Goal: Task Accomplishment & Management: Manage account settings

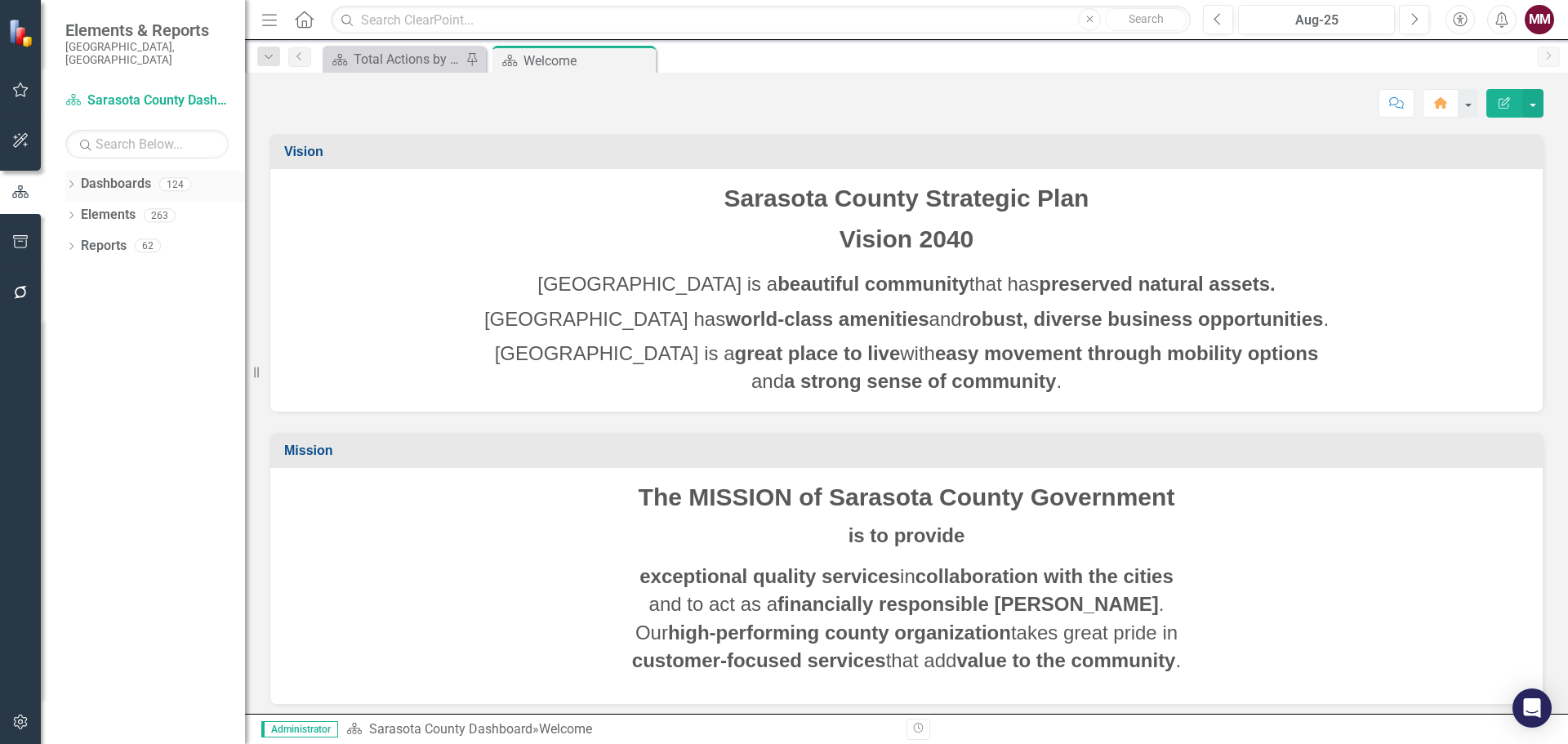
drag, startPoint x: 0, startPoint y: 0, endPoint x: 68, endPoint y: 174, distance: 186.8
click at [68, 181] on icon "Dropdown" at bounding box center [70, 186] width 12 height 9
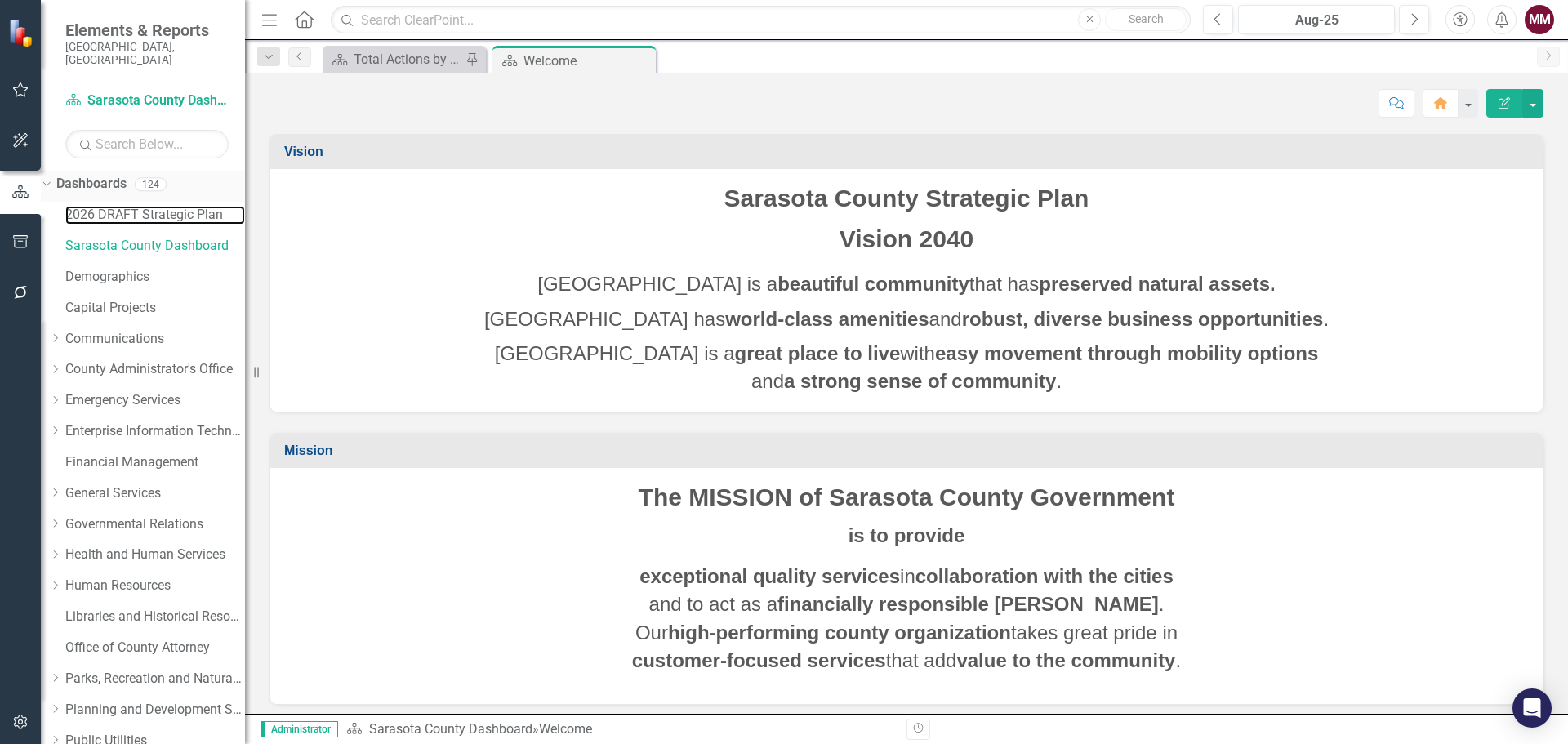
click at [110, 206] on link "2026 DRAFT Strategic Plan" at bounding box center [154, 215] width 180 height 19
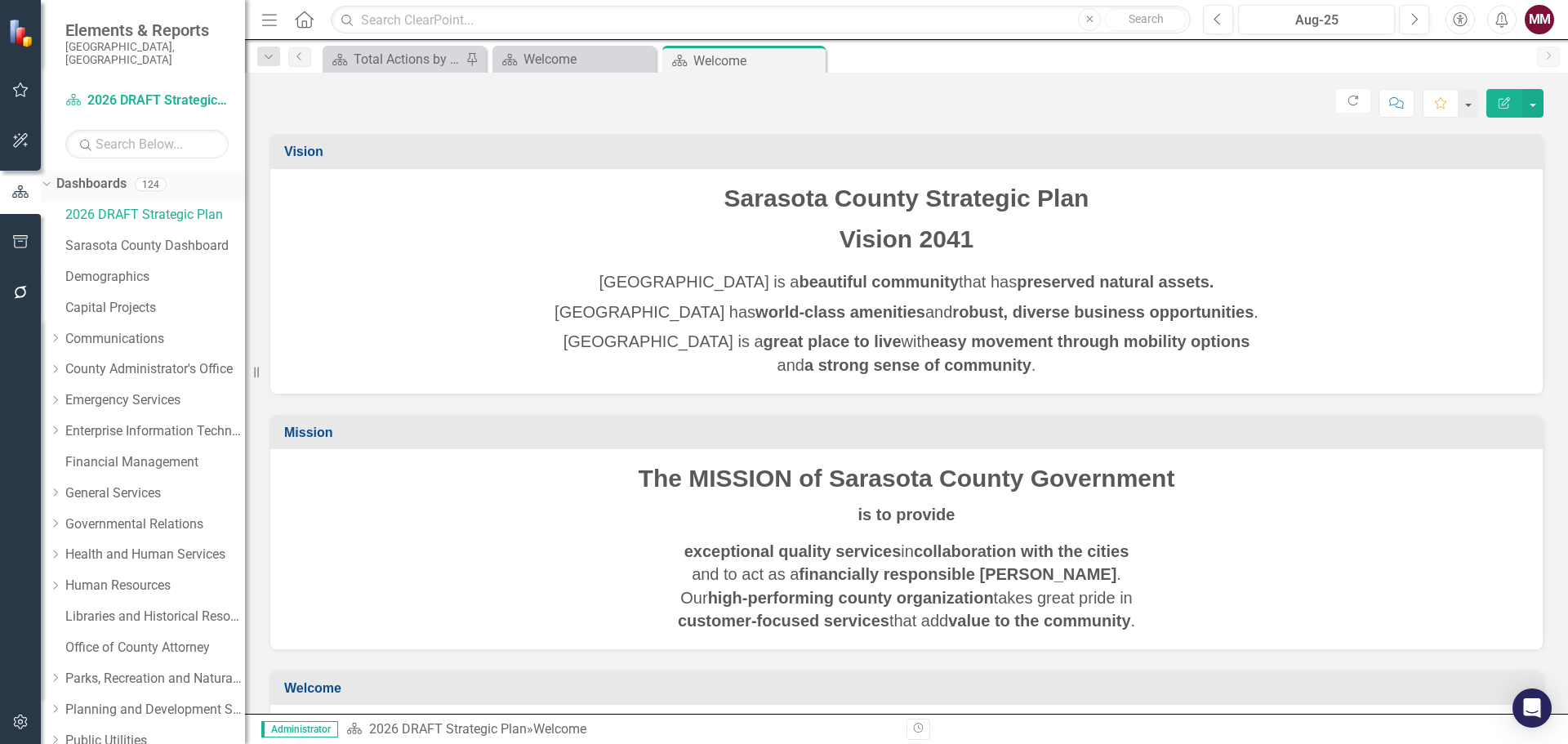
click at [52, 182] on div "Dropdown" at bounding box center [46, 186] width 12 height 8
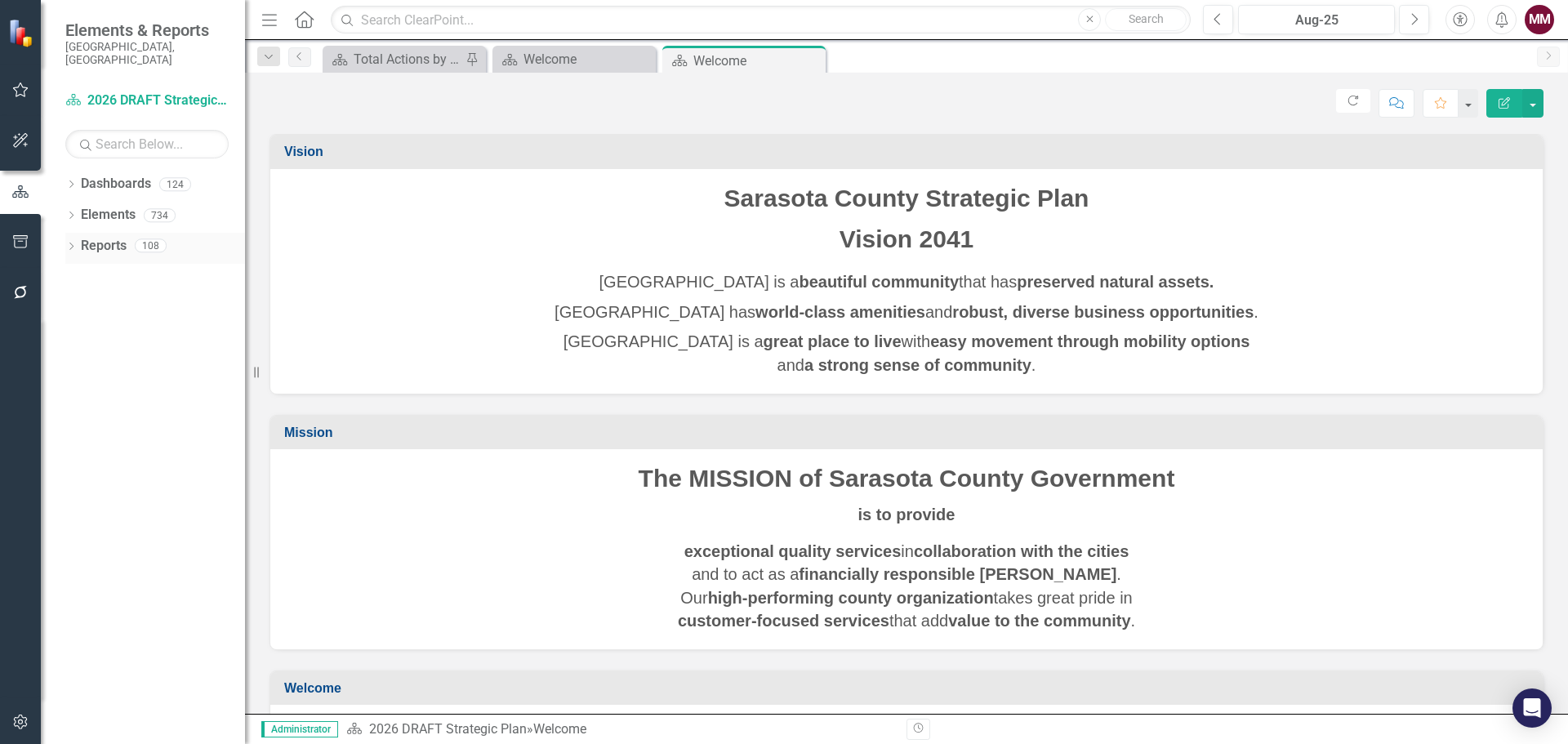
click at [74, 243] on icon "Dropdown" at bounding box center [70, 247] width 12 height 9
click at [60, 361] on icon "Dropdown" at bounding box center [53, 366] width 12 height 9
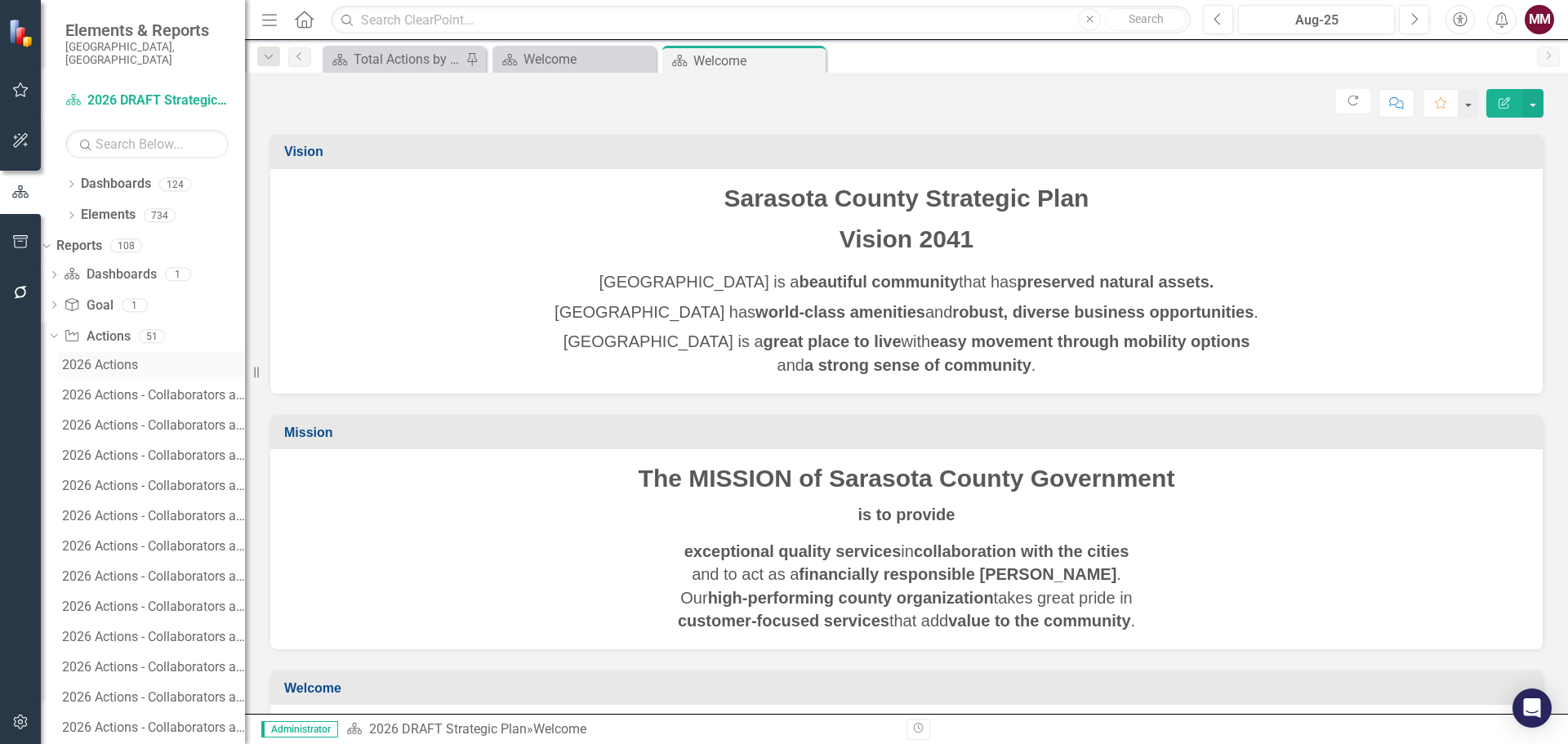
click at [111, 358] on div "2026 Actions" at bounding box center [154, 365] width 183 height 14
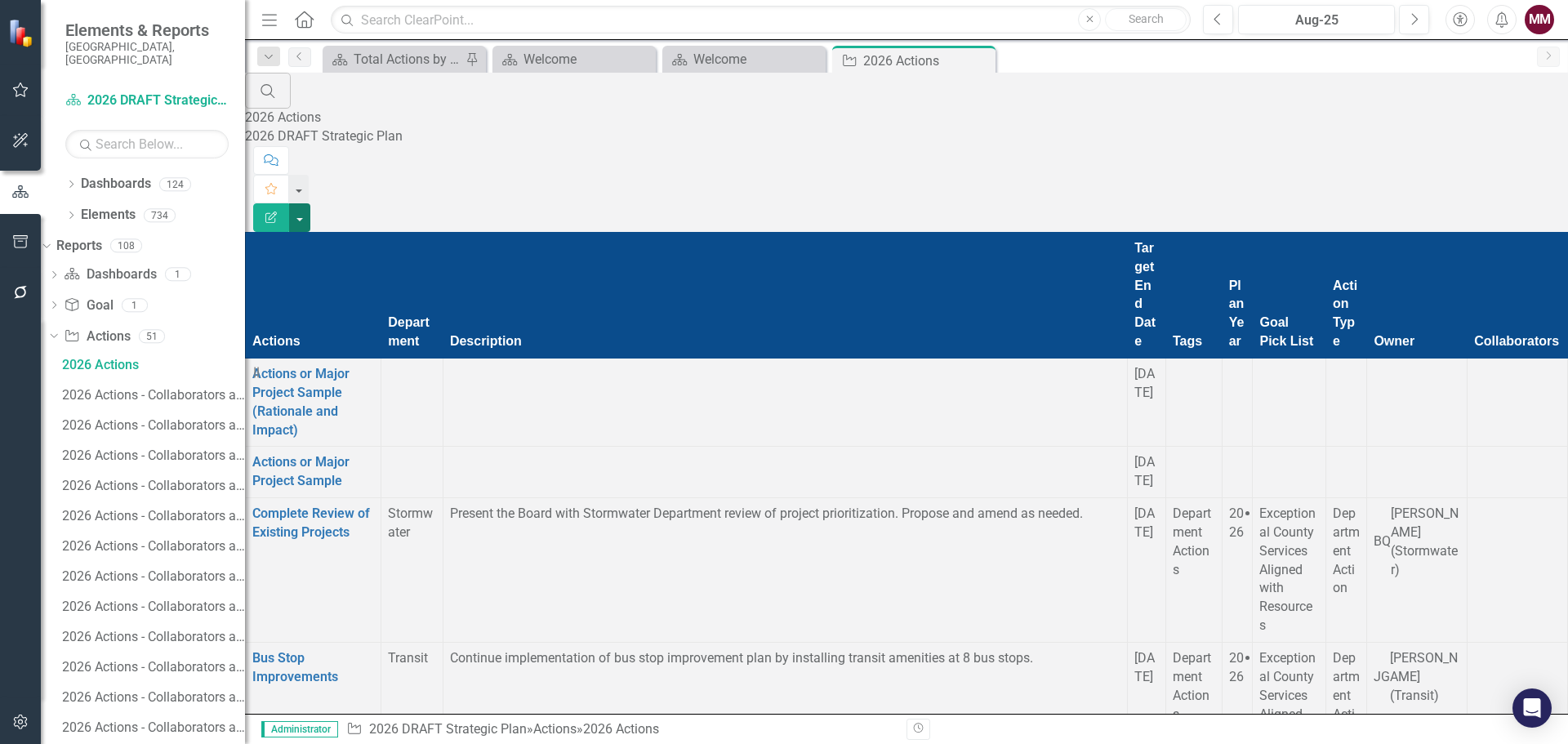
click at [311, 203] on button "button" at bounding box center [300, 218] width 22 height 29
click at [1497, 191] on link "Excel Export to Excel" at bounding box center [1478, 196] width 129 height 30
click at [70, 212] on icon "Dropdown" at bounding box center [70, 217] width 12 height 9
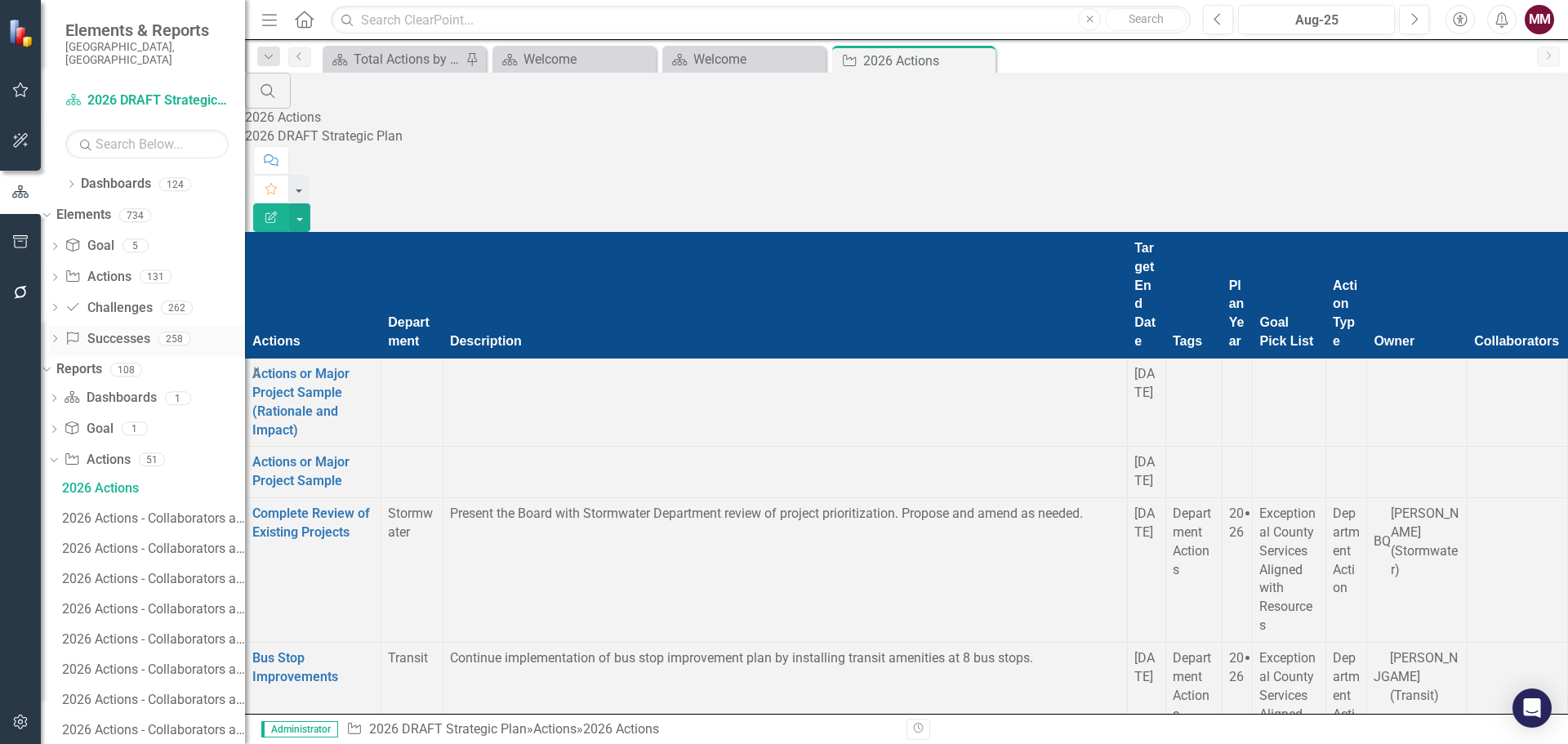
click at [118, 330] on link "Success Successes" at bounding box center [107, 339] width 85 height 19
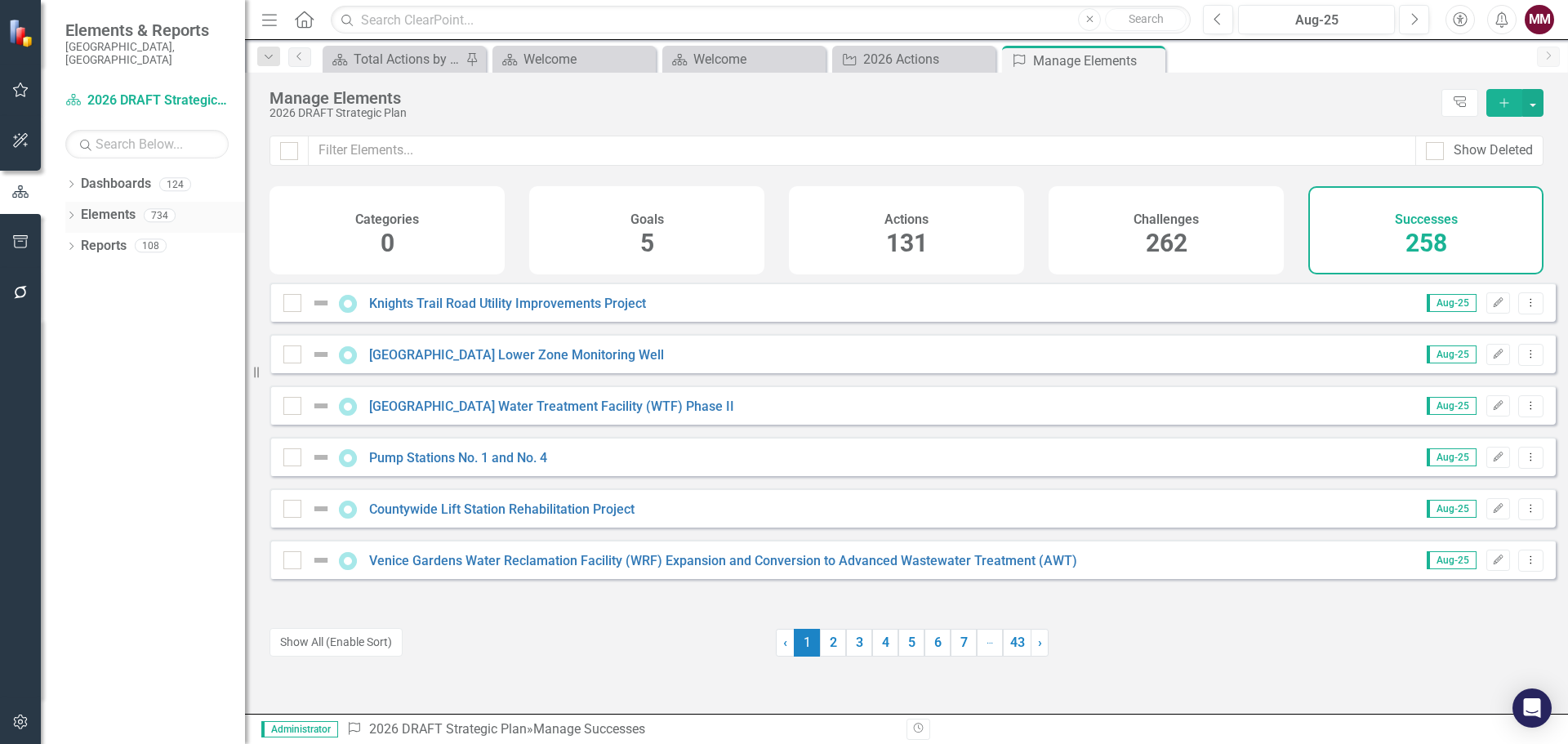
click at [67, 201] on div "Dropdown Elements 734" at bounding box center [154, 217] width 180 height 31
click at [72, 212] on icon "Dropdown" at bounding box center [70, 217] width 12 height 9
click at [362, 651] on button "Show All (Enable Sort)" at bounding box center [335, 642] width 133 height 29
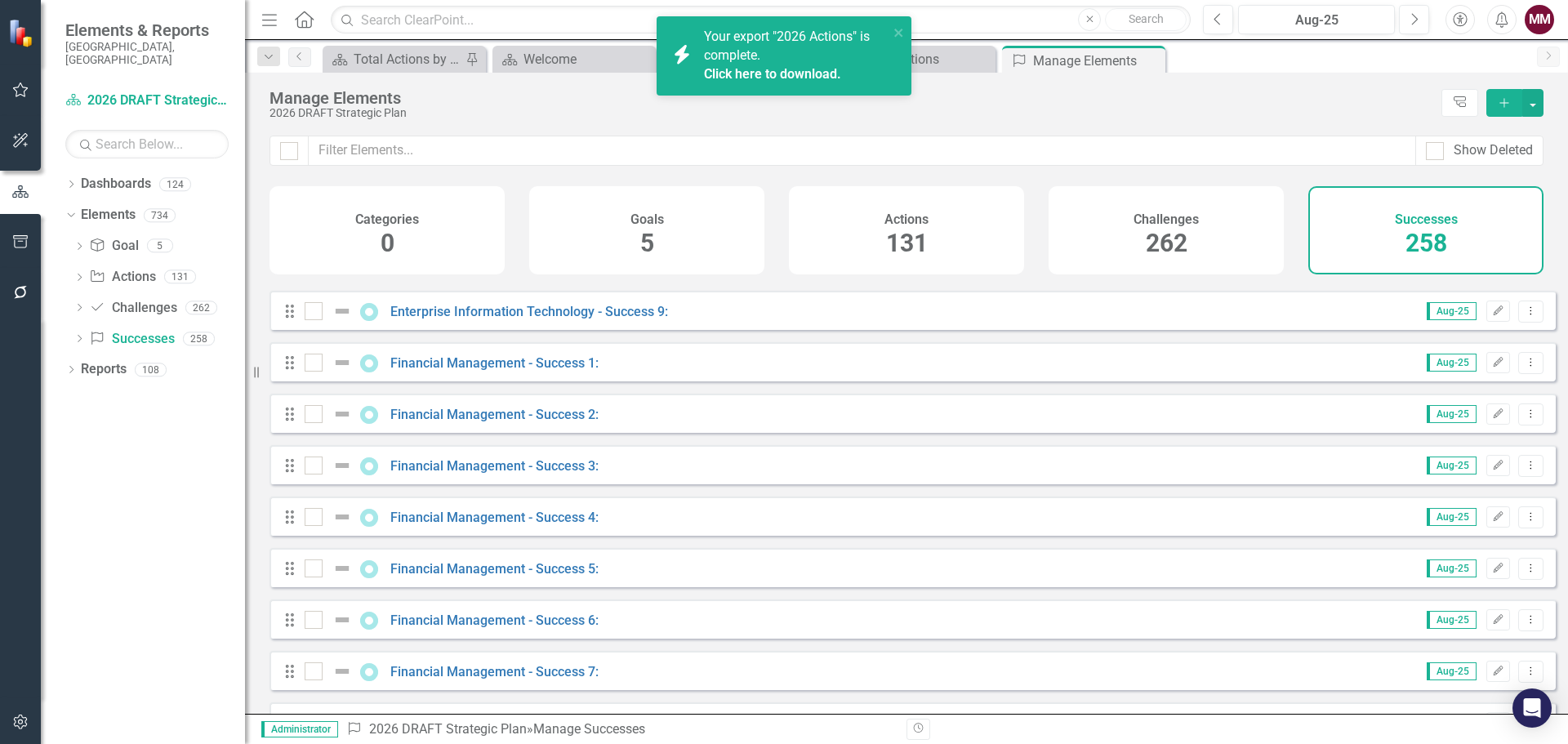
scroll to position [3674, 0]
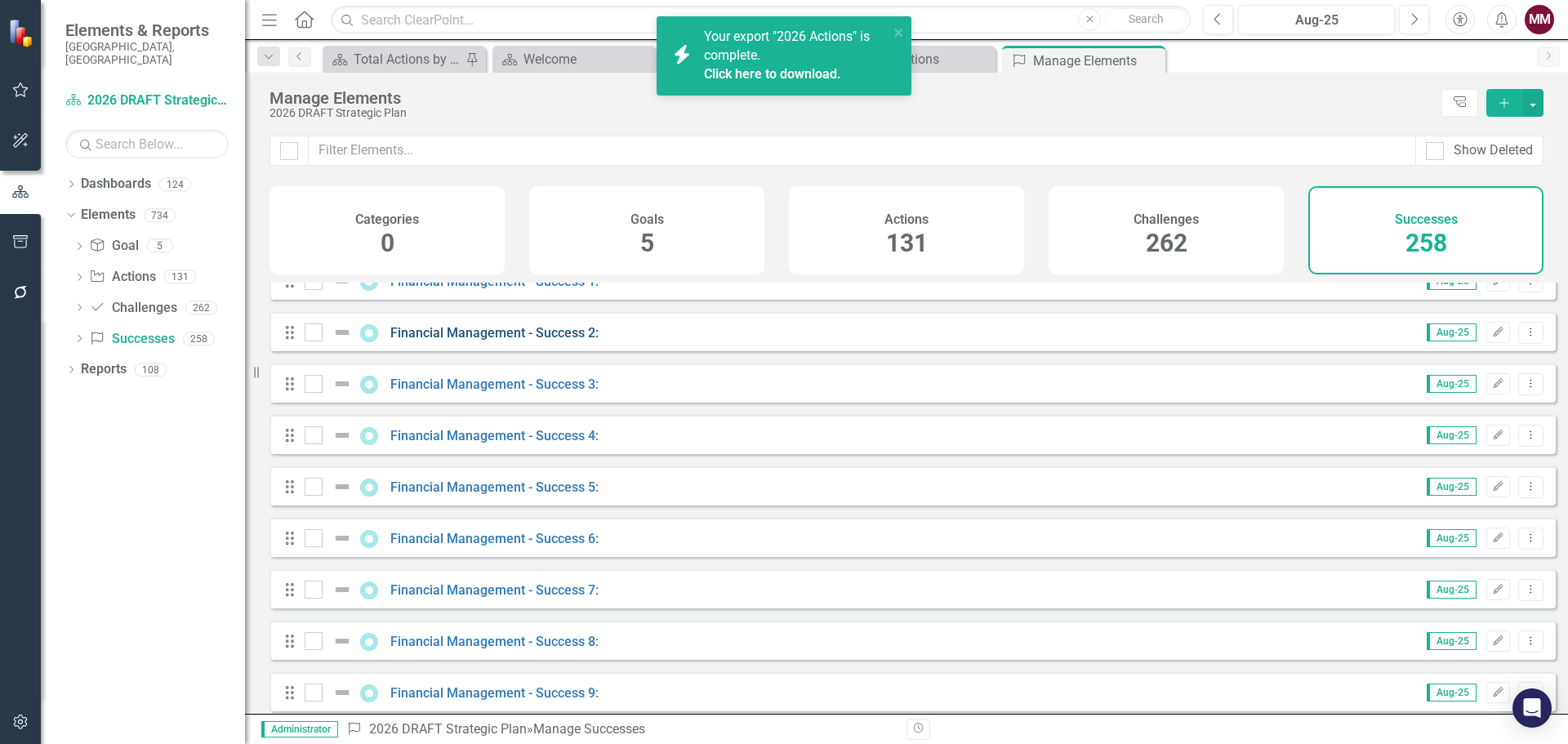
click at [533, 340] on link "Financial Management - Success 2:" at bounding box center [494, 332] width 209 height 15
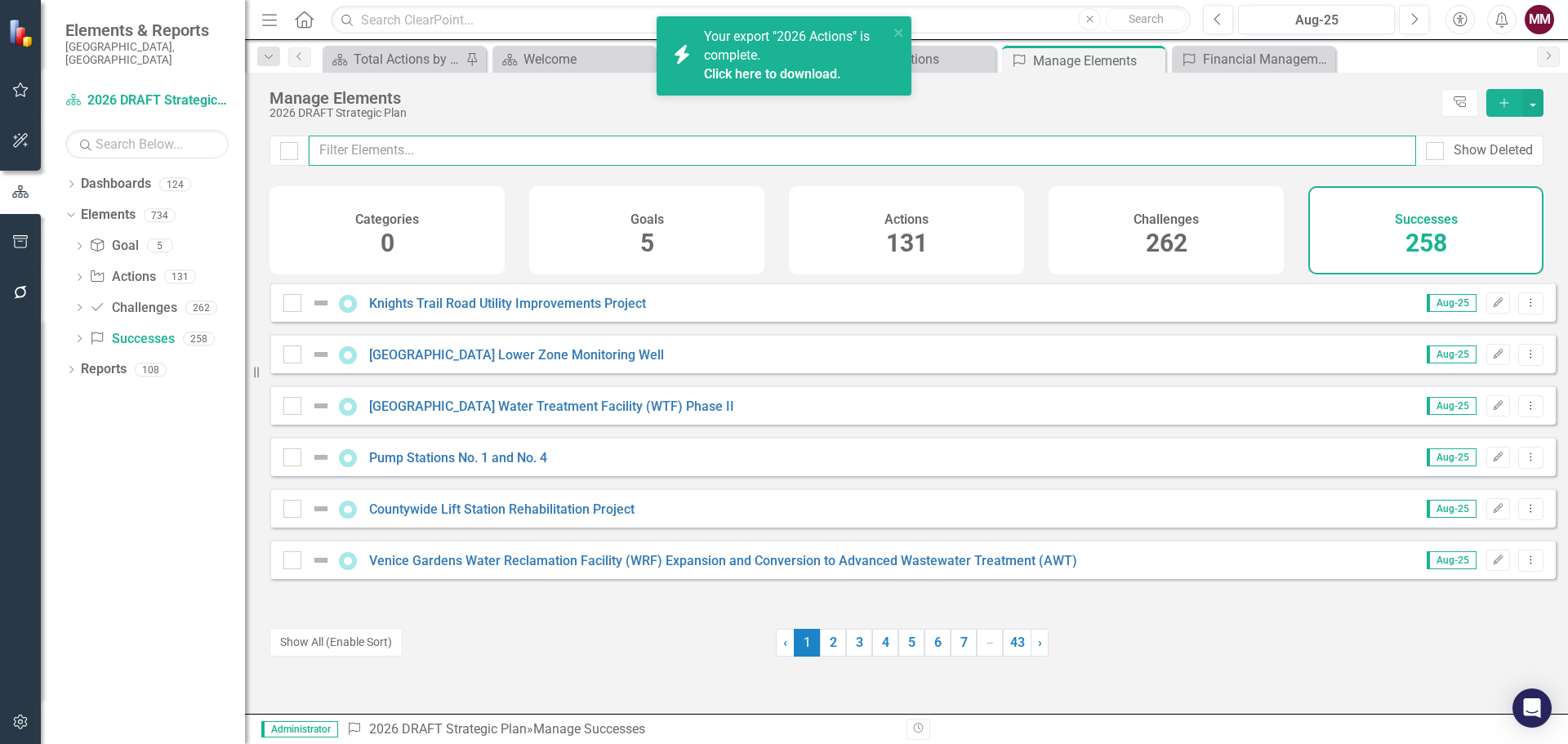
click at [384, 145] on input "text" at bounding box center [863, 150] width 1107 height 30
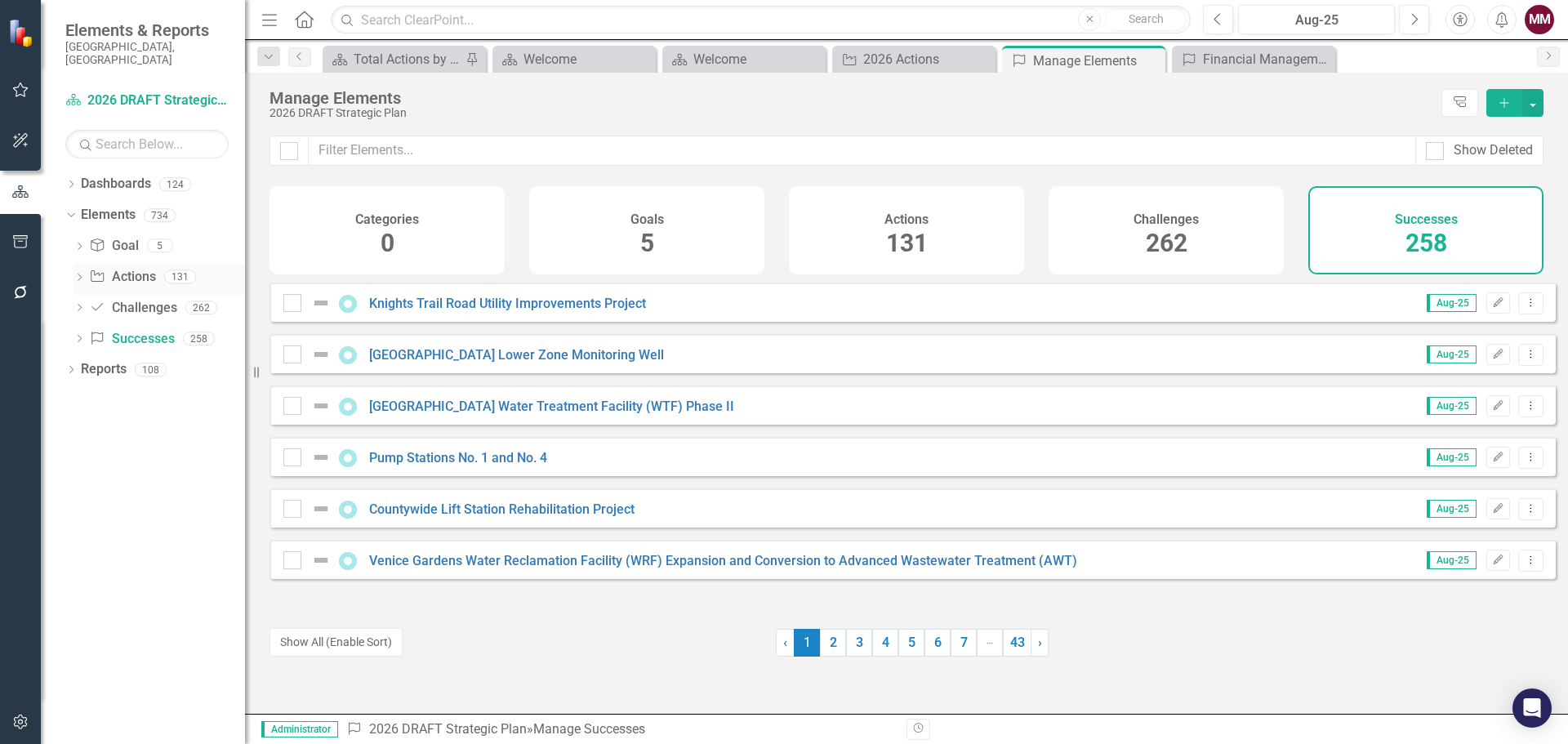
click at [125, 268] on link "Action Actions" at bounding box center [122, 277] width 66 height 19
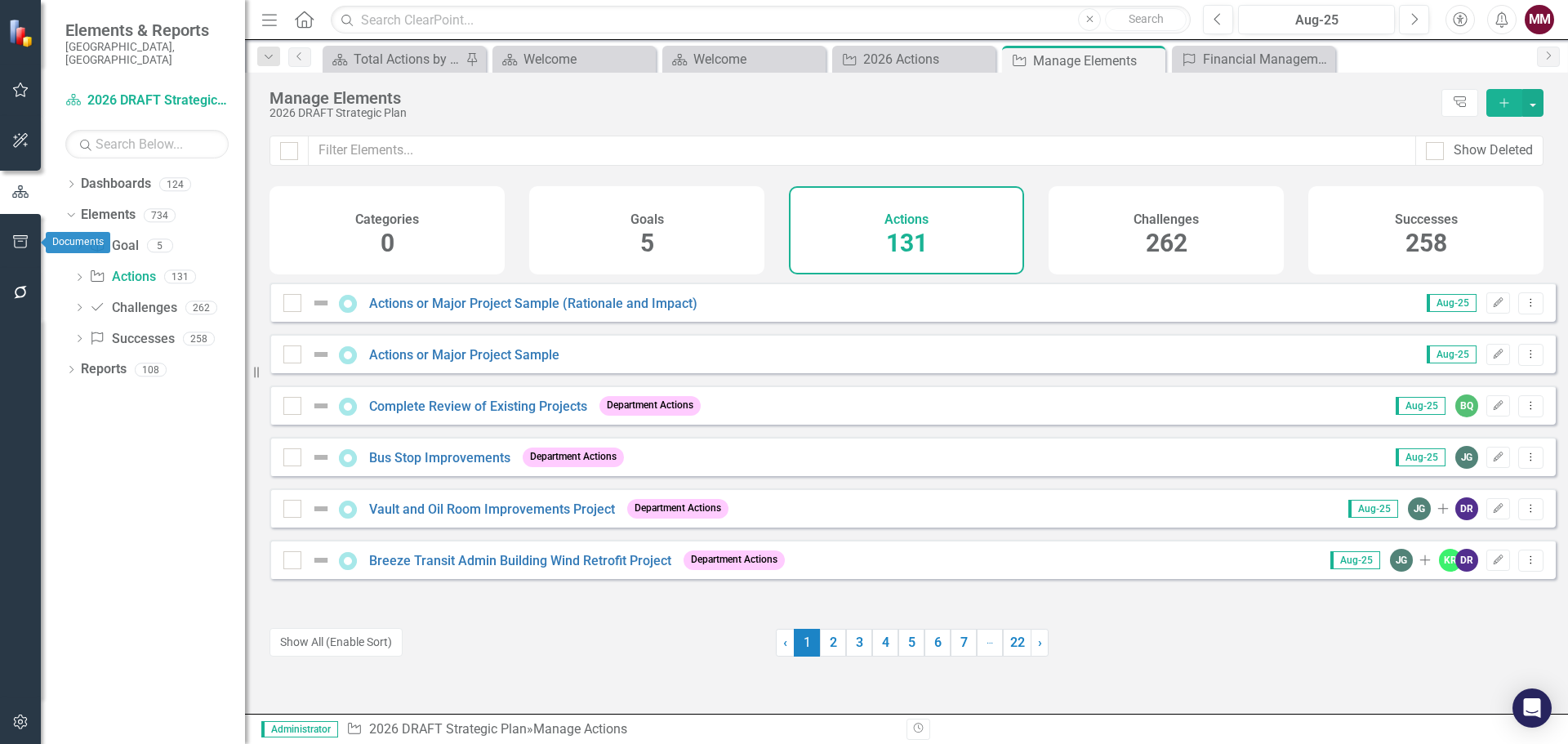
click at [24, 246] on icon "button" at bounding box center [21, 241] width 17 height 13
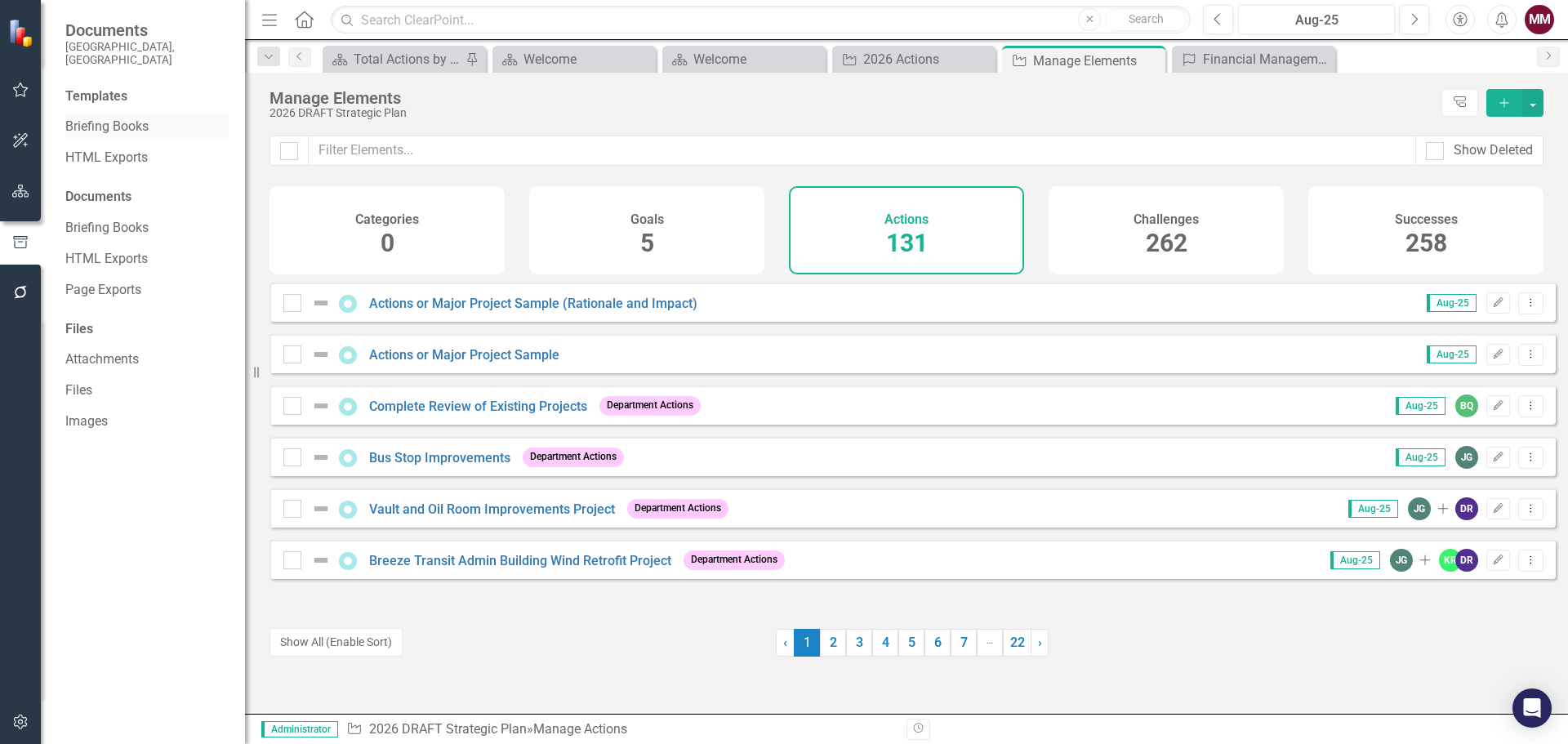
click at [83, 123] on link "Briefing Books" at bounding box center [146, 126] width 163 height 19
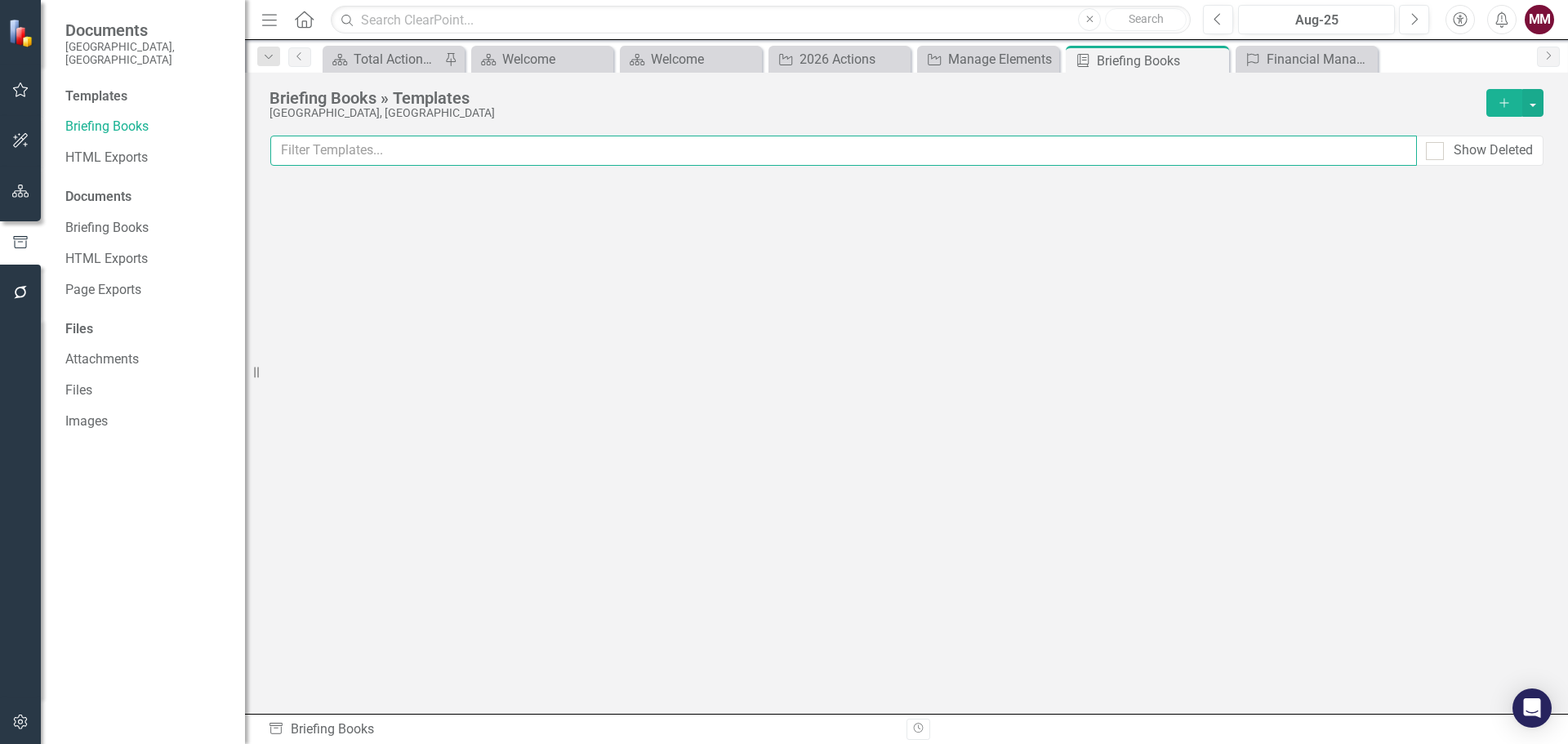
click at [348, 150] on input "text" at bounding box center [844, 150] width 1147 height 30
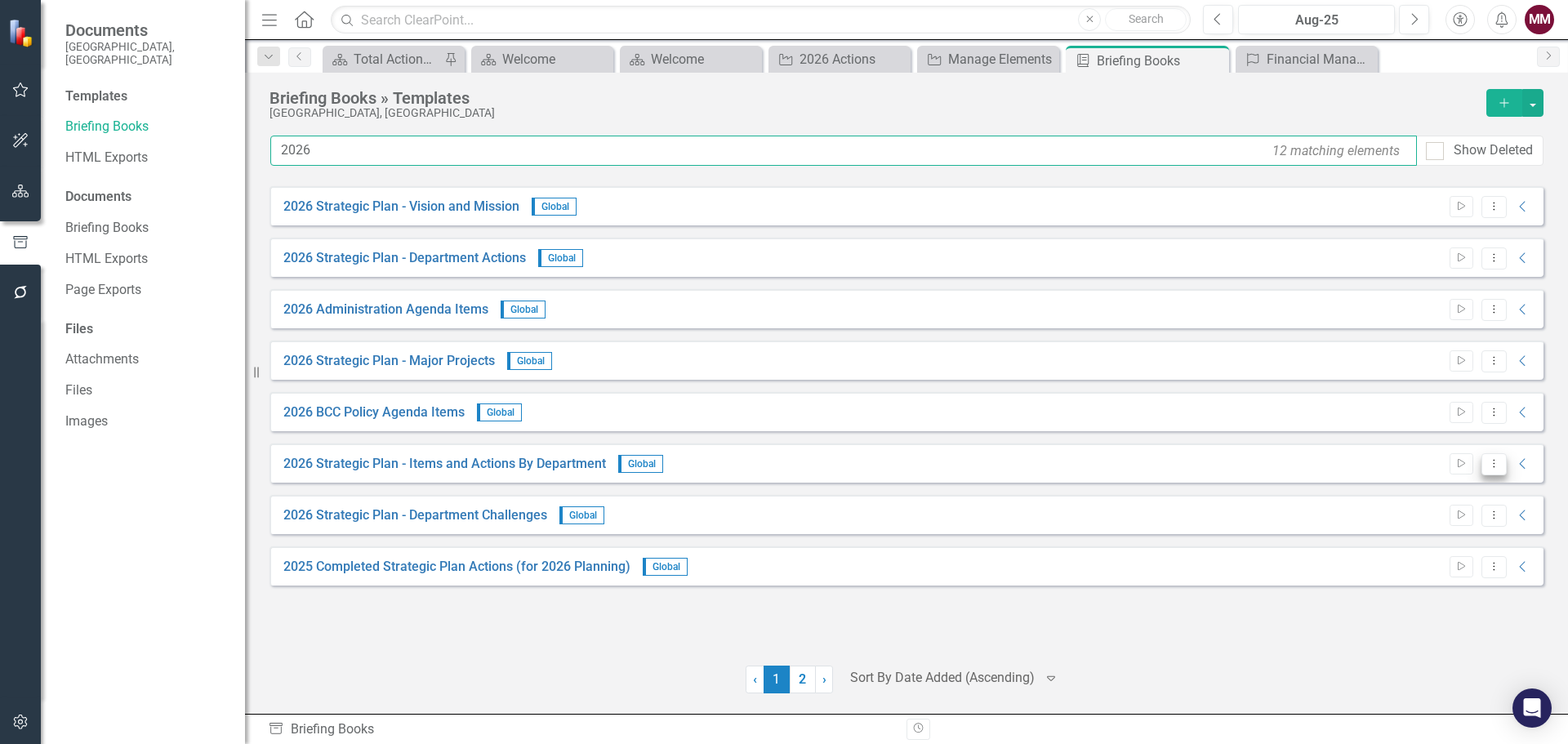
type input "2026"
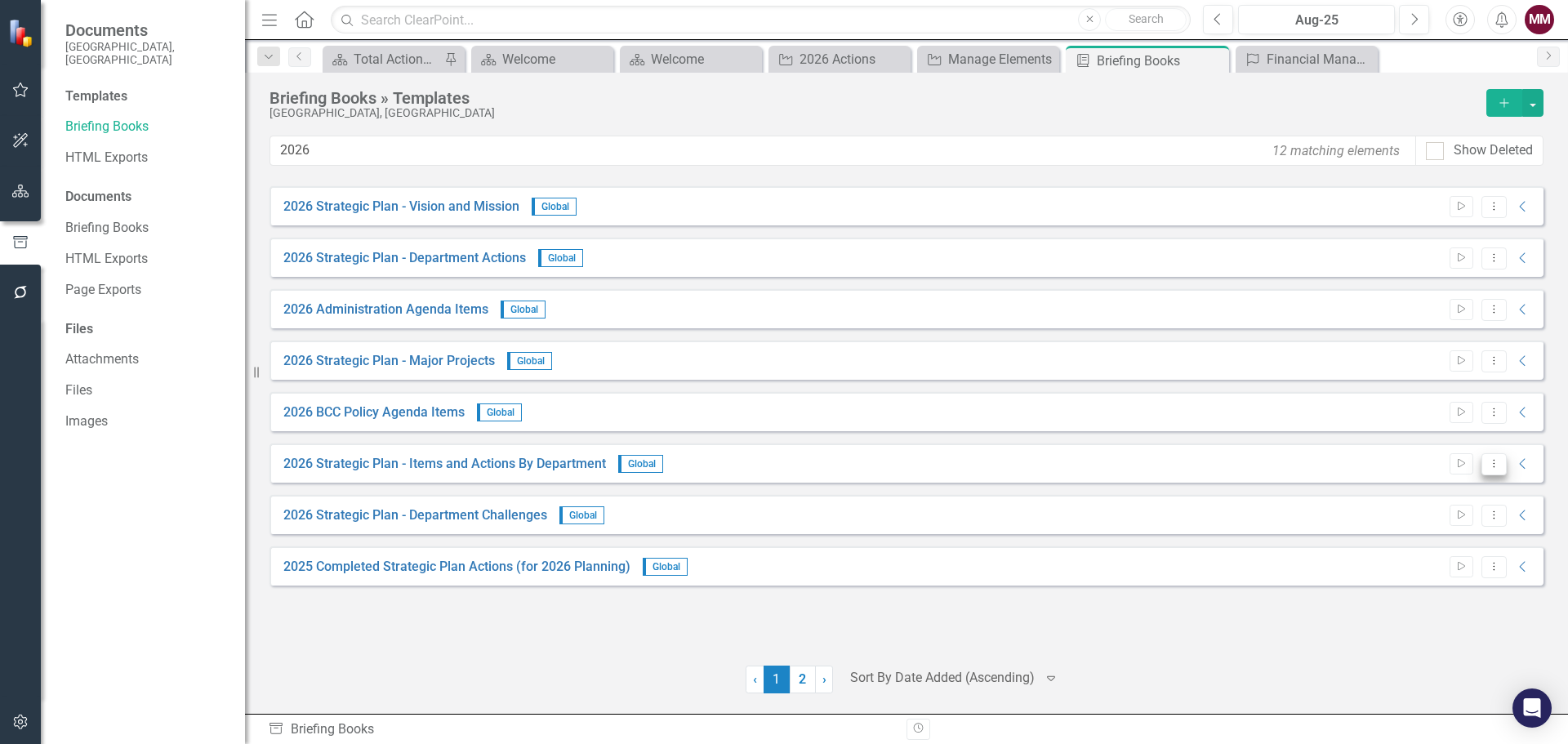
click at [1488, 470] on button "Dropdown Menu" at bounding box center [1494, 464] width 25 height 22
click at [1444, 549] on link "Edit Edit Template" at bounding box center [1430, 551] width 151 height 30
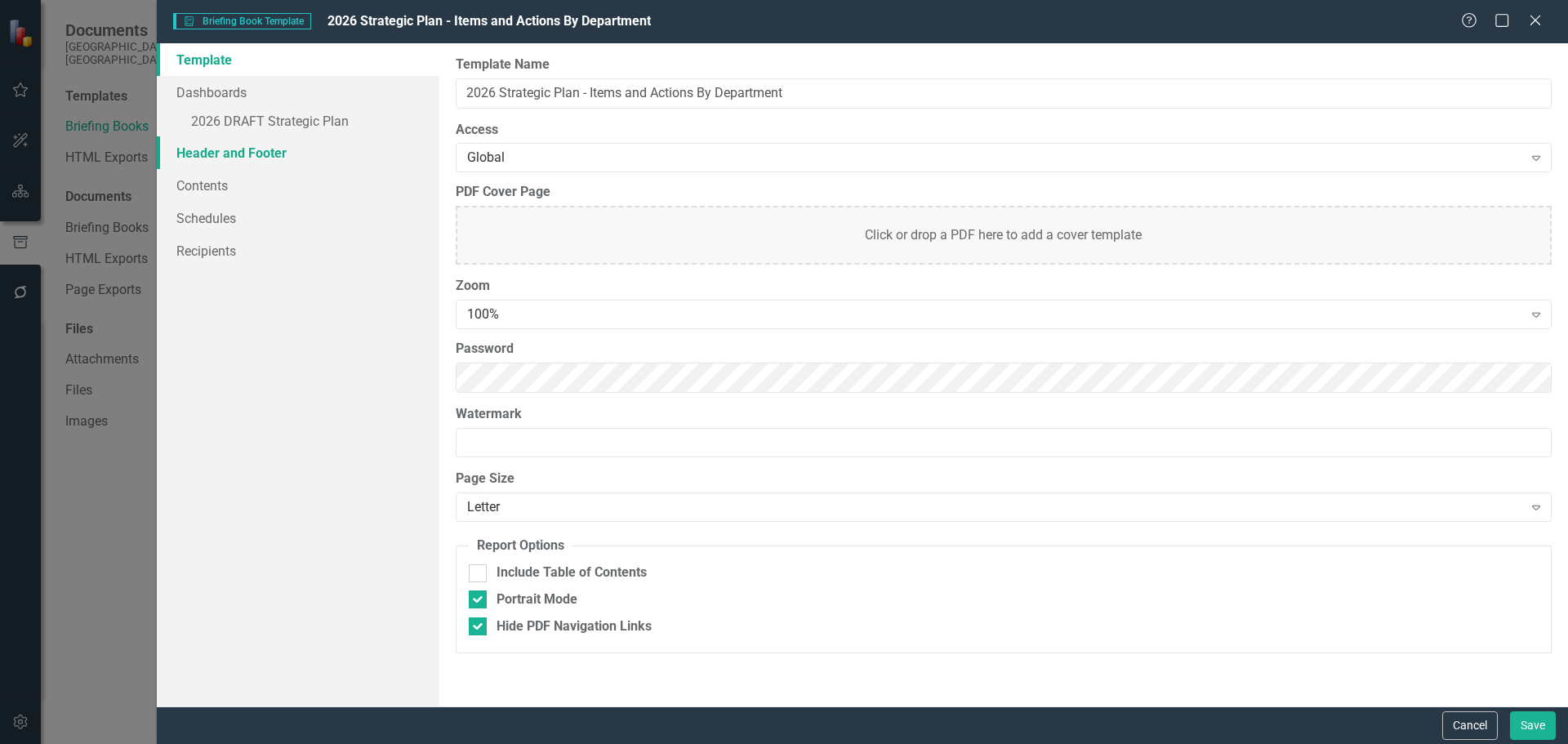
click at [249, 153] on link "Header and Footer" at bounding box center [298, 153] width 283 height 33
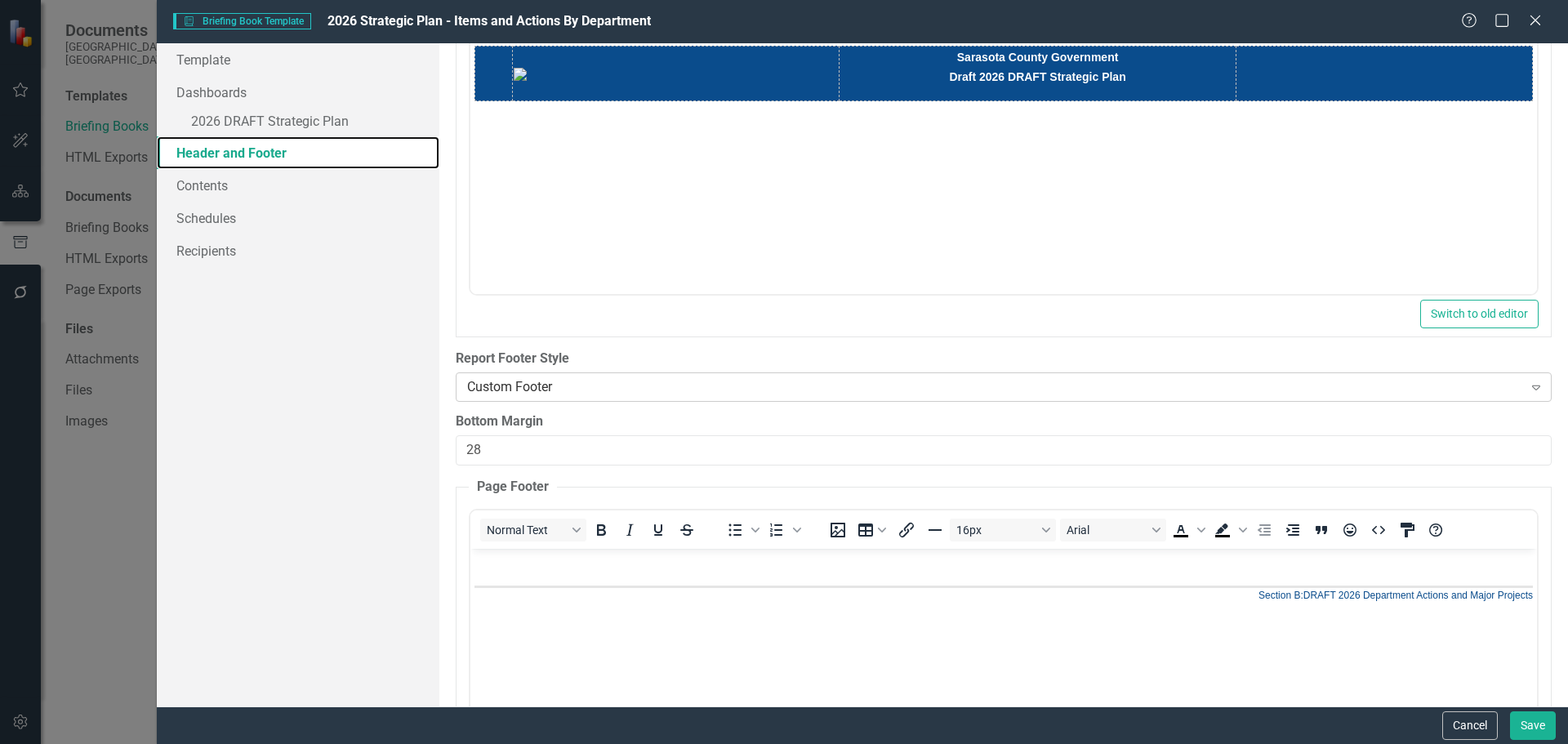
scroll to position [327, 0]
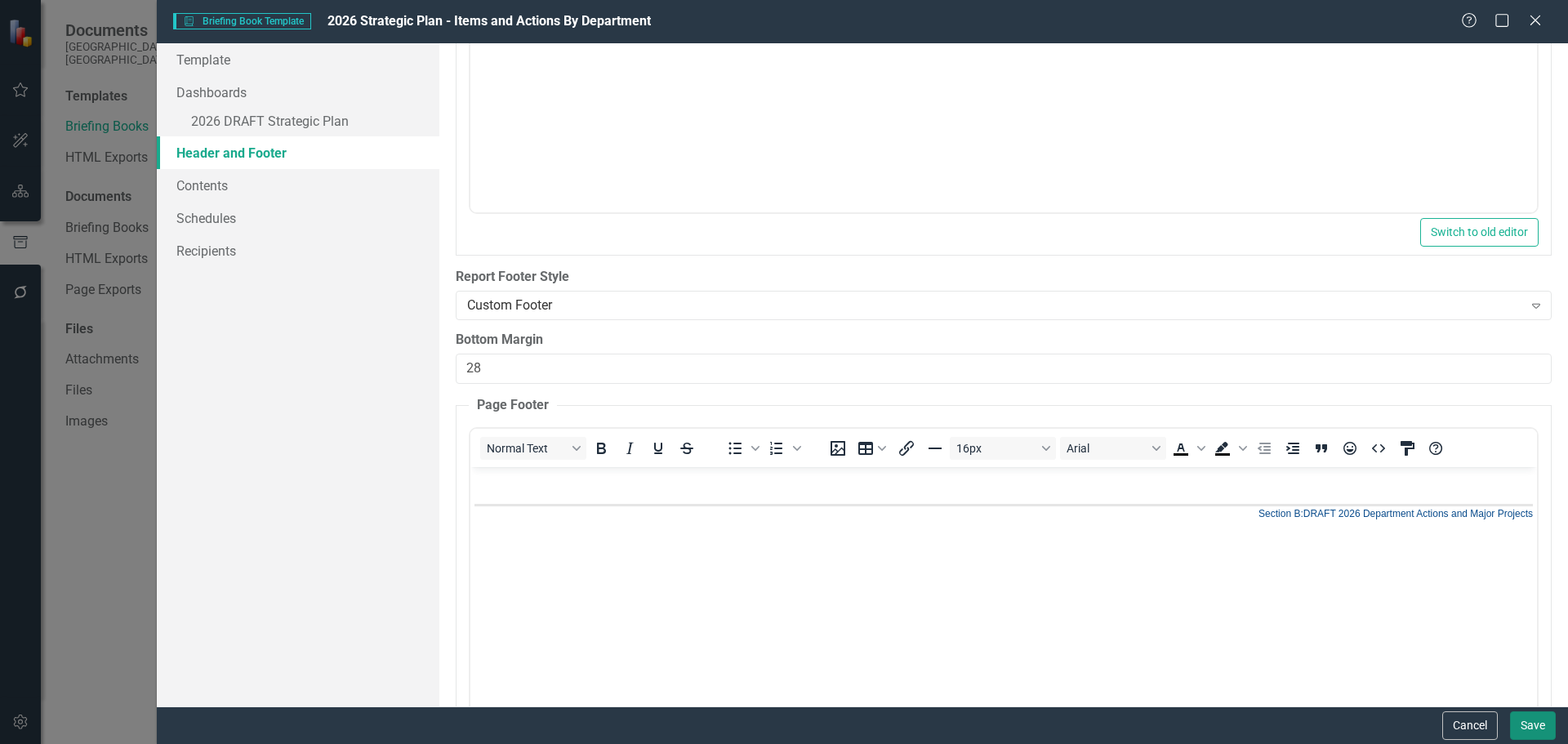
click at [1522, 726] on button "Save" at bounding box center [1533, 726] width 46 height 29
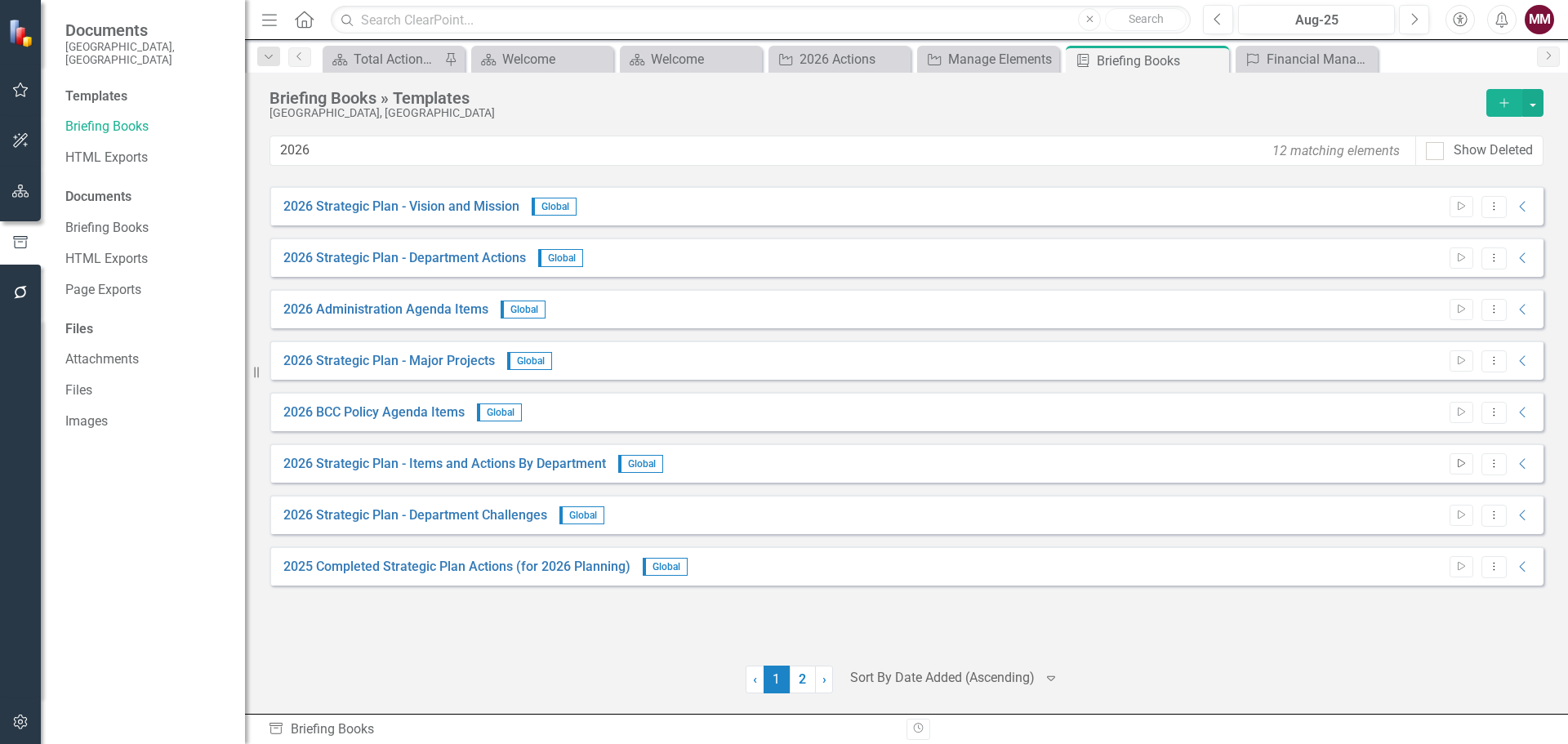
click at [1462, 462] on icon "Start" at bounding box center [1461, 463] width 13 height 10
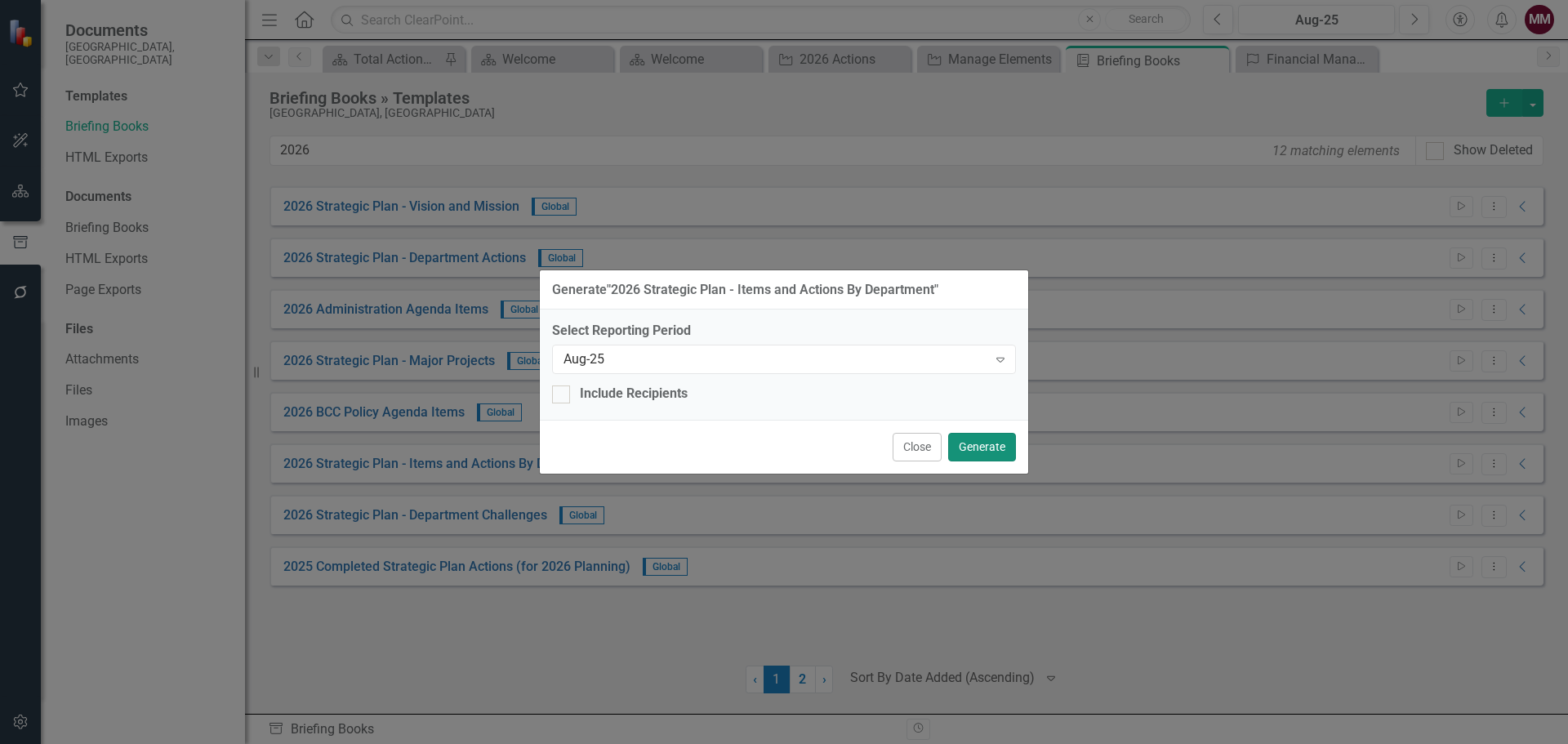
click at [1005, 451] on button "Generate" at bounding box center [982, 447] width 68 height 29
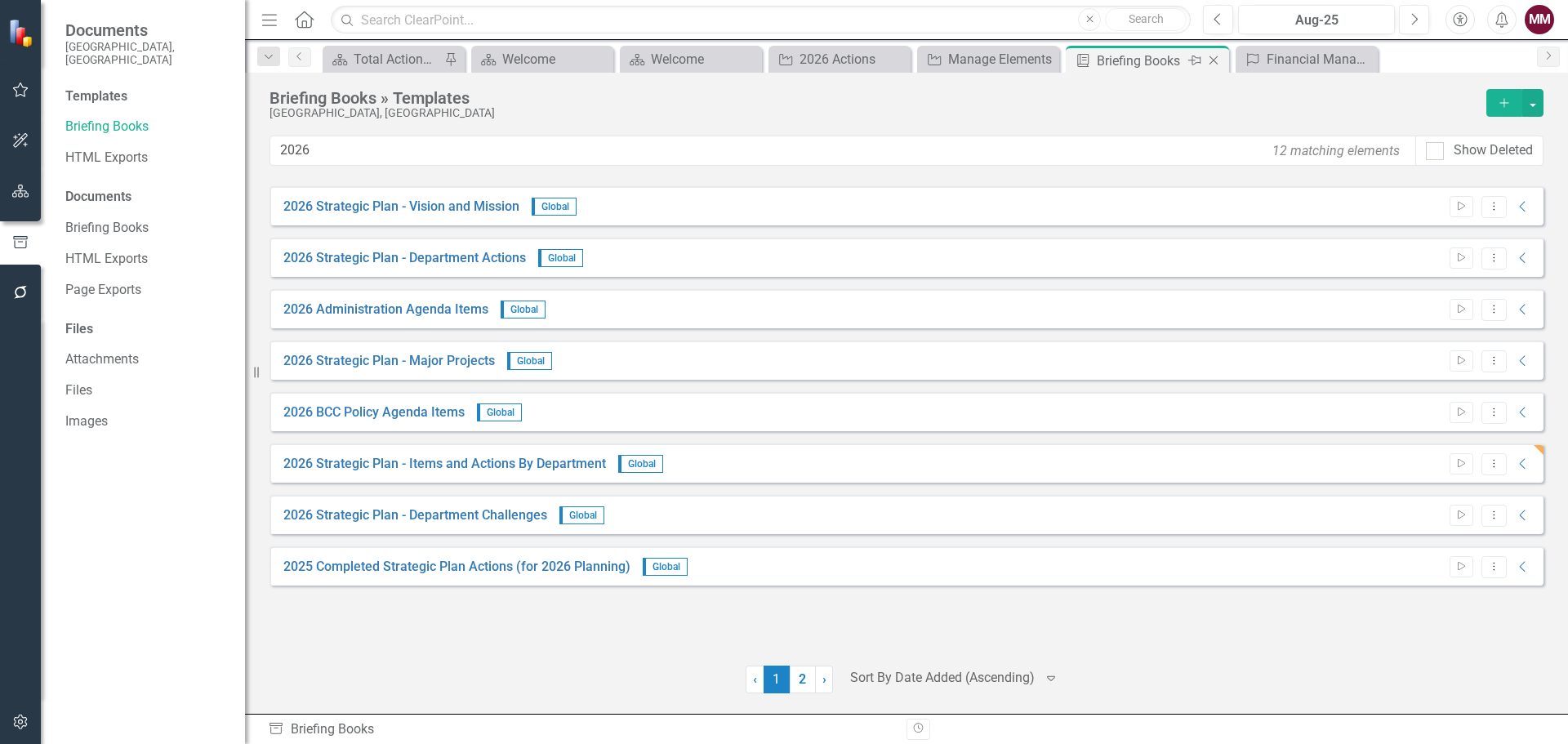
click at [1218, 61] on icon "Close" at bounding box center [1214, 60] width 16 height 13
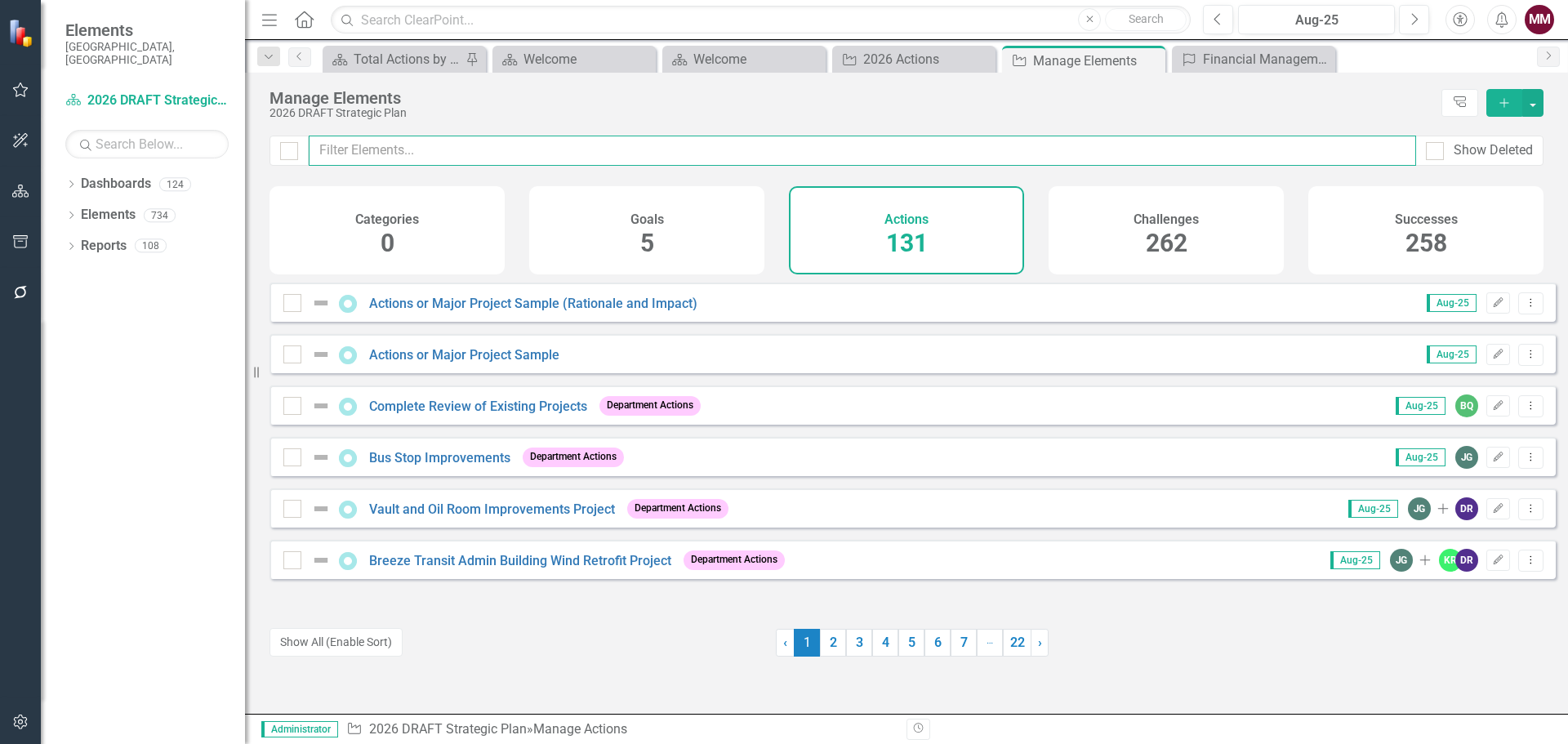
click at [539, 148] on input "text" at bounding box center [863, 150] width 1107 height 30
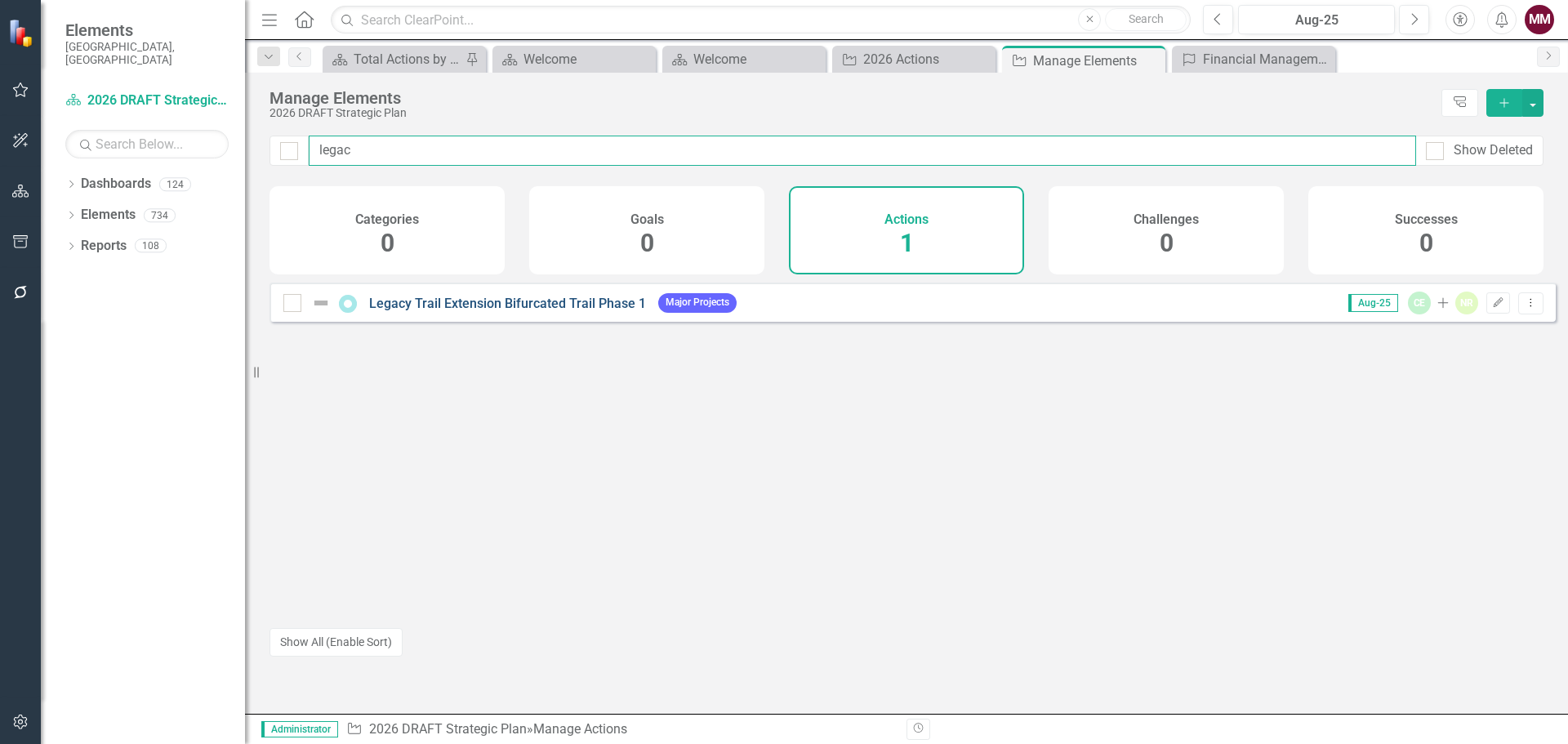
type input "legac"
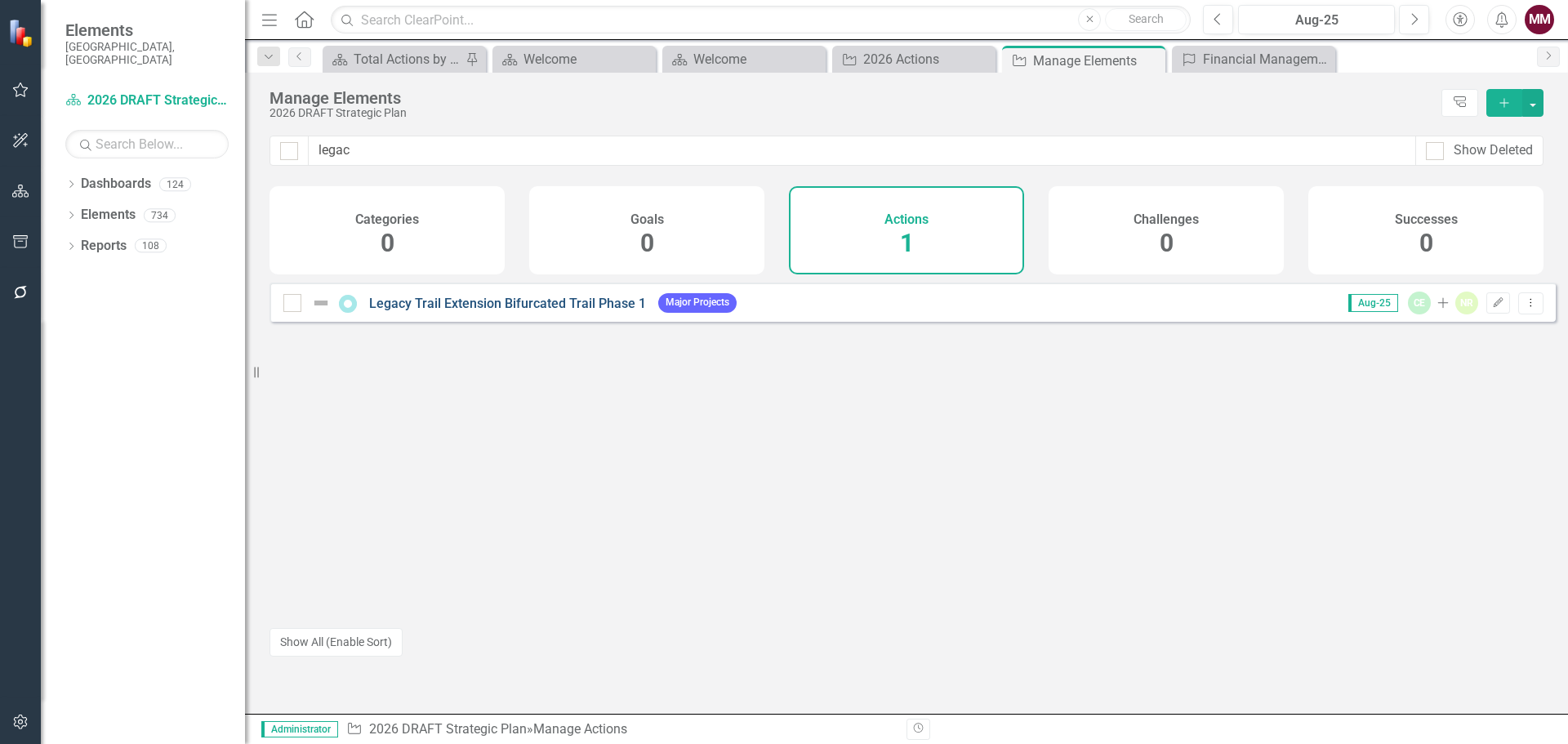
click at [584, 312] on link "Legacy Trail Extension Bifurcated Trail Phase 1" at bounding box center [508, 302] width 277 height 15
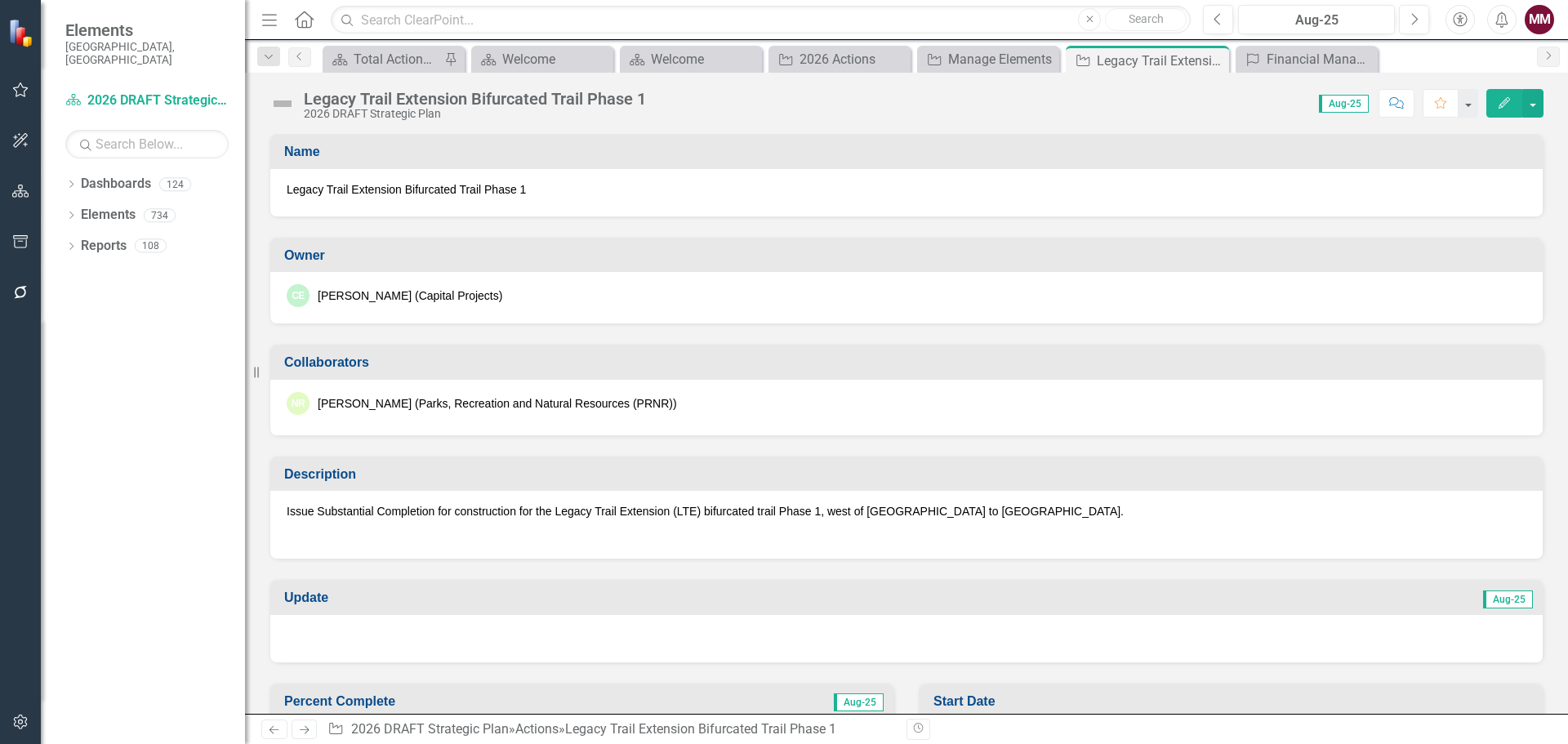
click at [696, 528] on p at bounding box center [906, 533] width 1240 height 20
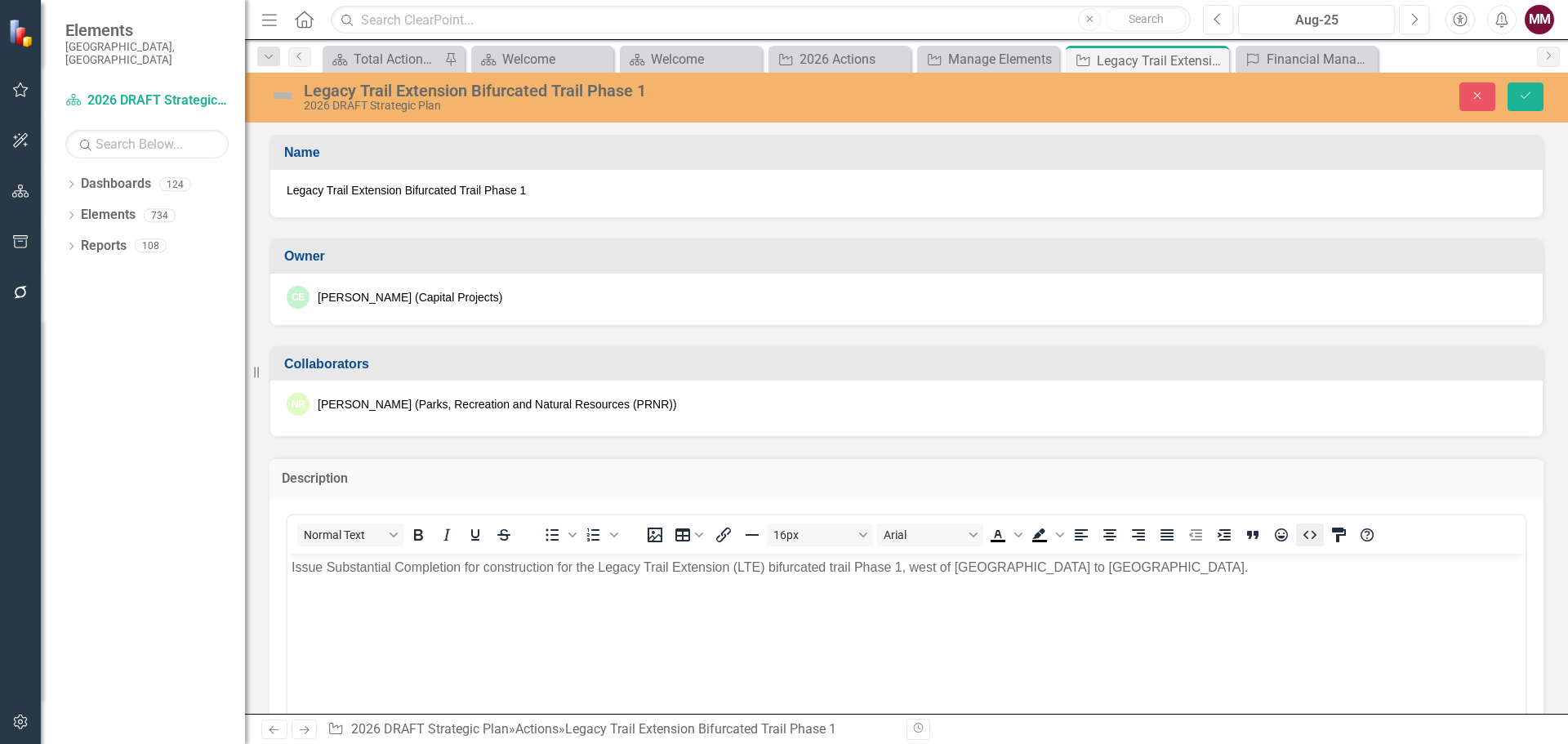
click at [1304, 535] on icon "HTML Editor" at bounding box center [1310, 535] width 13 height 8
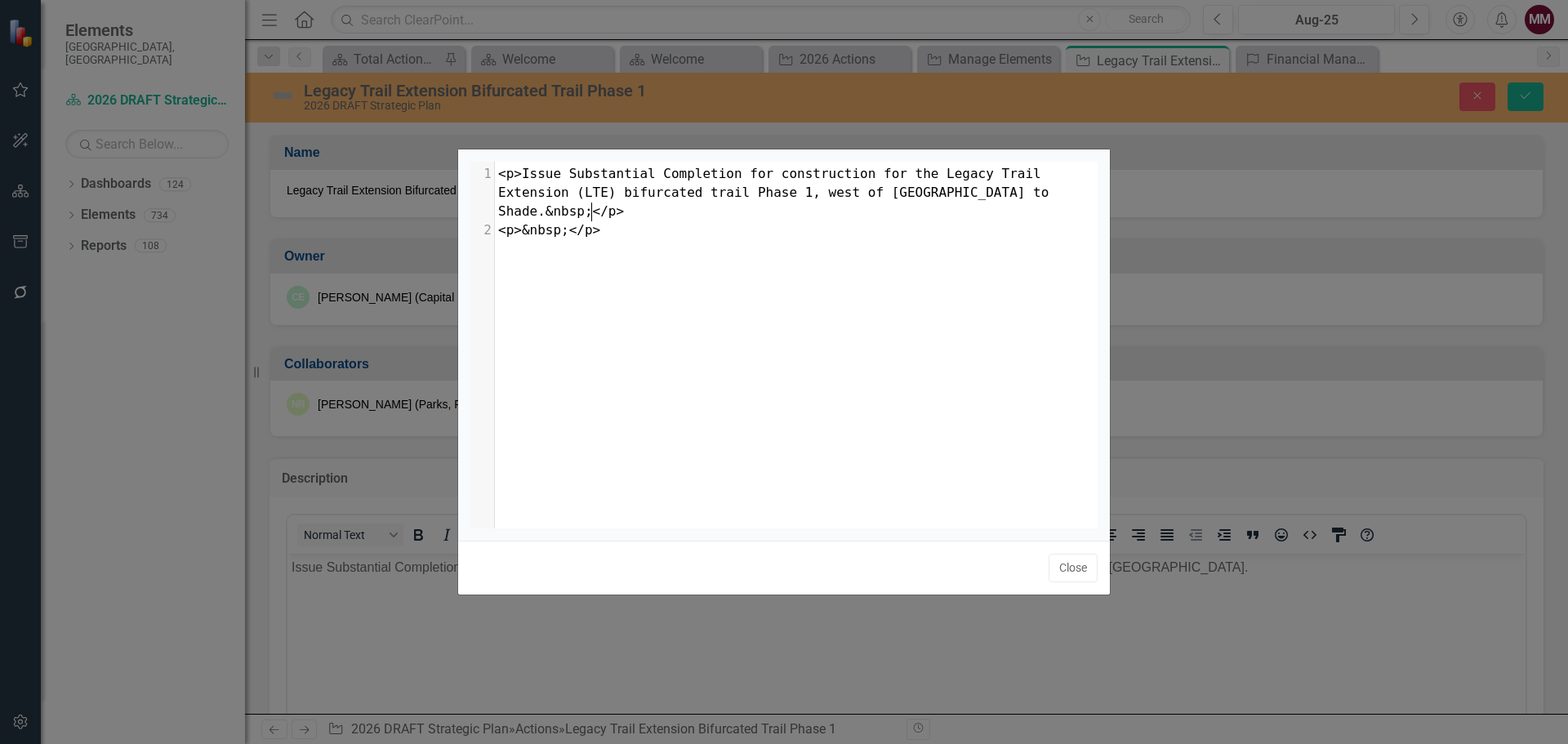
scroll to position [6, 0]
type textarea "&nbsp;</p> <p>&nbsp;</p>"
drag, startPoint x: 919, startPoint y: 220, endPoint x: 902, endPoint y: 196, distance: 29.4
click at [902, 196] on div "x 1 <p>Issue Substantial Completion for construction for the Legacy Trail Exten…" at bounding box center [802, 202] width 615 height 81
drag, startPoint x: 1056, startPoint y: 563, endPoint x: 848, endPoint y: 5, distance: 595.5
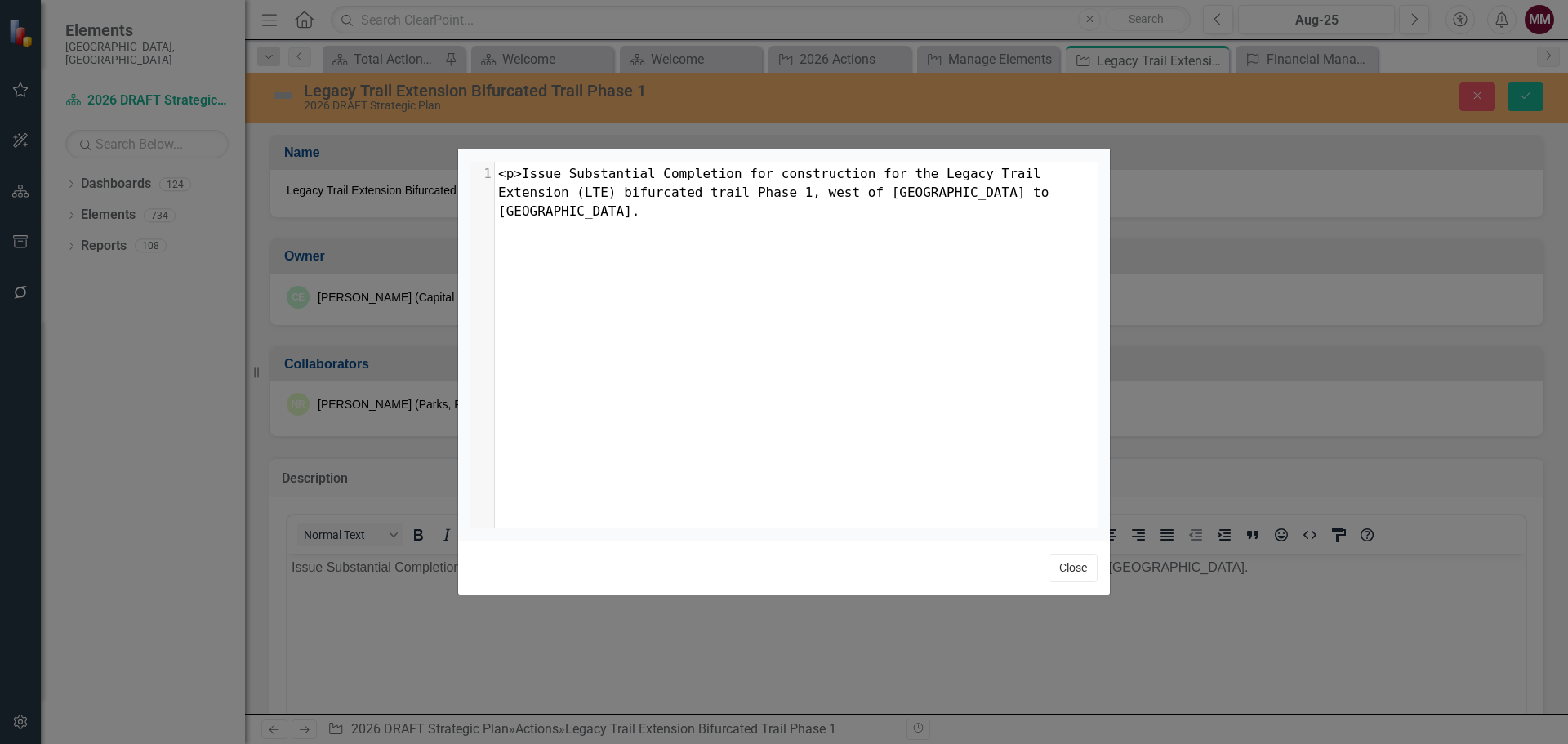
click at [1056, 563] on button "Close" at bounding box center [1073, 568] width 49 height 29
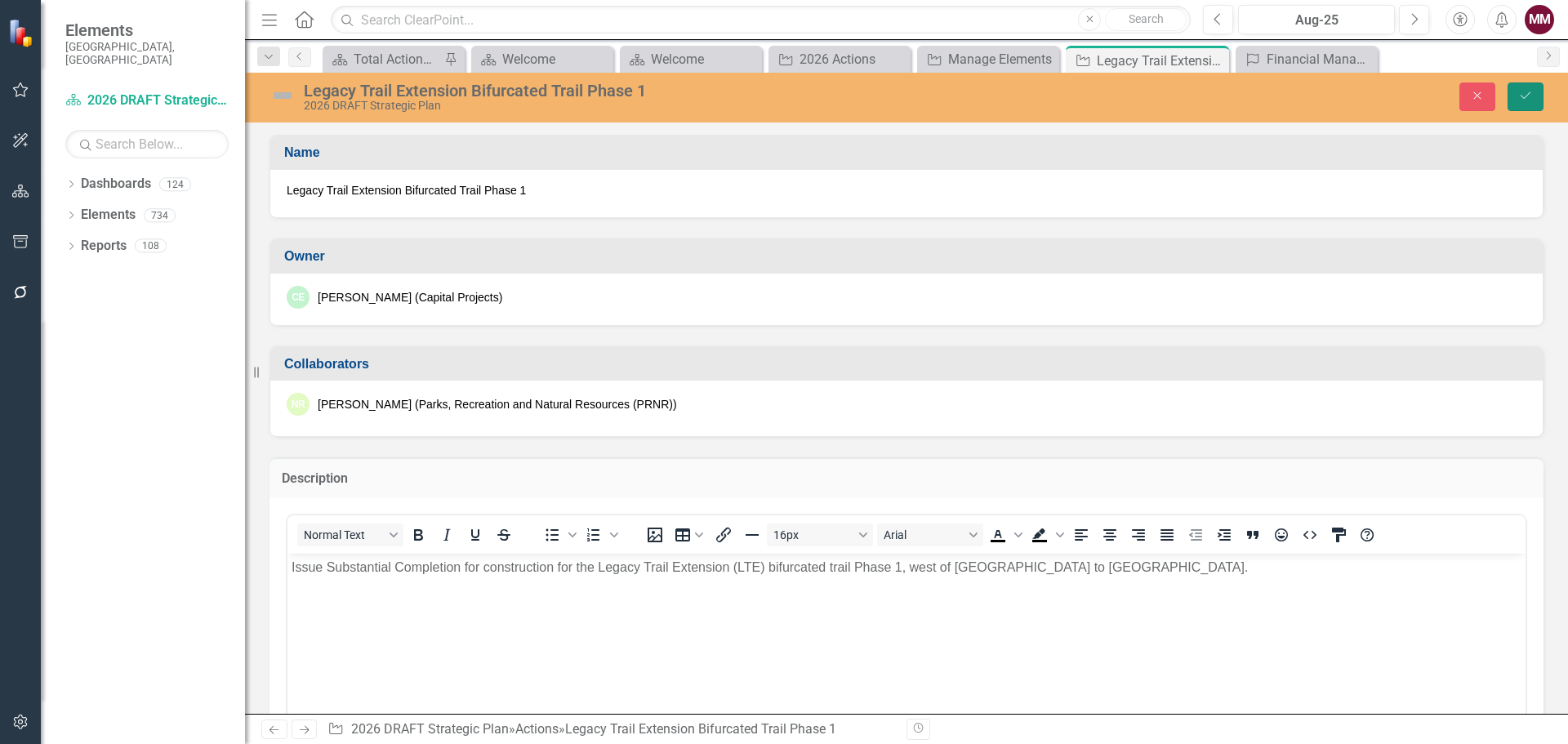
click at [1522, 99] on icon "Save" at bounding box center [1526, 95] width 14 height 12
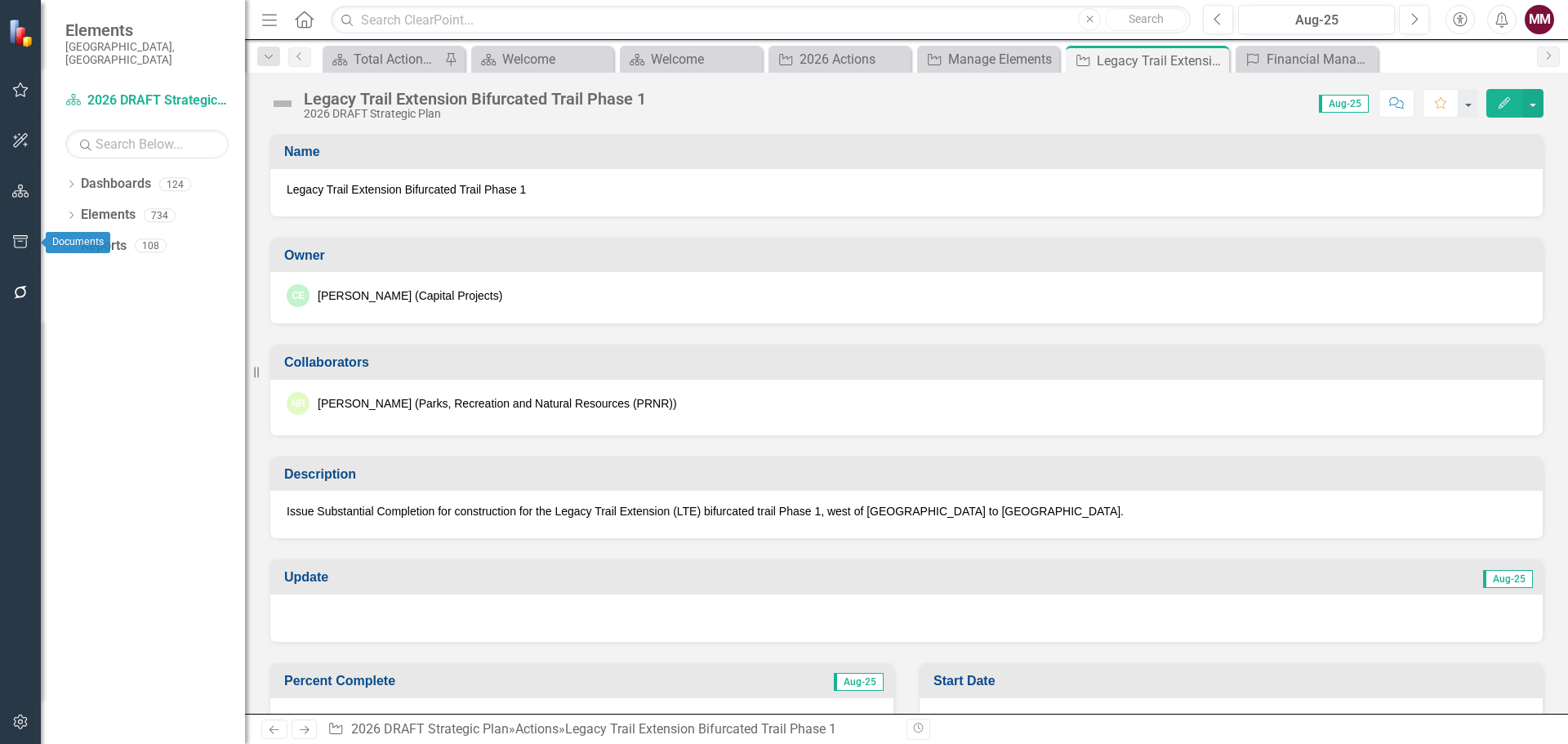
click at [22, 243] on icon "button" at bounding box center [21, 241] width 17 height 13
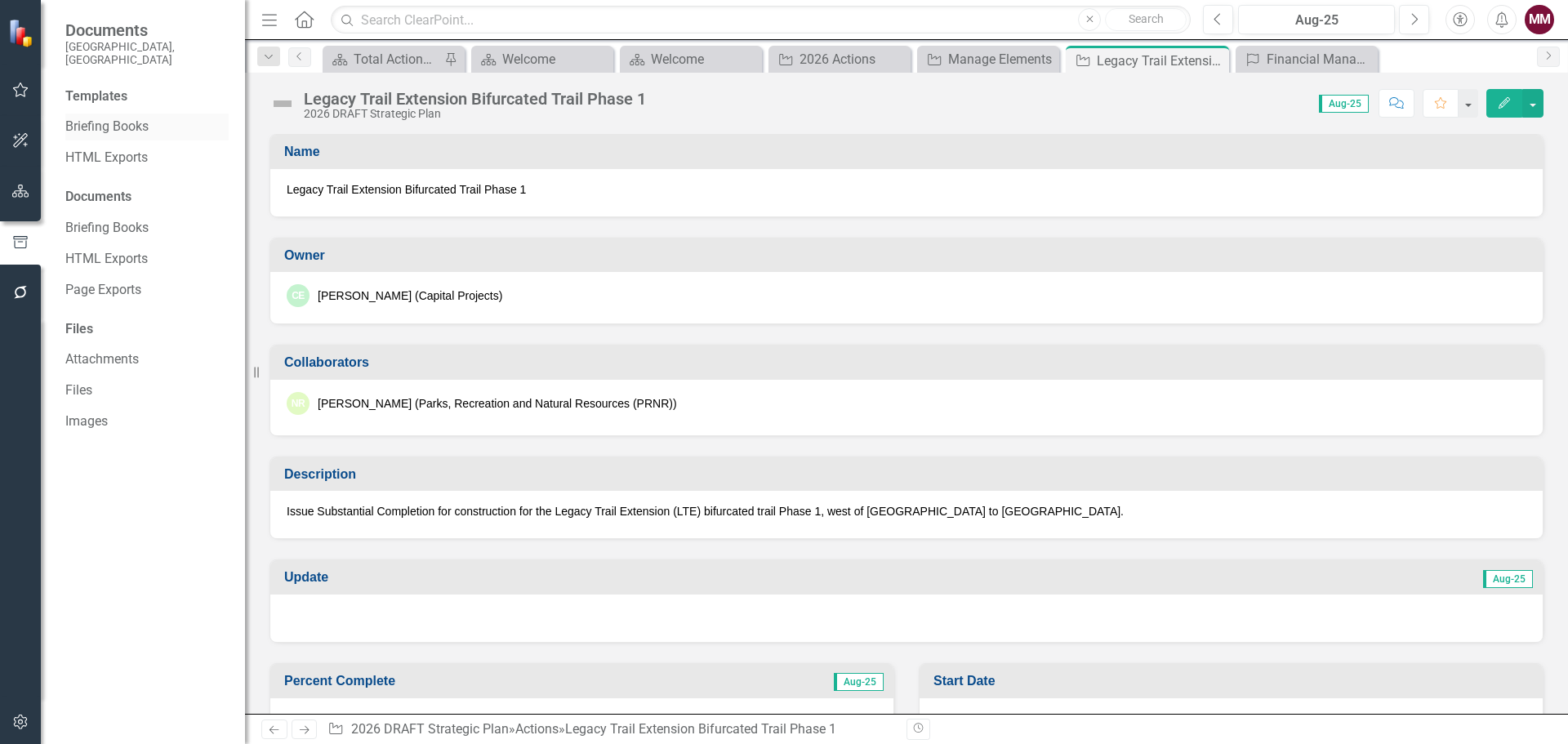
click at [74, 117] on link "Briefing Books" at bounding box center [146, 126] width 163 height 19
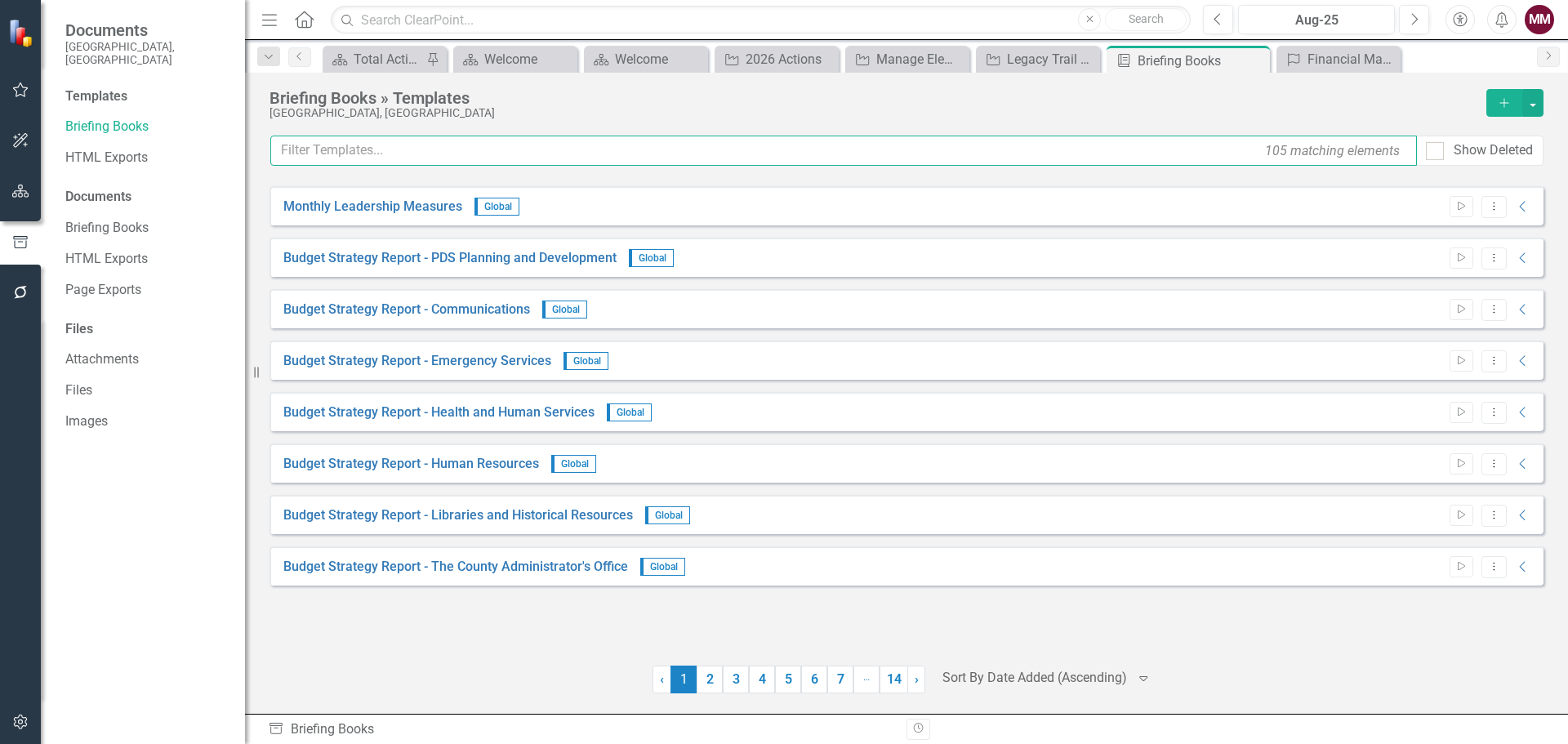
click at [352, 140] on input "text" at bounding box center [844, 150] width 1147 height 30
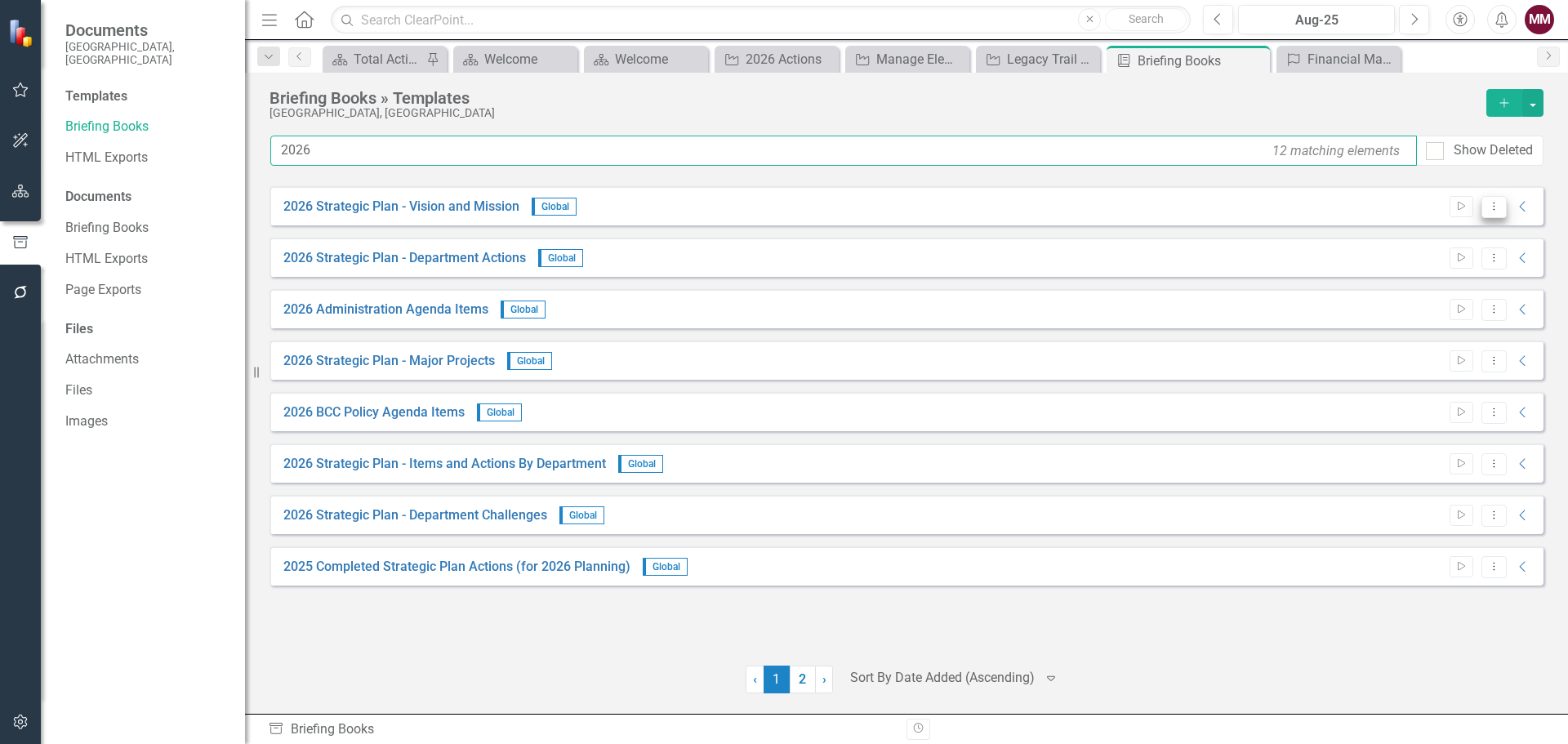
type input "2026"
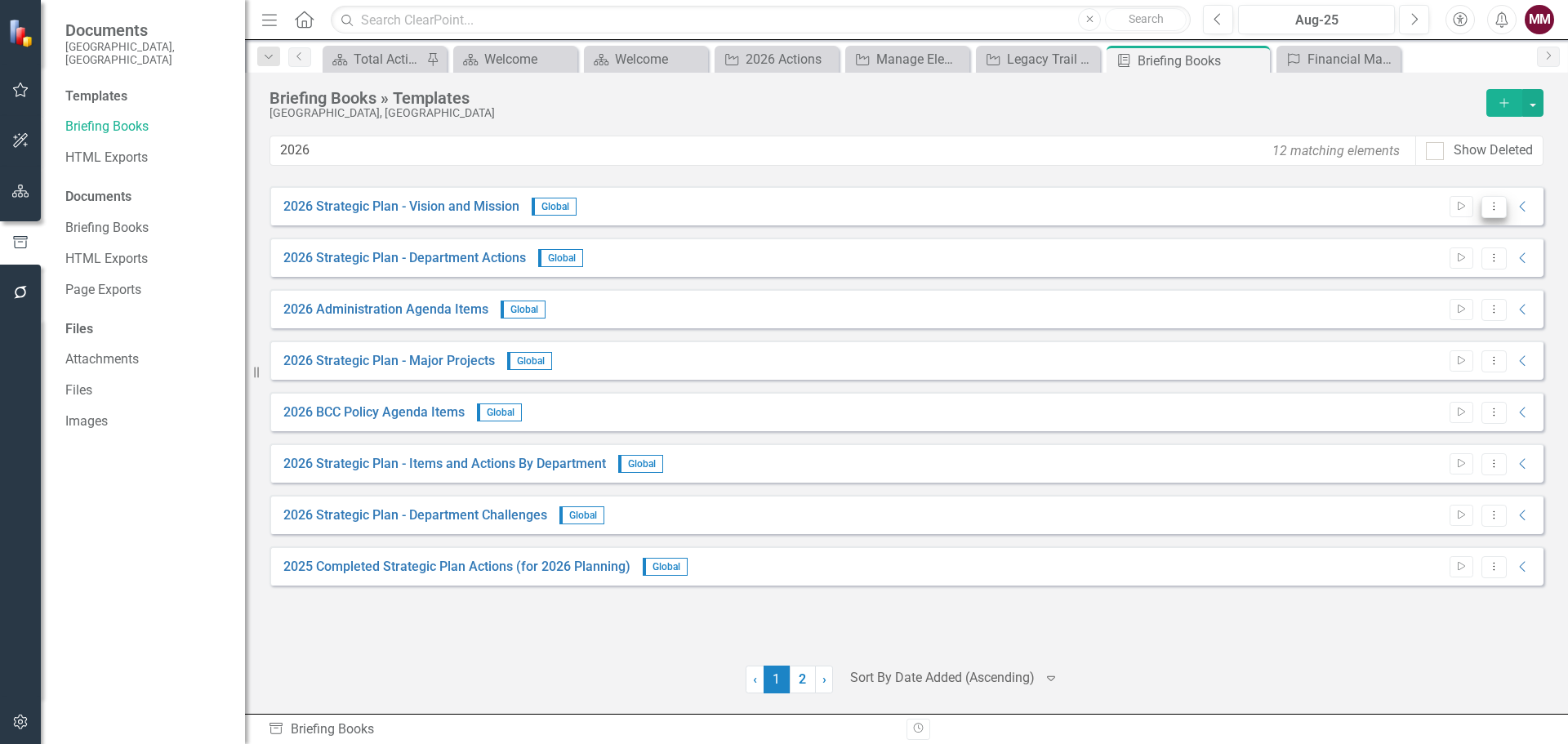
click at [1495, 208] on icon "Dropdown Menu" at bounding box center [1494, 206] width 14 height 11
click at [1428, 288] on link "Edit Edit Template" at bounding box center [1430, 293] width 151 height 30
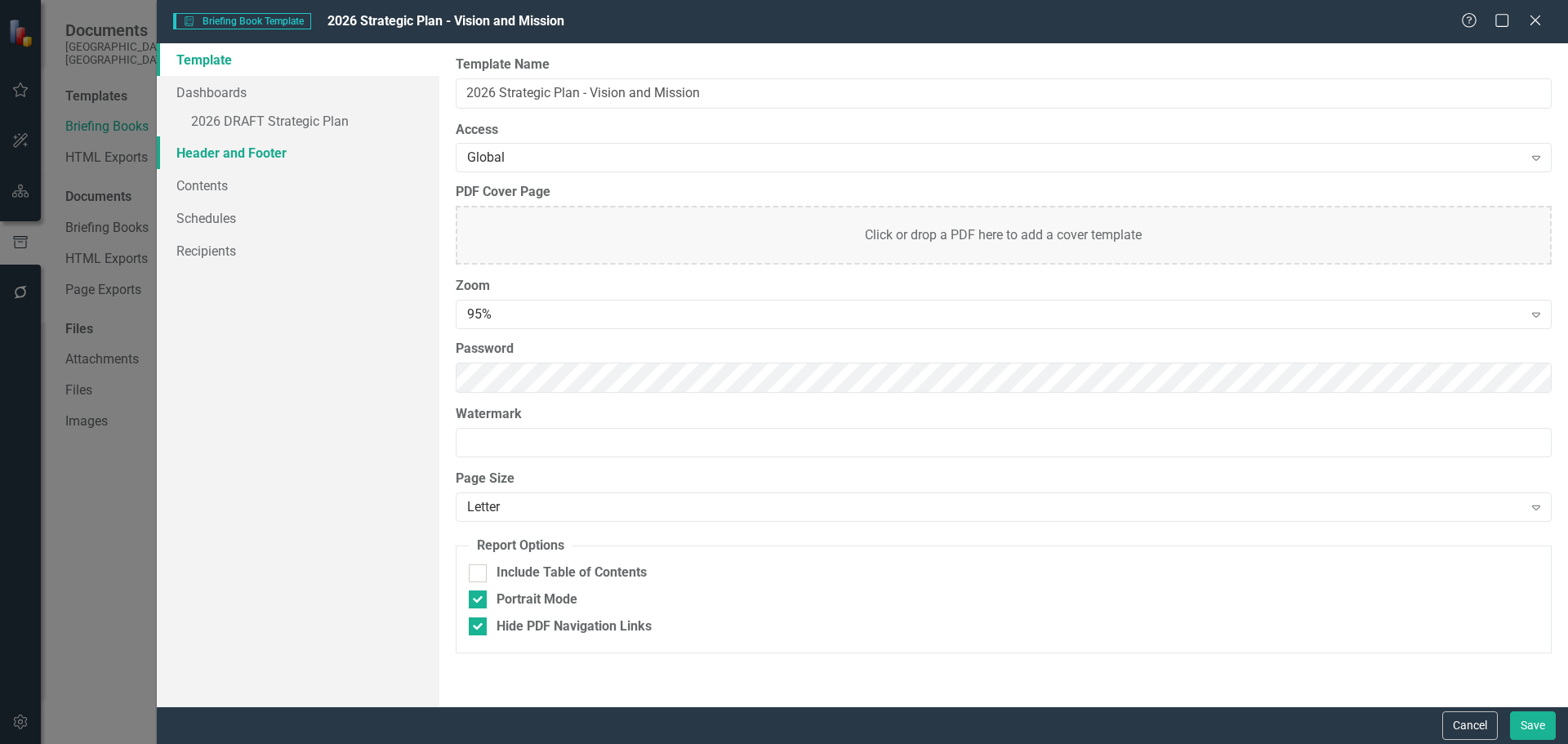
click at [255, 155] on link "Header and Footer" at bounding box center [298, 153] width 283 height 33
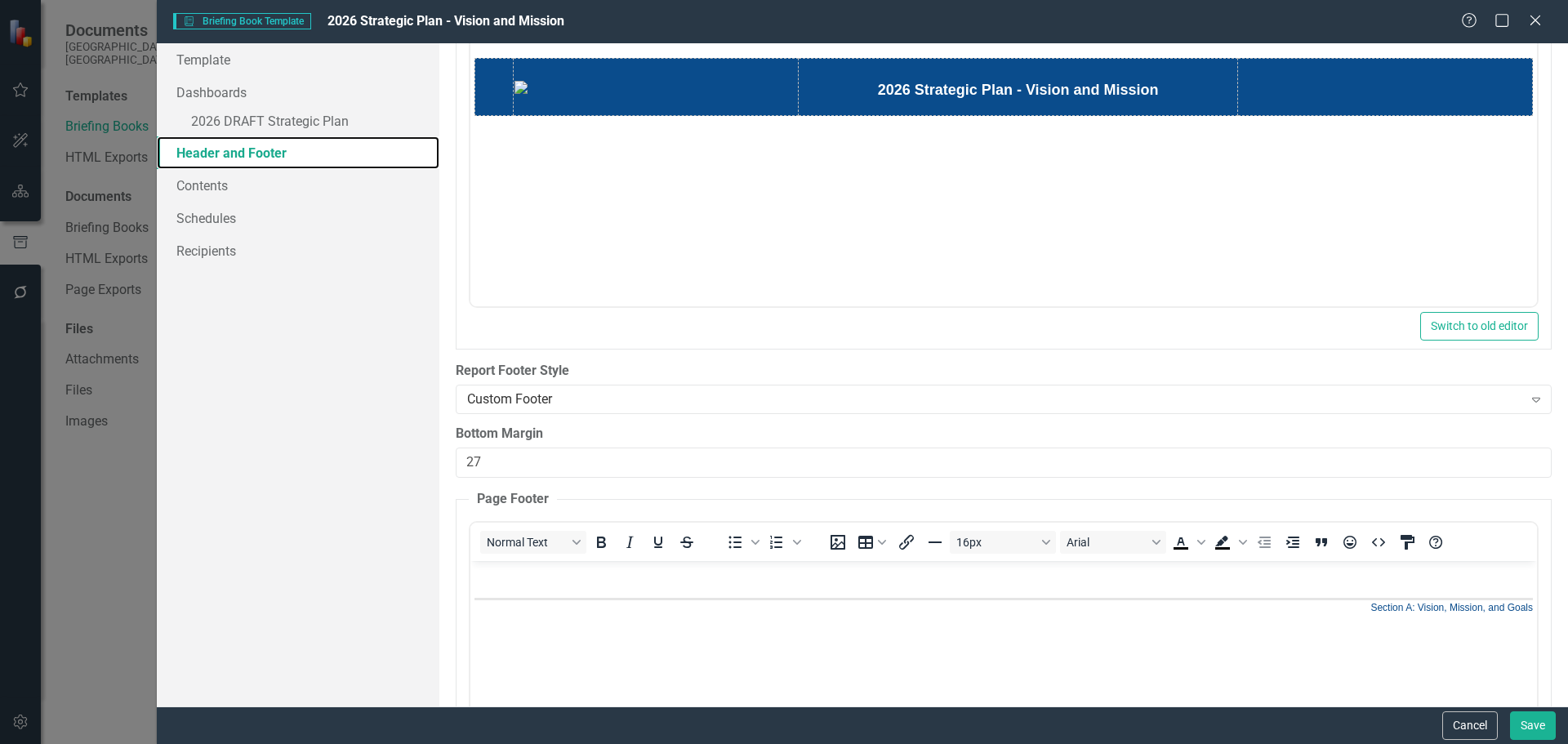
scroll to position [327, 0]
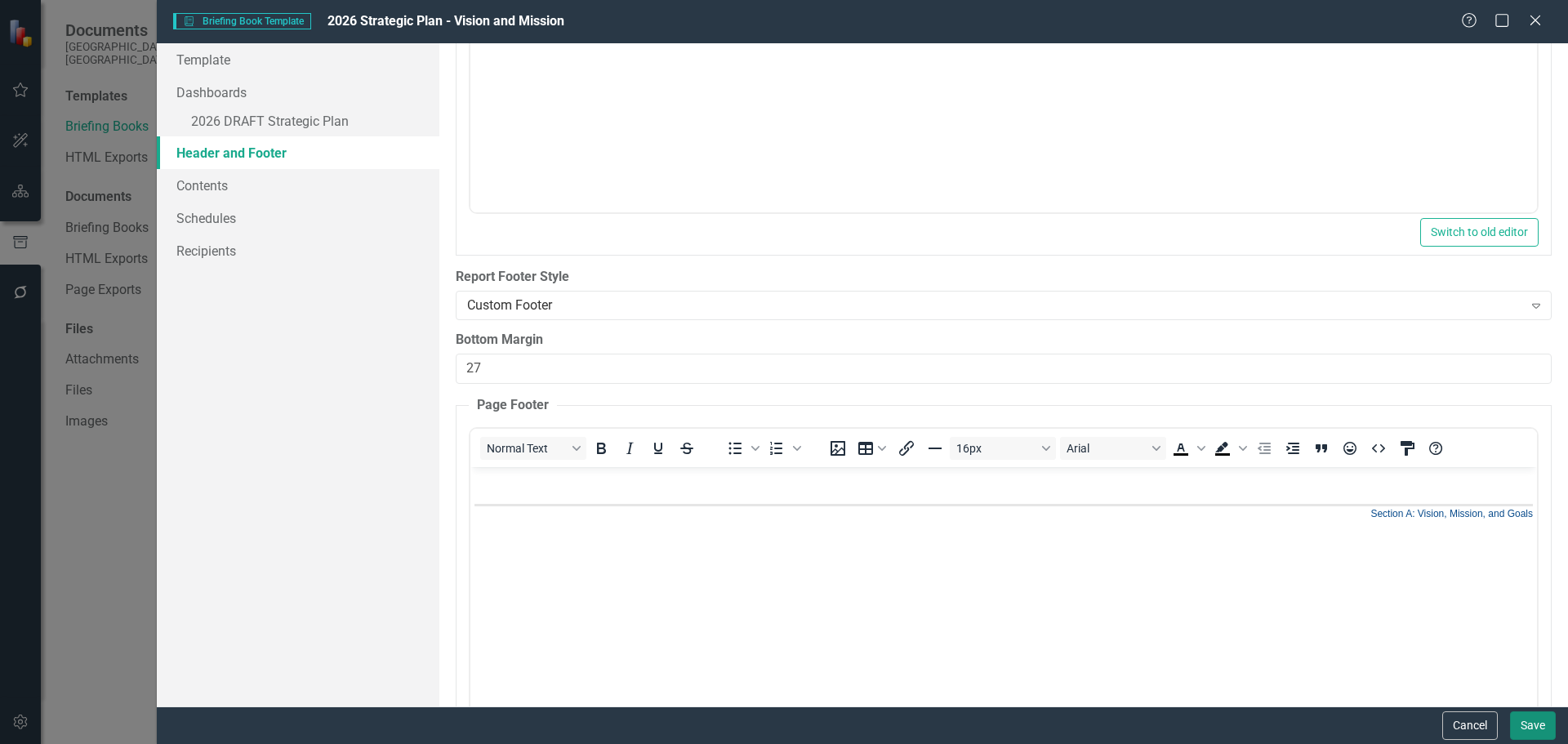
click at [1537, 722] on button "Save" at bounding box center [1533, 726] width 46 height 29
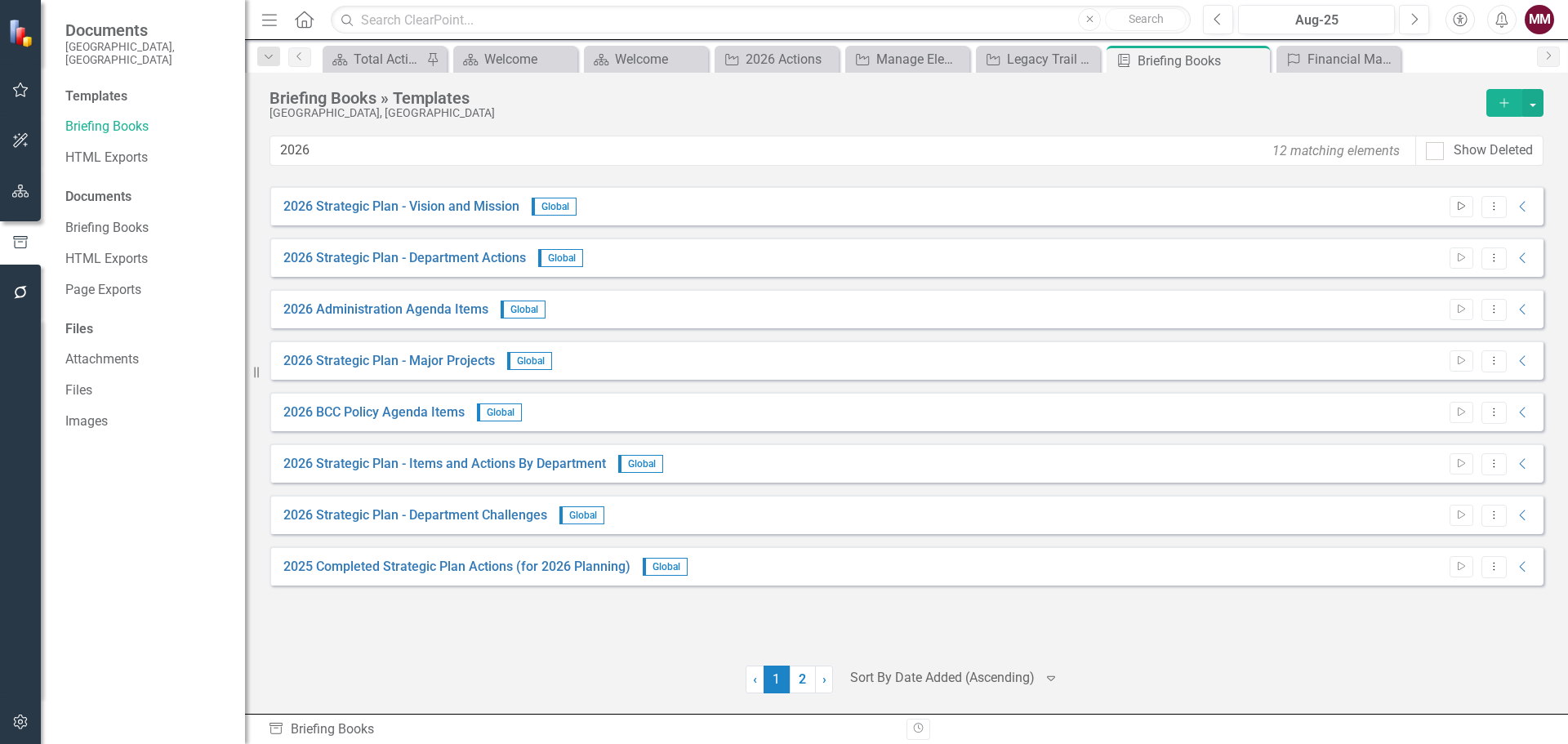
click at [1453, 204] on button "Start" at bounding box center [1461, 207] width 23 height 22
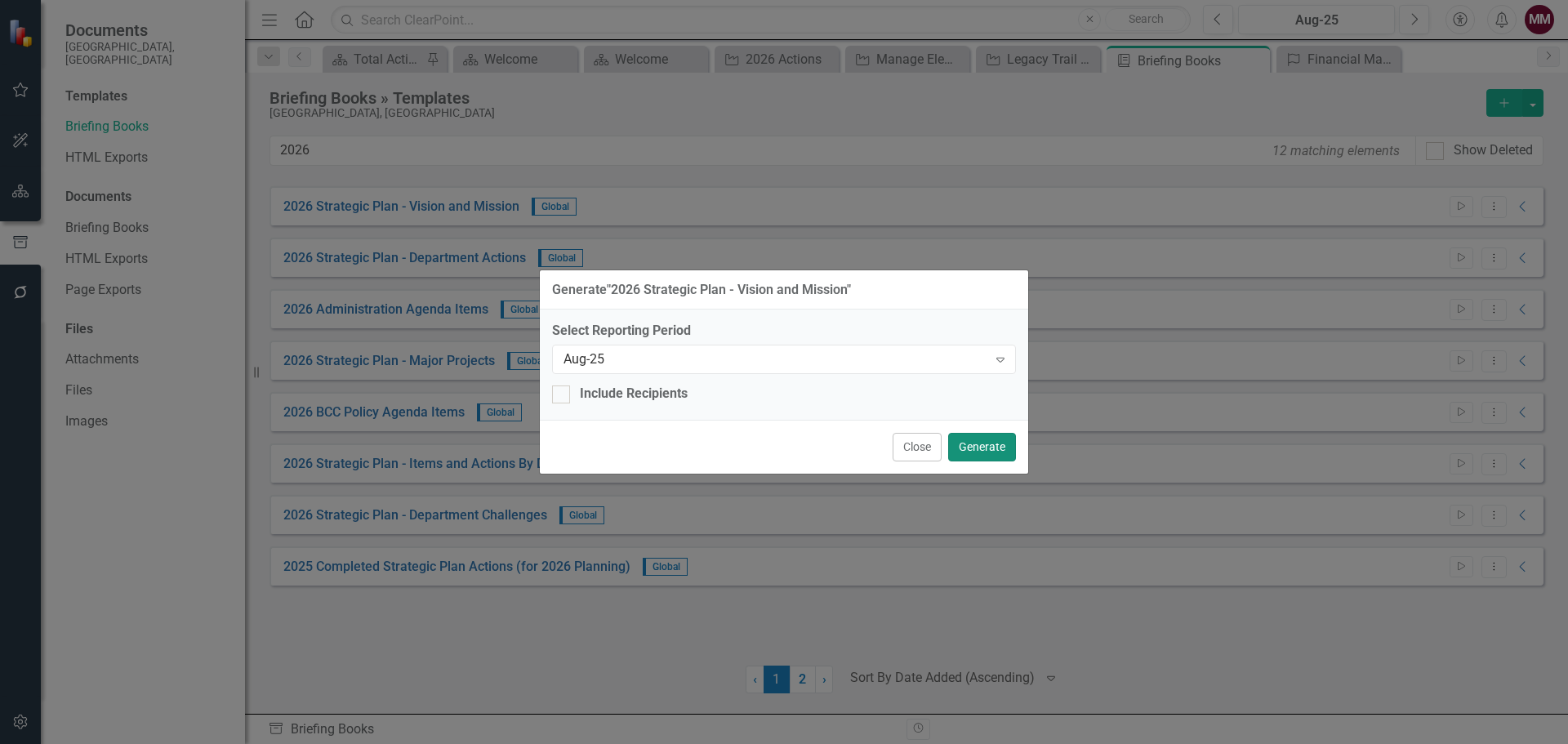
click at [983, 442] on button "Generate" at bounding box center [982, 447] width 68 height 29
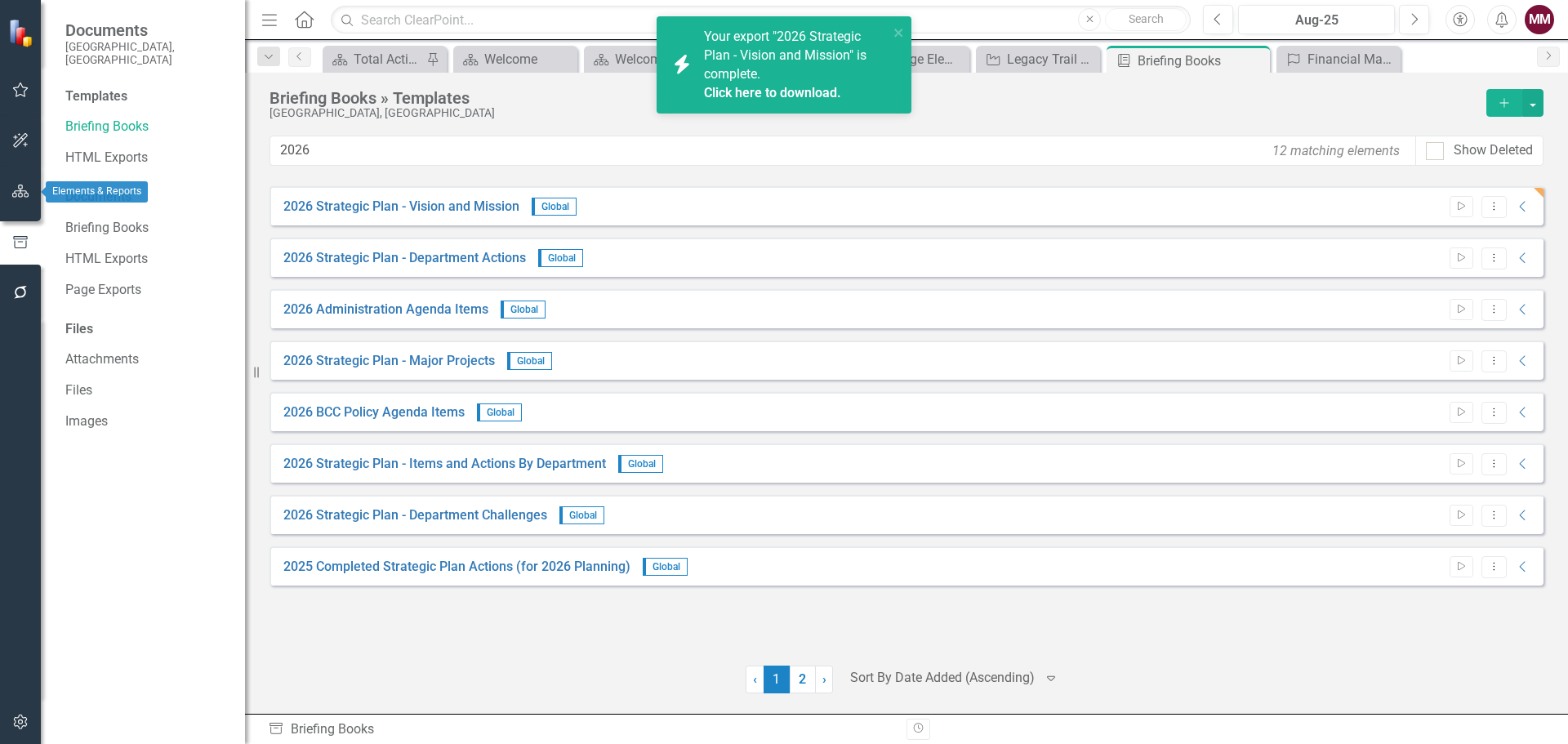
click at [13, 191] on icon "button" at bounding box center [21, 191] width 17 height 13
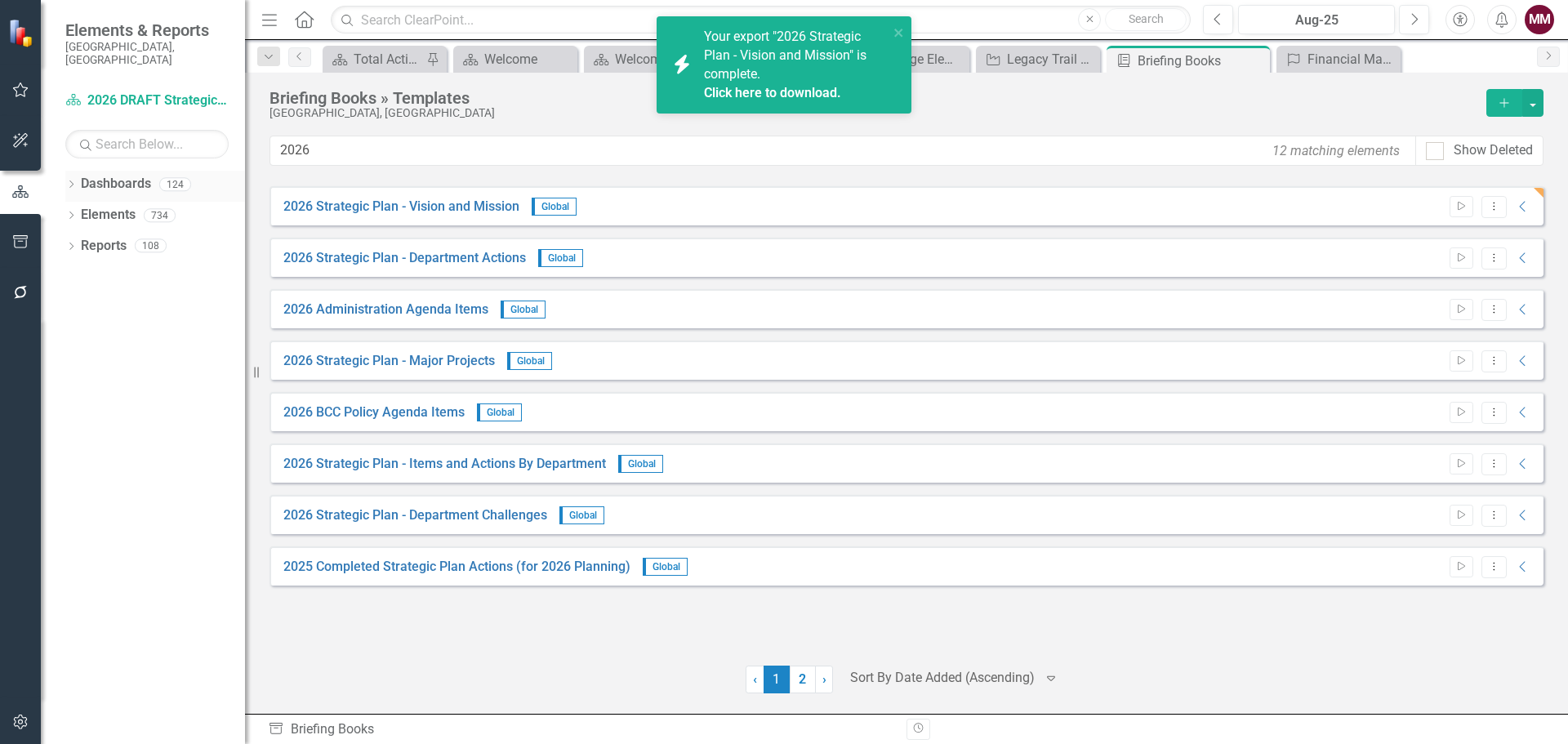
click at [70, 181] on icon "Dropdown" at bounding box center [70, 186] width 12 height 9
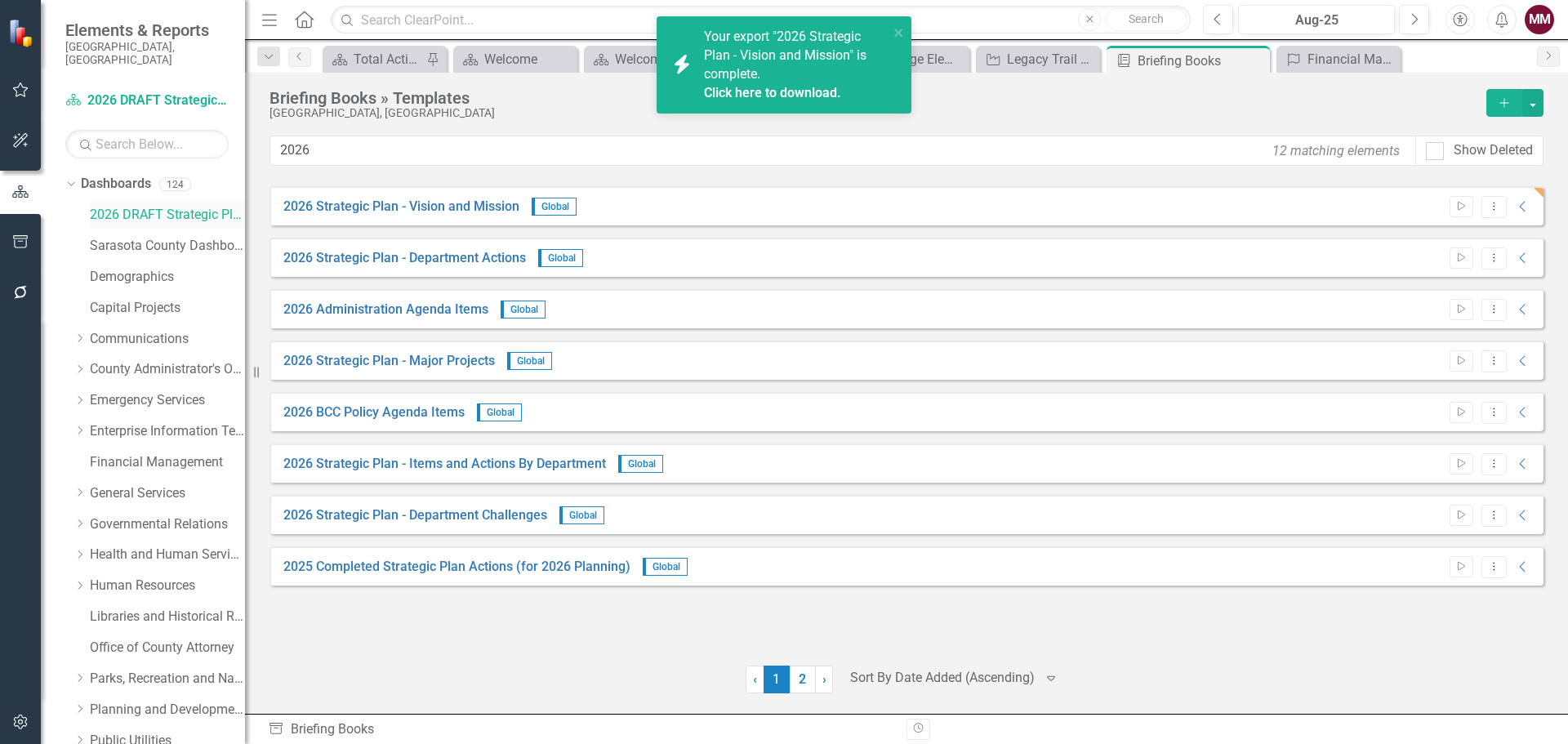
click at [158, 206] on link "2026 DRAFT Strategic Plan" at bounding box center [167, 215] width 155 height 19
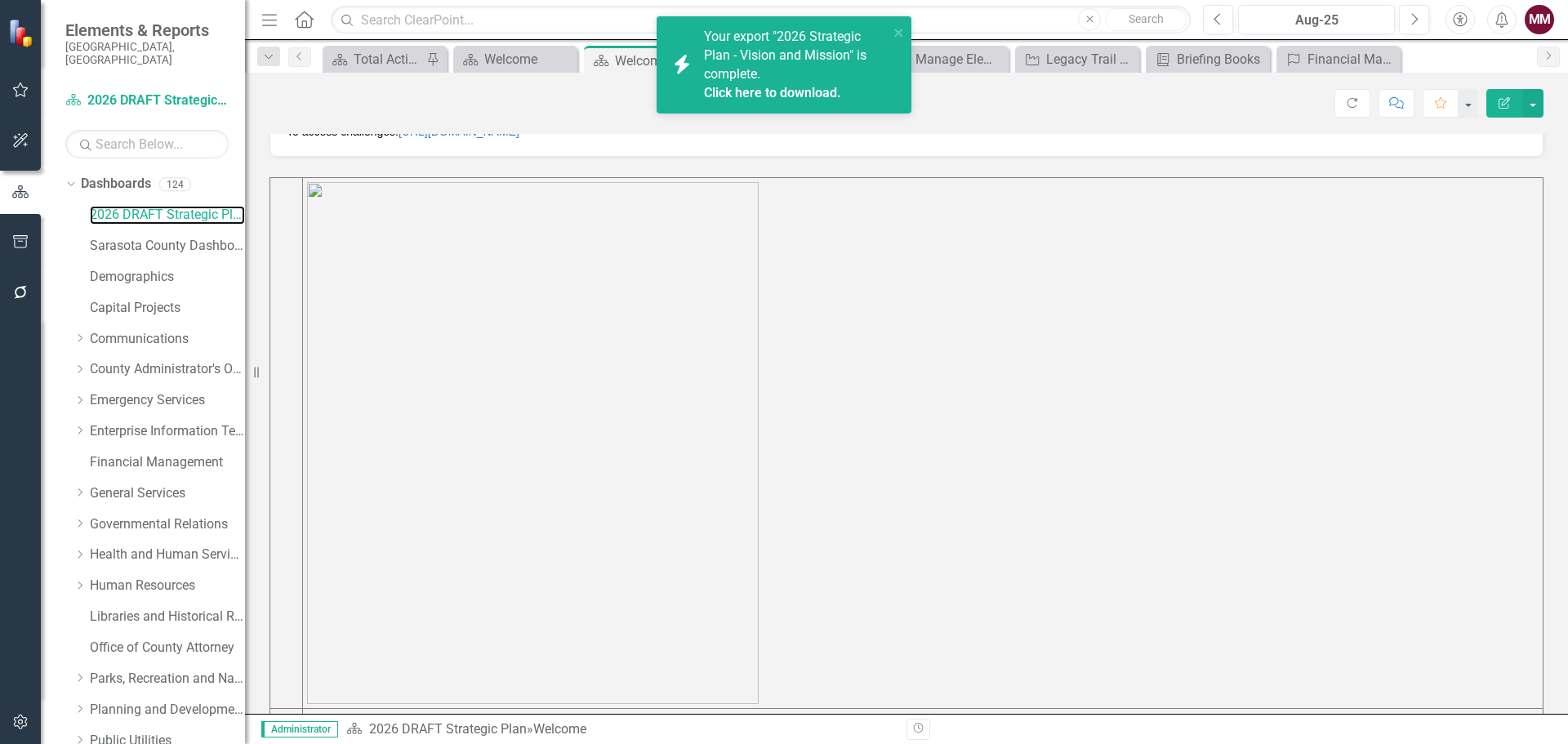
scroll to position [610, 0]
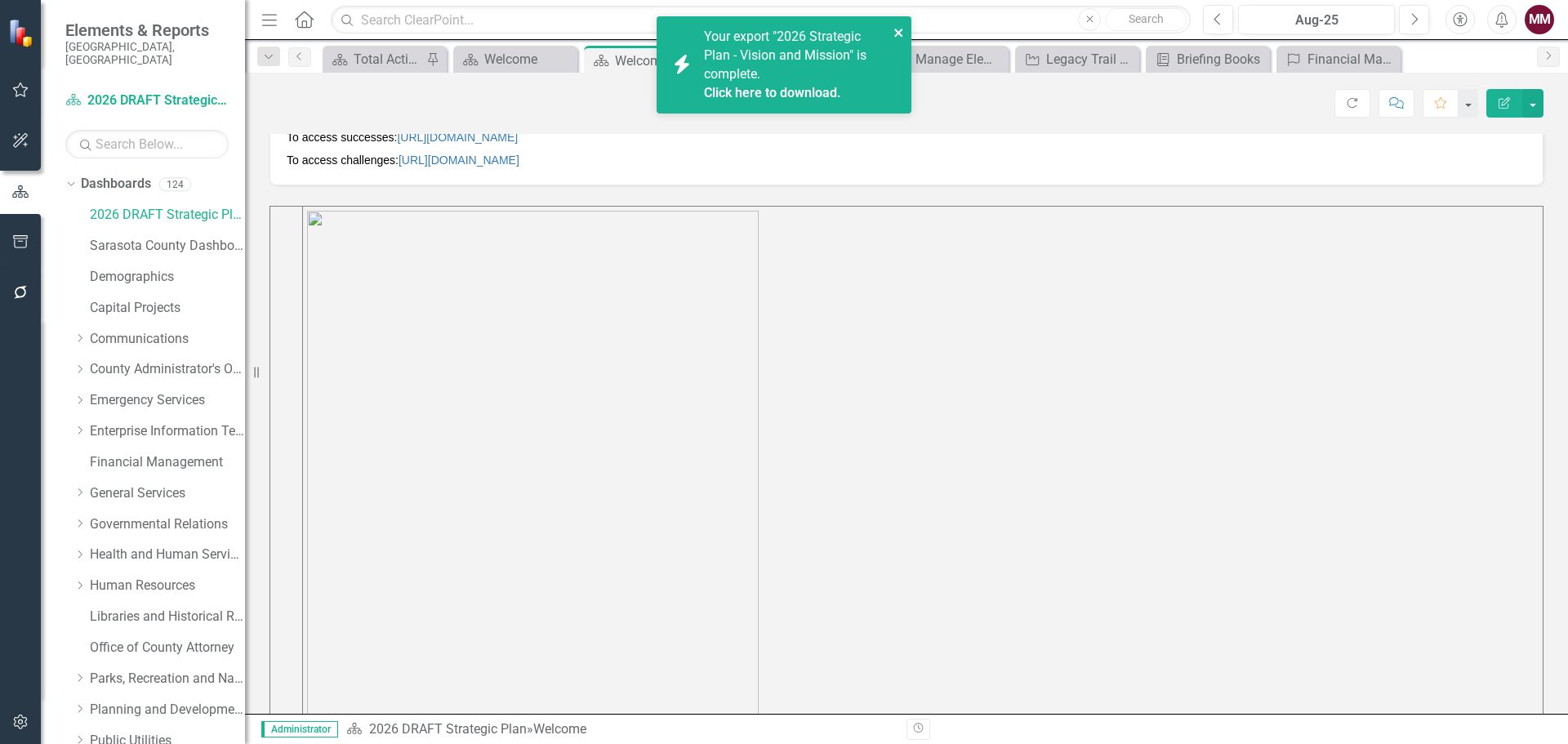
click at [898, 26] on icon "close" at bounding box center [899, 33] width 12 height 13
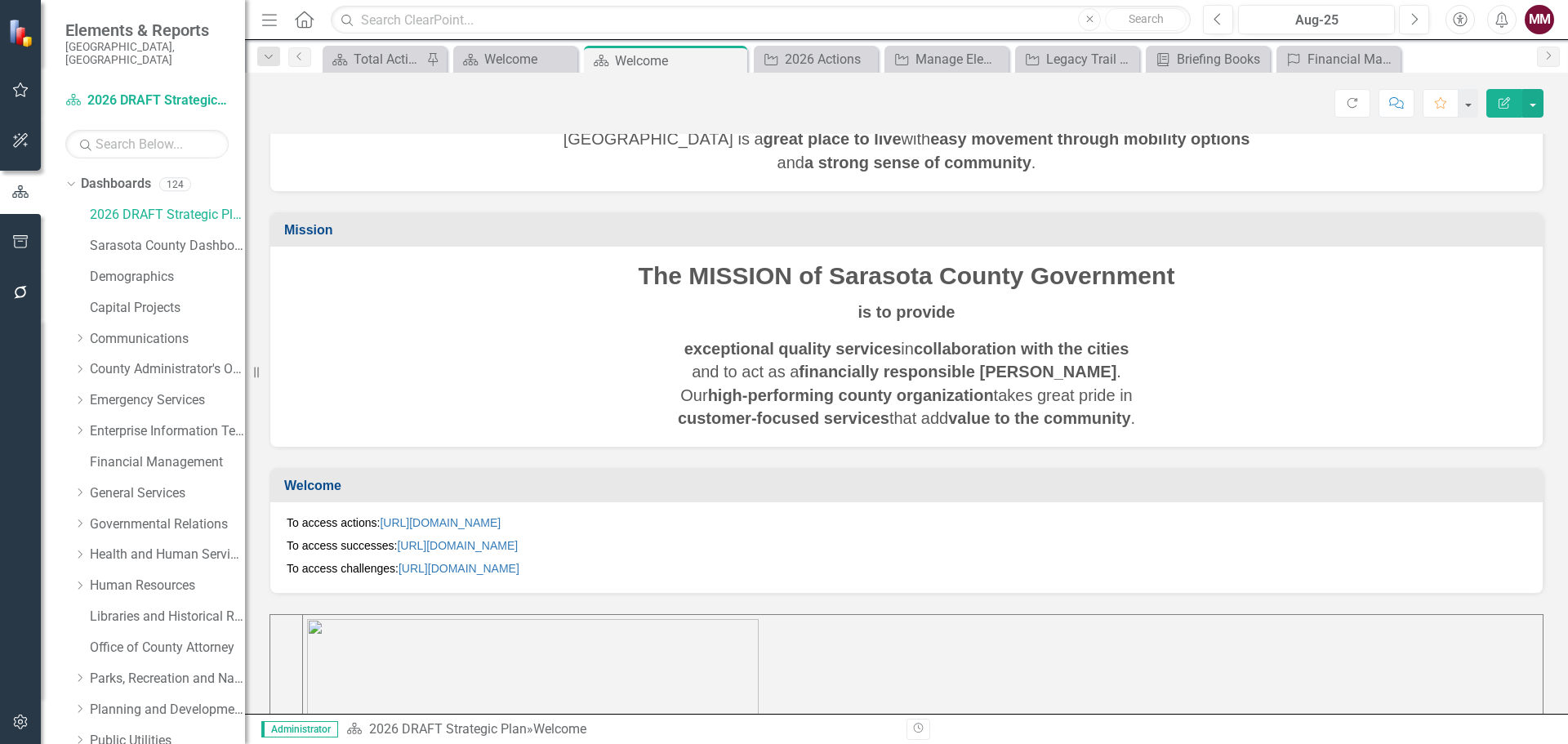
scroll to position [0, 0]
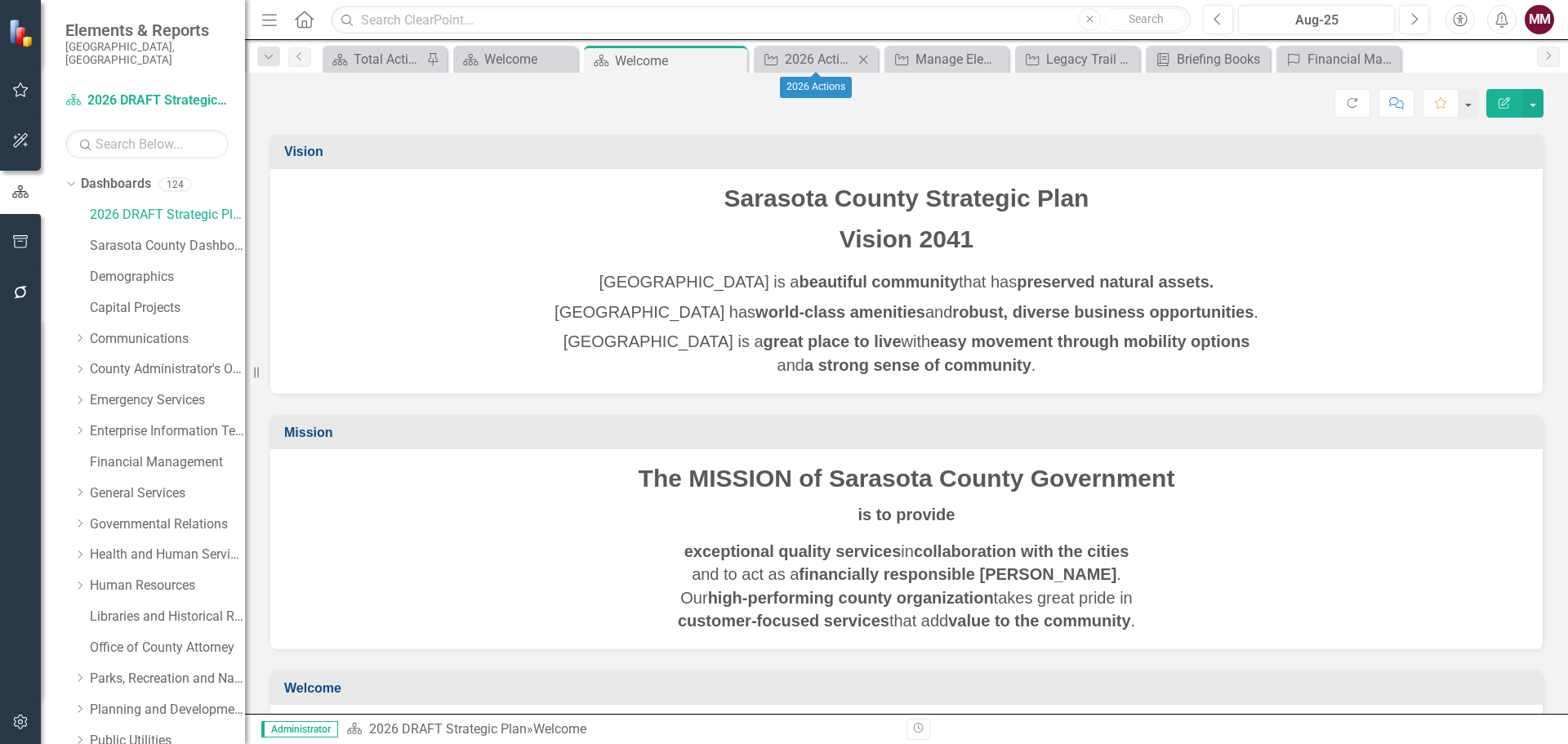
click at [865, 54] on icon "Close" at bounding box center [863, 60] width 16 height 13
click at [918, 62] on icon "Close" at bounding box center [917, 60] width 16 height 13
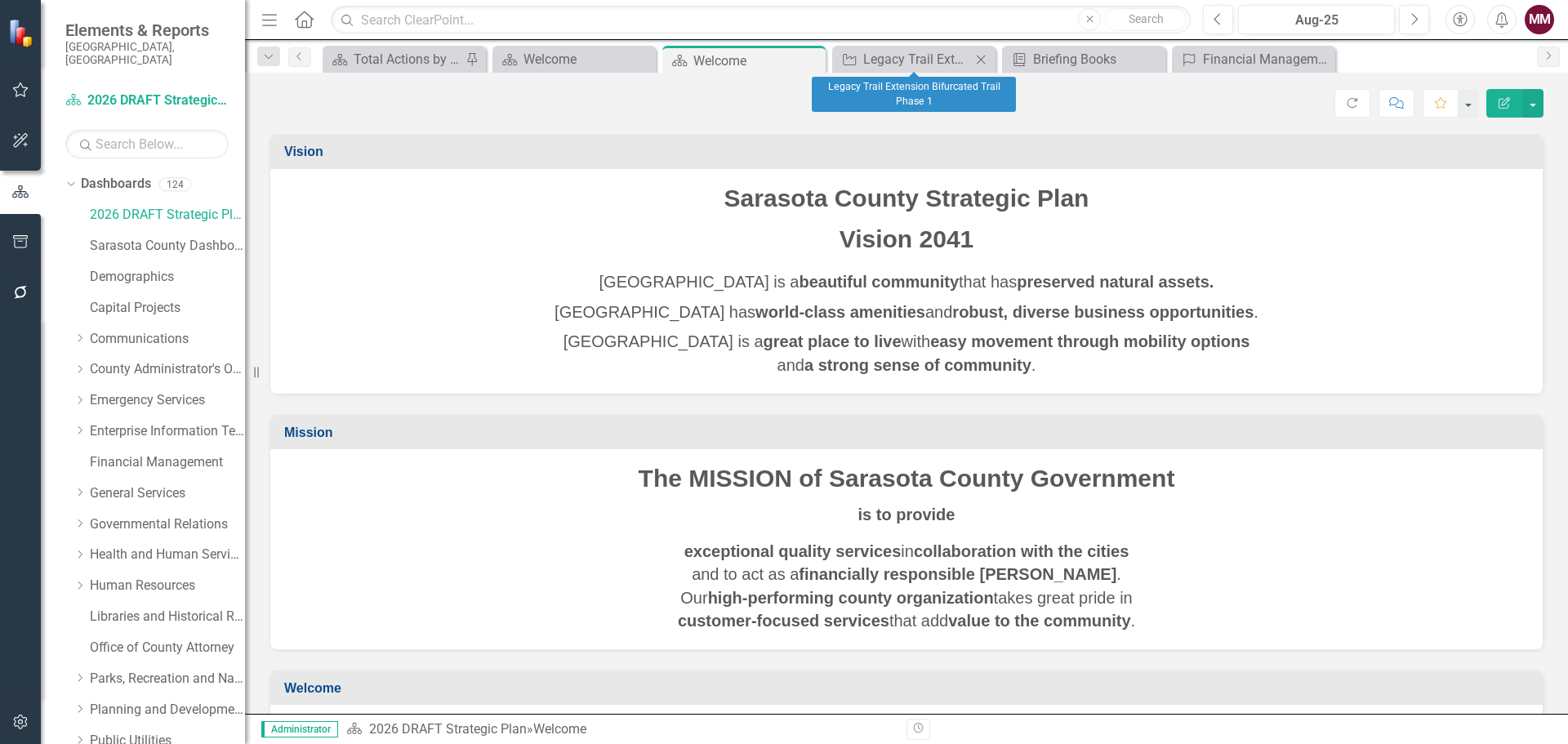
click at [976, 53] on icon "Close" at bounding box center [981, 60] width 16 height 13
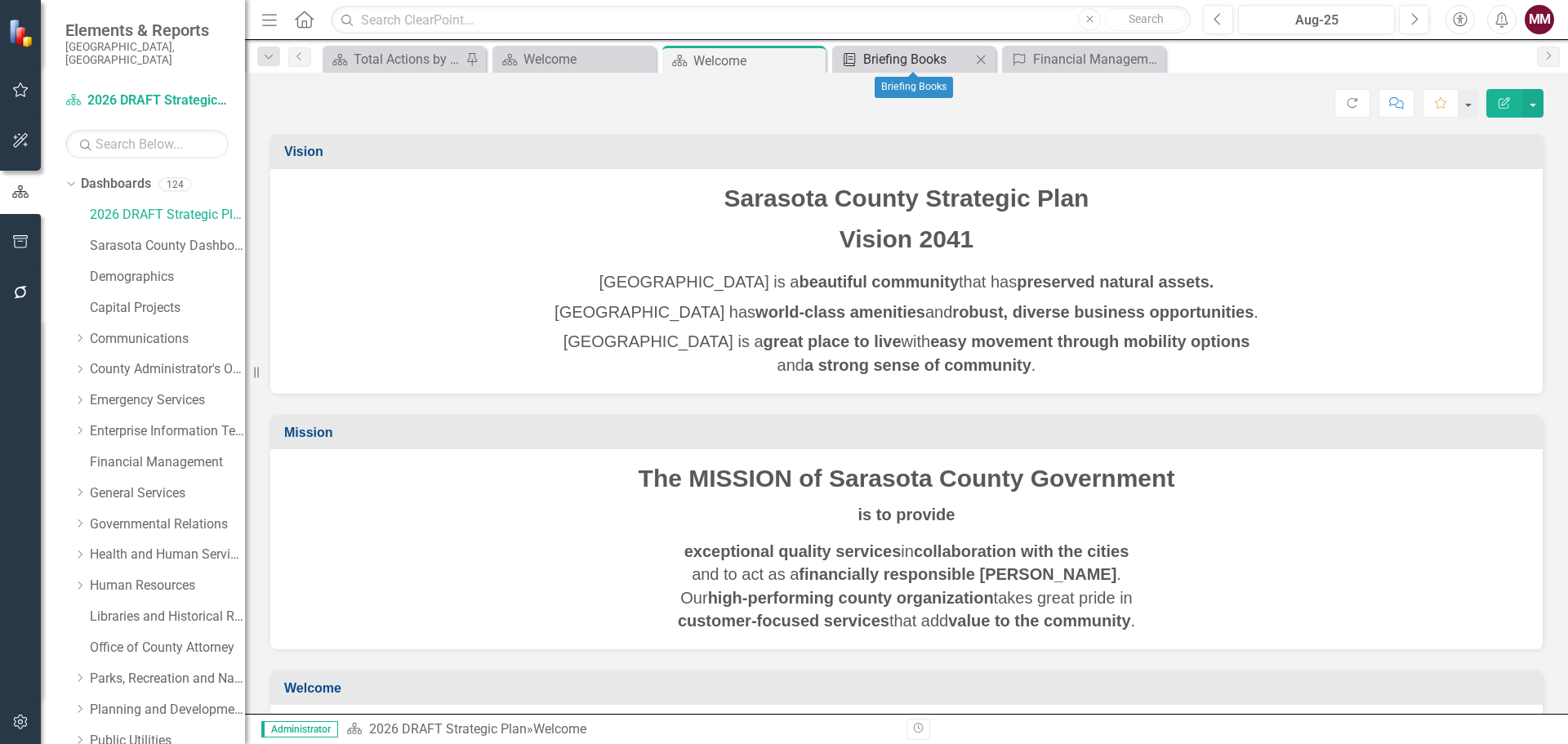
click at [926, 53] on div "Briefing Books" at bounding box center [917, 59] width 107 height 21
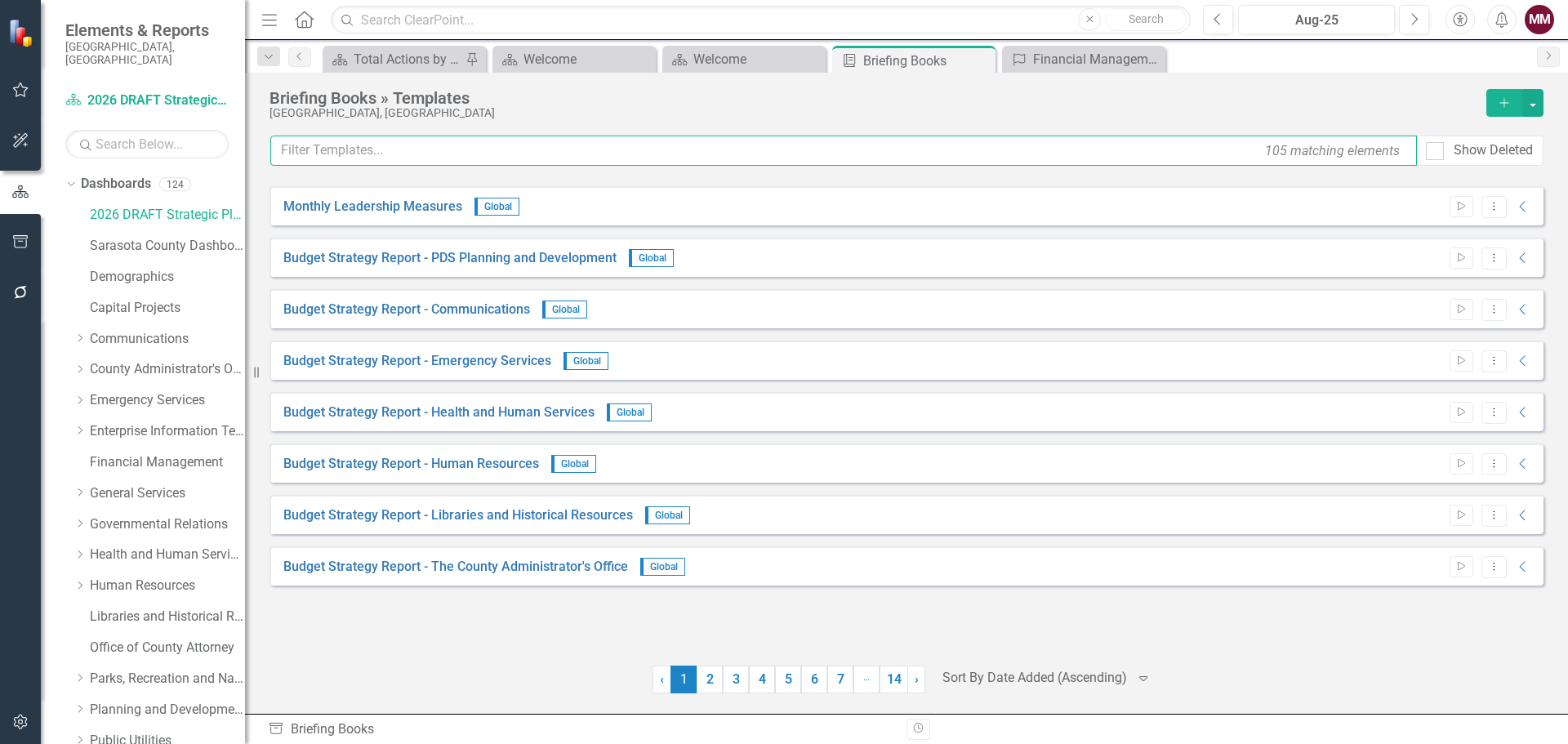
click at [610, 149] on input "text" at bounding box center [844, 150] width 1147 height 30
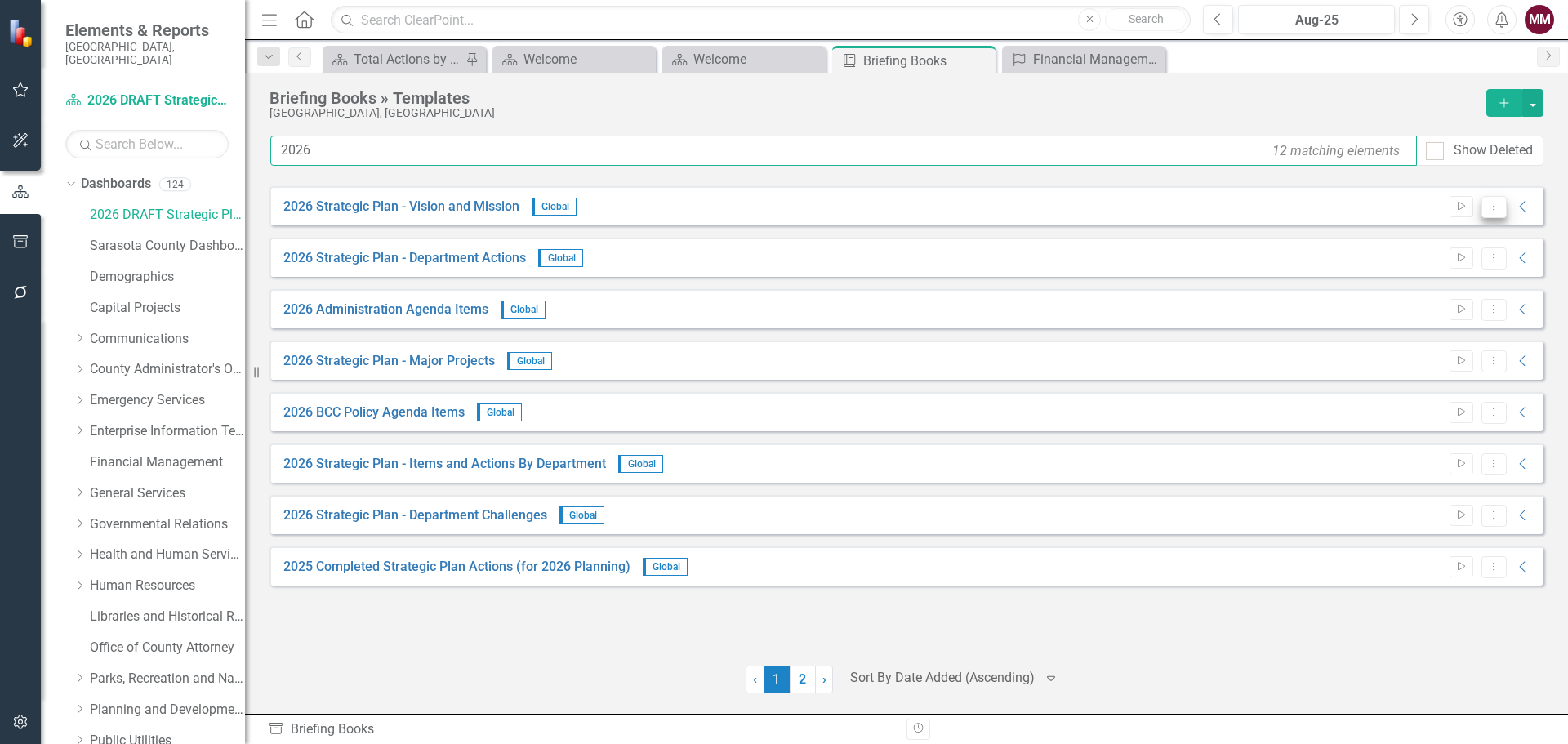
type input "2026"
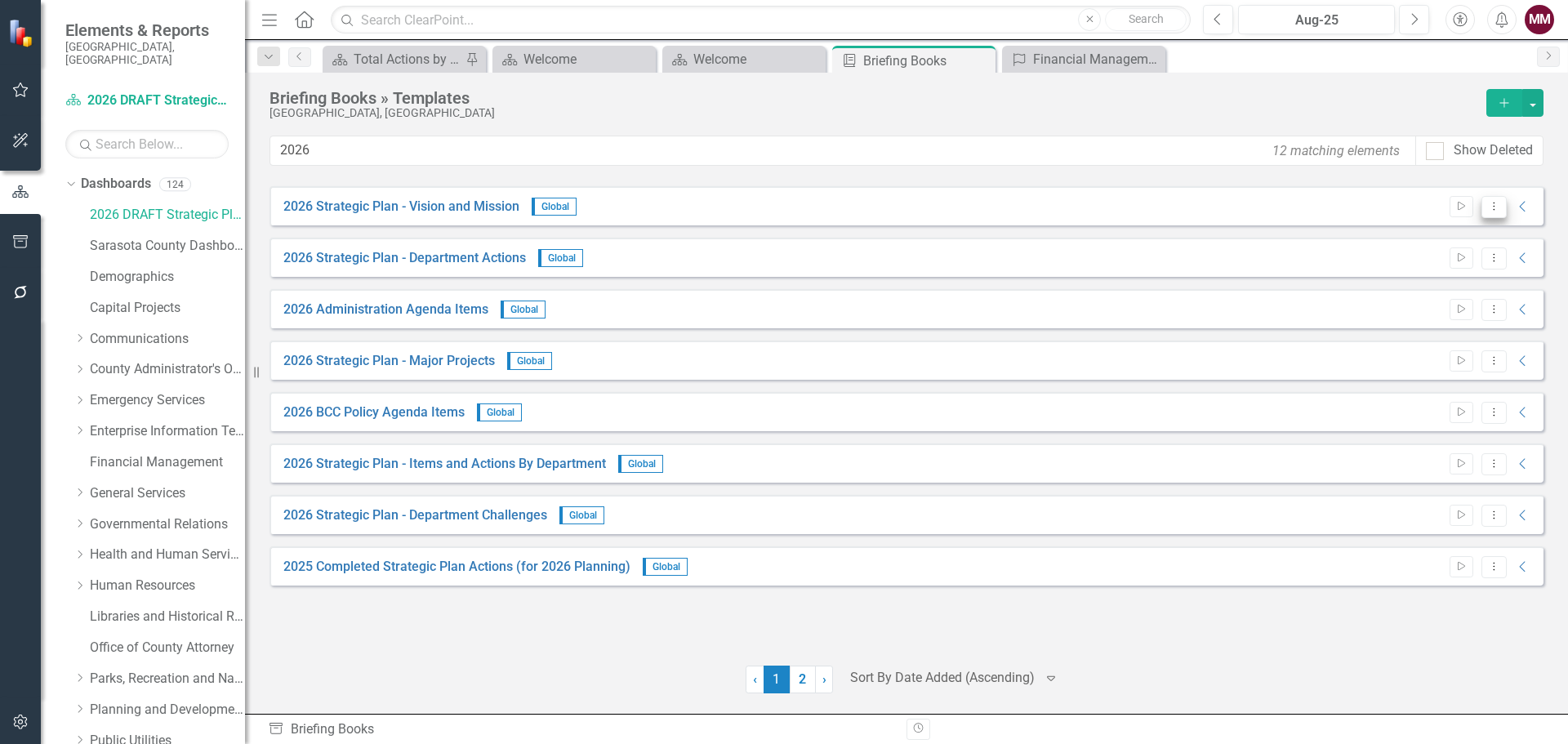
click at [1491, 207] on icon "Dropdown Menu" at bounding box center [1494, 206] width 14 height 11
click at [1436, 290] on link "Edit Edit Template" at bounding box center [1430, 293] width 151 height 30
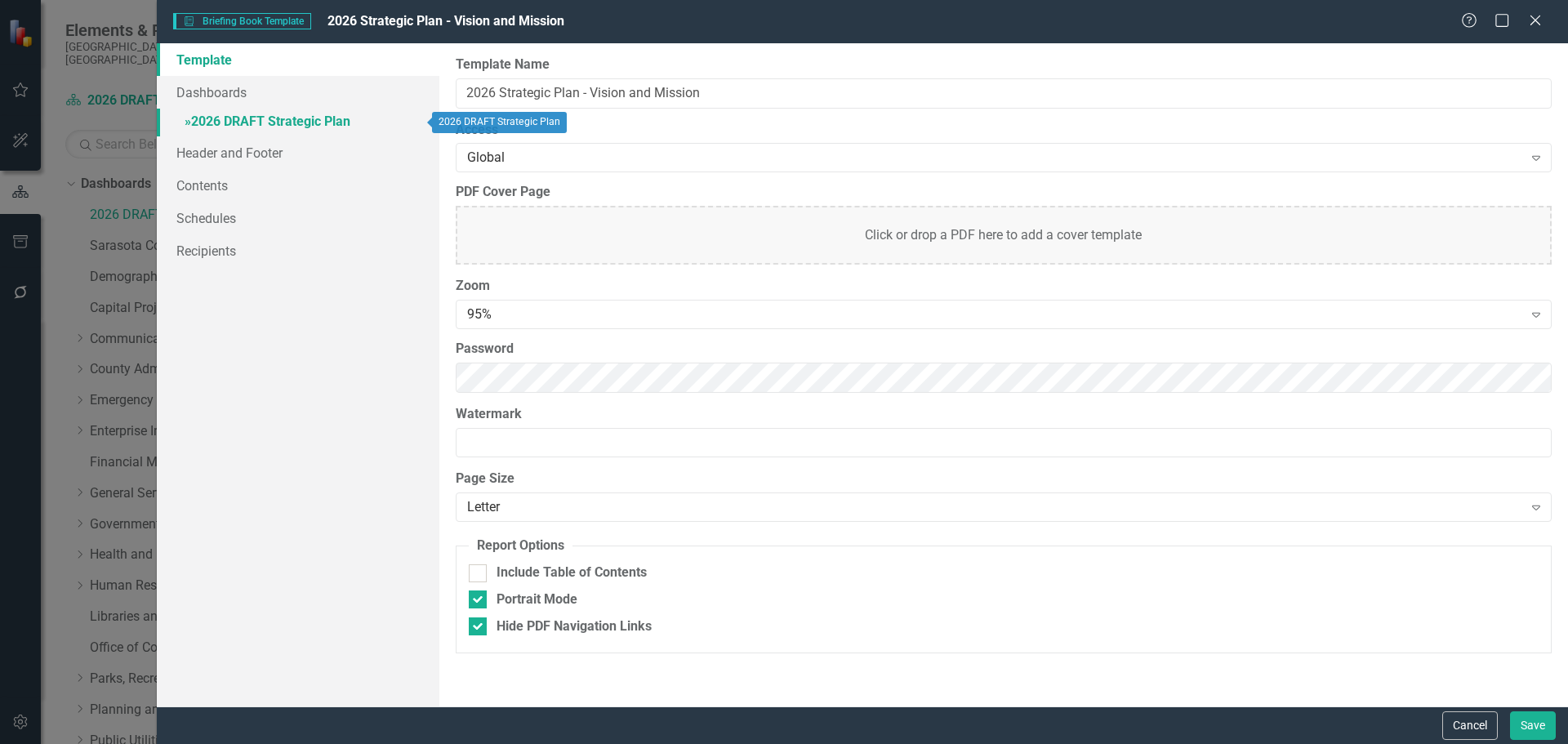
click at [257, 115] on link "» 2026 DRAFT Strategic Plan" at bounding box center [298, 123] width 283 height 29
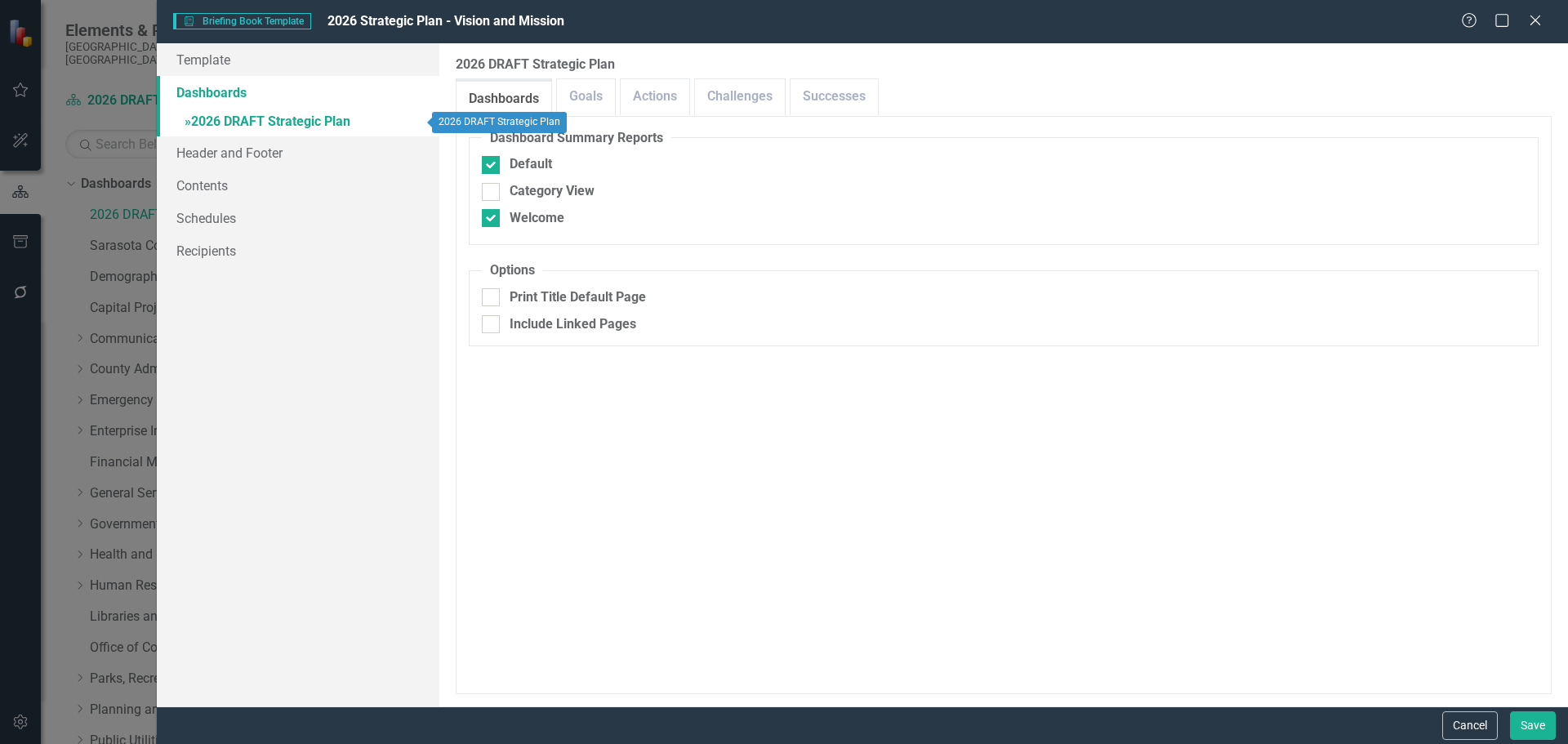
checkbox input "false"
click at [497, 163] on div at bounding box center [490, 165] width 18 height 18
click at [492, 163] on input "Default" at bounding box center [487, 162] width 11 height 11
checkbox input "false"
click at [597, 102] on link "Goals" at bounding box center [586, 97] width 58 height 35
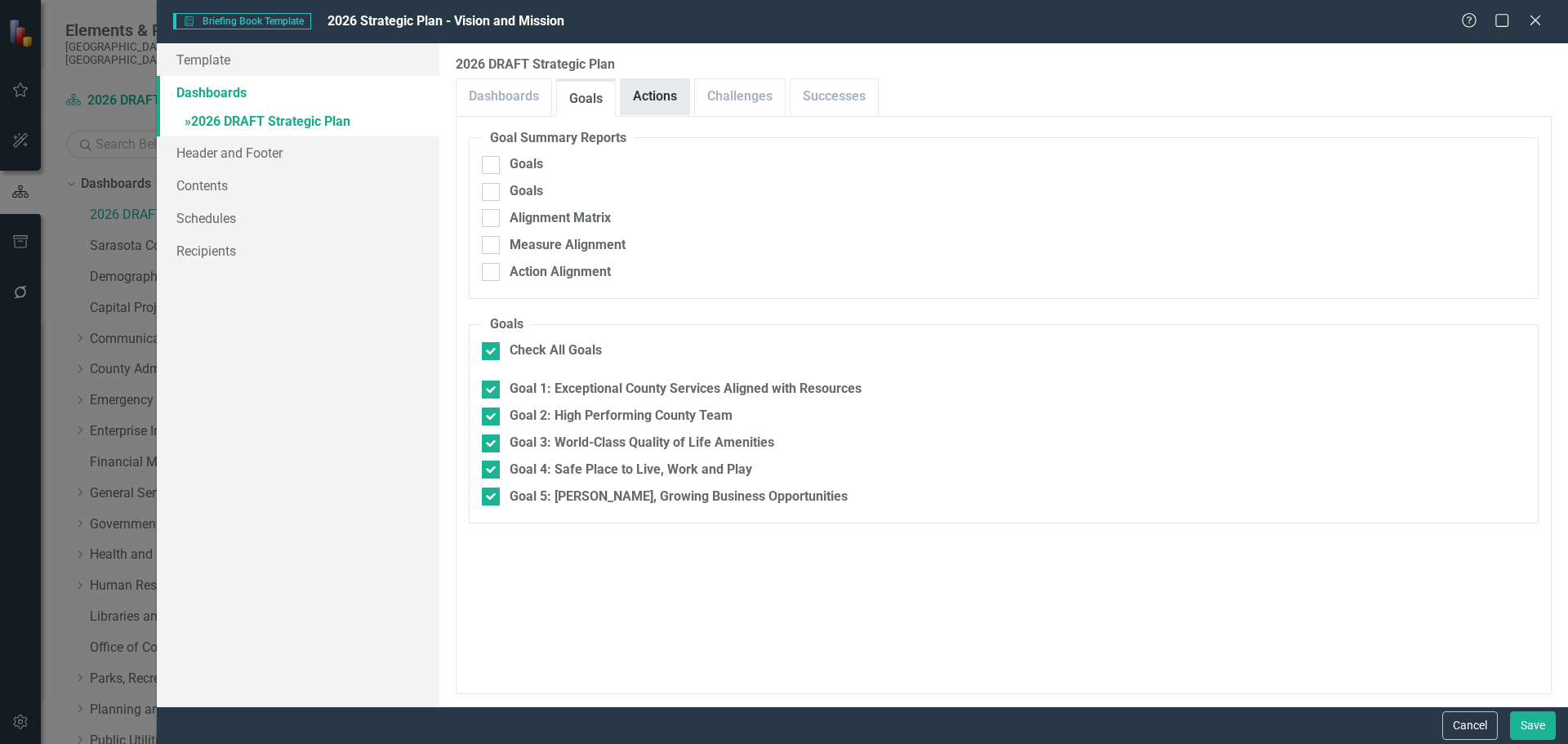
click at [644, 102] on link "Actions" at bounding box center [655, 97] width 69 height 35
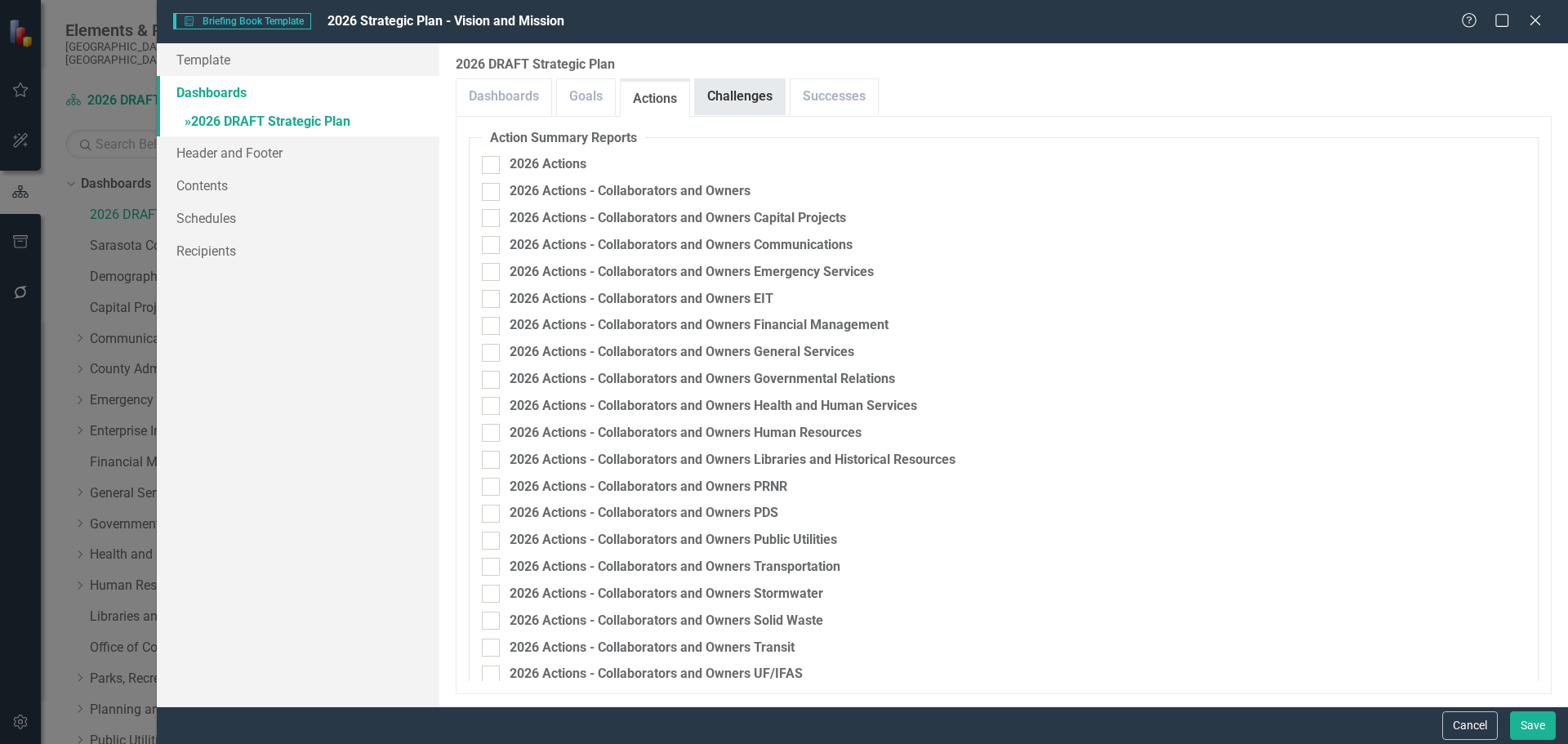
click at [719, 101] on link "Challenges" at bounding box center [739, 97] width 89 height 35
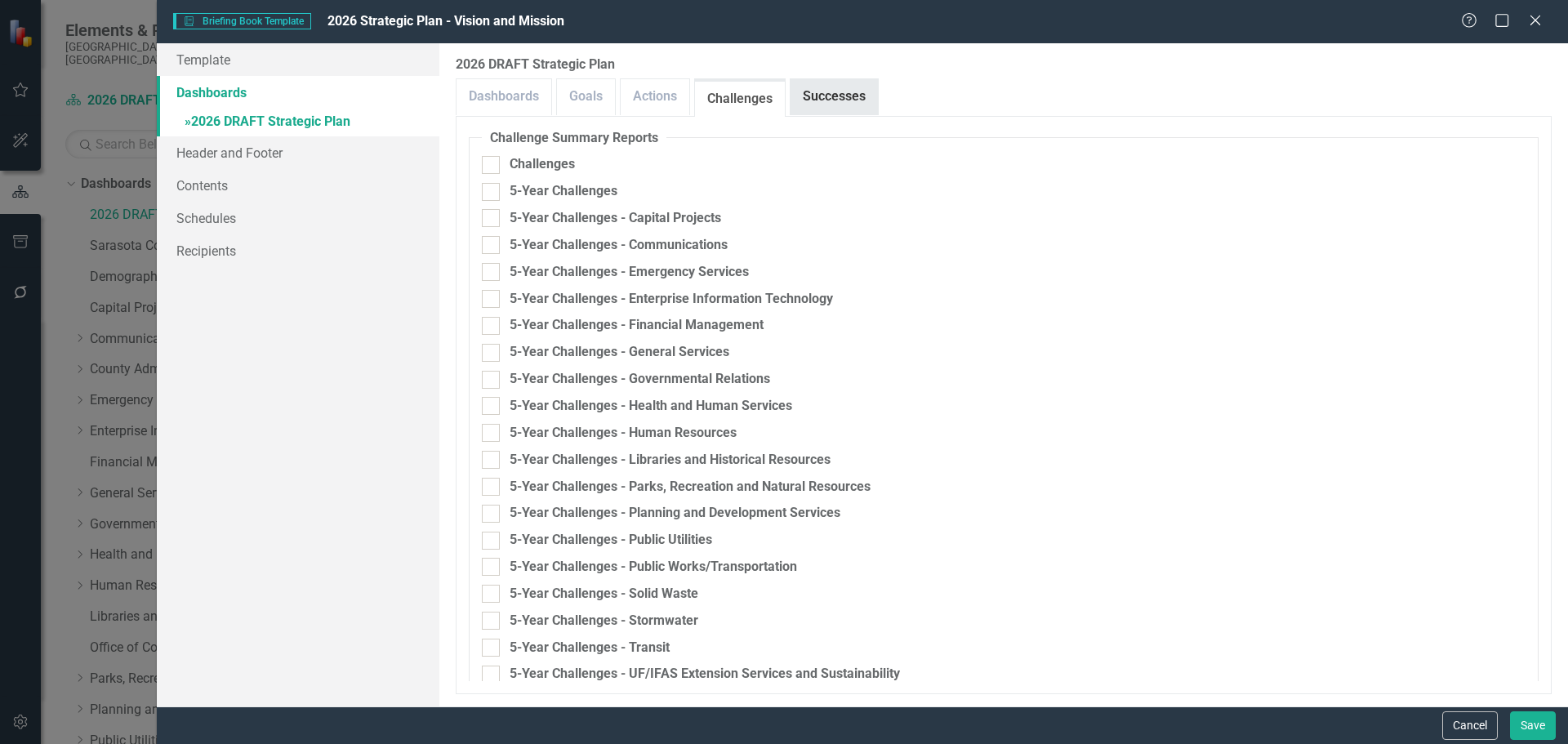
click at [833, 102] on link "Successes" at bounding box center [834, 97] width 88 height 35
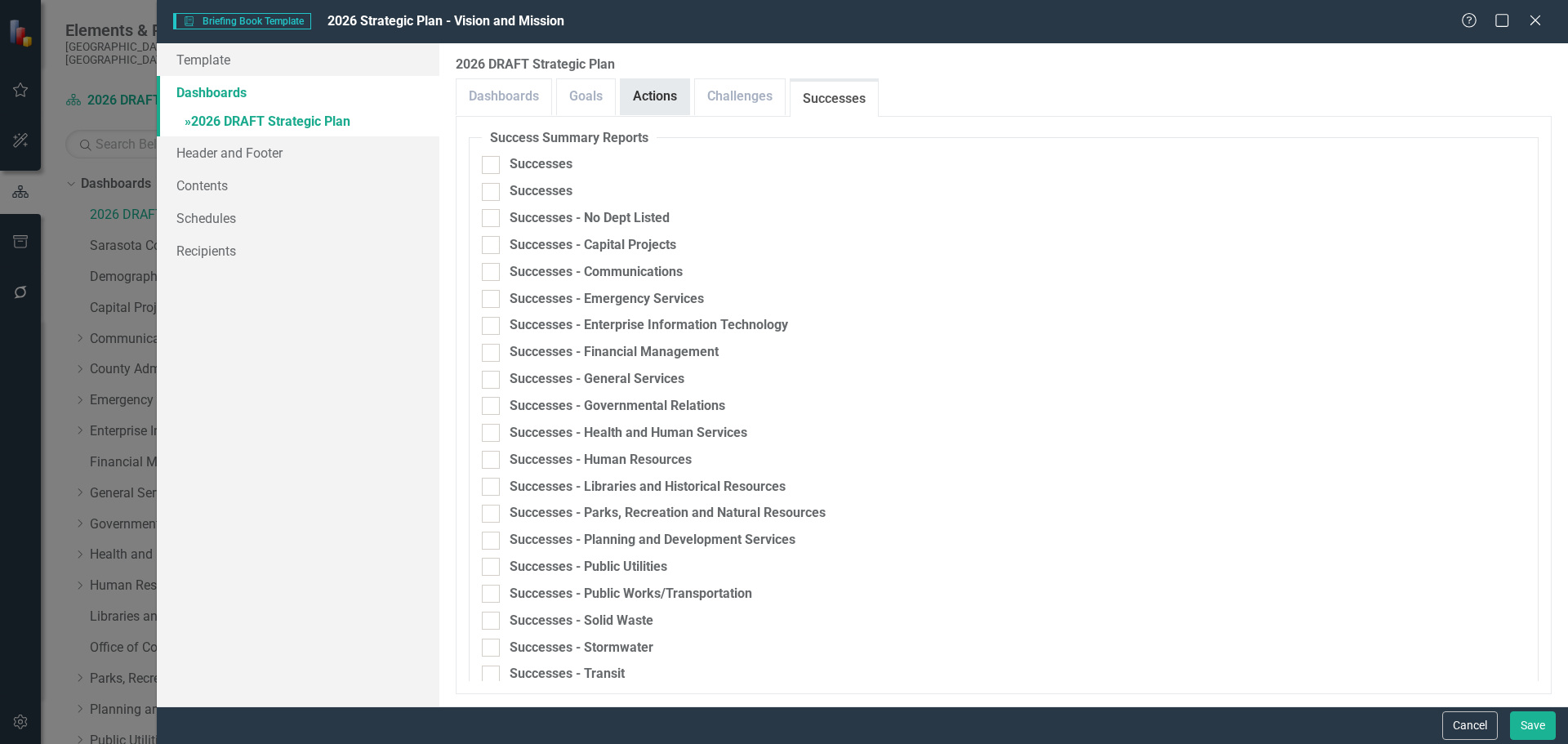
click at [647, 109] on link "Actions" at bounding box center [655, 97] width 69 height 35
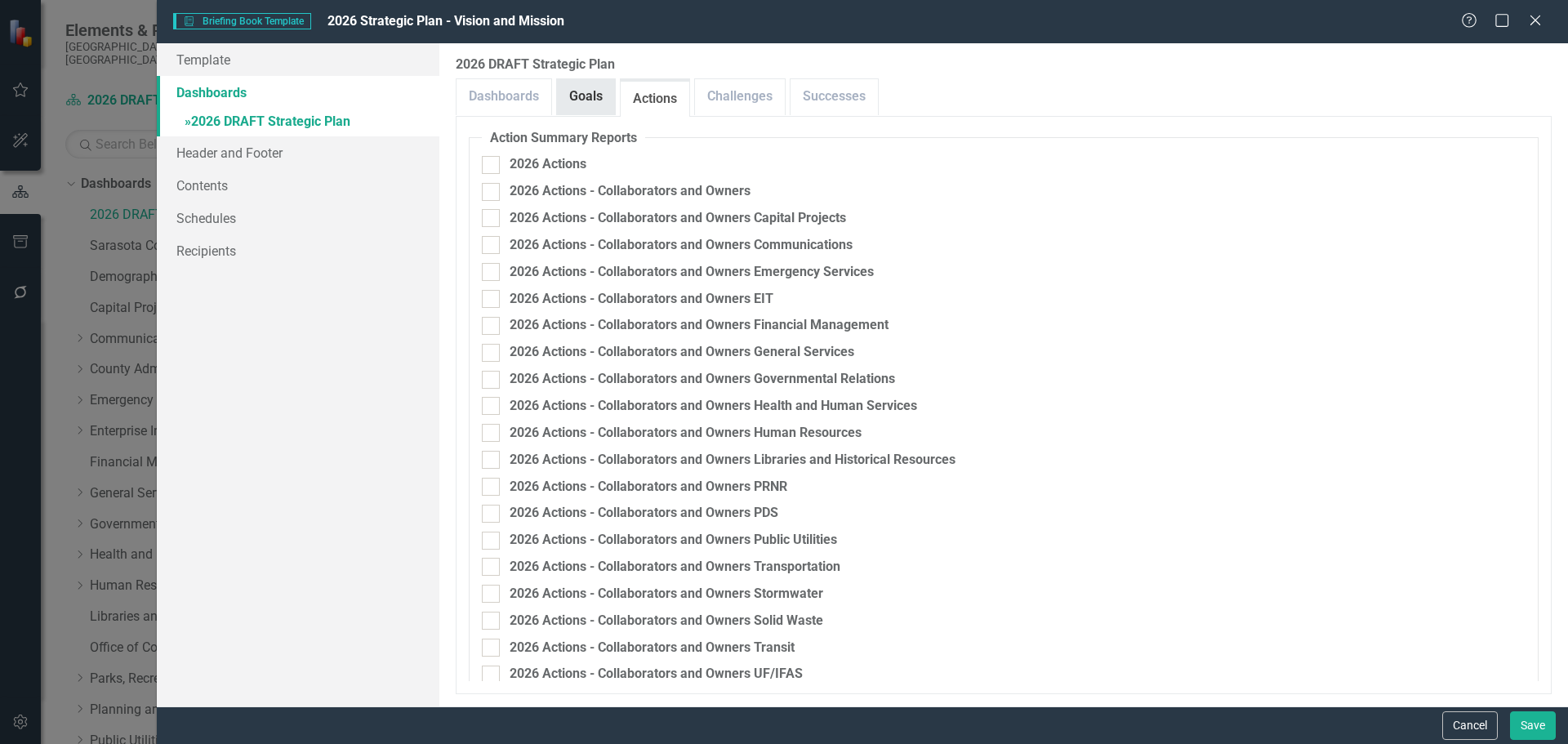
click at [581, 108] on link "Goals" at bounding box center [586, 97] width 58 height 35
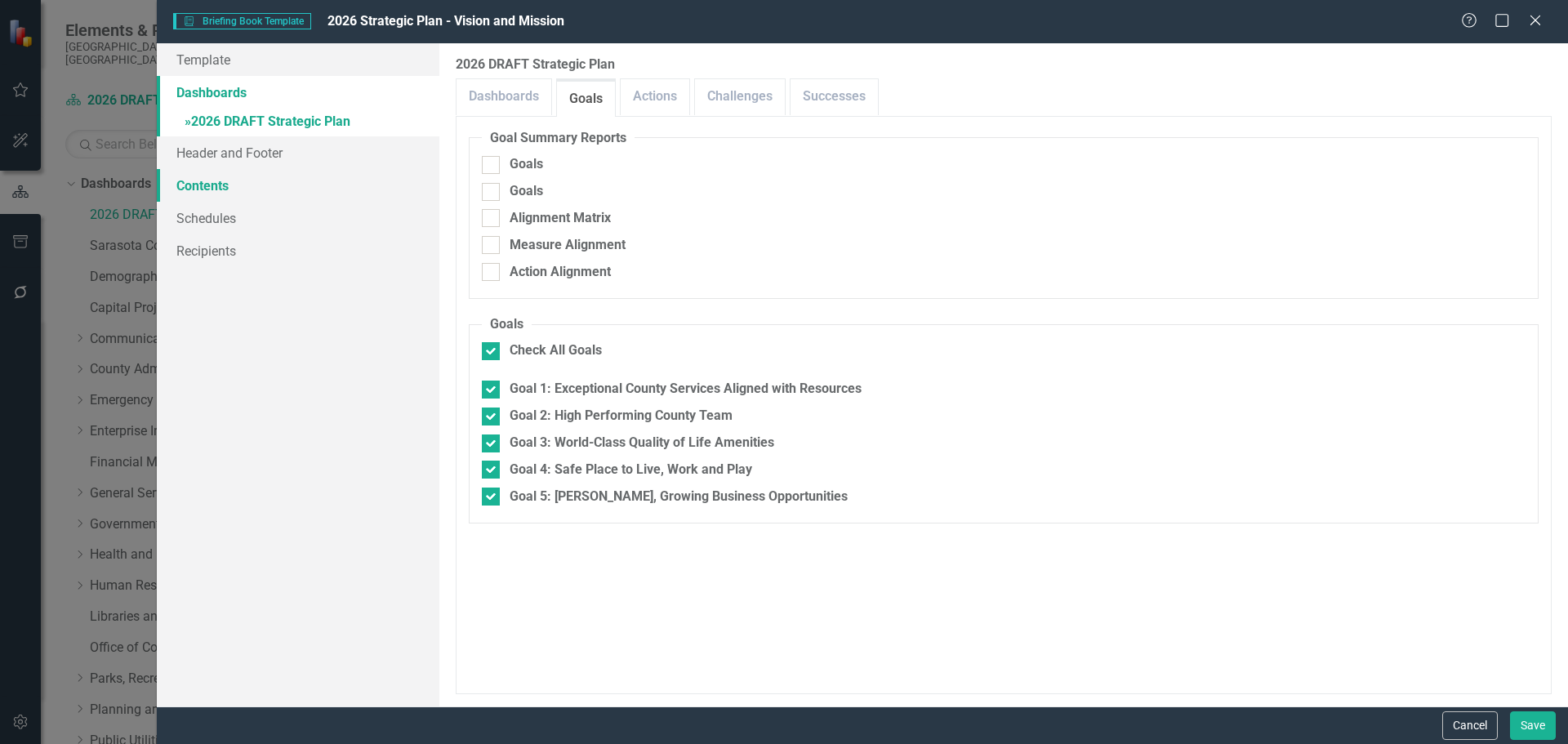
click at [210, 191] on link "Contents" at bounding box center [298, 185] width 283 height 33
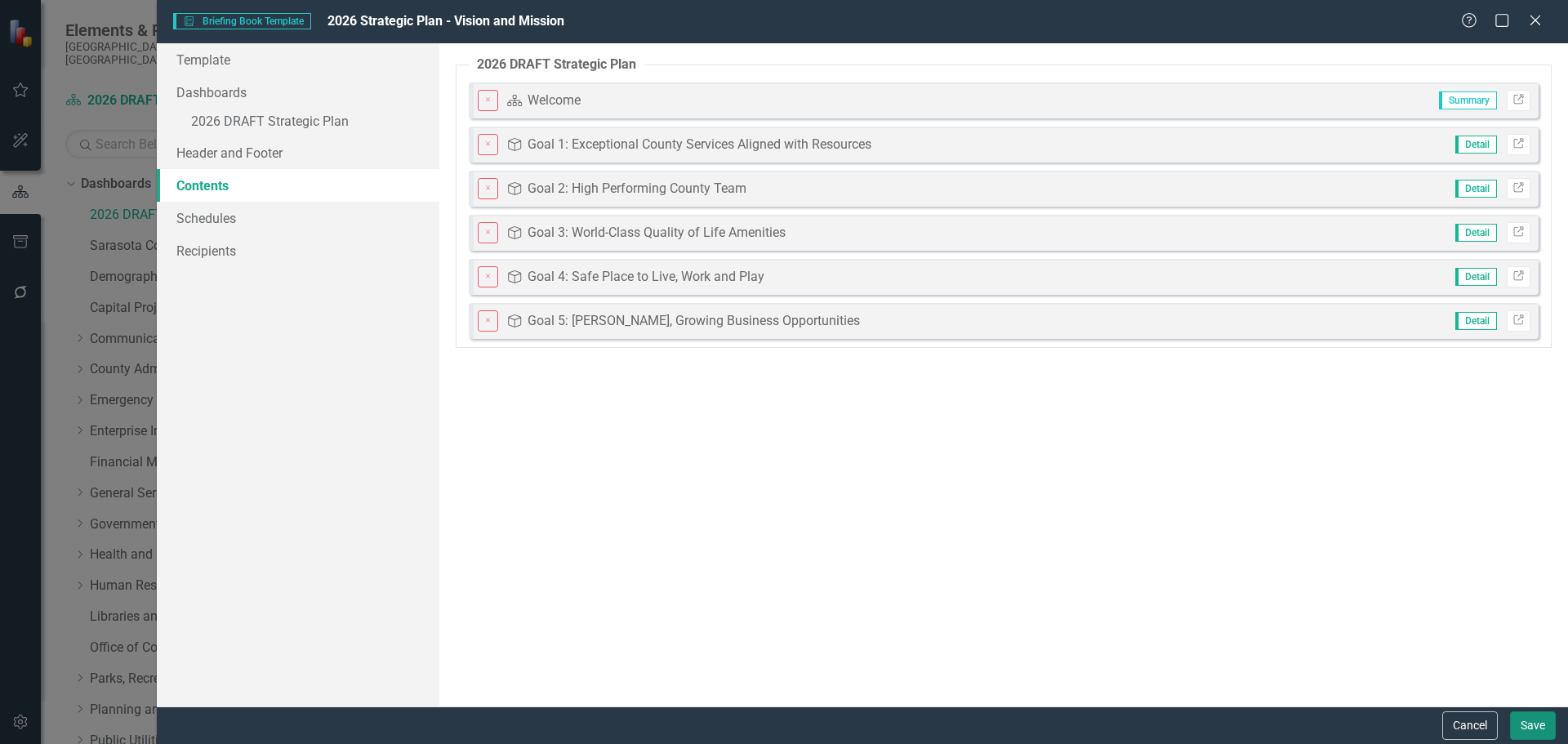
click at [1536, 729] on button "Save" at bounding box center [1533, 726] width 46 height 29
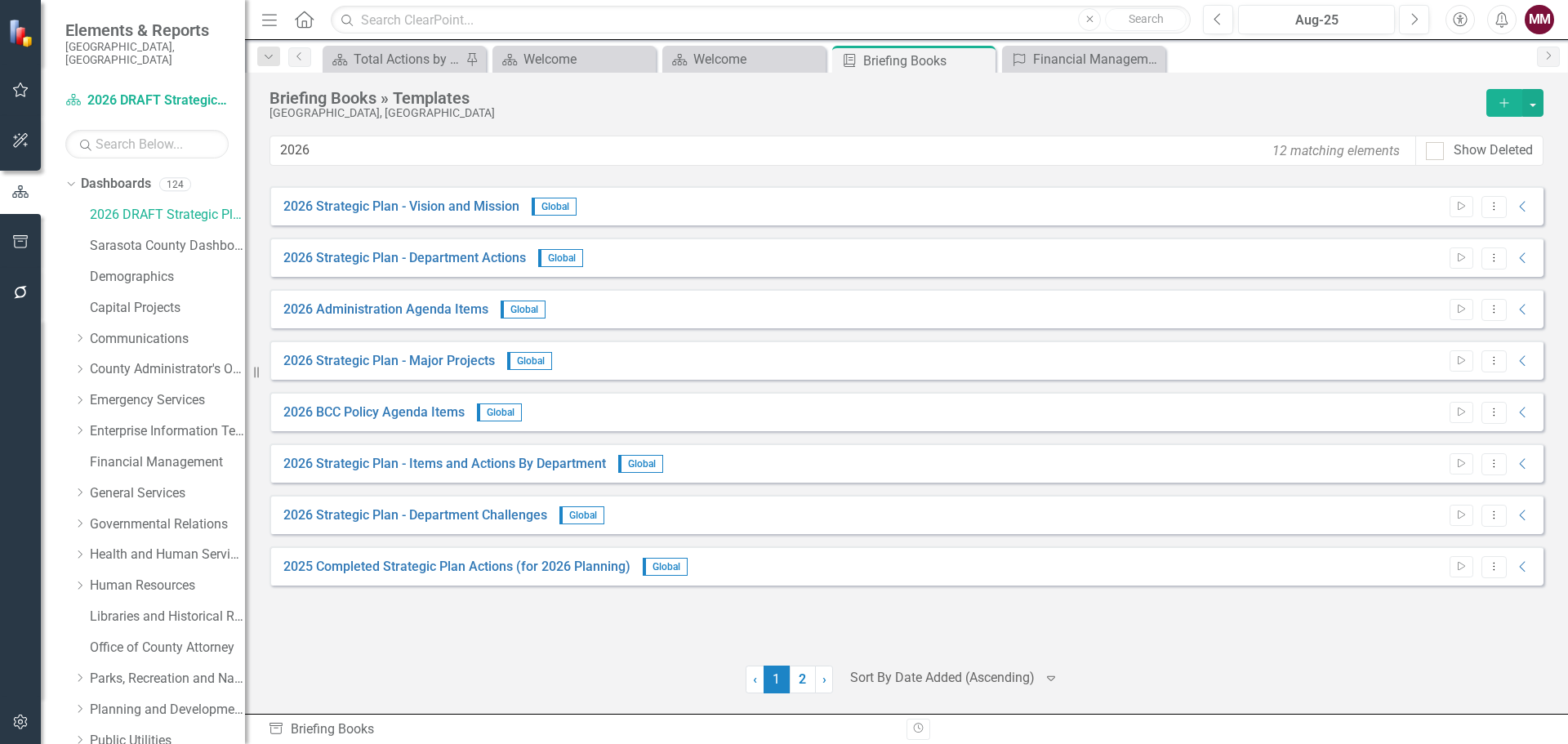
scroll to position [465, 0]
click at [72, 704] on icon at bounding box center [71, 708] width 5 height 7
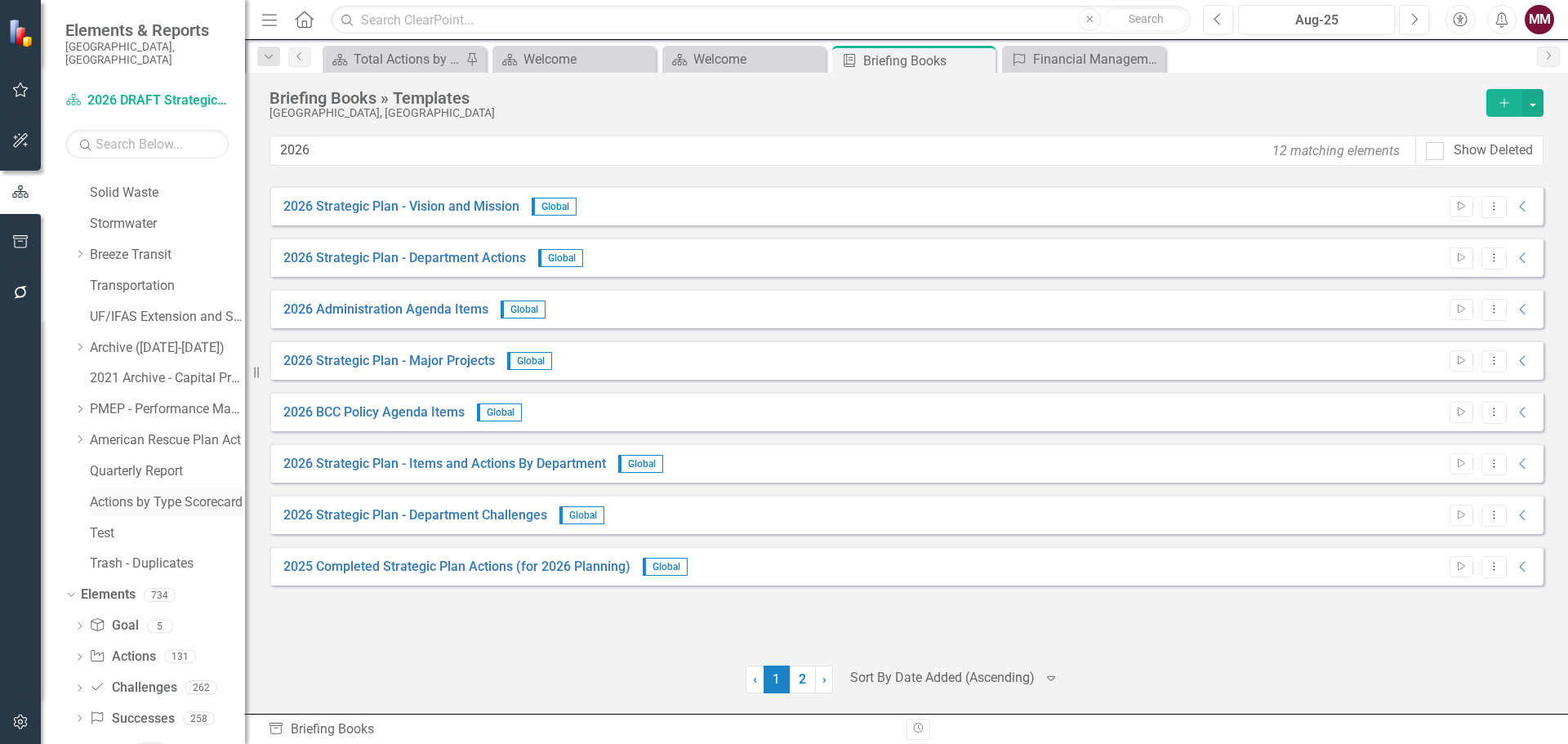
scroll to position [588, 0]
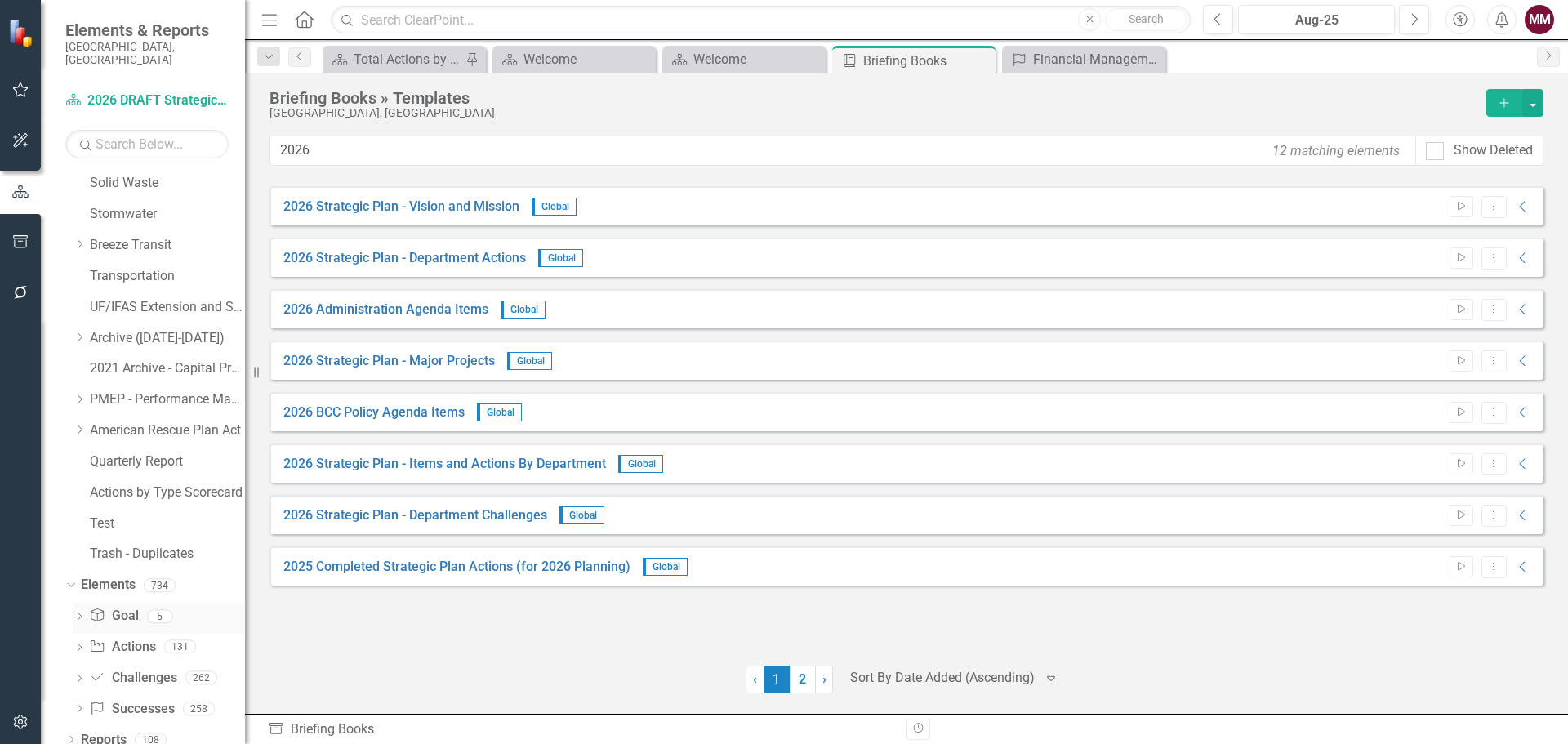
click at [79, 613] on icon "Dropdown" at bounding box center [79, 618] width 12 height 9
click at [209, 635] on div "Goal 1: Exceptional County Services Aligned with Resources" at bounding box center [180, 642] width 130 height 14
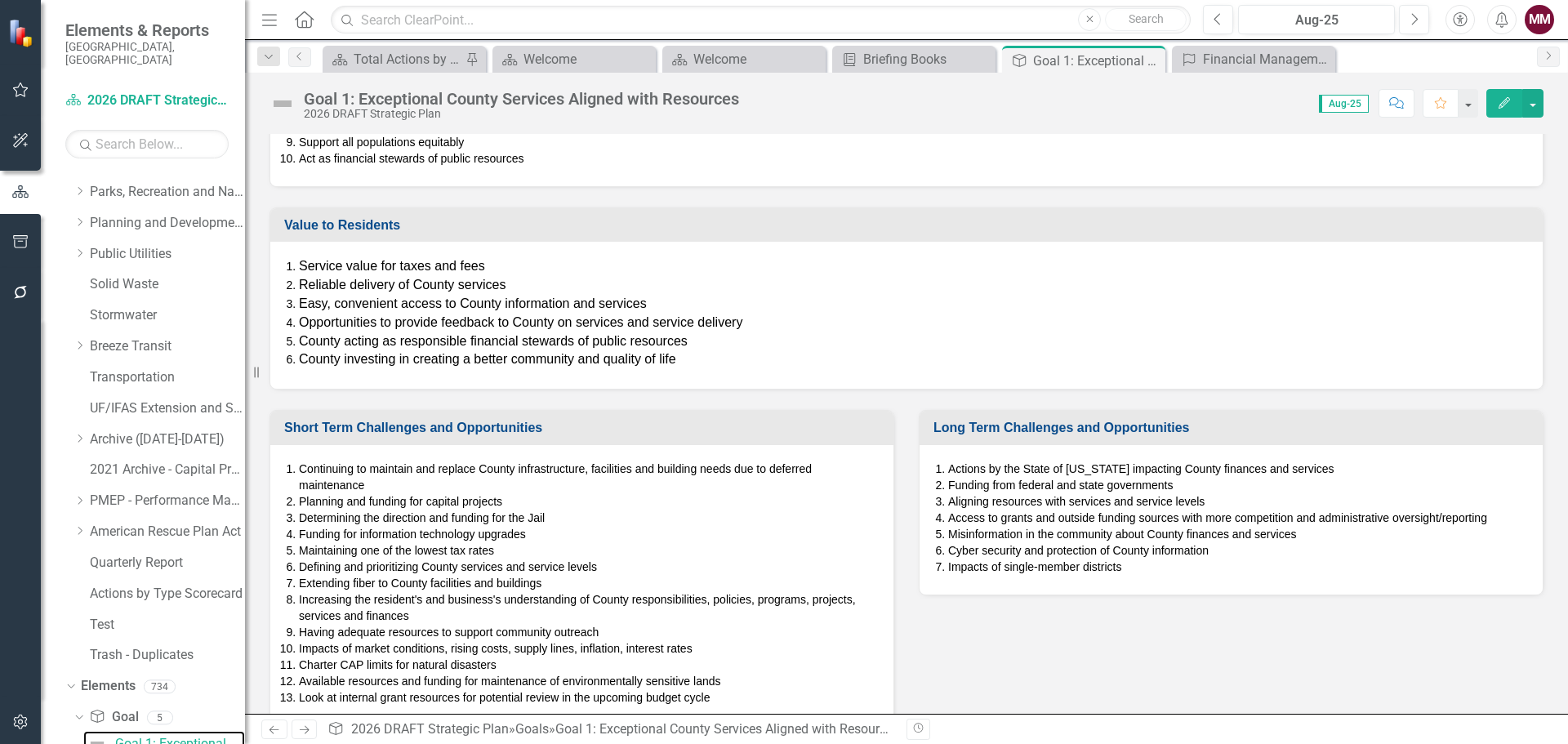
scroll to position [209, 0]
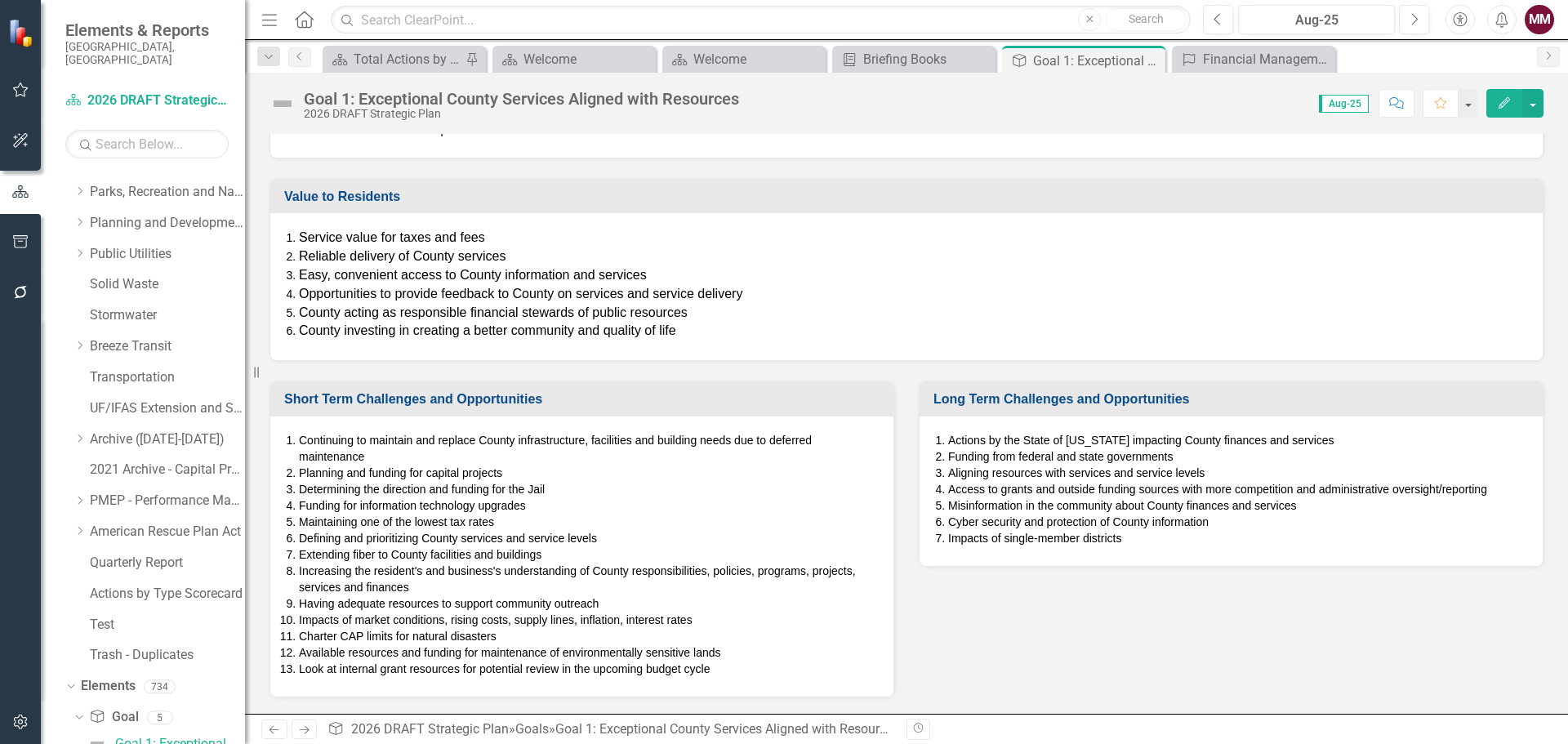
click at [724, 523] on li "Maintaining one of the lowest tax rates" at bounding box center [588, 522] width 578 height 16
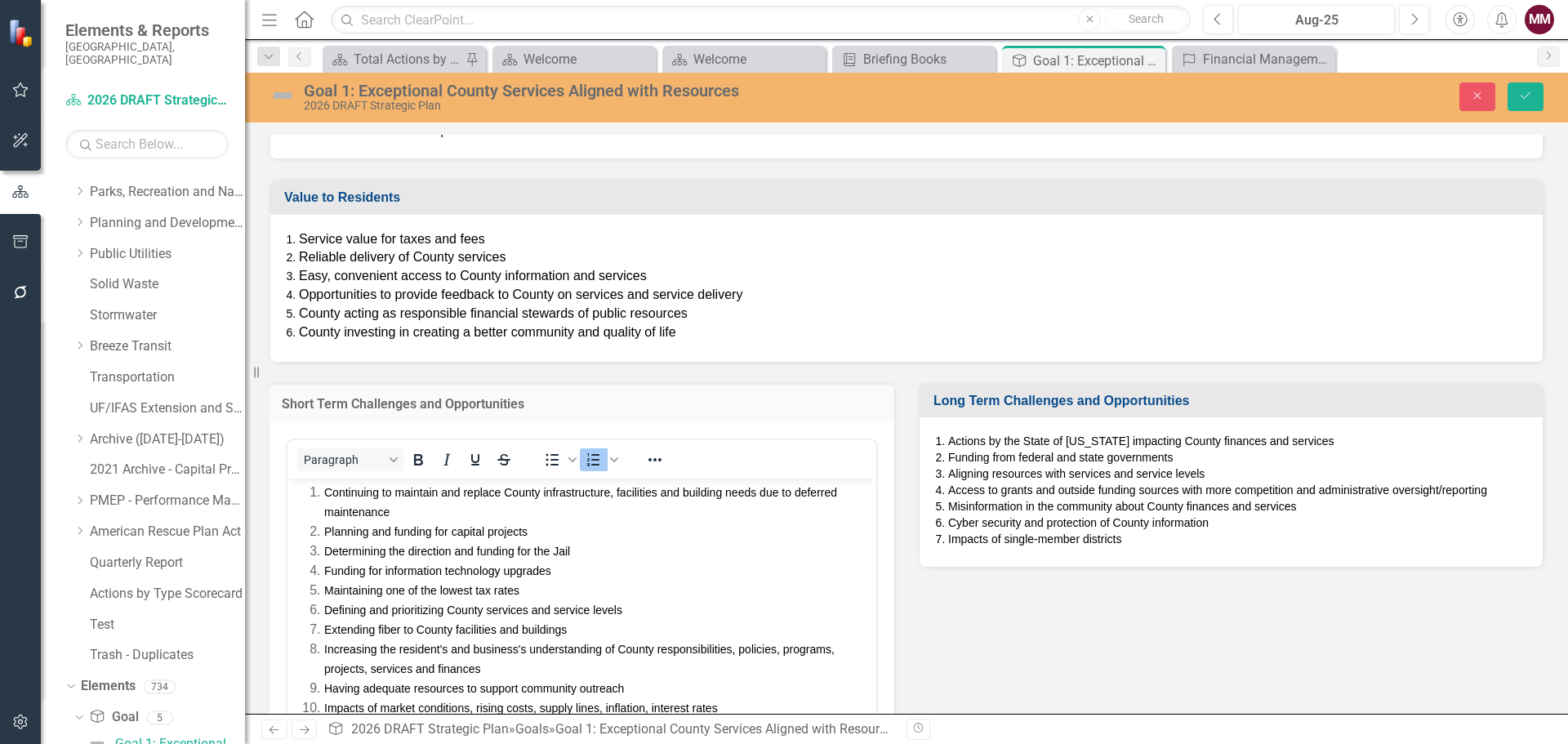
scroll to position [0, 0]
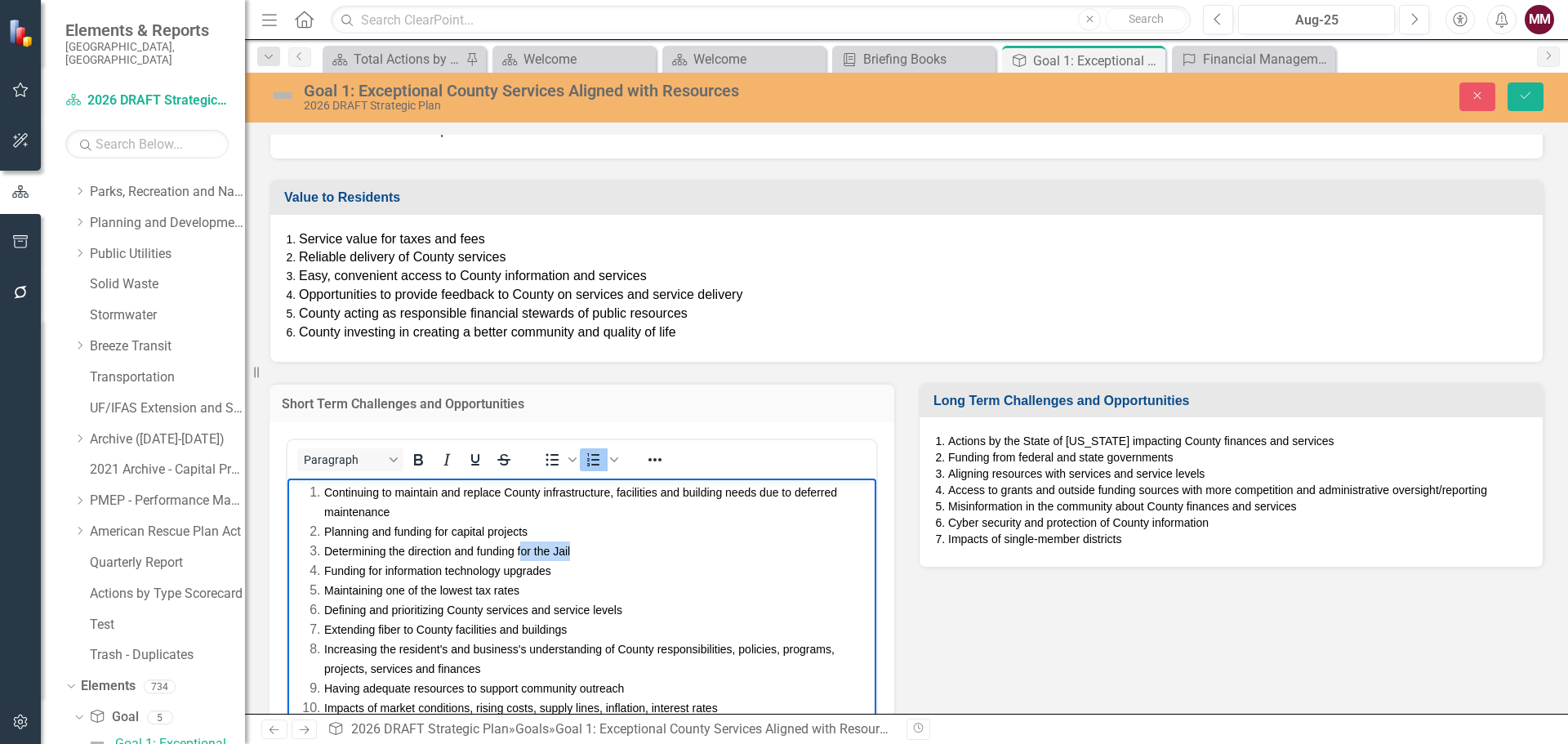
drag, startPoint x: 614, startPoint y: 547, endPoint x: 523, endPoint y: 549, distance: 91.0
click at [523, 549] on li "Determining the direction and funding for the Jail" at bounding box center [598, 551] width 548 height 20
click at [652, 450] on icon "Reveal or hide additional toolbar items" at bounding box center [655, 460] width 20 height 20
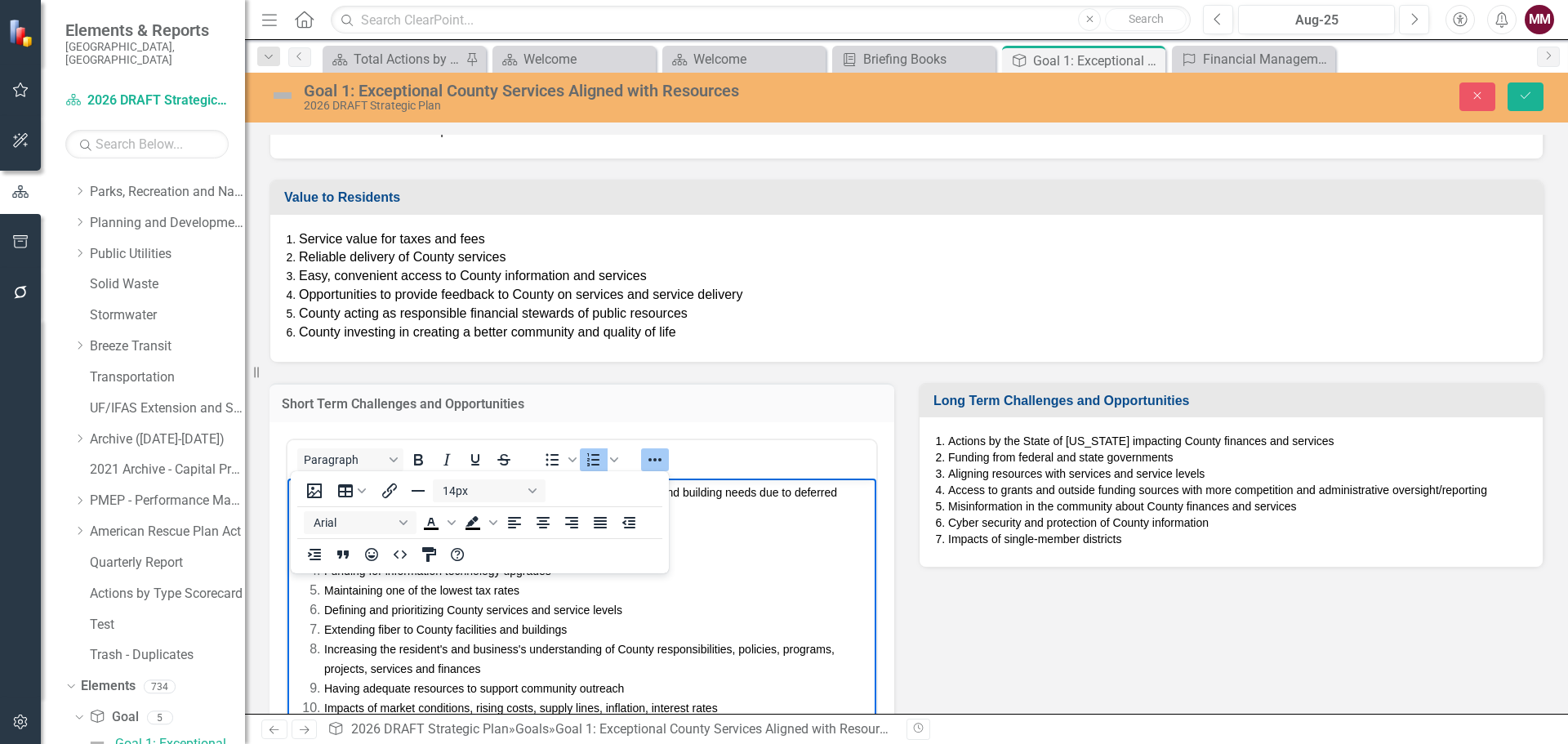
click at [765, 623] on li "Extending fiber to County facilities and buildings" at bounding box center [598, 629] width 548 height 20
click at [1465, 98] on button "Close" at bounding box center [1478, 97] width 36 height 29
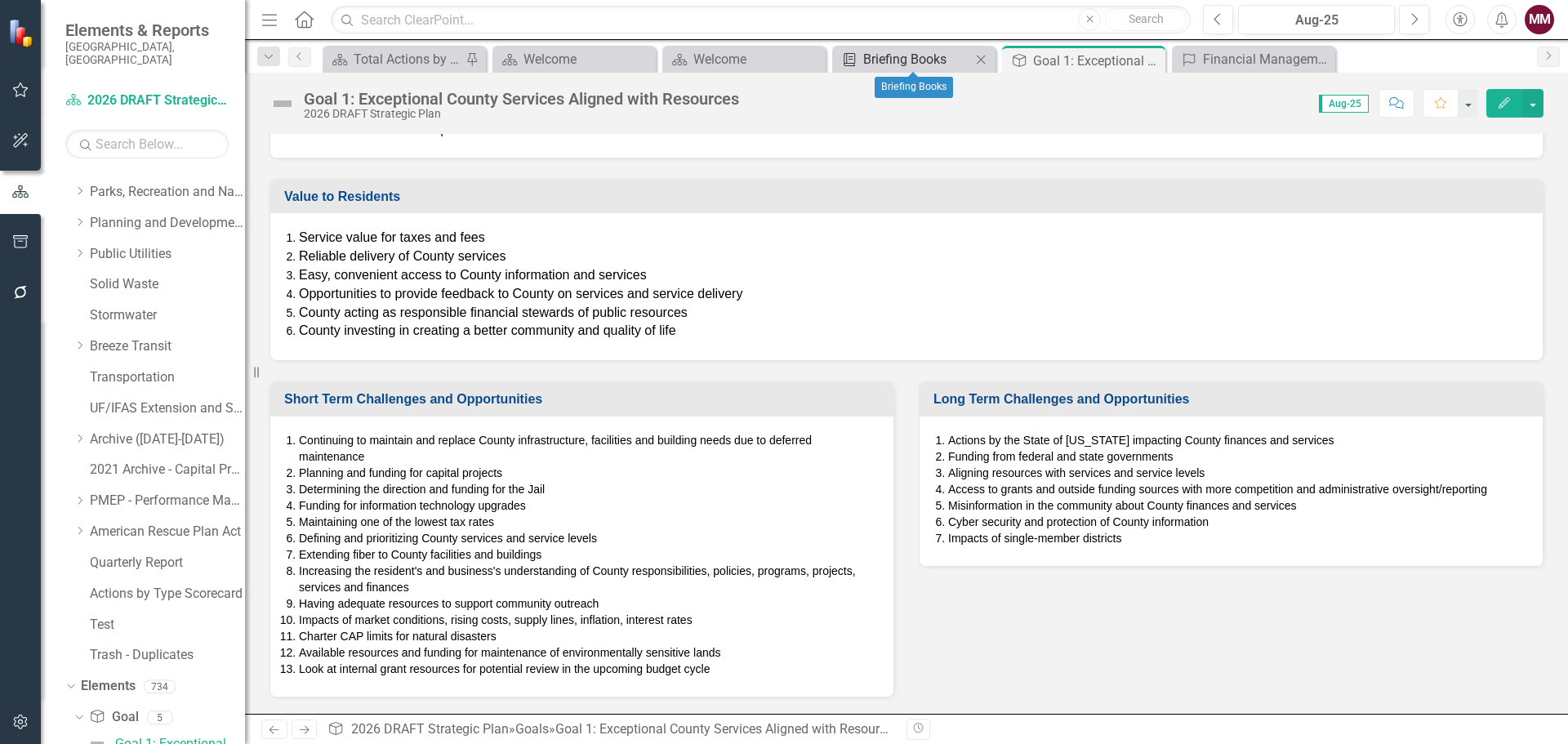
click at [932, 57] on div "Briefing Books" at bounding box center [917, 59] width 107 height 21
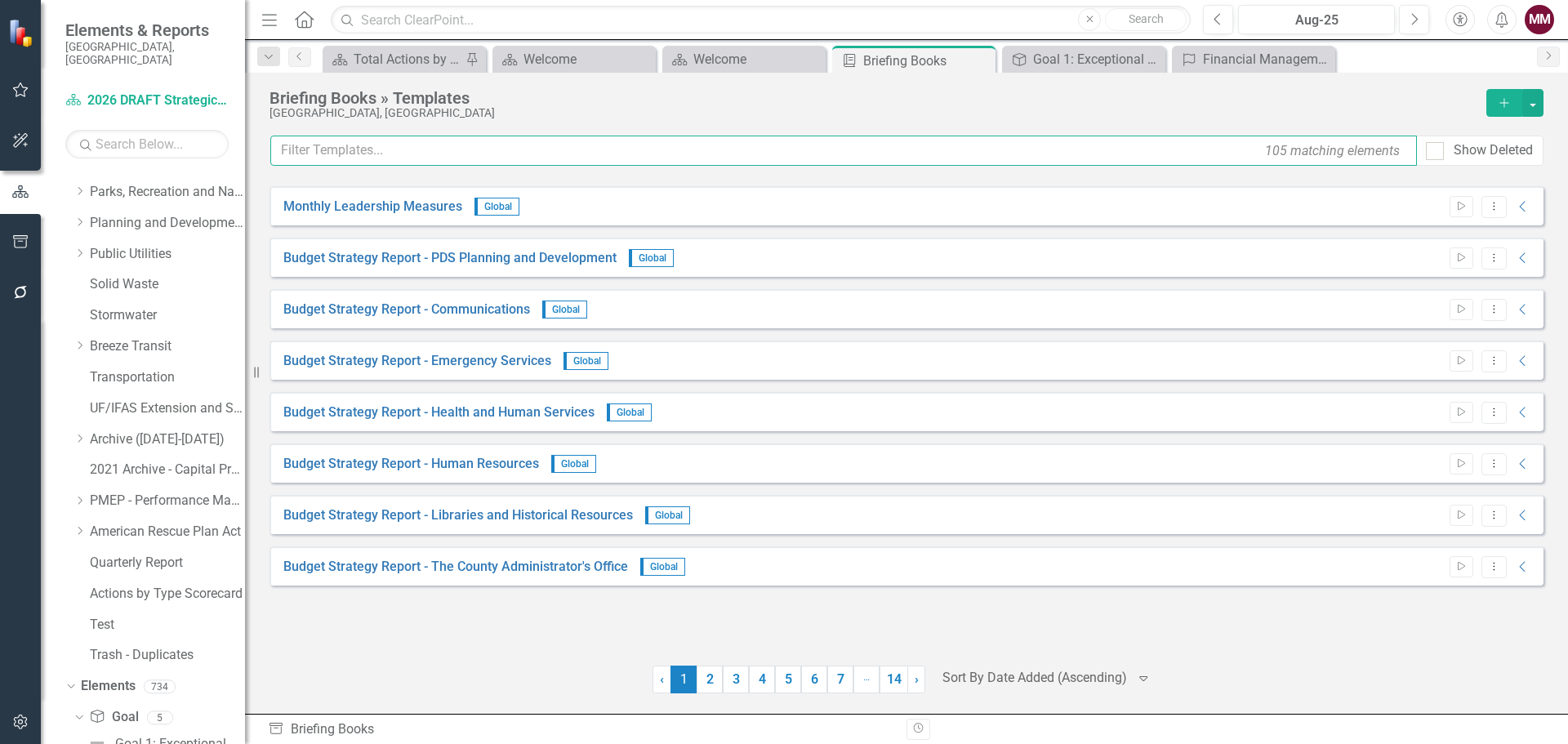
click at [370, 161] on input "text" at bounding box center [844, 150] width 1147 height 30
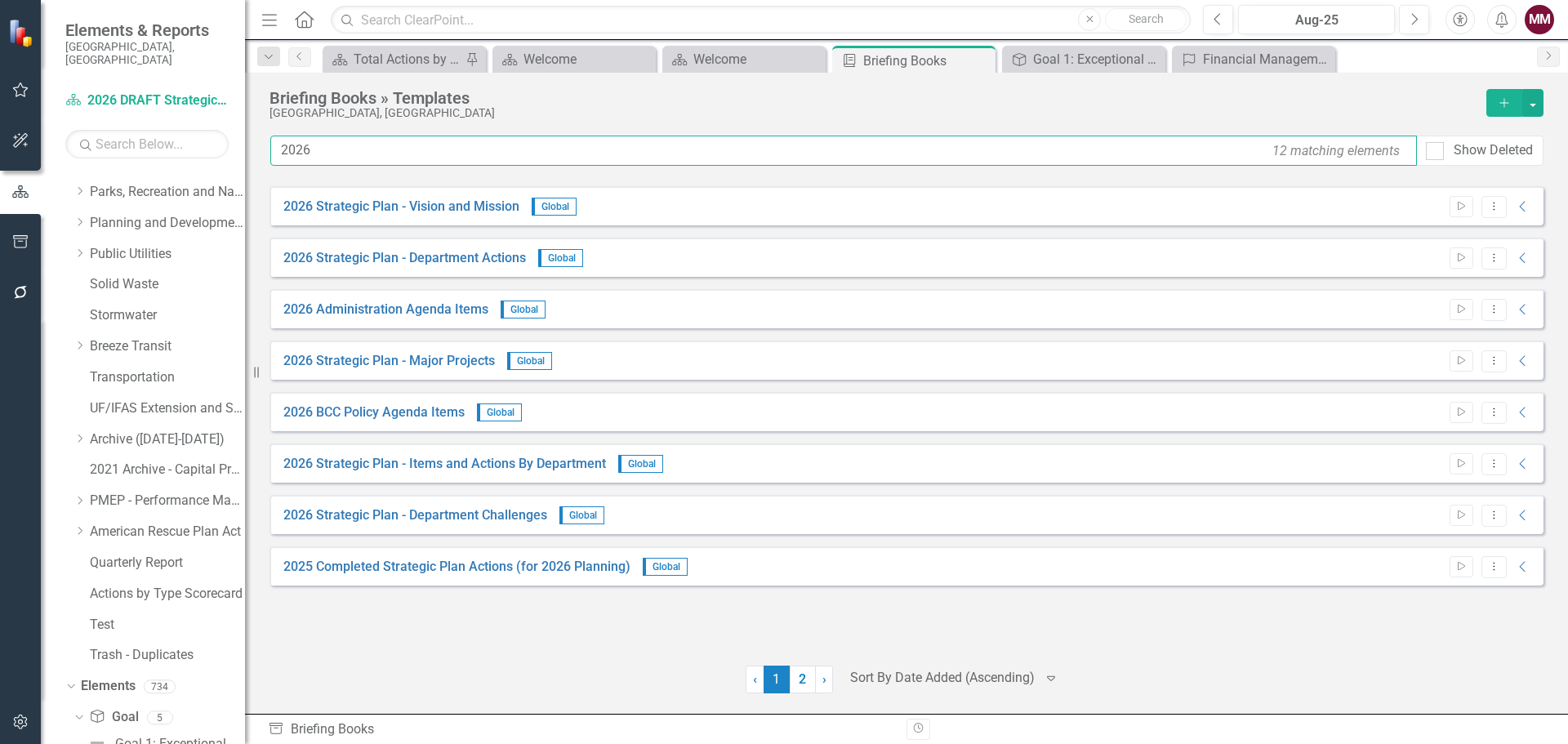
type input "2026"
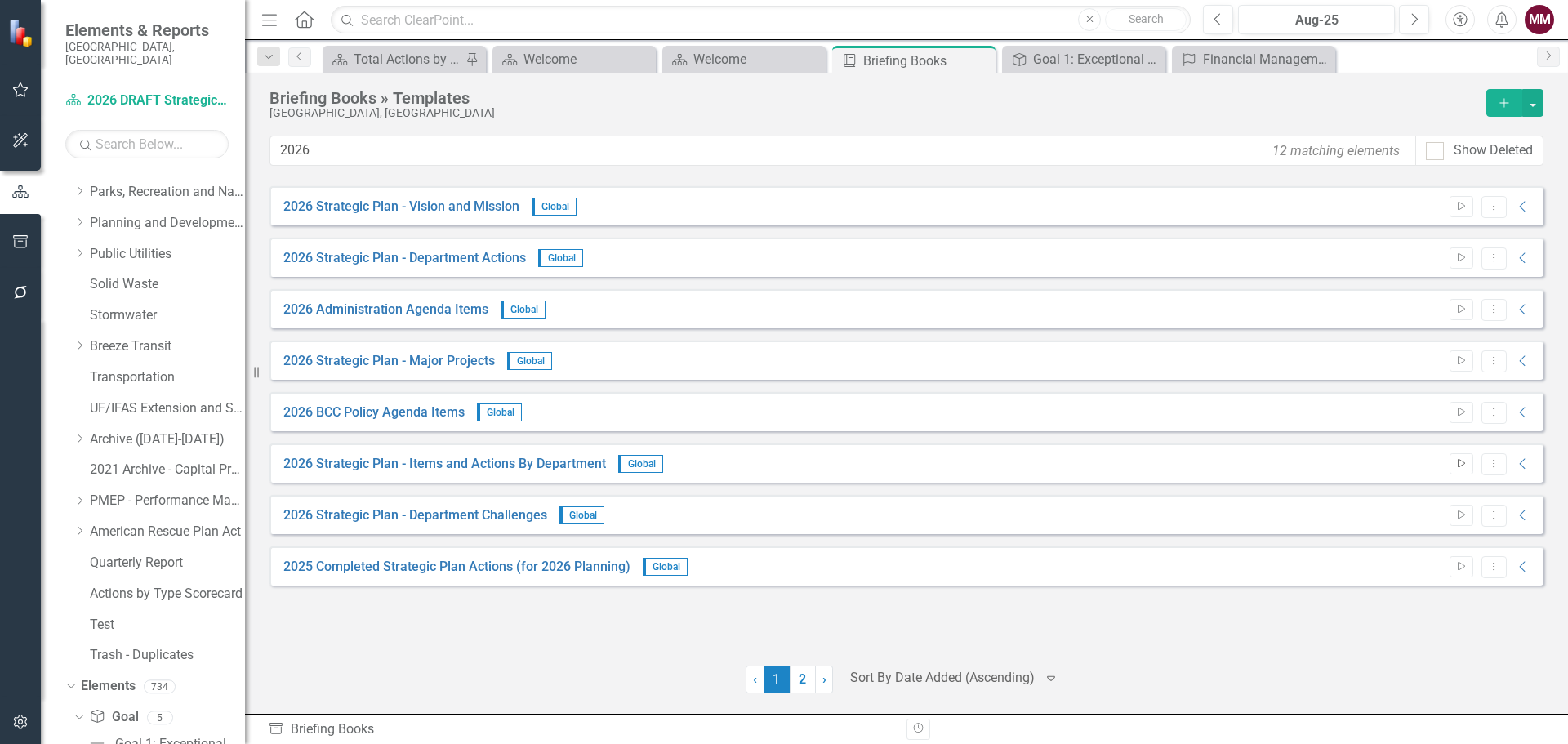
click at [1459, 463] on icon "Start" at bounding box center [1461, 463] width 13 height 10
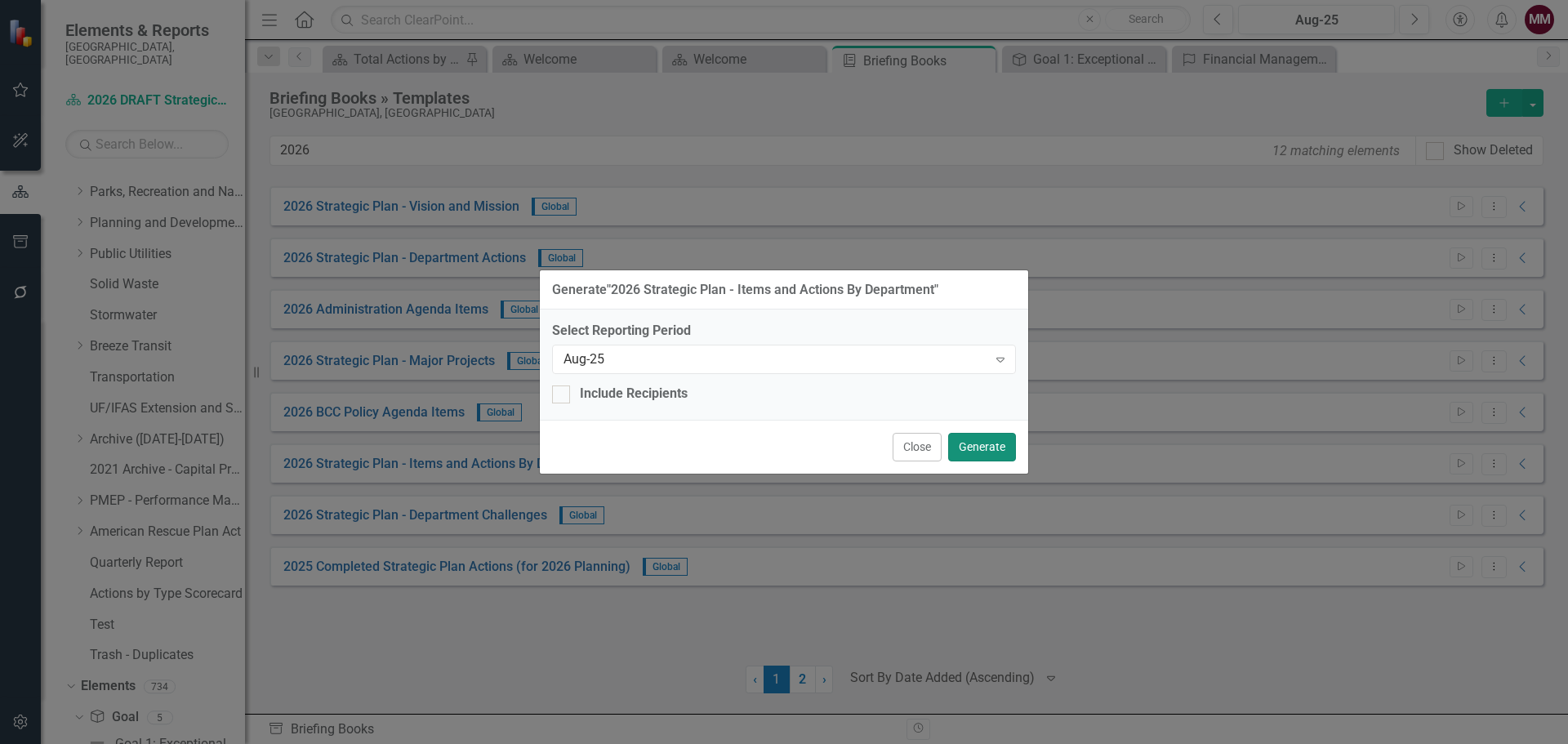
click at [983, 440] on button "Generate" at bounding box center [982, 447] width 68 height 29
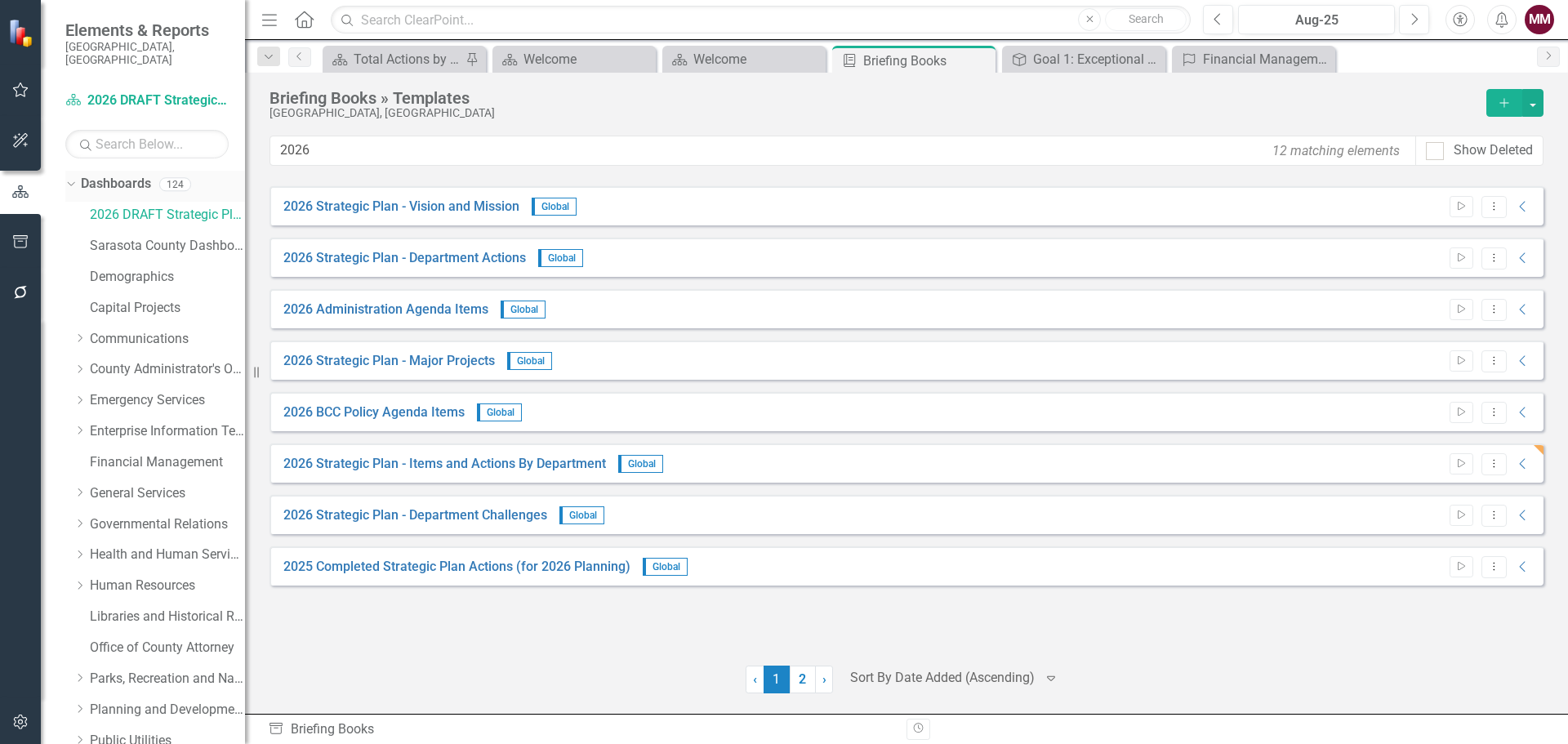
click at [72, 178] on icon "Dropdown" at bounding box center [69, 183] width 9 height 12
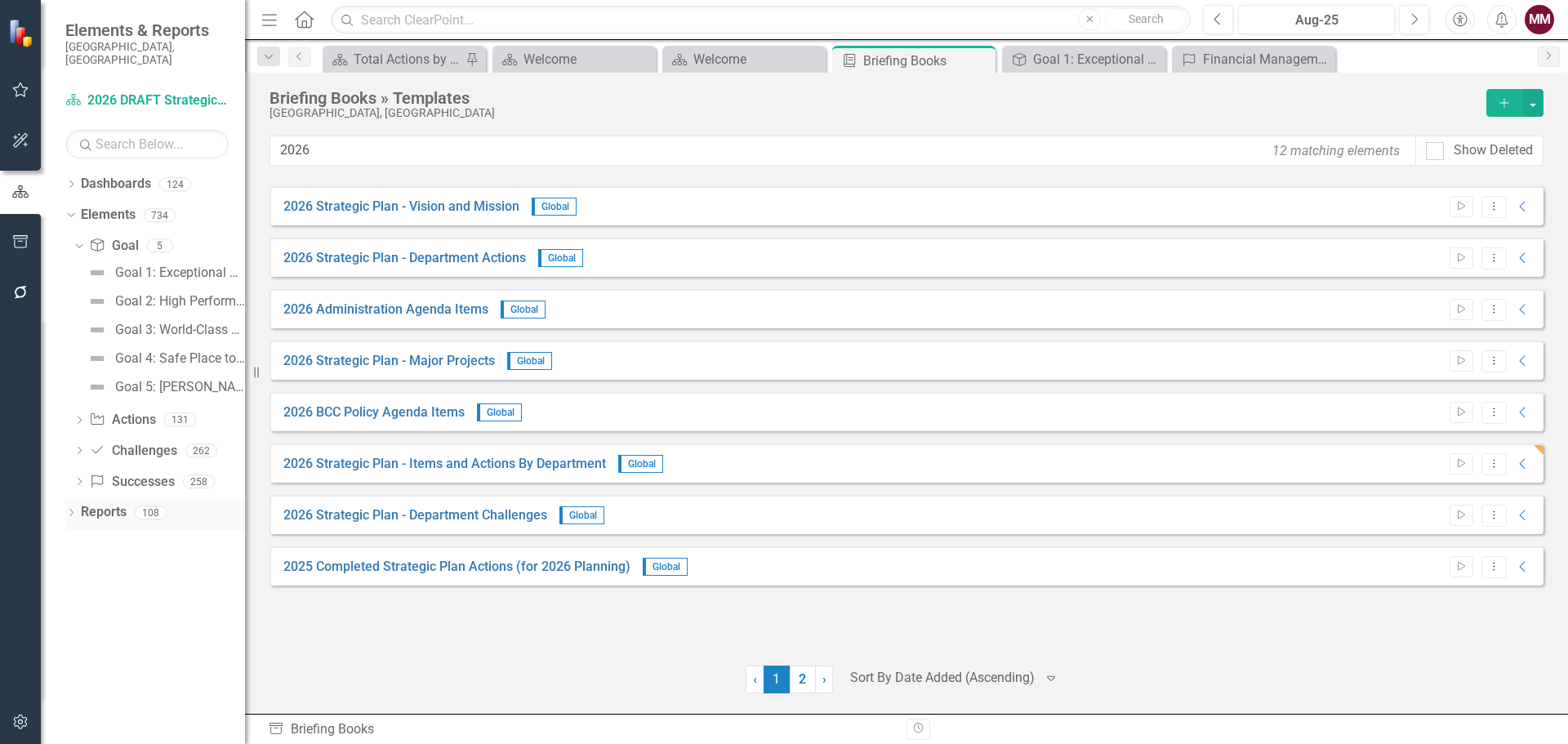
click at [70, 509] on icon "Dropdown" at bounding box center [70, 514] width 12 height 9
click at [76, 689] on icon "Dropdown" at bounding box center [78, 693] width 12 height 9
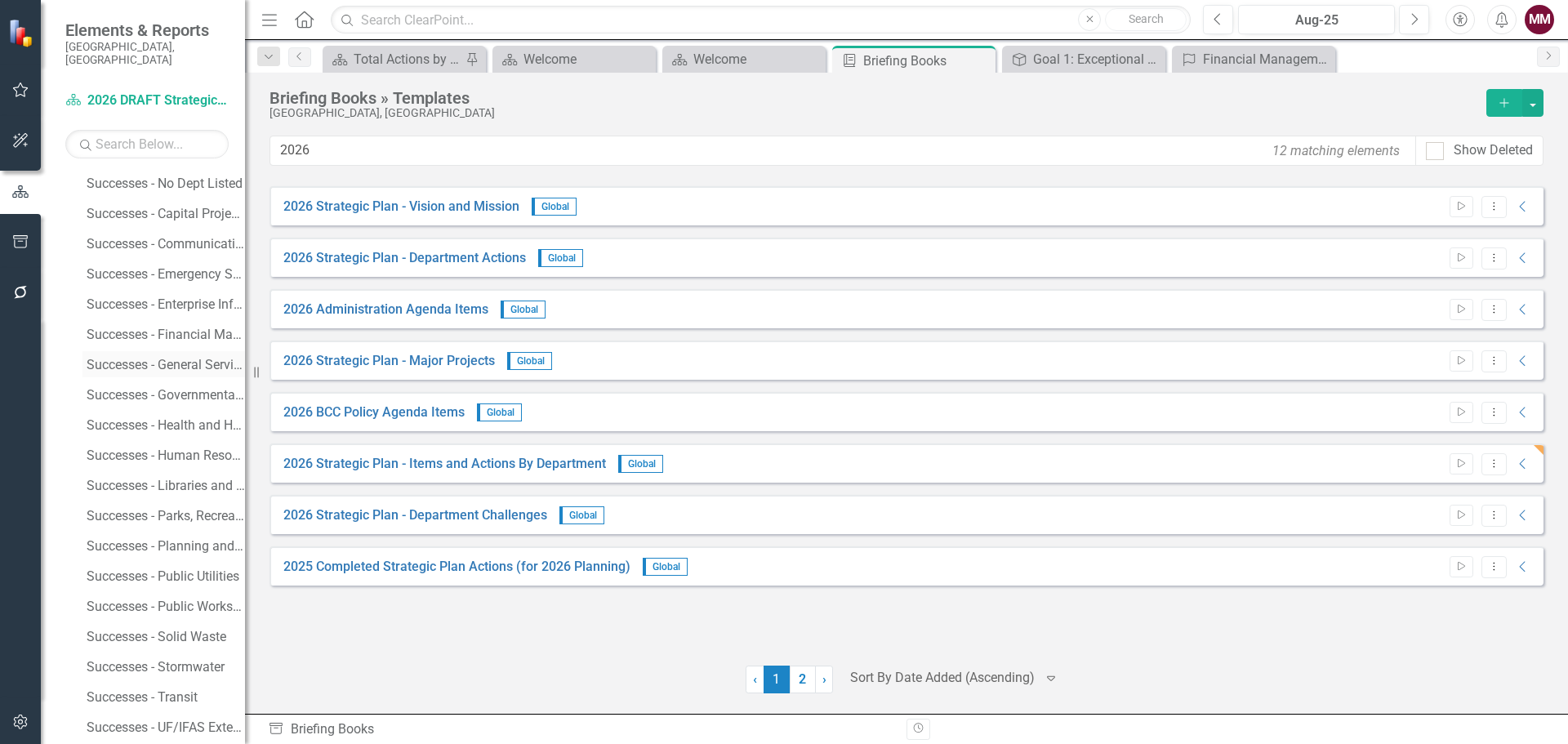
scroll to position [551, 0]
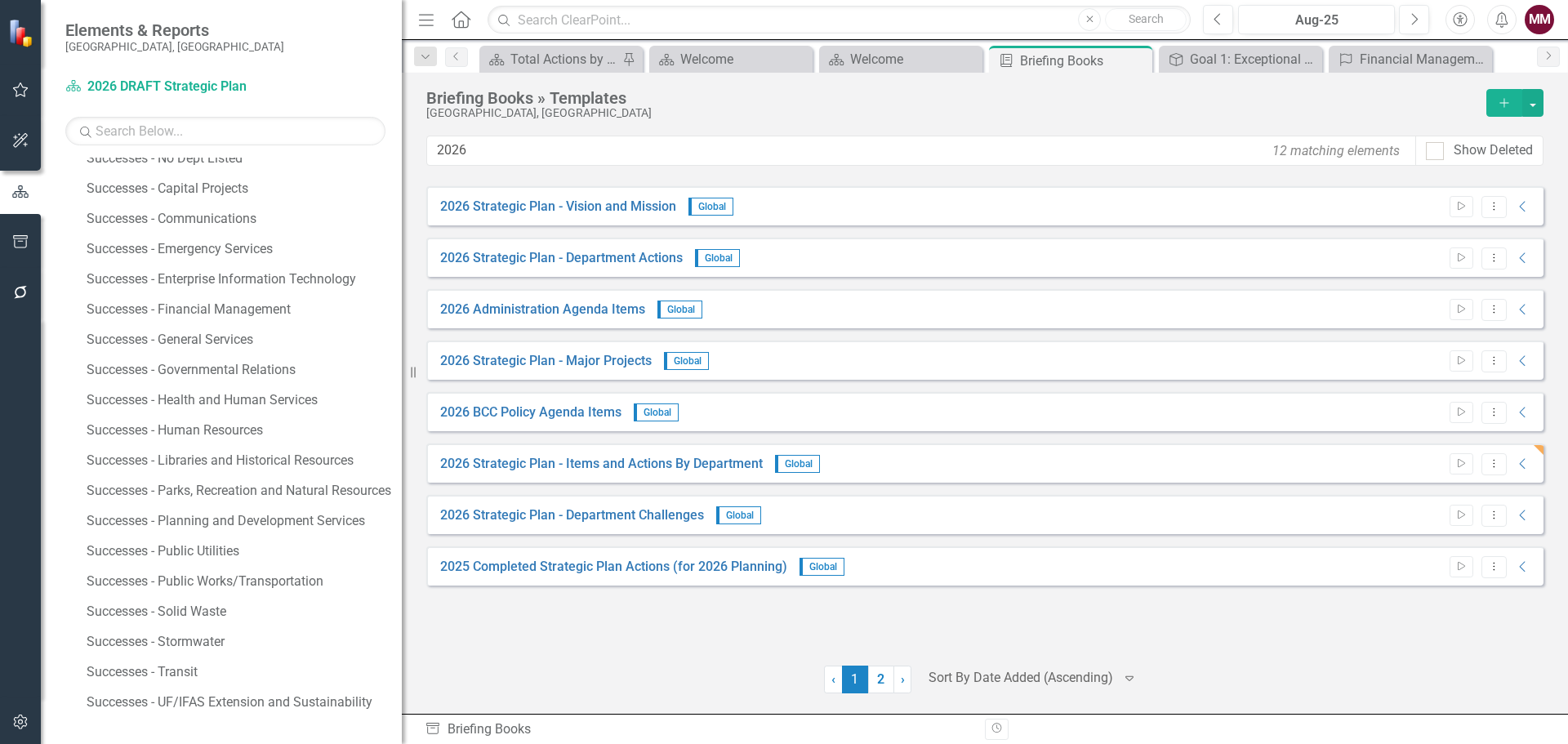
drag, startPoint x: 252, startPoint y: 367, endPoint x: 411, endPoint y: 367, distance: 159.0
click at [411, 367] on div "Resize" at bounding box center [408, 372] width 13 height 744
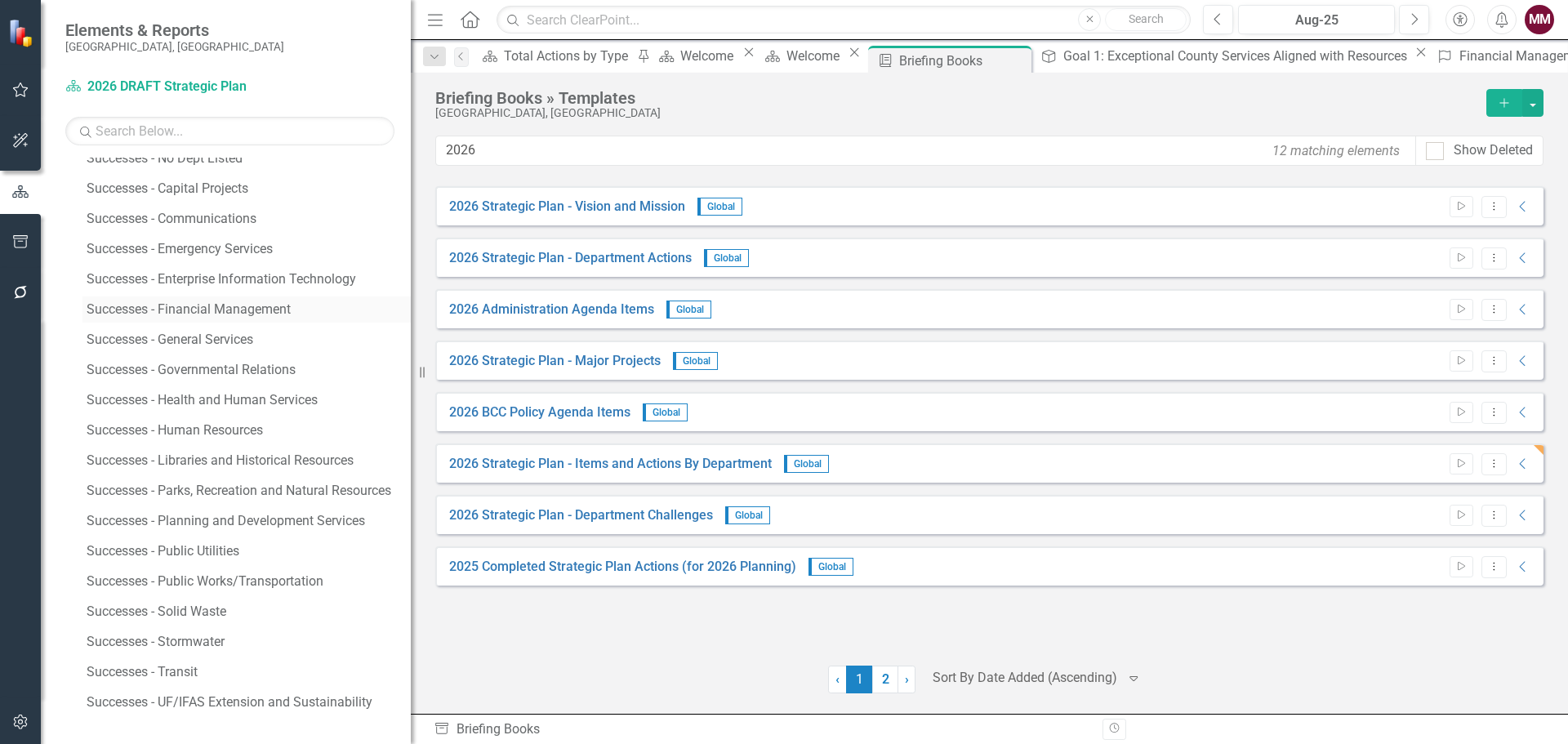
scroll to position [470, 0]
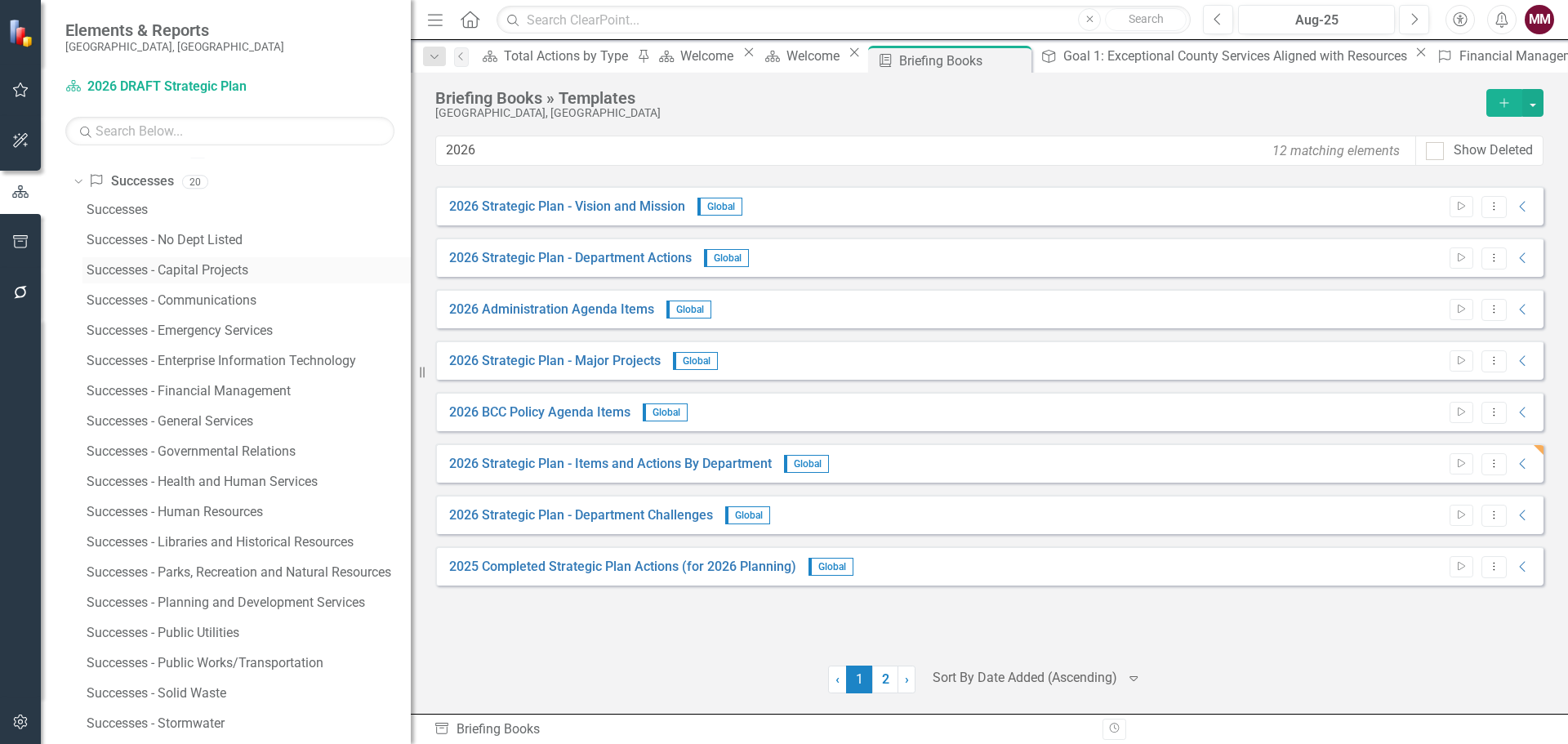
click at [183, 266] on div "Successes - Capital Projects" at bounding box center [248, 270] width 324 height 14
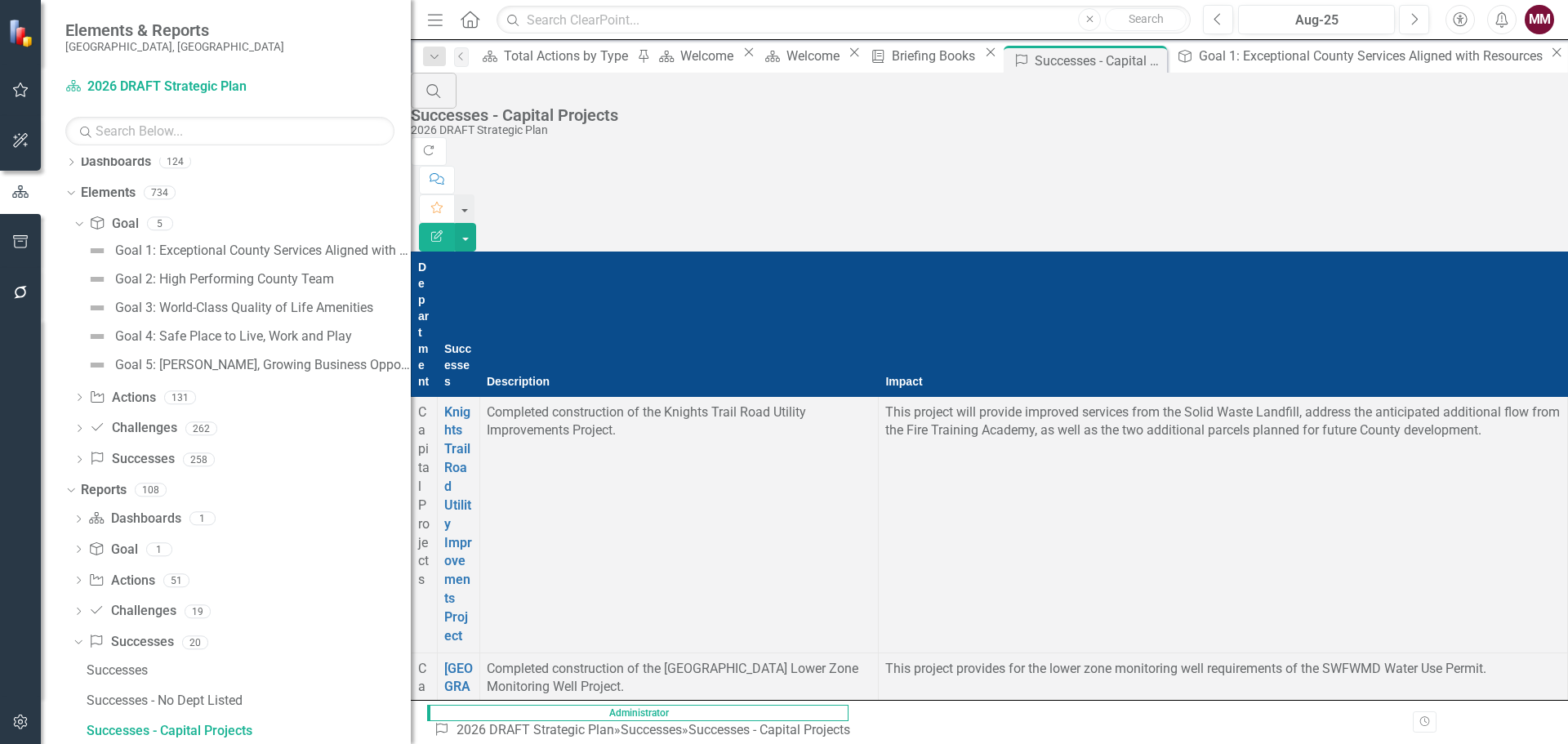
scroll to position [1138, 0]
click at [426, 23] on icon "Menu" at bounding box center [435, 19] width 22 height 17
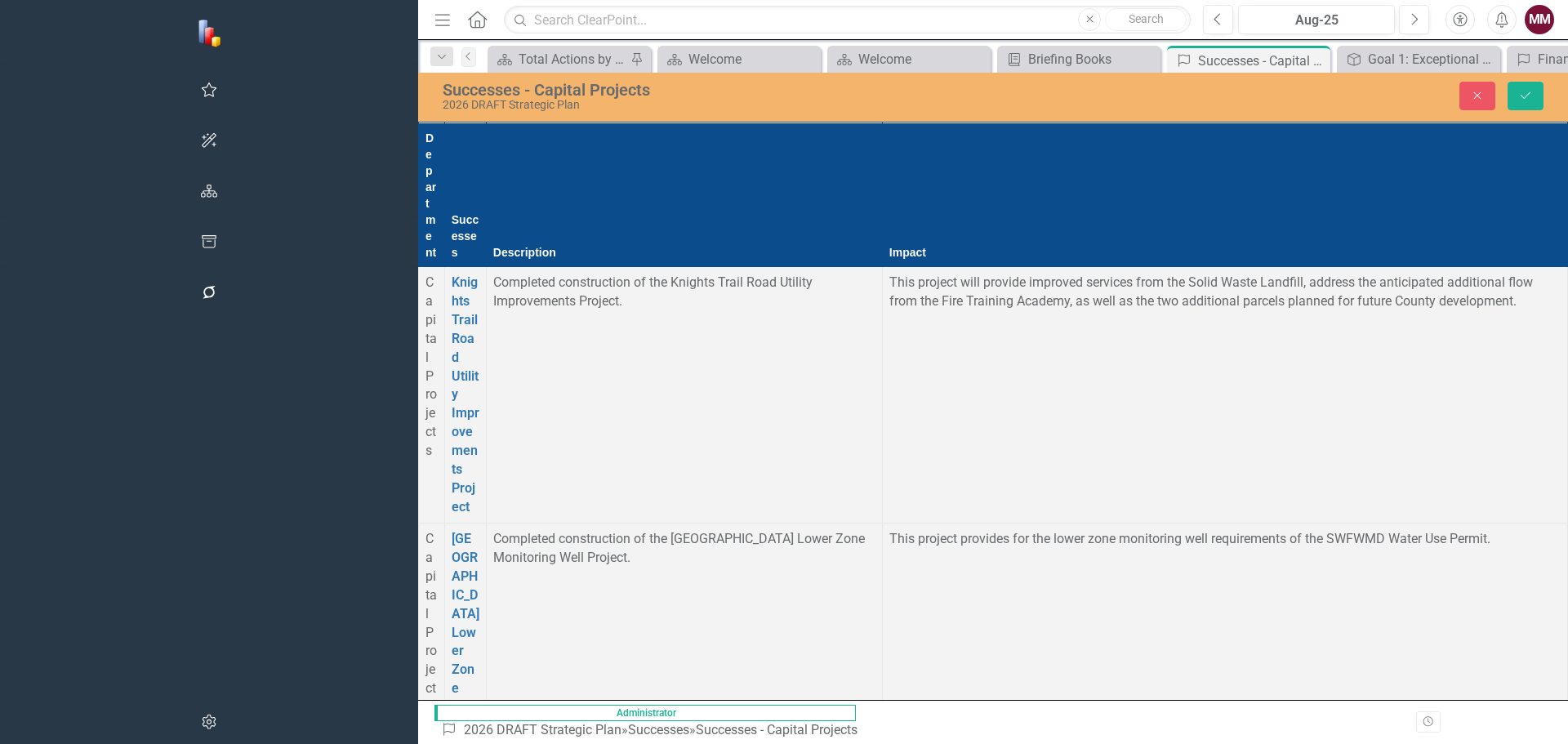
scroll to position [0, 0]
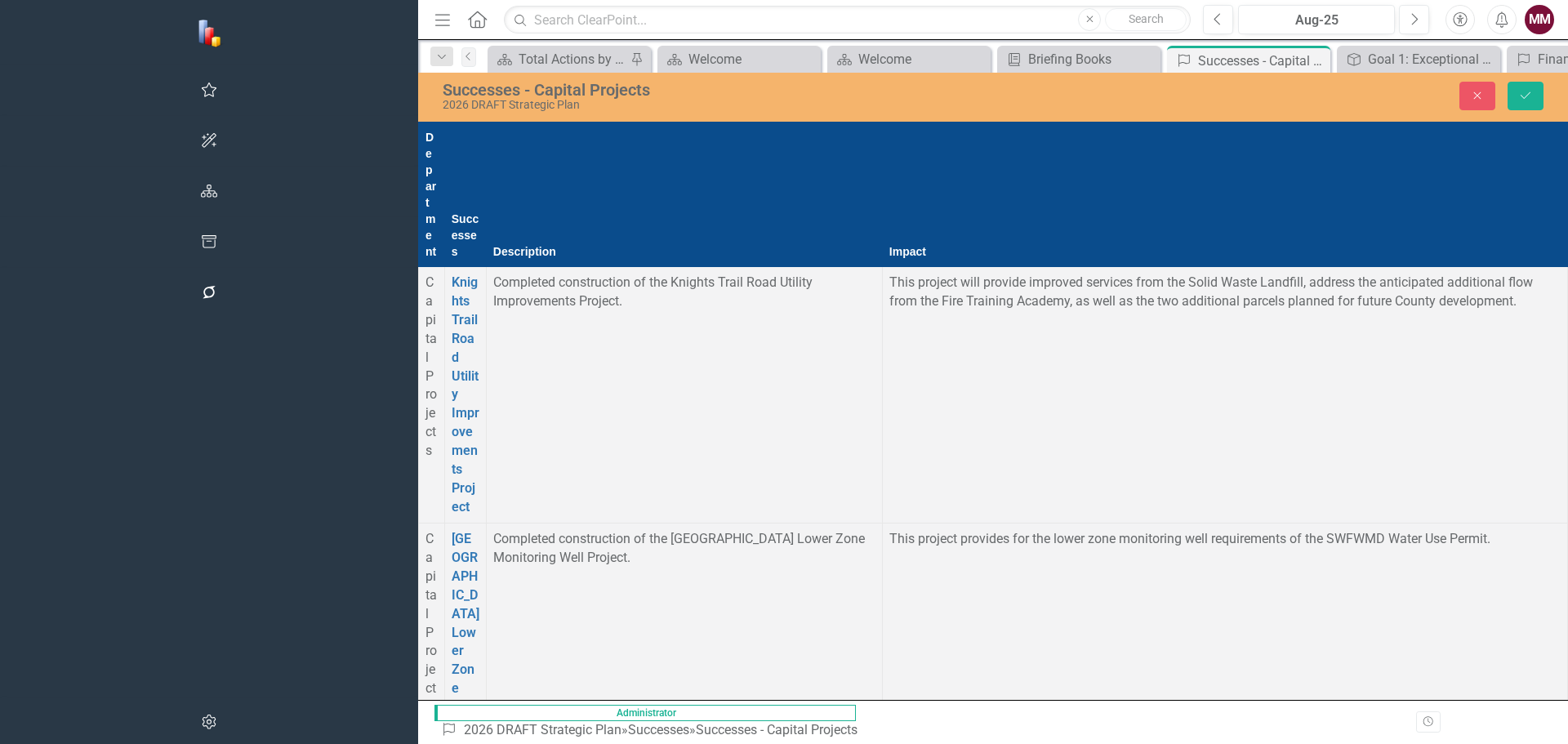
click at [1019, 487] on icon "HTML Editor" at bounding box center [1014, 485] width 13 height 8
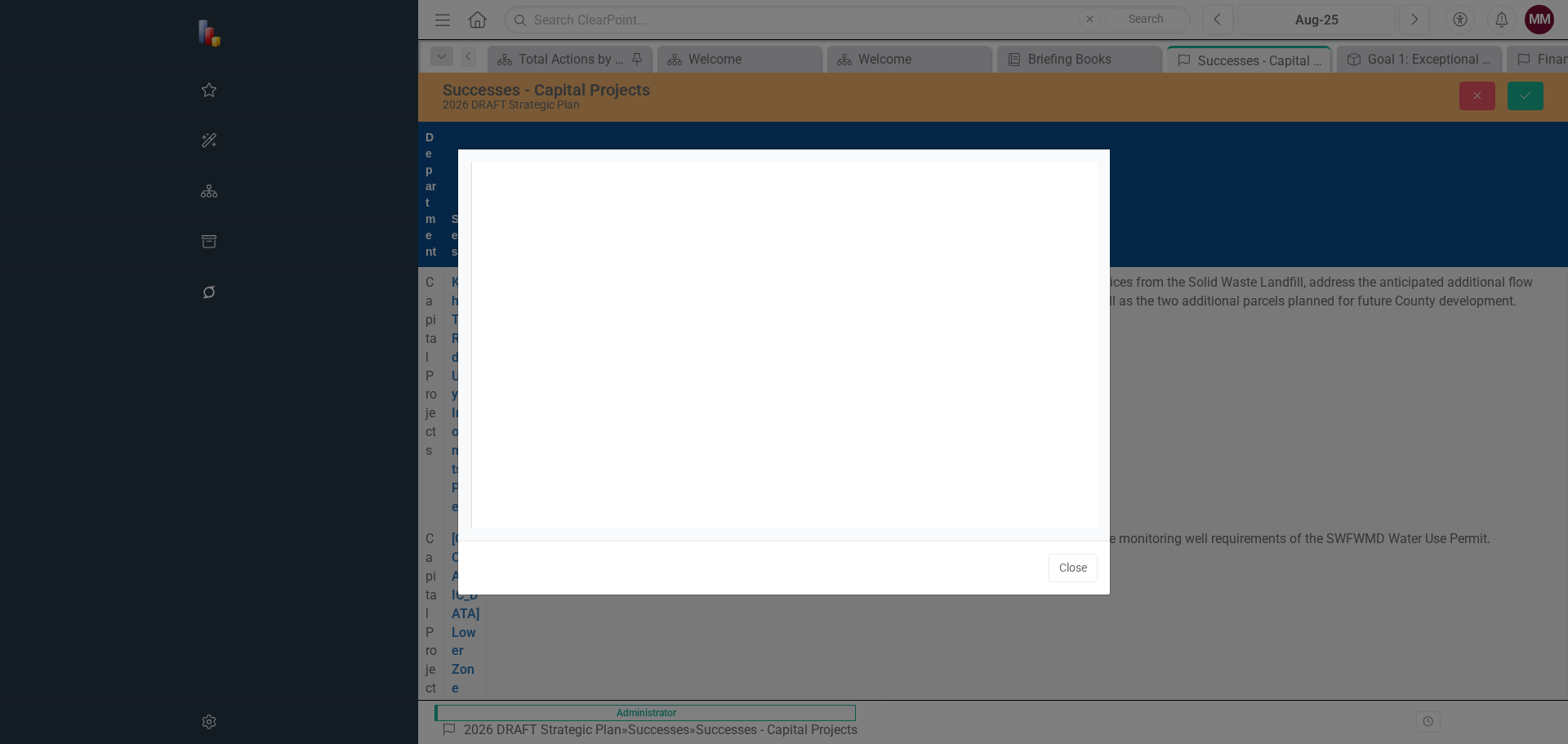
scroll to position [6, 0]
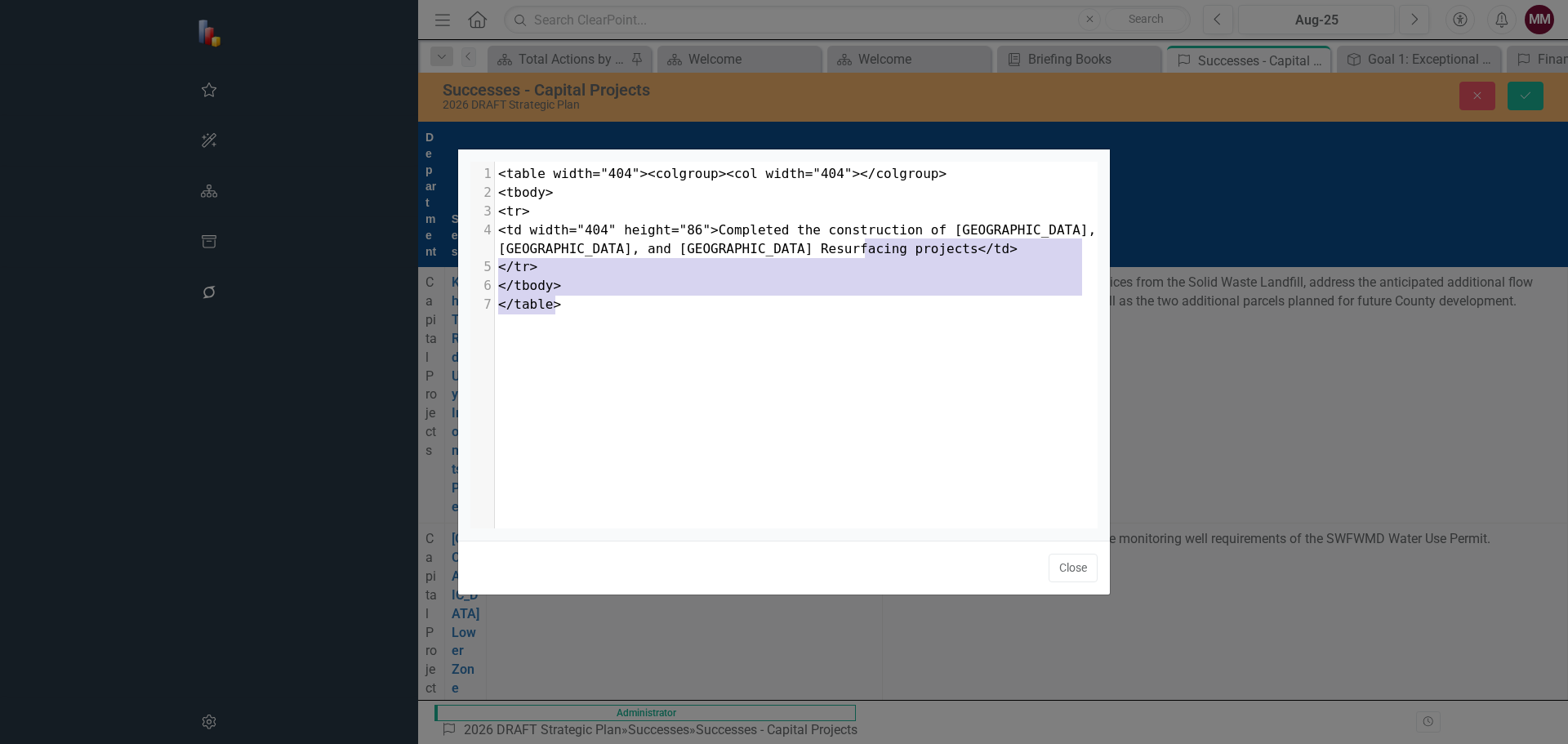
drag, startPoint x: 636, startPoint y: 314, endPoint x: 865, endPoint y: 254, distance: 236.7
click at [865, 254] on div "x 1 <table width="404"><colgroup><col width="404"></colgroup> 2 <tbody> 3 <tr> …" at bounding box center [802, 239] width 615 height 156
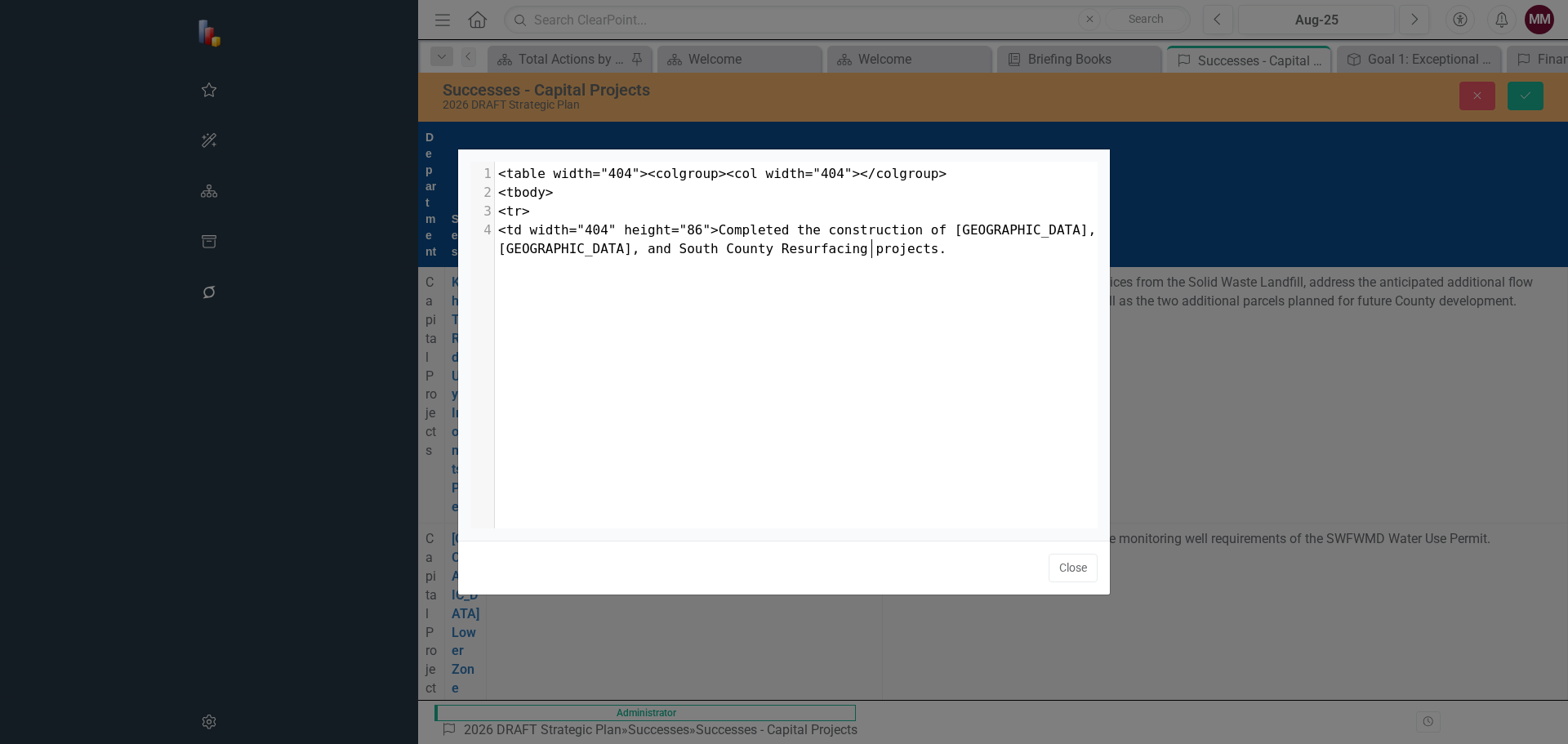
scroll to position [6, 6]
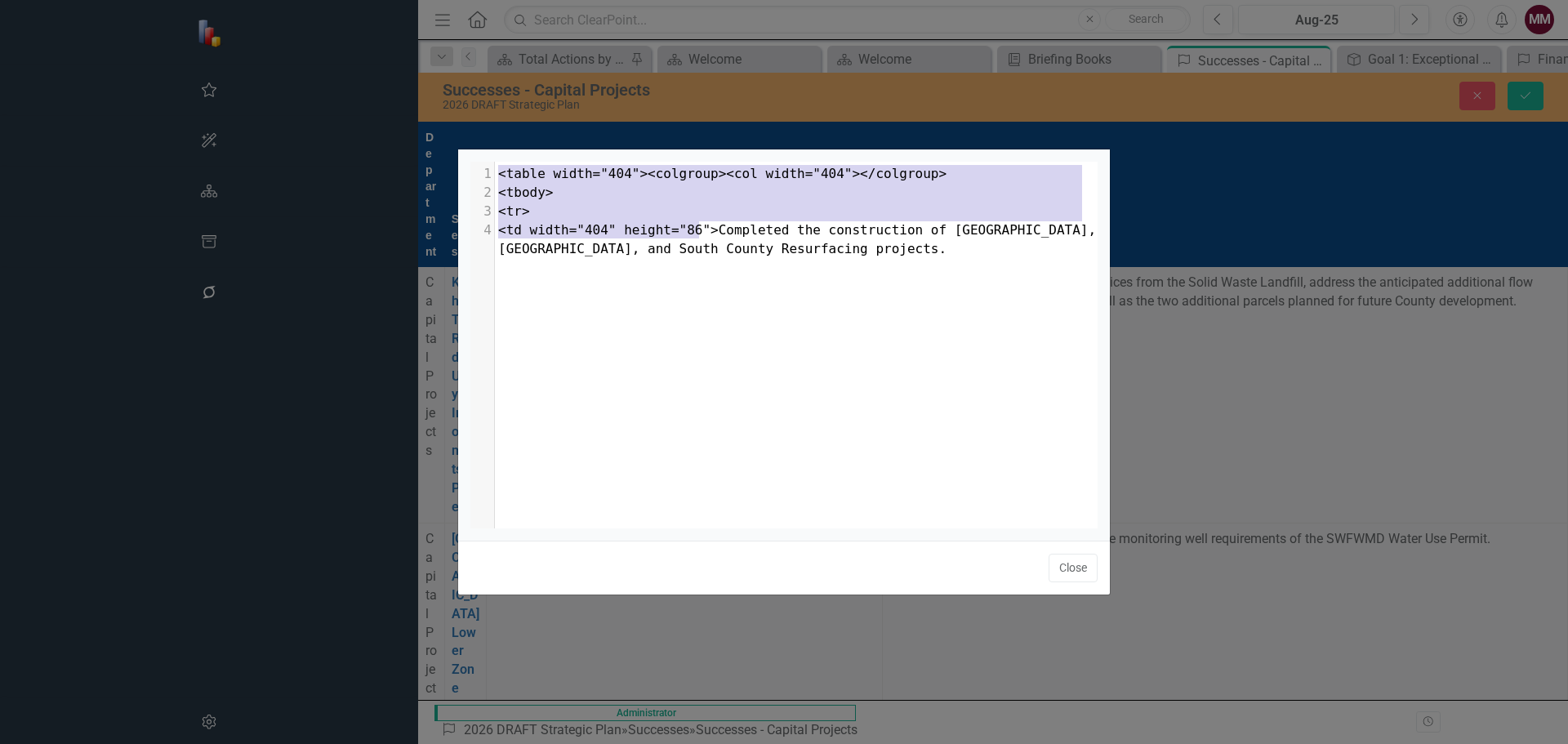
drag, startPoint x: 699, startPoint y: 230, endPoint x: 484, endPoint y: 158, distance: 226.7
click at [484, 158] on div ". x 1 <table width="404"><colgroup><col width="404"></colgroup> 2 <tbody> 3 <tr…" at bounding box center [784, 344] width 652 height 391
type textarea "<table width="404"><colgroup><col width="404"></colgroup> <tbody> <tr> <td widt…"
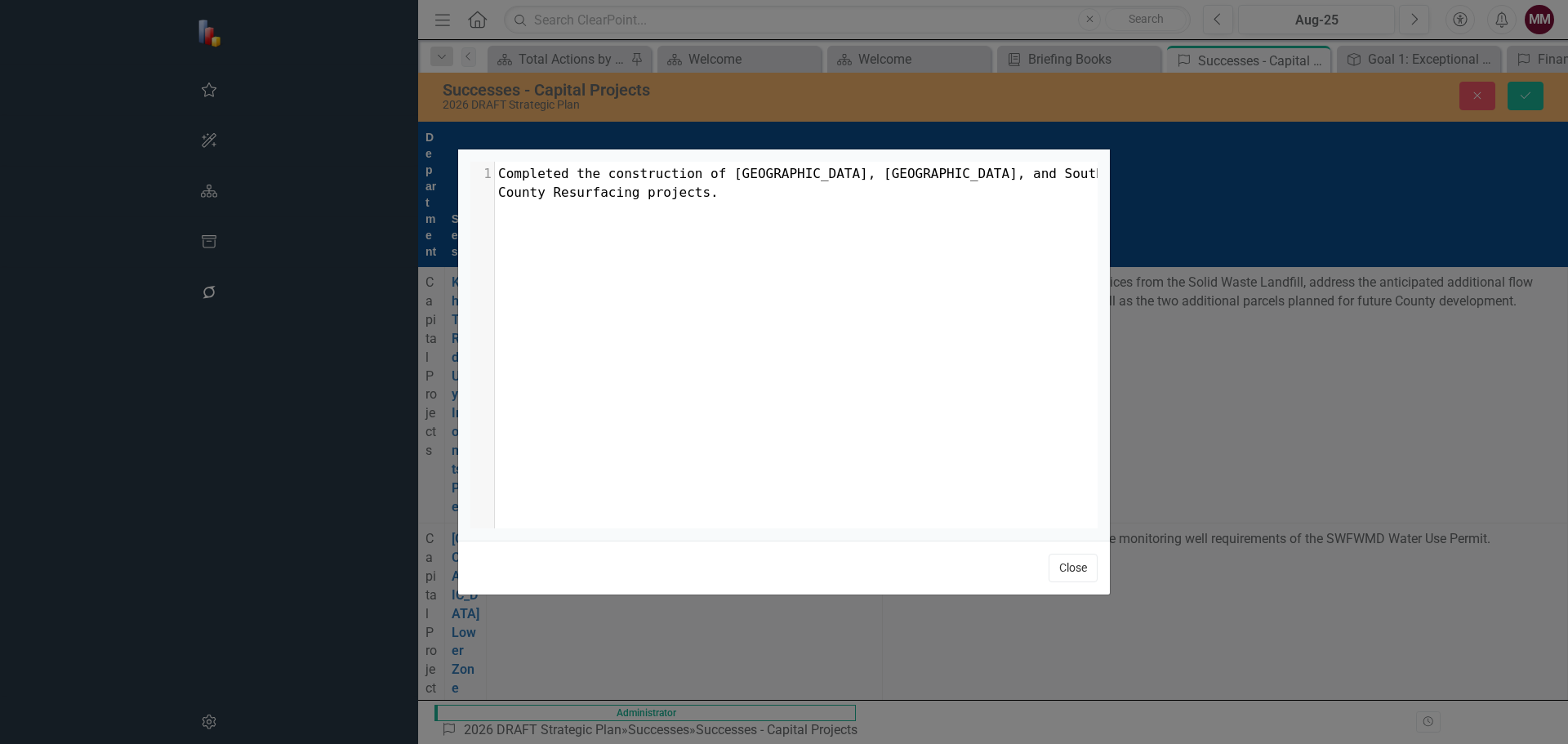
drag, startPoint x: 1079, startPoint y: 572, endPoint x: 393, endPoint y: 181, distance: 789.6
click at [1079, 572] on button "Close" at bounding box center [1073, 568] width 49 height 29
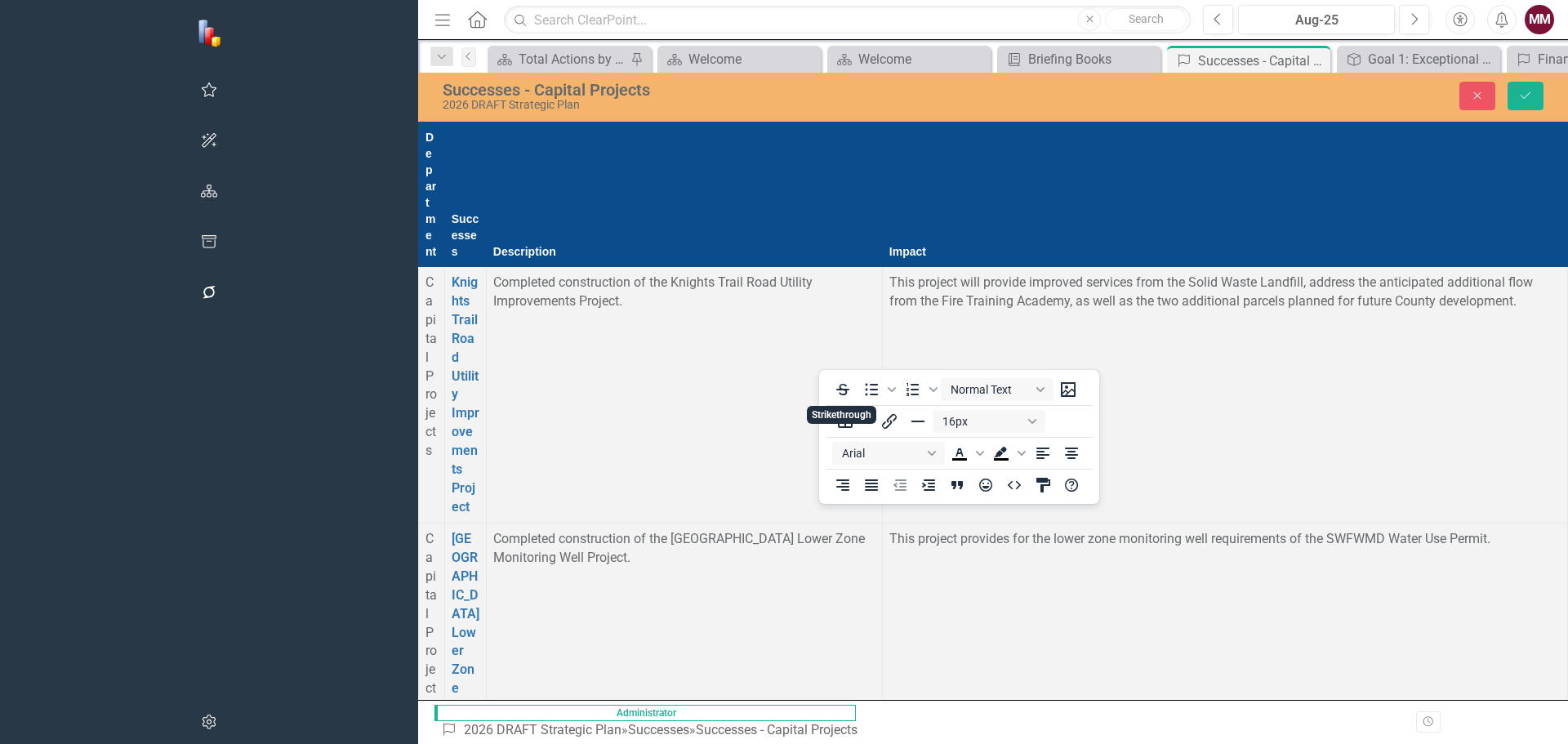
click at [1428, 484] on icon "HTML Editor" at bounding box center [1433, 485] width 13 height 8
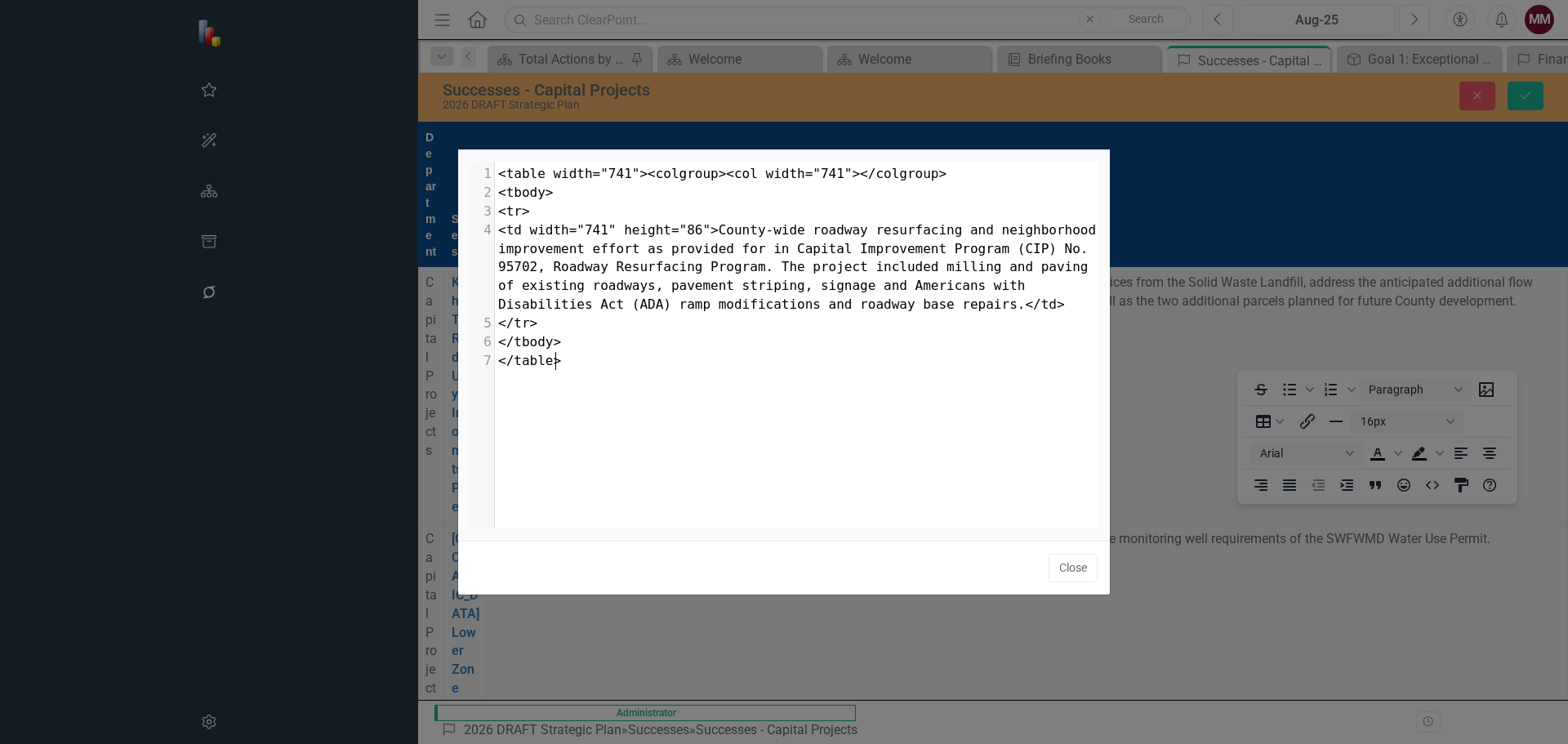
scroll to position [6, 0]
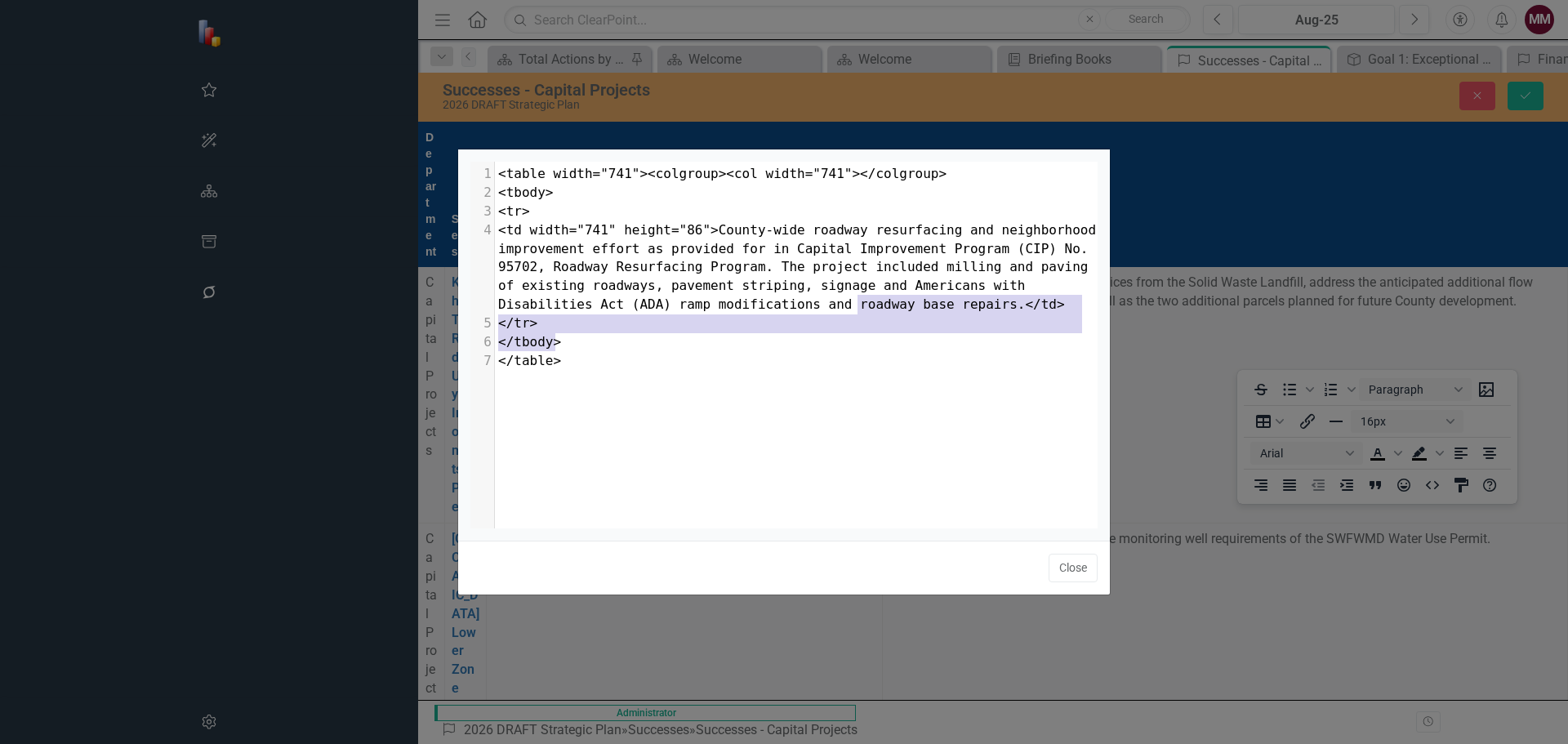
drag, startPoint x: 783, startPoint y: 350, endPoint x: 857, endPoint y: 303, distance: 87.7
click at [857, 303] on div "1 <table width="741"><colgroup><col width="741"></colgroup> 2 <tbody> 3 <tr> 4 …" at bounding box center [802, 267] width 615 height 205
type textarea "</td> </tr> </tbody>"
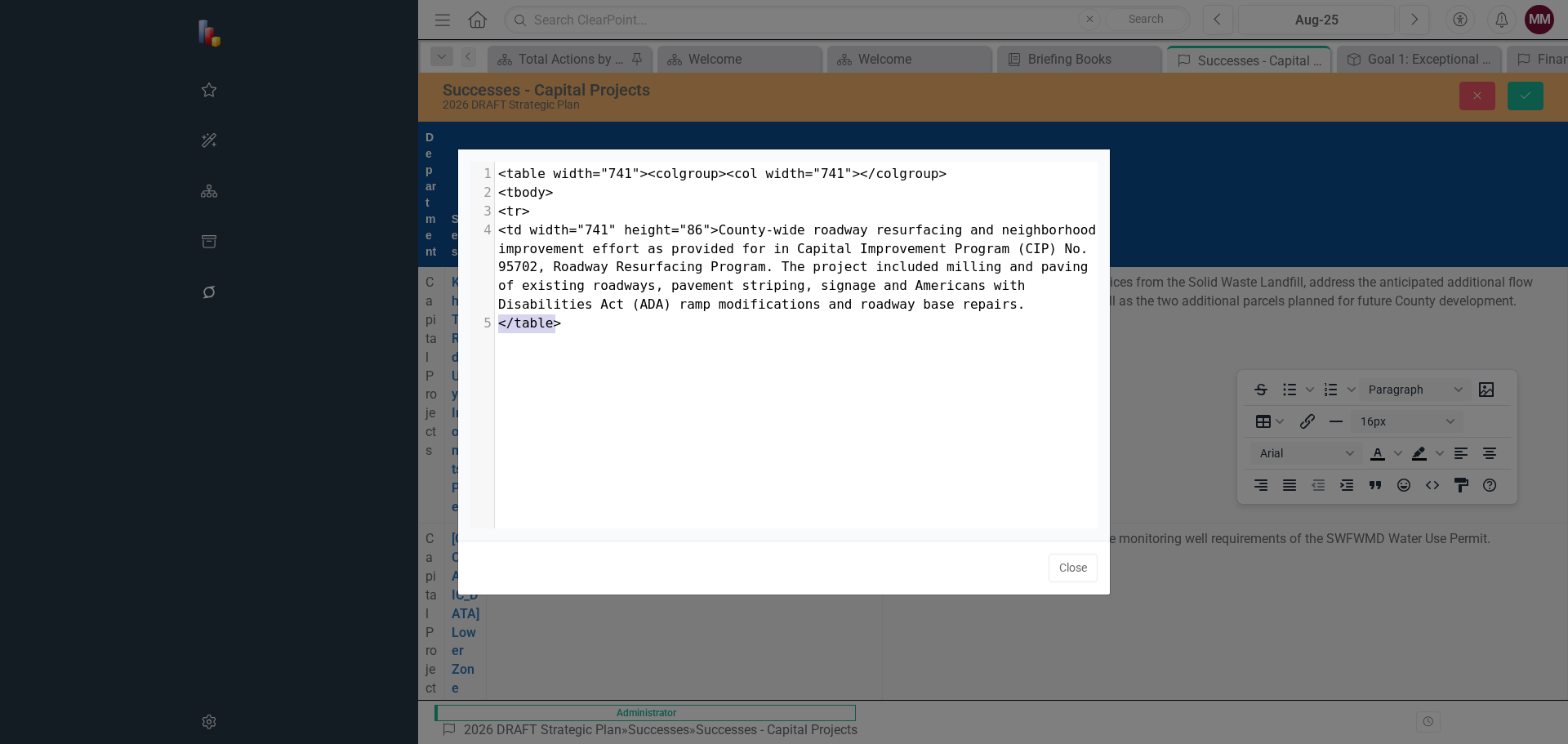
drag, startPoint x: 668, startPoint y: 330, endPoint x: 497, endPoint y: 332, distance: 171.0
click at [497, 332] on pre "</table>" at bounding box center [802, 323] width 615 height 19
type textarea "</table>"
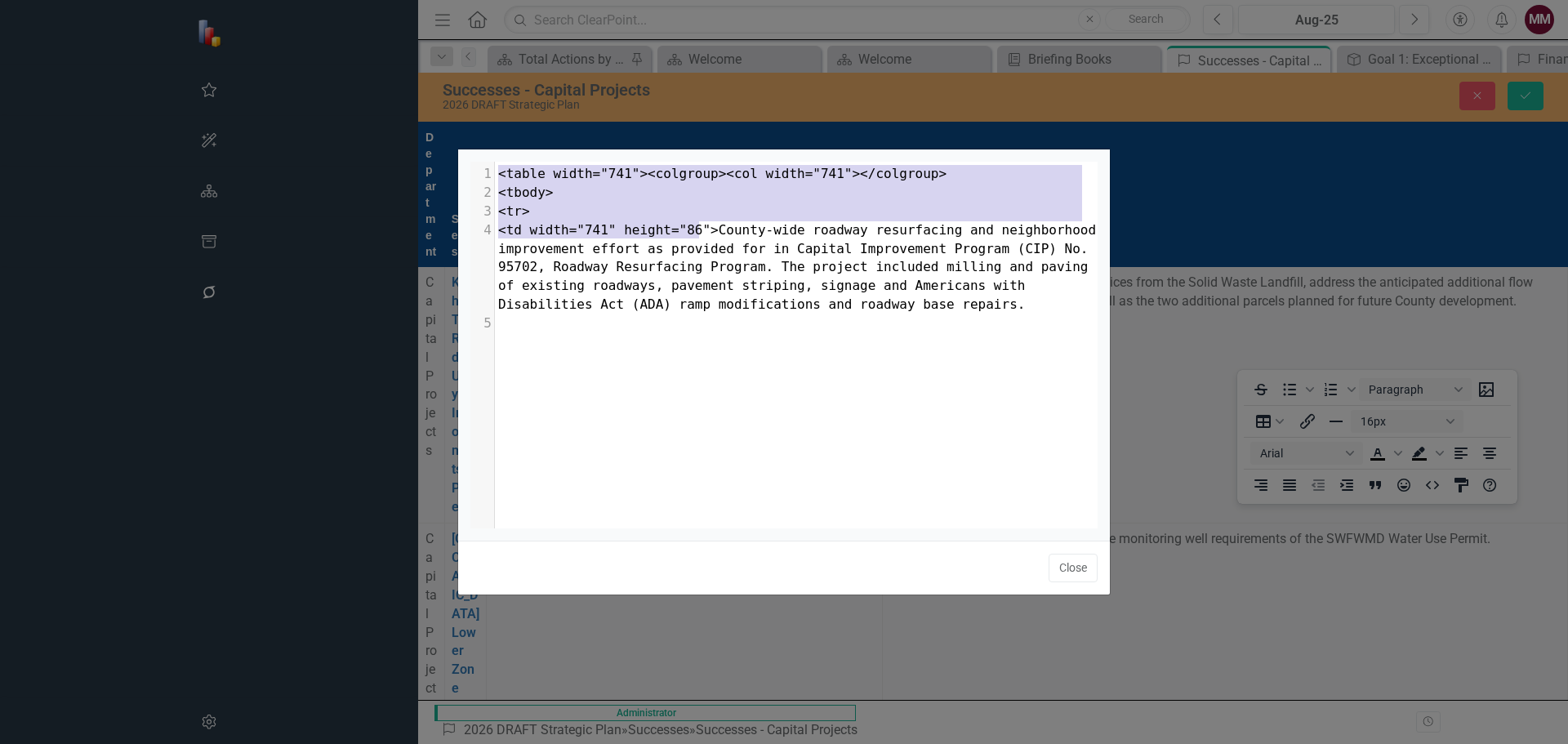
drag, startPoint x: 698, startPoint y: 230, endPoint x: 459, endPoint y: 157, distance: 249.9
click at [459, 157] on div "​ x 1 <table width="741"><colgroup><col width="741"></colgroup> 2 <tbody> 3 <tr…" at bounding box center [784, 344] width 652 height 391
type textarea "<table width="741"><colgroup><col width="741"></colgroup> <tbody> <tr> <td widt…"
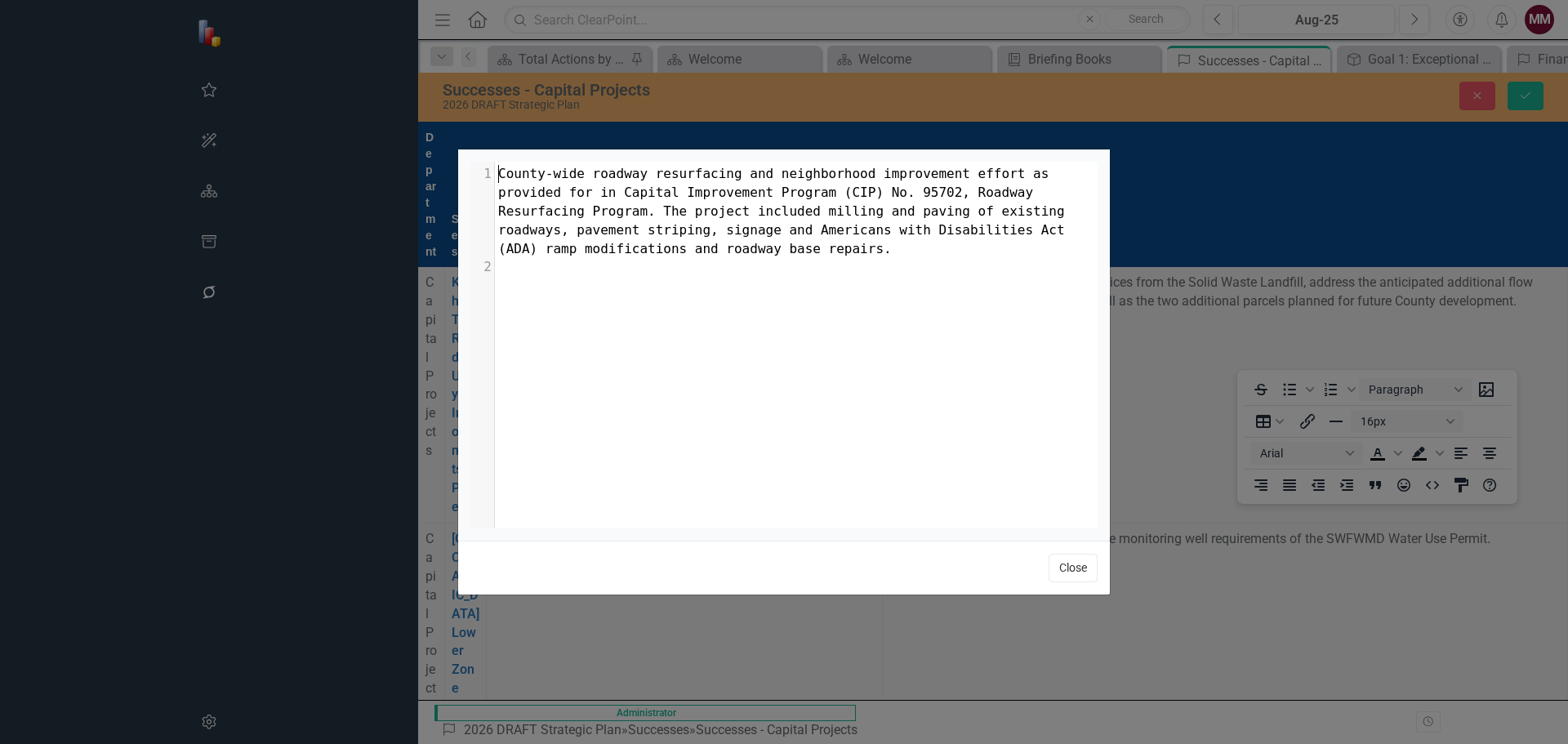
click at [1061, 567] on button "Close" at bounding box center [1073, 568] width 49 height 29
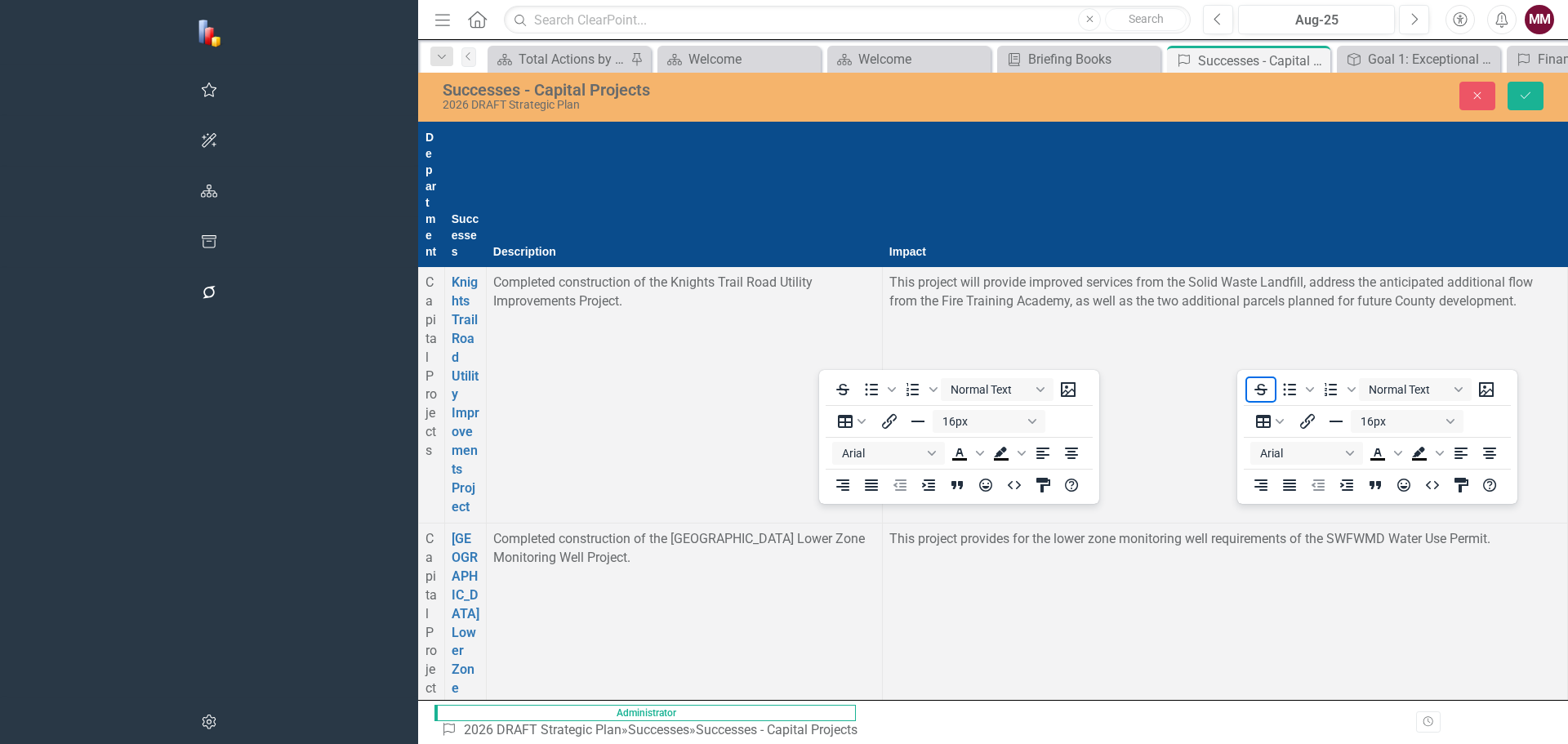
scroll to position [1301, 0]
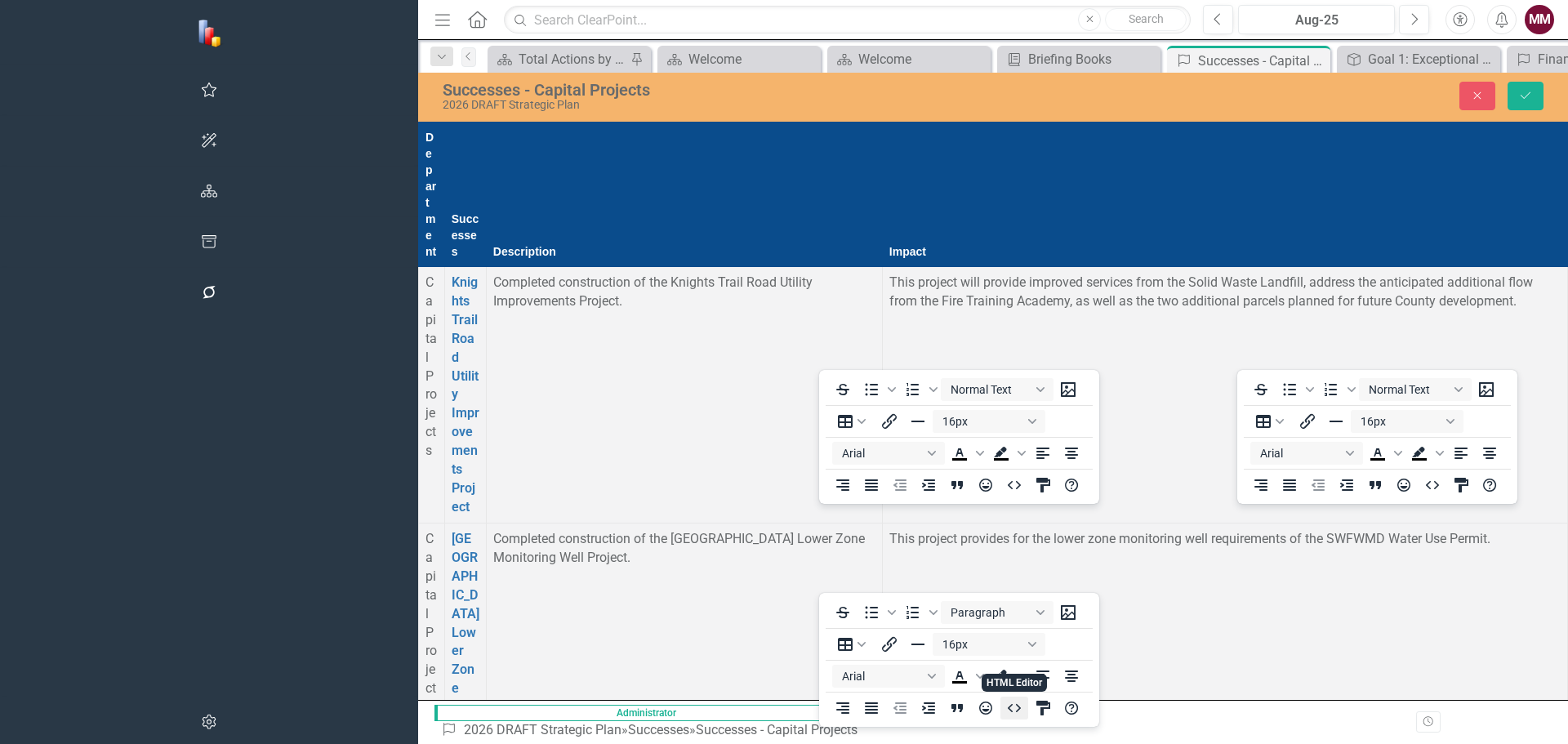
click at [1016, 711] on icon "HTML Editor" at bounding box center [1014, 708] width 20 height 20
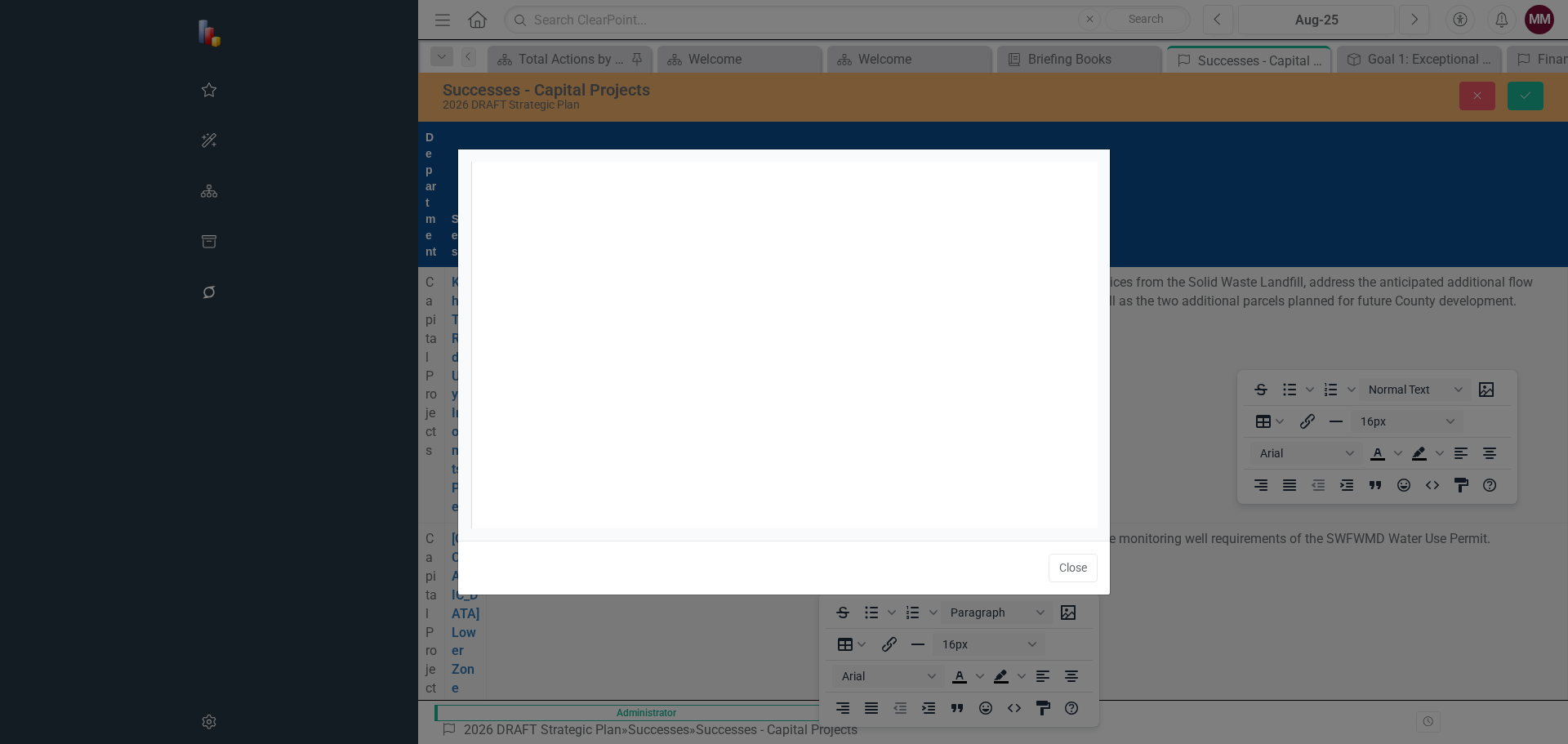
scroll to position [6, 0]
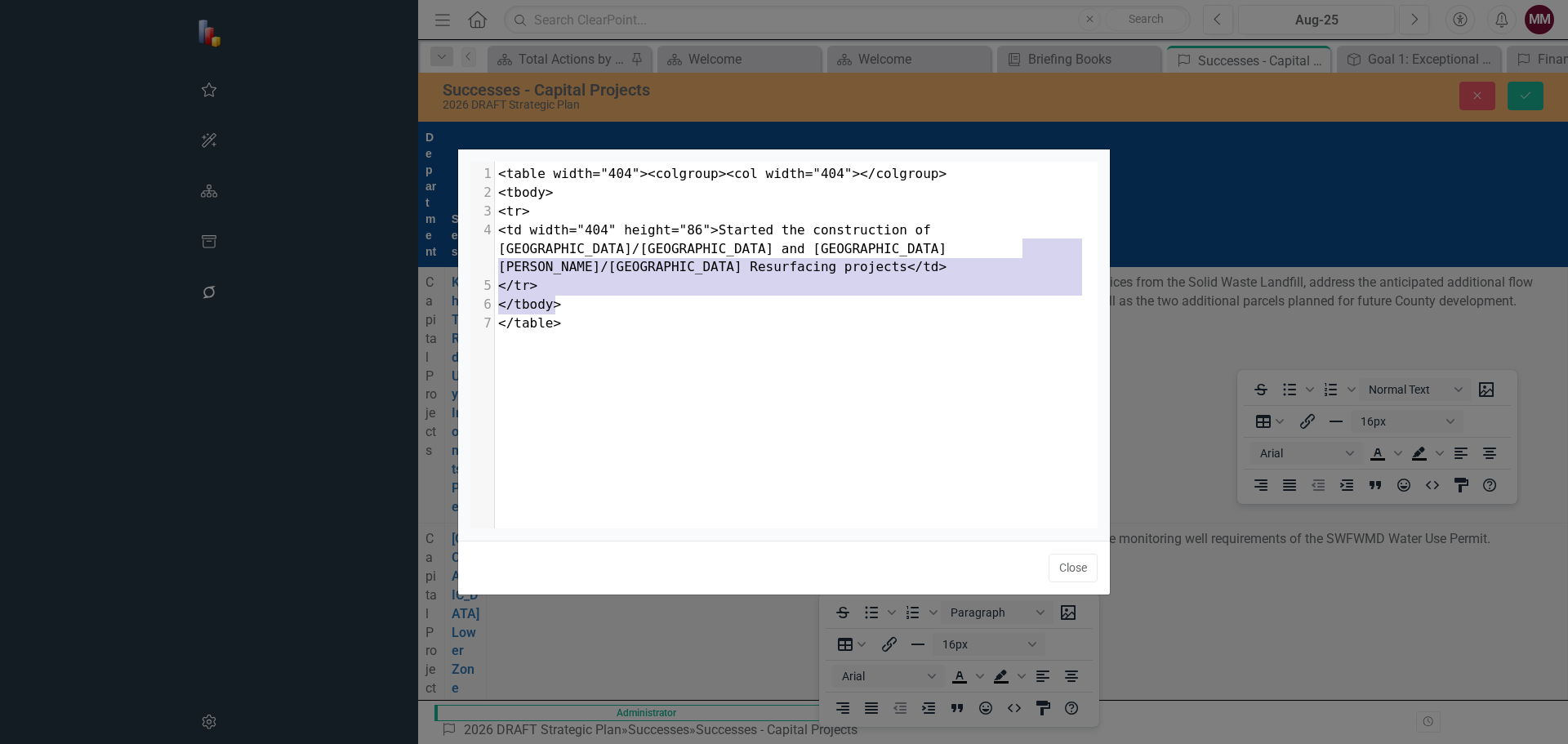
drag, startPoint x: 711, startPoint y: 325, endPoint x: 1024, endPoint y: 253, distance: 321.2
click at [1024, 253] on div "x 1 <table width="404"><colgroup><col width="404"></colgroup> 2 <tbody> 3 <tr> …" at bounding box center [805, 365] width 668 height 407
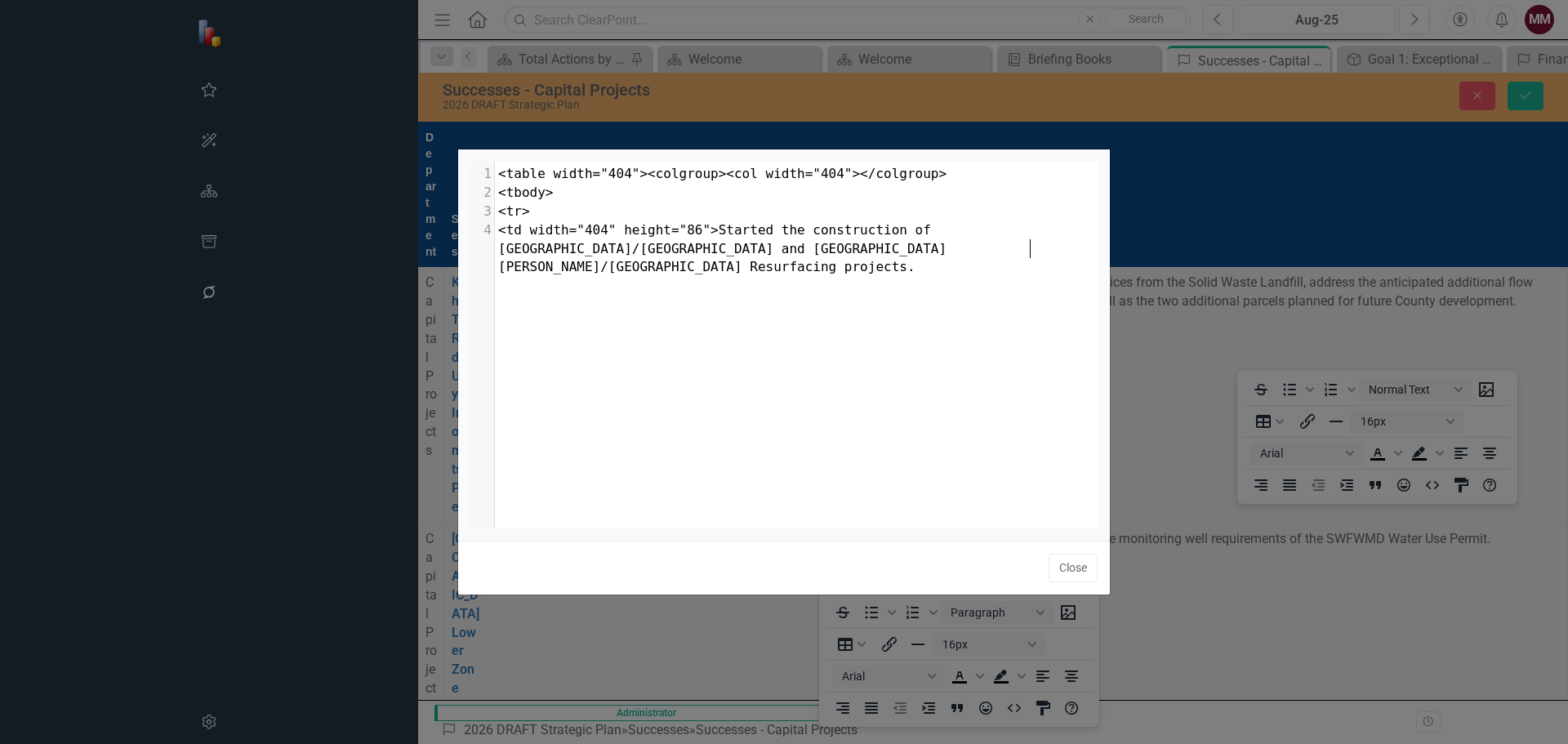
scroll to position [6, 5]
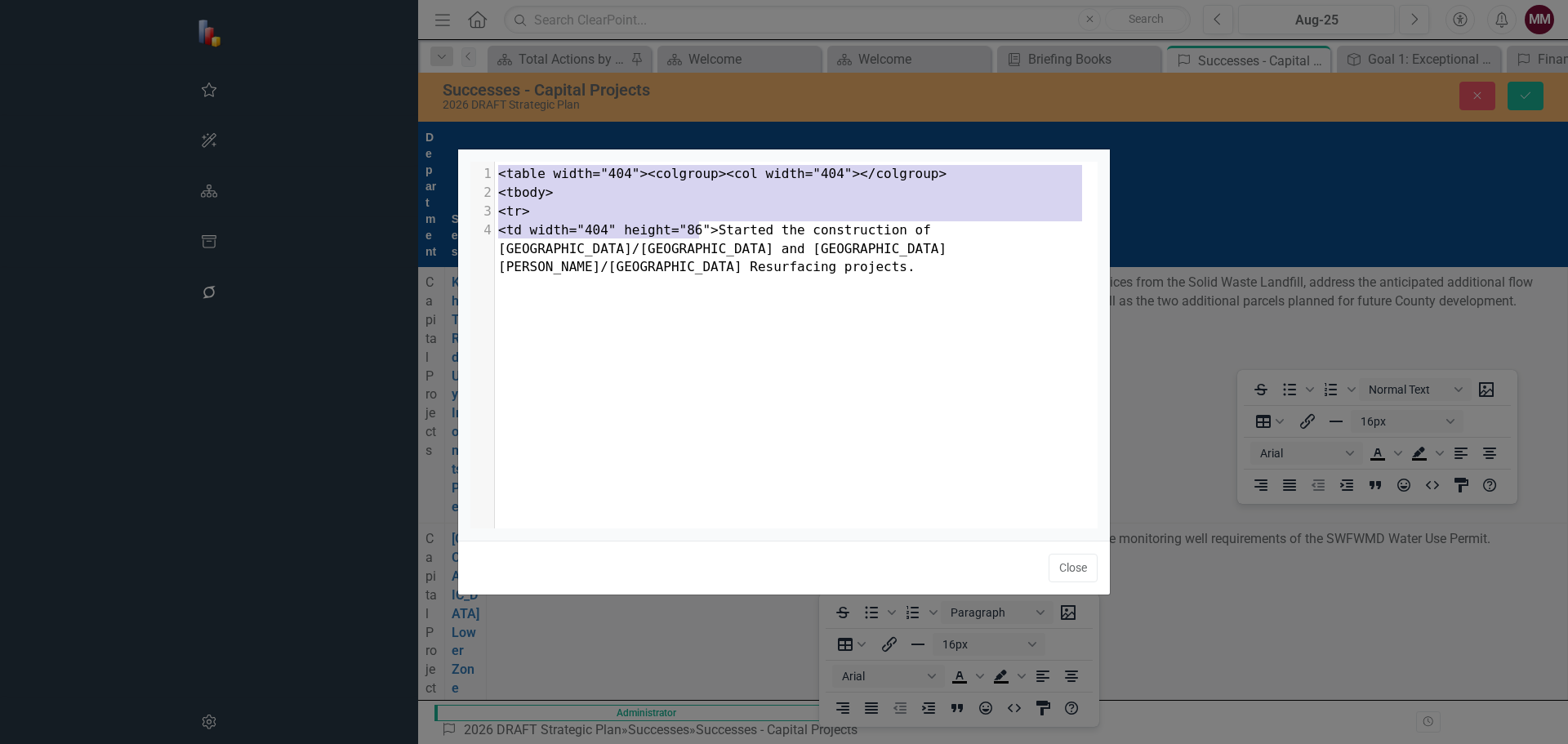
drag, startPoint x: 700, startPoint y: 230, endPoint x: 488, endPoint y: 167, distance: 221.2
click at [495, 167] on div "1 <table width="404"><colgroup><col width="404"></colgroup> 2 <tbody> 3 <tr> 4 …" at bounding box center [802, 221] width 615 height 112
type textarea "<table width="404"><colgroup><col width="404"></colgroup> <tbody> <tr> <td widt…"
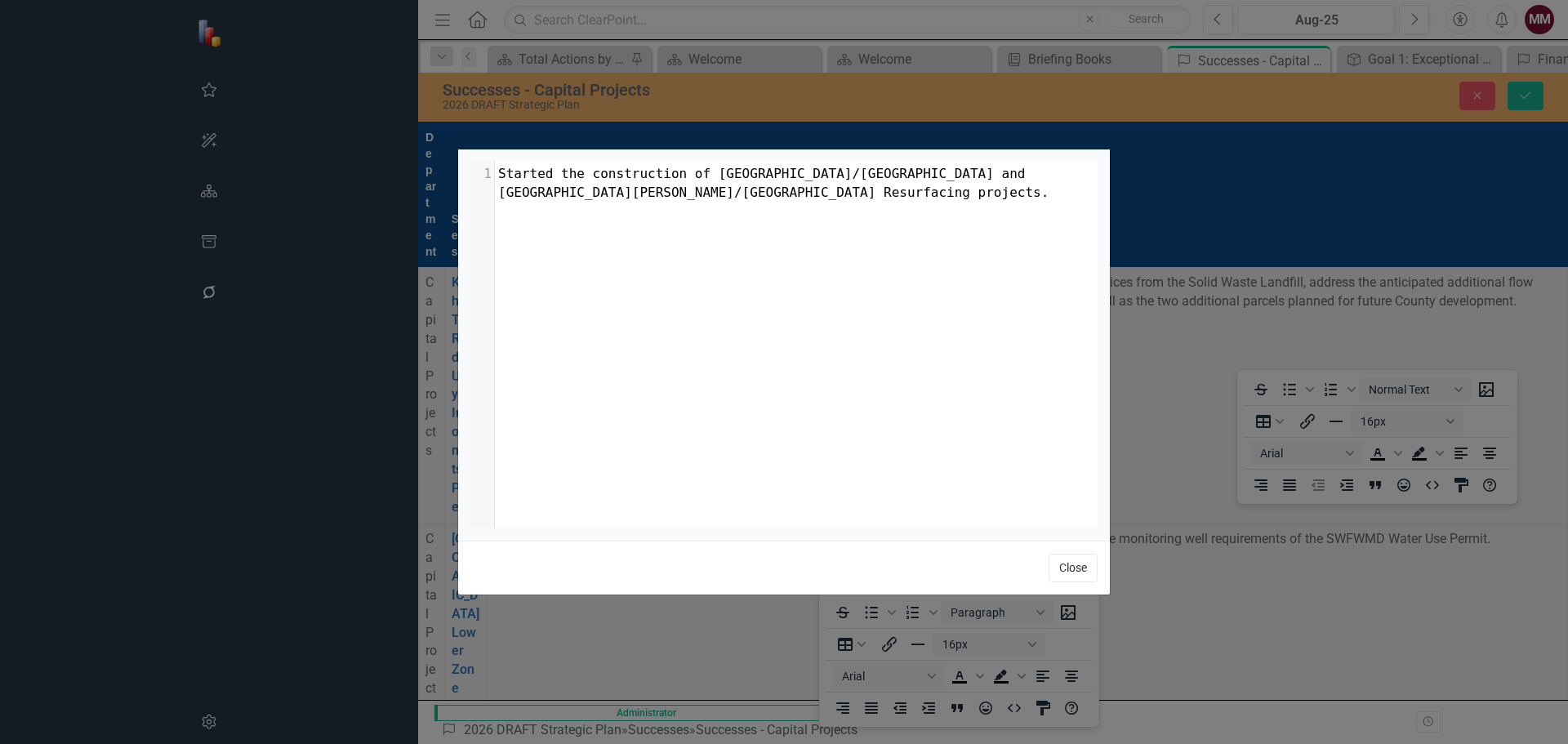
click at [1069, 567] on button "Close" at bounding box center [1073, 568] width 49 height 29
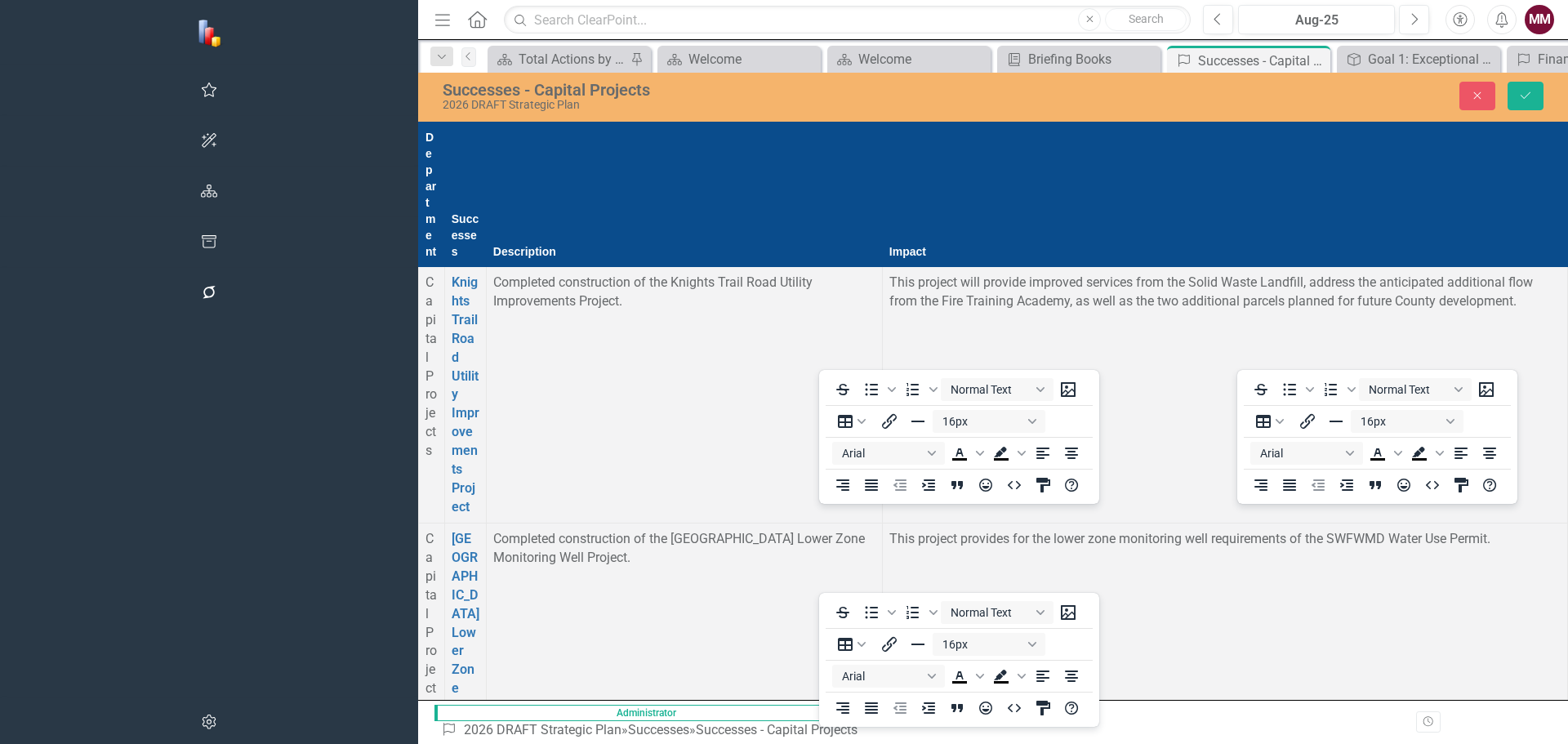
click at [1428, 708] on icon "HTML Editor" at bounding box center [1433, 707] width 13 height 8
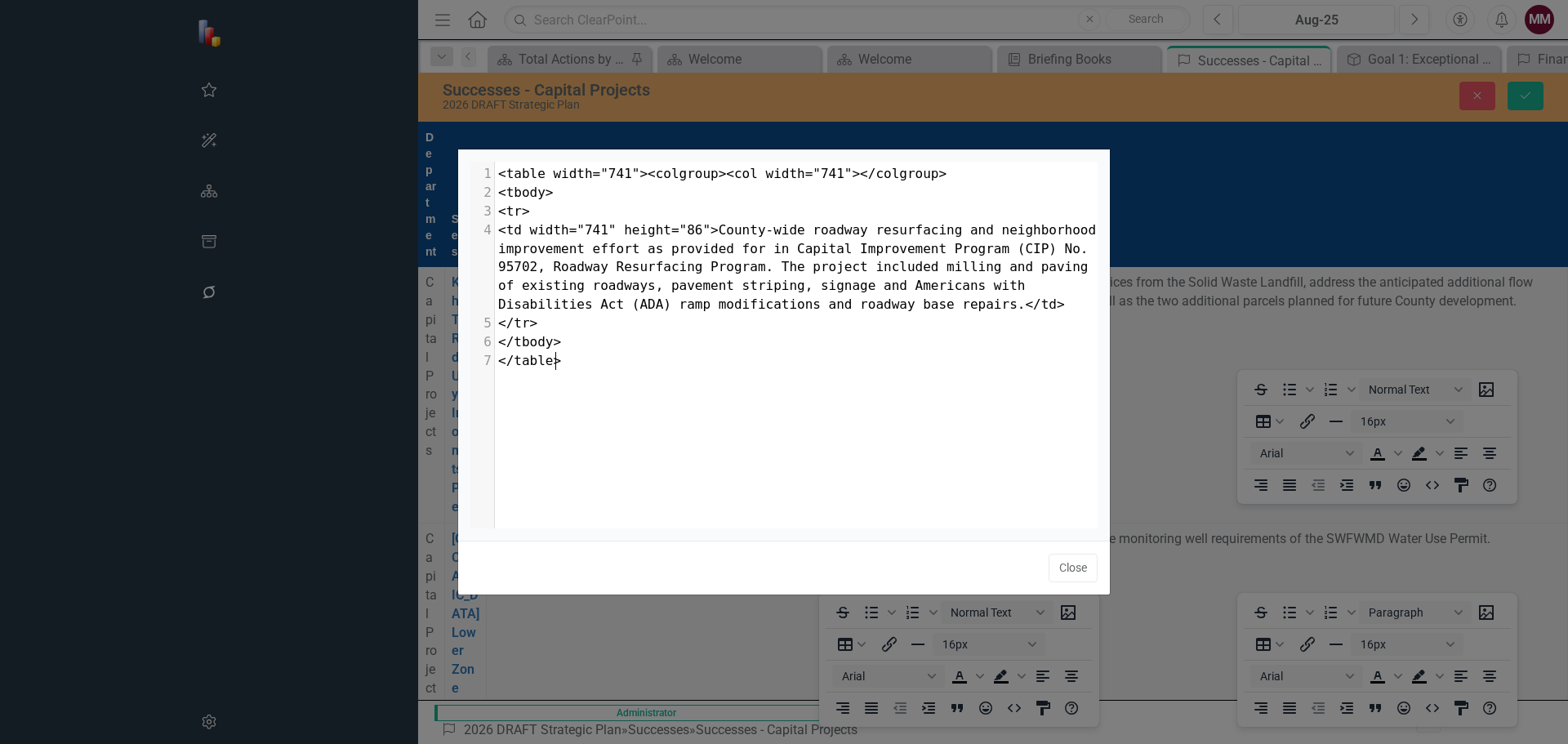
scroll to position [6, 0]
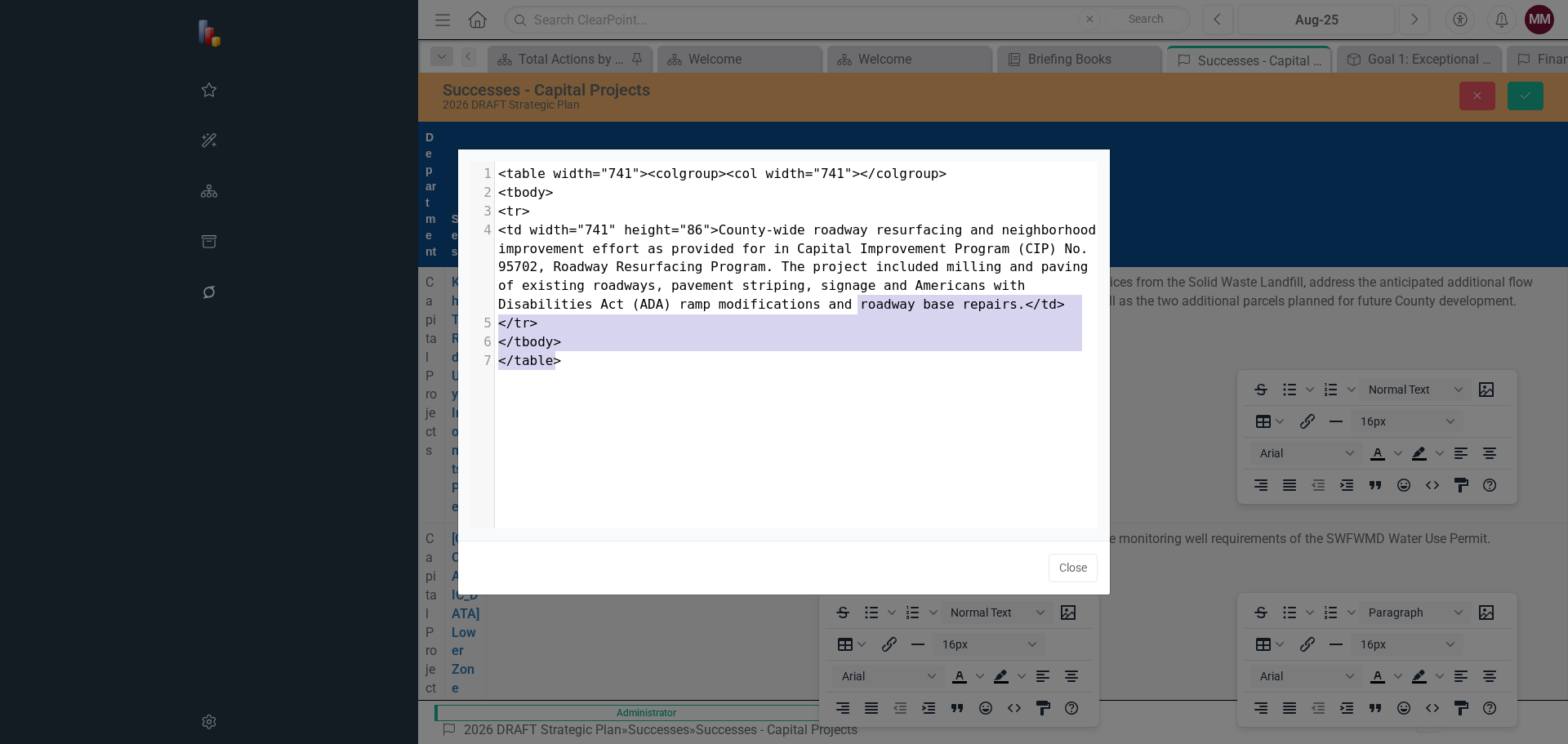
drag, startPoint x: 670, startPoint y: 362, endPoint x: 858, endPoint y: 307, distance: 195.9
click at [858, 307] on div "1 <table width="741"><colgroup><col width="741"></colgroup> 2 <tbody> 3 <tr> 4 …" at bounding box center [802, 267] width 615 height 205
type textarea "</td> </tr> </tbody> </table>"
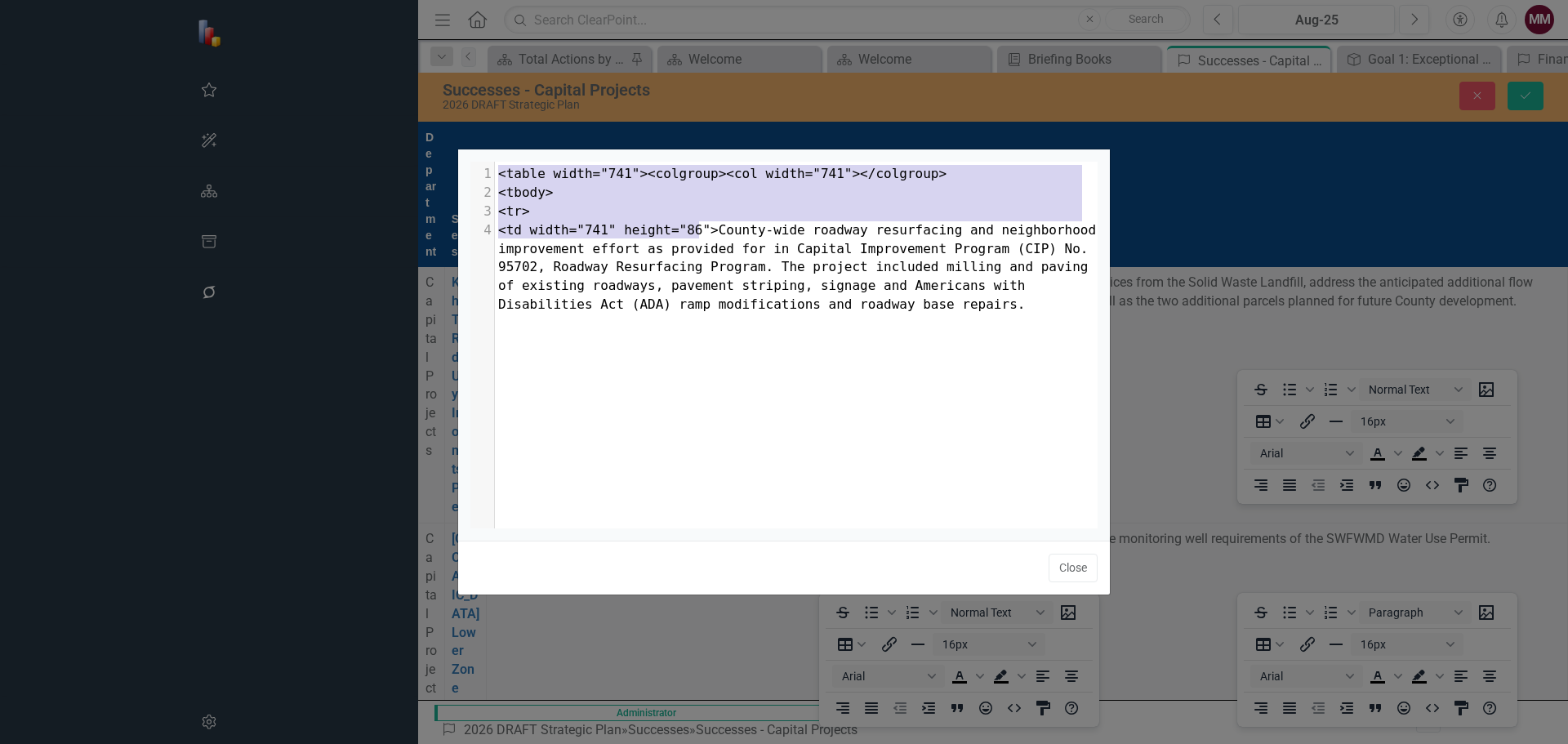
drag, startPoint x: 696, startPoint y: 230, endPoint x: 452, endPoint y: 161, distance: 253.6
click at [452, 161] on div "x 1 <table width="741"><colgroup><col width="741"></colgroup> 2 <tbody> 3 <tr> …" at bounding box center [784, 372] width 1568 height 744
type textarea "<table width="741"><colgroup><col width="741"></colgroup> <tbody> <tr> <td widt…"
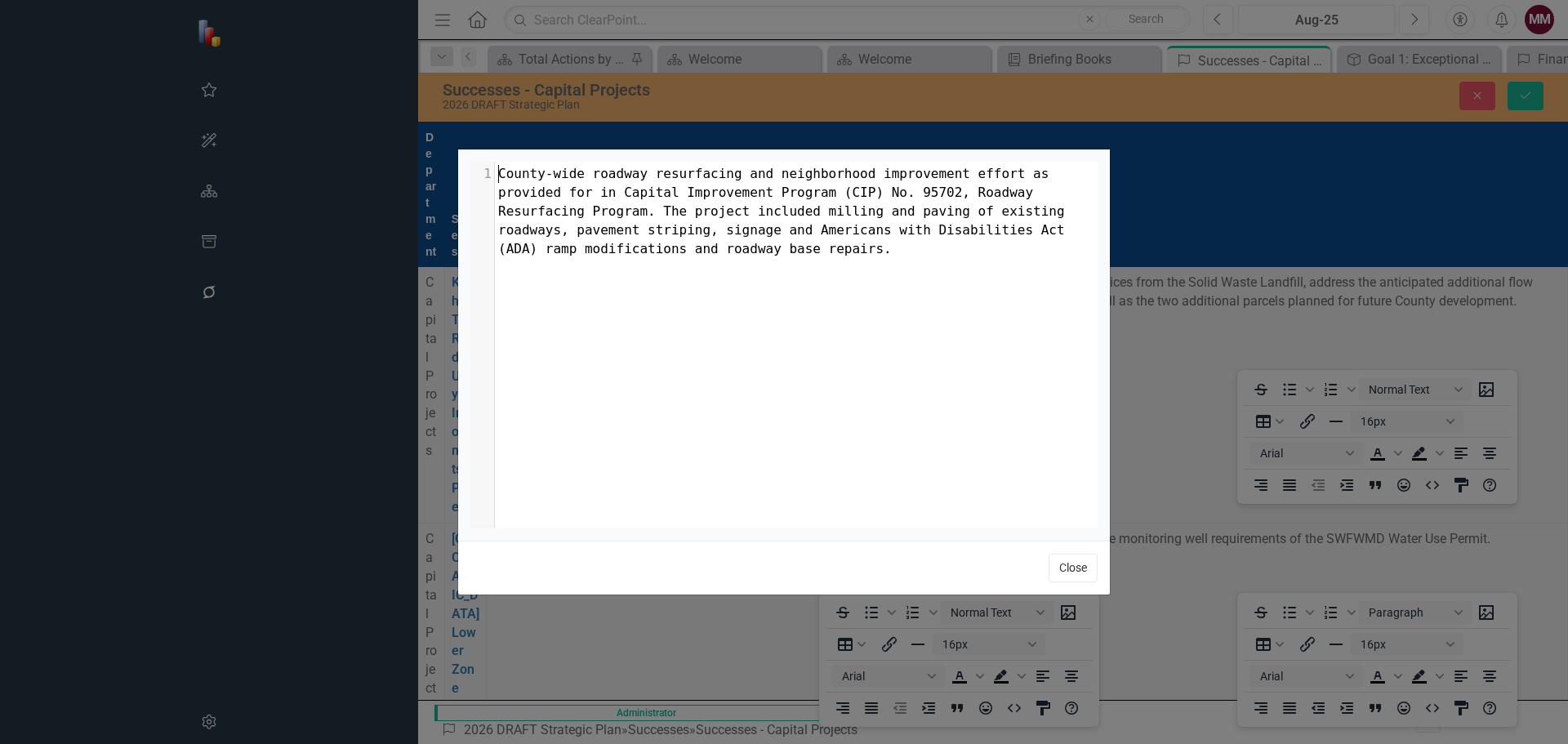
click at [1053, 559] on button "Close" at bounding box center [1073, 568] width 49 height 29
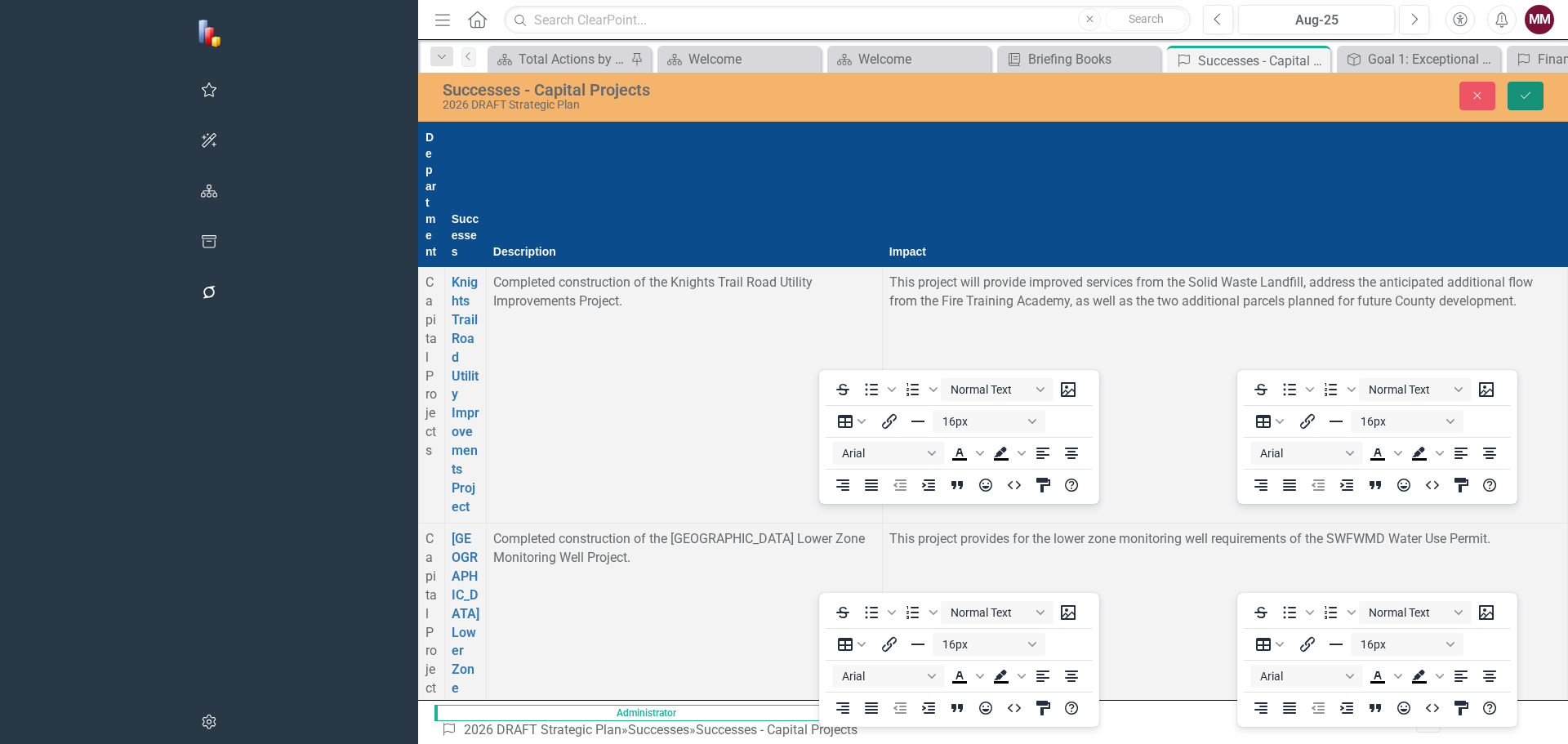
click at [1523, 98] on icon "Save" at bounding box center [1526, 95] width 14 height 12
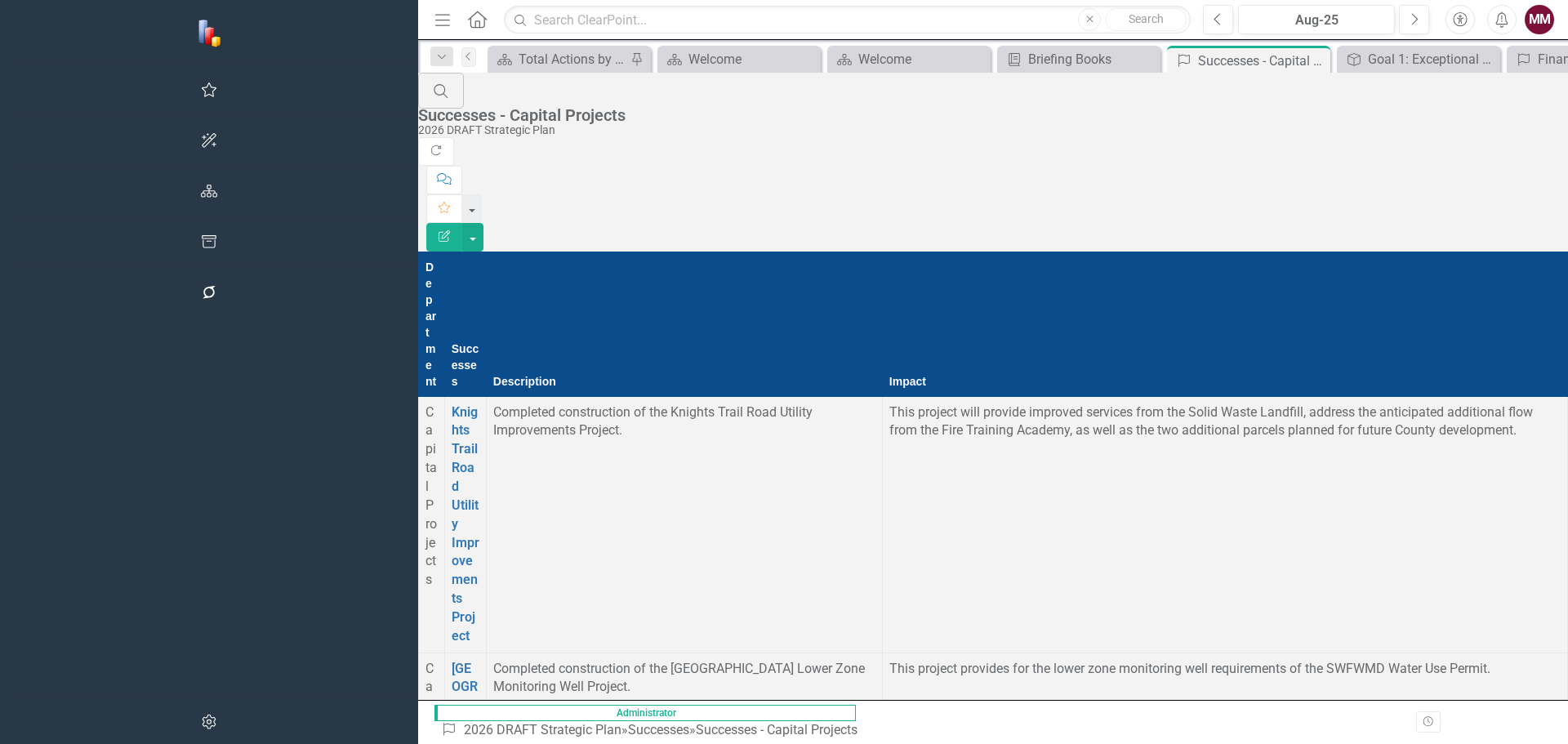
scroll to position [1388, 0]
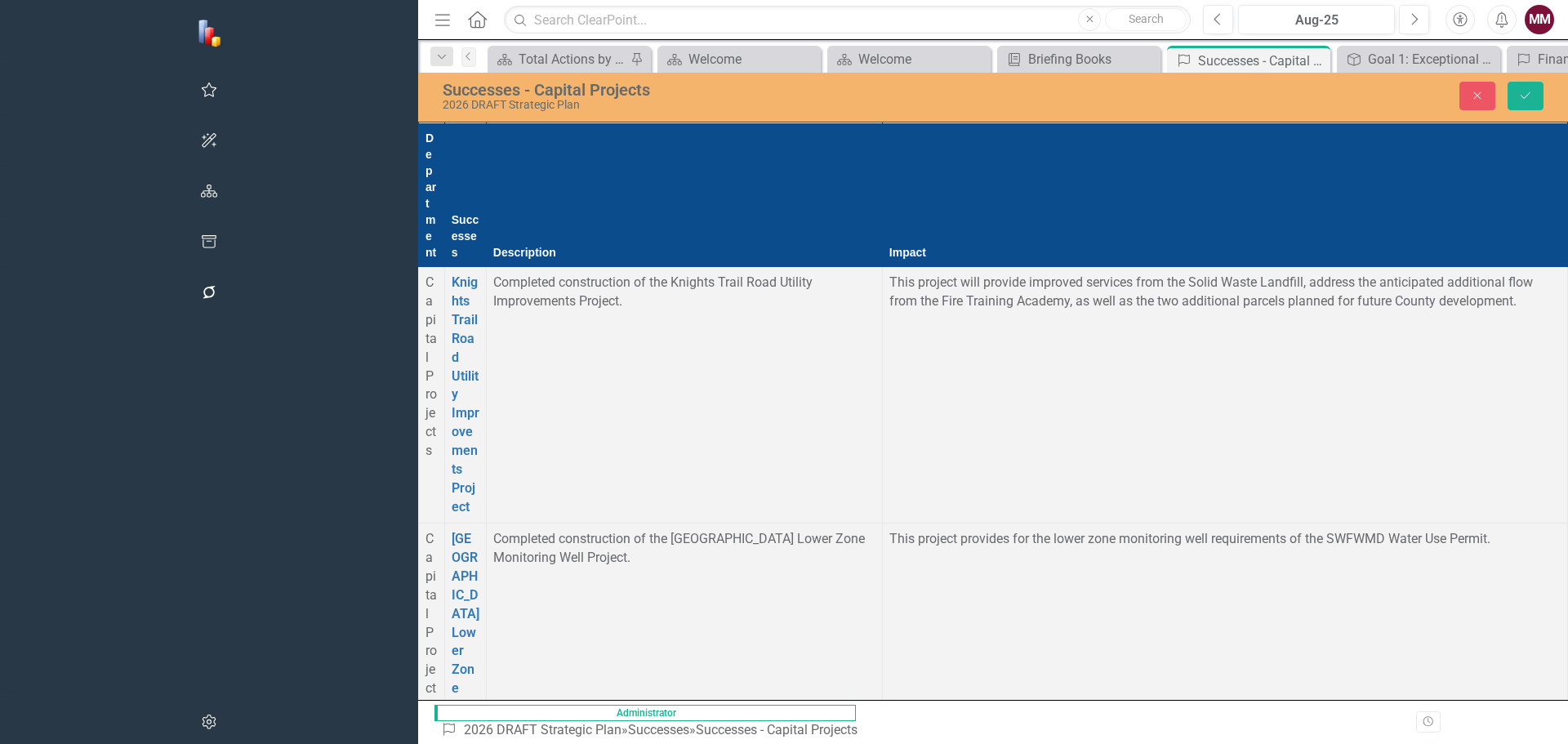
scroll to position [0, 0]
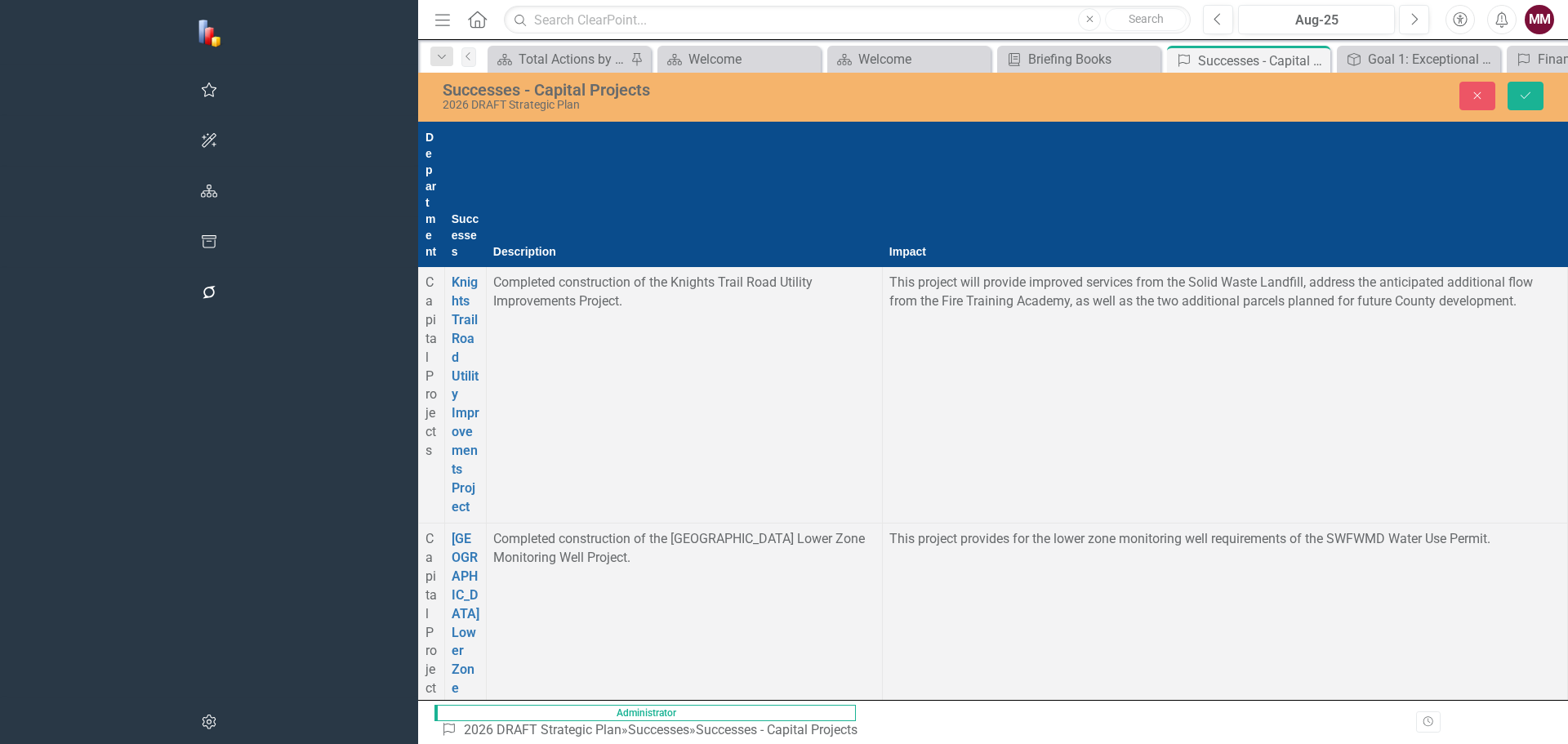
click at [1012, 416] on icon "HTML Editor" at bounding box center [1014, 419] width 13 height 8
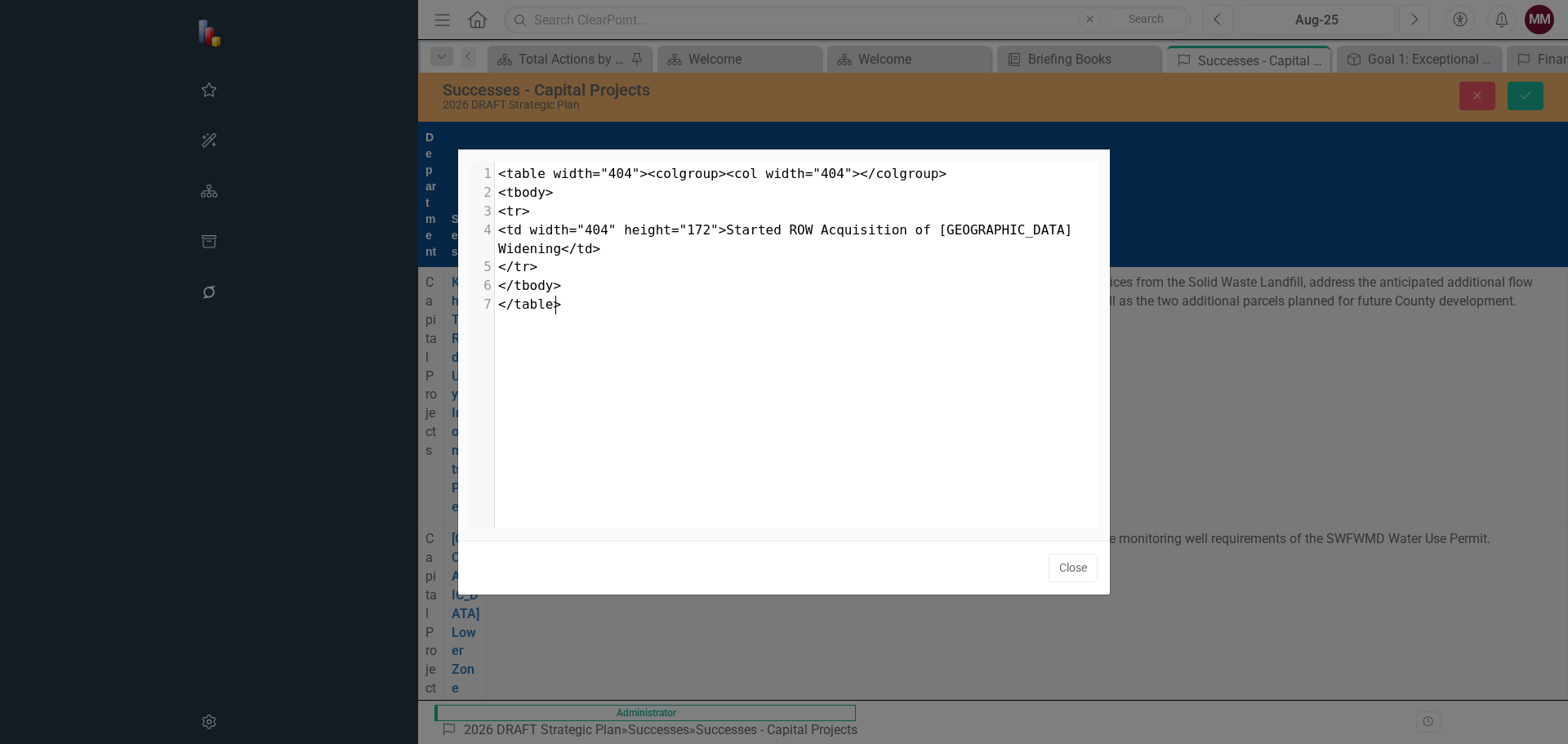
scroll to position [6, 0]
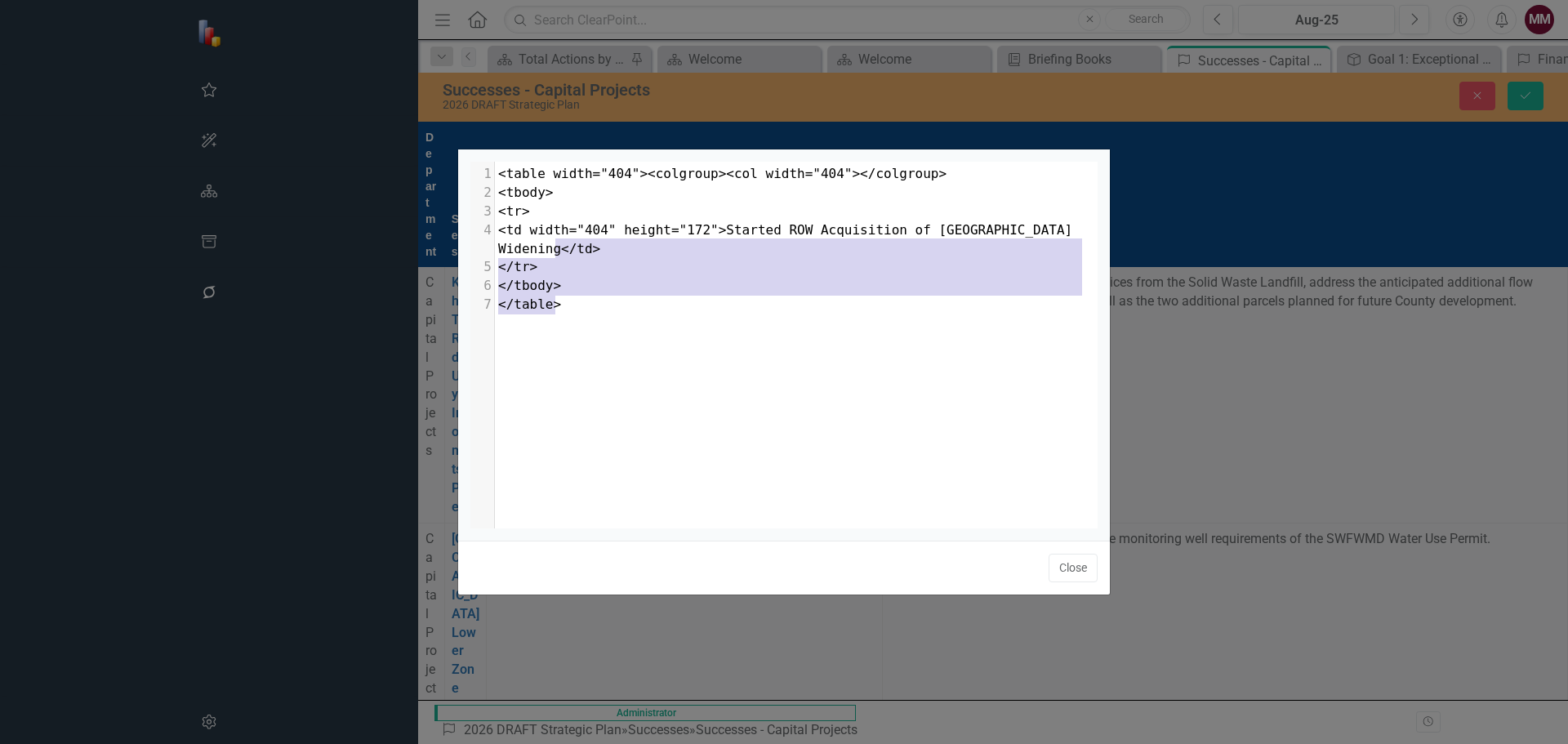
drag, startPoint x: 798, startPoint y: 315, endPoint x: 558, endPoint y: 248, distance: 249.2
click at [558, 248] on div "x 1 <table width="404"><colgroup><col width="404"></colgroup> 2 <tbody> 3 <tr> …" at bounding box center [802, 239] width 615 height 156
type textarea "</td> </tr> </tbody> </table>"
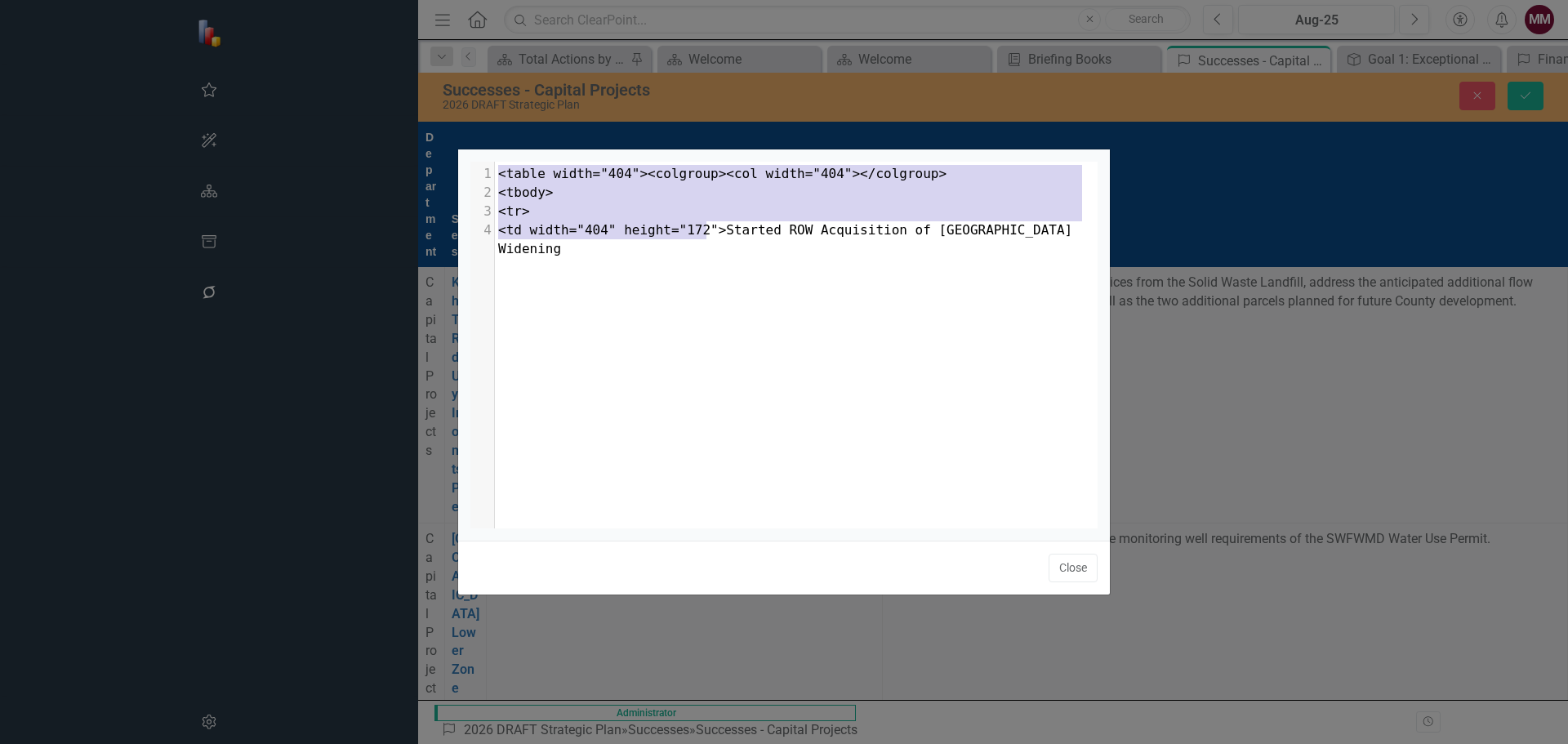
drag, startPoint x: 704, startPoint y: 230, endPoint x: 497, endPoint y: 169, distance: 215.8
click at [497, 169] on div "1 <table width="404"><colgroup><col width="404"></colgroup> 2 <tbody> 3 <tr> 4 …" at bounding box center [802, 211] width 615 height 93
type textarea "<table width="404"><colgroup><col width="404"></colgroup> <tbody> <tr> <td widt…"
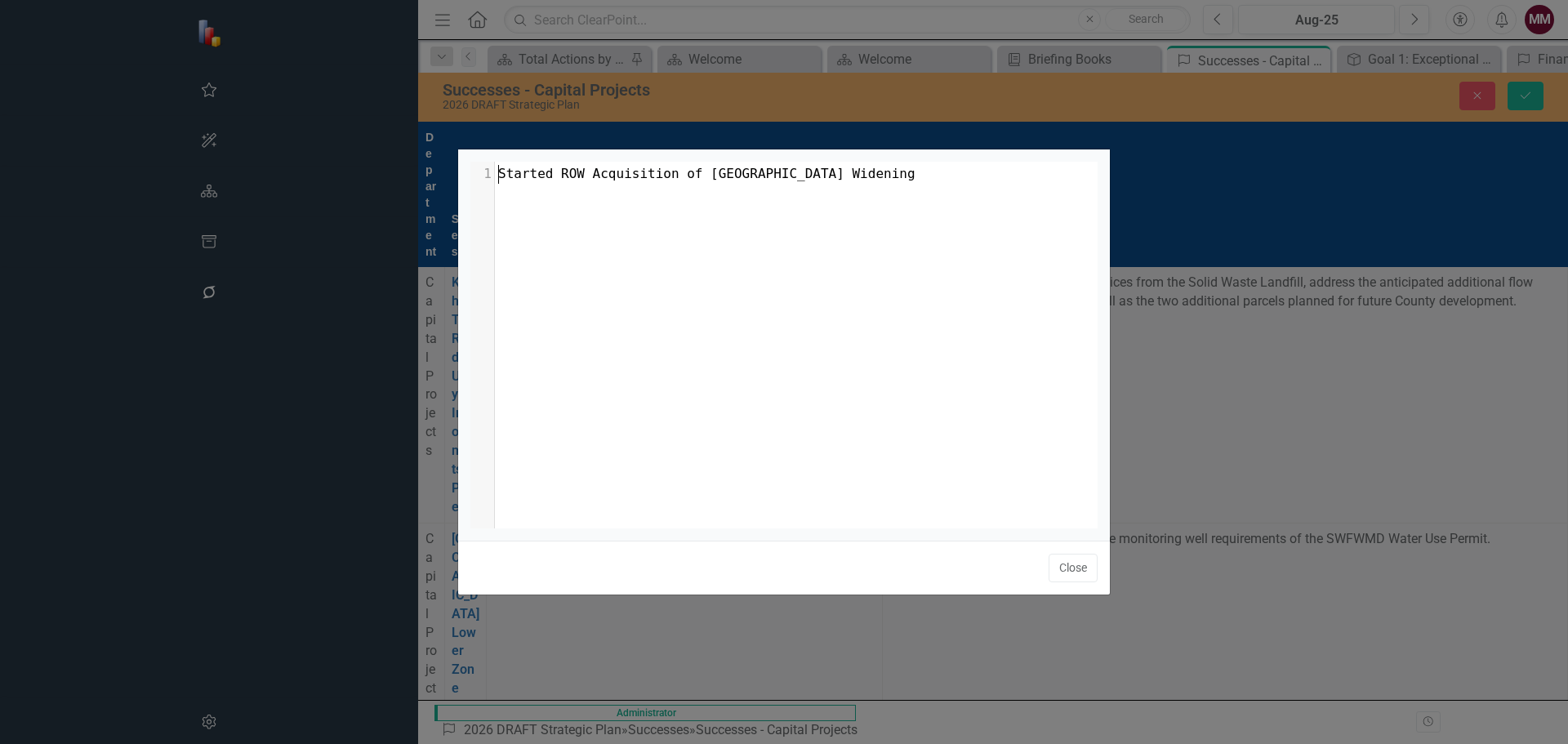
click at [806, 175] on span "Started ROW Acquisition of [GEOGRAPHIC_DATA] Widening" at bounding box center [707, 173] width 417 height 15
type textarea "w."
type textarea "i"
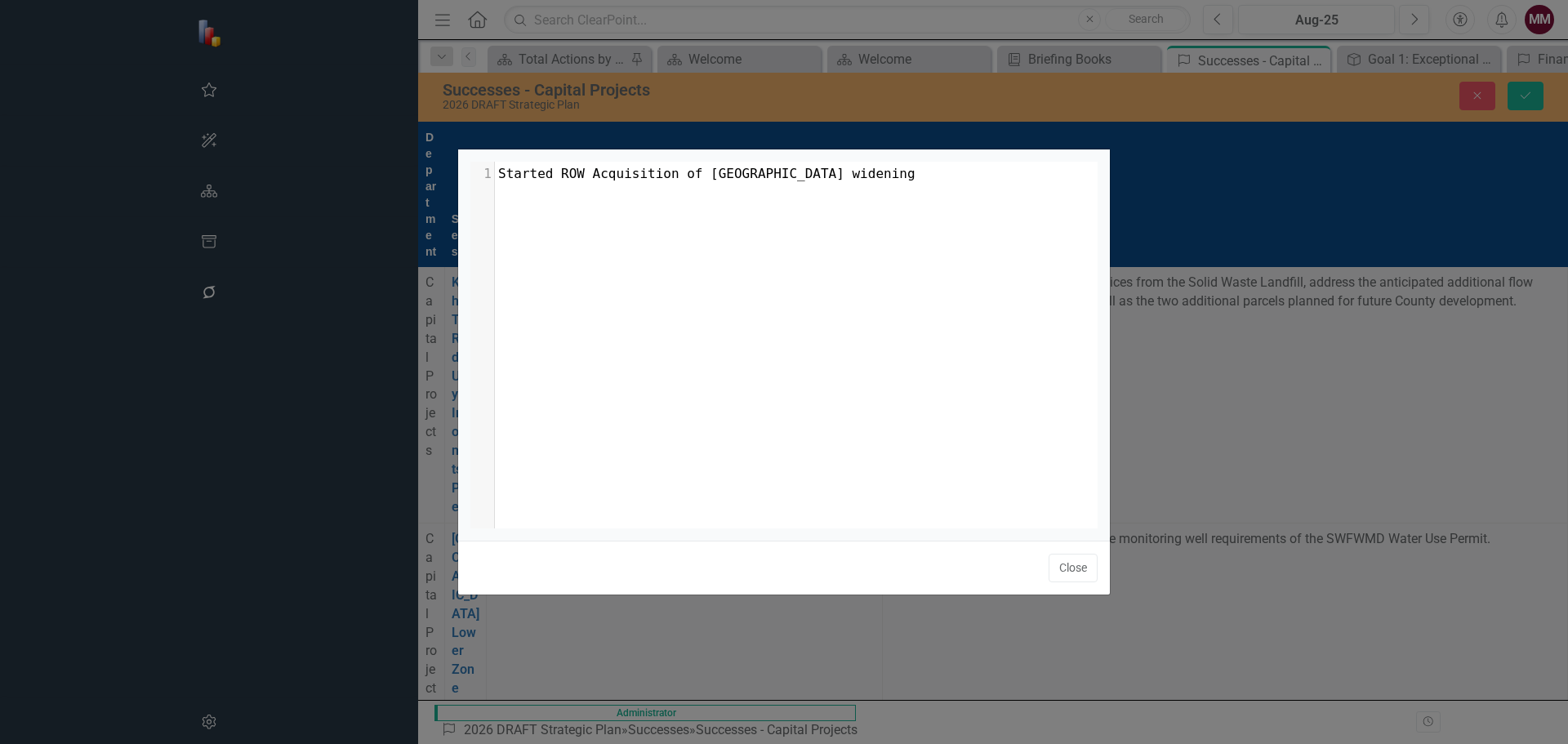
click at [972, 175] on pre "Started ROW Acquisition of [GEOGRAPHIC_DATA] widening" at bounding box center [802, 174] width 615 height 19
type textarea "."
click at [1080, 576] on button "Close" at bounding box center [1073, 568] width 49 height 29
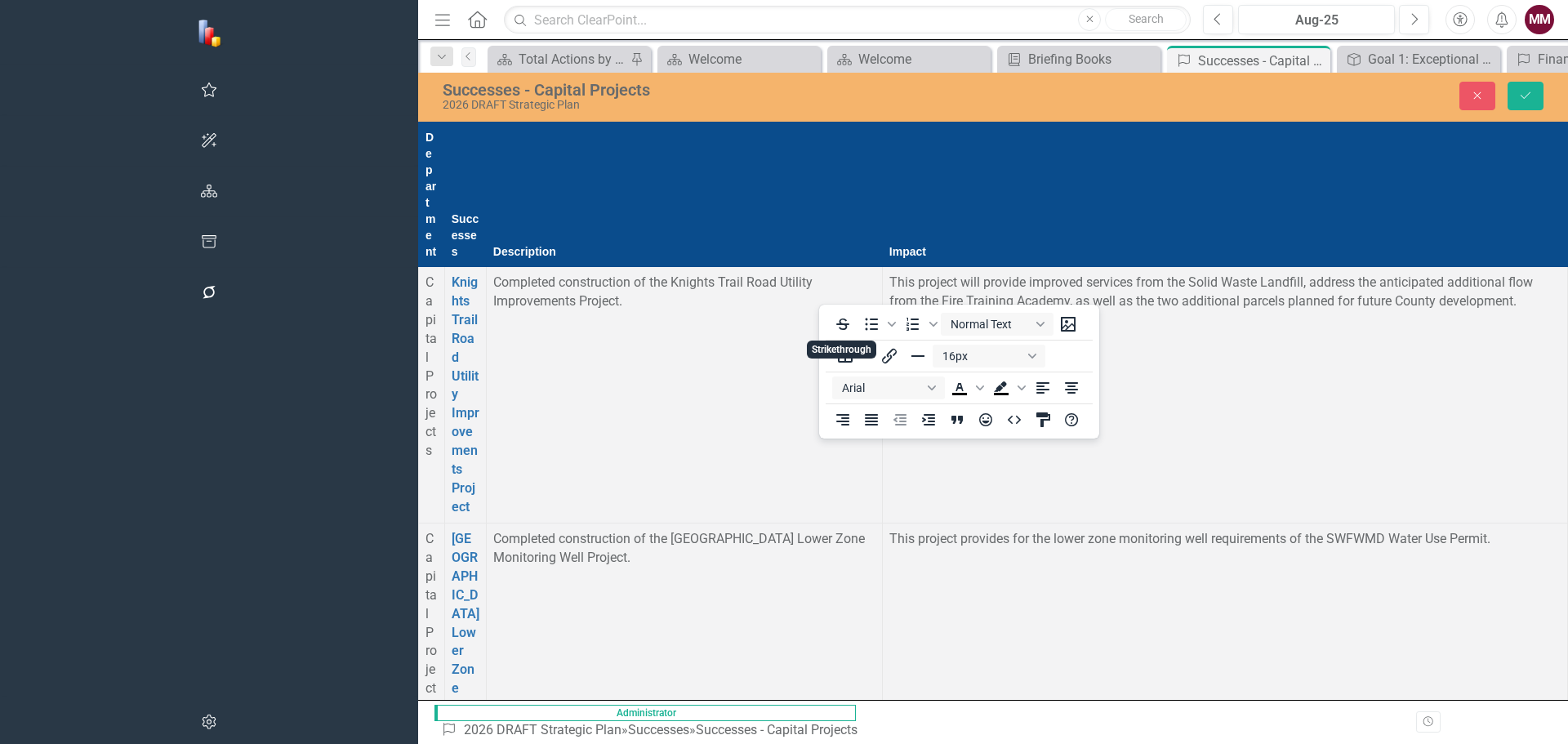
click at [1428, 419] on icon "HTML Editor" at bounding box center [1433, 419] width 13 height 8
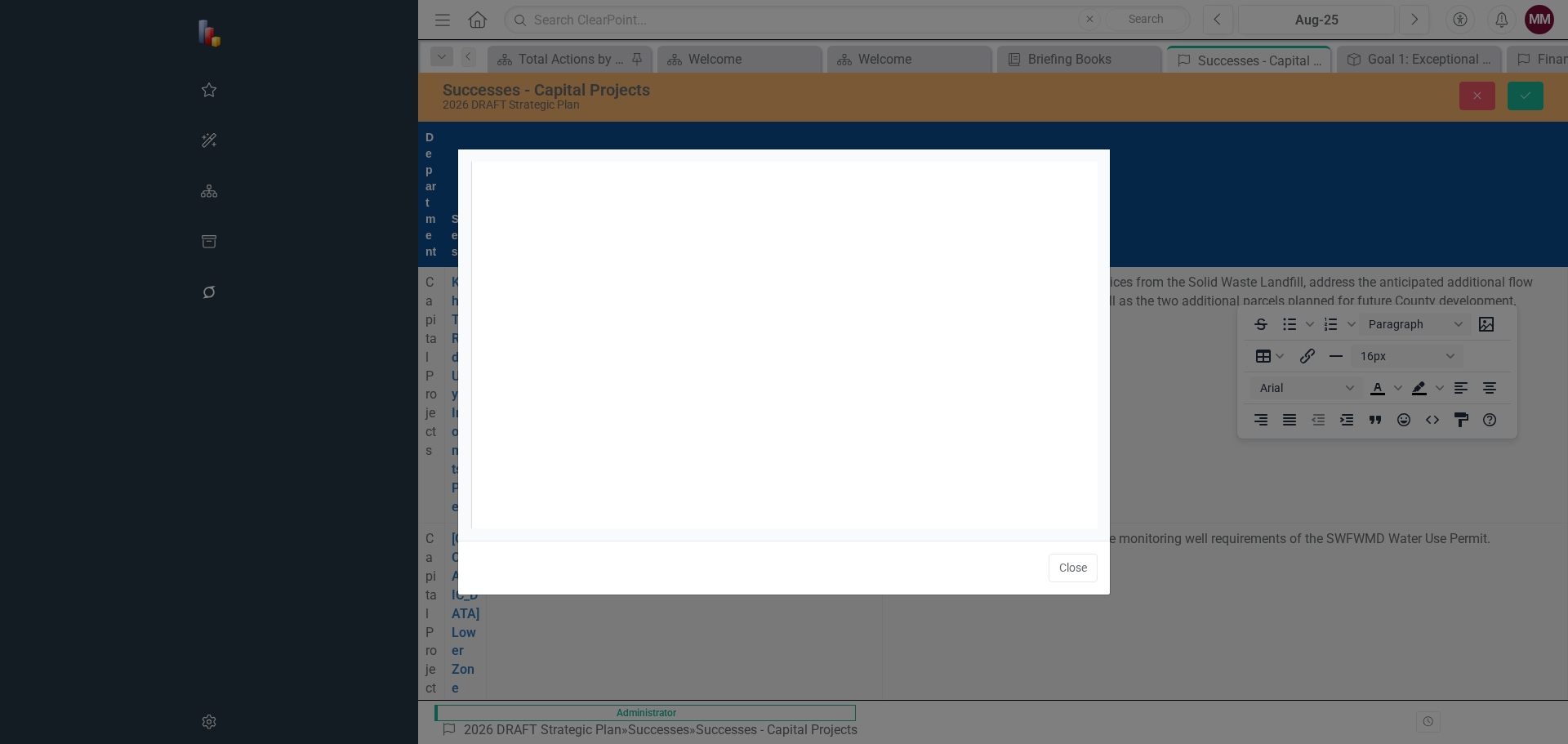
scroll to position [6, 0]
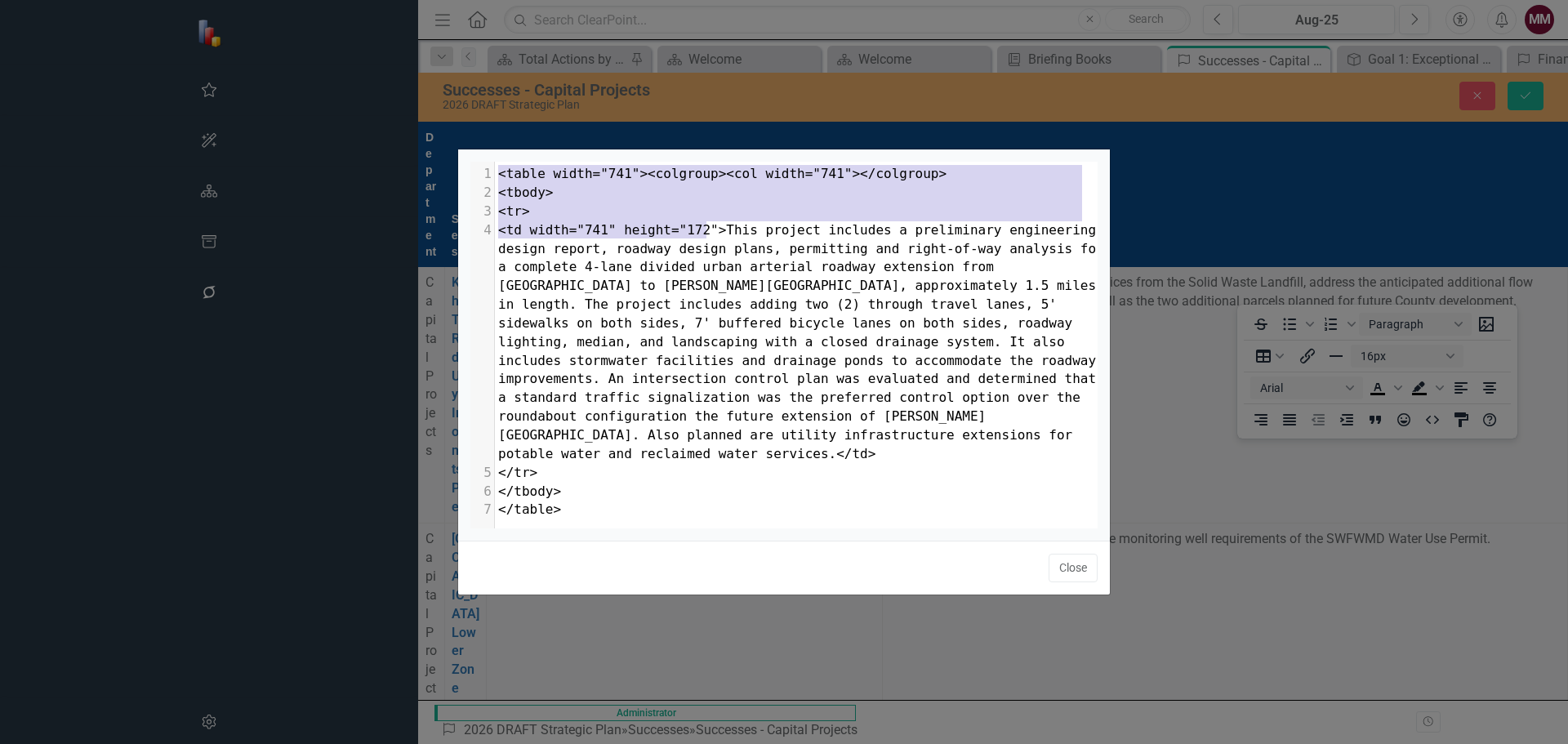
drag, startPoint x: 705, startPoint y: 227, endPoint x: 473, endPoint y: 173, distance: 238.2
click at [495, 173] on div "1 <table width="741"><colgroup><col width="741"></colgroup> 2 <tbody> 3 <tr> 4 …" at bounding box center [802, 342] width 615 height 354
type textarea "<table width="741"><colgroup><col width="741"></colgroup> <tbody> <tr> <td widt…"
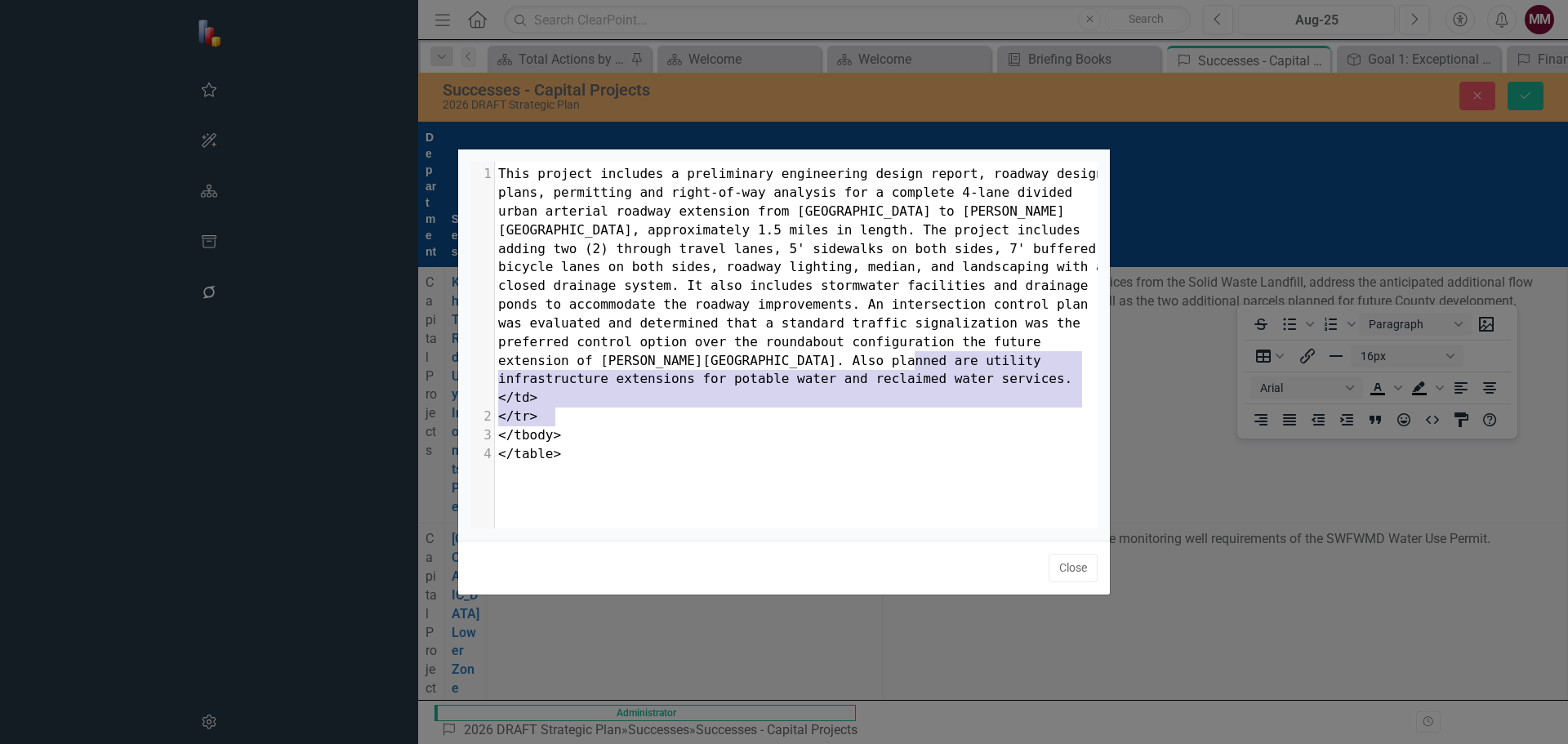
drag, startPoint x: 917, startPoint y: 362, endPoint x: 939, endPoint y: 424, distance: 65.8
click at [939, 424] on div "1 This project includes a preliminary engineering design report, roadway design…" at bounding box center [802, 314] width 615 height 299
type textarea "</td> </tr> </tbody> </table>"
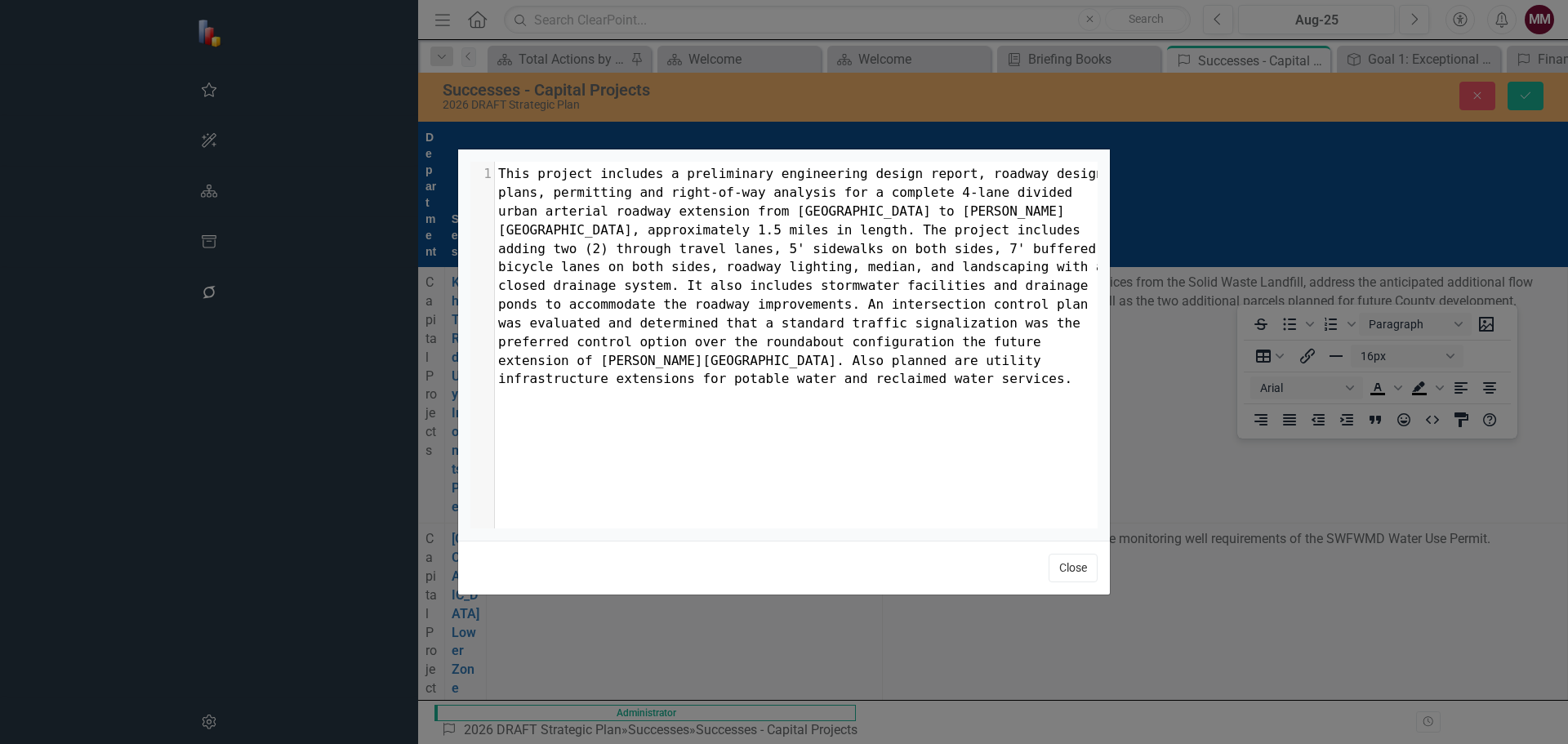
click at [1070, 569] on button "Close" at bounding box center [1073, 568] width 49 height 29
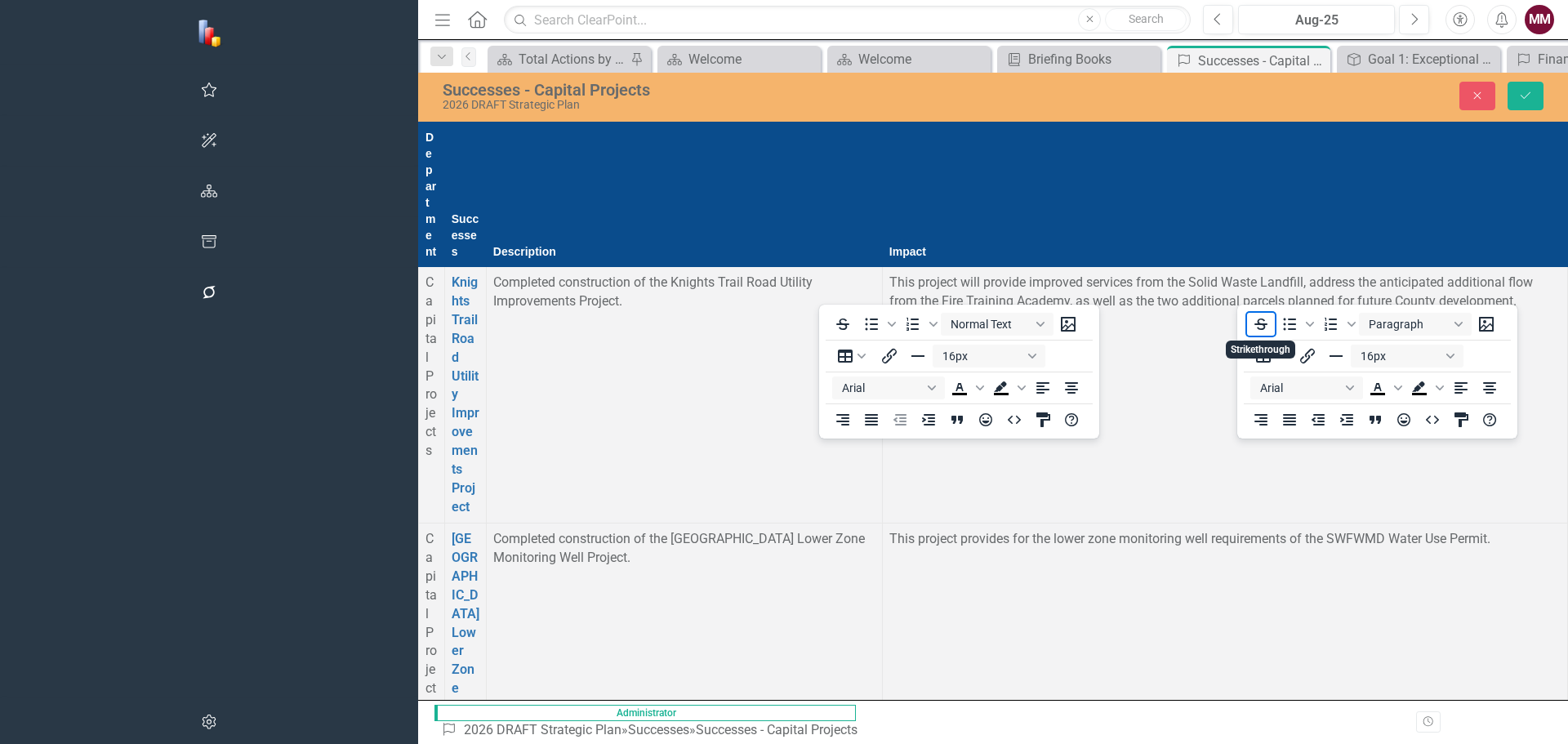
scroll to position [1551, 0]
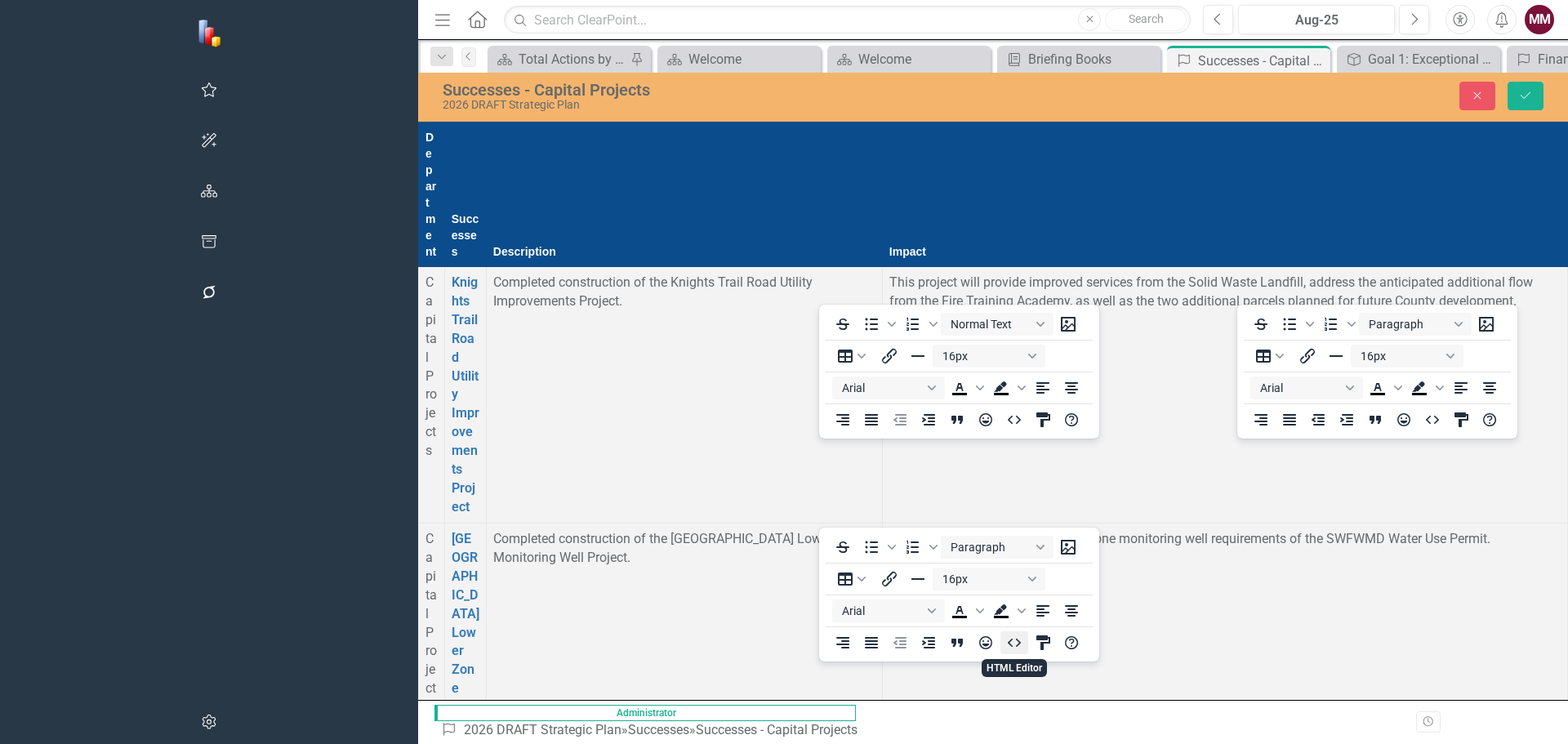
click at [1019, 642] on icon "HTML Editor" at bounding box center [1014, 642] width 13 height 8
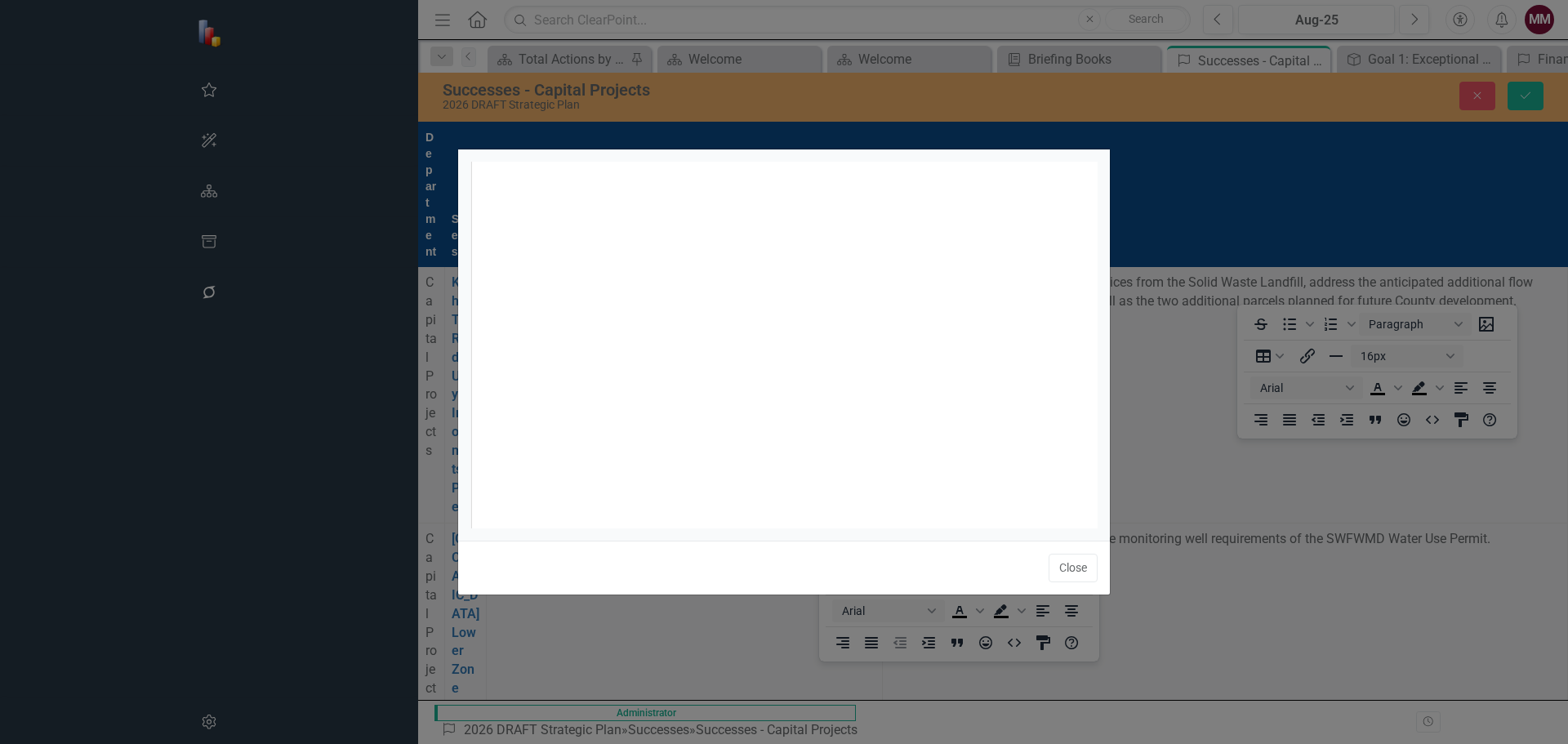
scroll to position [6, 0]
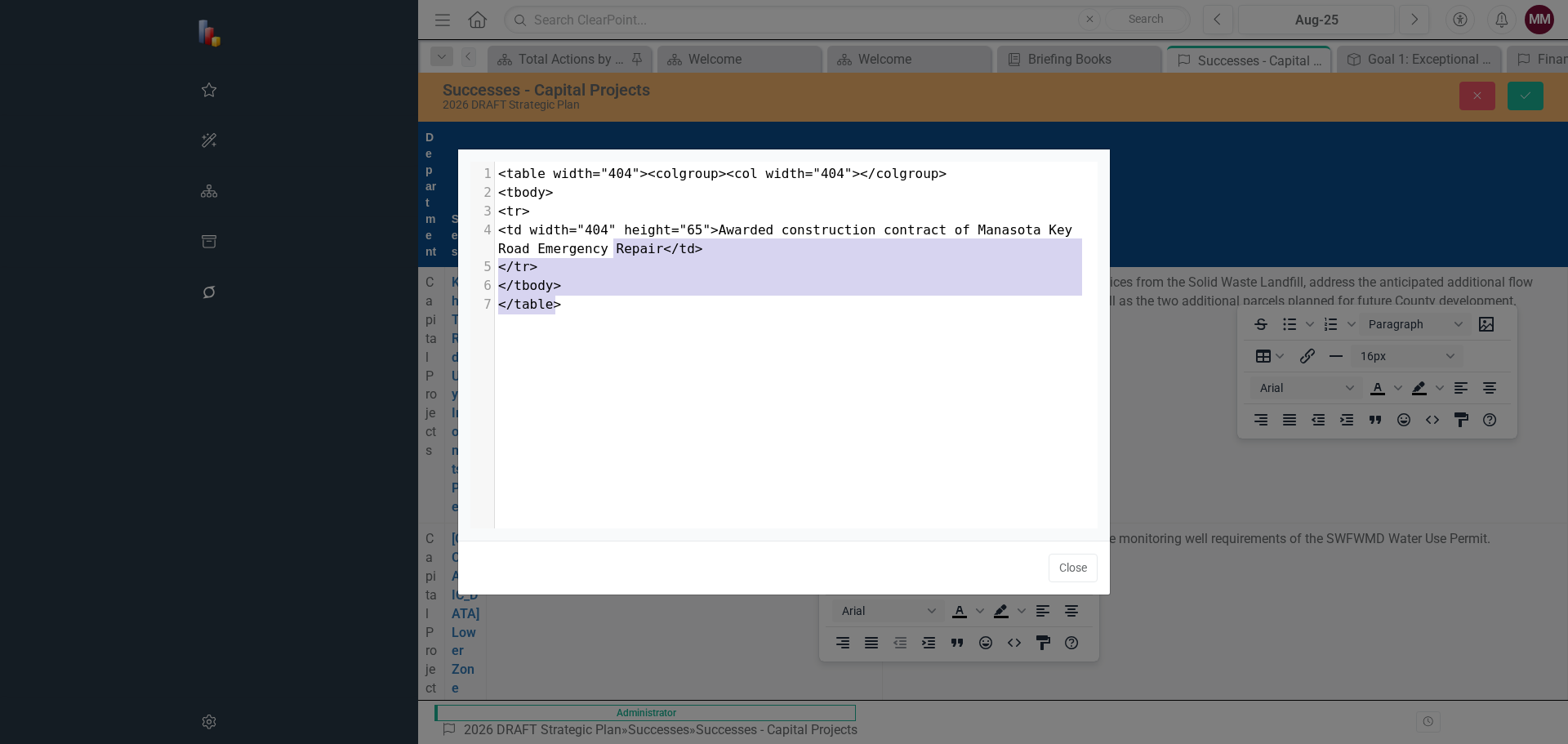
drag, startPoint x: 777, startPoint y: 297, endPoint x: 612, endPoint y: 246, distance: 172.7
click at [612, 246] on div "1 <table width="404"><colgroup><col width="404"></colgroup> 2 <tbody> 3 <tr> 4 …" at bounding box center [802, 239] width 615 height 149
type textarea "</td> </tr> </tbody> </table>"
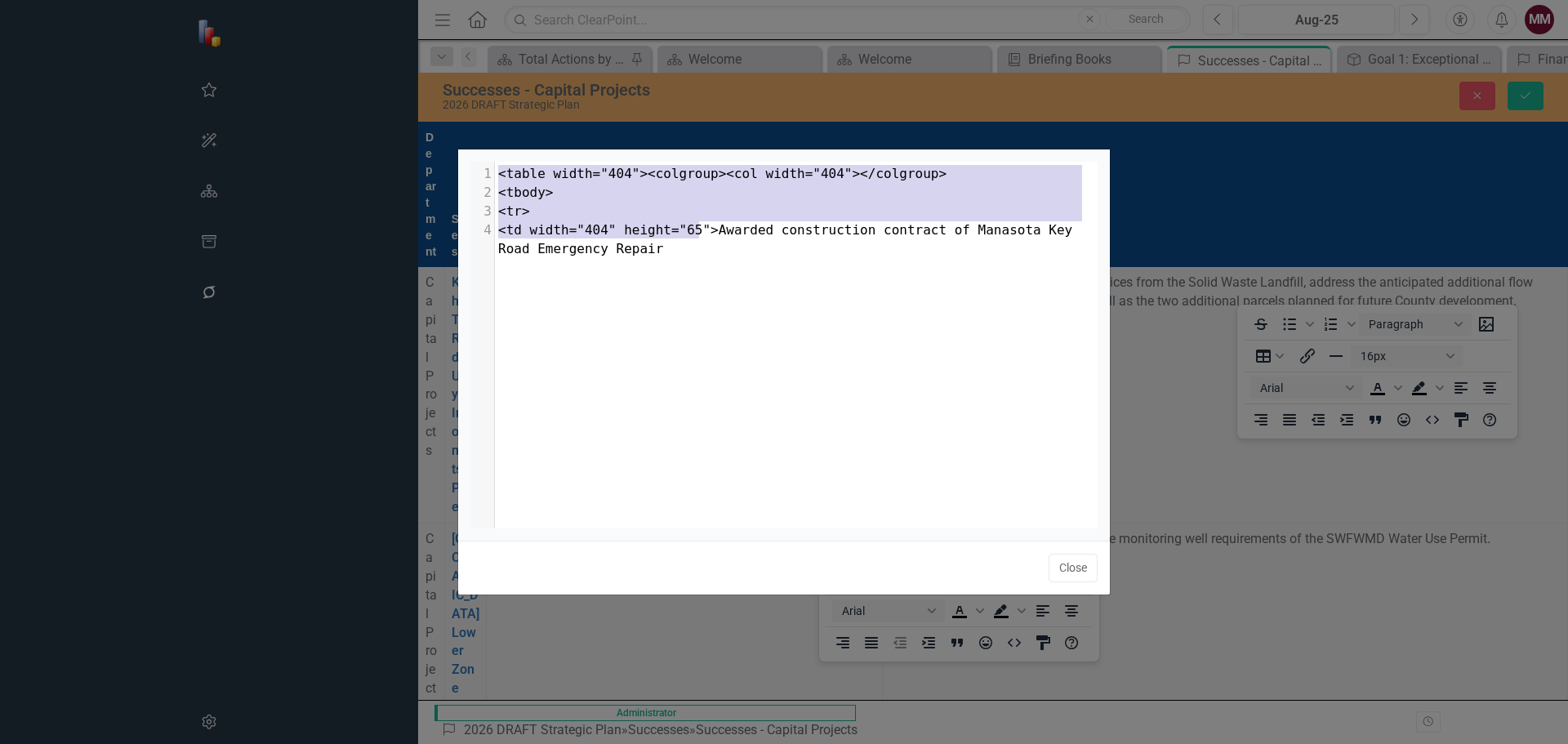
drag, startPoint x: 698, startPoint y: 229, endPoint x: 467, endPoint y: 163, distance: 240.2
click at [467, 163] on div "x 1 <table width="404"><colgroup><col width="404"></colgroup> 2 <tbody> 3 <tr> …" at bounding box center [784, 344] width 652 height 391
type textarea "<table width="404"><colgroup><col width="404"></colgroup> <tbody> <tr> <td widt…"
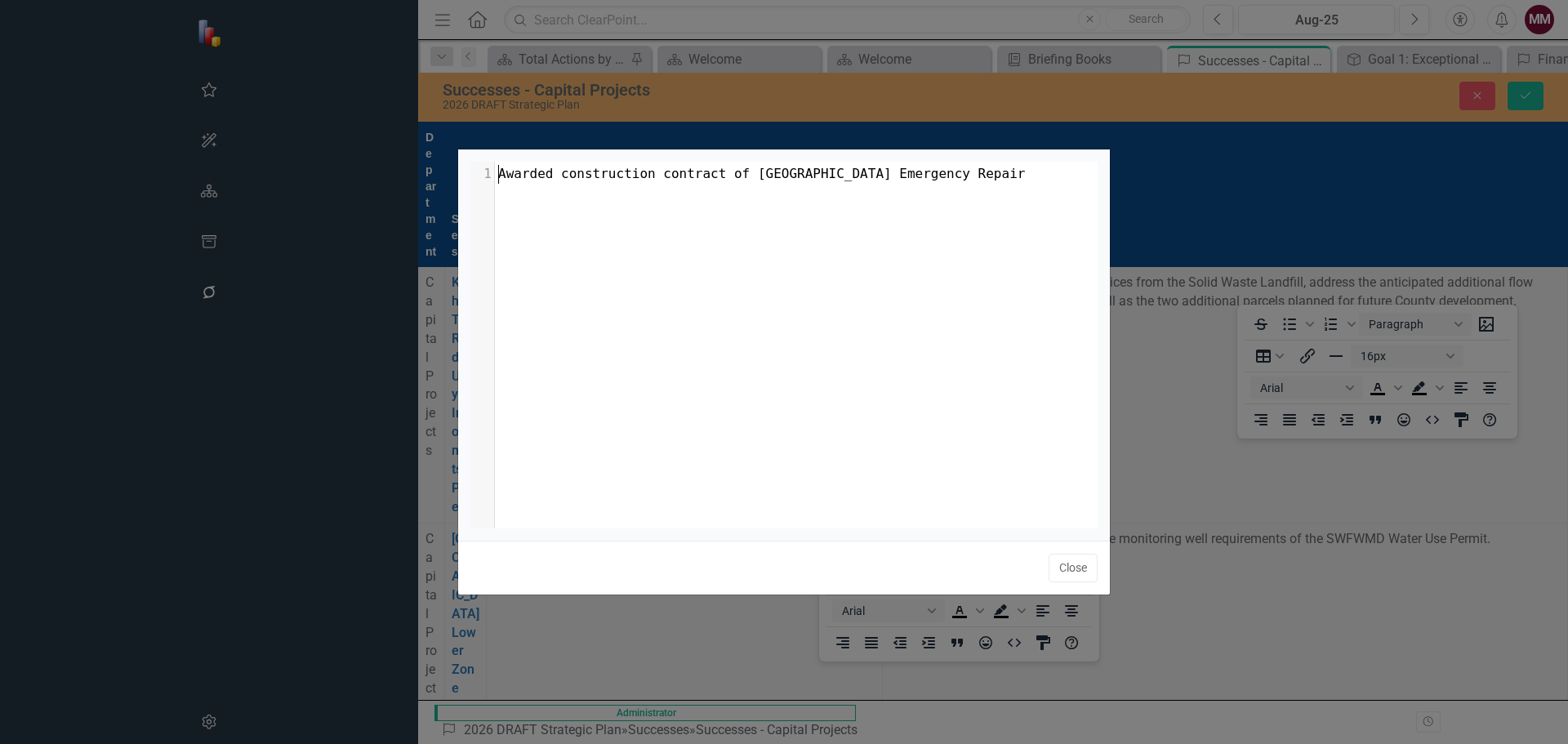
click at [1011, 181] on pre "Awarded construction contract of [GEOGRAPHIC_DATA] Emergency Repair" at bounding box center [802, 174] width 615 height 19
click at [864, 176] on span "Awarded construction contract of [GEOGRAPHIC_DATA] Emergency Repair" at bounding box center [762, 173] width 527 height 15
type textarea "e"
type textarea "r"
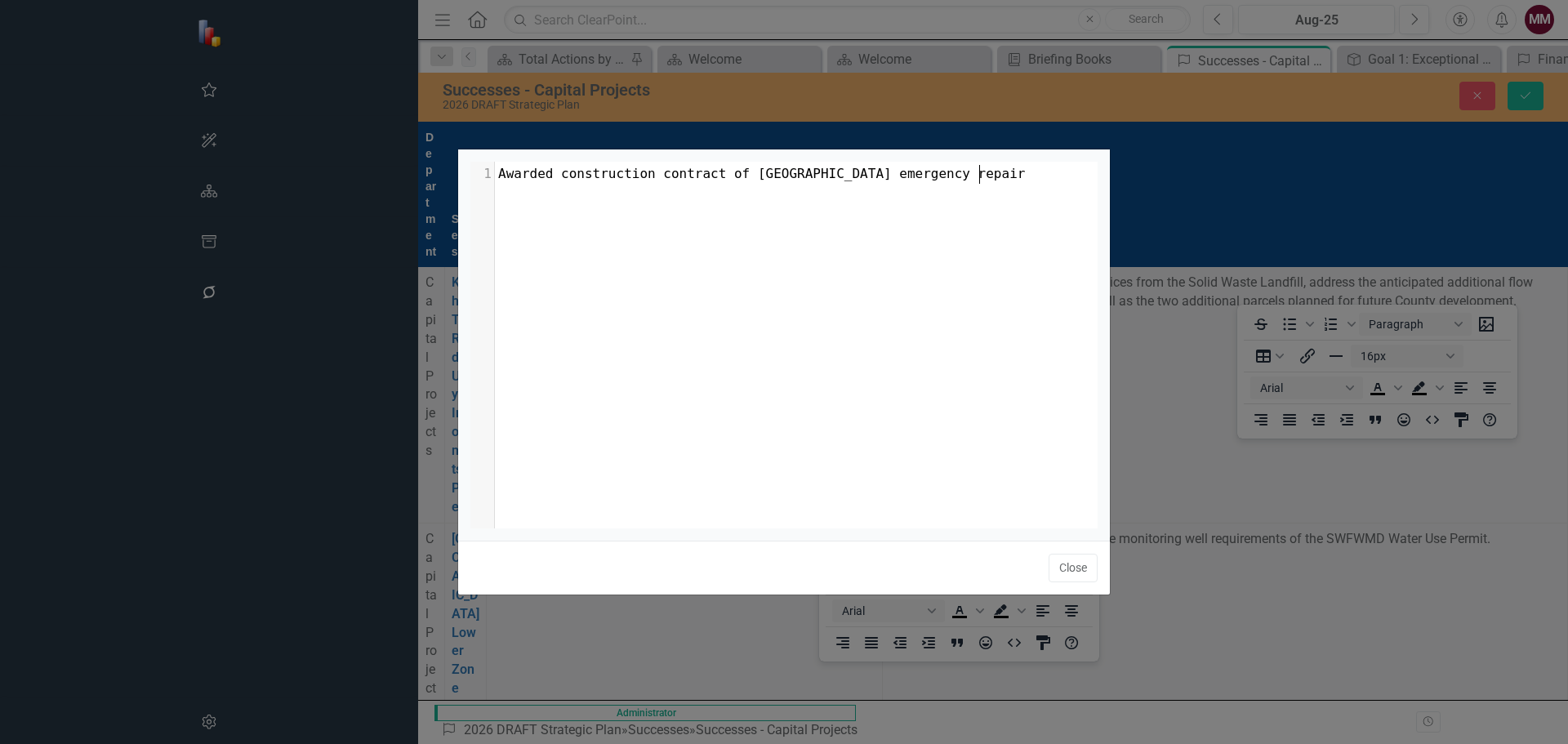
click at [1047, 172] on pre "Awarded construction contract of [GEOGRAPHIC_DATA] emergency repair" at bounding box center [802, 174] width 615 height 19
type textarea "."
click at [1067, 572] on button "Close" at bounding box center [1073, 568] width 49 height 29
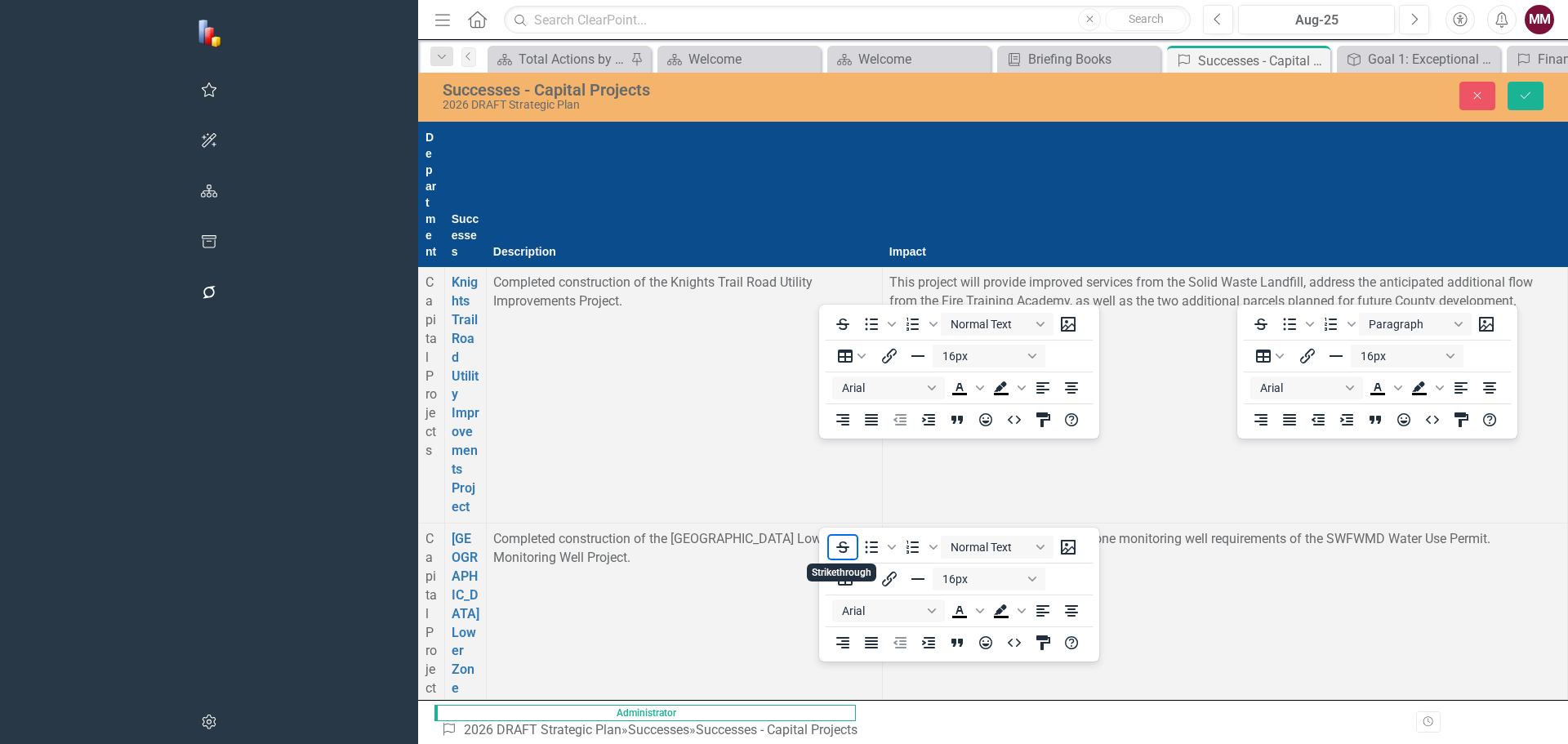
scroll to position [1715, 0]
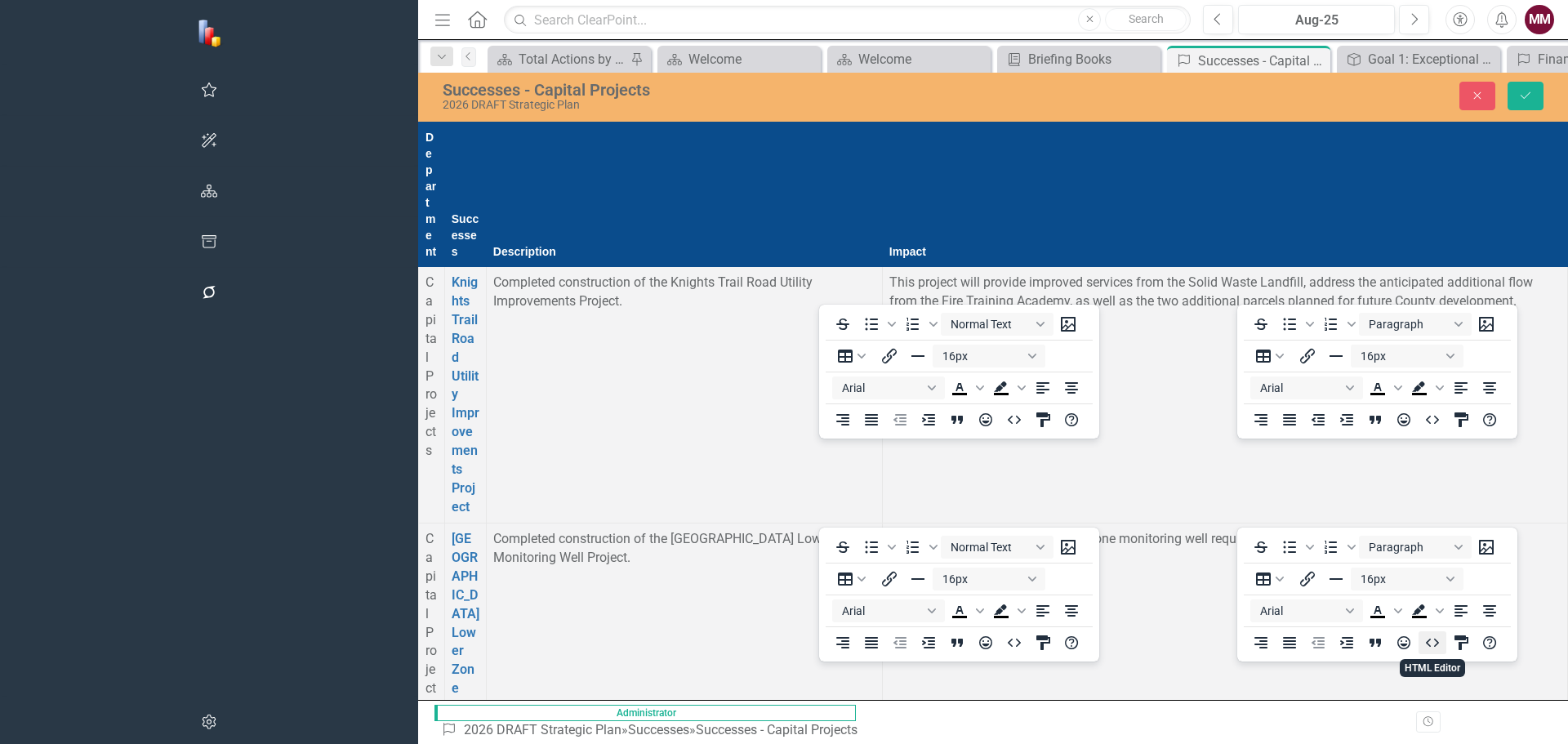
click at [1429, 644] on icon "HTML Editor" at bounding box center [1433, 643] width 20 height 20
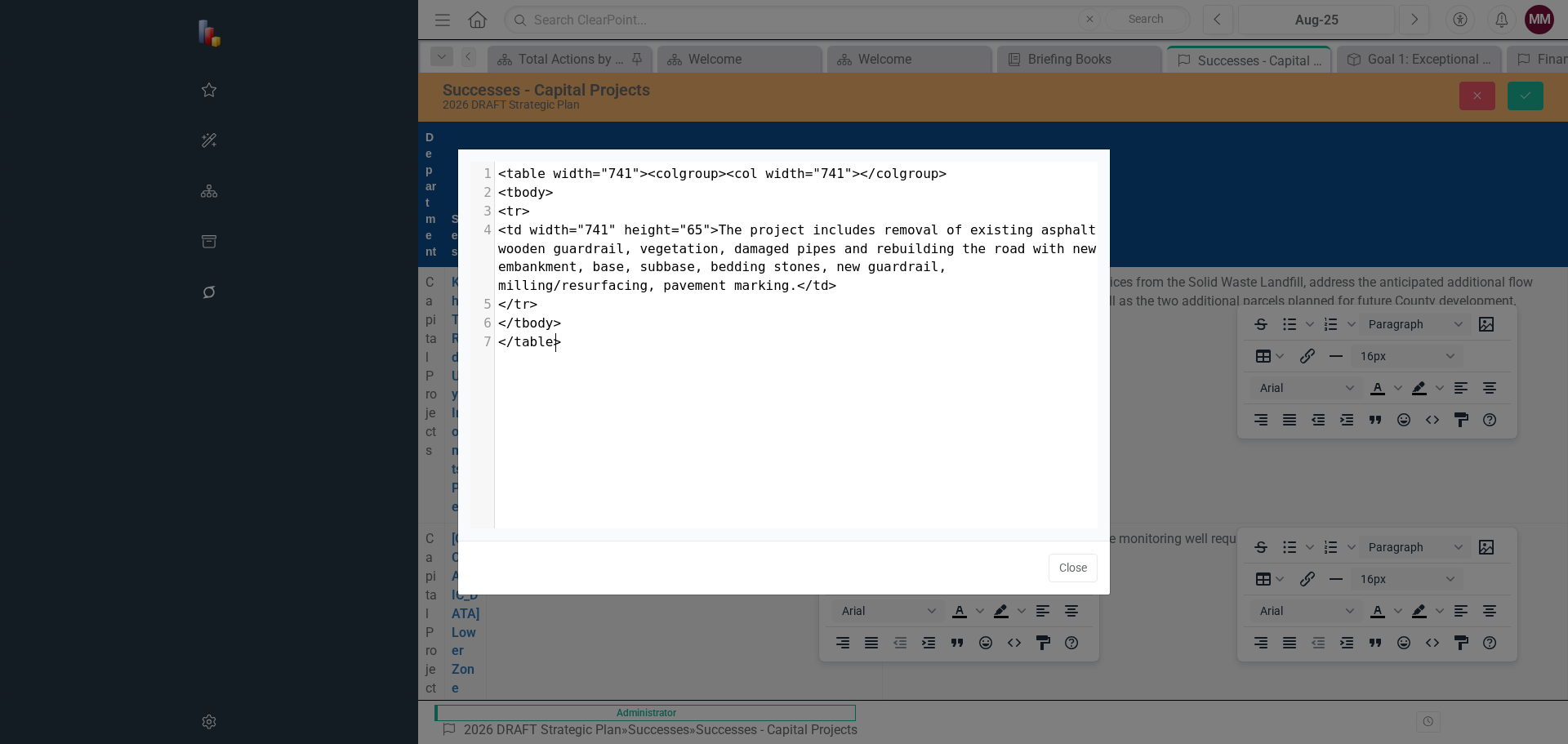
scroll to position [6, 0]
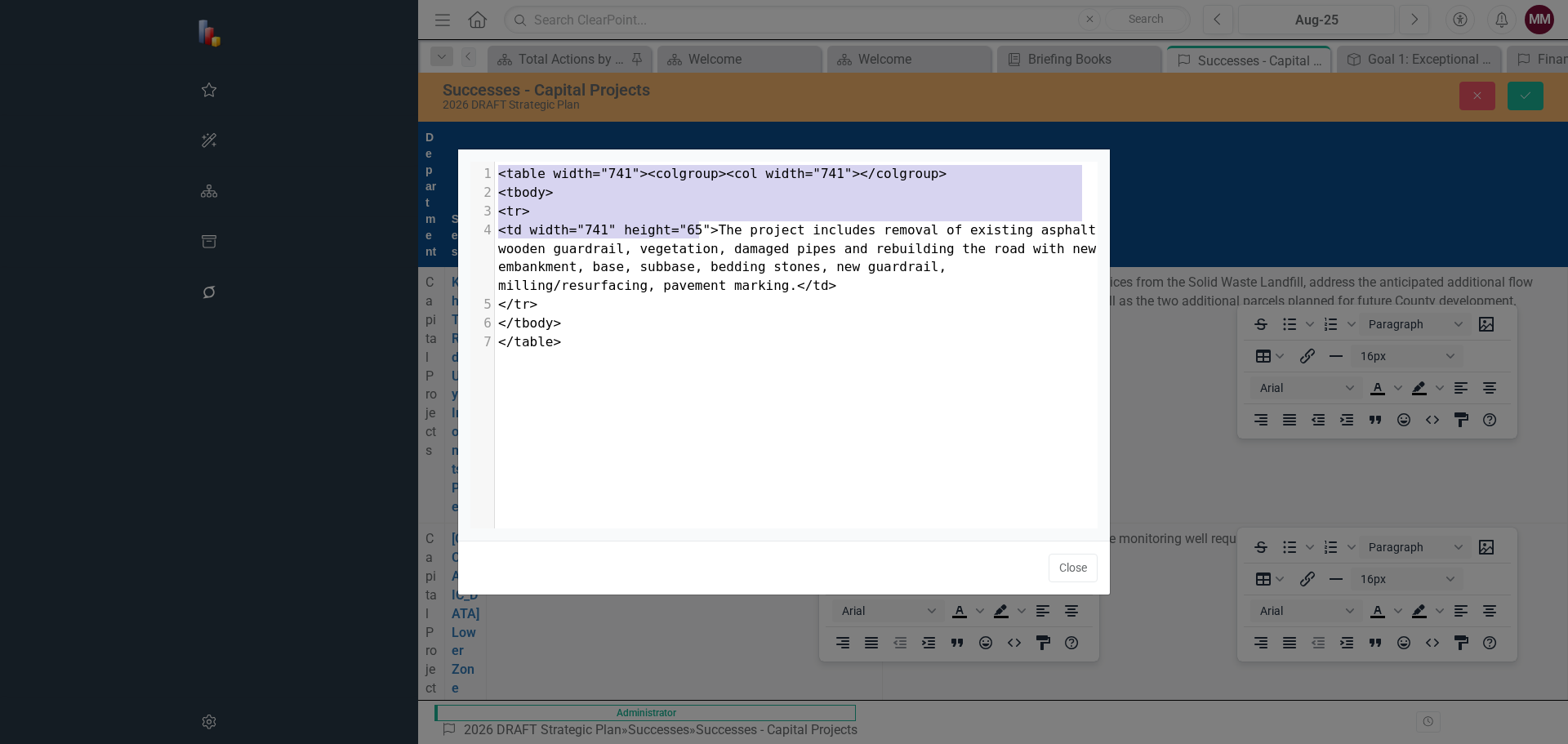
drag, startPoint x: 701, startPoint y: 230, endPoint x: 401, endPoint y: 161, distance: 307.8
click at [401, 161] on div "x 1 <table width="741"><colgroup><col width="741"></colgroup> 2 <tbody> 3 <tr> …" at bounding box center [784, 372] width 1568 height 744
type textarea "<table width="741"><colgroup><col width="741"></colgroup> <tbody> <tr> <td widt…"
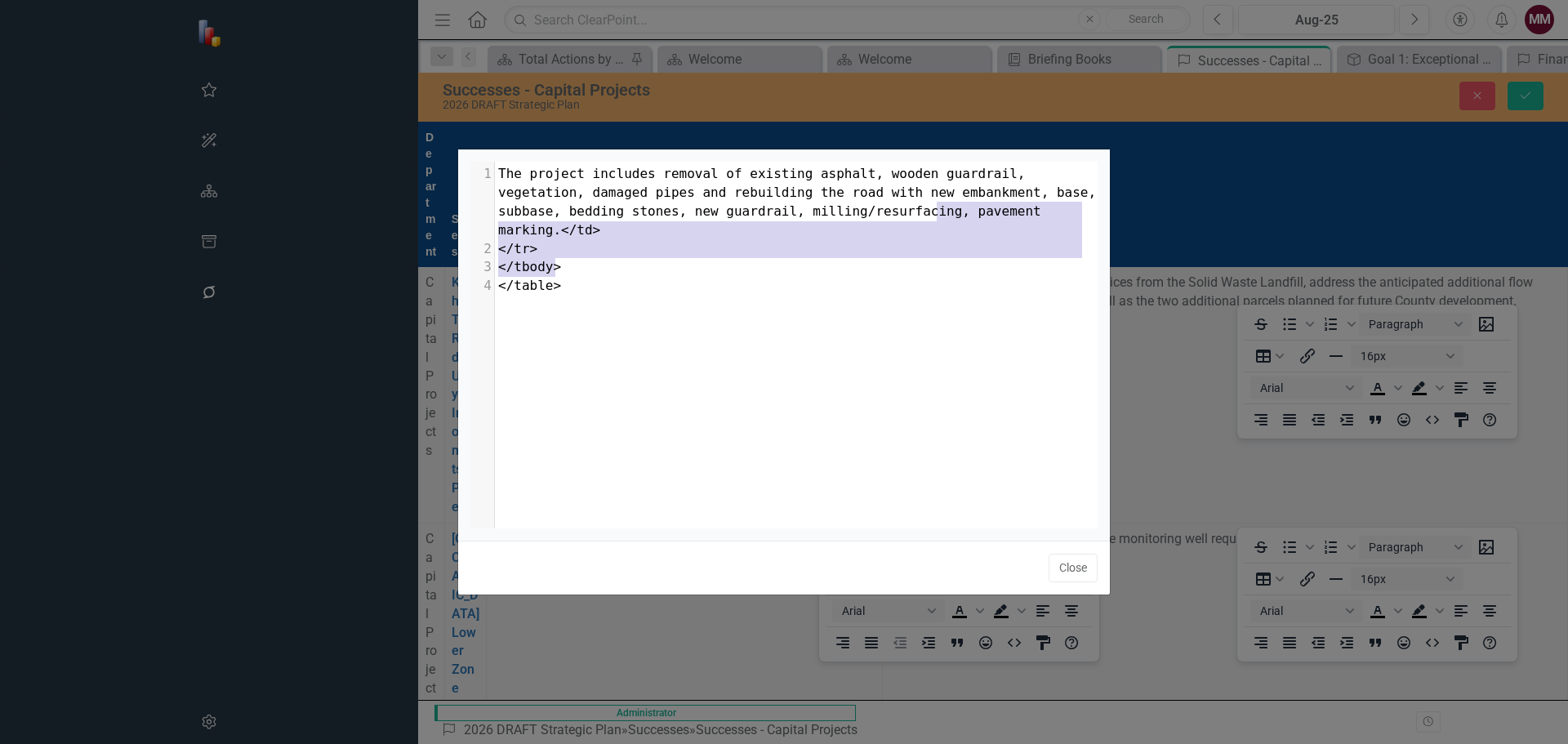
drag, startPoint x: 595, startPoint y: 266, endPoint x: 939, endPoint y: 219, distance: 347.2
click at [939, 219] on div "1 The project includes removal of existing asphalt, wooden guardrail, vegetatio…" at bounding box center [802, 230] width 615 height 131
type textarea "</td> </tr> </tbody> </table>"
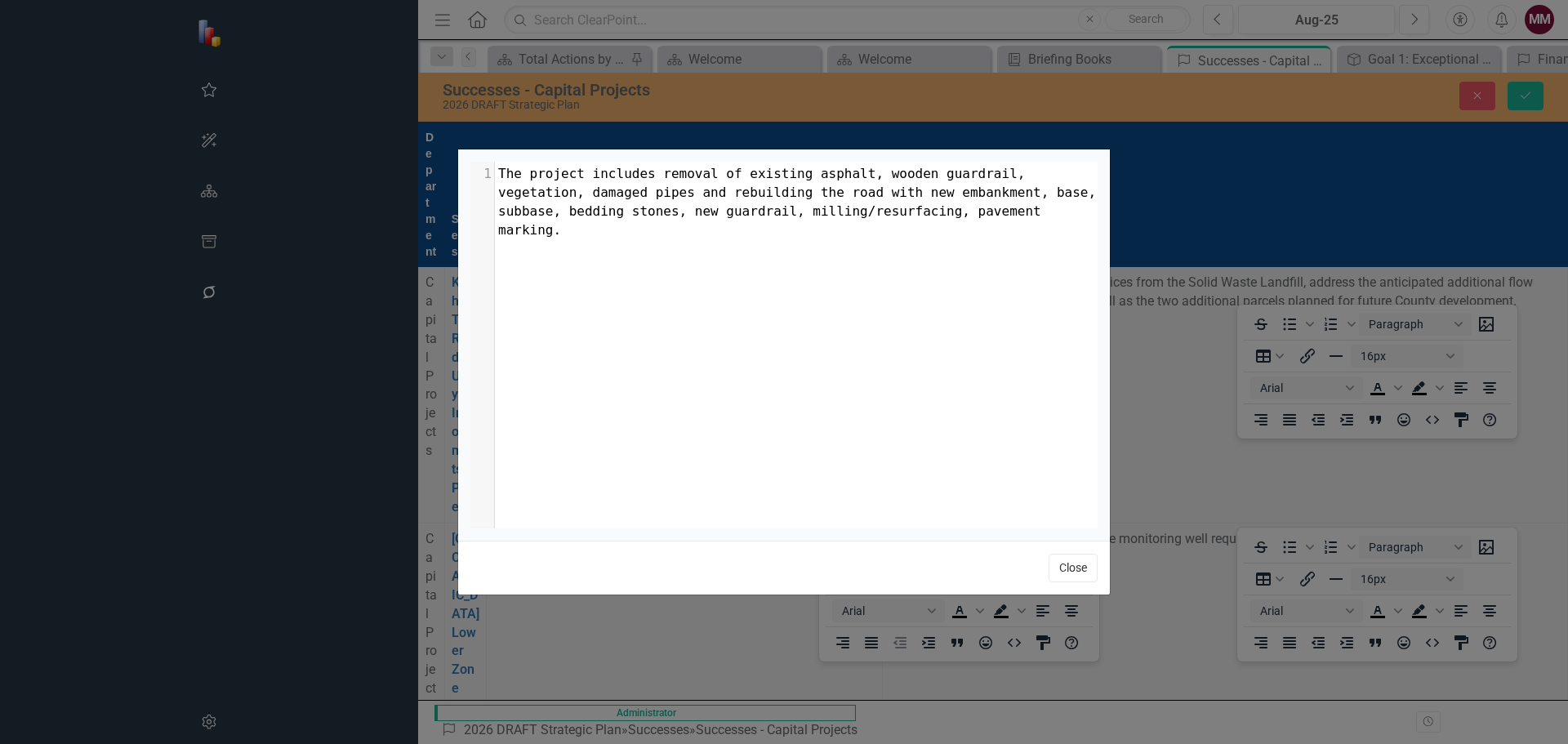
click at [1077, 567] on button "Close" at bounding box center [1073, 568] width 49 height 29
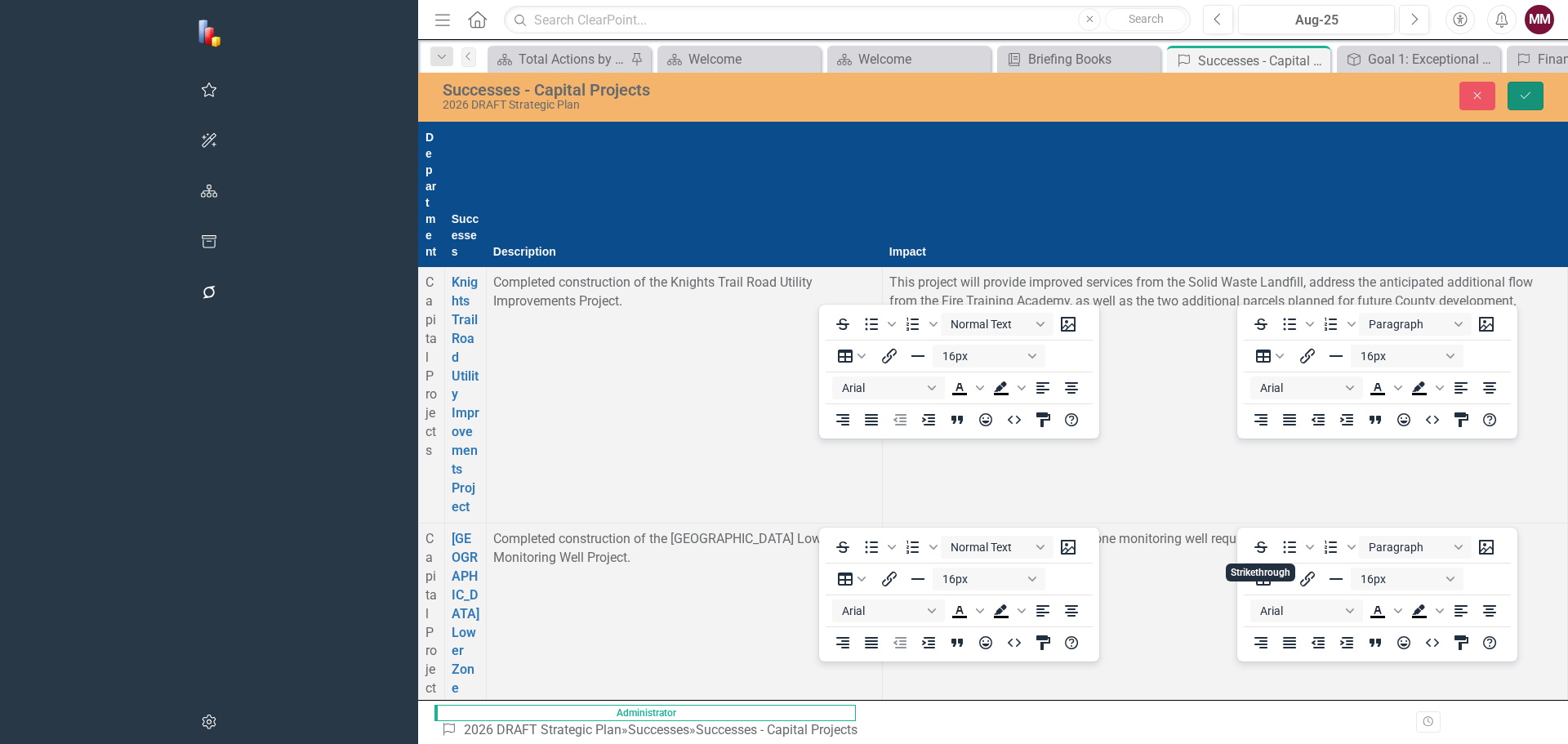
click at [1531, 97] on icon "Save" at bounding box center [1526, 95] width 14 height 12
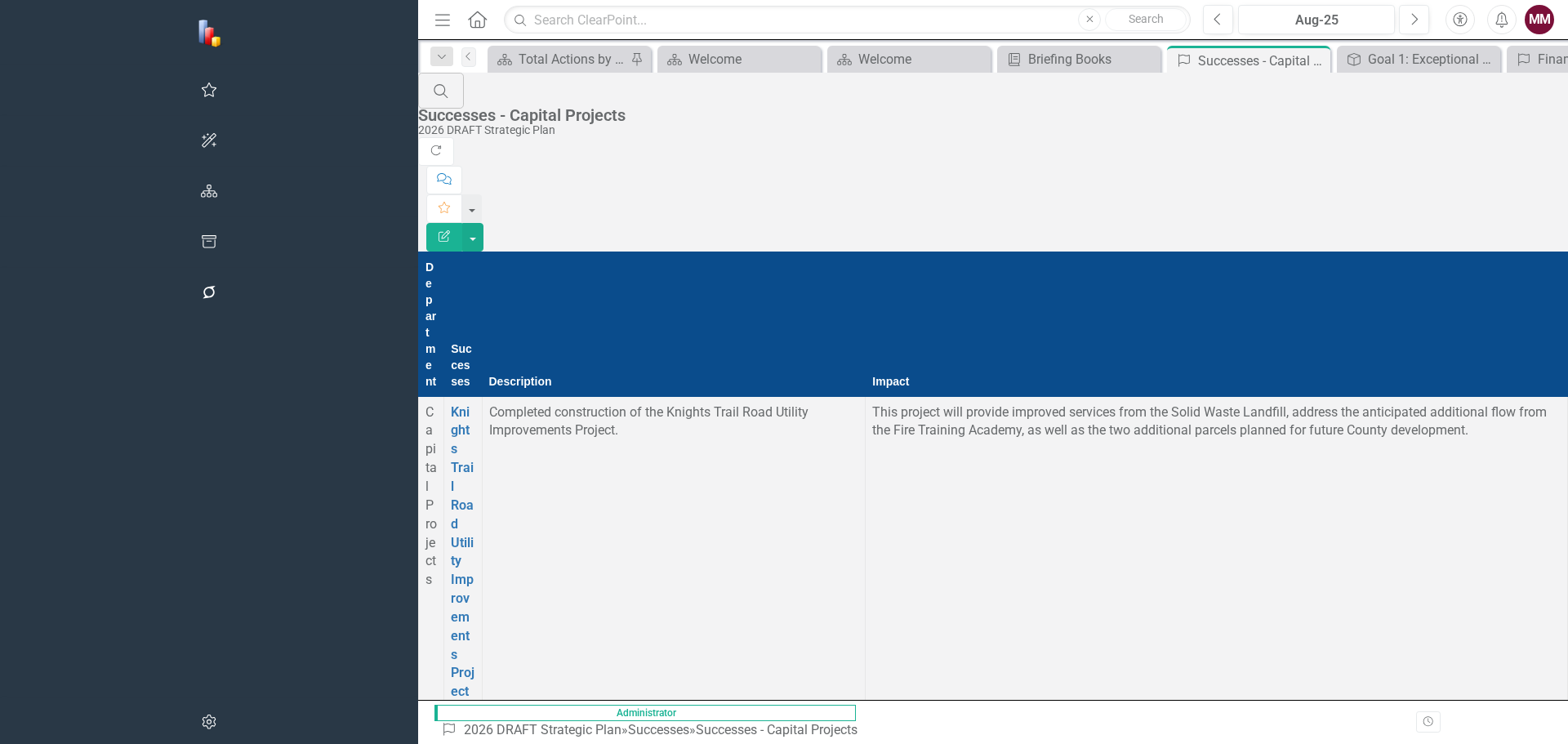
scroll to position [1715, 0]
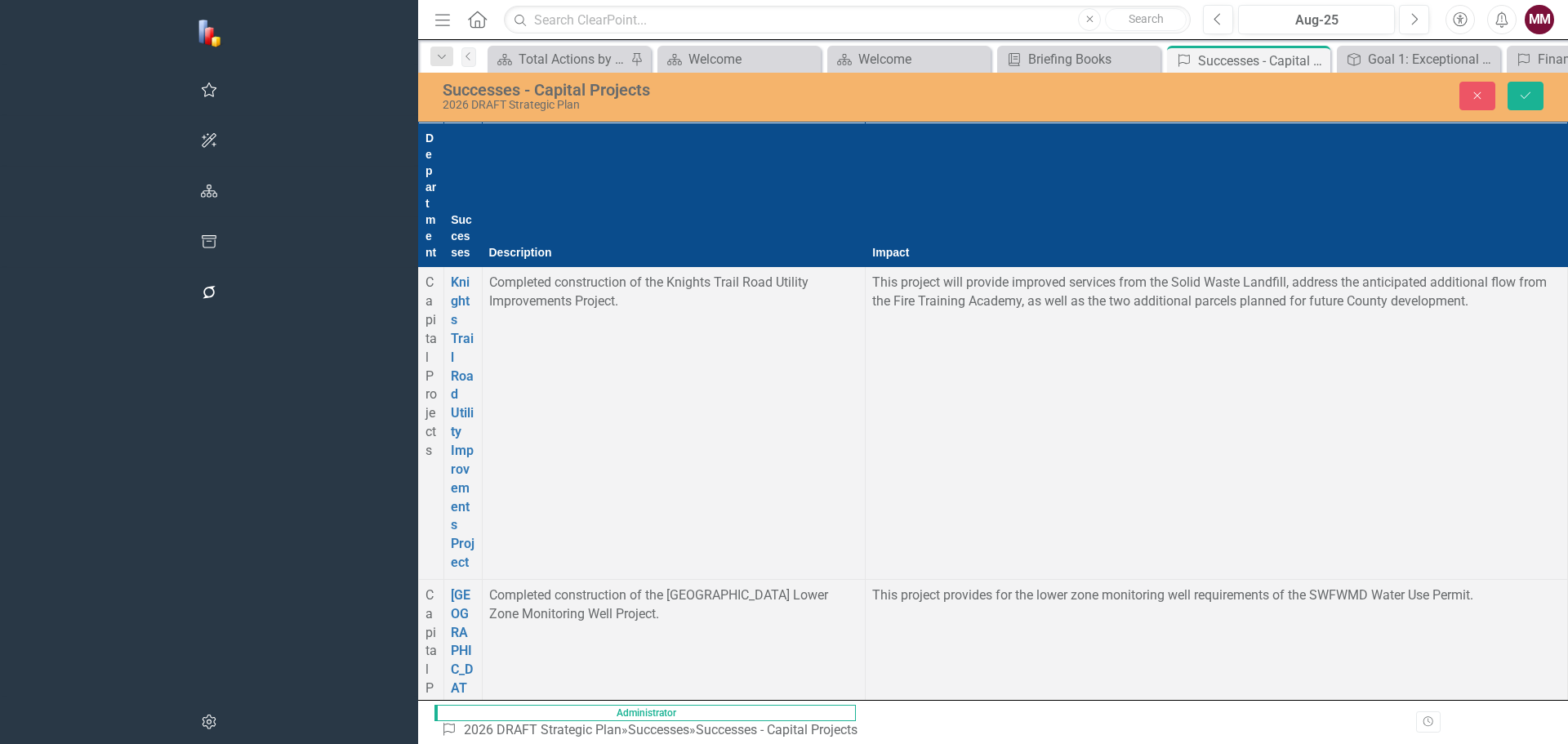
scroll to position [0, 0]
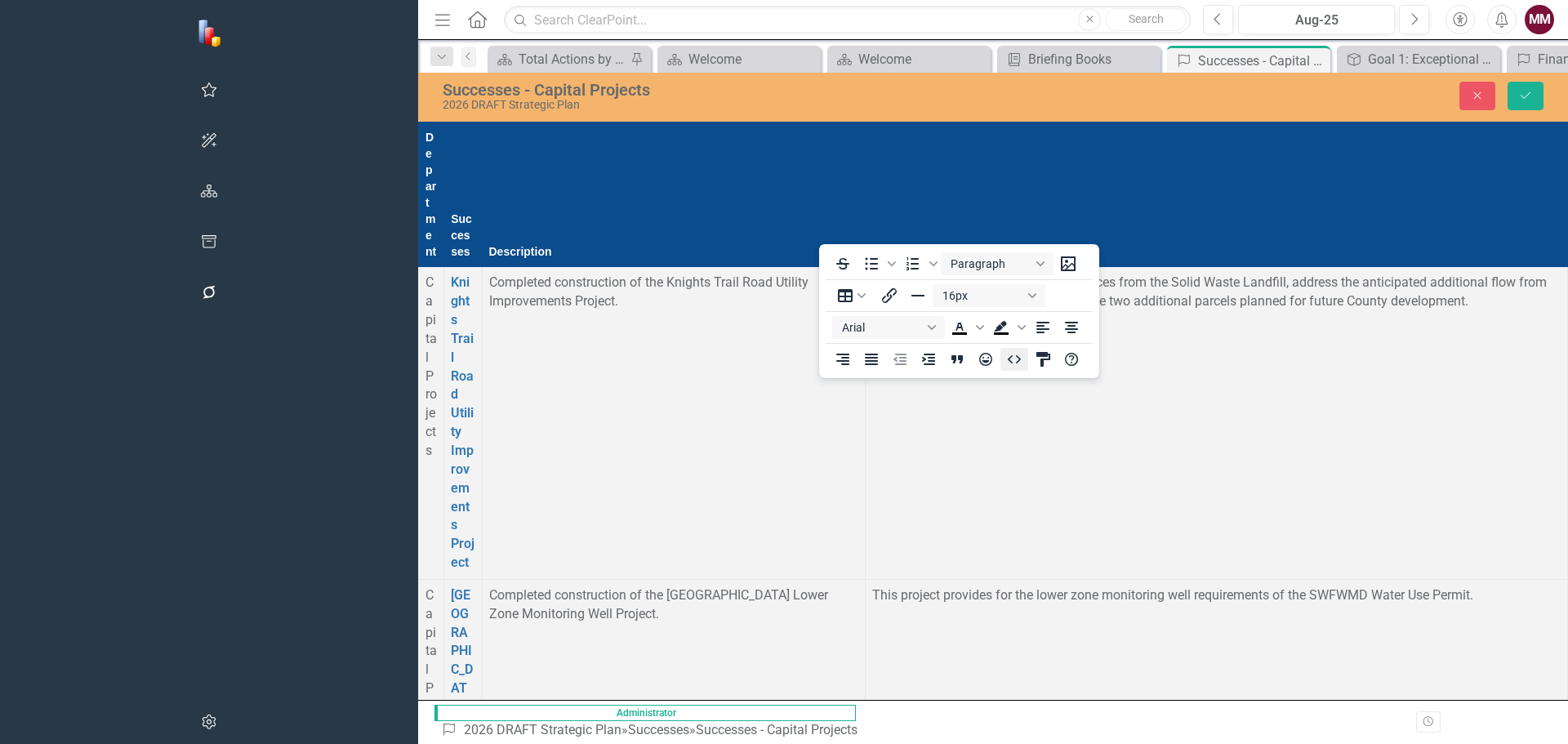
click at [1012, 353] on icon "HTML Editor" at bounding box center [1014, 359] width 20 height 20
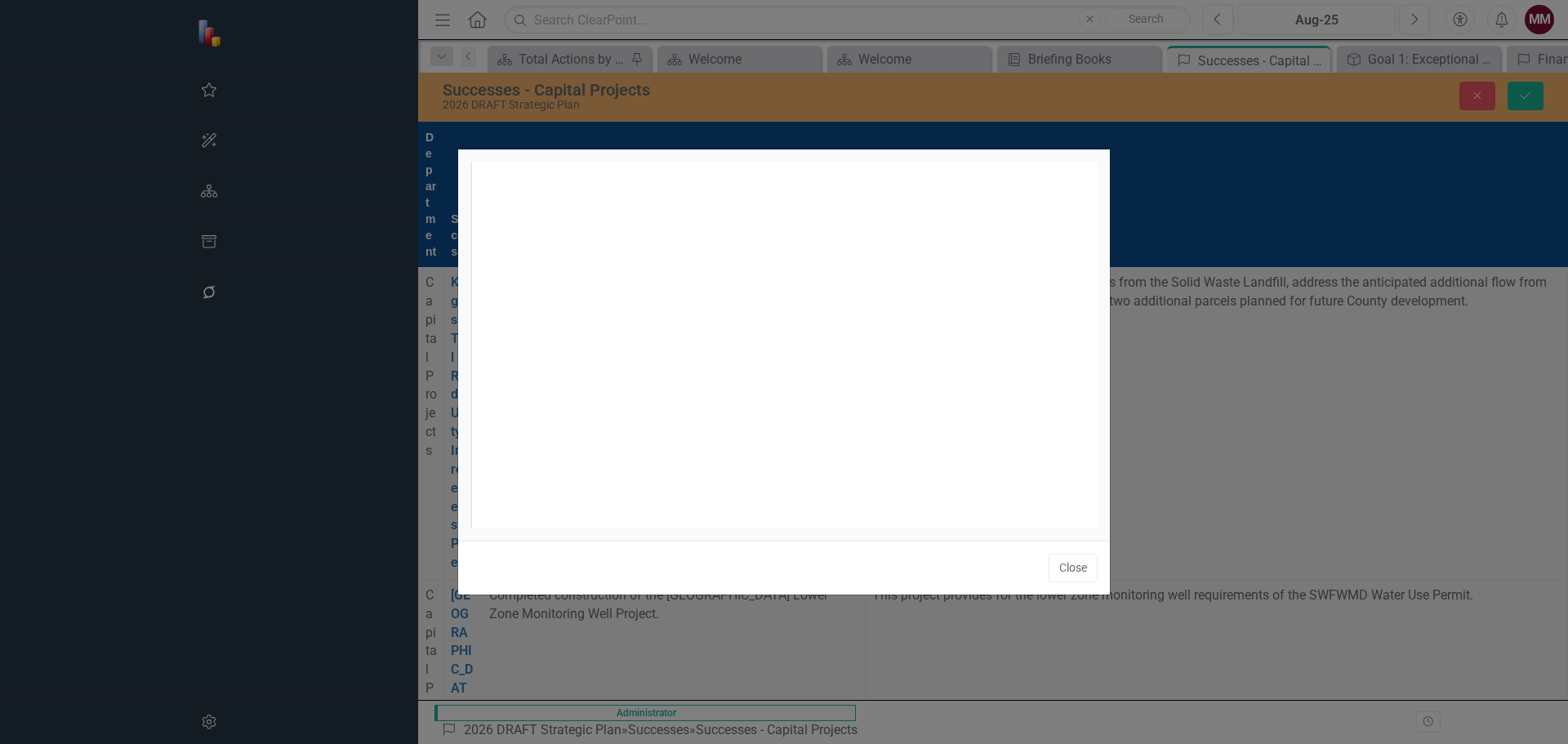
scroll to position [6, 0]
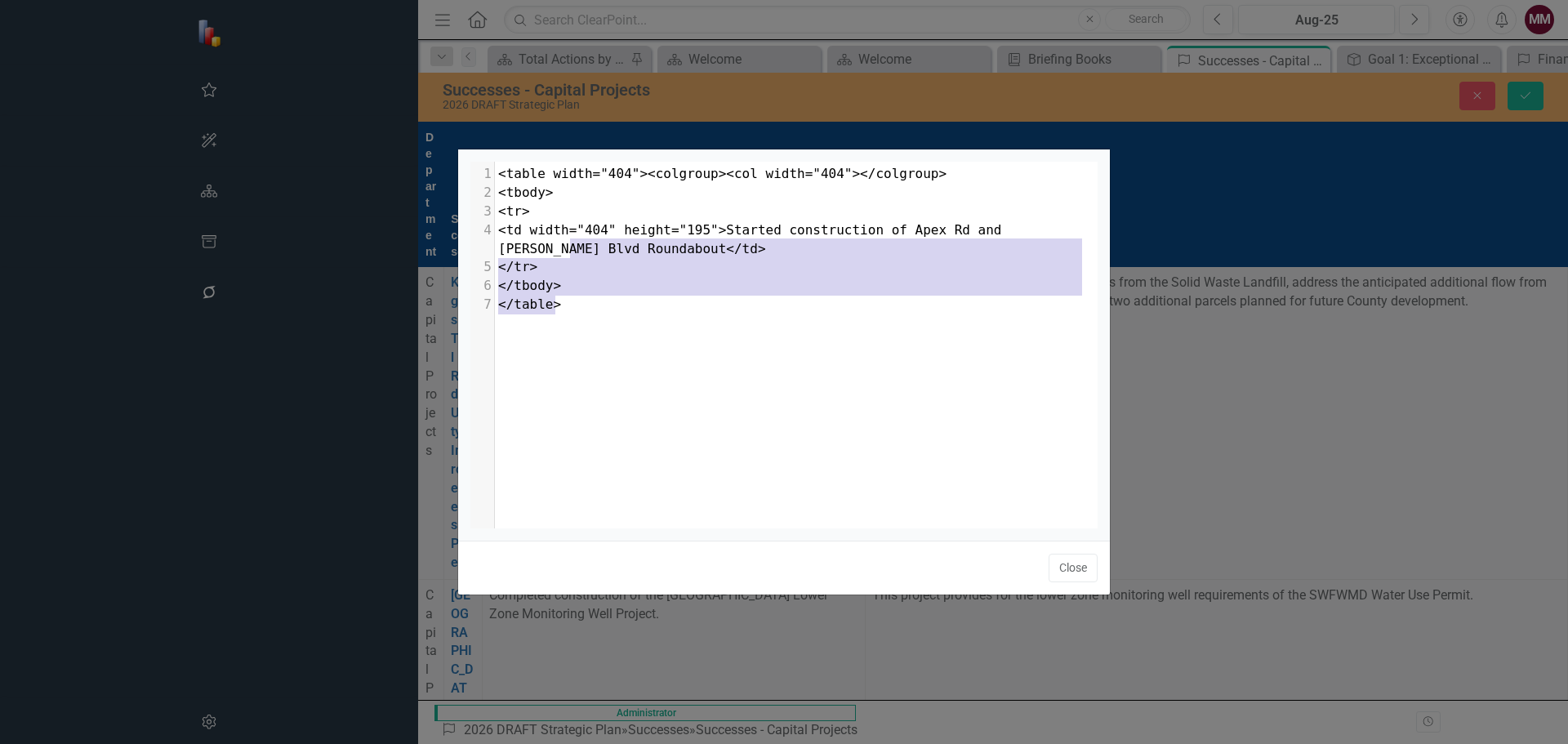
drag, startPoint x: 900, startPoint y: 339, endPoint x: 571, endPoint y: 243, distance: 342.7
click at [571, 243] on div "x 1 <table width="404"><colgroup><col width="404"></colgroup> 2 <tbody> 3 <tr> …" at bounding box center [805, 365] width 668 height 407
type textarea "</td> </tr> </tbody> </table>"
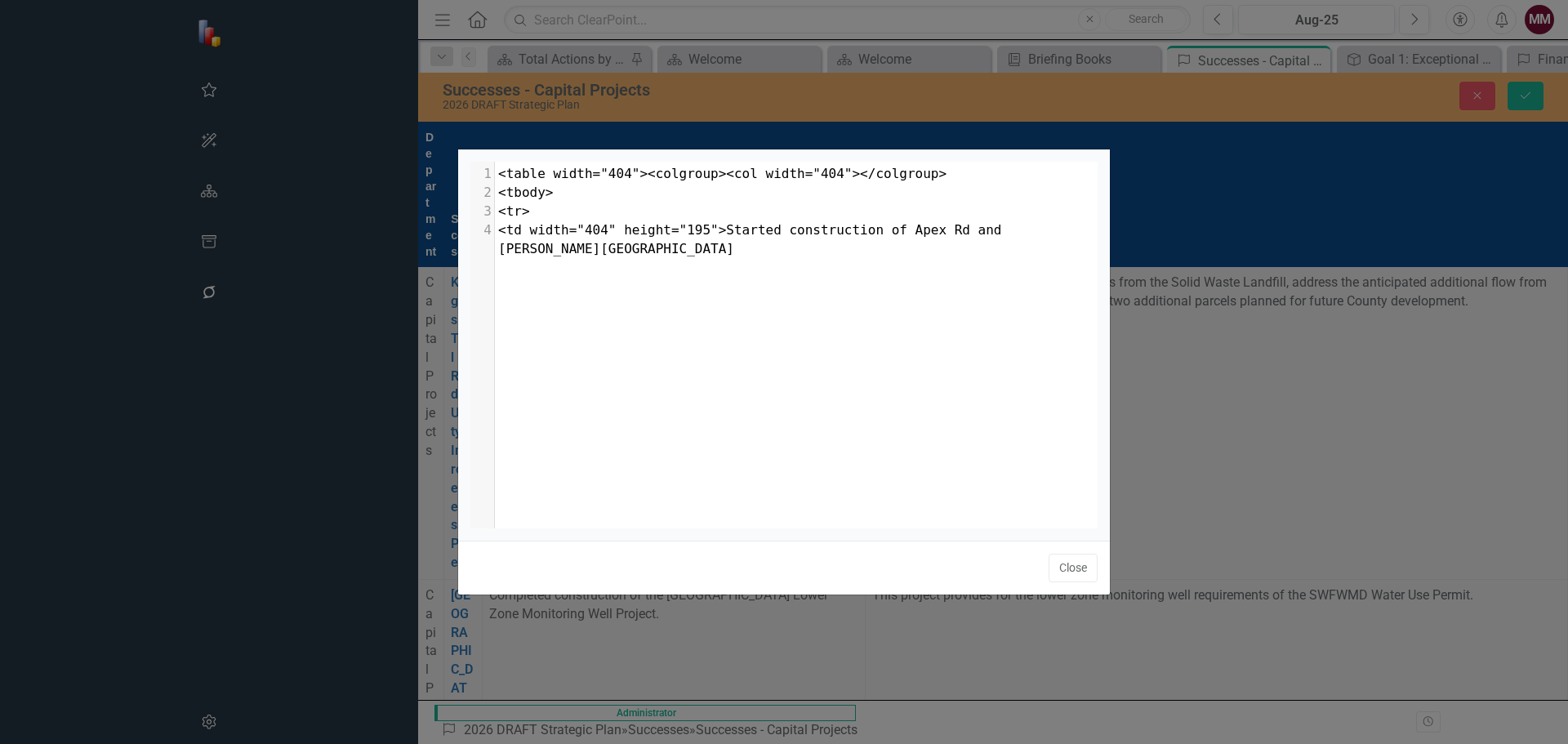
click at [502, 247] on span "<td width="404" height="195">Started construction of Apex Rd and [PERSON_NAME][…" at bounding box center [754, 239] width 511 height 34
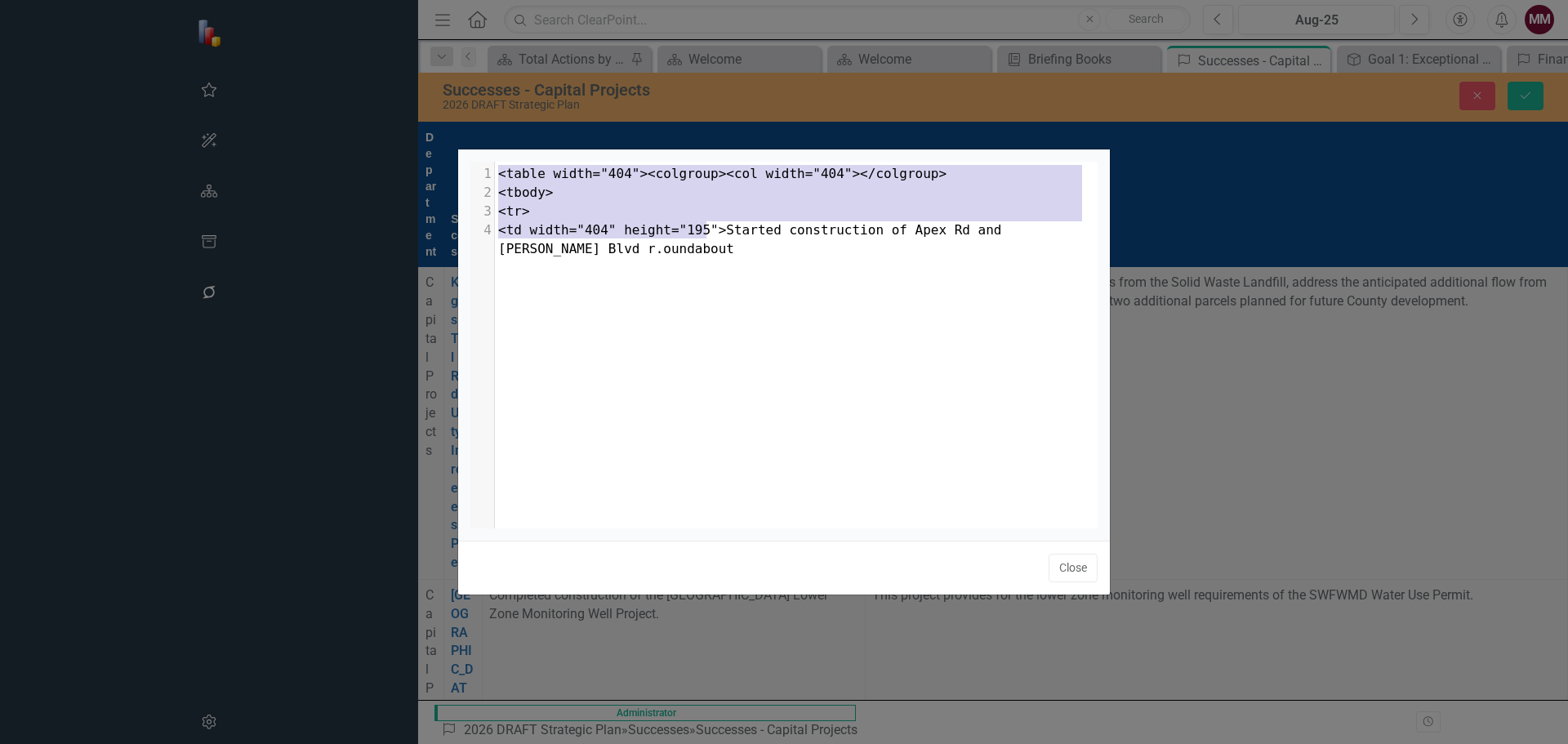
drag, startPoint x: 705, startPoint y: 232, endPoint x: 487, endPoint y: 148, distance: 233.6
click at [487, 148] on div "r. x 1 <table width="404"><colgroup><col width="404"></colgroup> 2 <tbody> 3 <t…" at bounding box center [783, 372] width 653 height 744
type textarea "<table width="404"><colgroup><col width="404"></colgroup> <tbody> <tr> <td widt…"
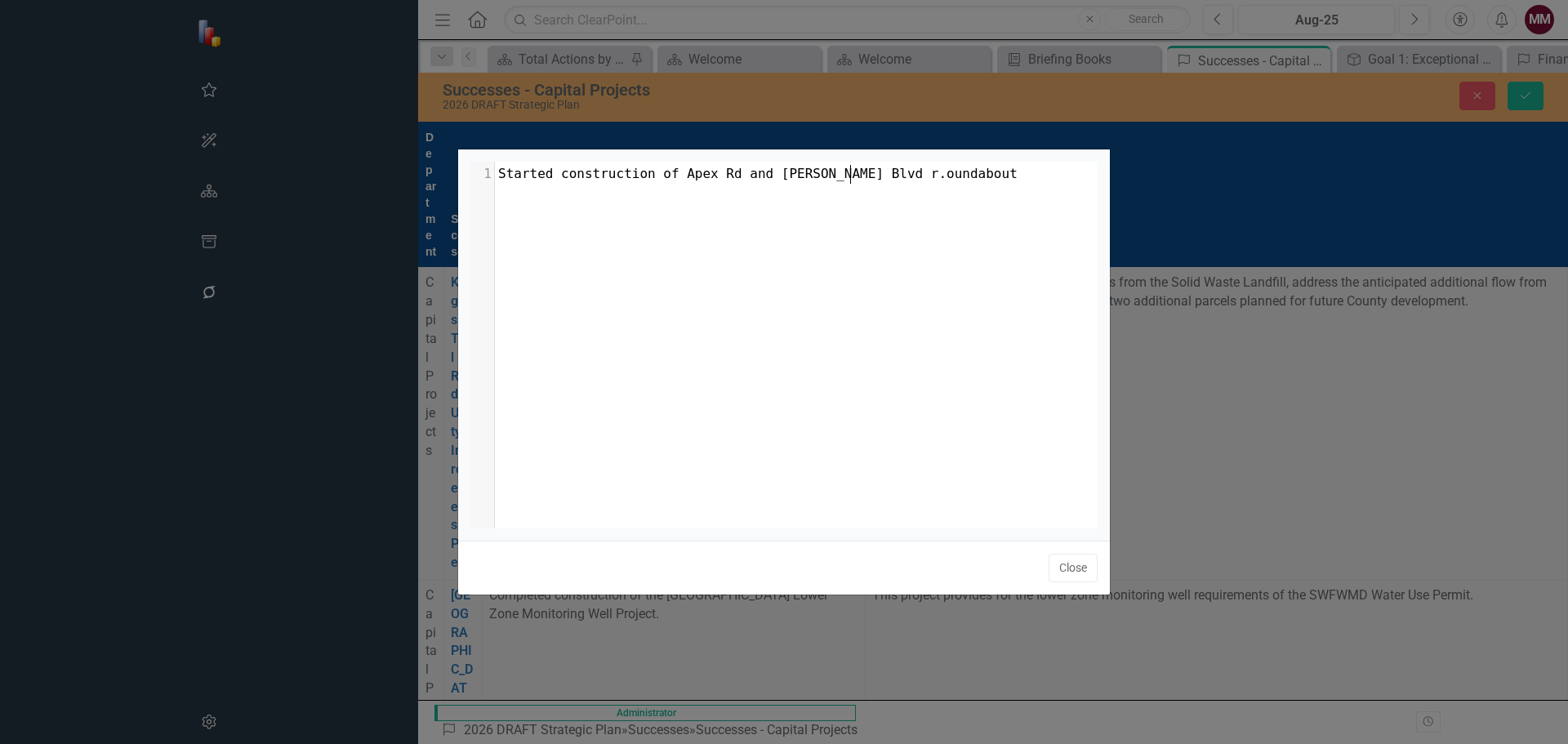
click at [853, 175] on span "Started construction of Apex Rd and [PERSON_NAME] Blvd r.oundabout" at bounding box center [758, 173] width 519 height 15
click at [930, 182] on pre "Started construction of Apex Rd and [PERSON_NAME][GEOGRAPHIC_DATA]" at bounding box center [802, 174] width 615 height 19
type textarea "."
click at [835, 172] on span "Started construction of Apex Rd and [PERSON_NAME][GEOGRAPHIC_DATA]." at bounding box center [762, 173] width 527 height 15
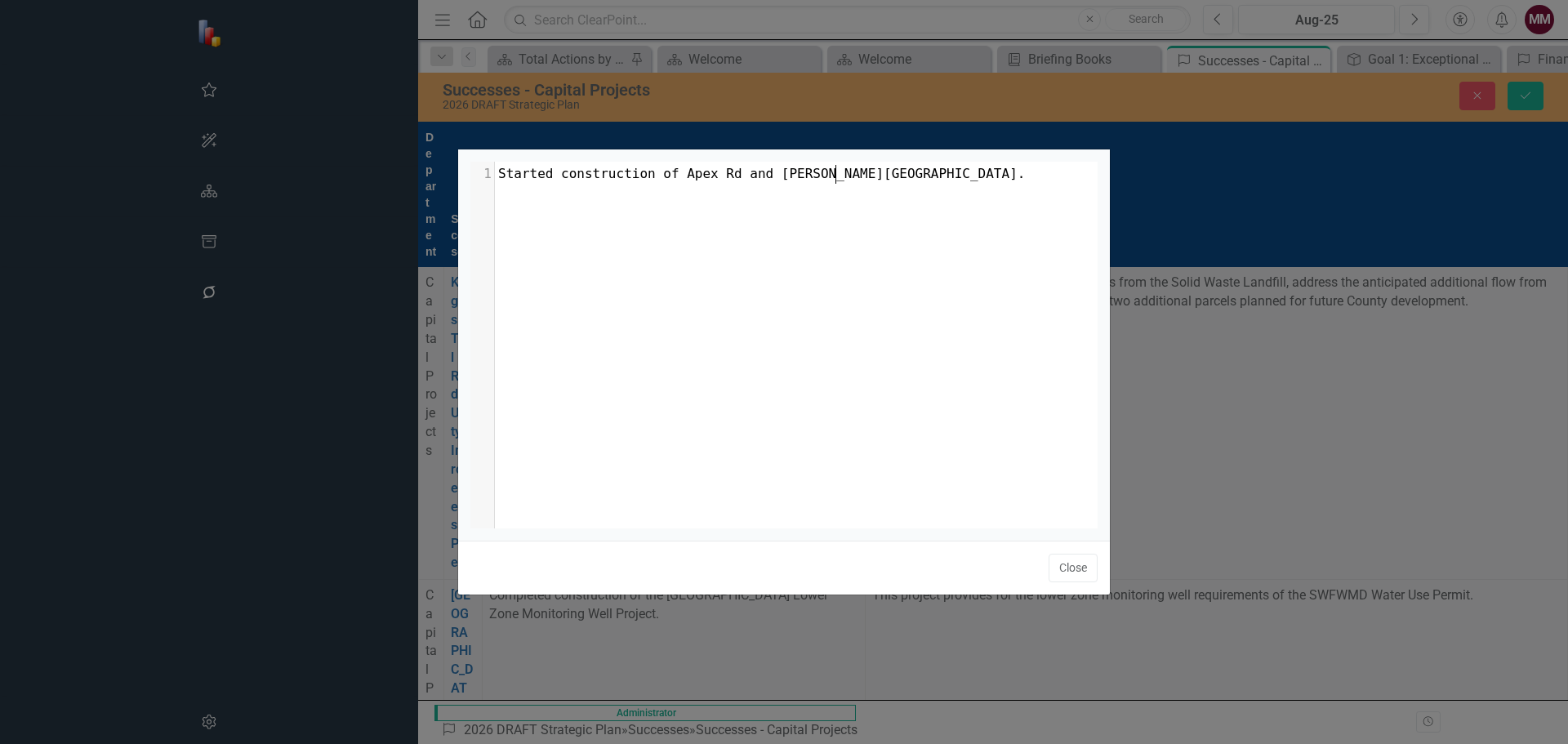
type textarea "."
click at [1059, 568] on button "Close" at bounding box center [1073, 568] width 49 height 29
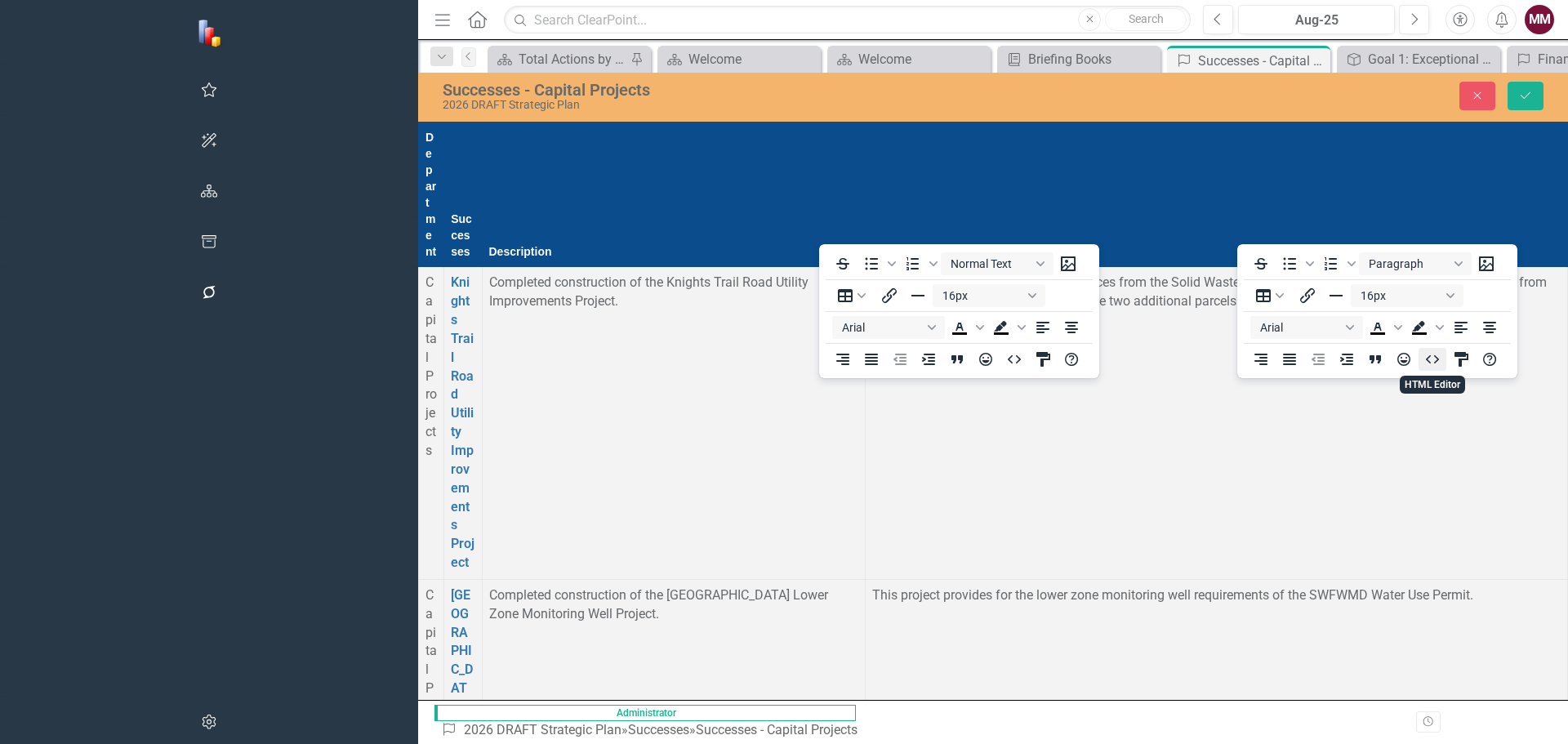
click at [1434, 359] on icon "HTML Editor" at bounding box center [1433, 359] width 20 height 20
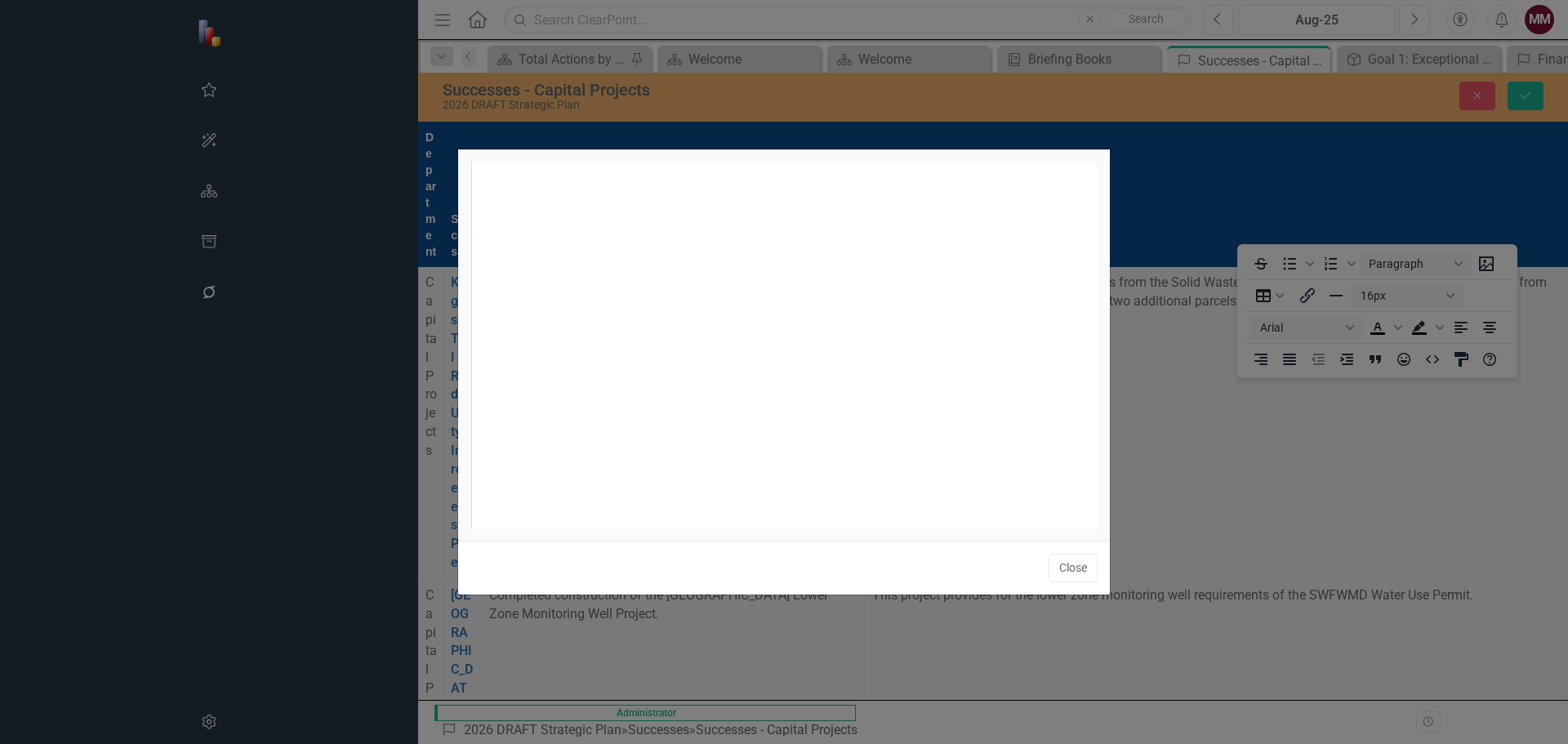
scroll to position [6, 0]
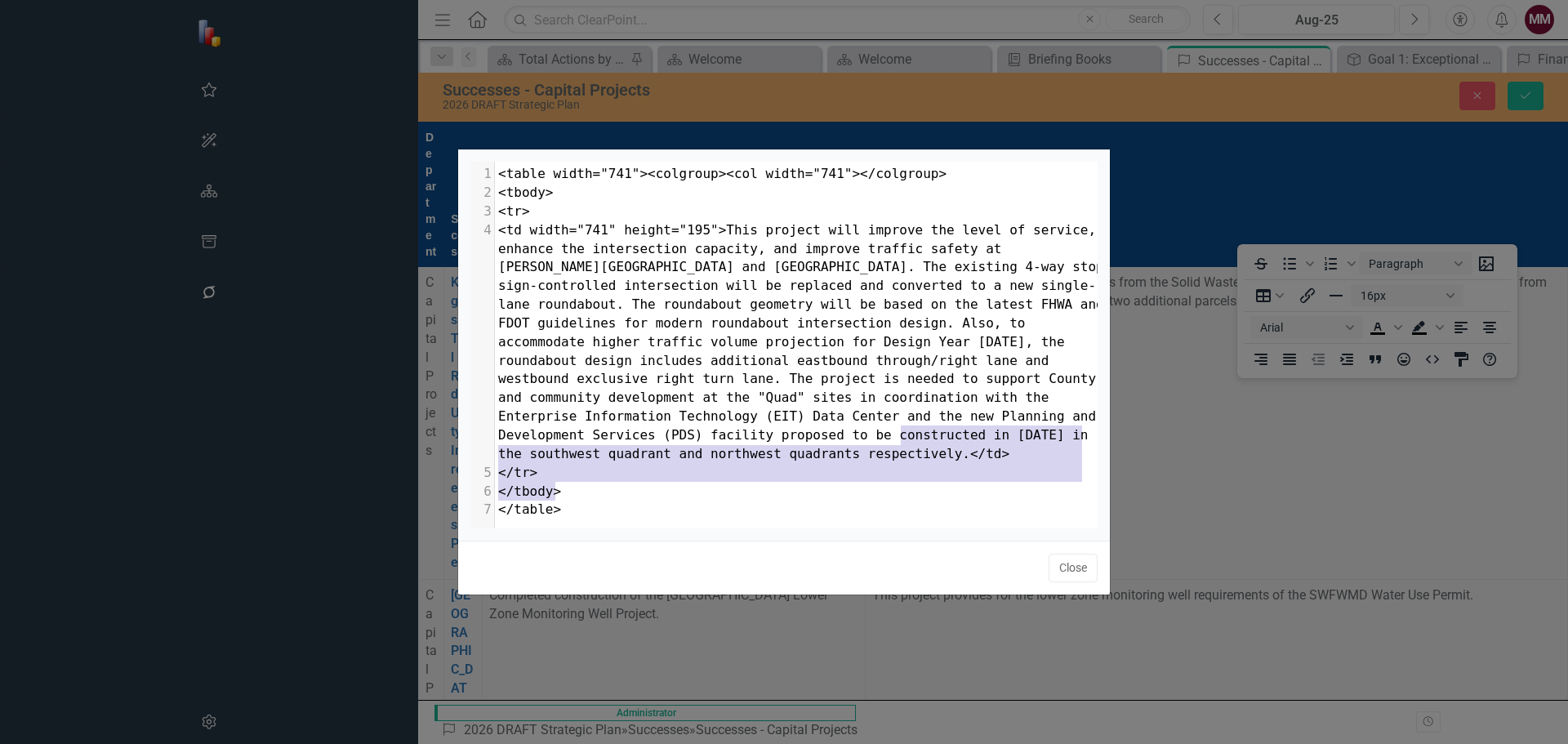
drag, startPoint x: 901, startPoint y: 432, endPoint x: 930, endPoint y: 514, distance: 87.0
click at [930, 514] on div "x 1 <table width="741"><colgroup><col width="741"></colgroup> 2 <tbody> 3 <tr> …" at bounding box center [805, 365] width 668 height 407
type textarea "</td> </tr> </tbody> </table>"
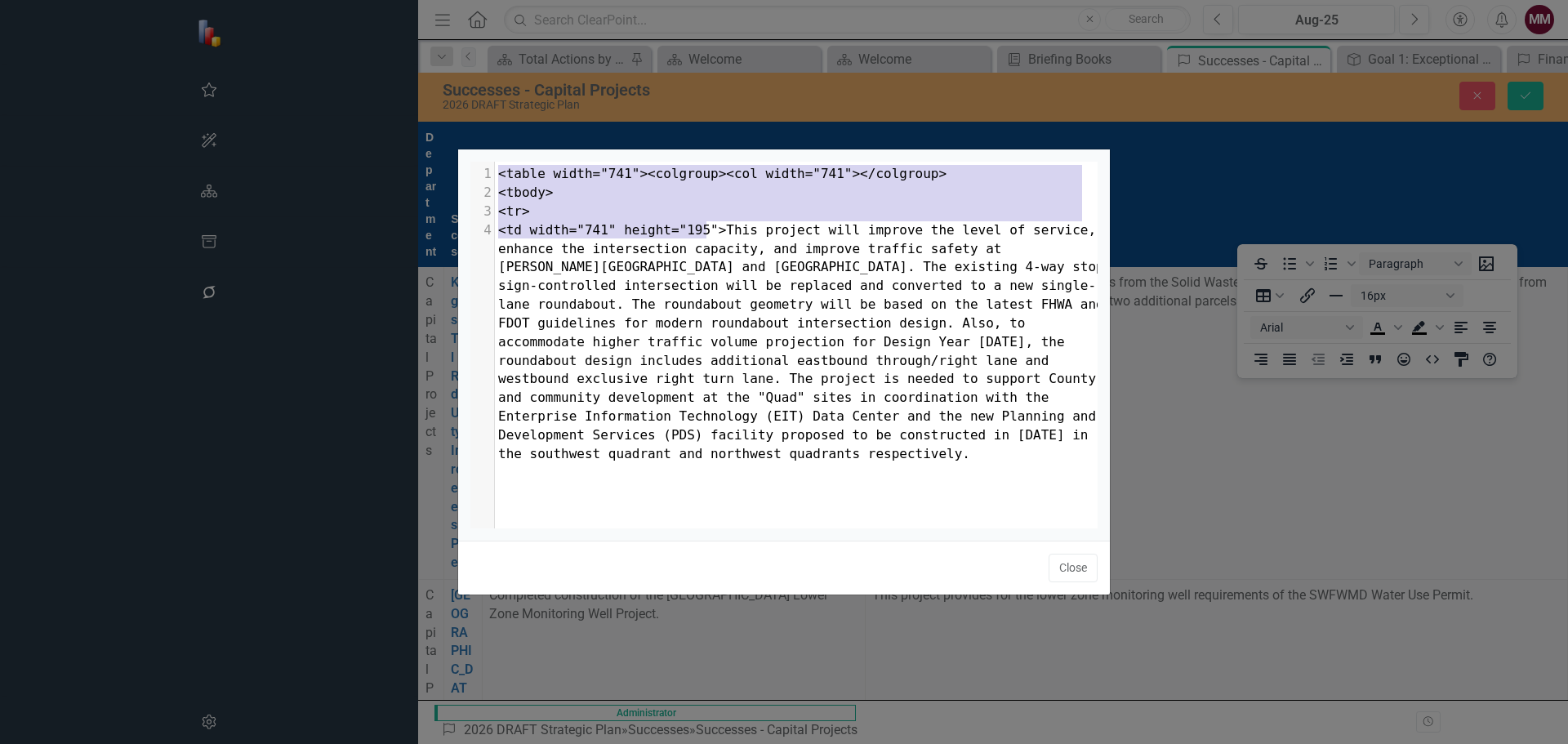
drag, startPoint x: 707, startPoint y: 228, endPoint x: 490, endPoint y: 158, distance: 228.0
click at [490, 158] on div "x 1 <table width="741"><colgroup><col width="741"></colgroup> 2 <tbody> 3 <tr> …" at bounding box center [784, 344] width 652 height 391
type textarea "<table width="741"><colgroup><col width="741"></colgroup> <tbody> <tr> <td widt…"
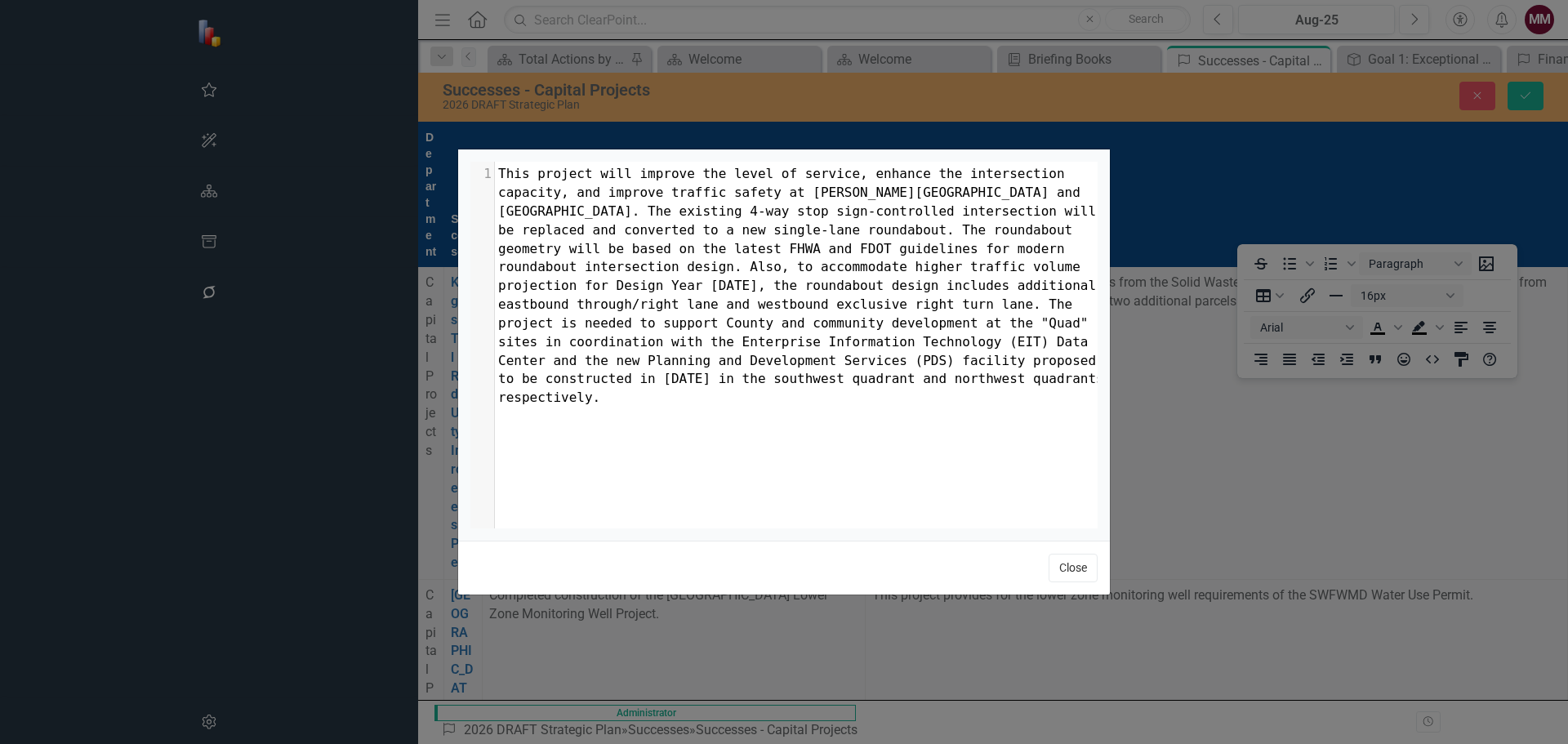
click at [1076, 566] on button "Close" at bounding box center [1073, 568] width 49 height 29
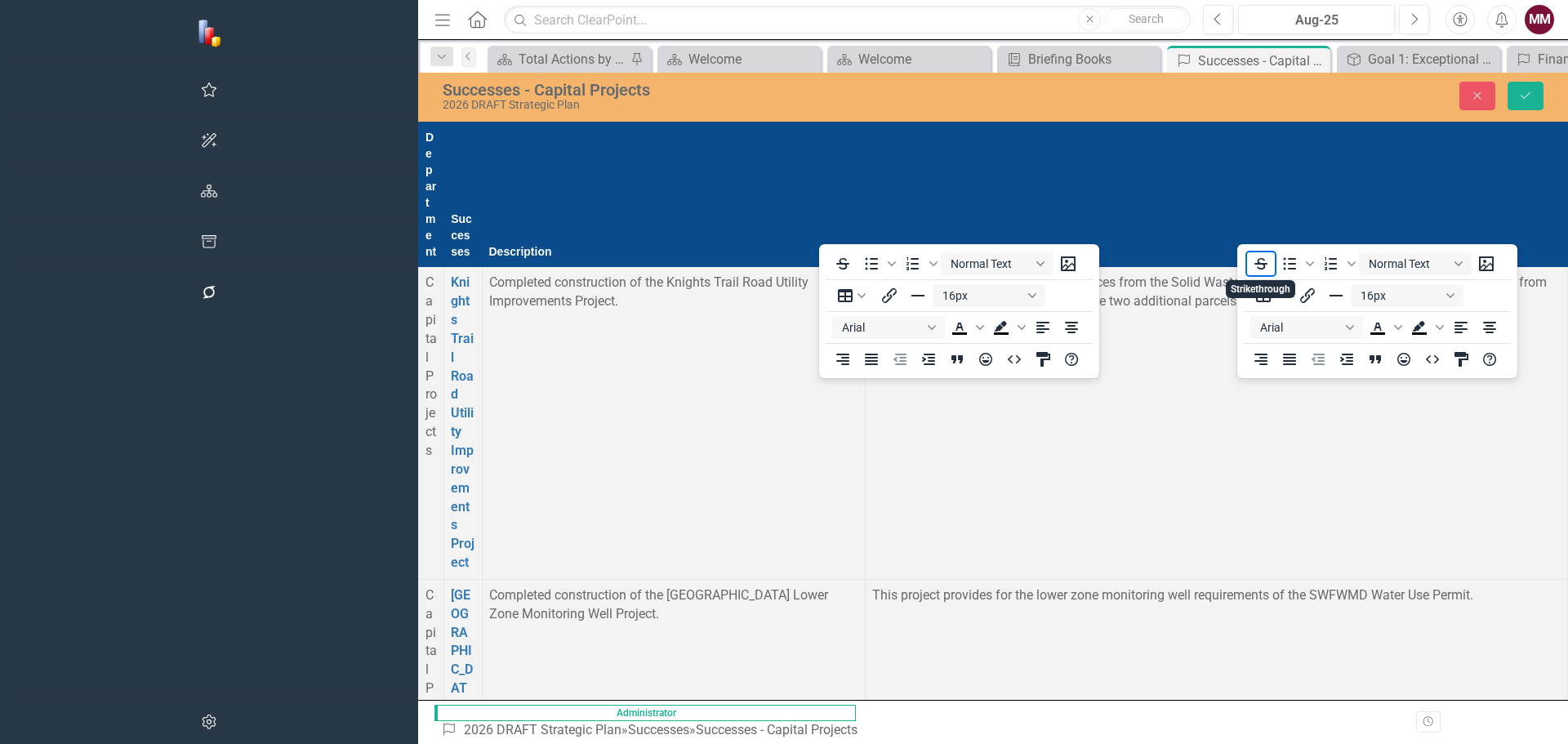
scroll to position [1878, 0]
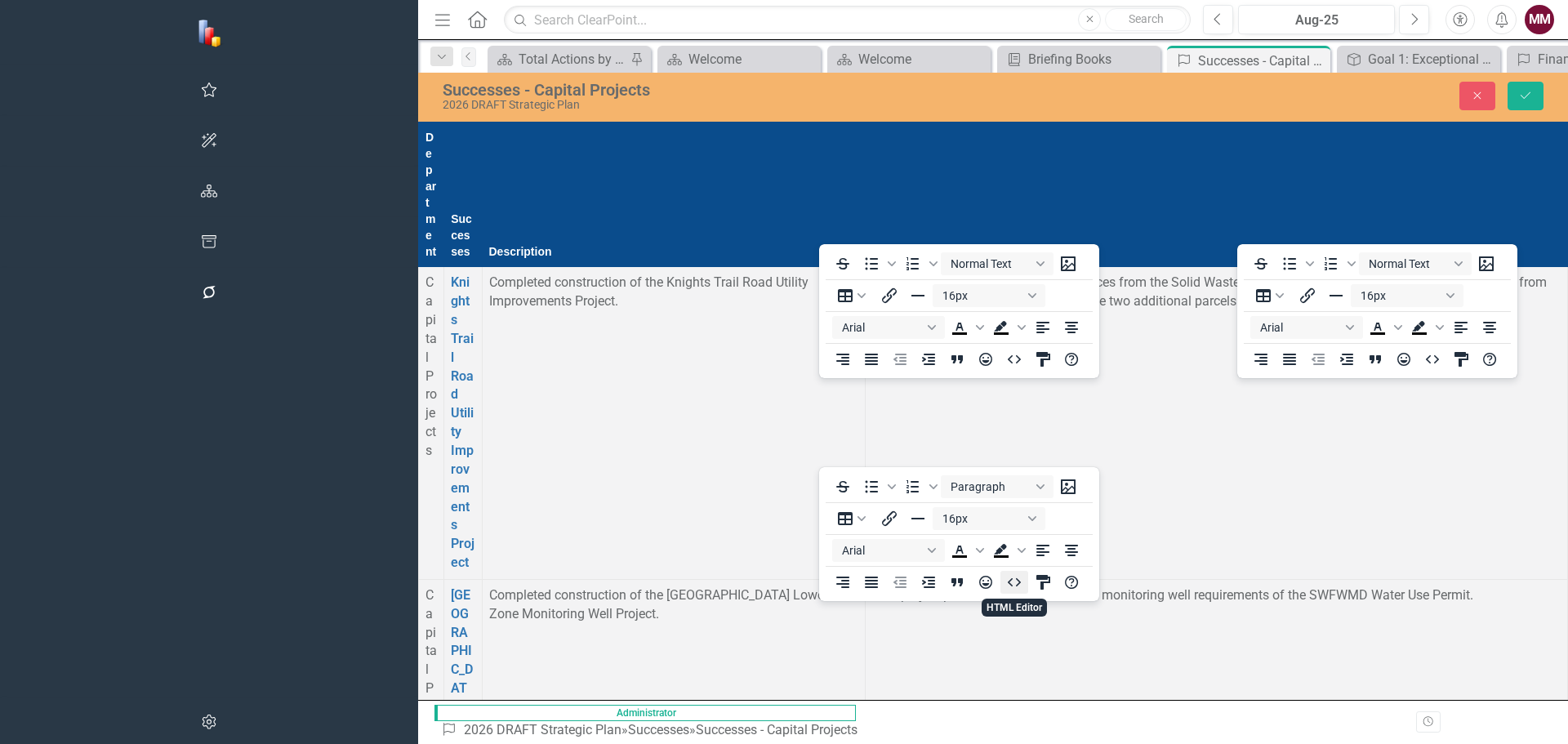
click at [1011, 583] on icon "HTML Editor" at bounding box center [1014, 581] width 13 height 8
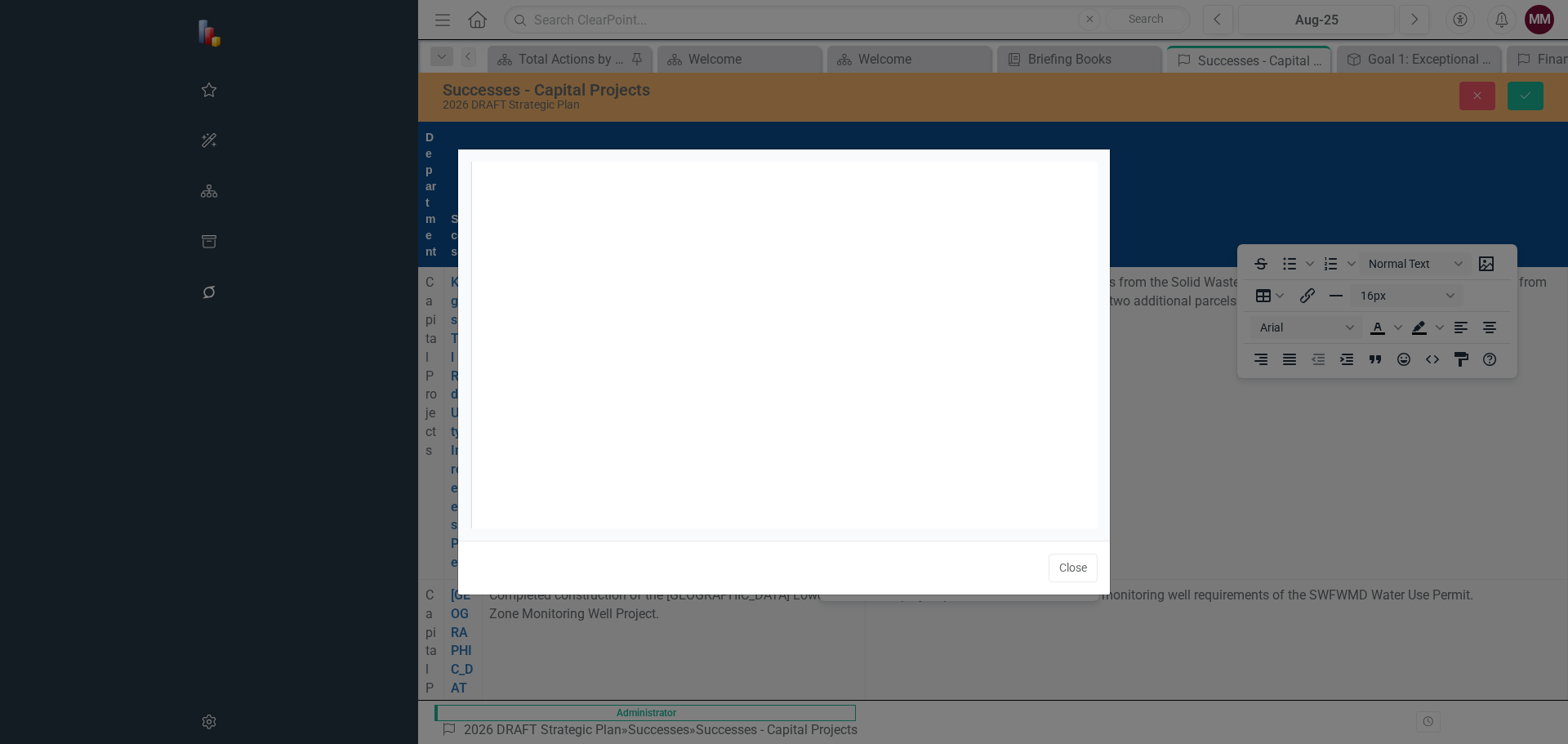
scroll to position [6, 0]
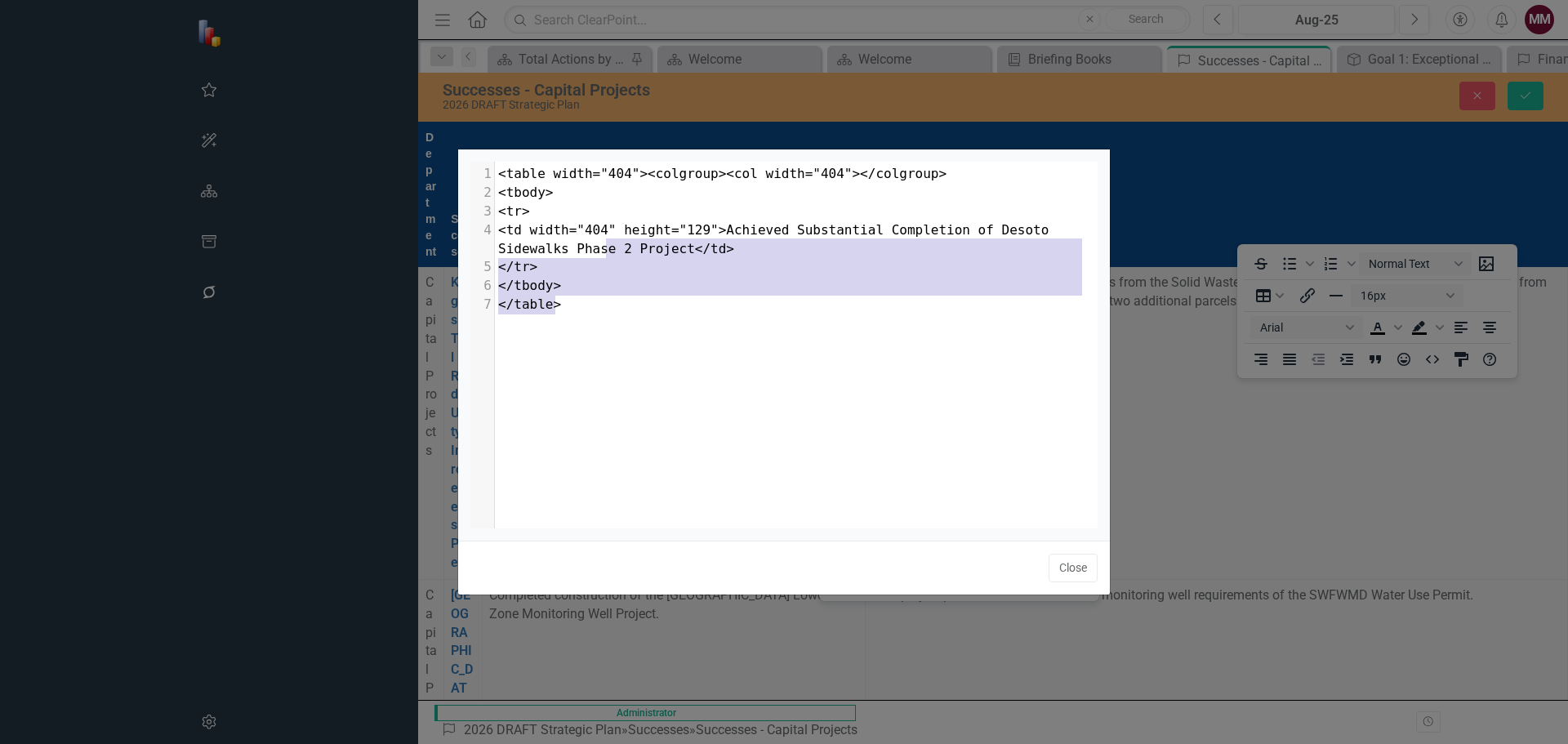
drag, startPoint x: 732, startPoint y: 323, endPoint x: 608, endPoint y: 256, distance: 140.9
click at [608, 256] on div "x 1 <table width="404"><colgroup><col width="404"></colgroup> 2 <tbody> 3 <tr> …" at bounding box center [805, 365] width 668 height 407
type textarea "</td> </tr> </tbody> </table>"
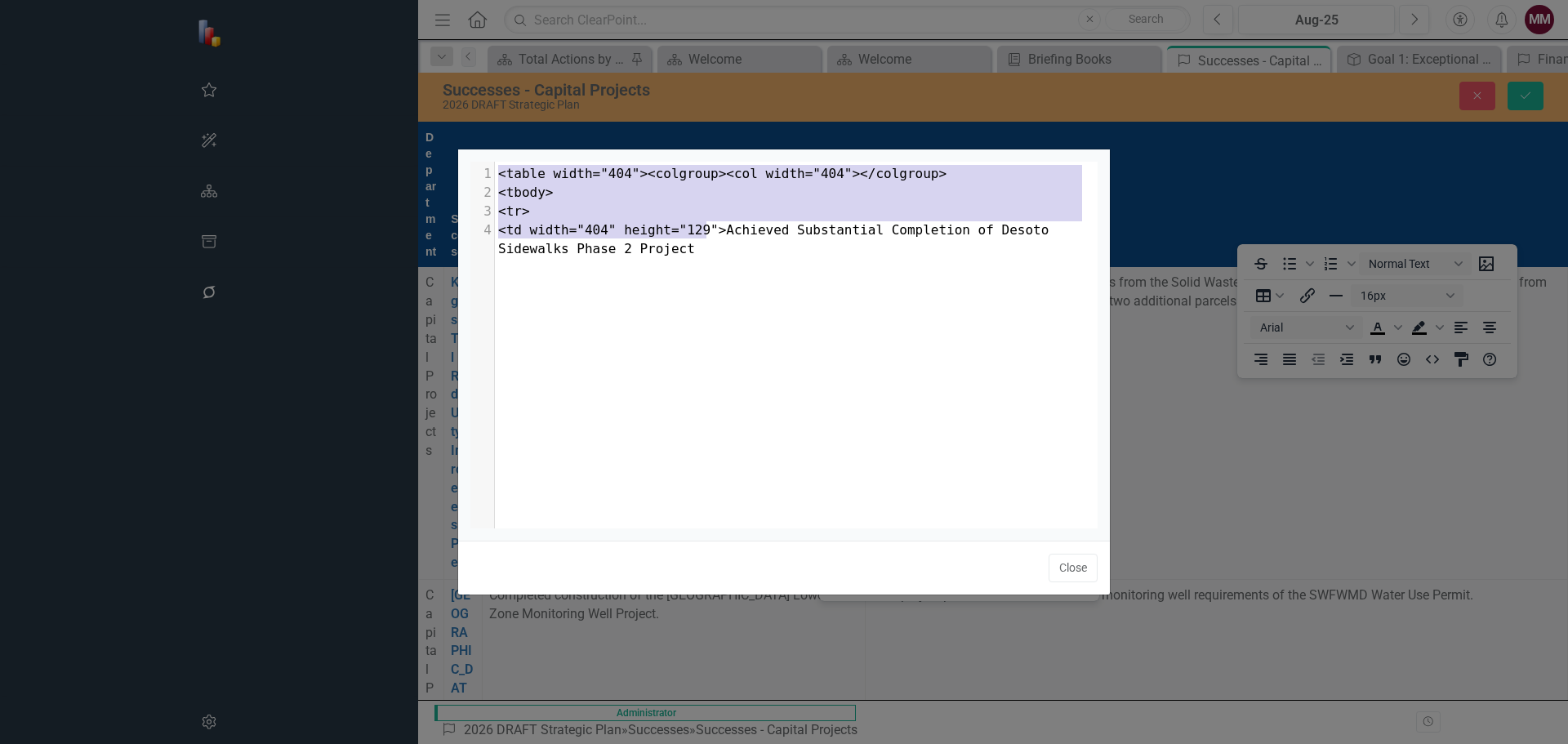
drag, startPoint x: 704, startPoint y: 228, endPoint x: 498, endPoint y: 166, distance: 215.1
click at [498, 166] on div "1 <table width="404"><colgroup><col width="404"></colgroup> 2 <tbody> 3 <tr> 4 …" at bounding box center [802, 211] width 615 height 93
type textarea "<table width="404"><colgroup><col width="404"></colgroup> <tbody> <tr> <td widt…"
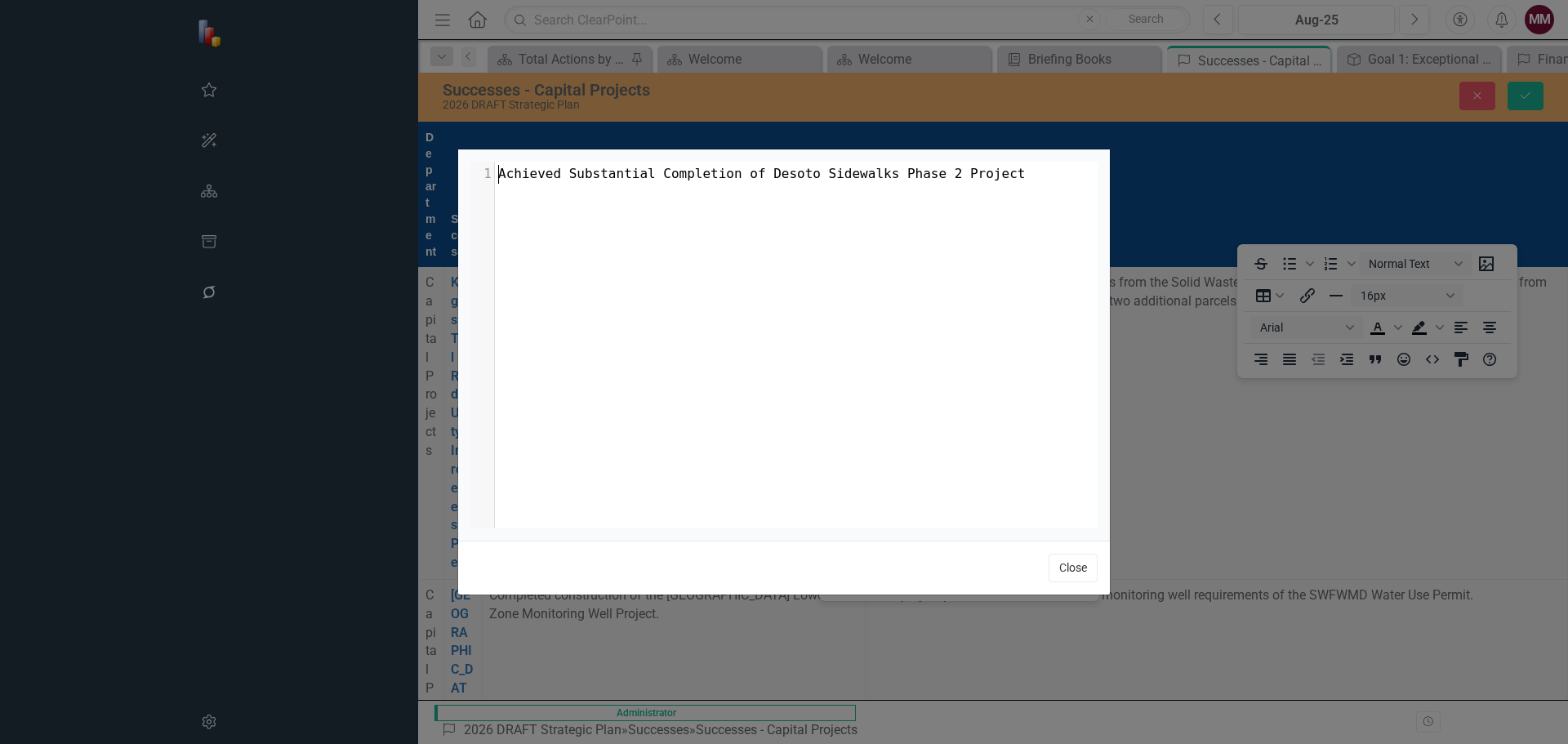
click at [1087, 562] on button "Close" at bounding box center [1073, 568] width 49 height 29
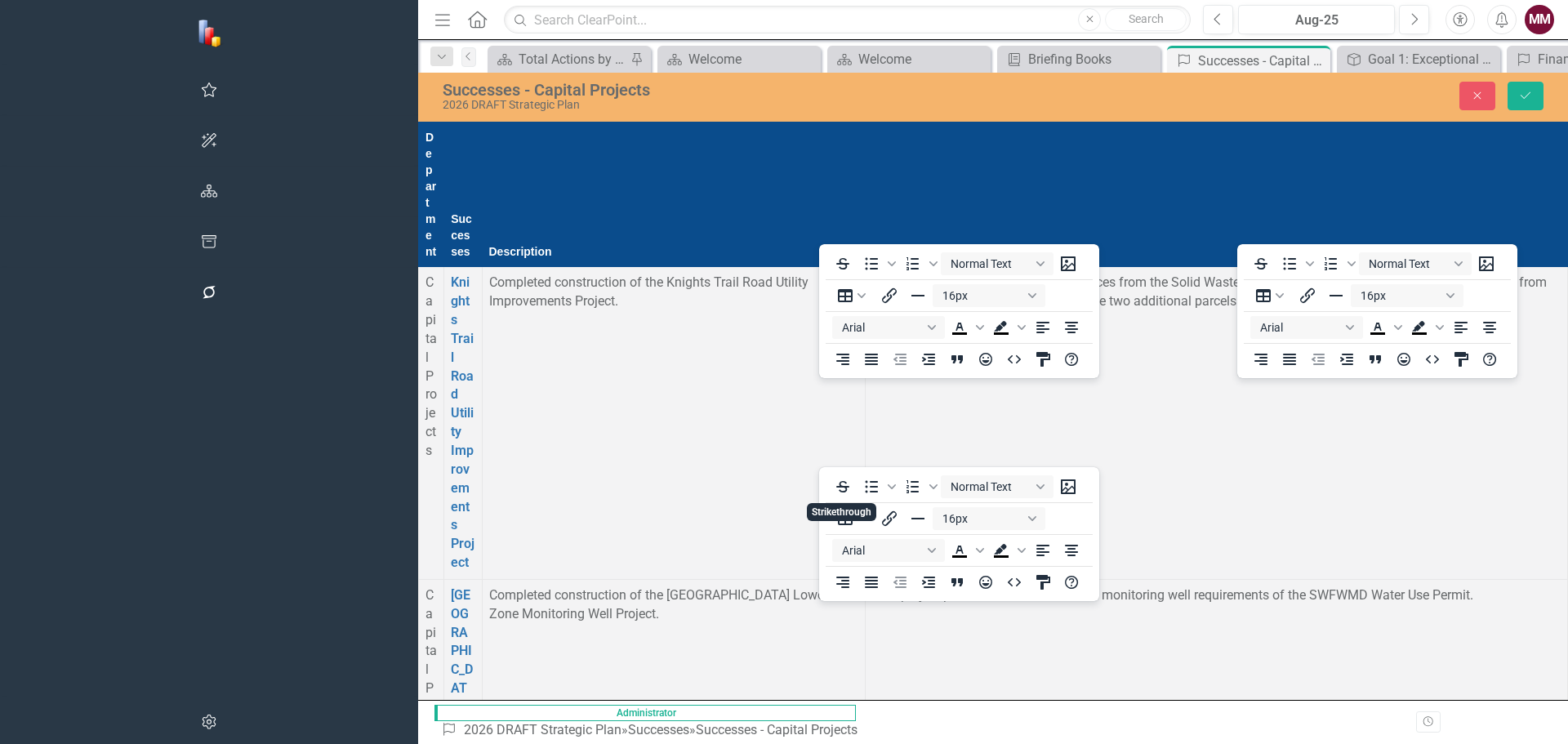
click at [1426, 580] on icon "HTML Editor" at bounding box center [1433, 582] width 20 height 20
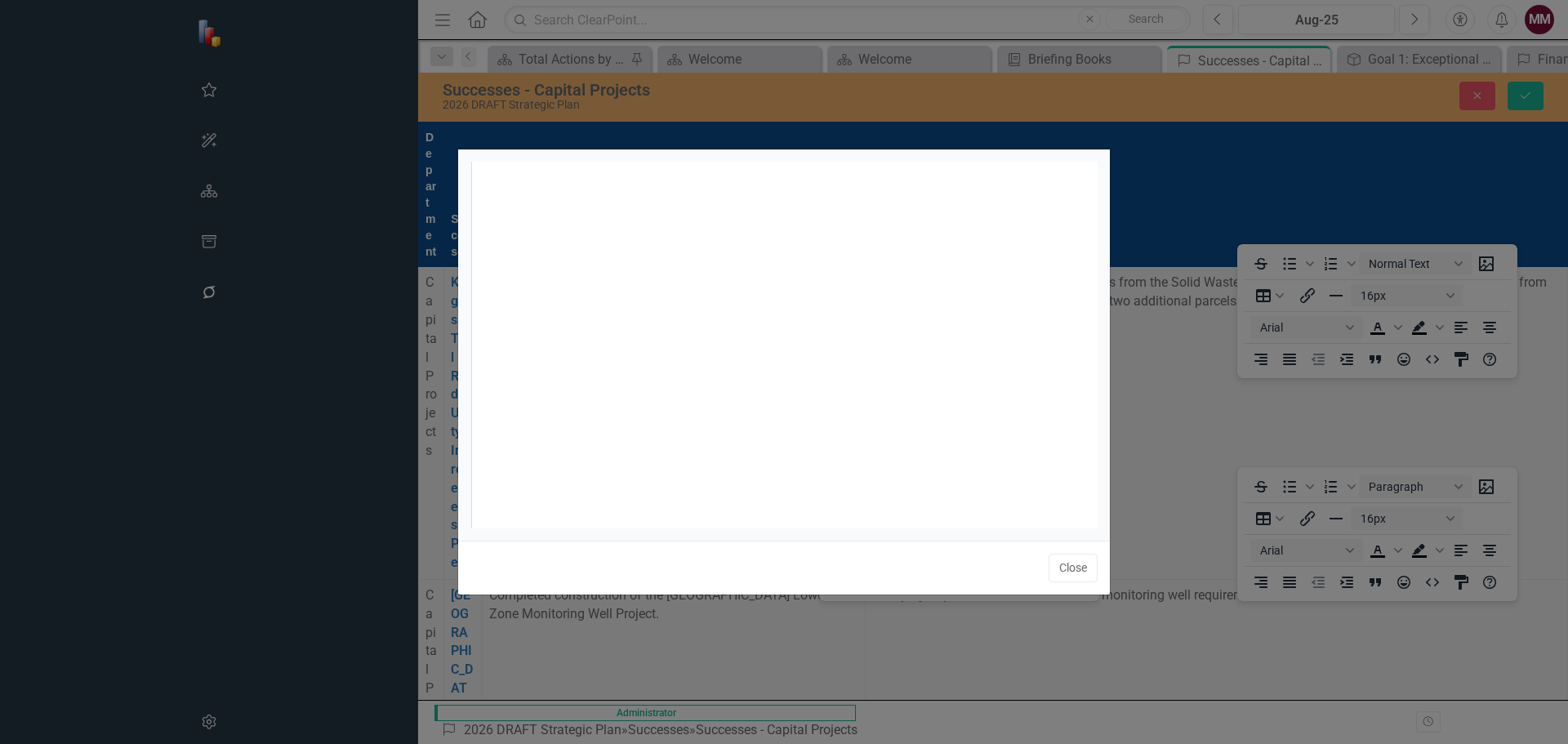
scroll to position [6, 0]
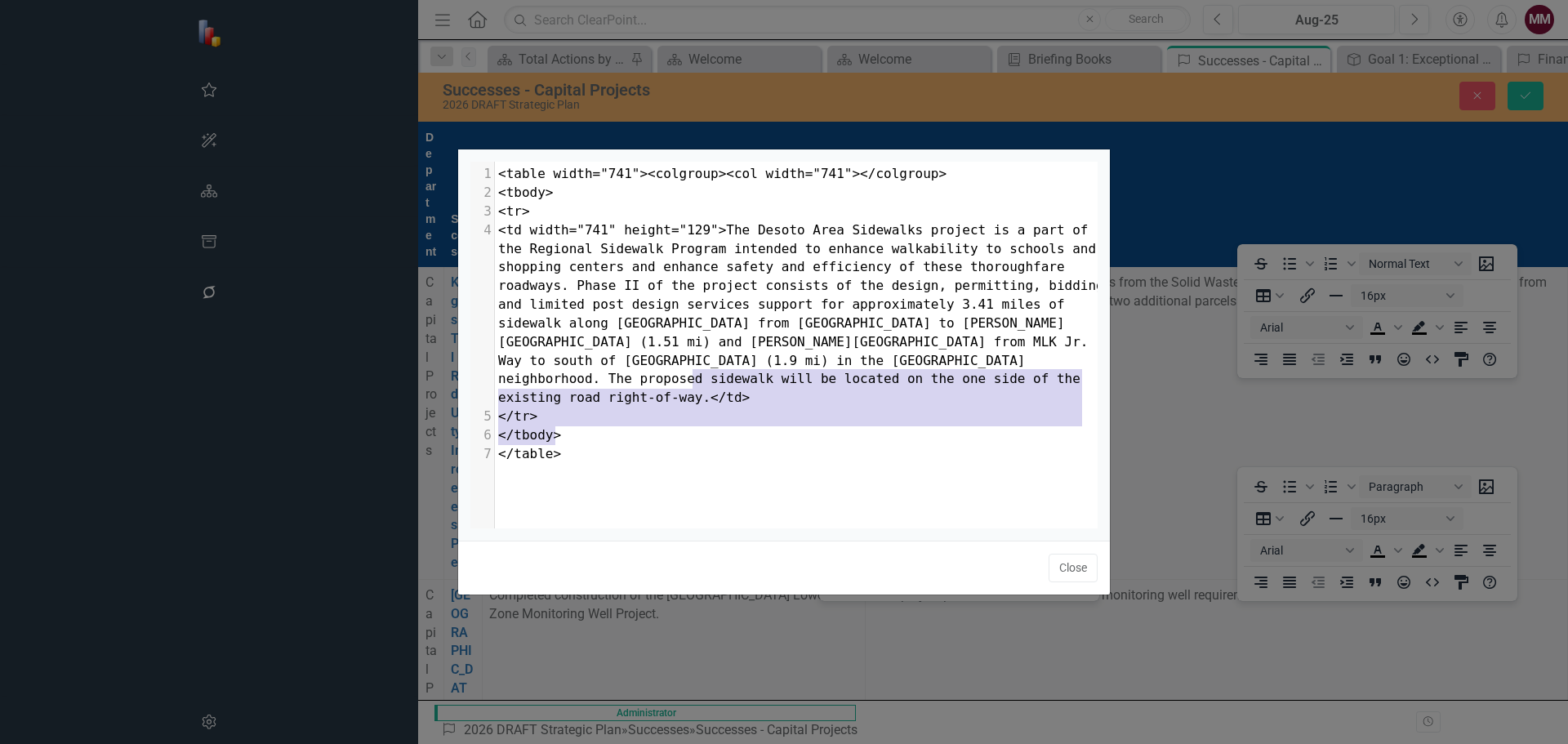
drag, startPoint x: 701, startPoint y: 382, endPoint x: 744, endPoint y: 470, distance: 97.9
click at [744, 470] on div "x 1 <table width="741"><colgroup><col width="741"></colgroup> 2 <tbody> 3 <tr> …" at bounding box center [805, 365] width 668 height 407
type textarea "</td> </tr> </tbody> </table>"
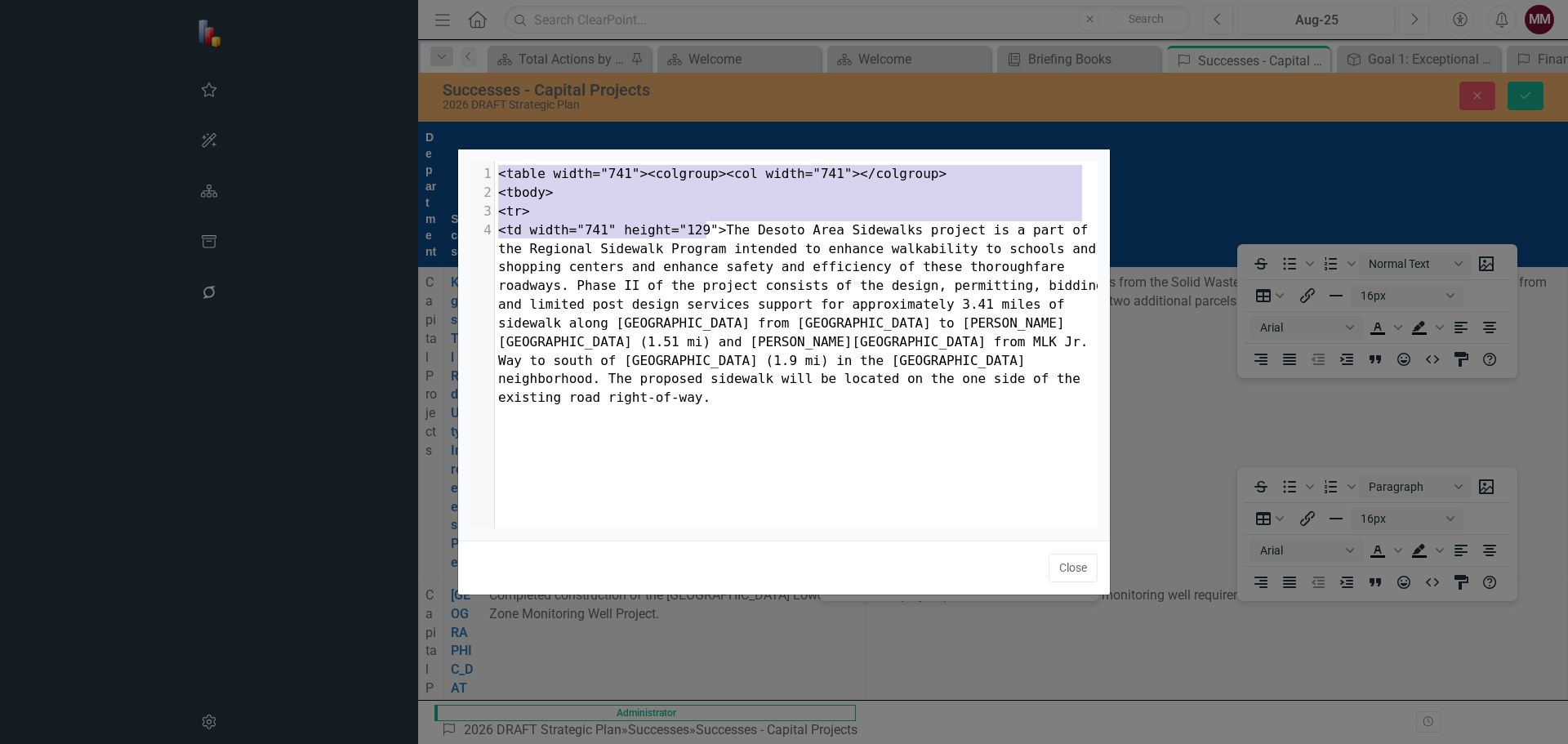
drag, startPoint x: 705, startPoint y: 226, endPoint x: 474, endPoint y: 158, distance: 240.8
click at [474, 158] on div "x 1 <table width="741"><colgroup><col width="741"></colgroup> 2 <tbody> 3 <tr> …" at bounding box center [784, 344] width 652 height 391
type textarea "<table width="741"><colgroup><col width="741"></colgroup> <tbody> <tr> <td widt…"
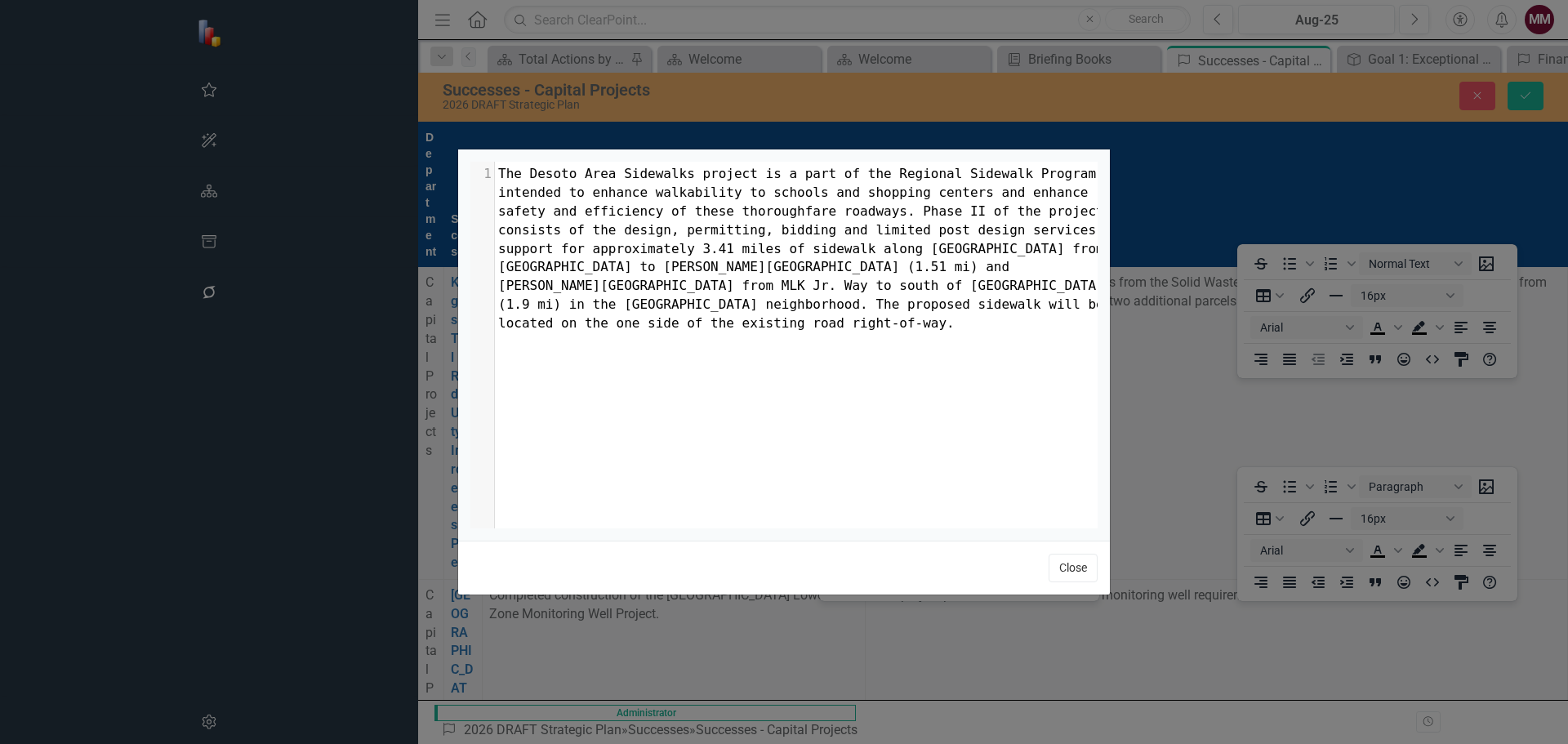
drag, startPoint x: 1075, startPoint y: 567, endPoint x: 1109, endPoint y: 541, distance: 42.8
click at [1076, 566] on button "Close" at bounding box center [1073, 568] width 49 height 29
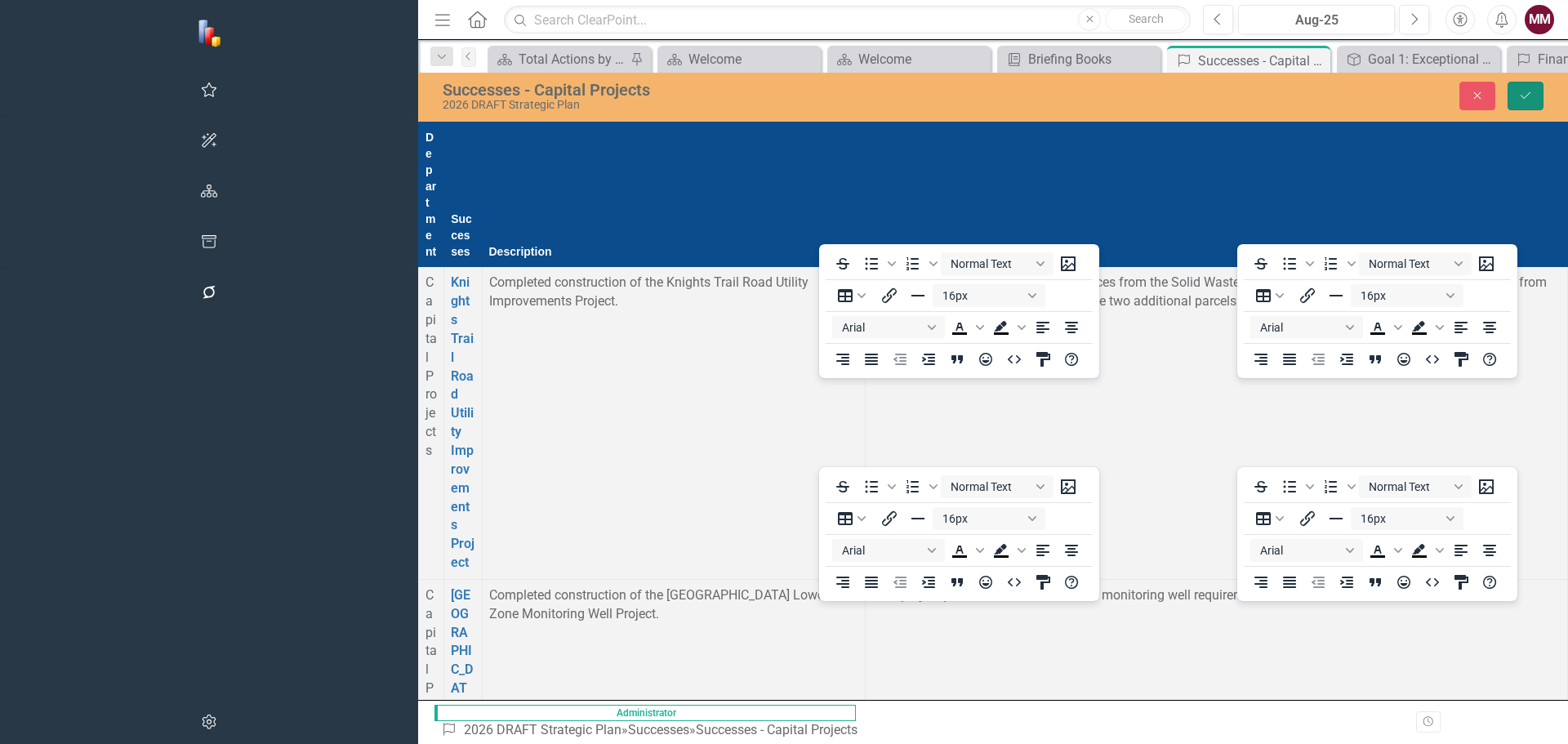
click at [1526, 101] on icon "Save" at bounding box center [1526, 95] width 14 height 12
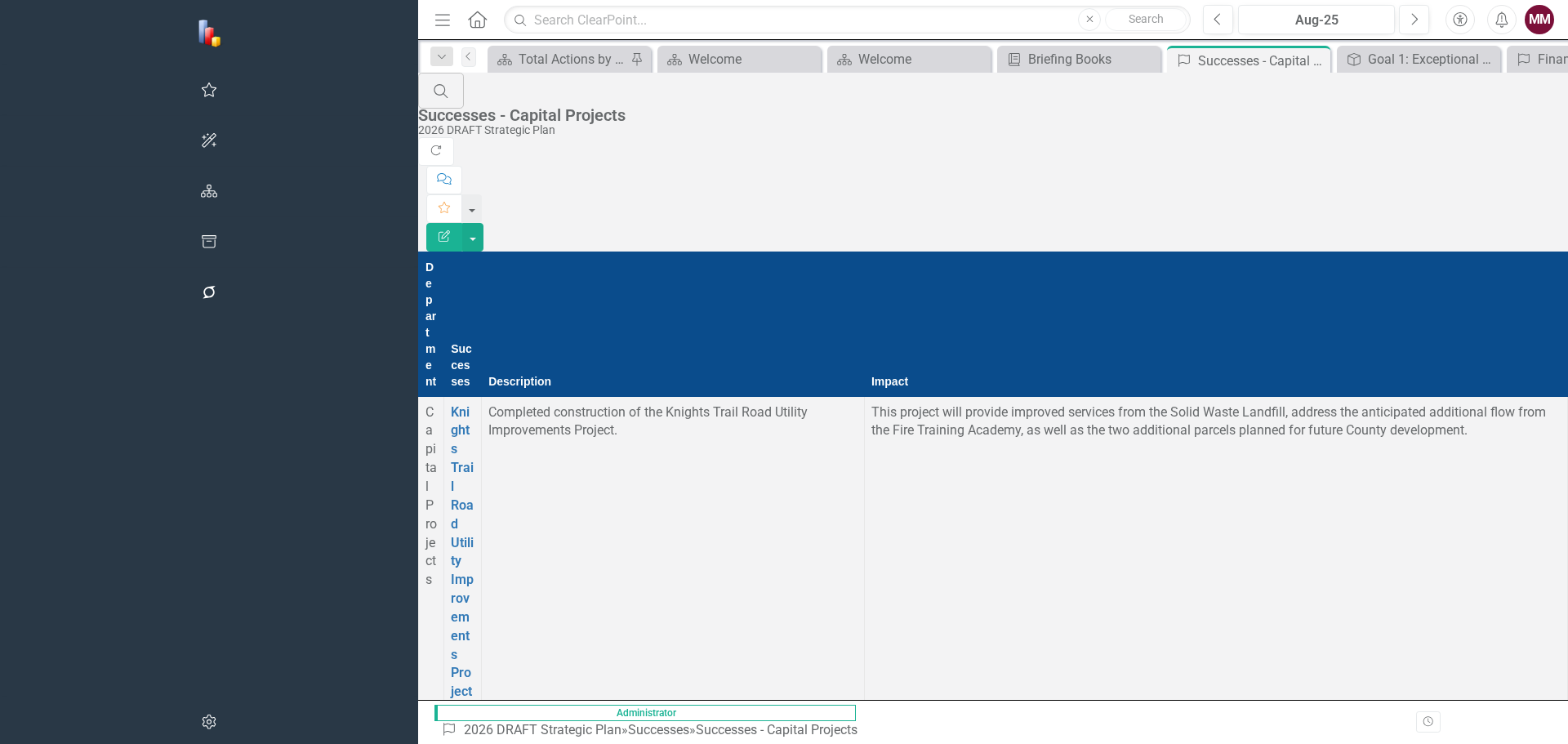
scroll to position [2041, 0]
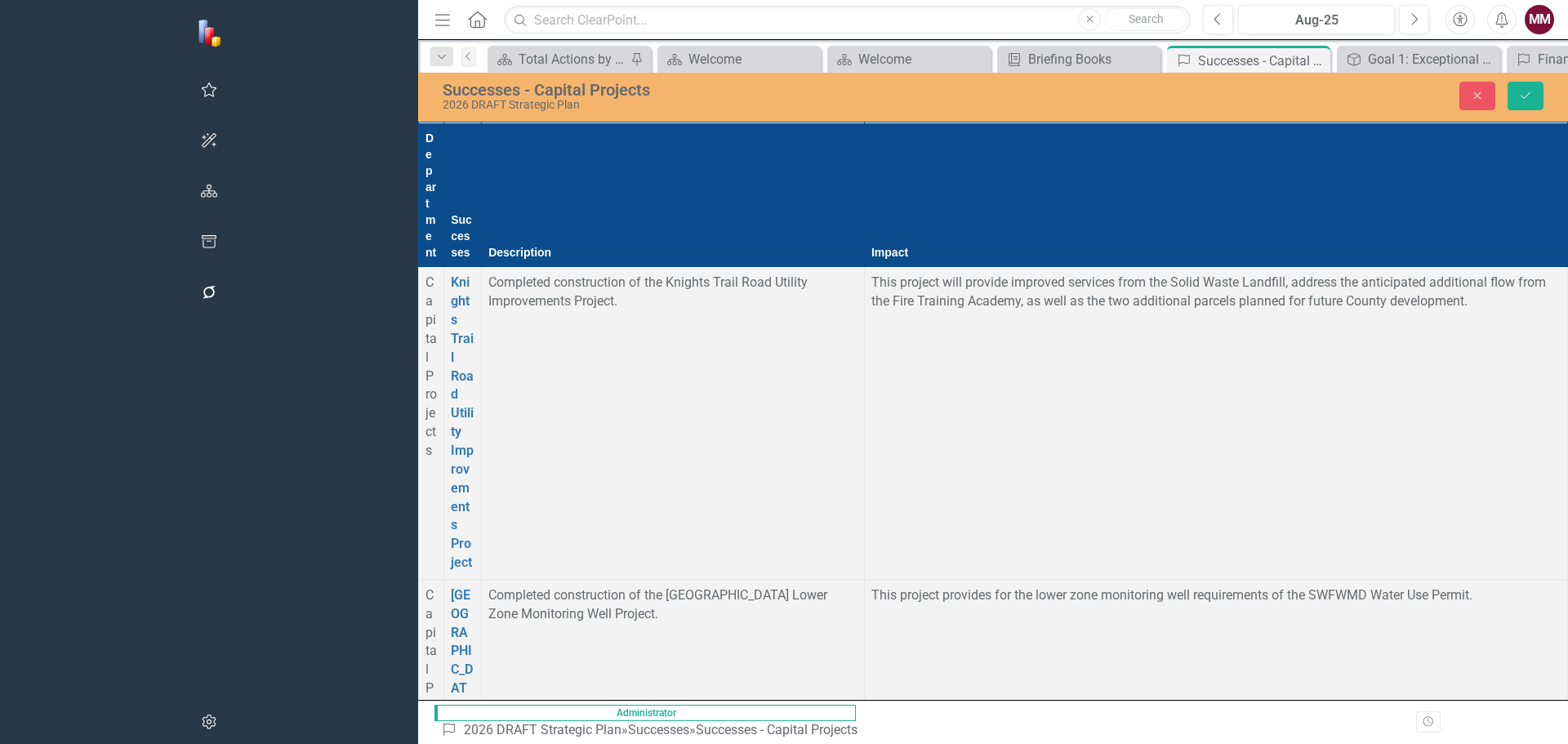
scroll to position [0, 0]
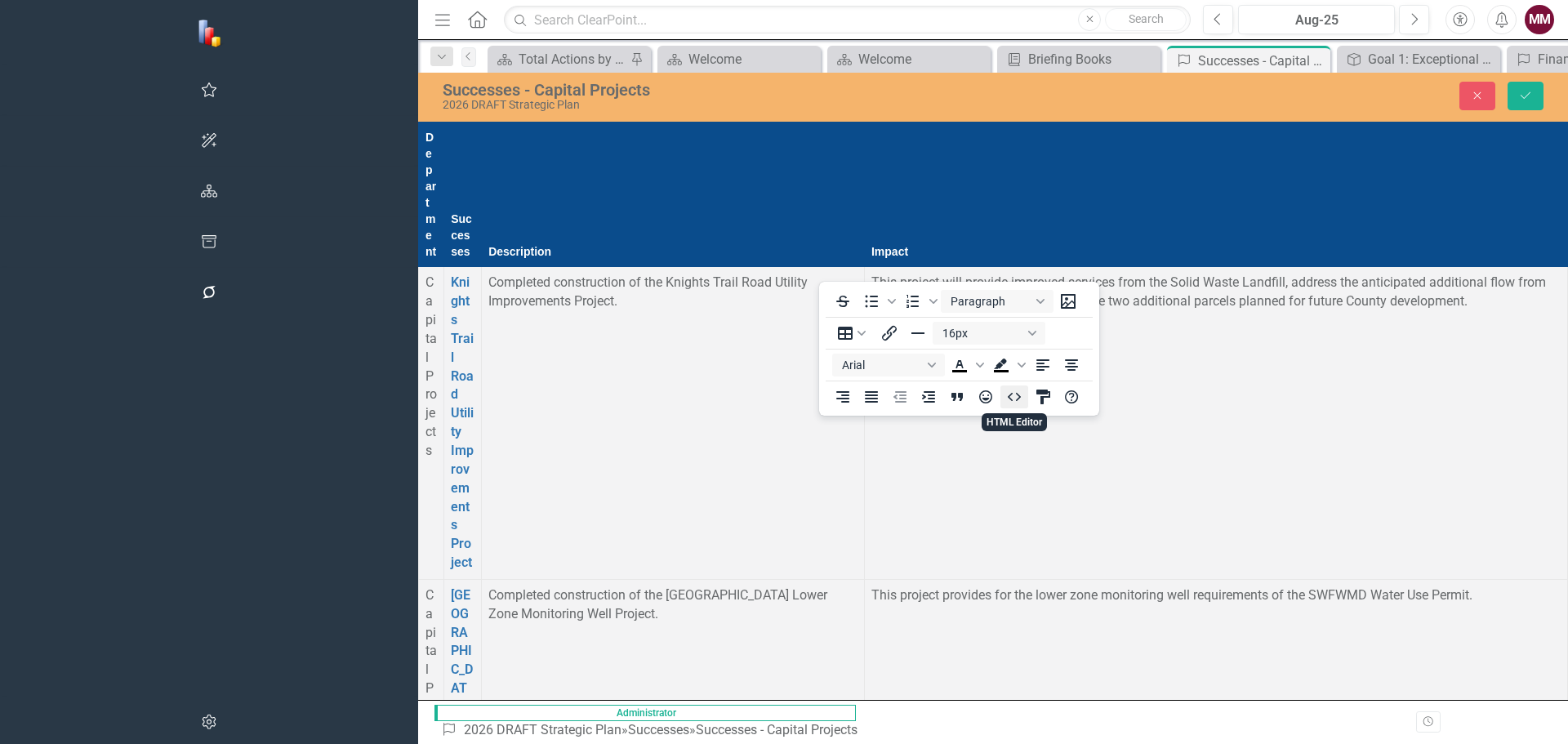
click at [1016, 399] on icon "HTML Editor" at bounding box center [1014, 397] width 20 height 20
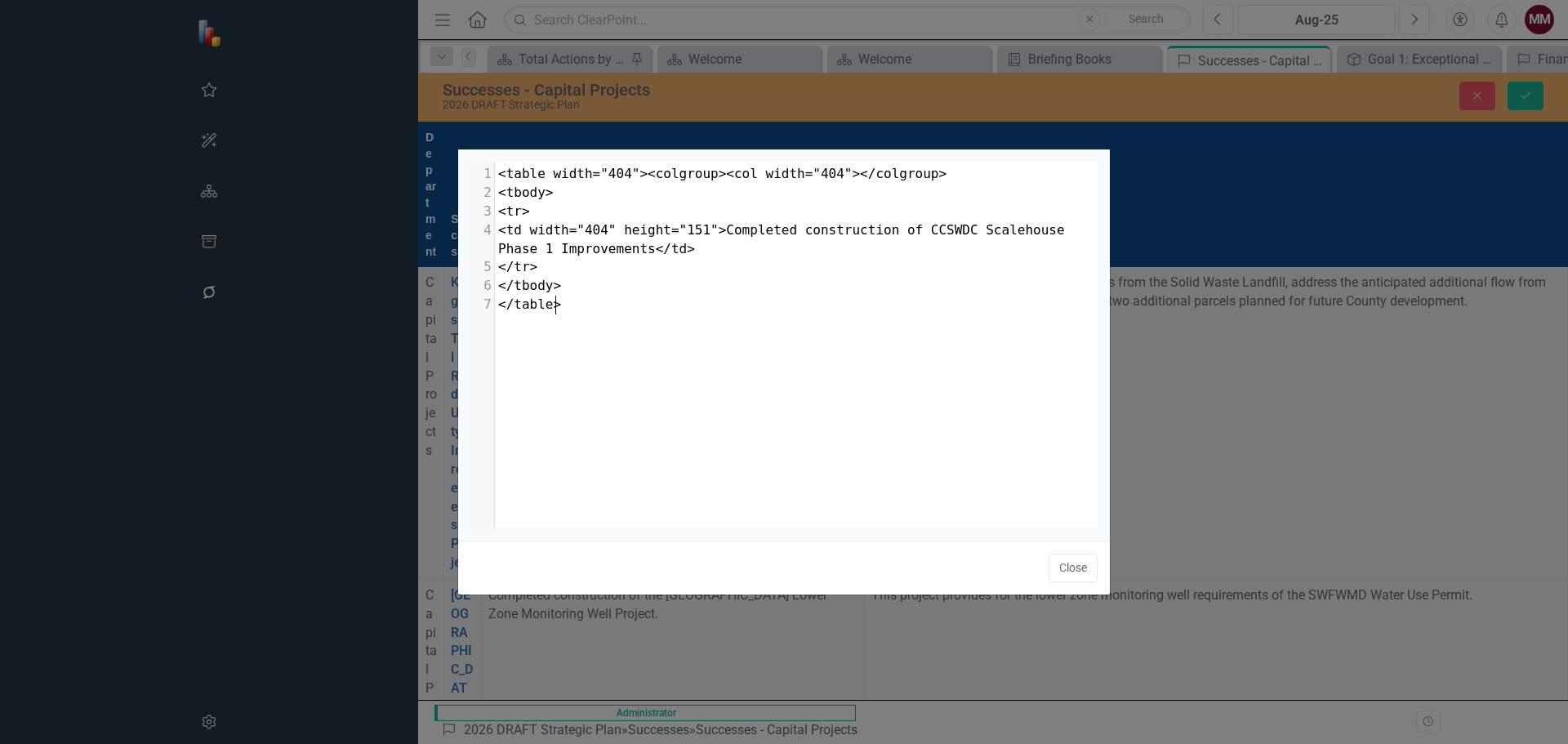
scroll to position [6, 0]
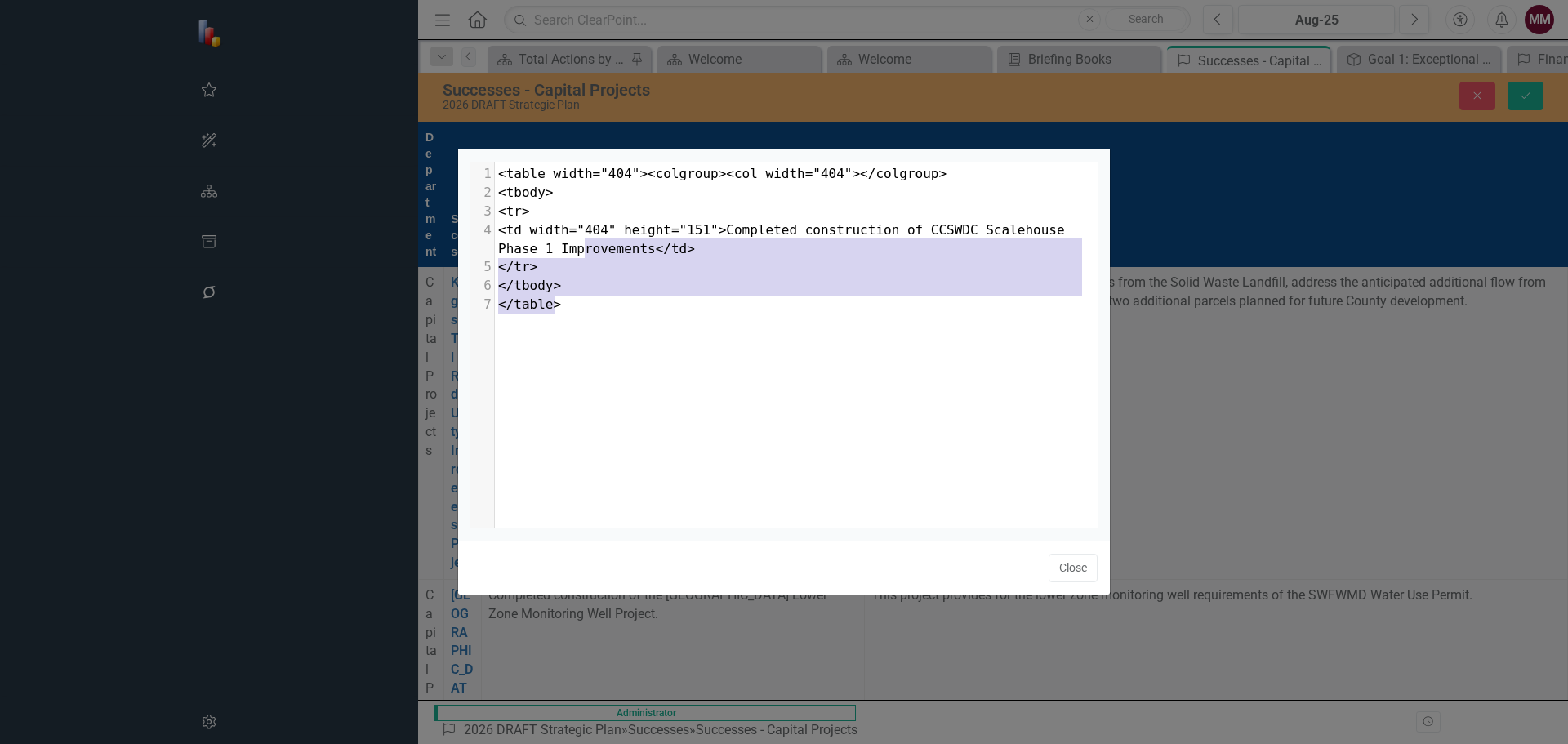
drag, startPoint x: 724, startPoint y: 300, endPoint x: 586, endPoint y: 253, distance: 145.8
click at [586, 253] on div "1 <table width="404"><colgroup><col width="404"></colgroup> 2 <tbody> 3 <tr> 4 …" at bounding box center [802, 239] width 615 height 149
type textarea "</td> </tr> </tbody> </table>"
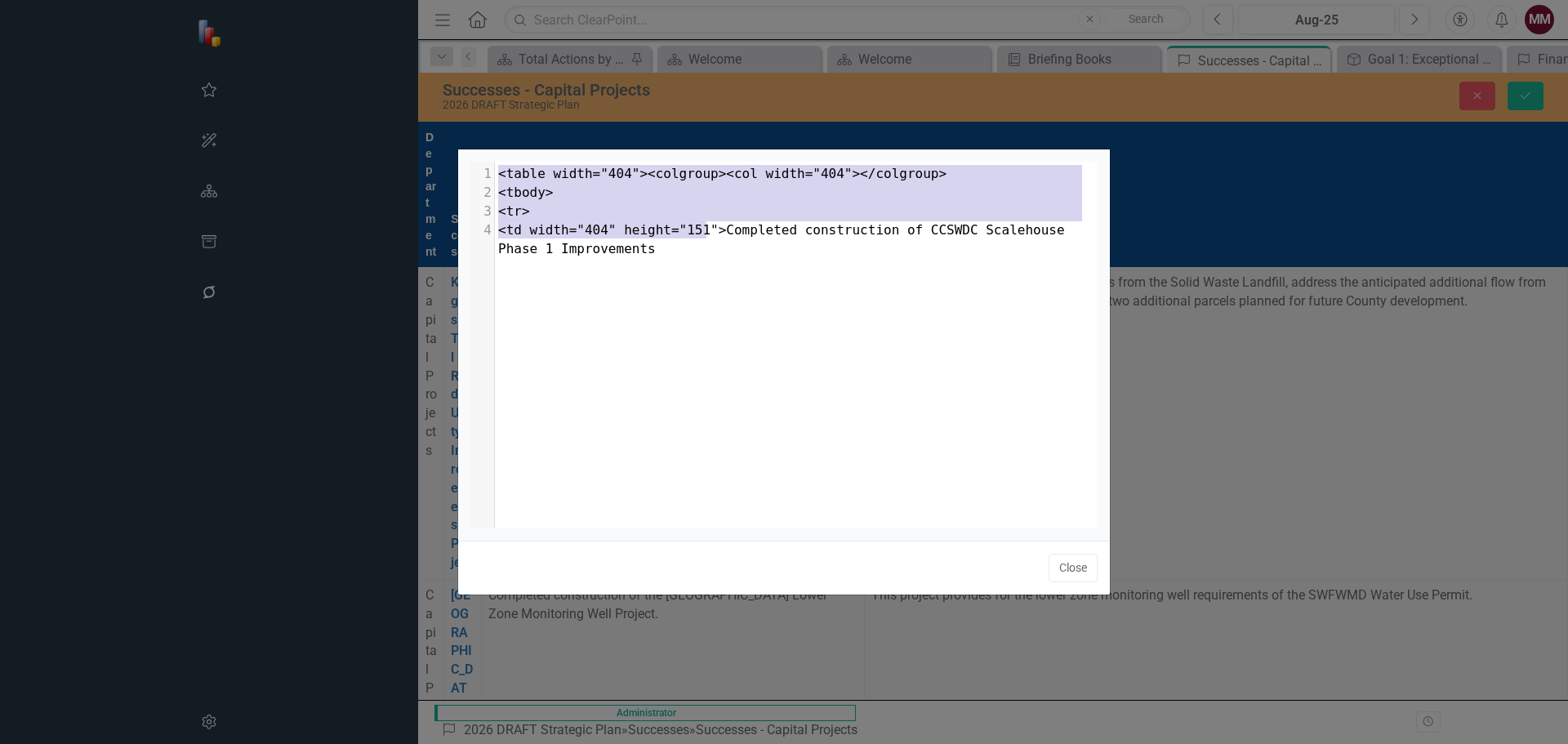
drag, startPoint x: 704, startPoint y: 227, endPoint x: 450, endPoint y: 156, distance: 263.7
click at [450, 156] on div "x 1 <table width="404"><colgroup><col width="404"></colgroup> 2 <tbody> 3 <tr> …" at bounding box center [784, 372] width 1568 height 744
type textarea "<table width="404"><colgroup><col width="404"></colgroup> <tbody> <tr> <td widt…"
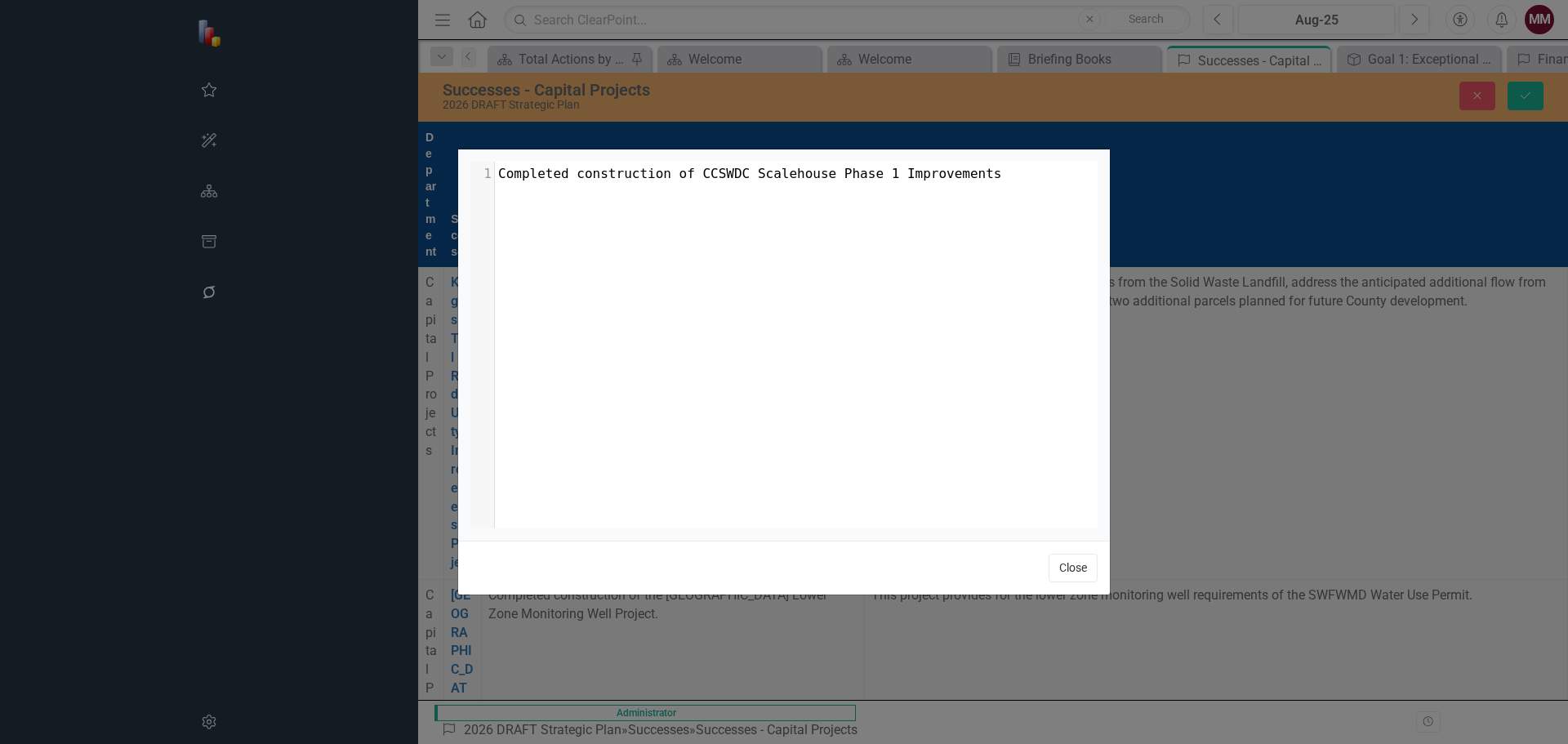
click at [1077, 562] on button "Close" at bounding box center [1073, 568] width 49 height 29
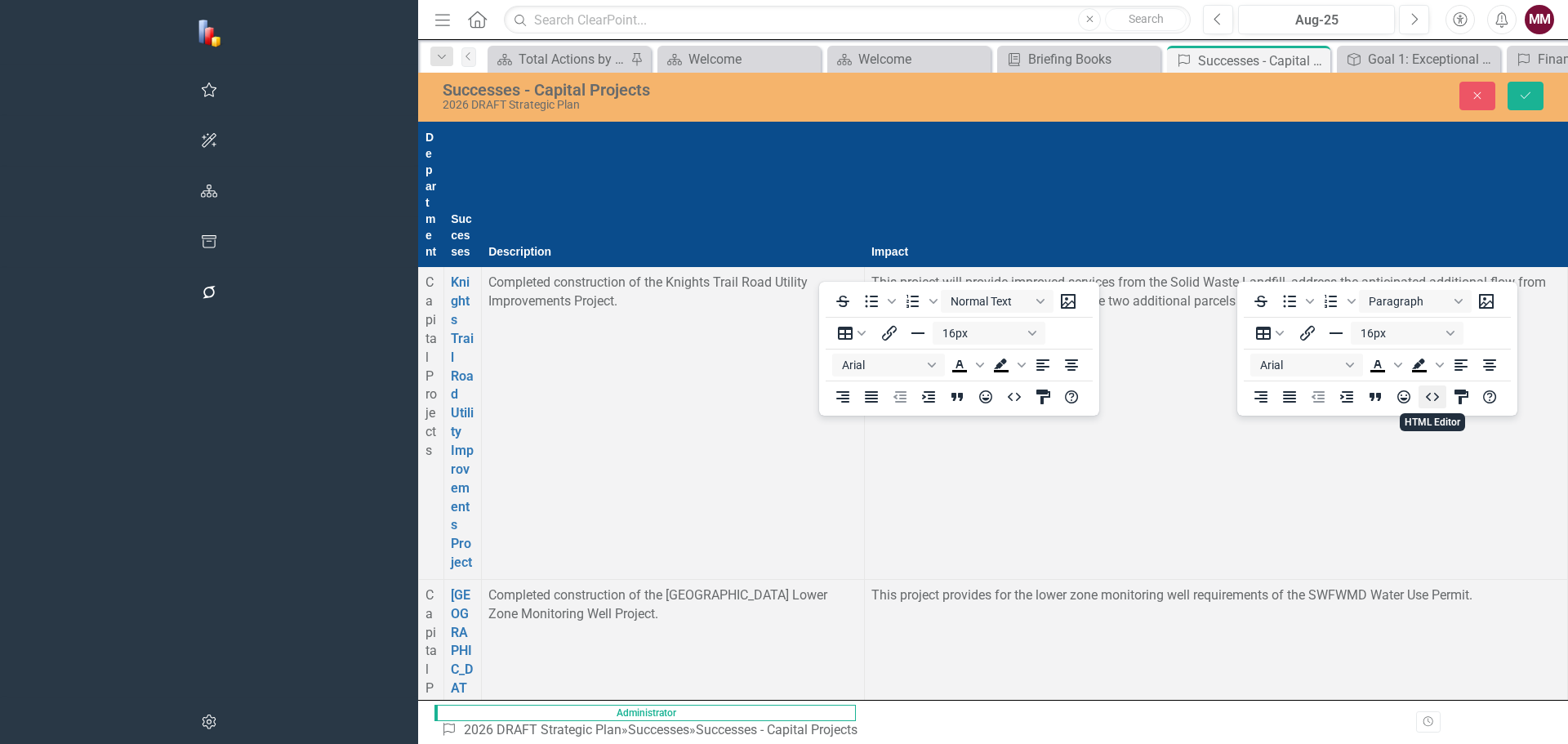
click at [1431, 399] on icon "HTML Editor" at bounding box center [1433, 397] width 20 height 20
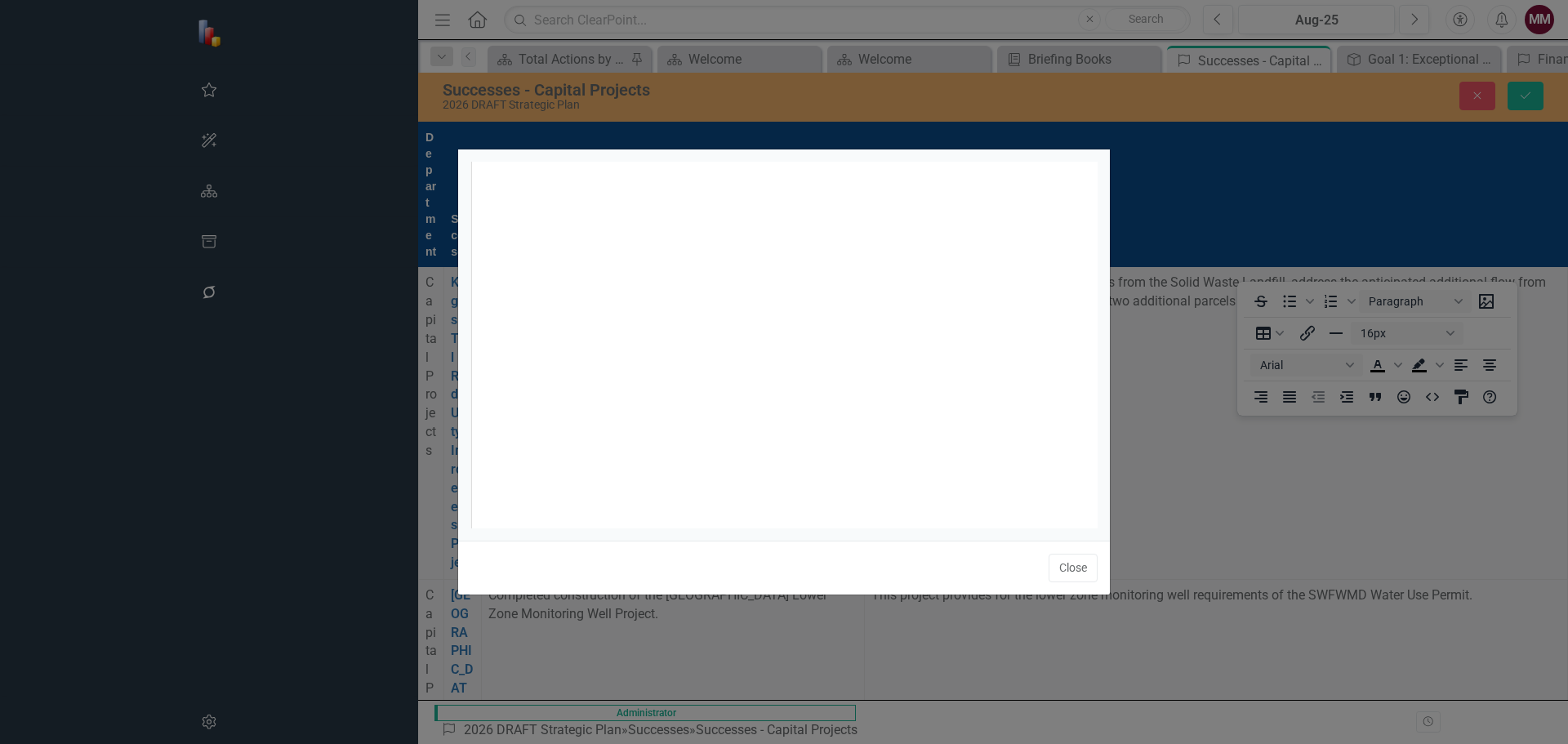
scroll to position [6, 0]
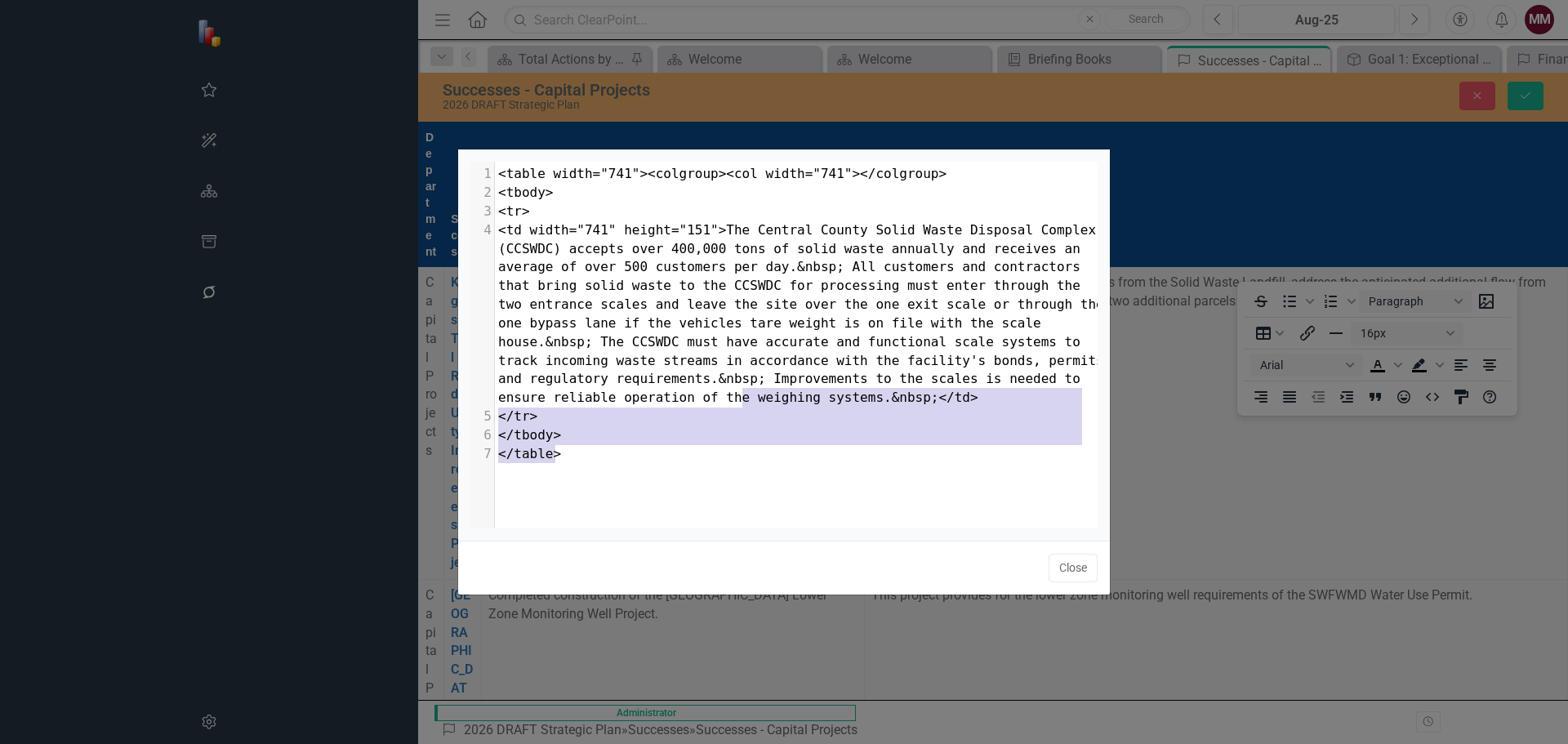
drag, startPoint x: 729, startPoint y: 455, endPoint x: 743, endPoint y: 402, distance: 54.8
click at [743, 402] on div "1 <table width="741"><colgroup><col width="741"></colgroup> 2 <tbody> 3 <tr> 4 …" at bounding box center [802, 314] width 615 height 299
type textarea "&nbsp;</td> </tr> </tbody> </table>"
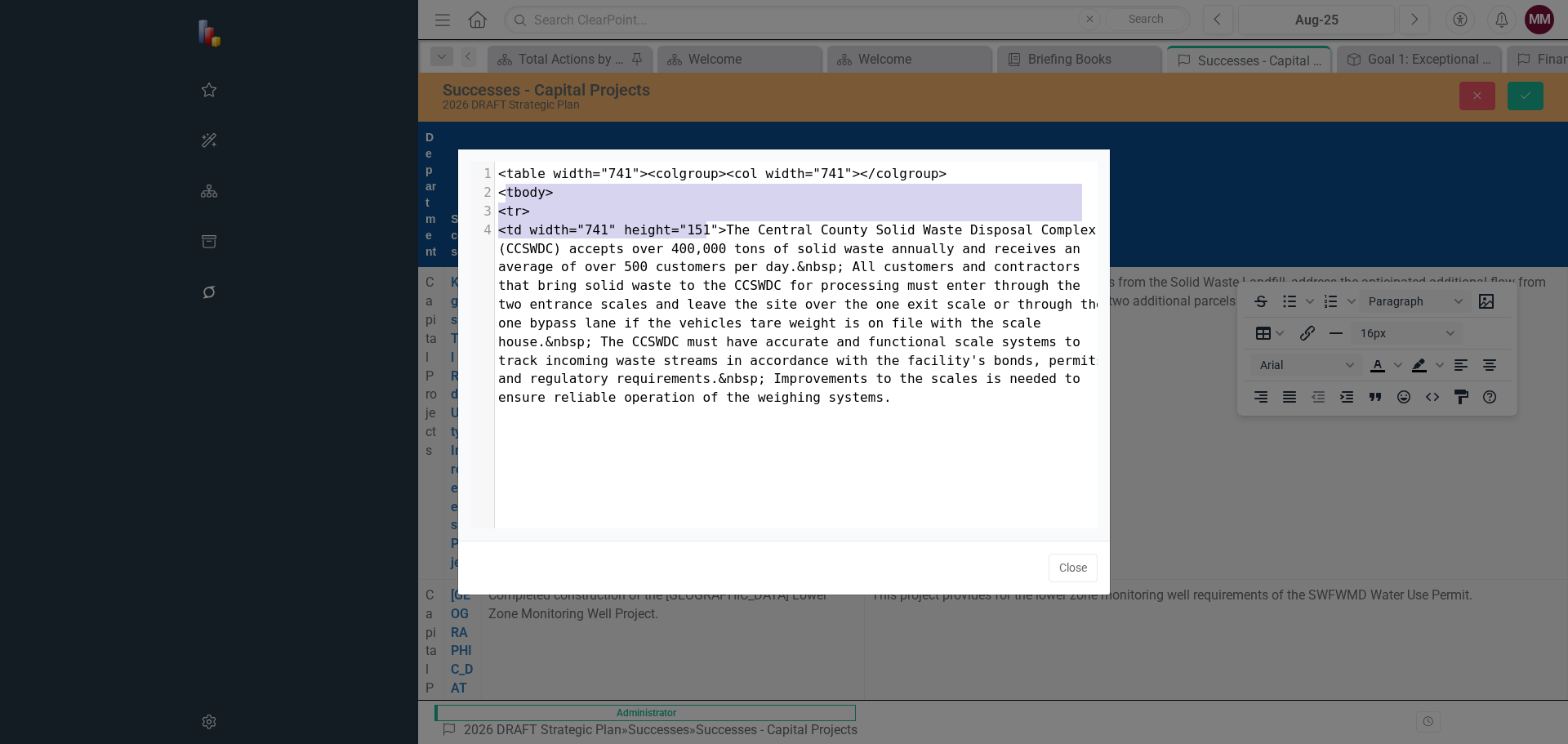
drag, startPoint x: 705, startPoint y: 229, endPoint x: 481, endPoint y: 175, distance: 230.4
click at [495, 175] on div "1 <table width="741"><colgroup><col width="741"></colgroup> 2 <tbody> 3 <tr> 4 …" at bounding box center [802, 286] width 615 height 243
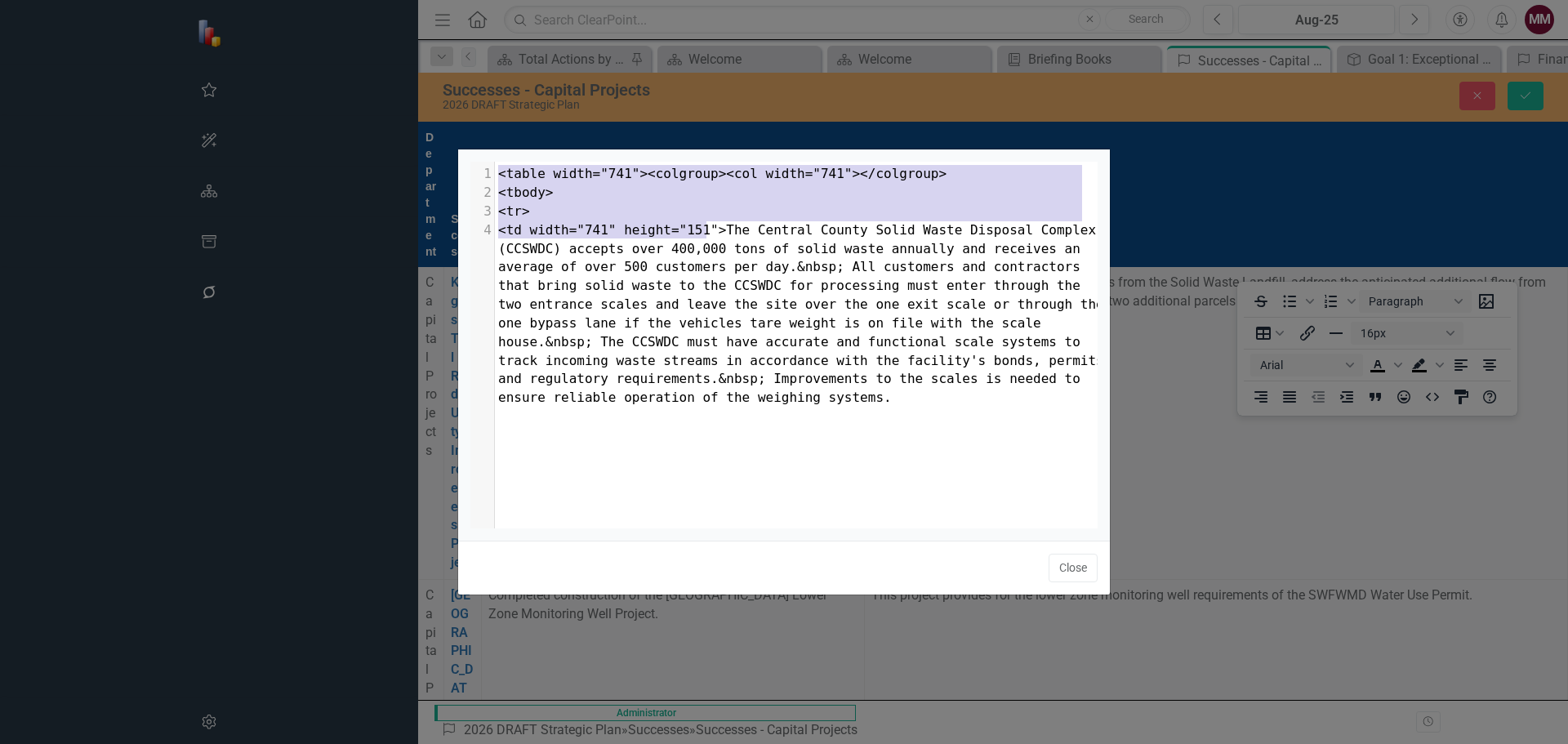
type textarea "<table width="741"><colgroup><col width="741"></colgroup> <tbody> <tr> <td widt…"
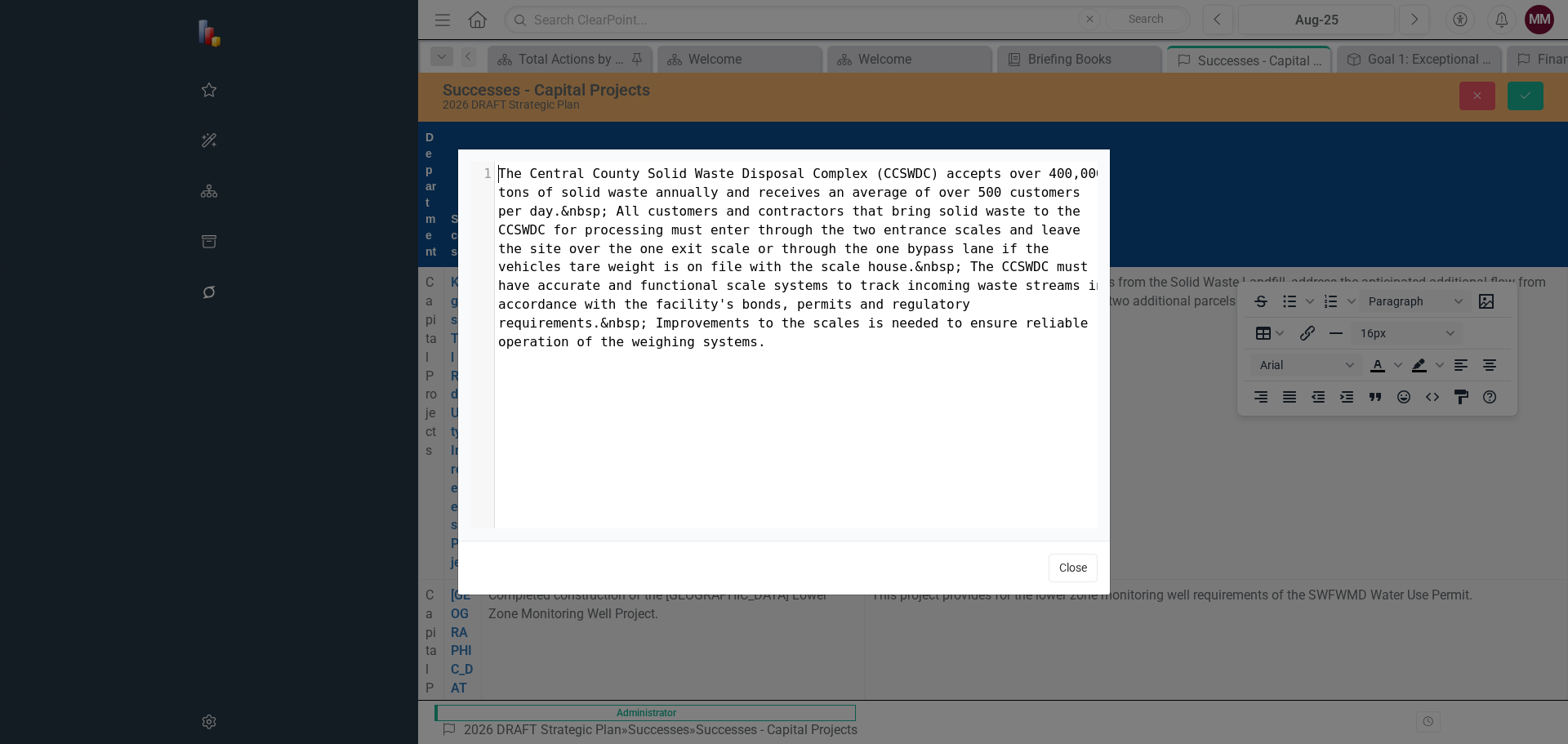
click at [1079, 564] on button "Close" at bounding box center [1073, 568] width 49 height 29
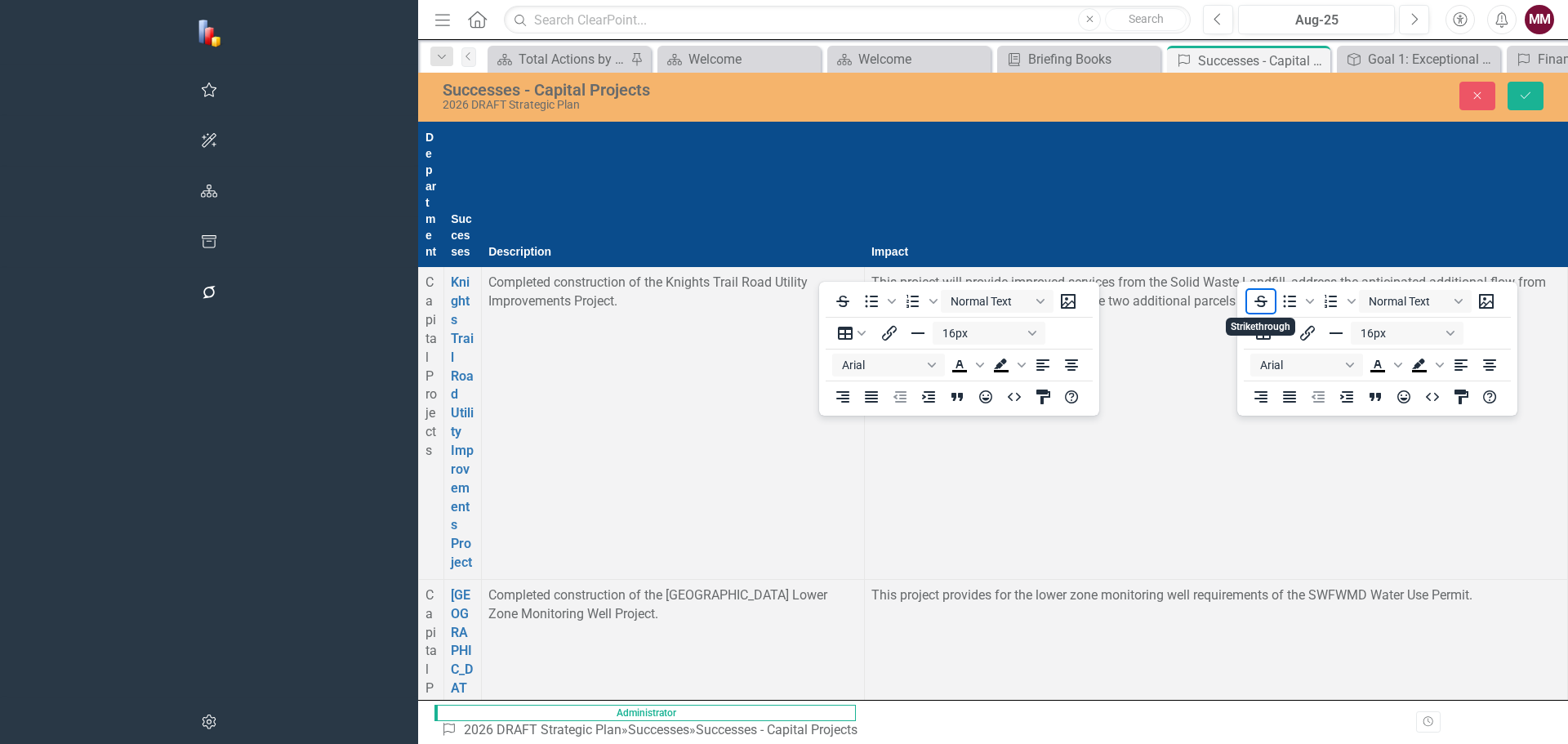
scroll to position [2286, 0]
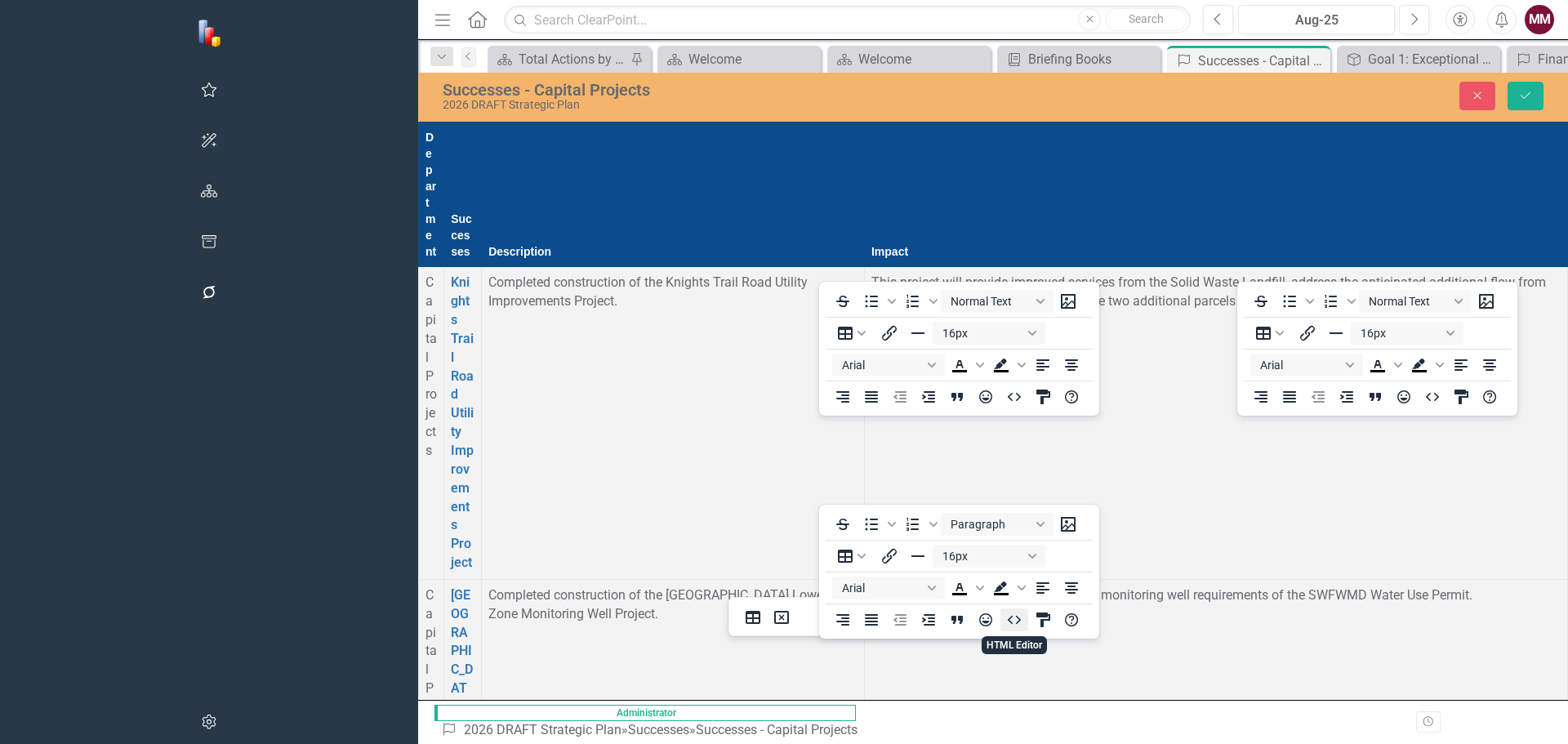
click at [1016, 618] on icon "HTML Editor" at bounding box center [1014, 619] width 20 height 20
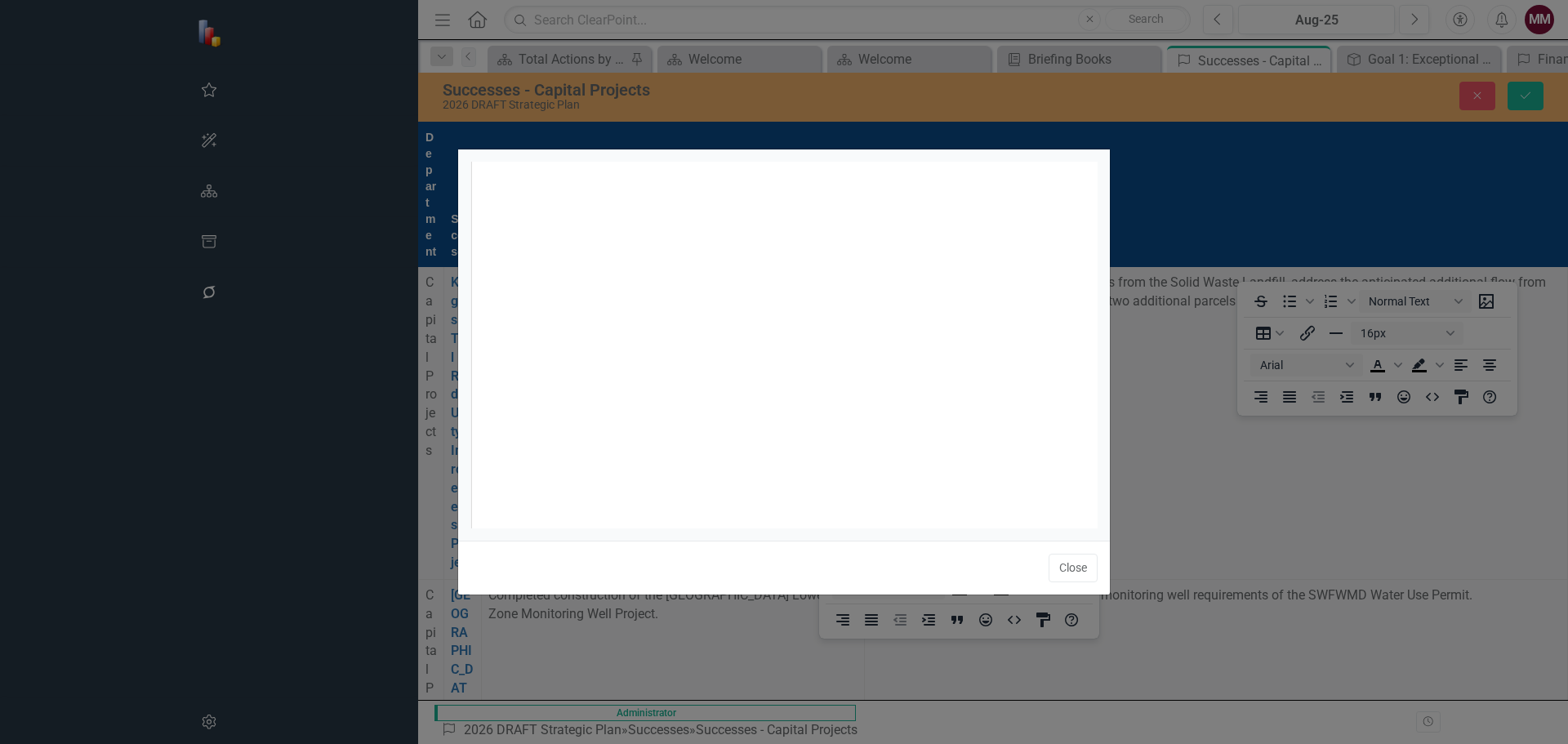
scroll to position [6, 0]
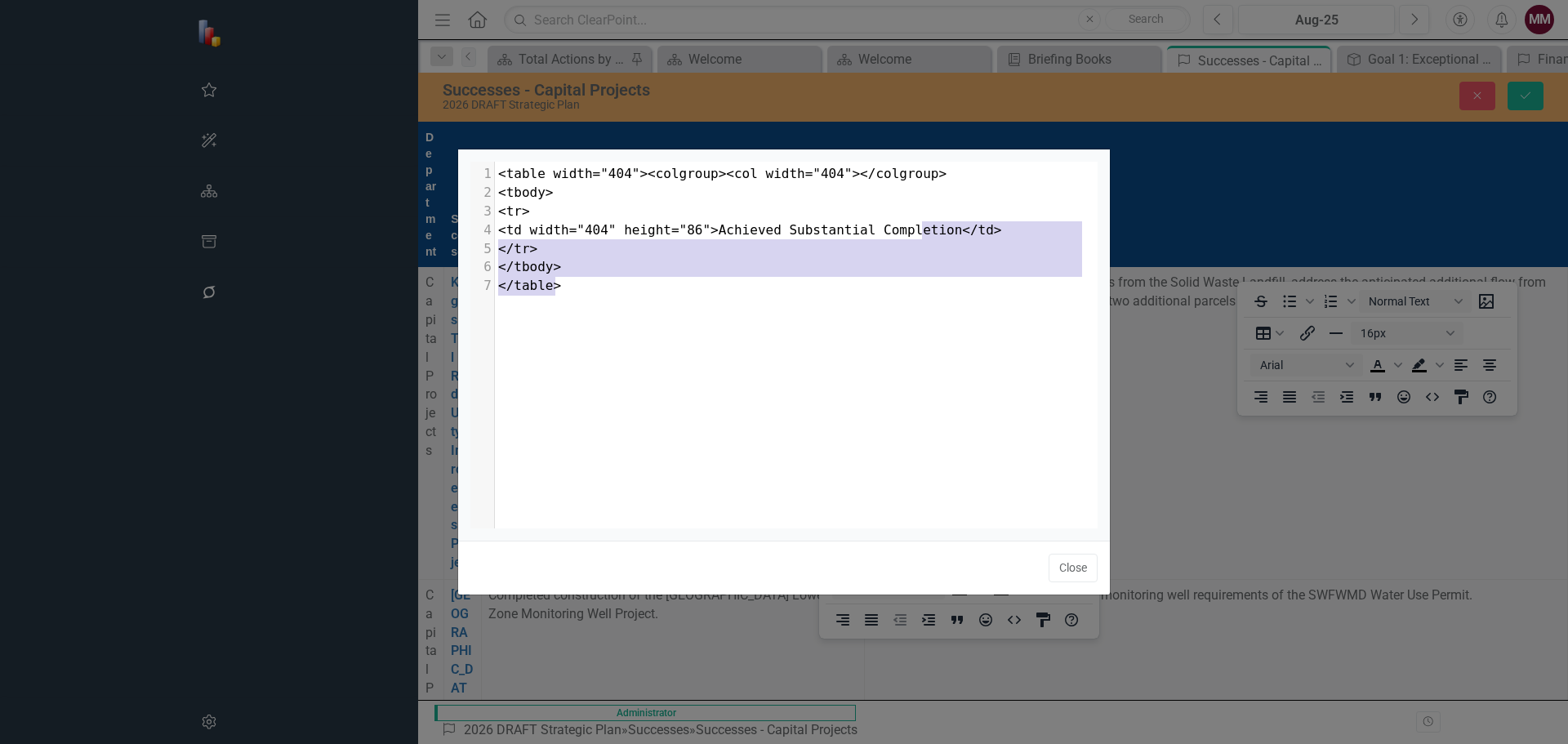
drag, startPoint x: 644, startPoint y: 289, endPoint x: 921, endPoint y: 235, distance: 282.2
click at [921, 235] on div "1 <table width="404"><colgroup><col width="404"></colgroup> 2 <tbody> 3 <tr> 4 …" at bounding box center [802, 230] width 615 height 131
type textarea "</td> </tr> </tbody> </table>"
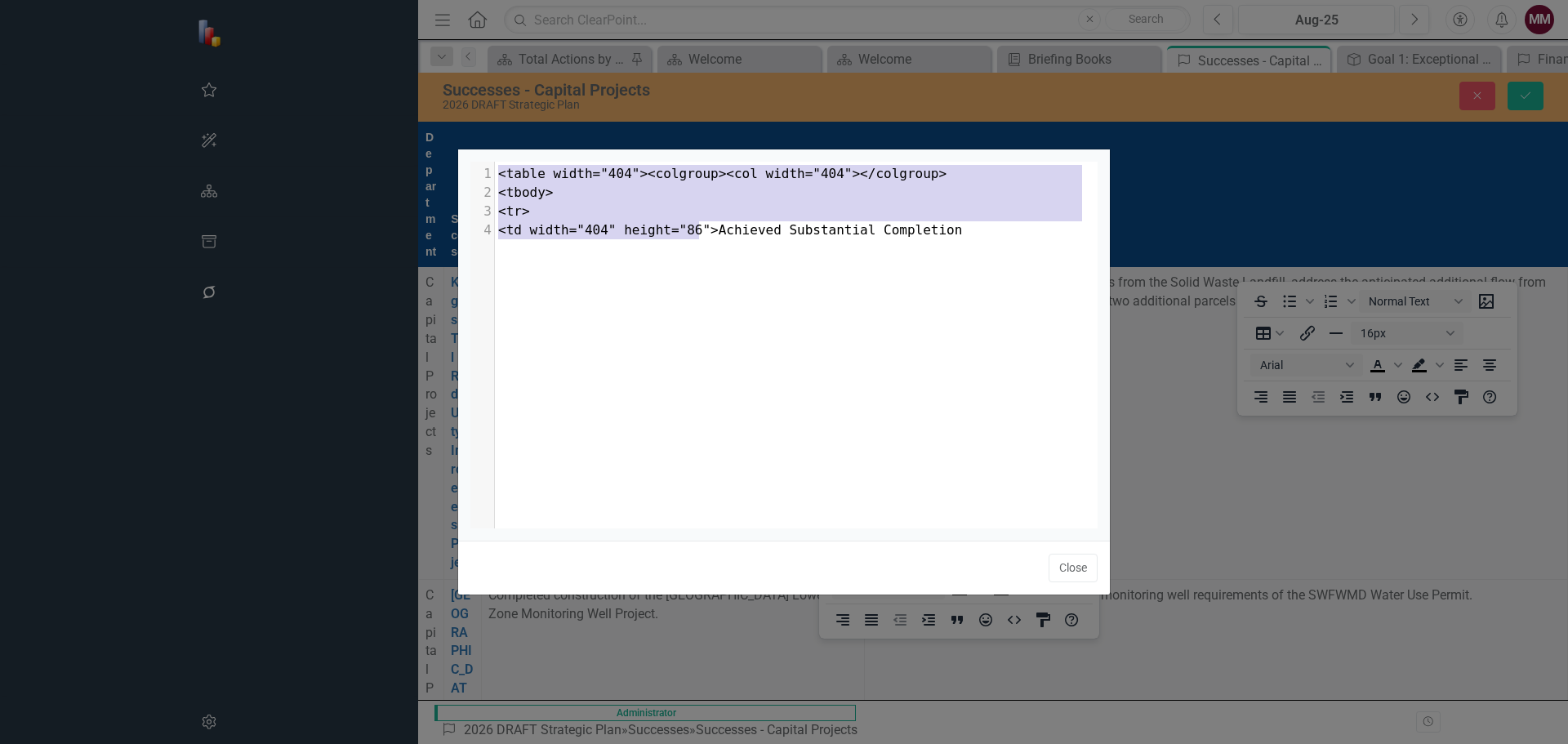
drag, startPoint x: 698, startPoint y: 236, endPoint x: 490, endPoint y: 175, distance: 216.8
click at [495, 175] on div "1 <table width="404"><colgroup><col width="404"></colgroup> 2 <tbody> 3 <tr> 4 …" at bounding box center [802, 202] width 615 height 74
type textarea "<table width="404"><colgroup><col width="404"></colgroup> <tbody> <tr> <td widt…"
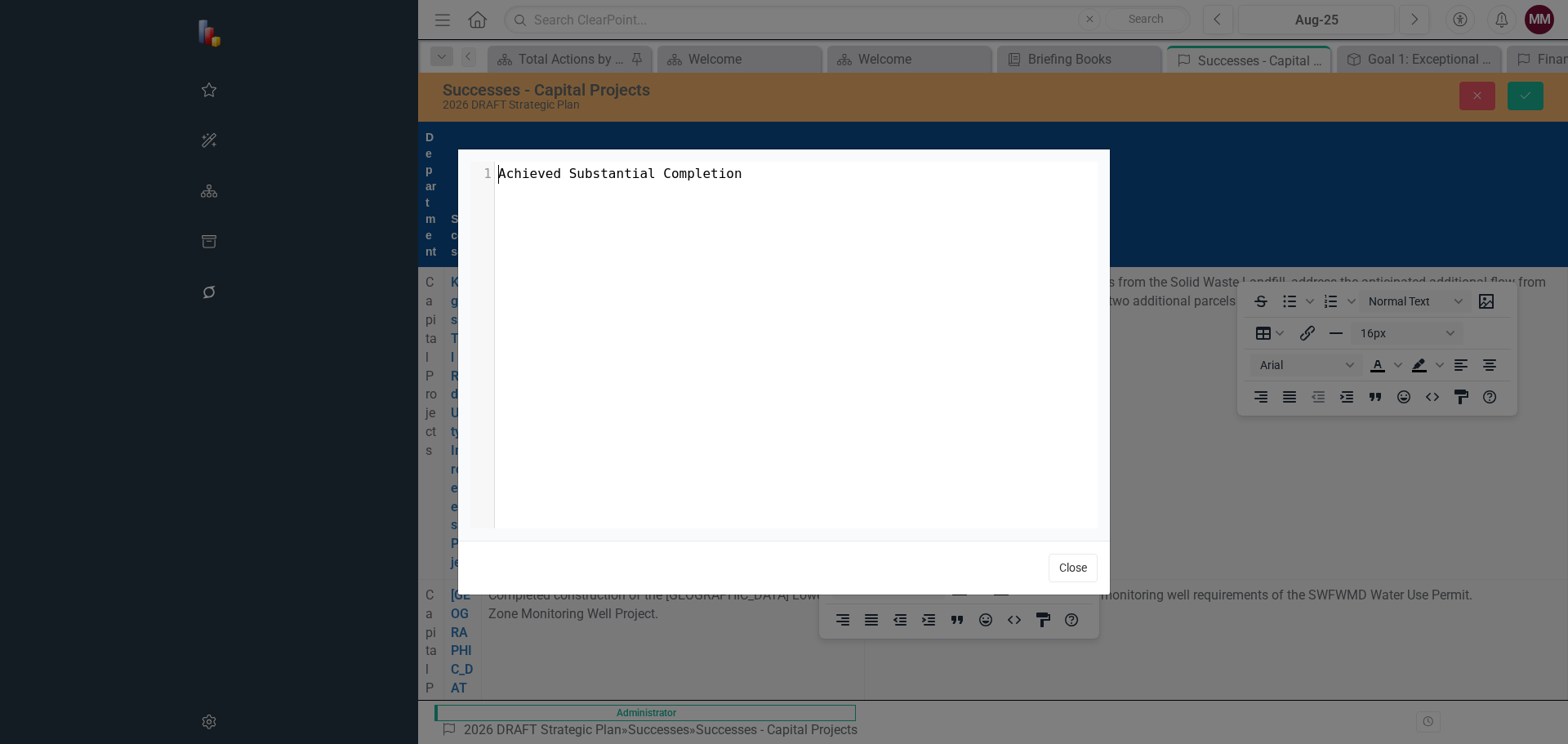
click at [1070, 572] on button "Close" at bounding box center [1073, 568] width 49 height 29
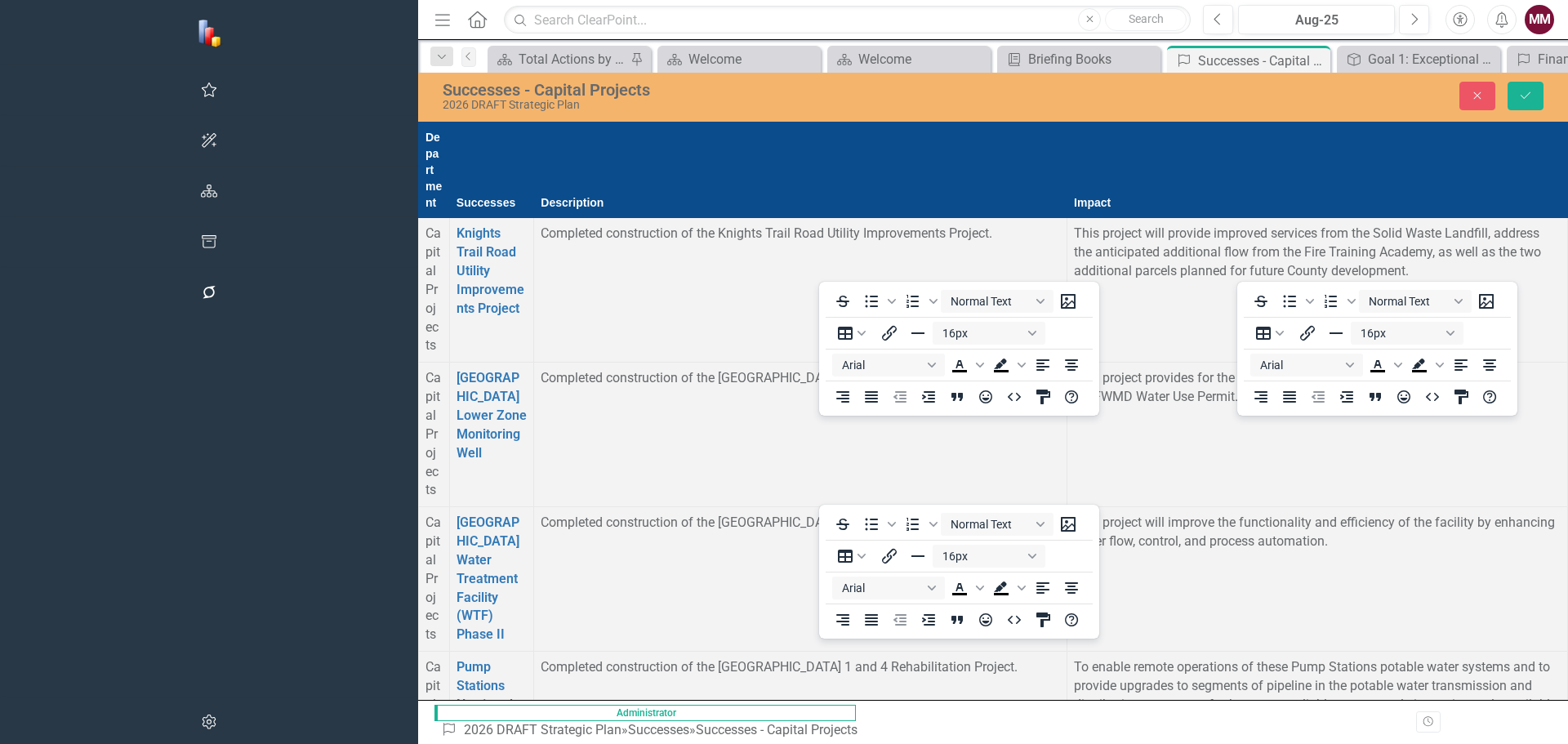
scroll to position [0, 0]
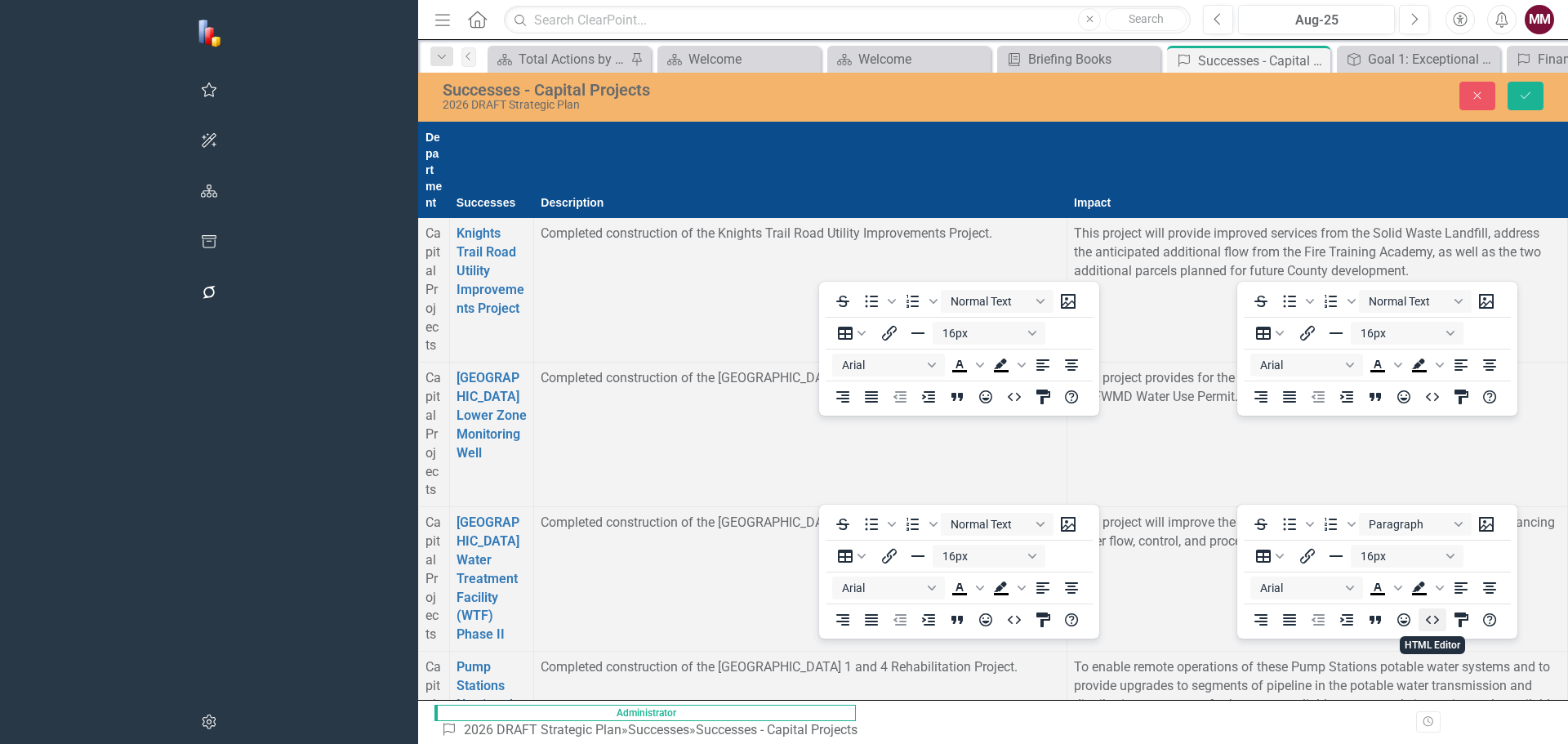
click at [1432, 614] on icon "HTML Editor" at bounding box center [1433, 619] width 20 height 20
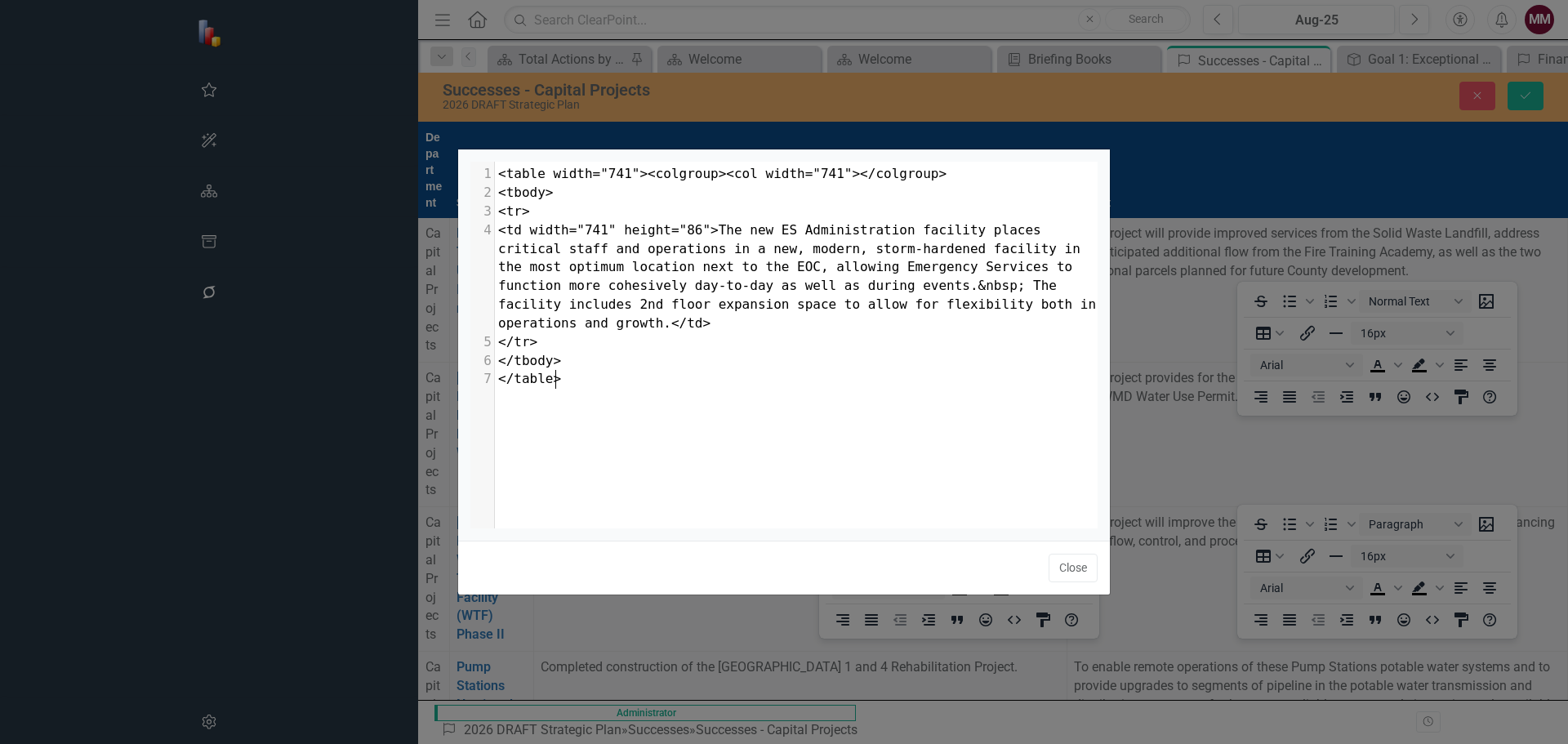
scroll to position [6, 0]
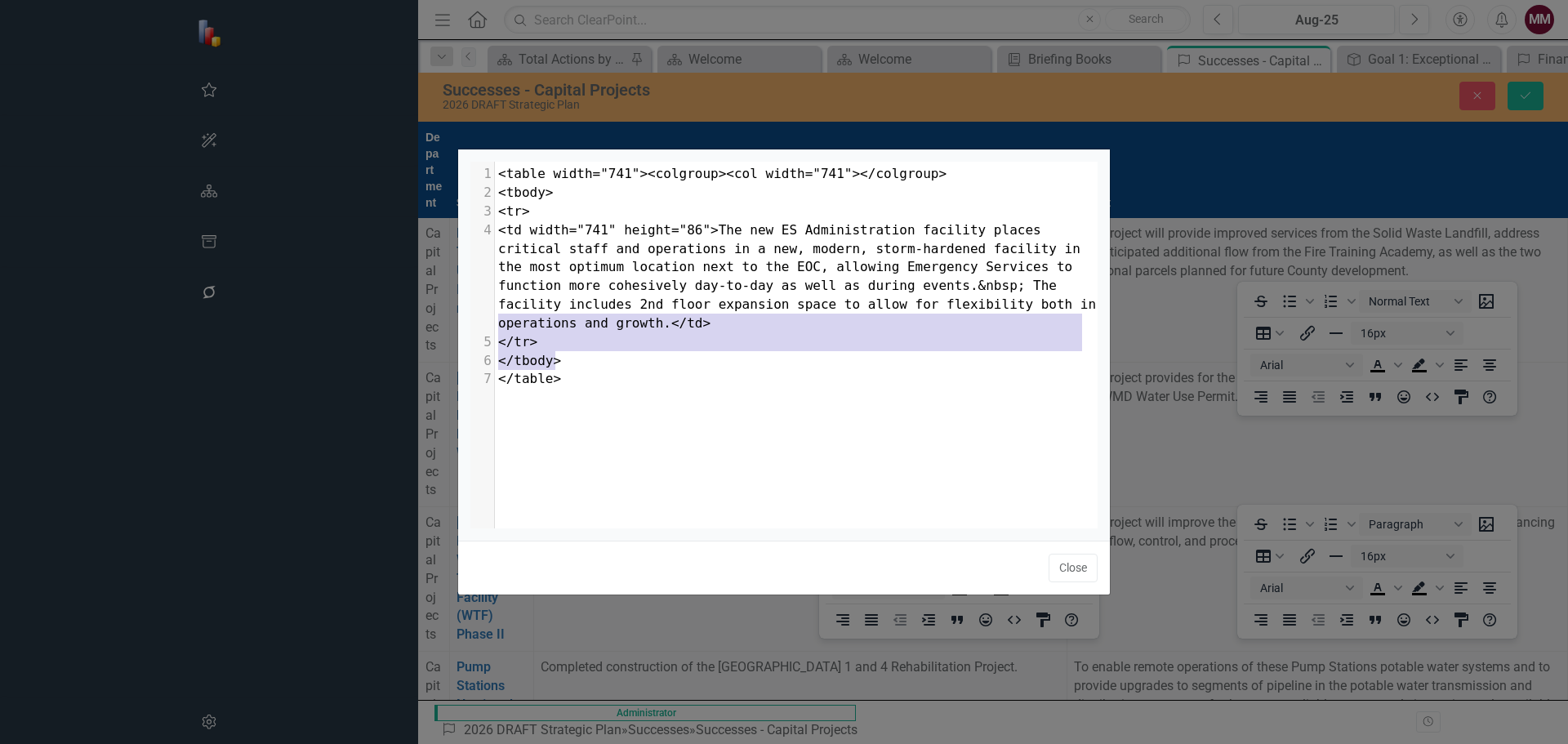
drag, startPoint x: 794, startPoint y: 367, endPoint x: 496, endPoint y: 328, distance: 300.5
click at [496, 328] on div "1 <table width="741"><colgroup><col width="741"></colgroup> 2 <tbody> 3 <tr> 4 …" at bounding box center [802, 277] width 615 height 224
click at [554, 378] on span "</table>" at bounding box center [530, 378] width 63 height 15
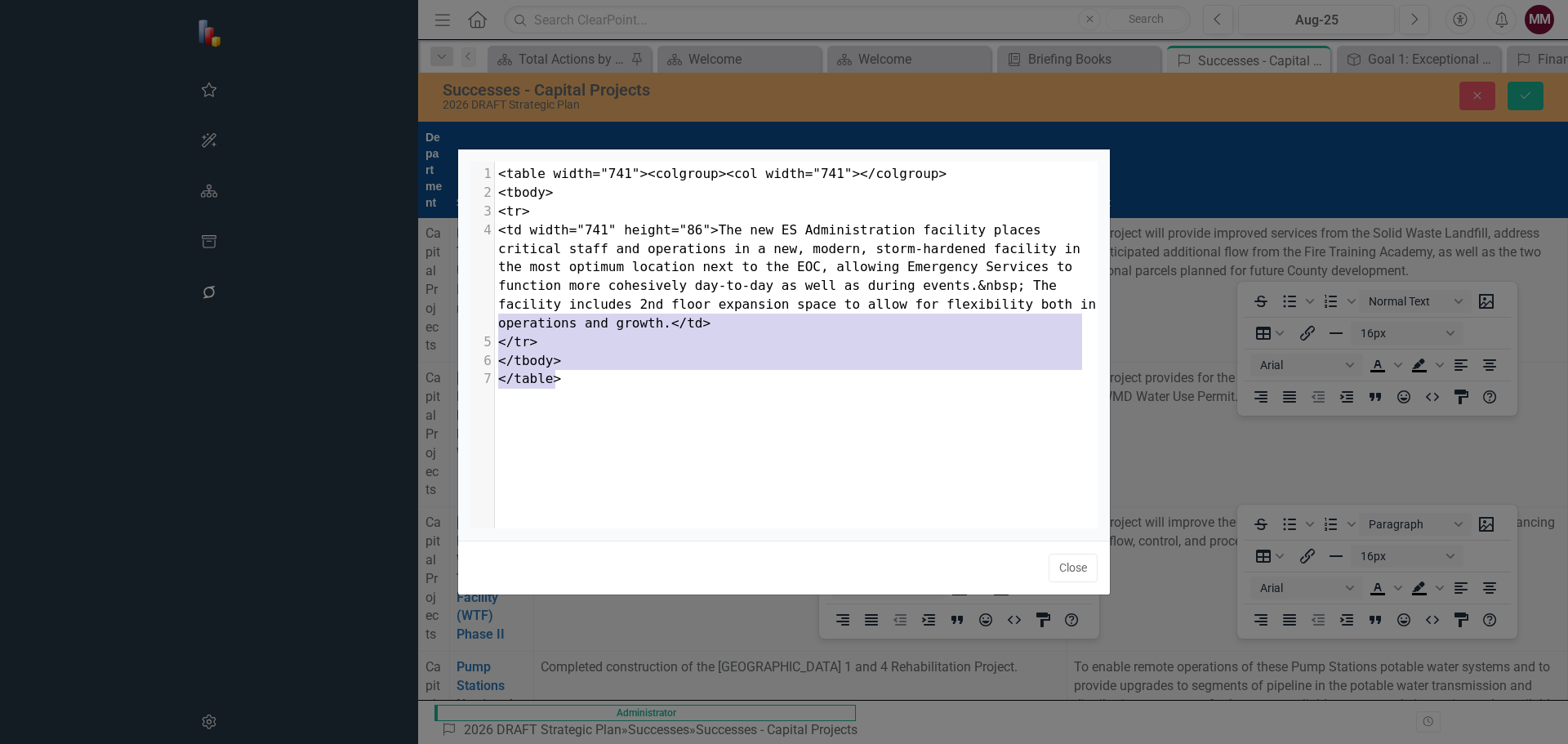
drag, startPoint x: 545, startPoint y: 365, endPoint x: 497, endPoint y: 327, distance: 61.2
click at [497, 327] on div "1 <table width="741"><colgroup><col width="741"></colgroup> 2 <tbody> 3 <tr> 4 …" at bounding box center [802, 277] width 615 height 224
type textarea "</td> </tr> </tbody> </table>"
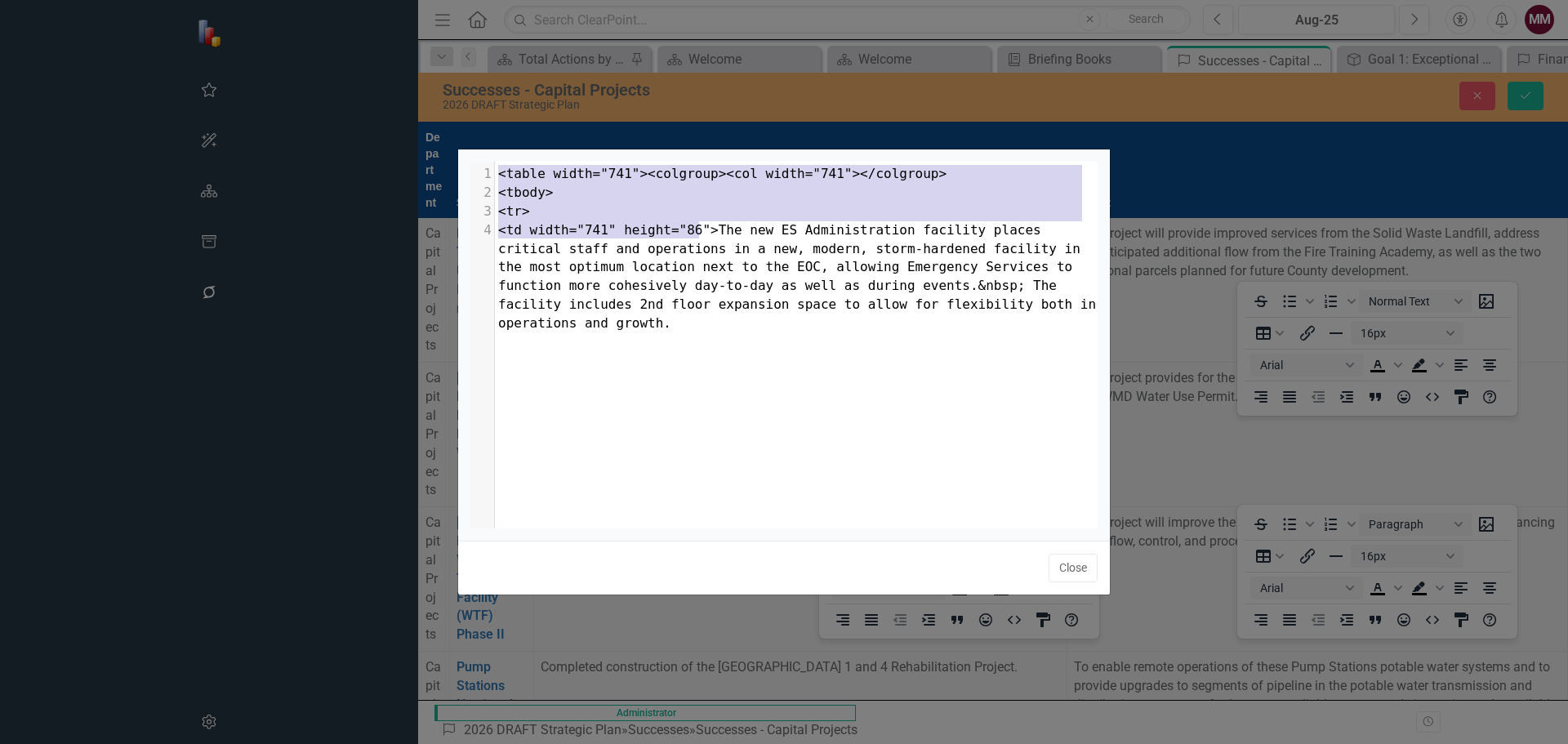
drag, startPoint x: 699, startPoint y: 229, endPoint x: 490, endPoint y: 175, distance: 215.9
click at [495, 175] on div "1 <table width="741"><colgroup><col width="741"></colgroup> 2 <tbody> 3 <tr> 4 …" at bounding box center [802, 249] width 615 height 168
type textarea "<table width="741"><colgroup><col width="741"></colgroup> <tbody> <tr> <td widt…"
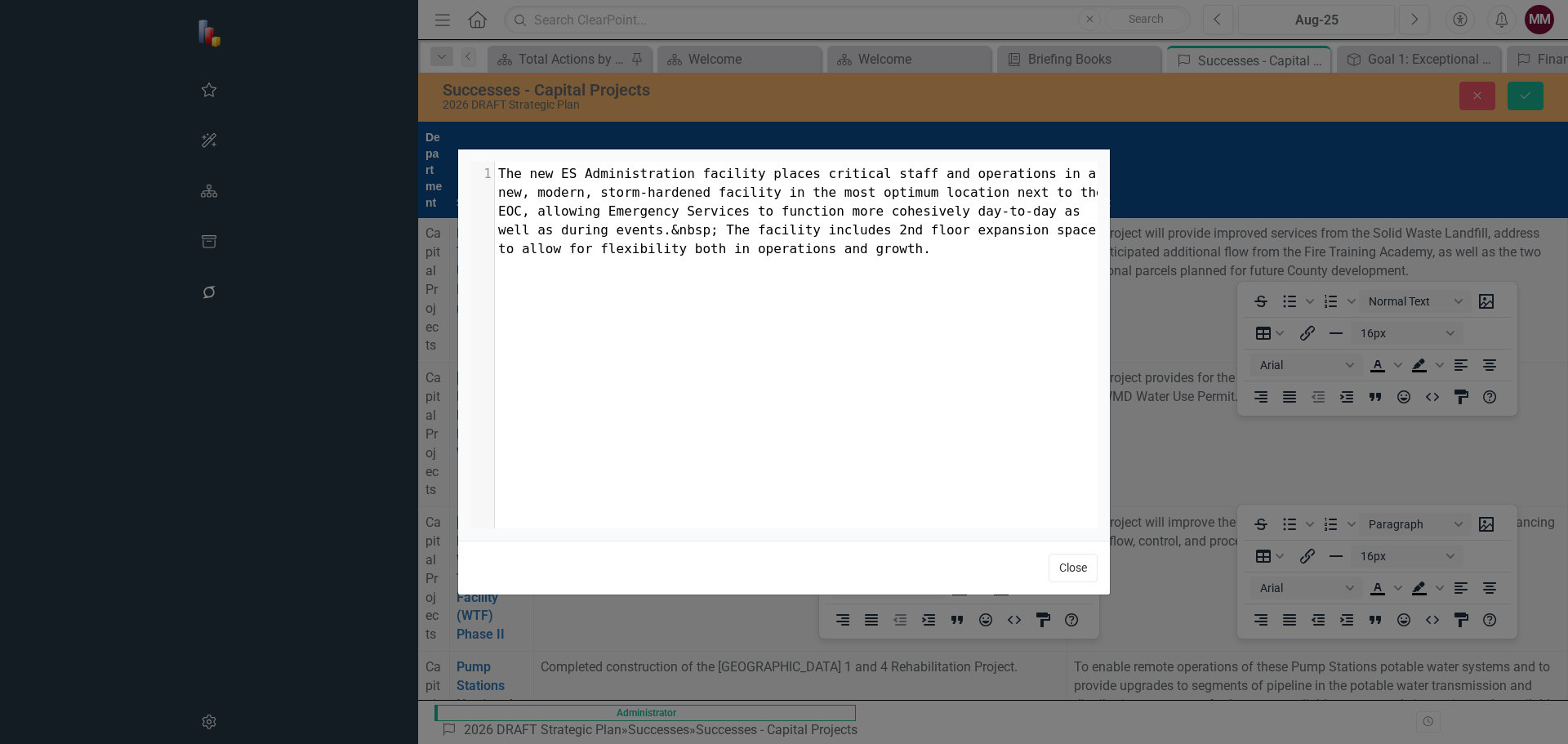
click at [1077, 563] on button "Close" at bounding box center [1073, 568] width 49 height 29
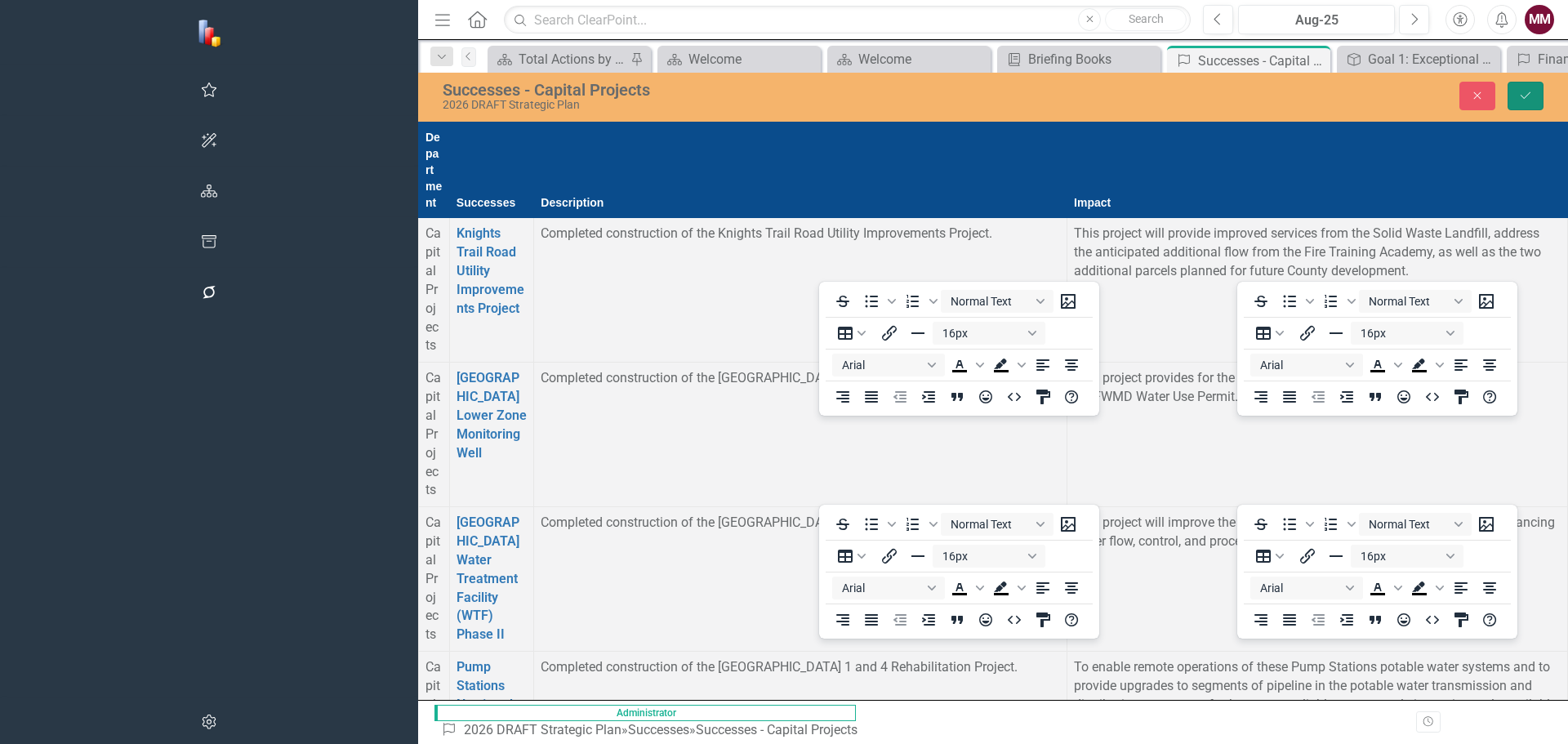
click at [1528, 101] on icon "Save" at bounding box center [1526, 95] width 14 height 12
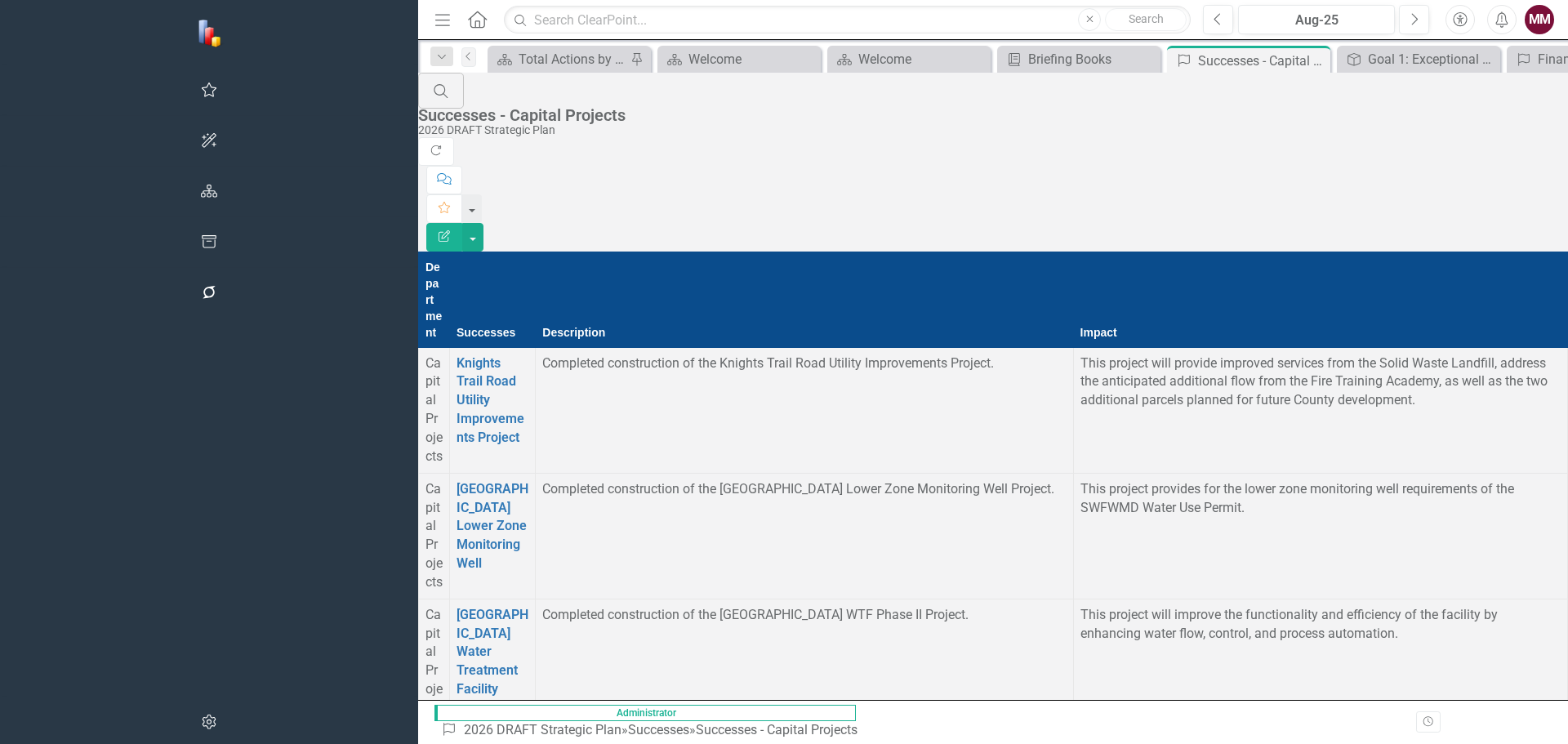
scroll to position [2204, 0]
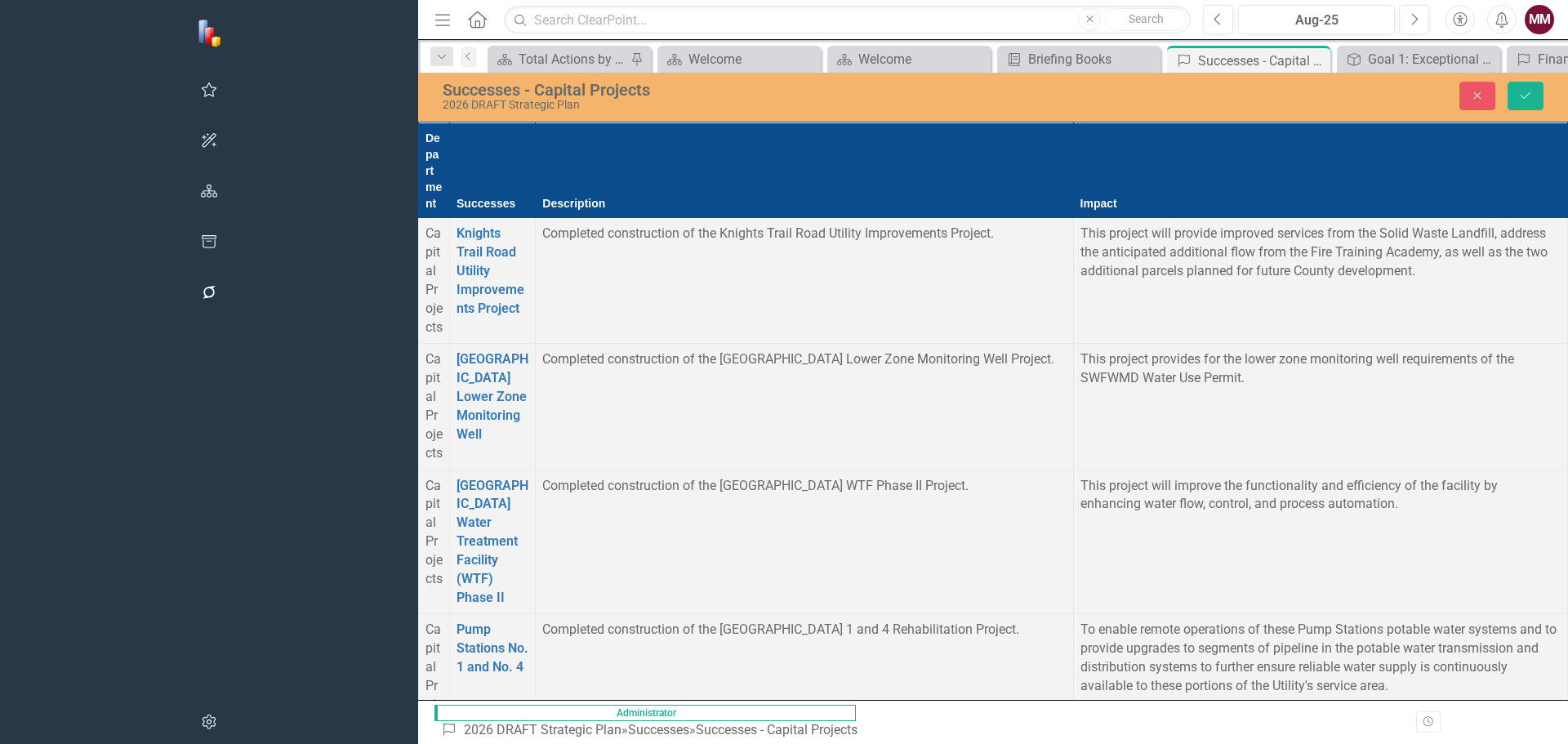
scroll to position [0, 0]
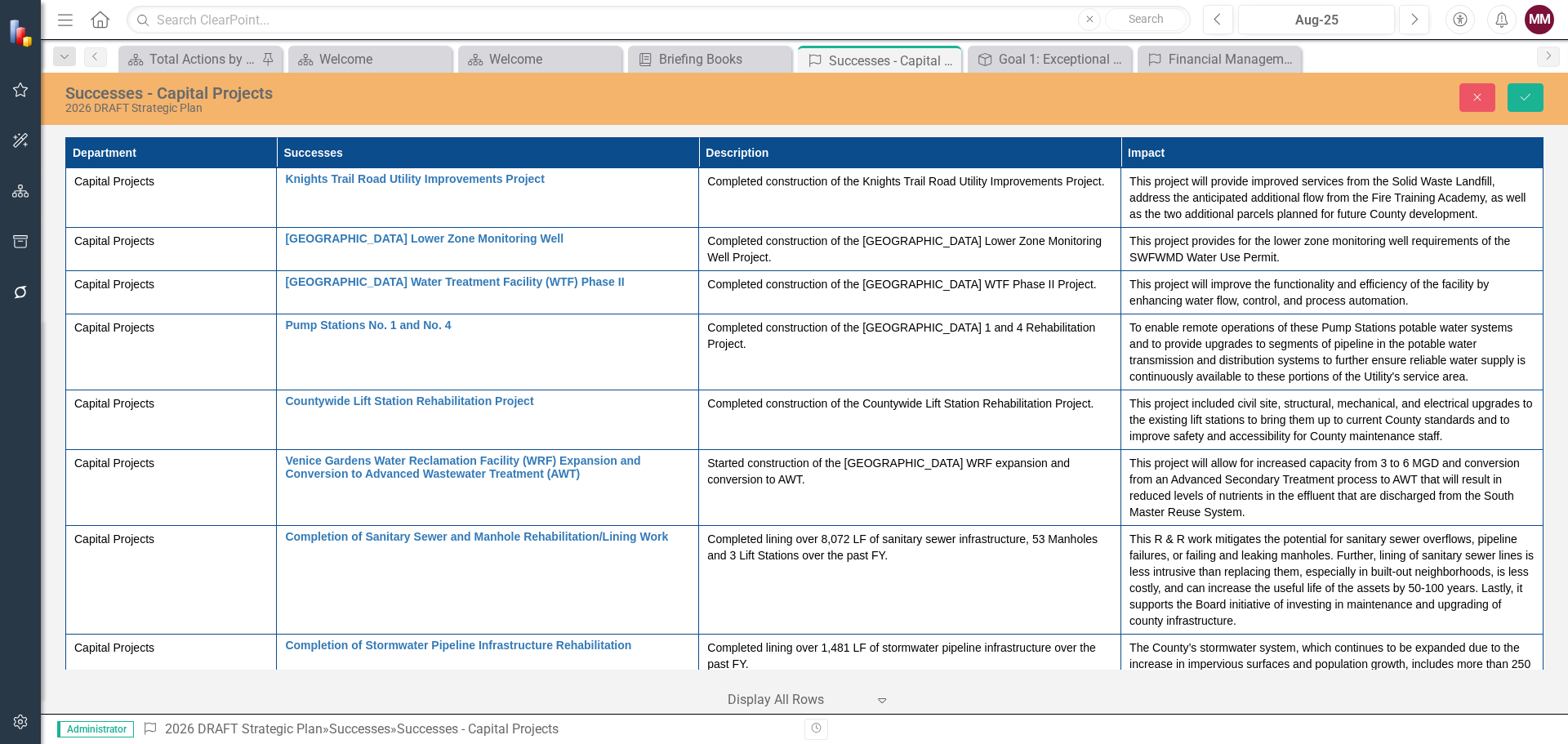
scroll to position [2204, 0]
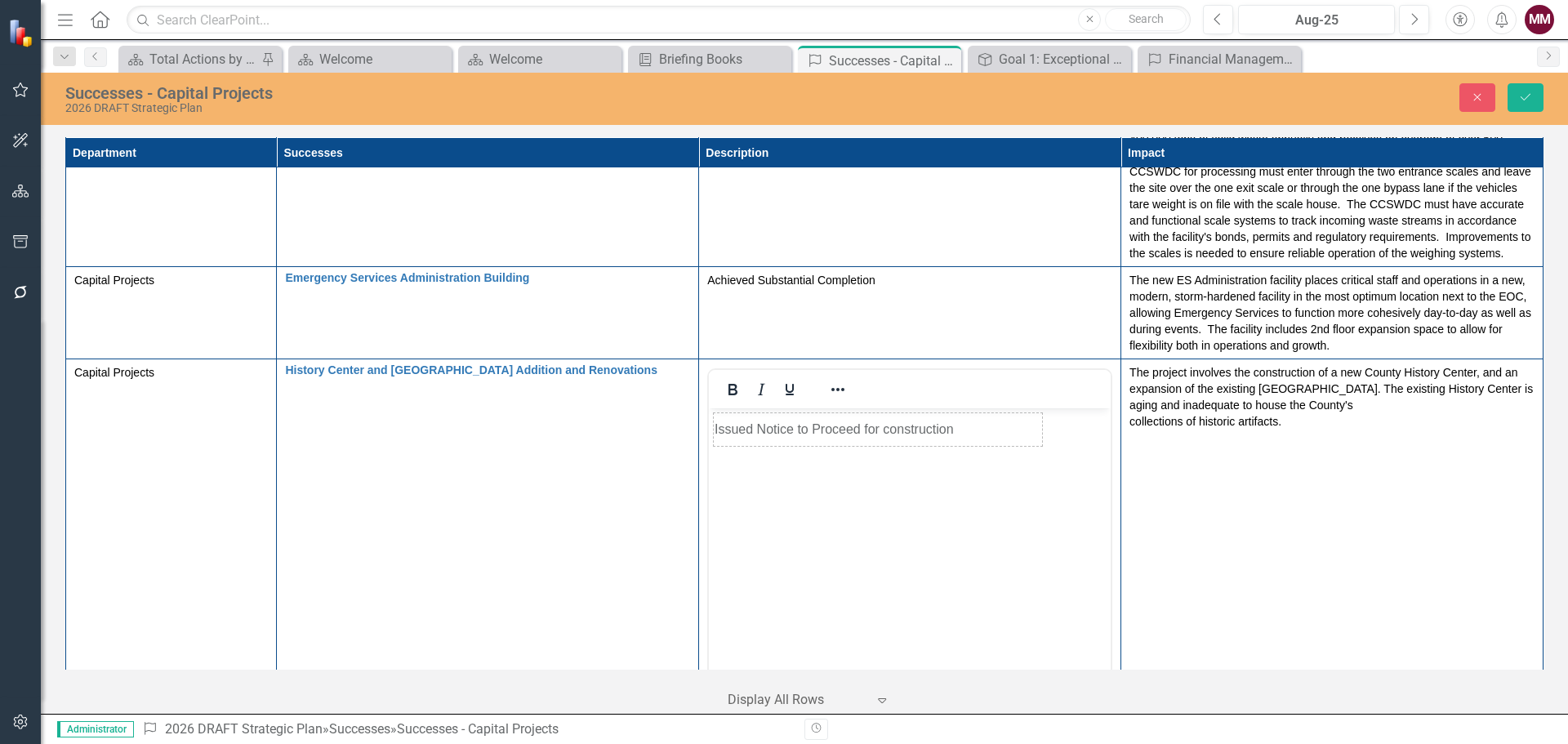
click at [834, 379] on icon "Reveal or hide additional toolbar items" at bounding box center [838, 389] width 20 height 20
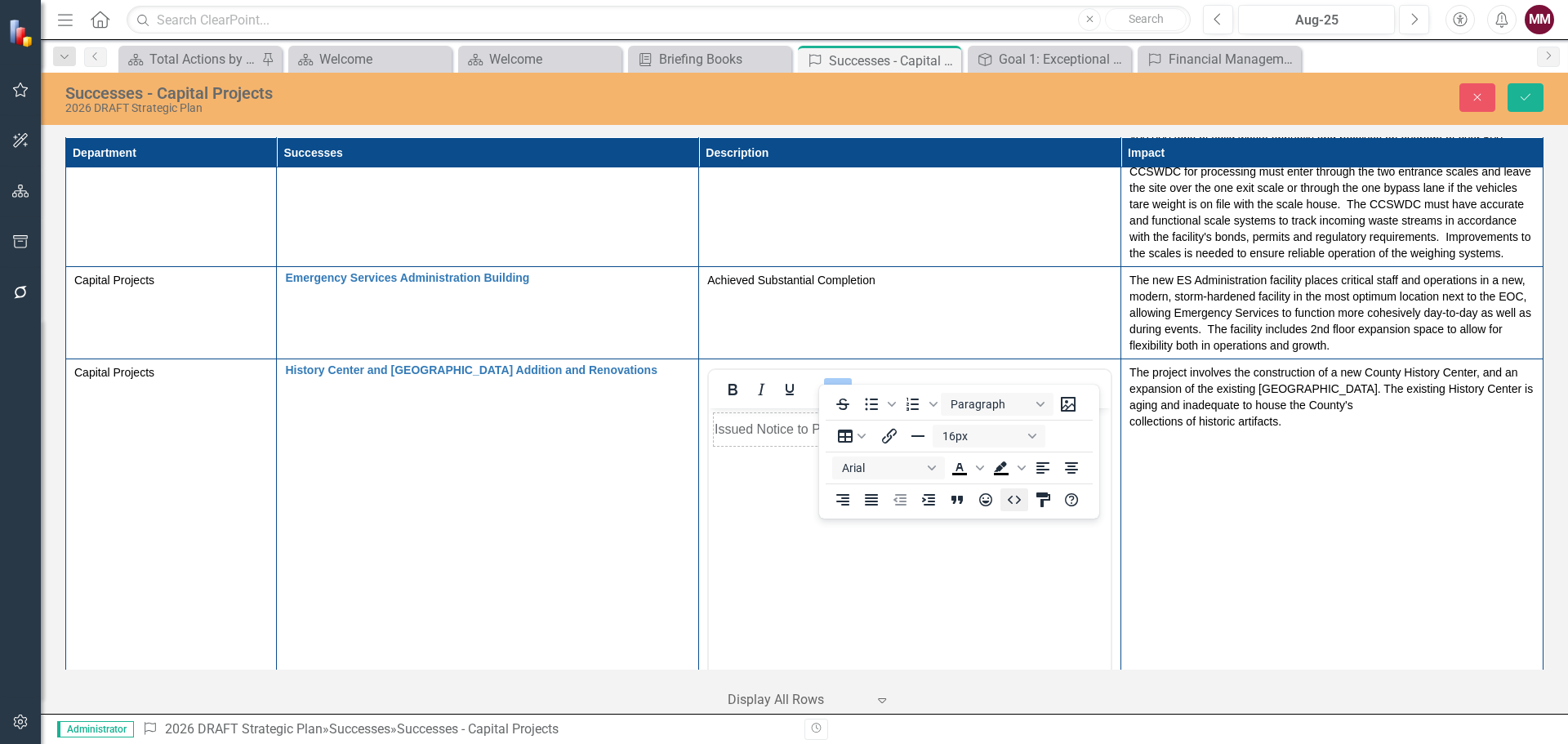
click at [1015, 498] on icon "HTML Editor" at bounding box center [1014, 500] width 20 height 20
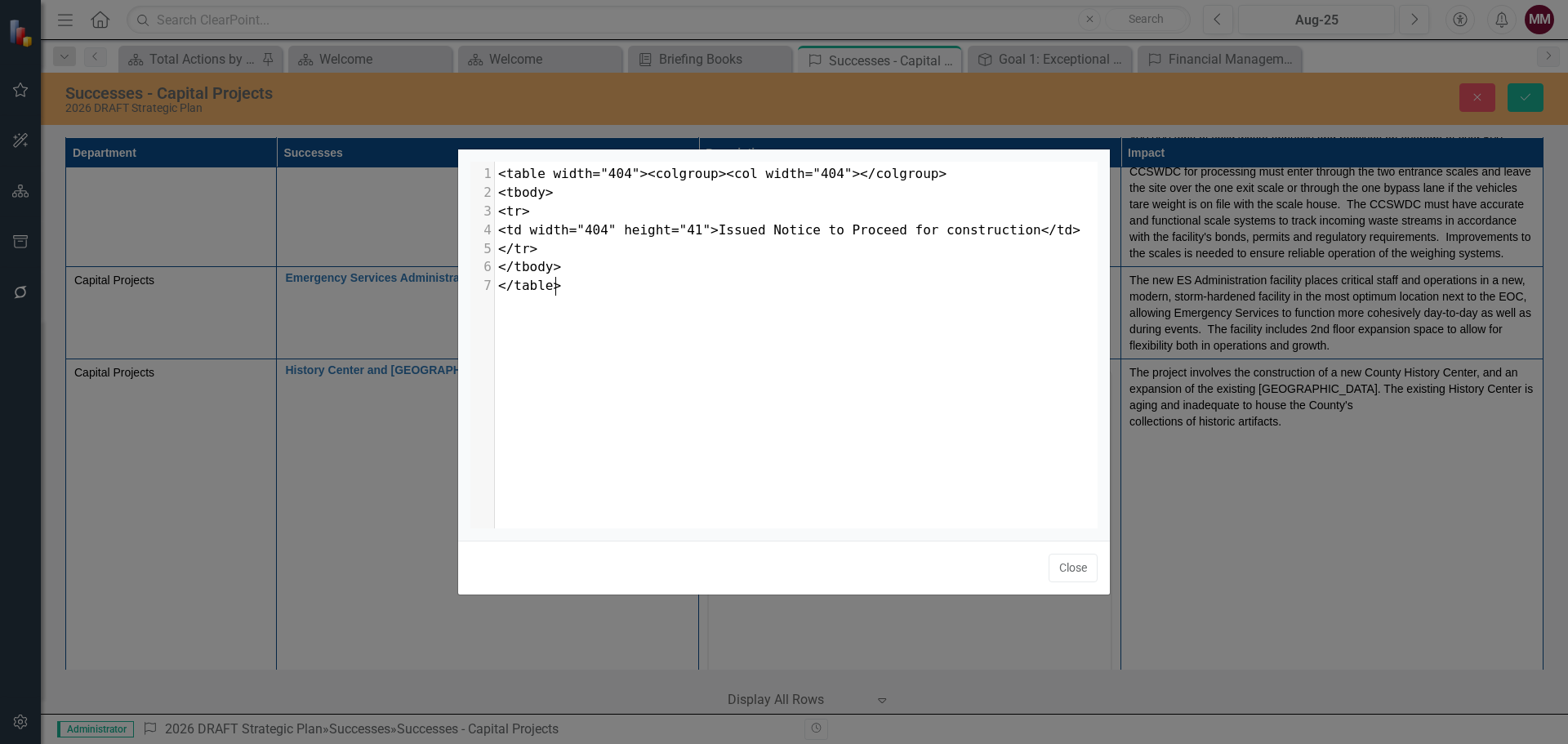
scroll to position [6, 0]
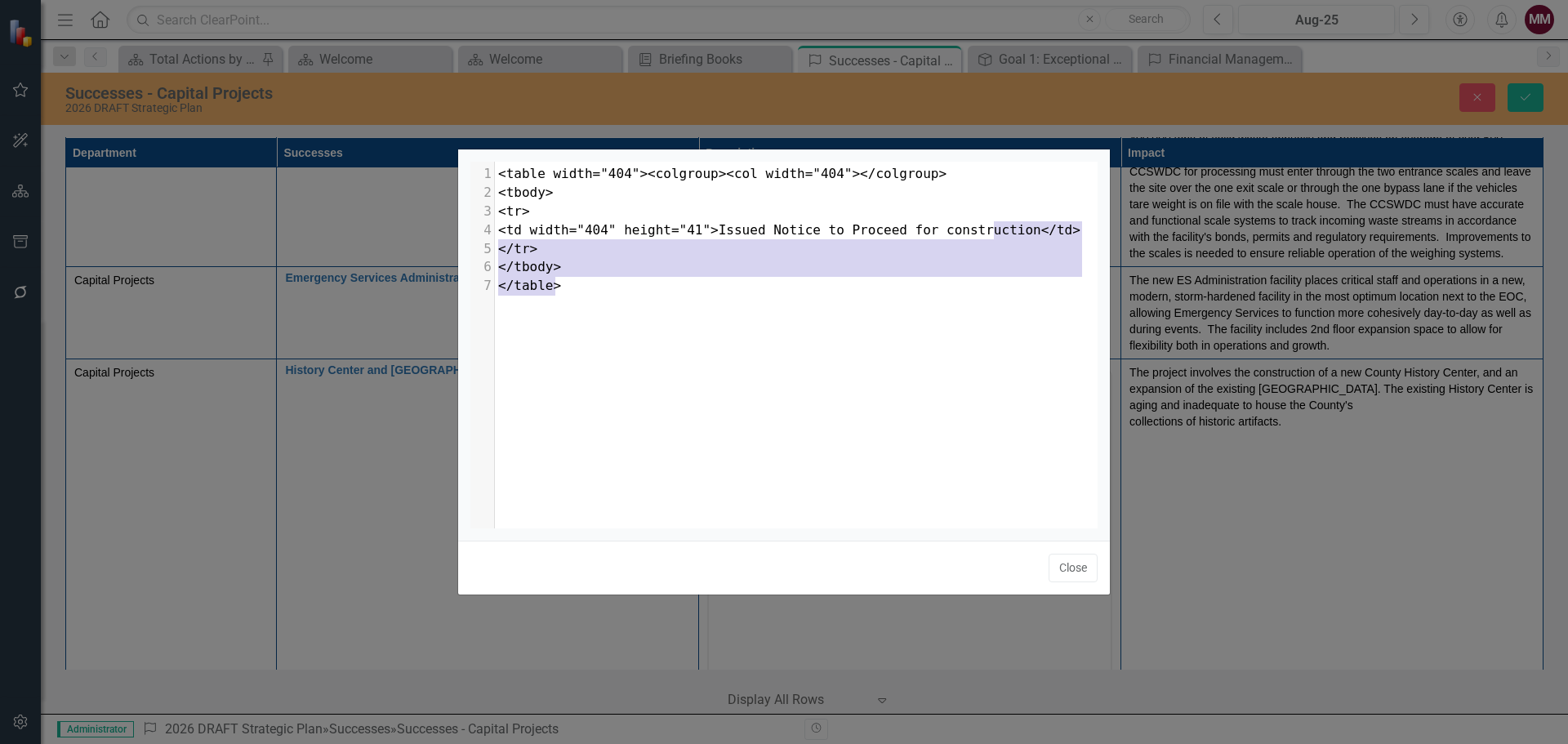
drag, startPoint x: 573, startPoint y: 287, endPoint x: 994, endPoint y: 234, distance: 424.3
click at [994, 234] on div "1 <table width="404"><colgroup><col width="404"></colgroup> 2 <tbody> 3 <tr> 4 …" at bounding box center [802, 230] width 615 height 131
type textarea "."
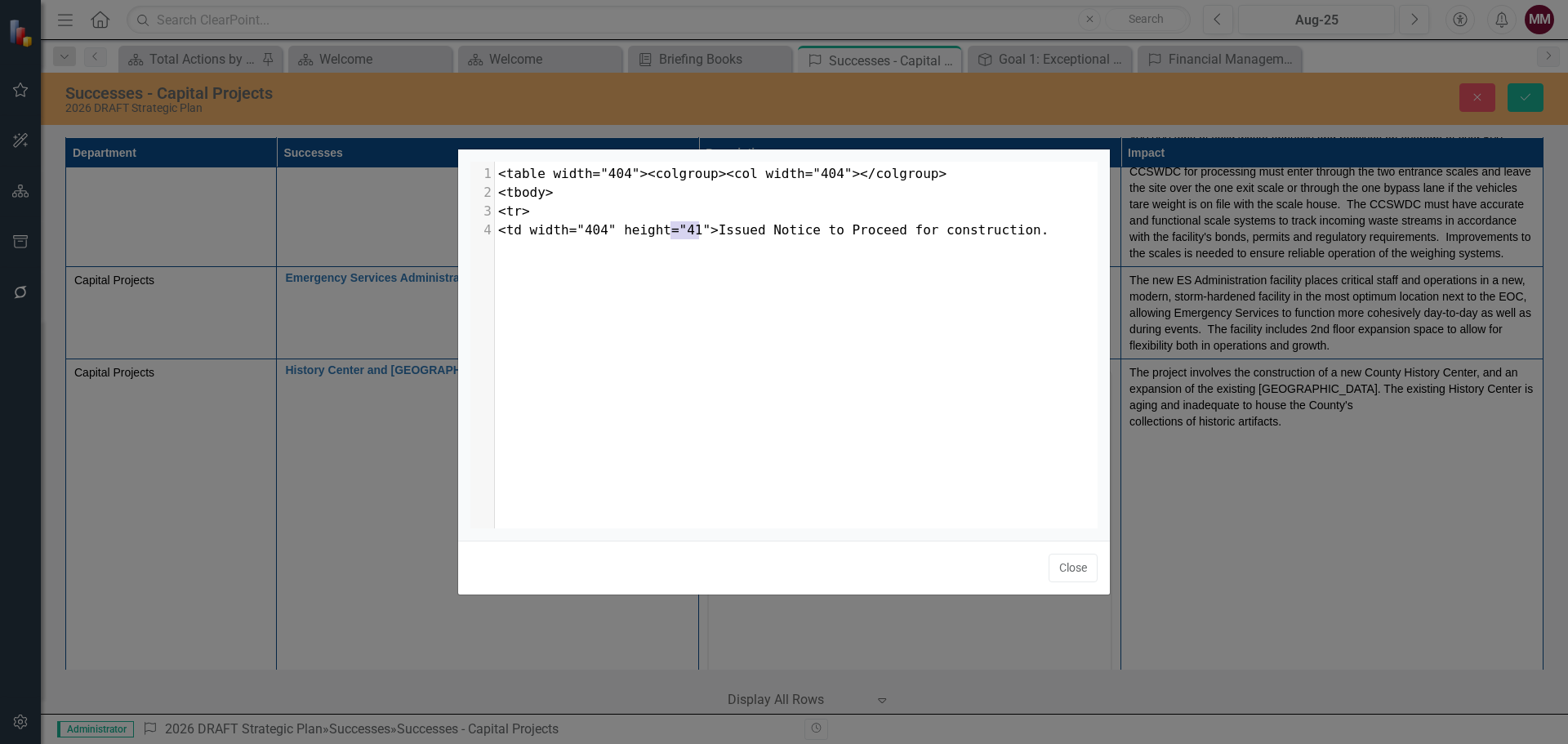
type textarea "<table width="404"><colgroup><col width="404"></colgroup> <tbody> <tr> <td widt…"
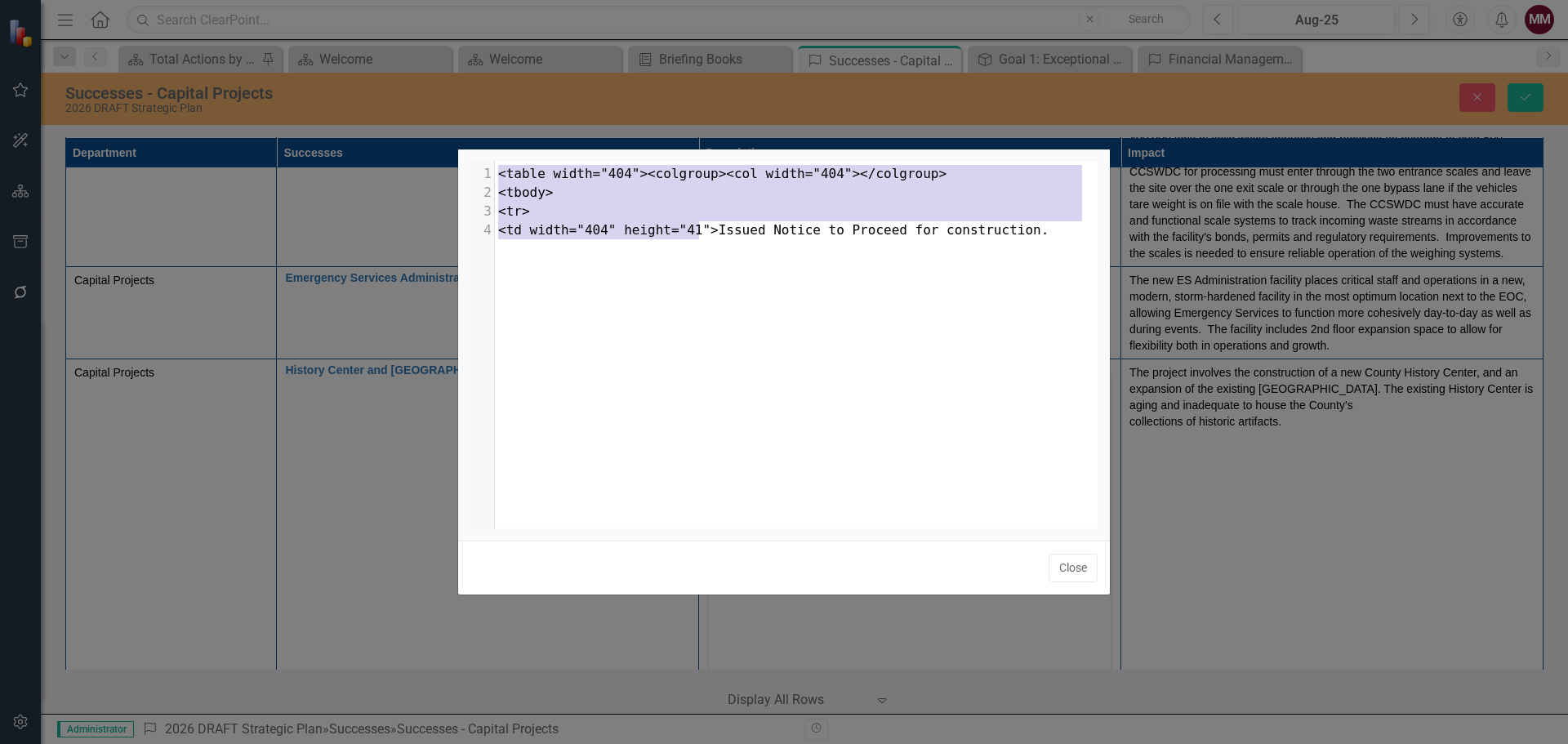
drag, startPoint x: 700, startPoint y: 229, endPoint x: 454, endPoint y: 156, distance: 256.6
click at [454, 156] on div "<table width="404"><colgroup><col width="404"></colgroup> <tbody> <tr> <td widt…" at bounding box center [784, 372] width 1568 height 744
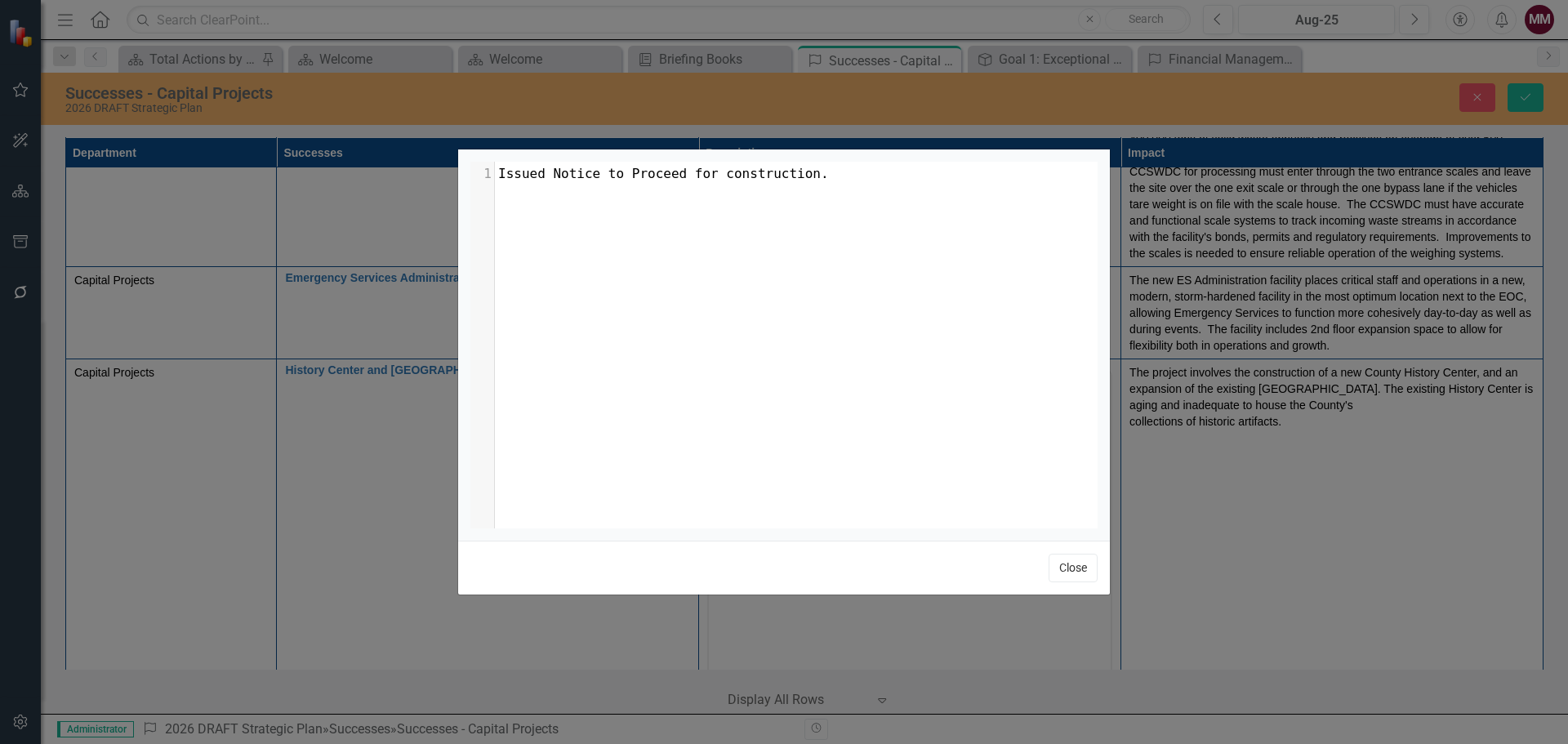
click at [1060, 566] on button "Close" at bounding box center [1073, 568] width 49 height 29
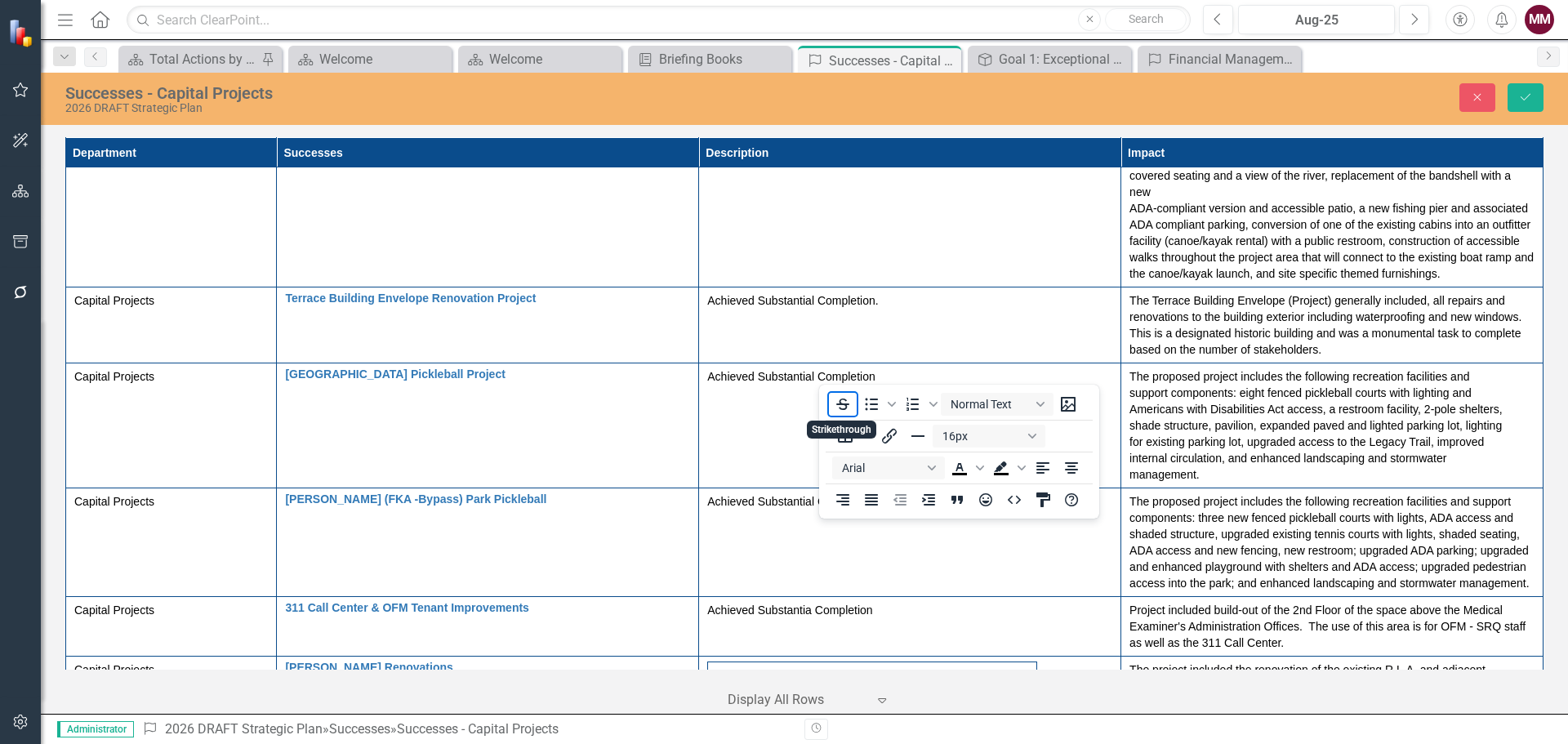
scroll to position [3184, 0]
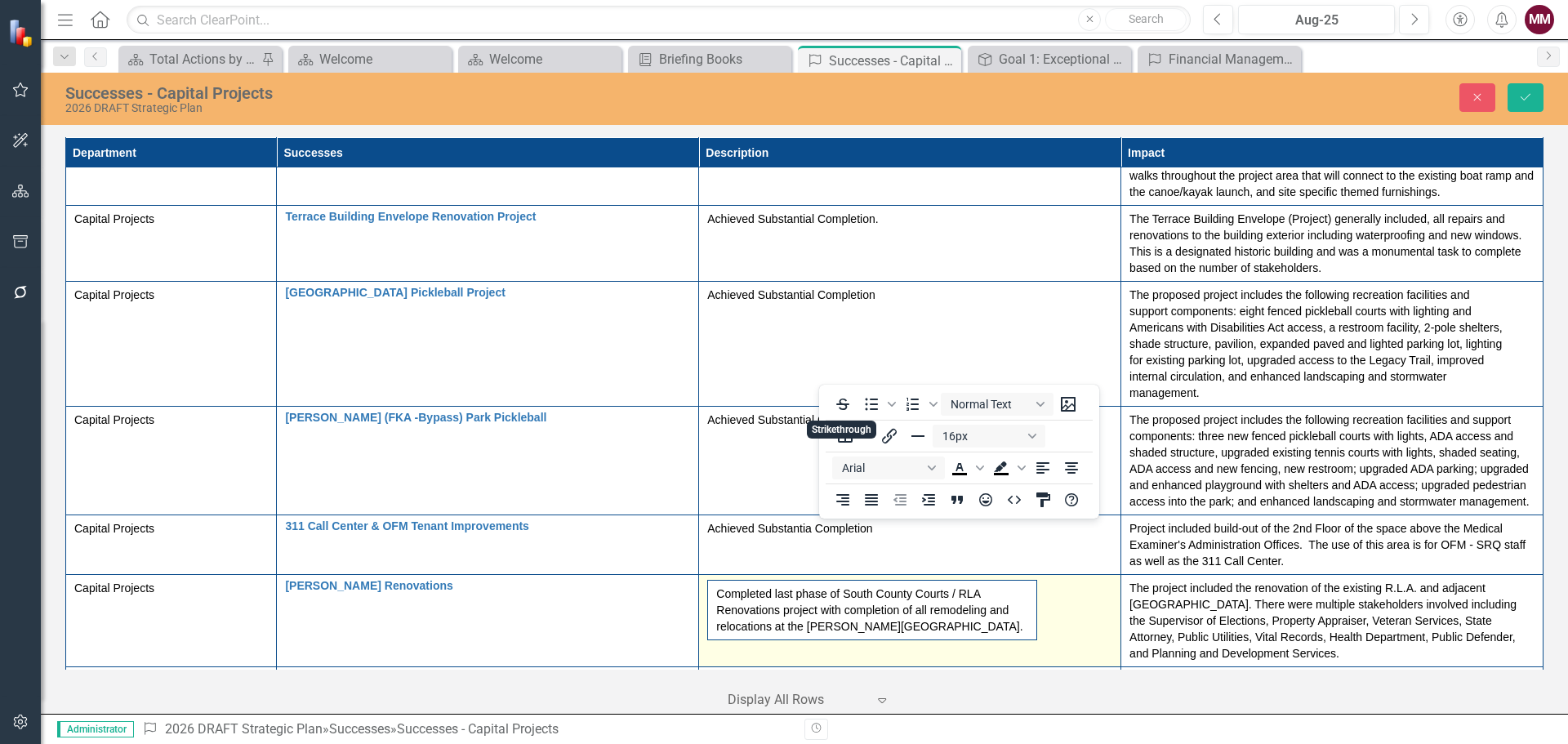
click at [1086, 584] on span "Completed last phase of South County Courts / RLA Renovations project with comp…" at bounding box center [910, 609] width 405 height 60
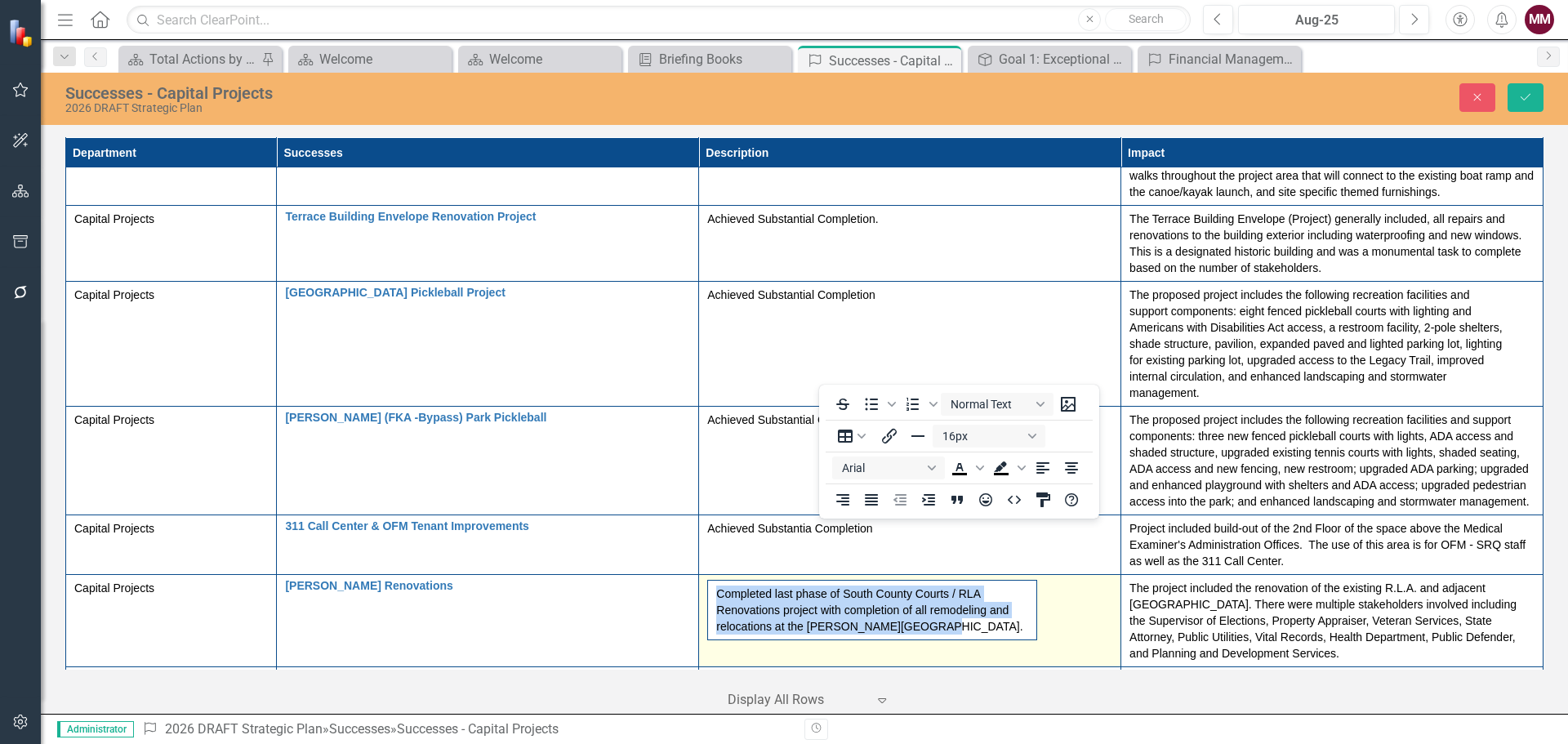
click at [1086, 584] on span "Completed last phase of South County Courts / RLA Renovations project with comp…" at bounding box center [910, 609] width 405 height 60
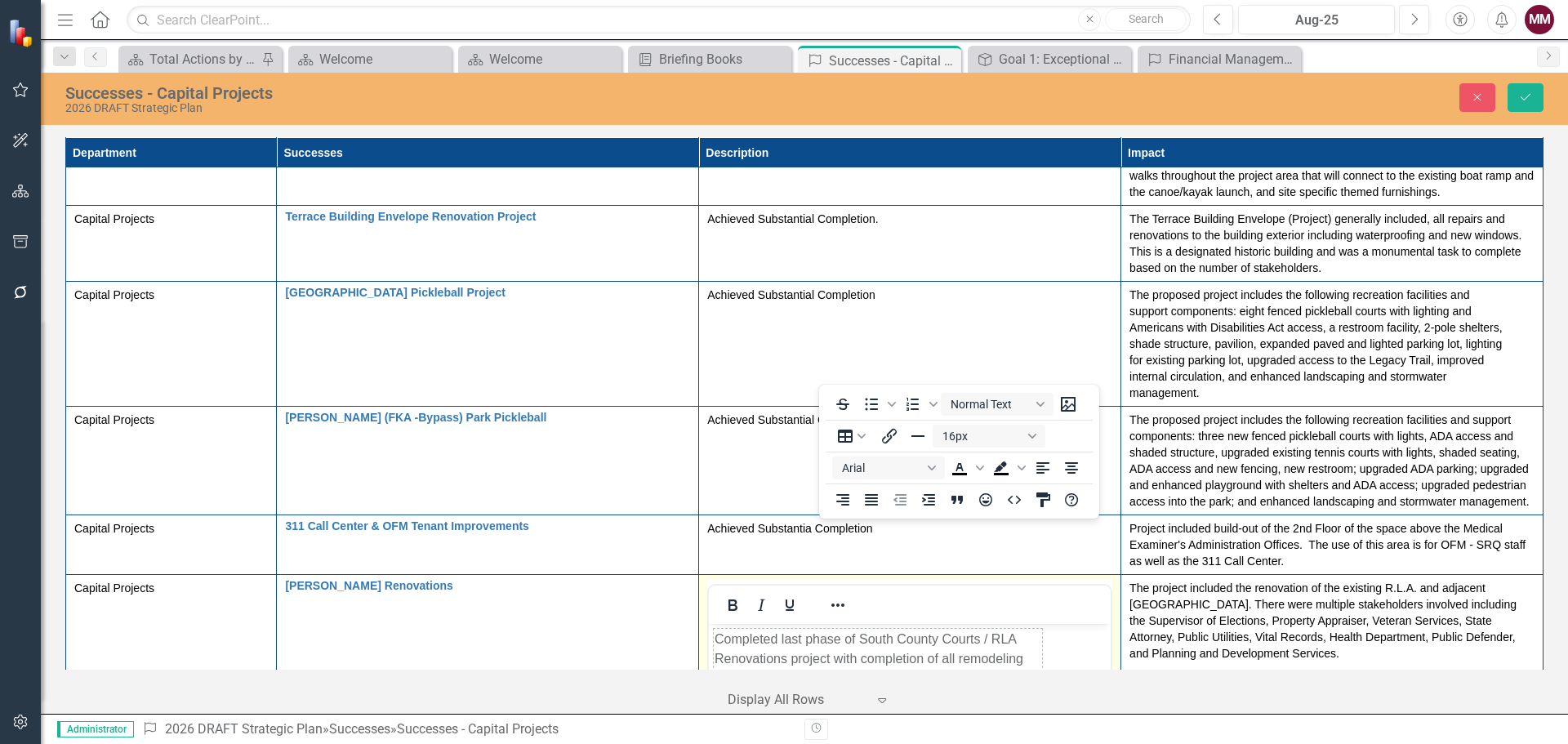
scroll to position [0, 0]
click at [831, 595] on icon "Reveal or hide additional toolbar items" at bounding box center [838, 605] width 20 height 20
click at [1016, 702] on icon "HTML Editor" at bounding box center [1014, 699] width 20 height 20
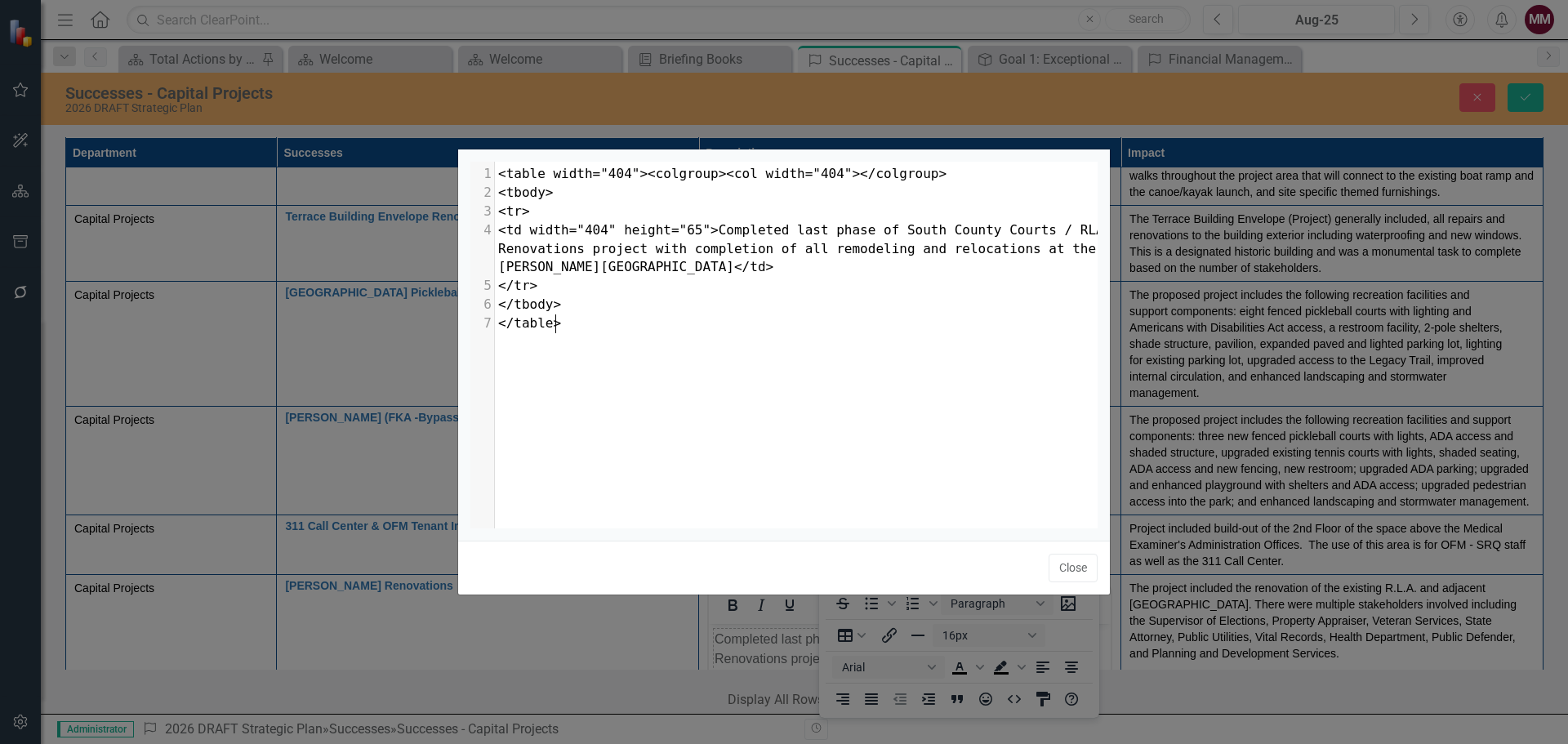
scroll to position [6, 0]
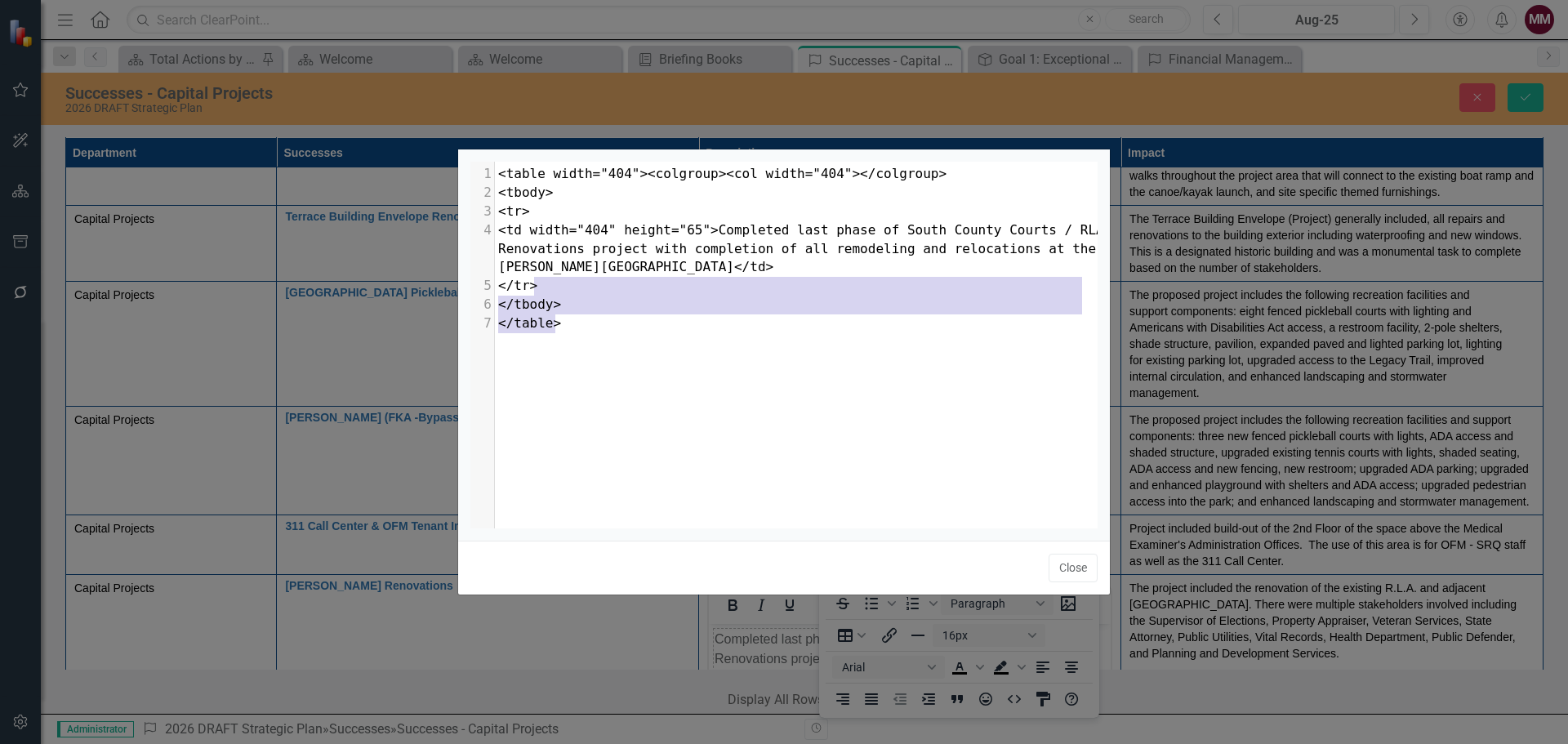
type textarea "</td> </tr> </tbody> </table>"
drag, startPoint x: 729, startPoint y: 347, endPoint x: 629, endPoint y: 268, distance: 127.4
click at [629, 268] on div "x 1 <table width="404"><colgroup><col width="404"></colgroup> 2 <tbody> 3 <tr> …" at bounding box center [805, 365] width 668 height 407
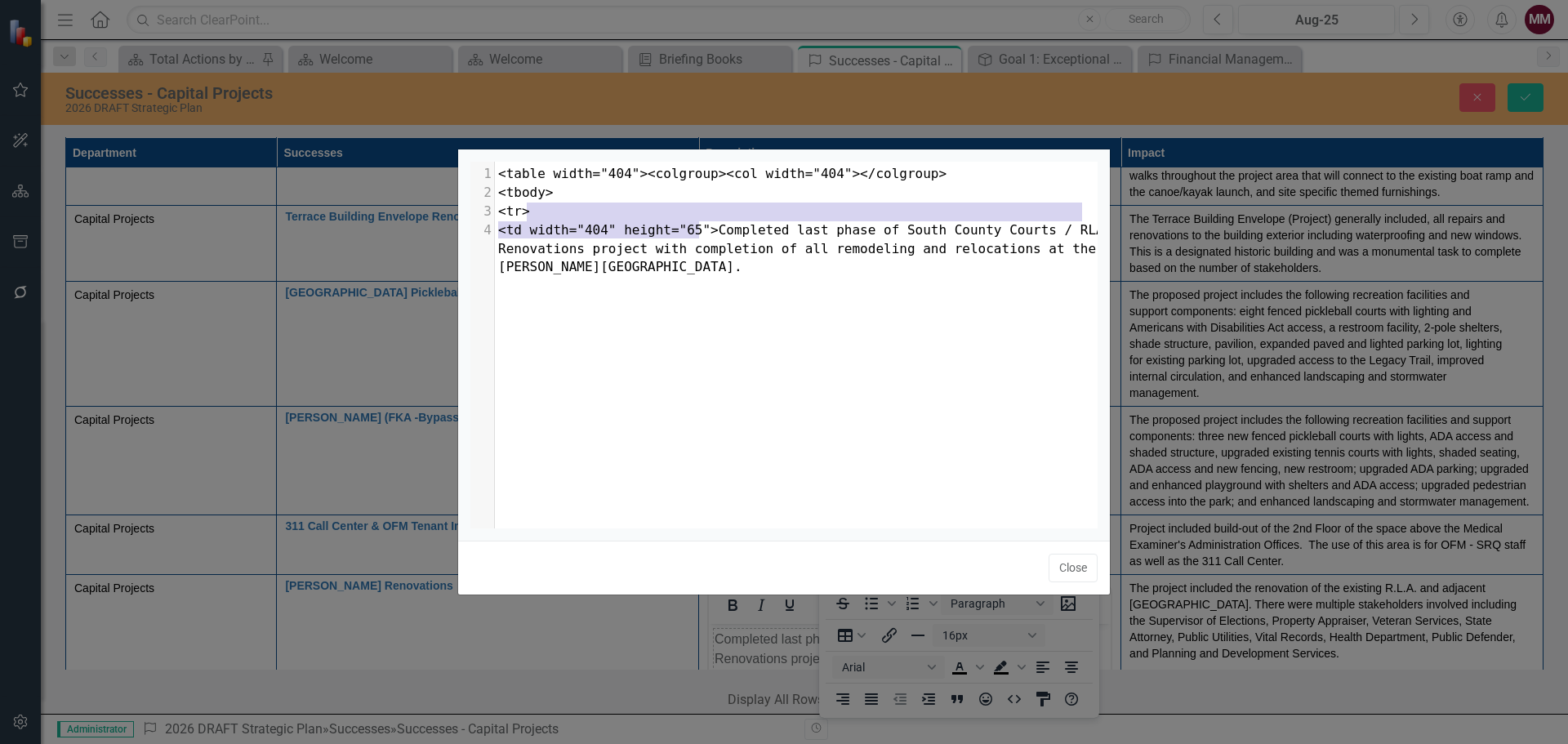
type textarea "<table width="404"><colgroup><col width="404"></colgroup> <tbody> <tr> <td widt…"
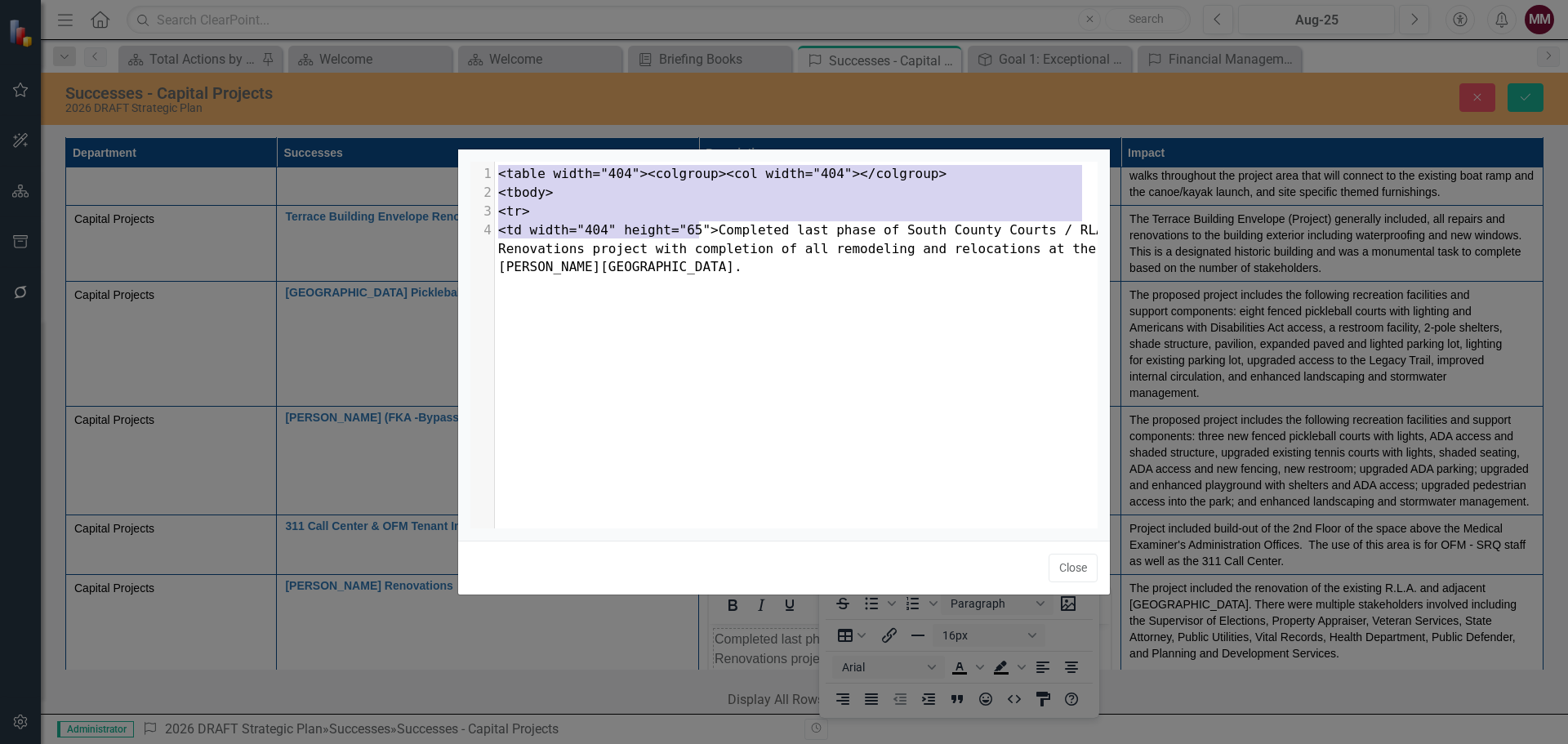
drag, startPoint x: 701, startPoint y: 228, endPoint x: 480, endPoint y: 166, distance: 229.5
click at [495, 166] on div "1 <table width="404"><colgroup><col width="404"></colgroup> 2 <tbody> 3 <tr> 4 …" at bounding box center [802, 221] width 615 height 112
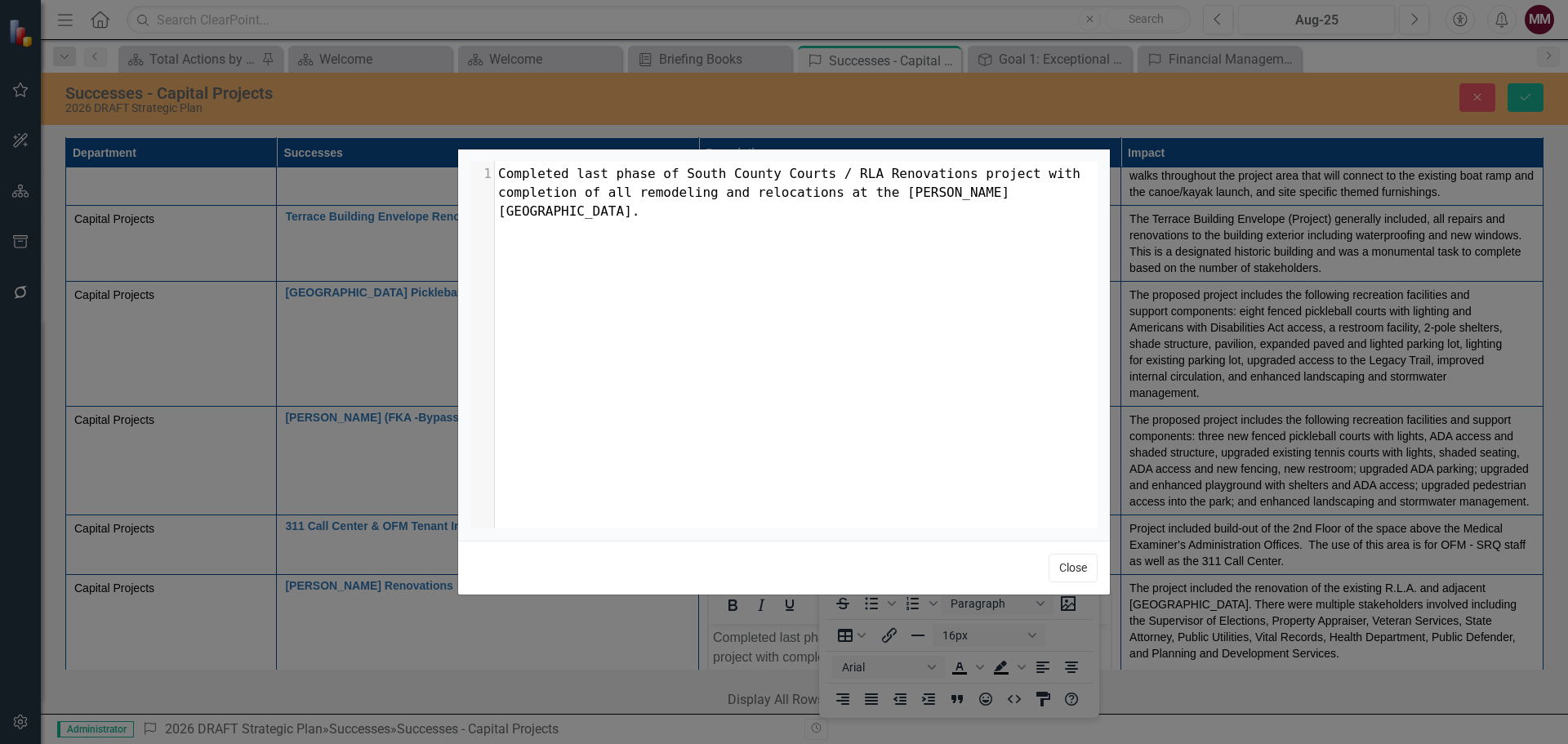
click at [1070, 567] on button "Close" at bounding box center [1073, 568] width 49 height 29
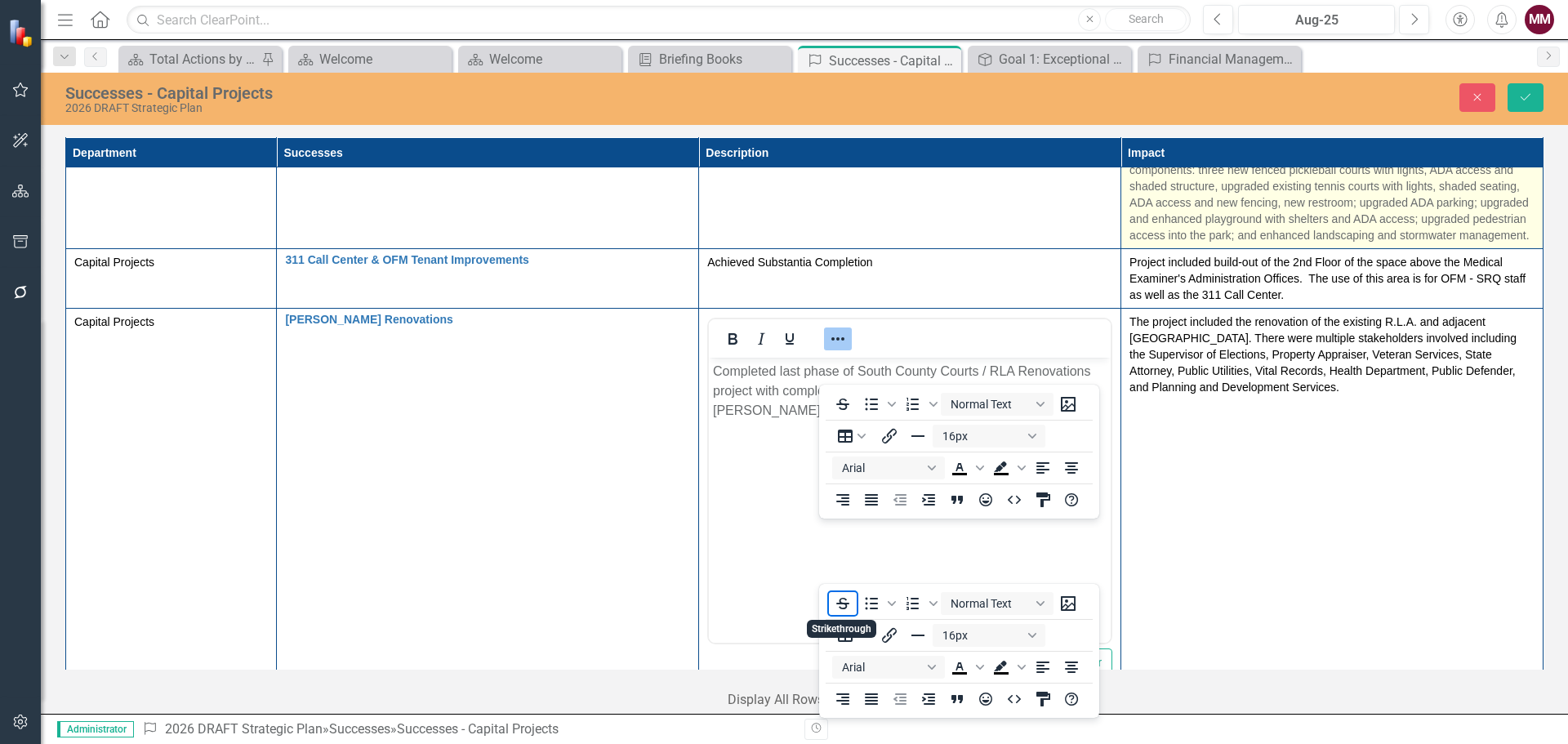
scroll to position [3593, 0]
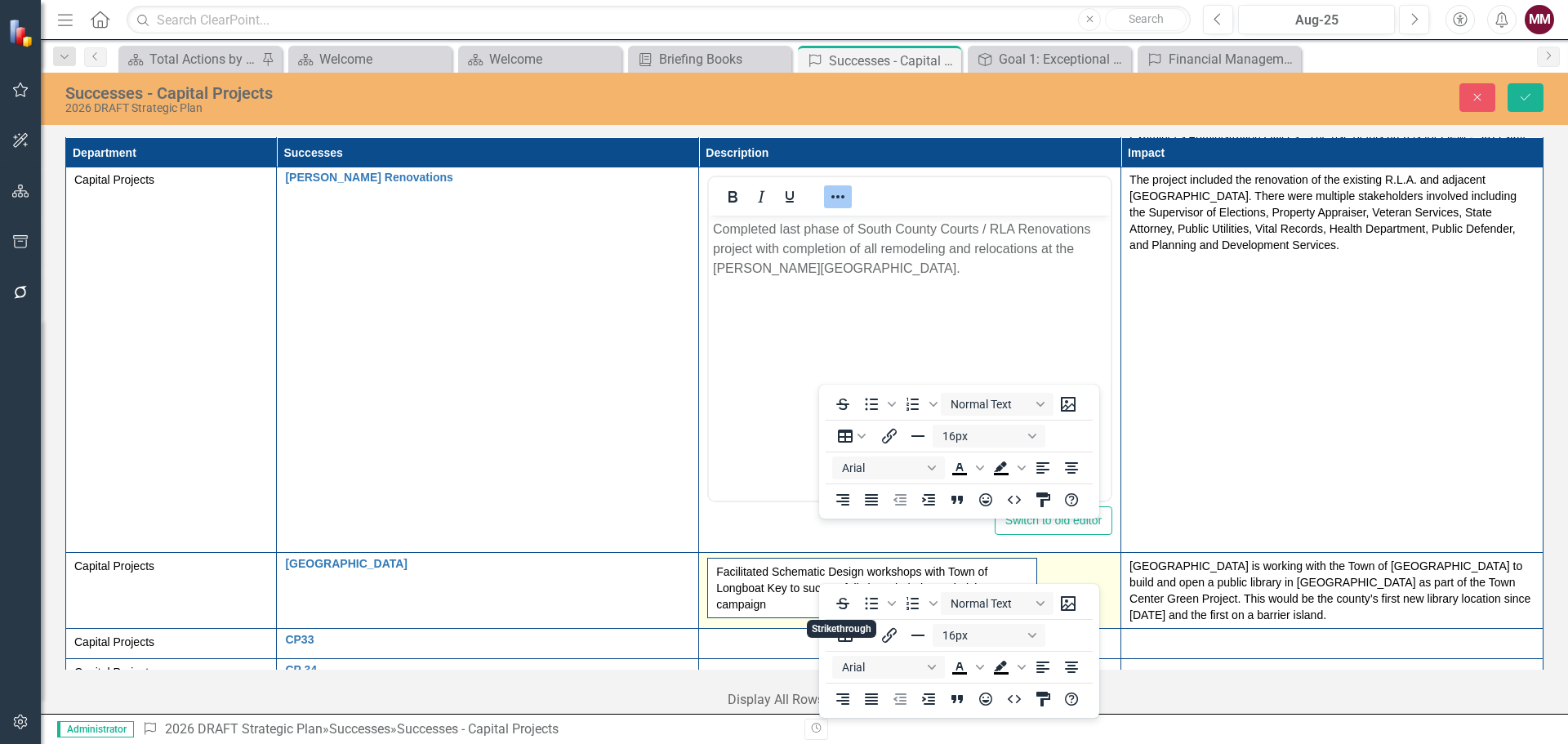
click at [1076, 558] on span "Facilitated Schematic Design workshops with Town of Longboat Key to successfull…" at bounding box center [910, 588] width 405 height 60
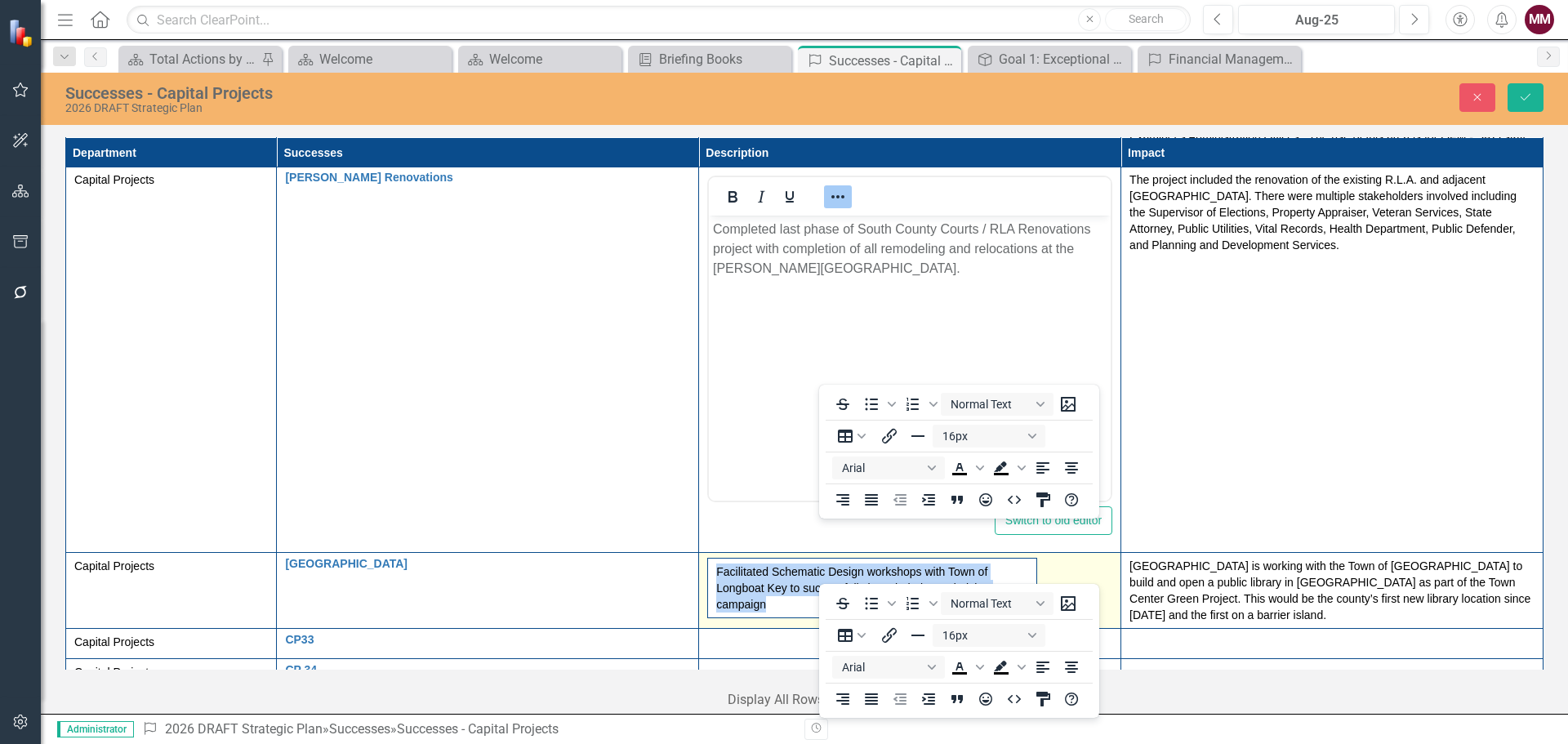
click at [1076, 558] on span "Facilitated Schematic Design workshops with Town of Longboat Key to successfull…" at bounding box center [910, 588] width 405 height 60
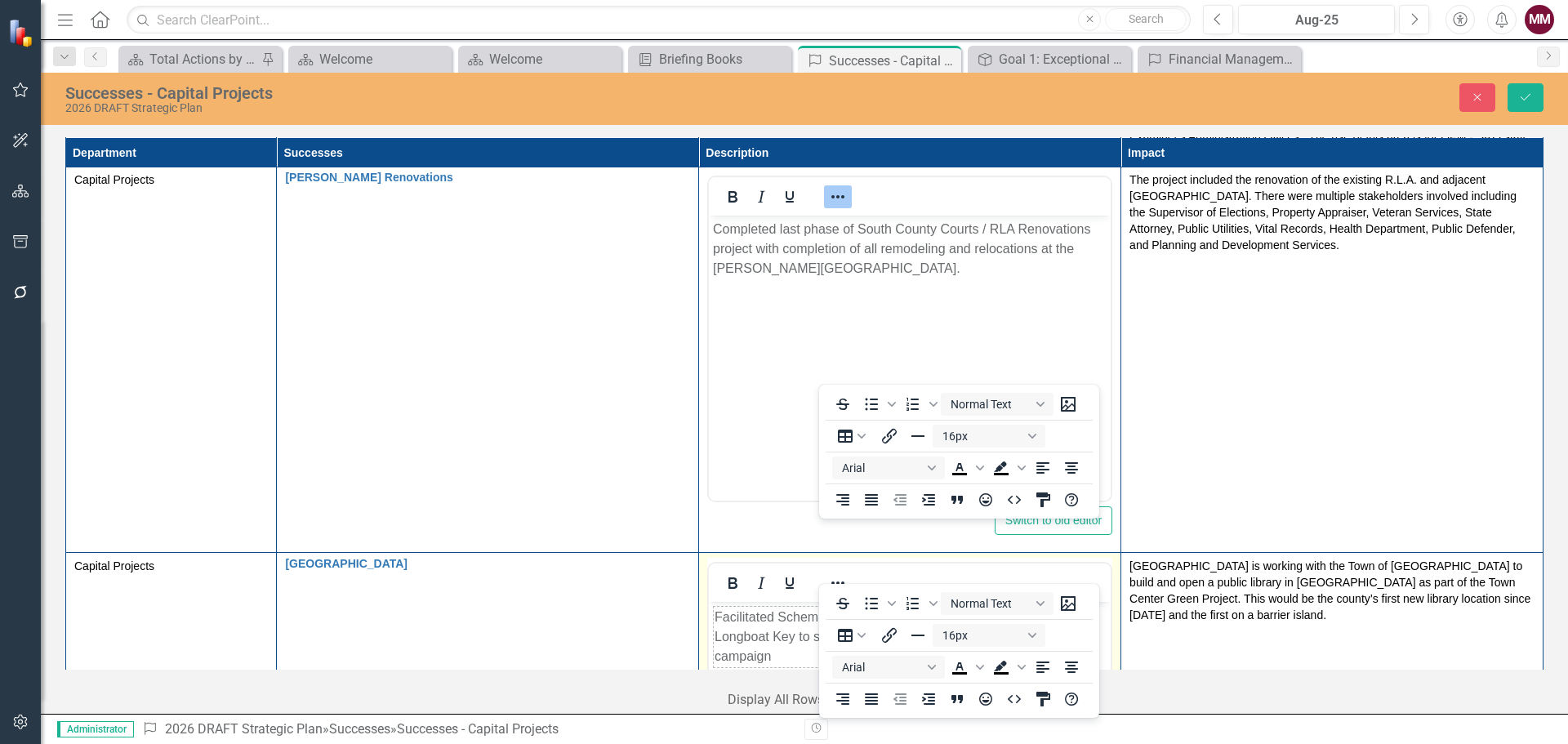
scroll to position [0, 0]
click at [838, 581] on icon "Reveal or hide additional toolbar items" at bounding box center [837, 583] width 13 height 4
click at [1019, 674] on icon "HTML Editor" at bounding box center [1014, 677] width 20 height 20
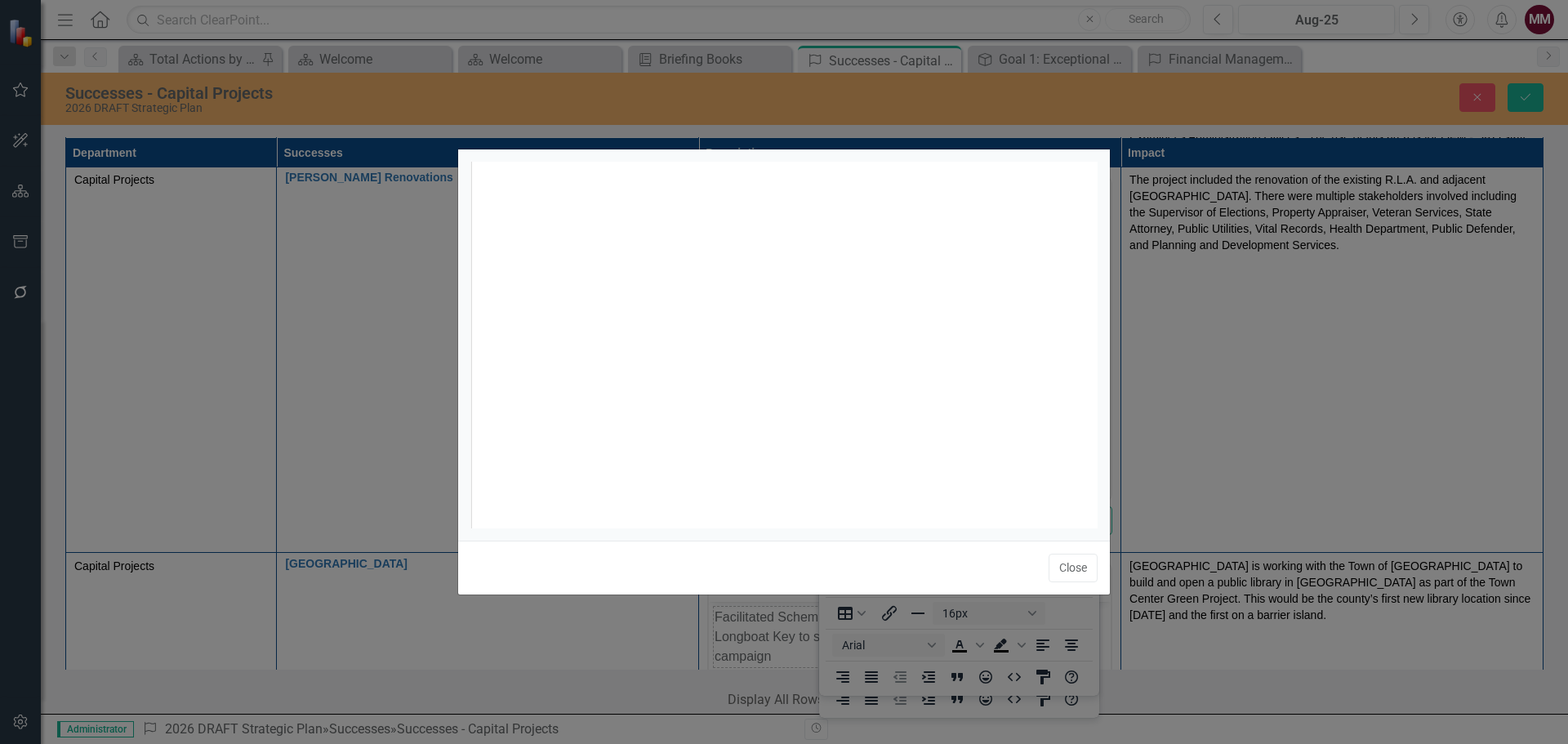
scroll to position [6, 0]
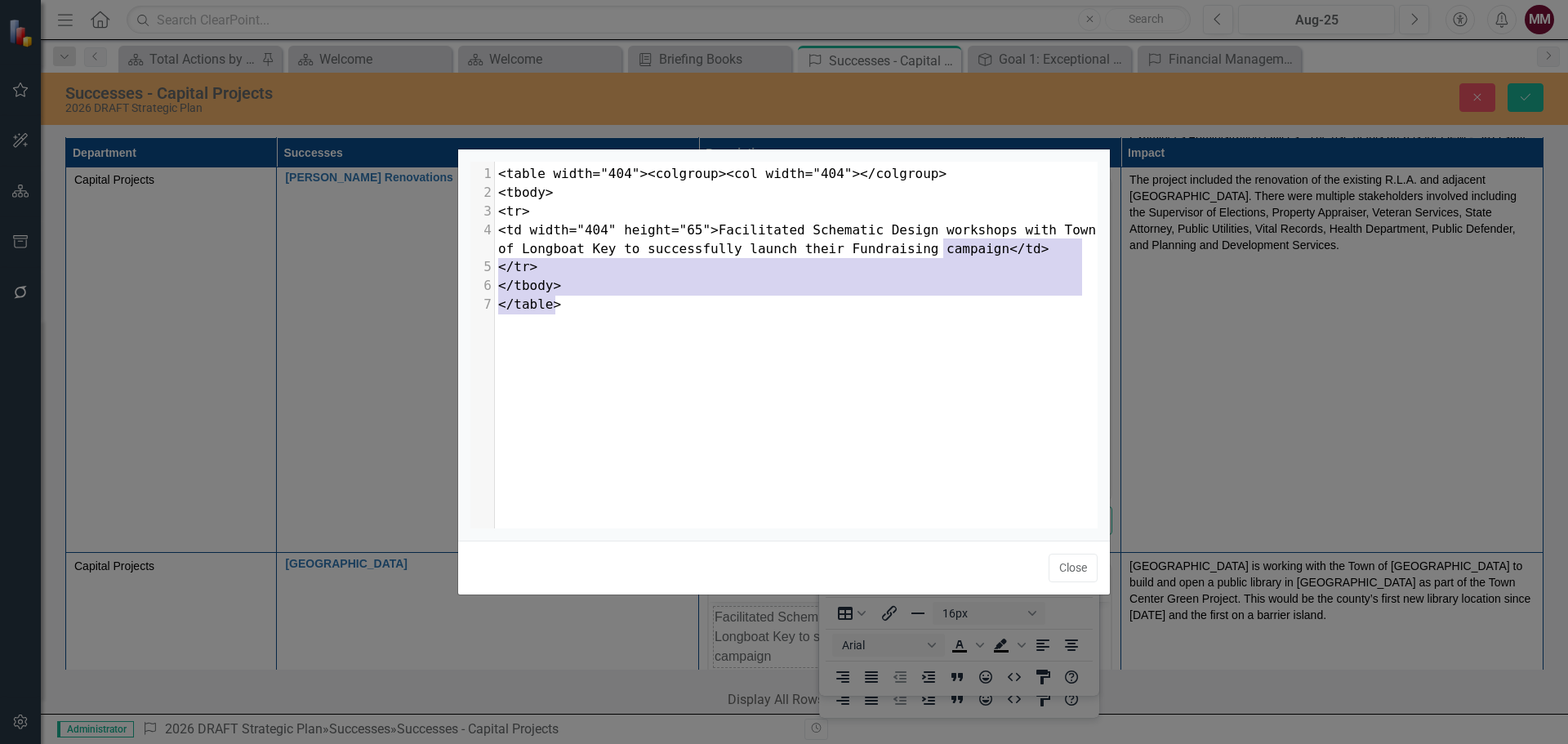
drag, startPoint x: 784, startPoint y: 336, endPoint x: 945, endPoint y: 243, distance: 185.9
click at [945, 243] on div "x 1 <table width="404"><colgroup><col width="404"></colgroup> 2 <tbody> 3 <tr> …" at bounding box center [805, 365] width 668 height 407
type textarea "."
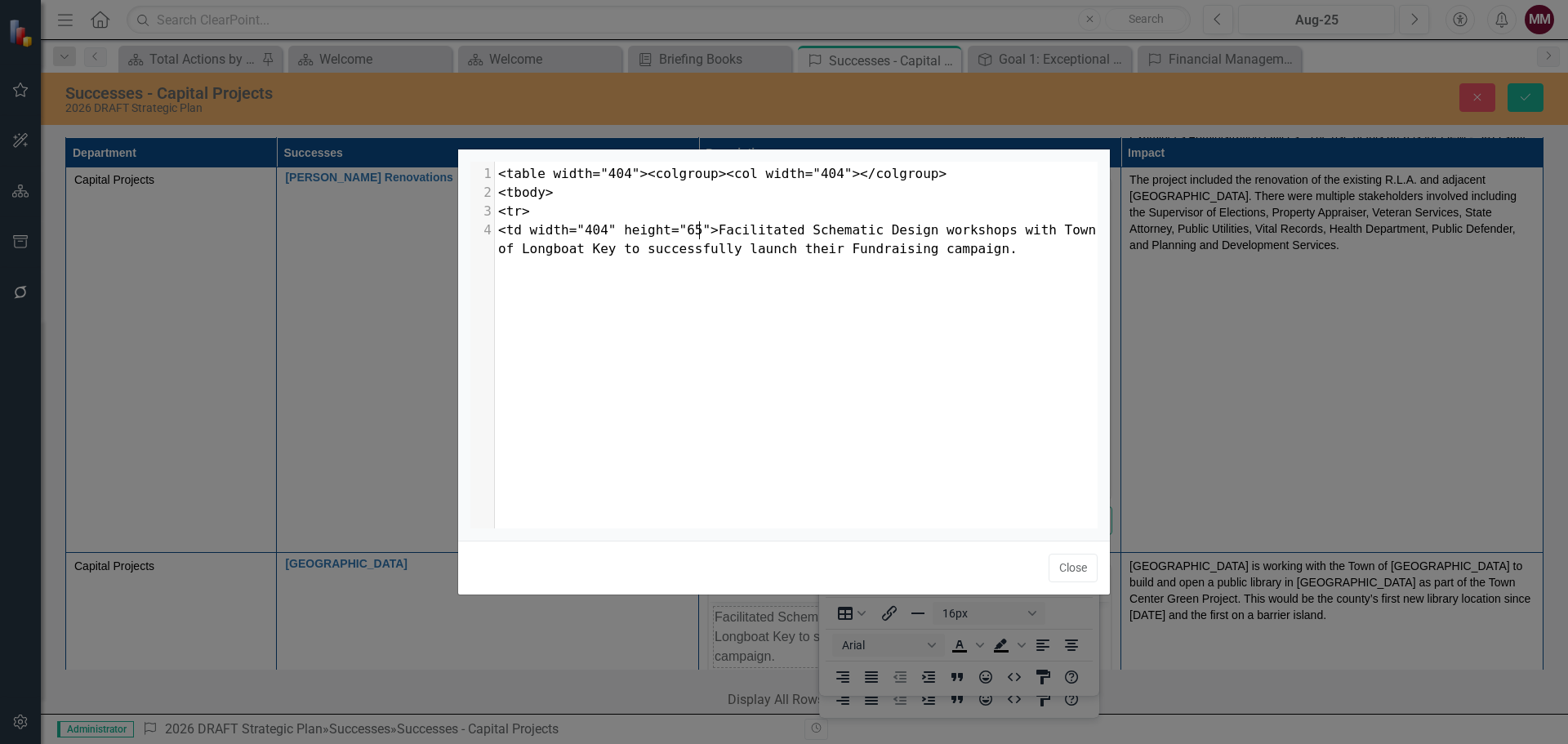
type textarea "<table width="404"><colgroup><col width="404"></colgroup> <tbody> <tr> <td widt…"
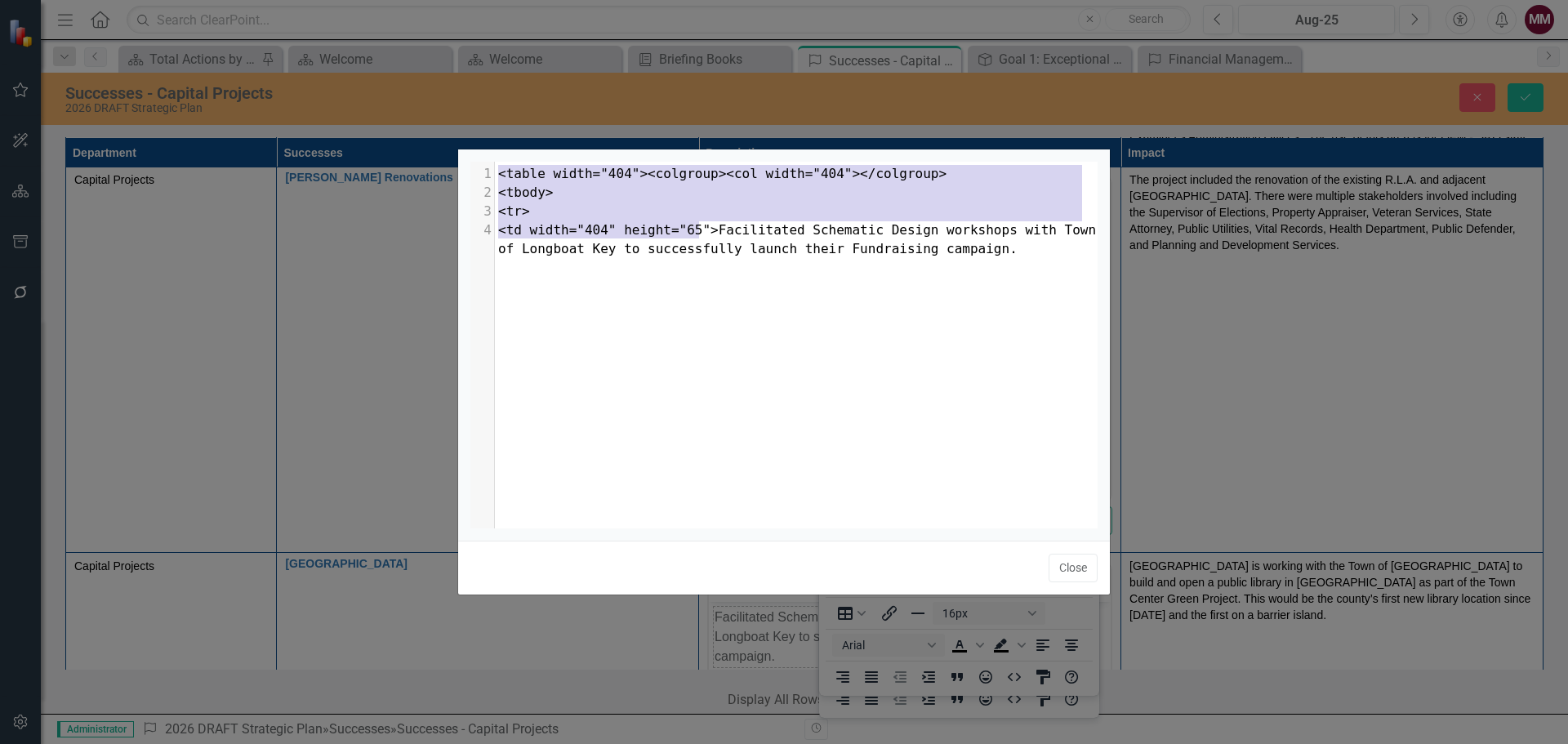
drag, startPoint x: 698, startPoint y: 226, endPoint x: 468, endPoint y: 141, distance: 245.2
click at [468, 141] on div "<table width="404"><colgroup><col width="404"></colgroup> <tbody> <tr> <td widt…" at bounding box center [783, 372] width 653 height 744
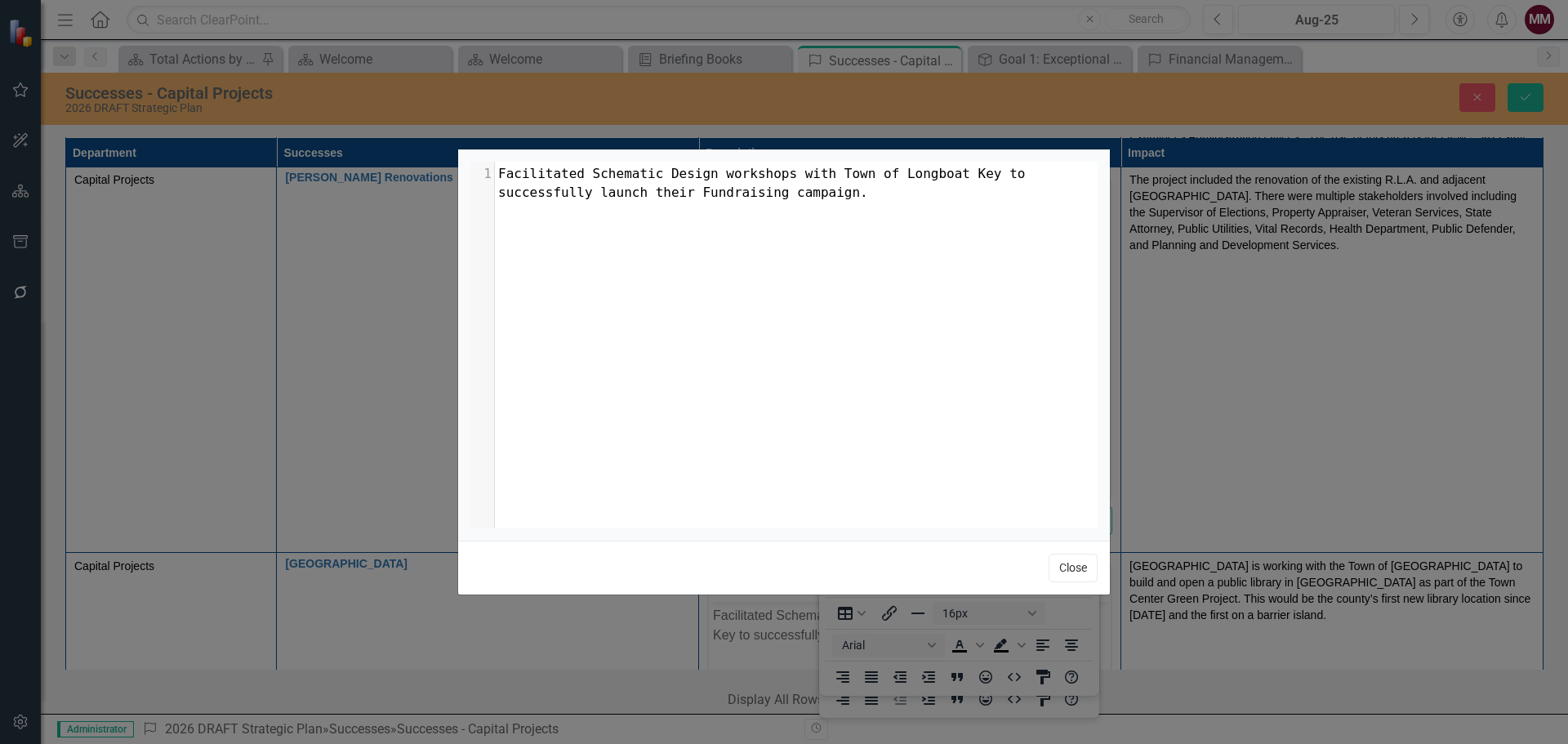
click at [1053, 554] on button "Close" at bounding box center [1073, 568] width 49 height 29
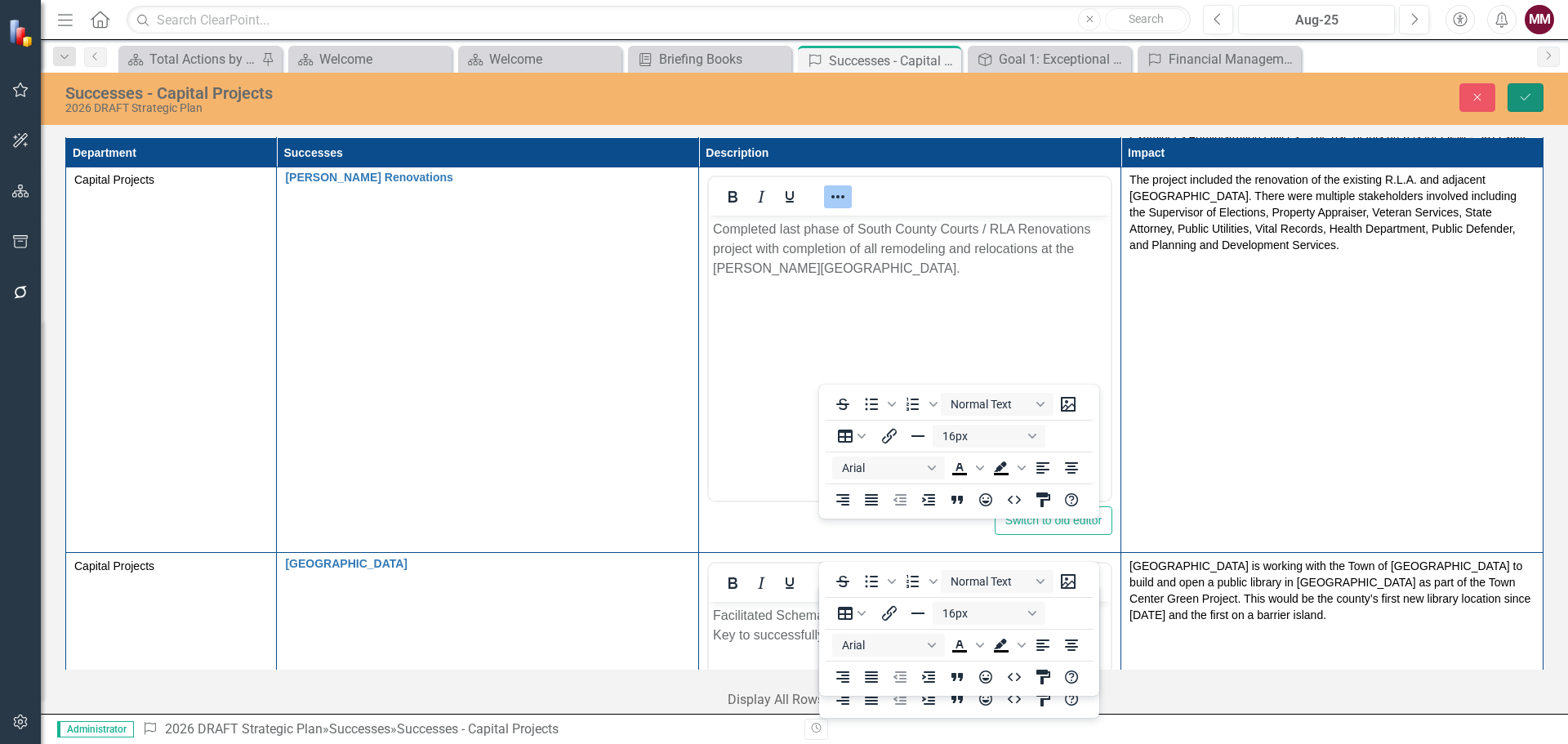
click at [1522, 107] on button "Save" at bounding box center [1526, 98] width 36 height 29
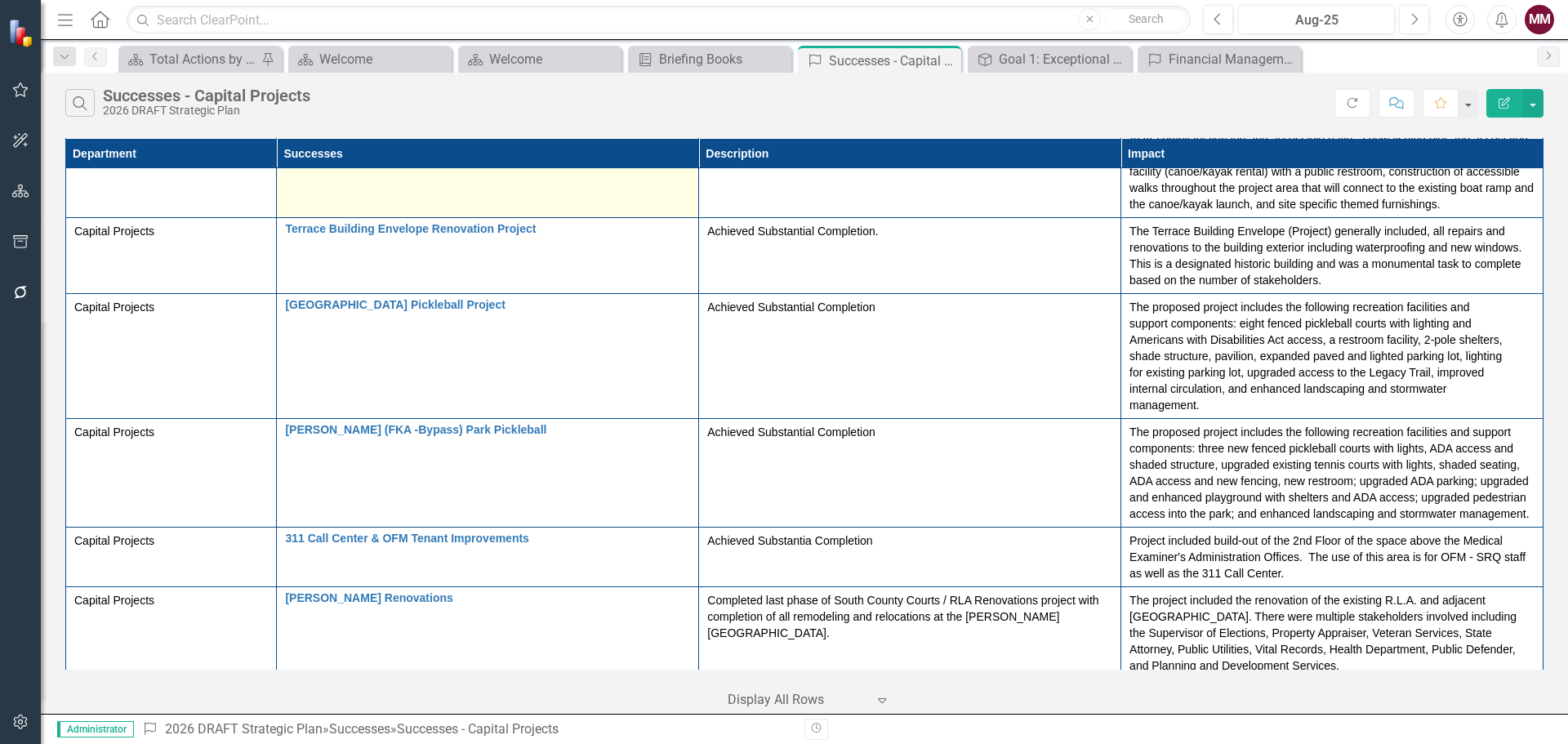
scroll to position [2598, 0]
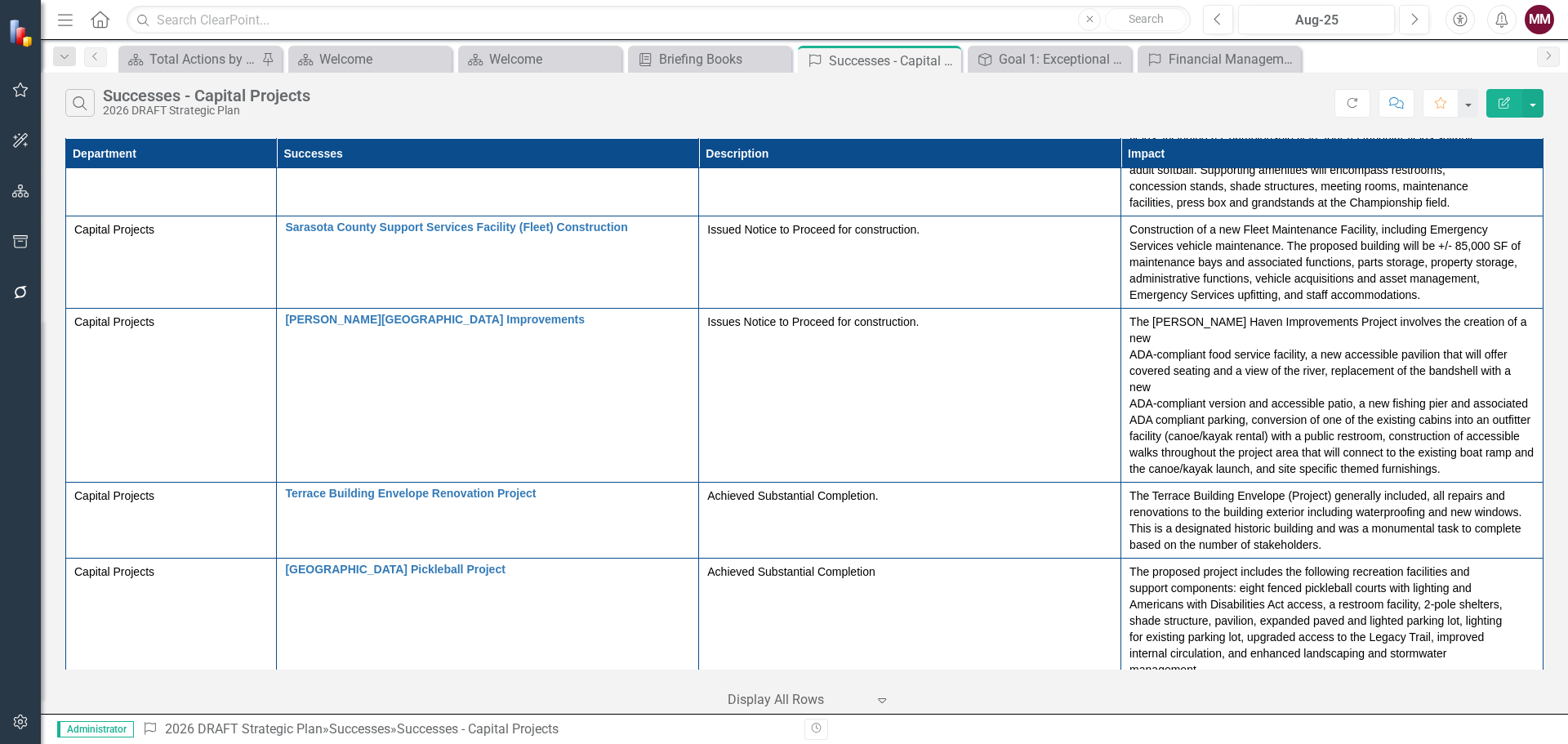
click at [59, 14] on icon "Menu" at bounding box center [66, 19] width 22 height 17
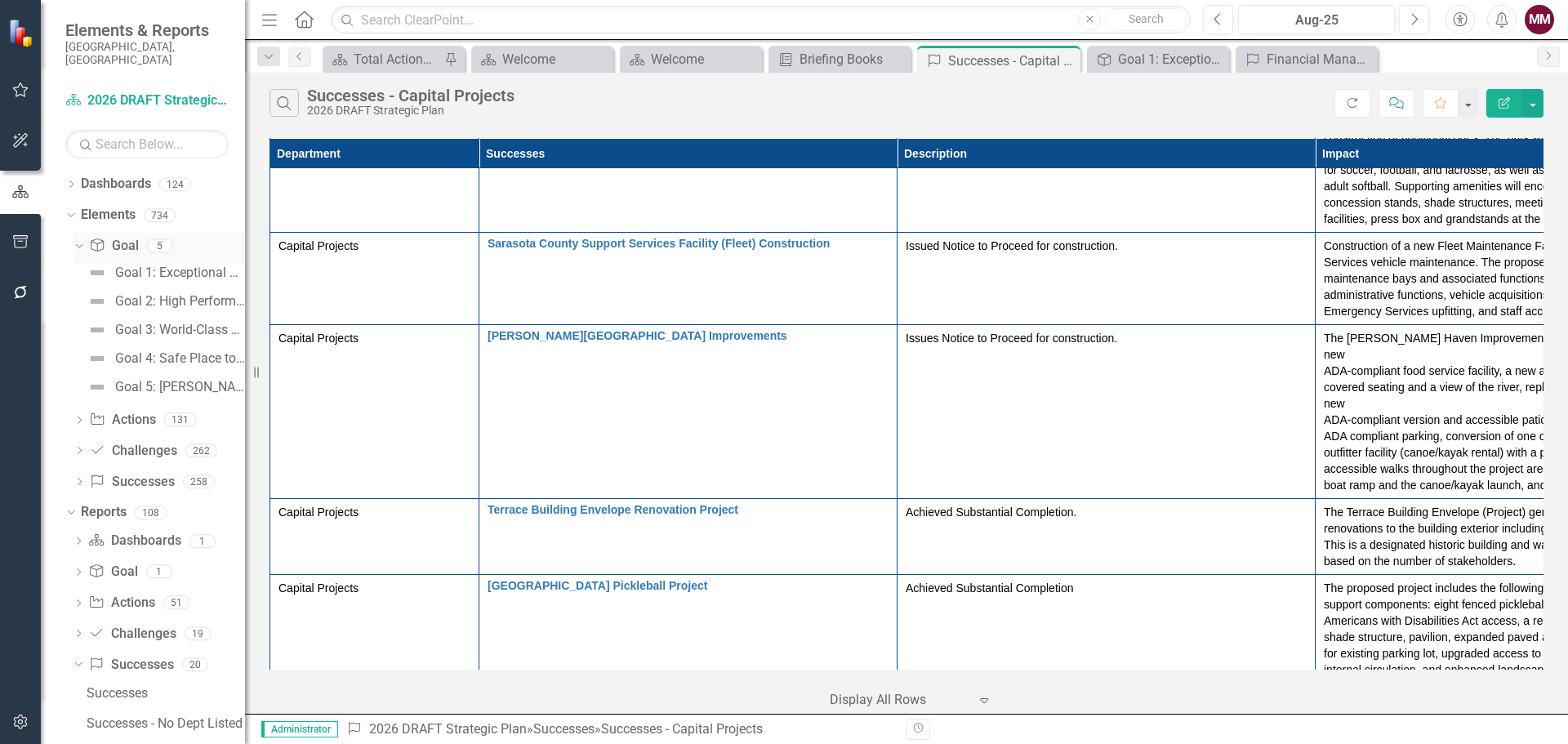
click at [79, 239] on icon "Dropdown" at bounding box center [77, 245] width 9 height 12
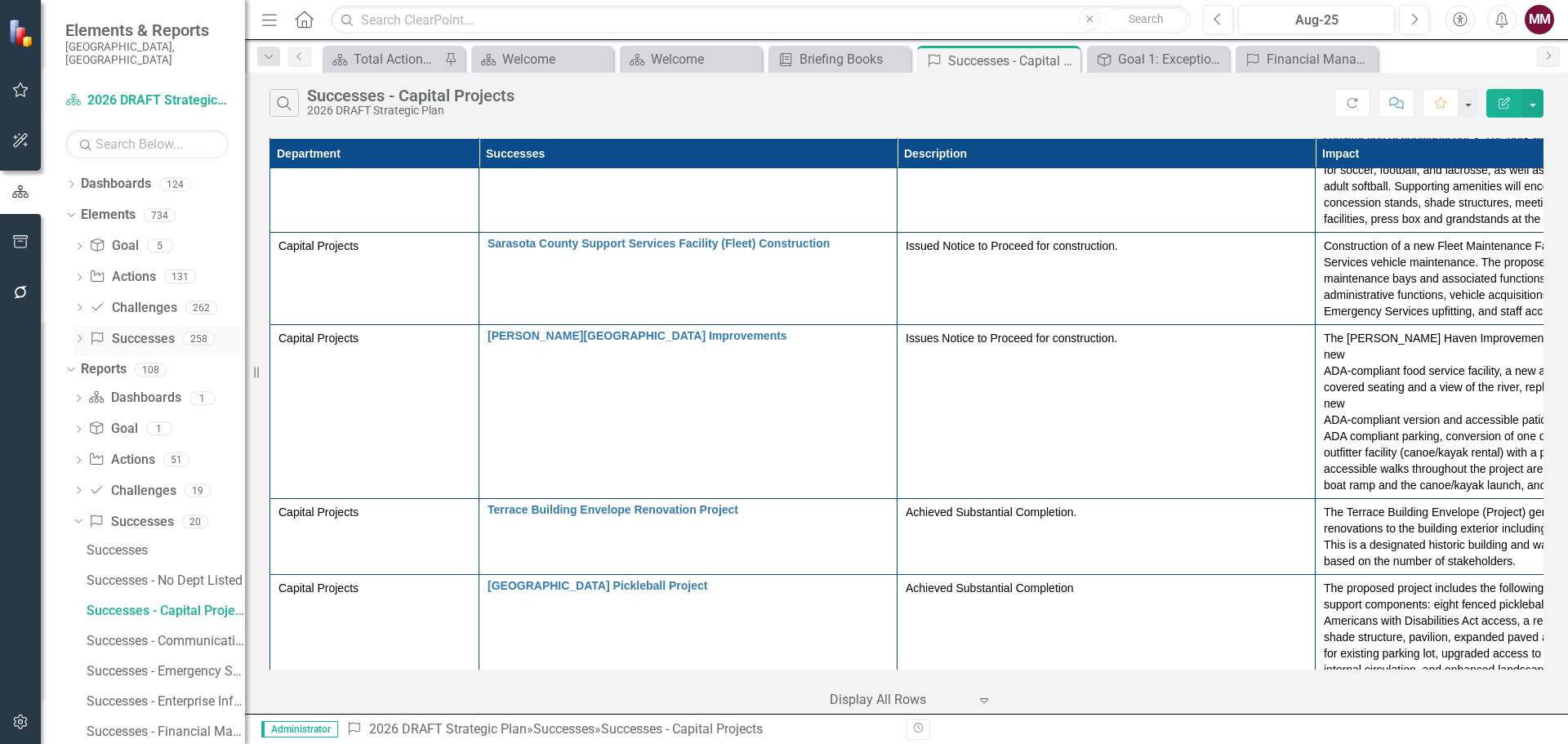
click at [122, 330] on link "Success Successes" at bounding box center [132, 339] width 85 height 19
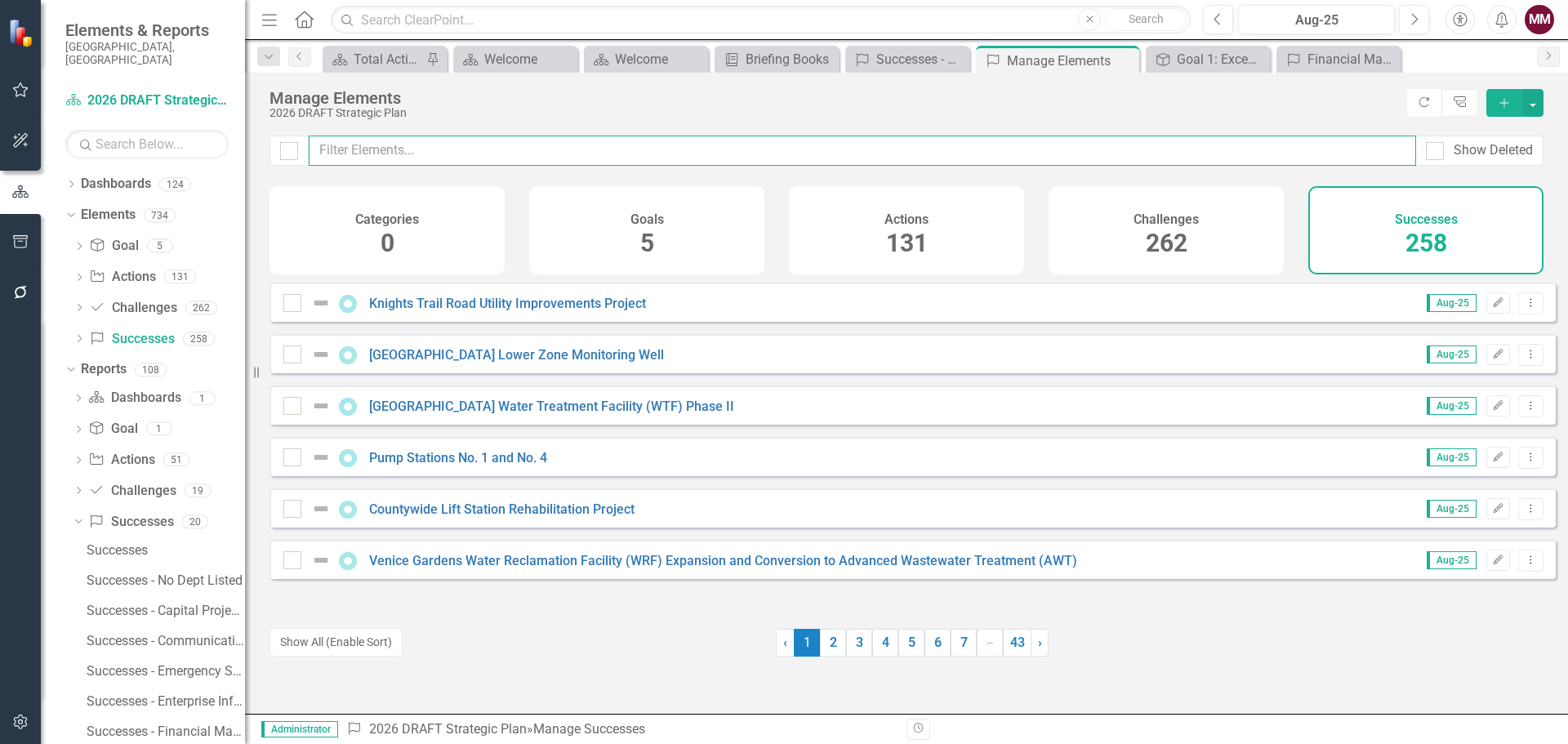
click at [381, 146] on input "text" at bounding box center [863, 150] width 1107 height 30
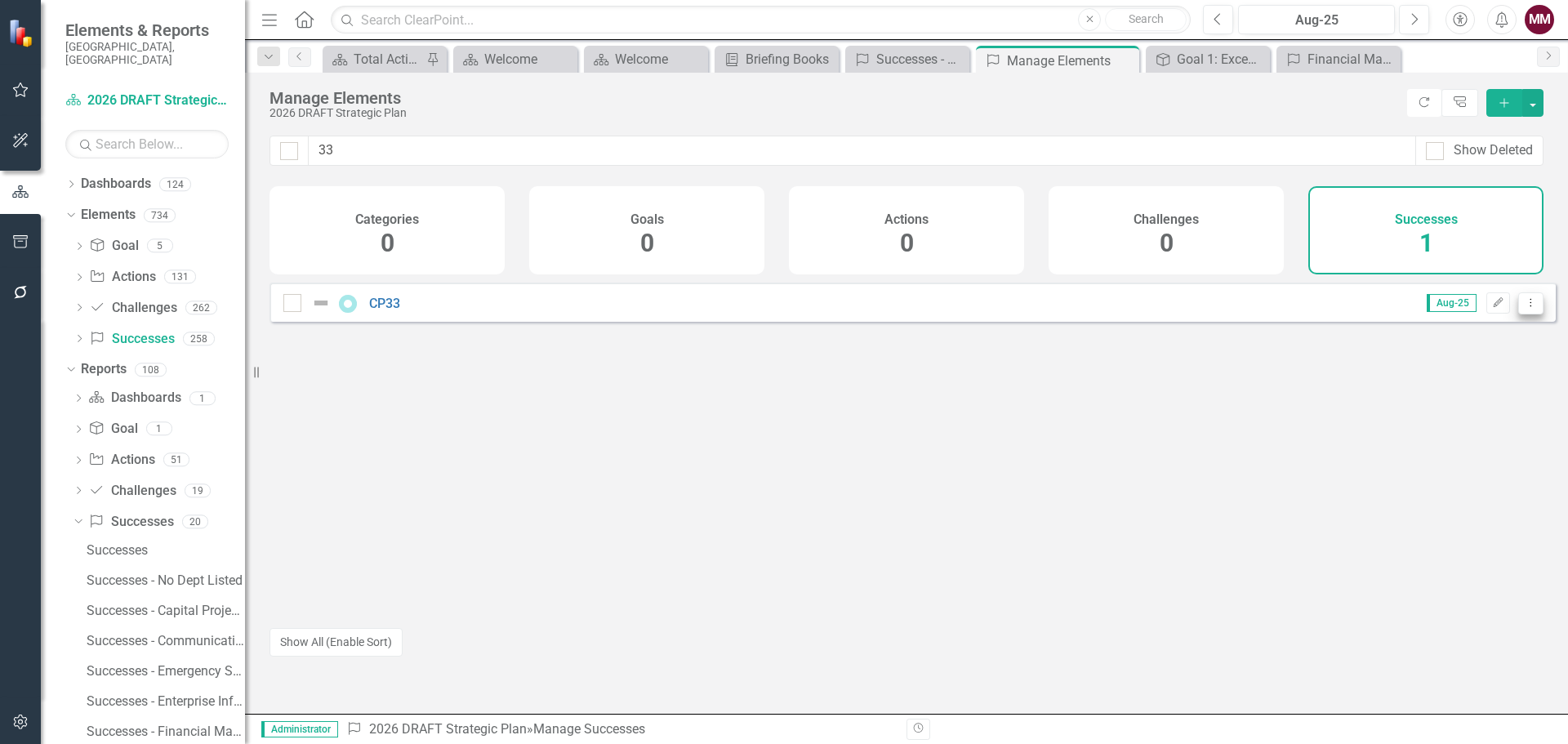
click at [1524, 308] on icon "Dropdown Menu" at bounding box center [1530, 302] width 14 height 11
click at [1449, 428] on link "Trash Delete Success" at bounding box center [1458, 432] width 145 height 30
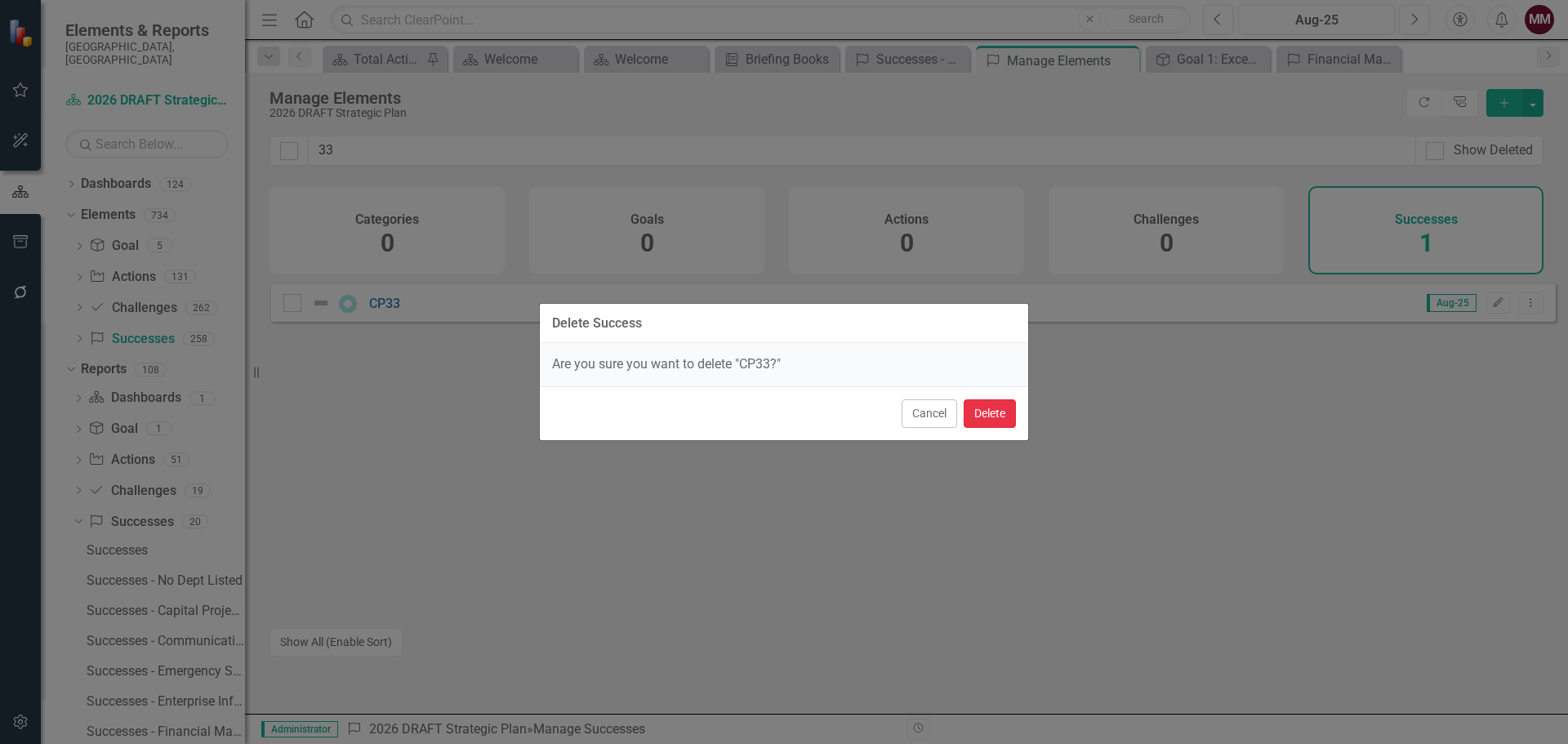
click at [994, 420] on button "Delete" at bounding box center [990, 414] width 52 height 29
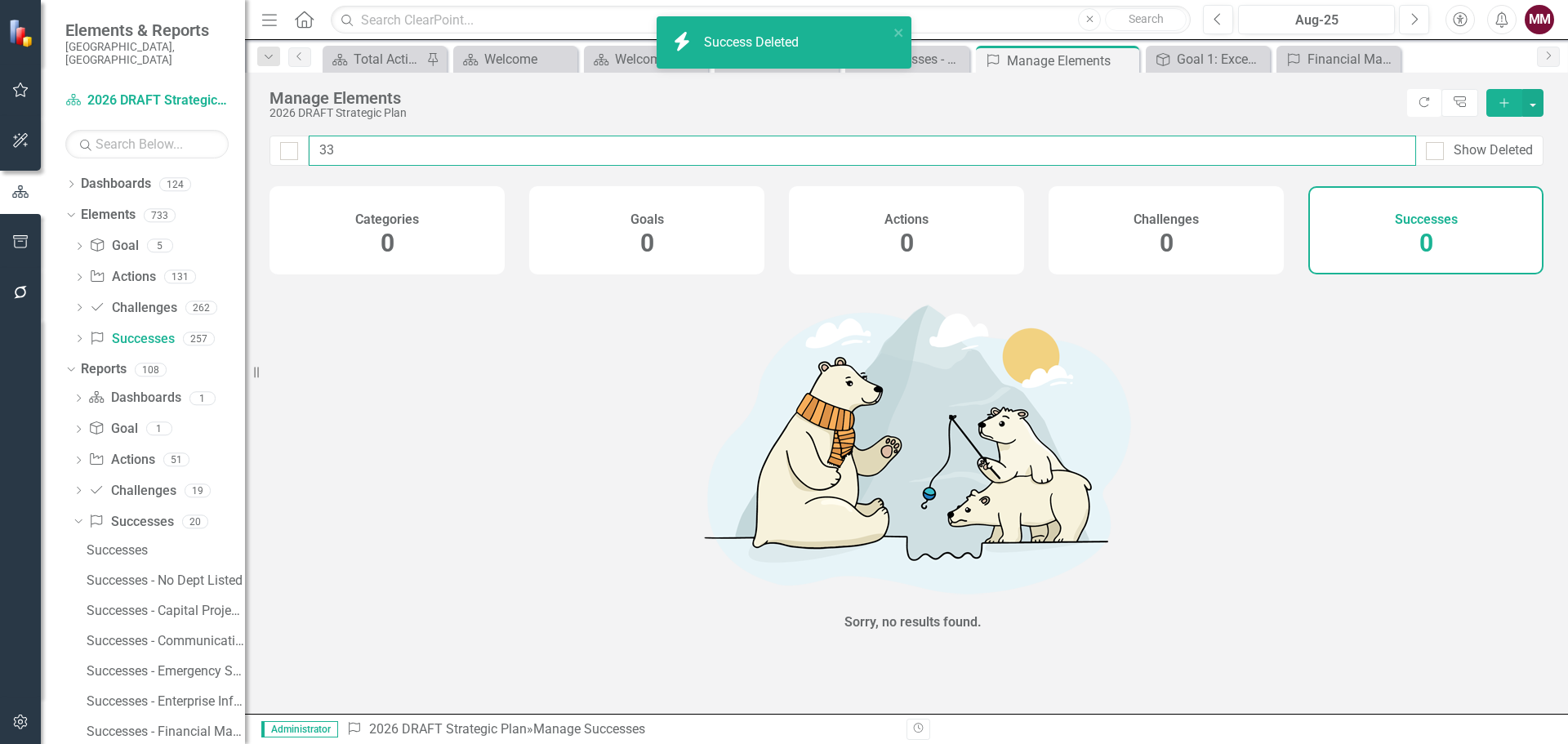
click at [415, 146] on input "33" at bounding box center [863, 150] width 1107 height 30
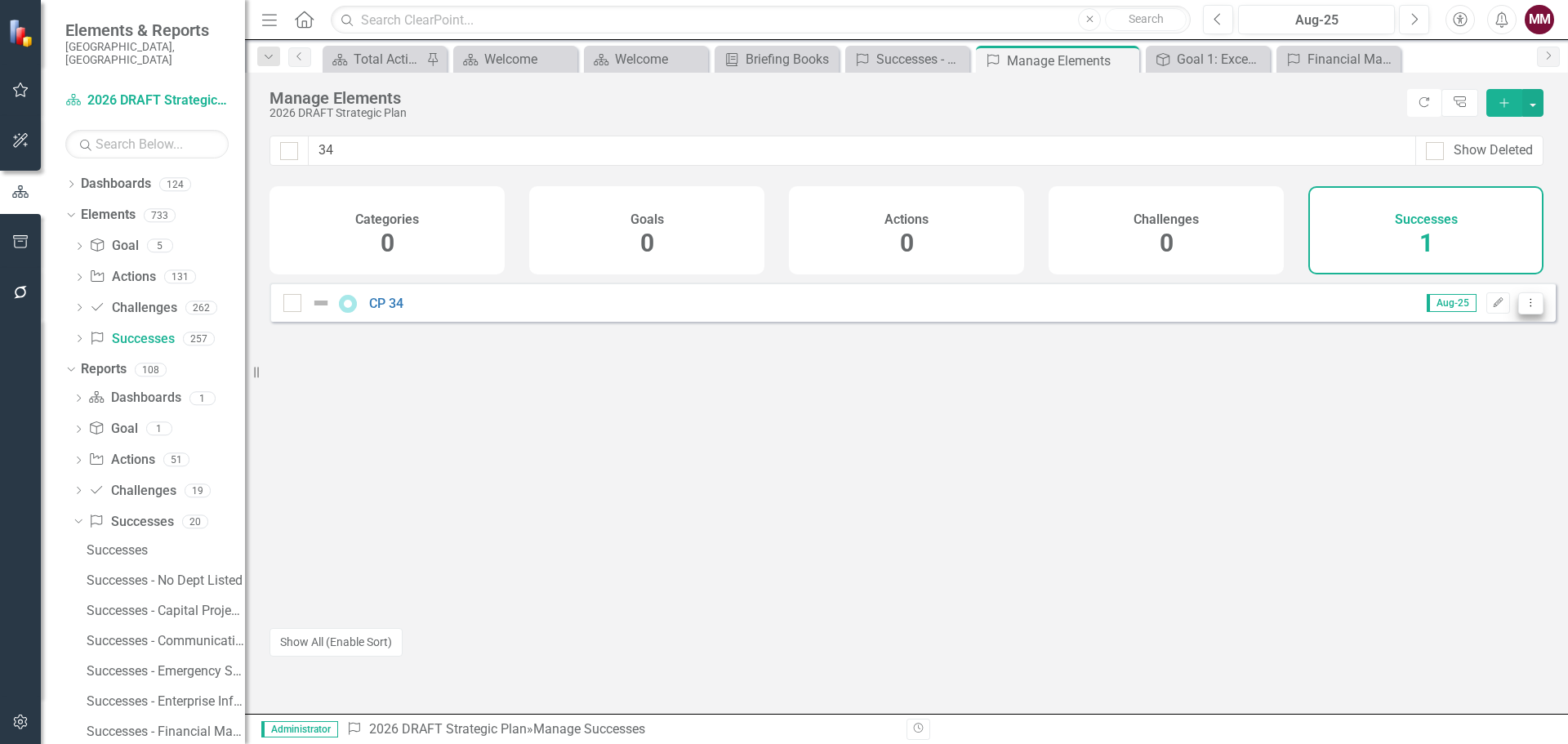
click at [1524, 308] on icon "Dropdown Menu" at bounding box center [1530, 302] width 14 height 11
click at [1475, 431] on link "Trash Delete Success" at bounding box center [1458, 432] width 145 height 30
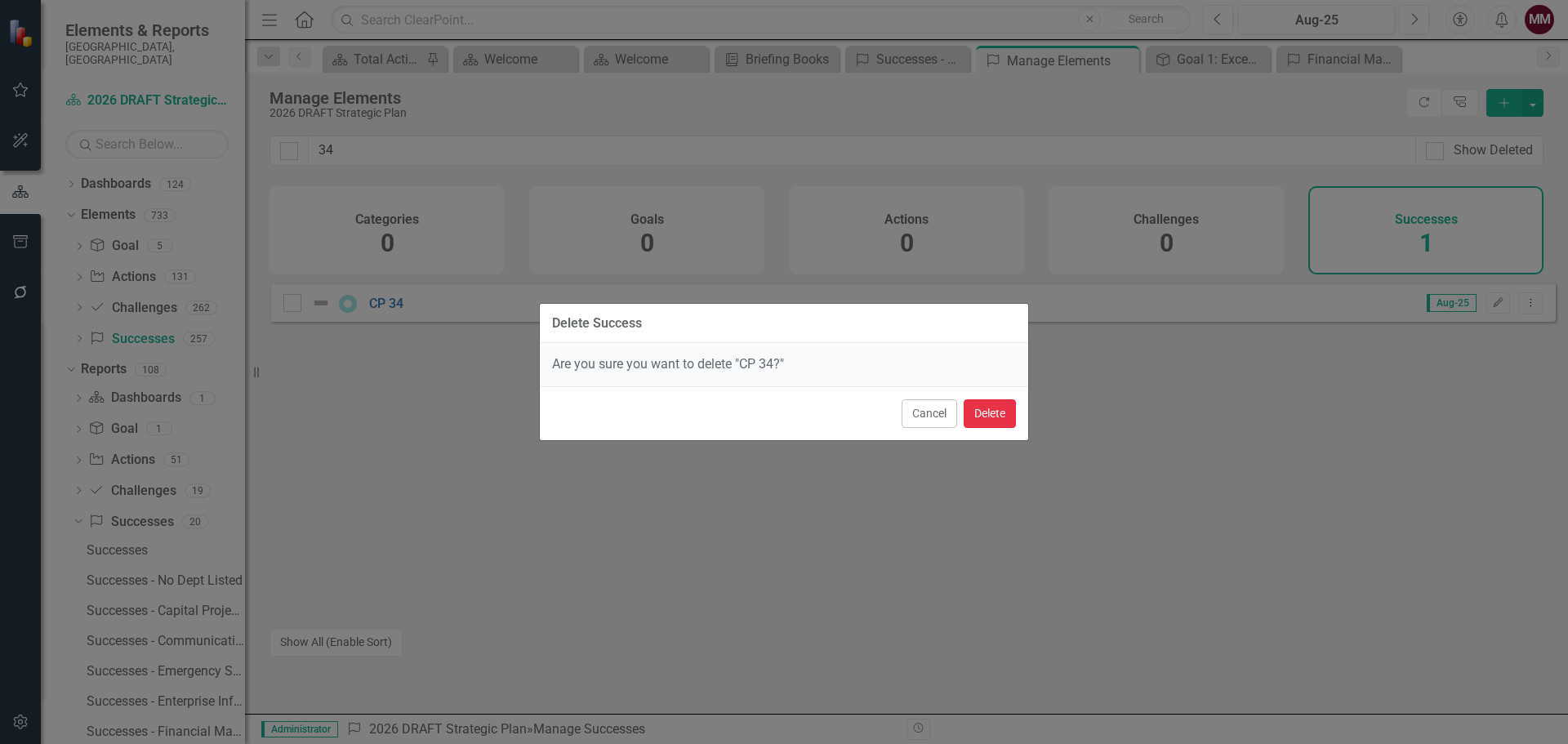
click at [993, 422] on button "Delete" at bounding box center [990, 414] width 52 height 29
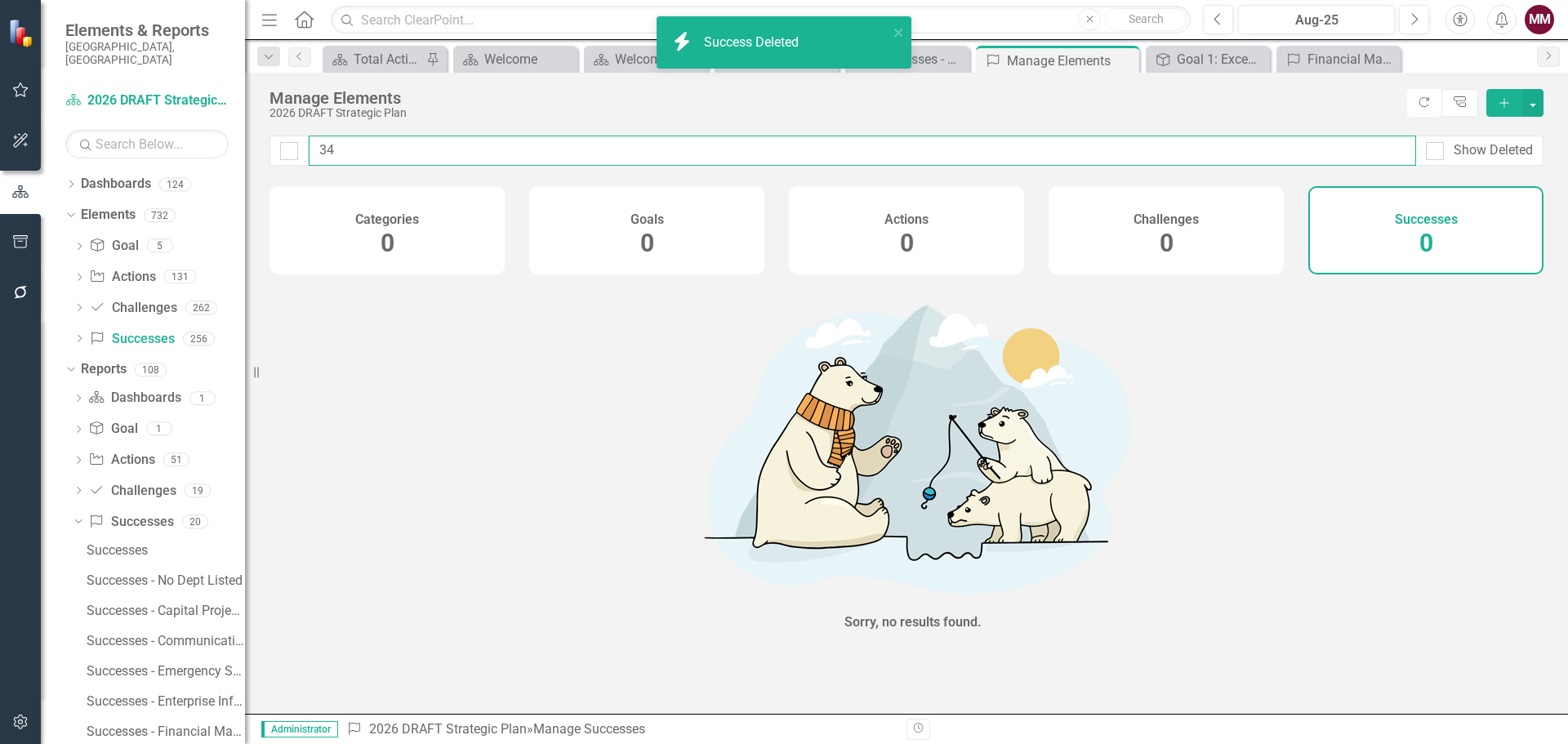
drag, startPoint x: 341, startPoint y: 145, endPoint x: 184, endPoint y: 122, distance: 158.7
click at [235, 135] on div "Elements & Reports Sarasota County, FL Dashboard 2026 DRAFT Strategic Plan Sear…" at bounding box center [784, 372] width 1568 height 744
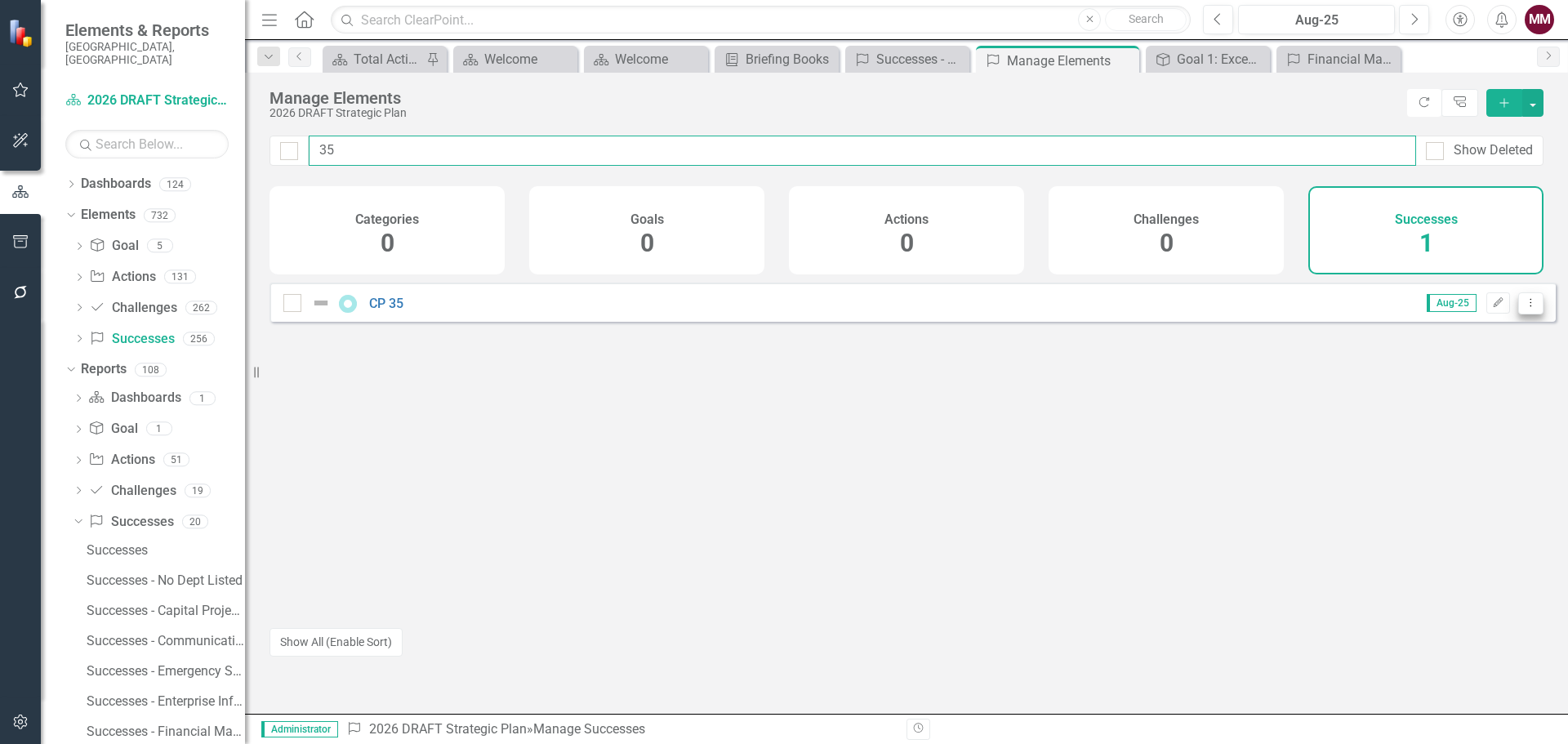
type input "35"
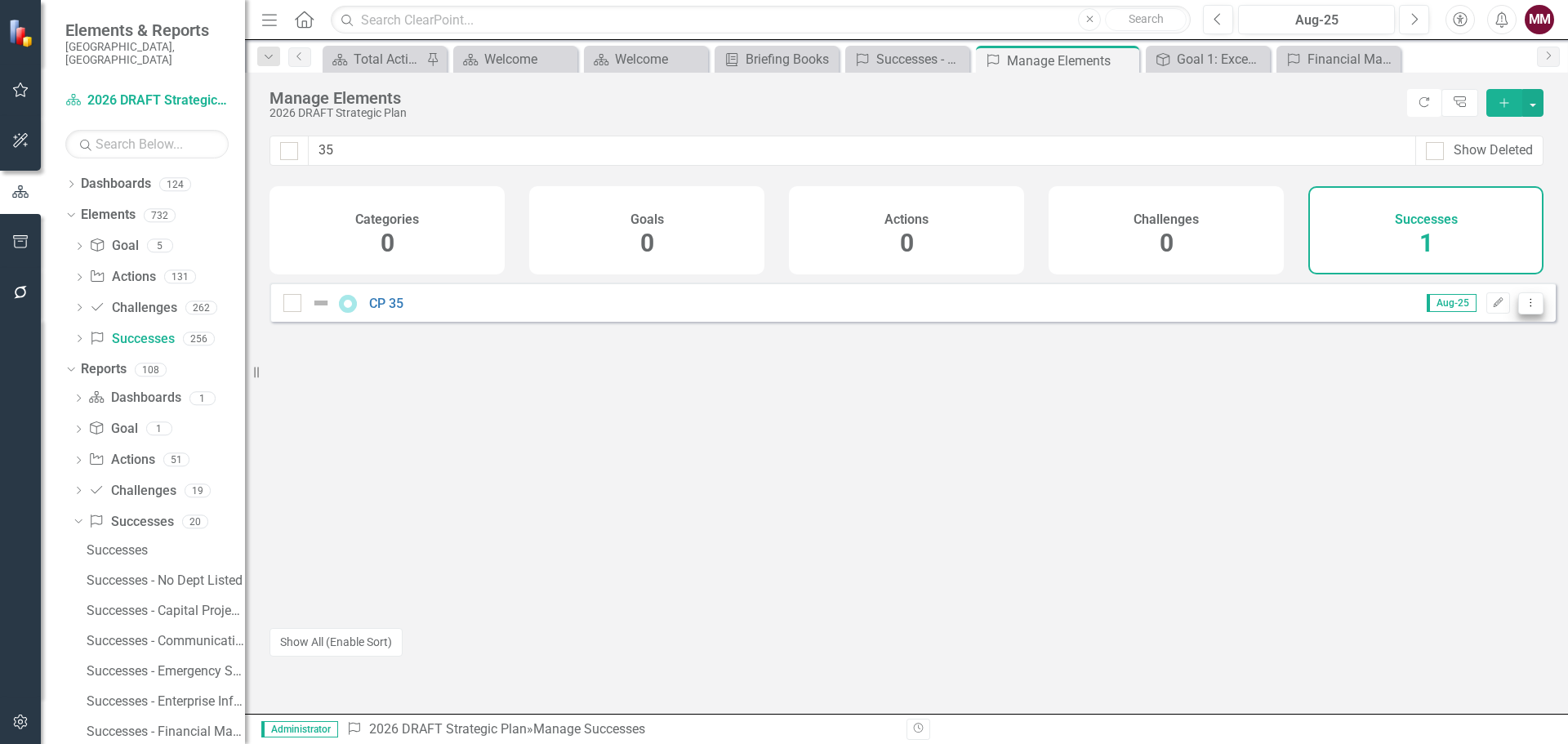
click at [1520, 314] on button "Dropdown Menu" at bounding box center [1531, 303] width 25 height 22
click at [1477, 423] on link "Trash Delete Success" at bounding box center [1458, 432] width 145 height 30
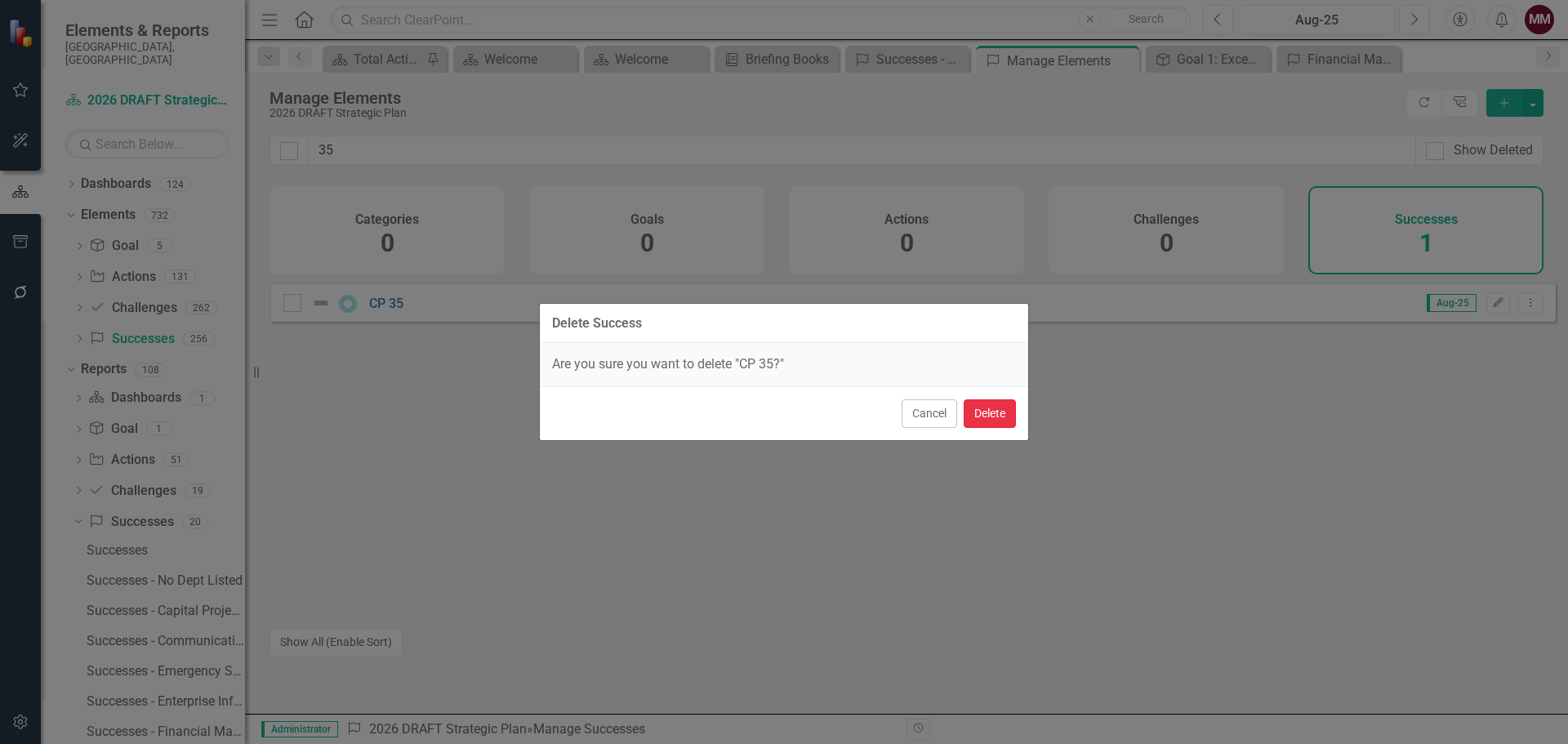
click at [981, 422] on button "Delete" at bounding box center [990, 414] width 52 height 29
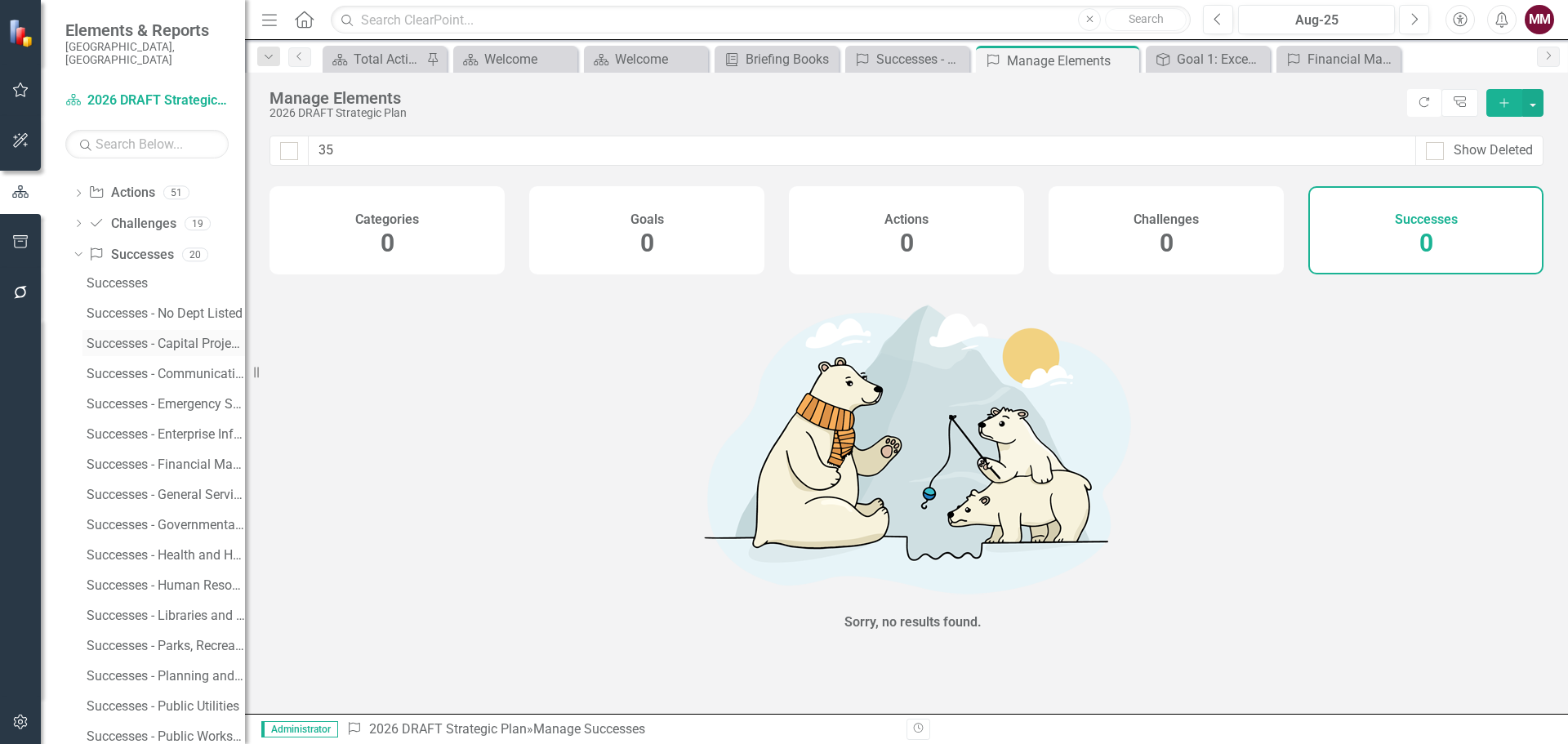
scroll to position [245, 0]
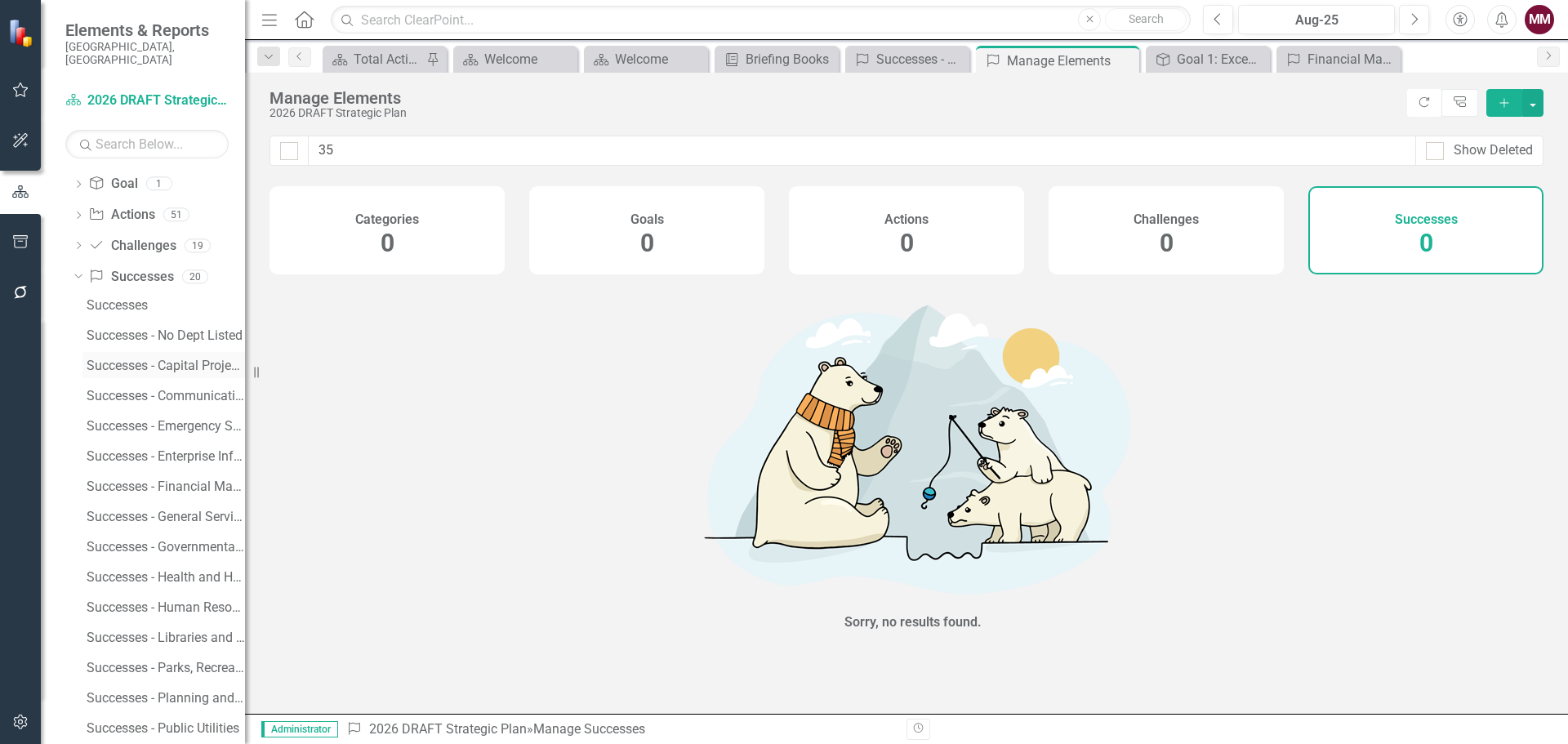
click at [132, 358] on div "Successes - Capital Projects" at bounding box center [165, 366] width 158 height 14
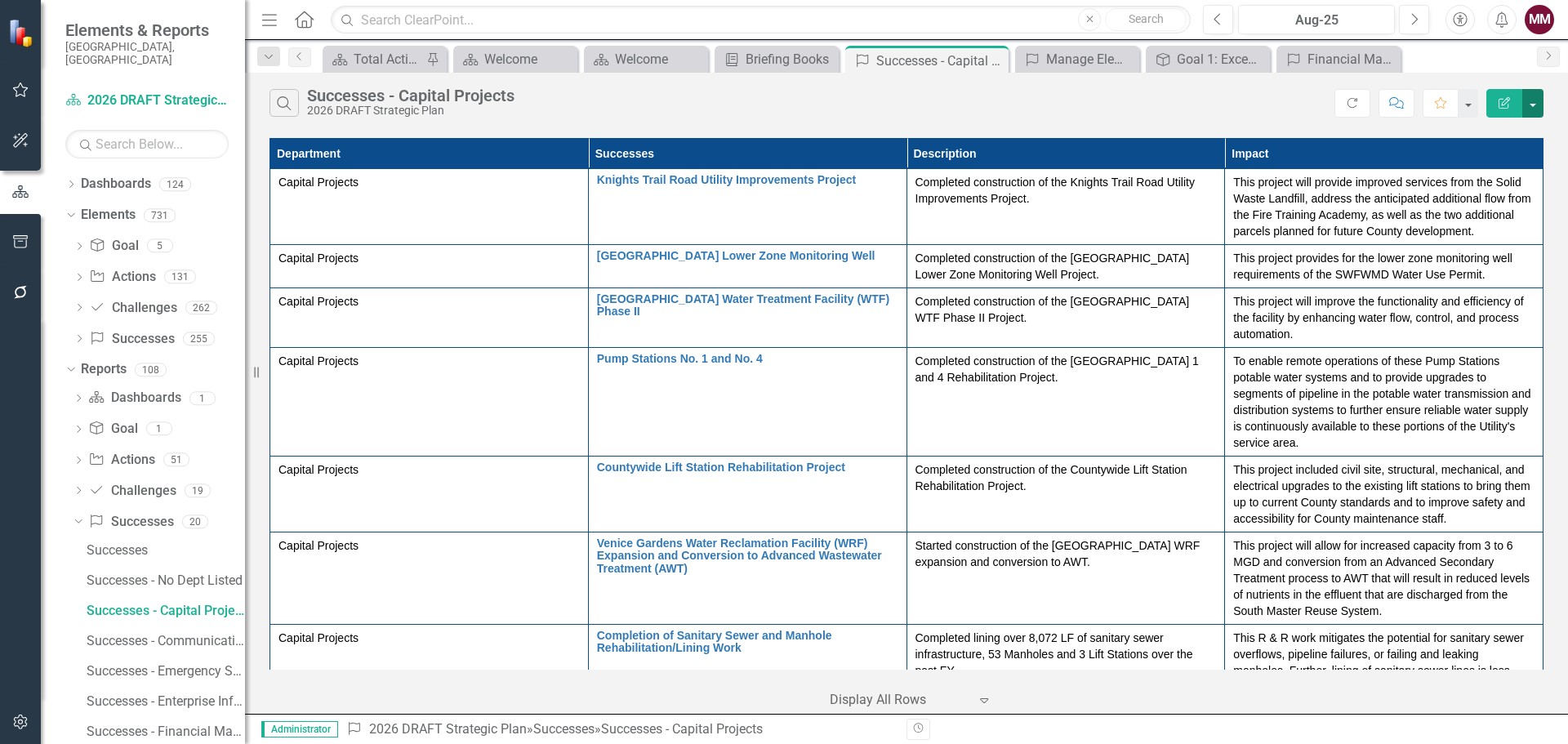
click at [1532, 108] on button "button" at bounding box center [1533, 104] width 22 height 29
click at [1505, 194] on link "Excel Export to Excel" at bounding box center [1478, 196] width 129 height 30
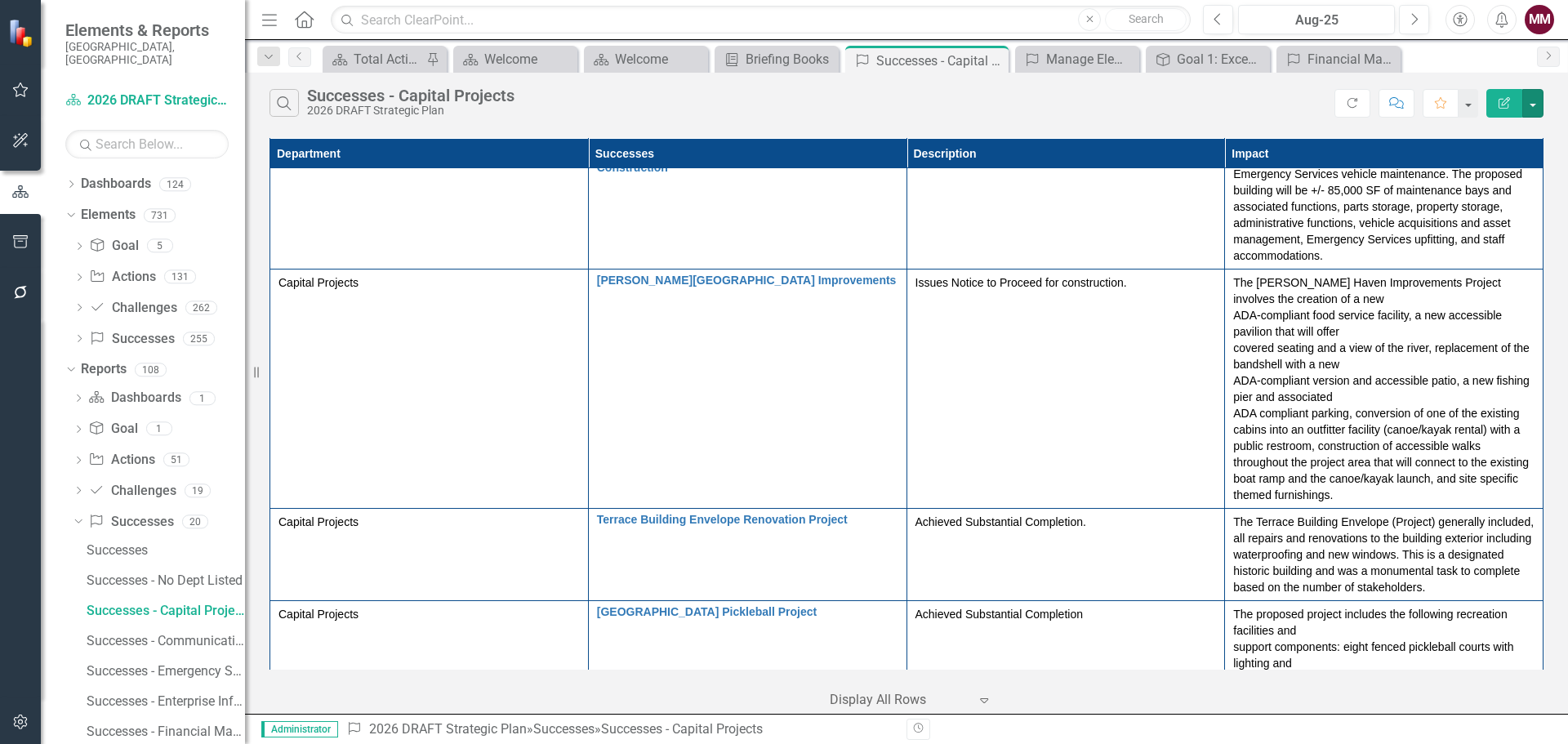
scroll to position [3585, 0]
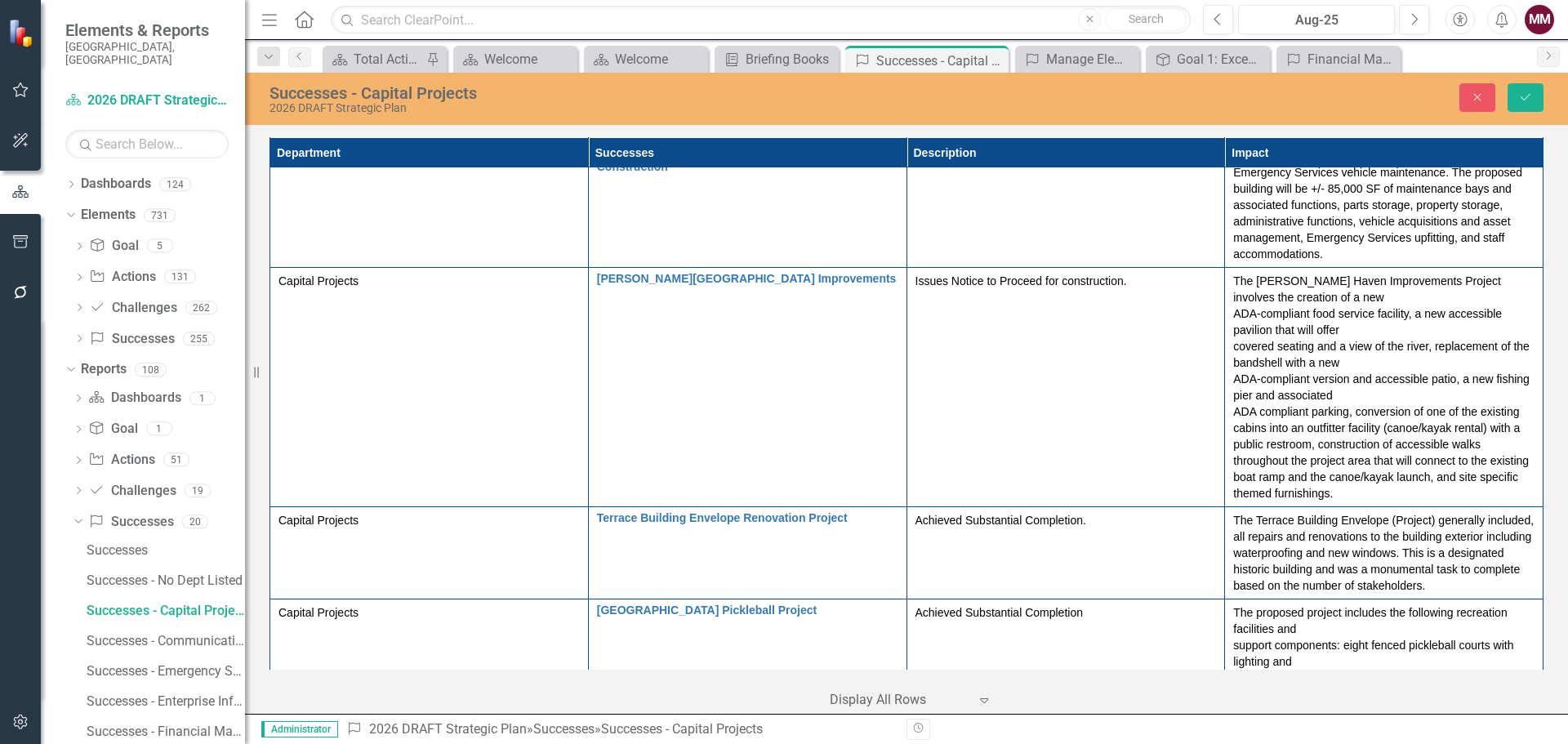
scroll to position [0, 0]
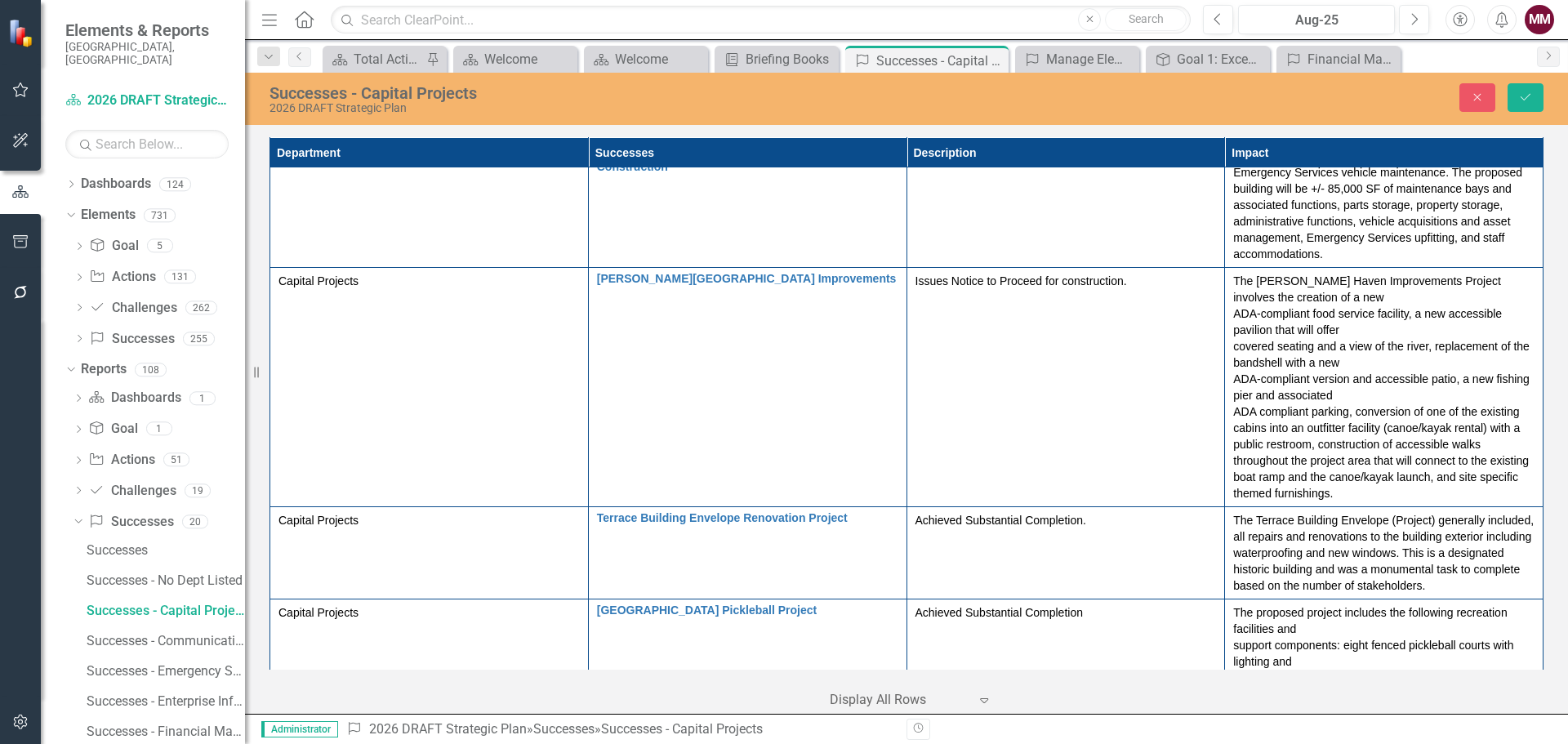
drag, startPoint x: 1517, startPoint y: 100, endPoint x: 1498, endPoint y: 163, distance: 65.8
click at [1517, 100] on button "Save" at bounding box center [1526, 98] width 36 height 29
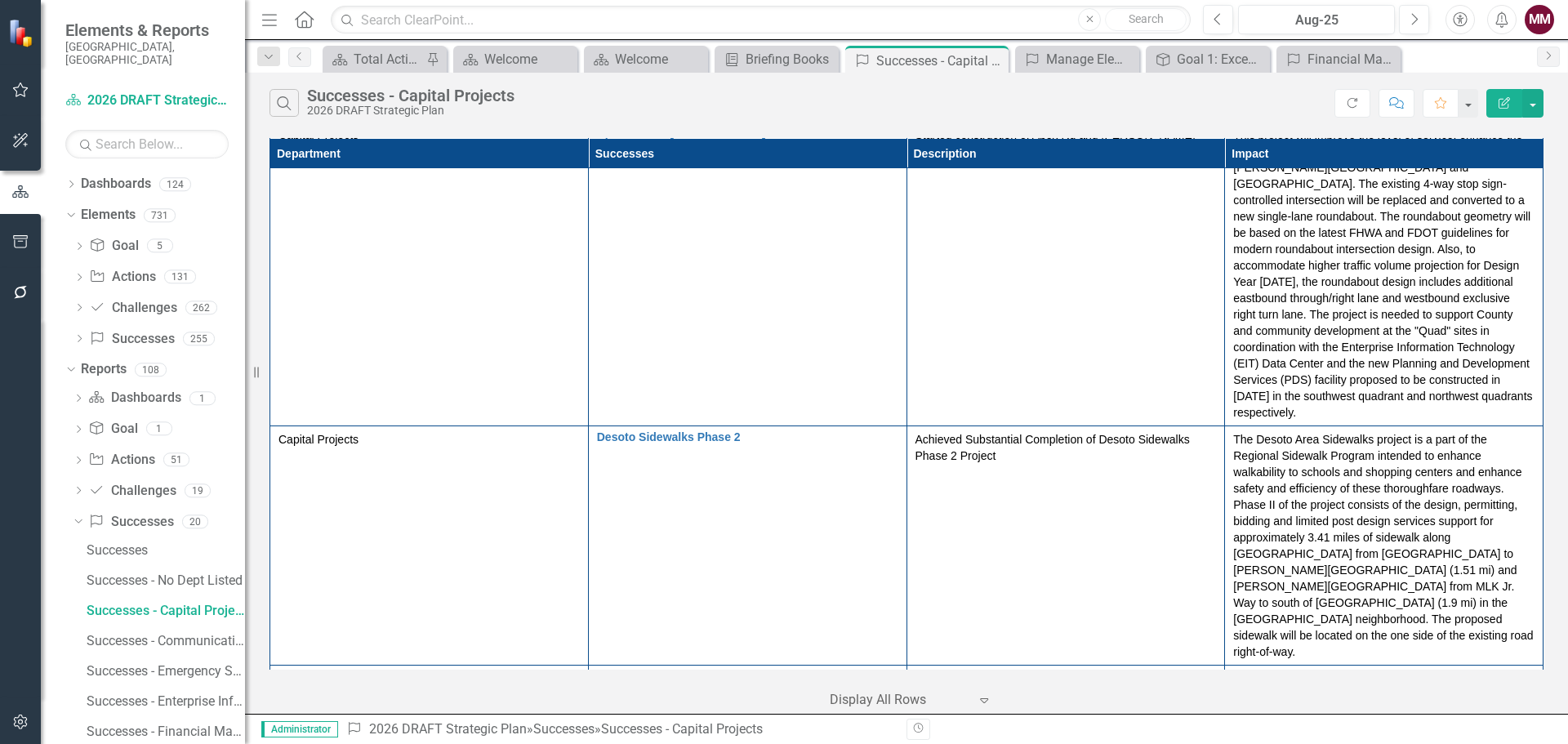
scroll to position [2531, 0]
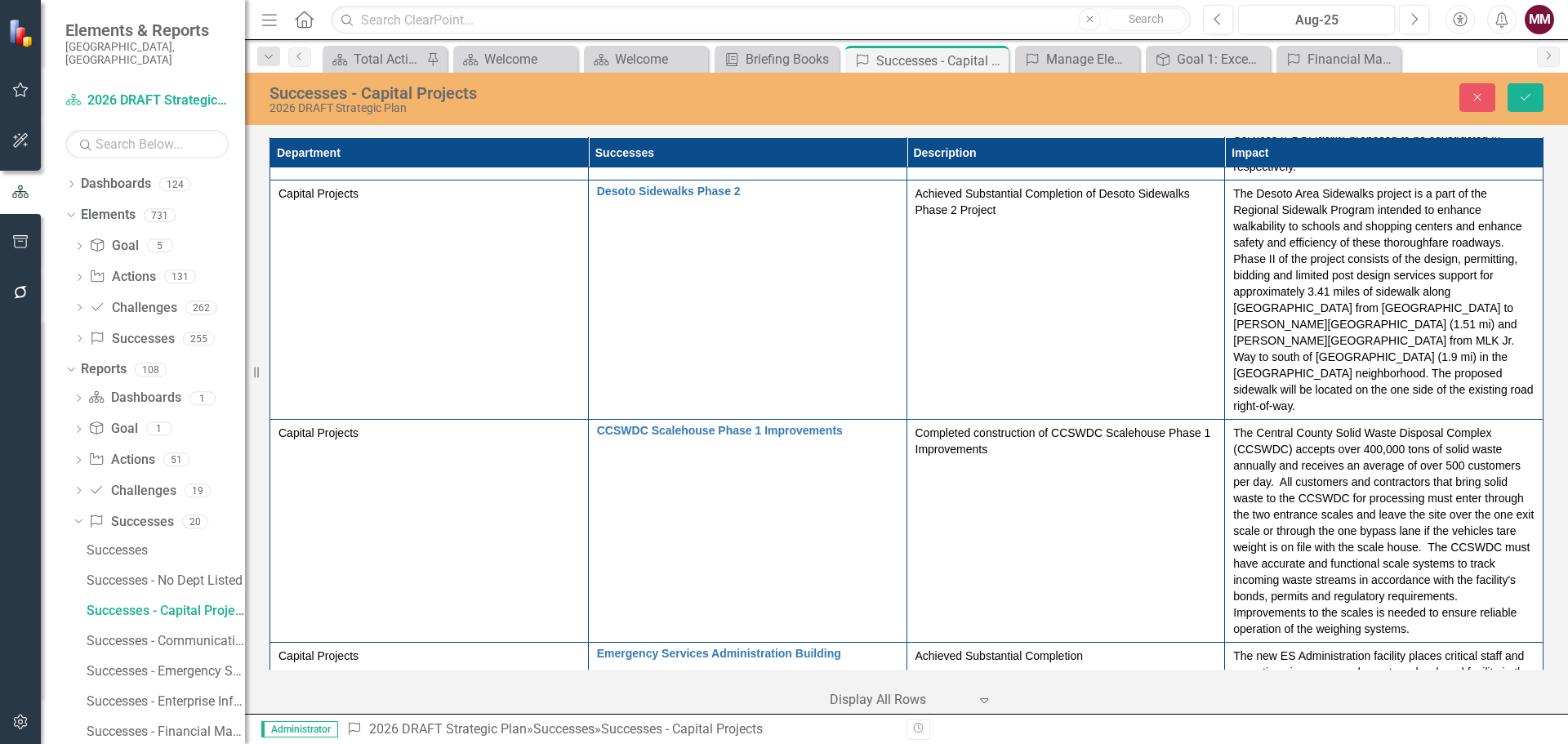
scroll to position [0, 0]
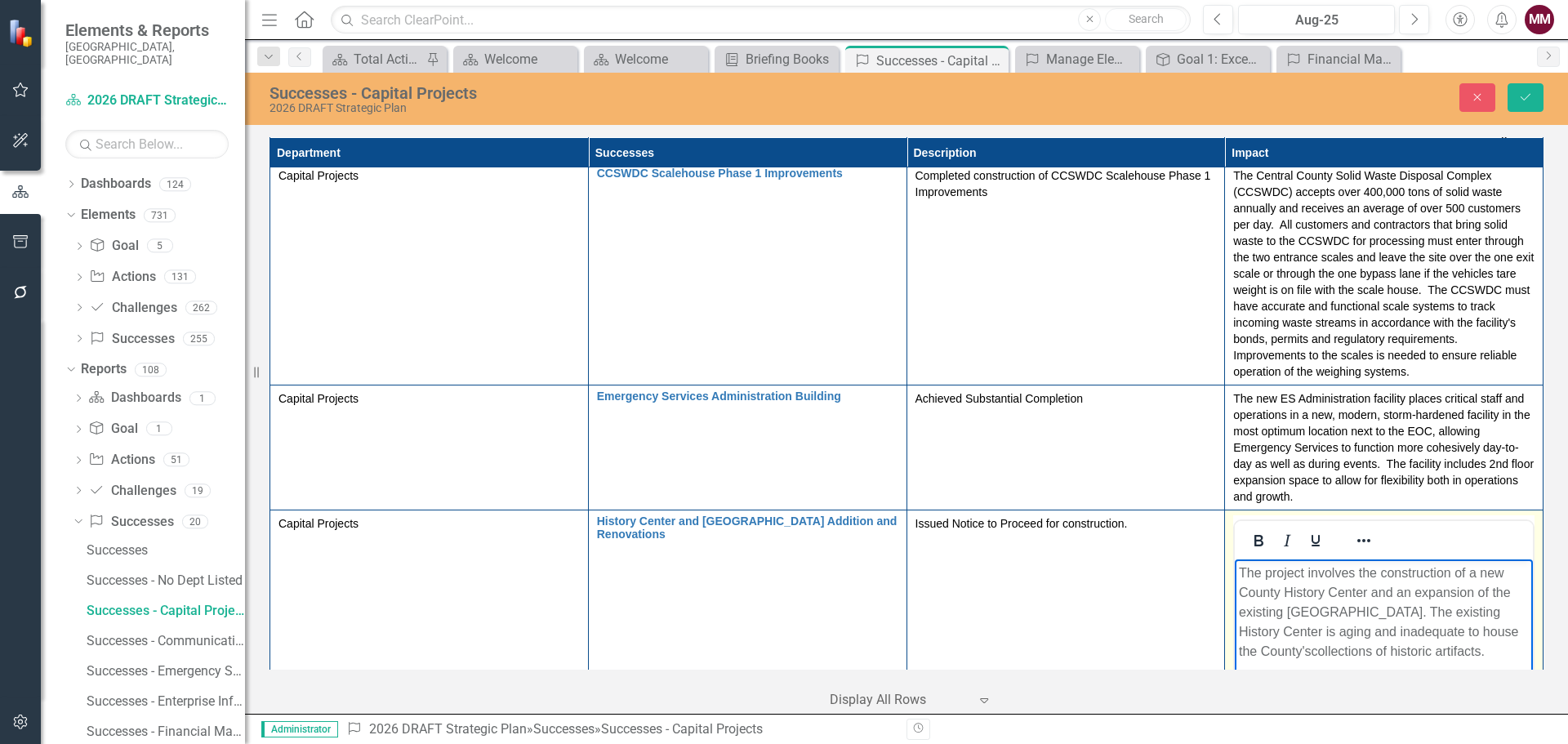
scroll to position [2858, 0]
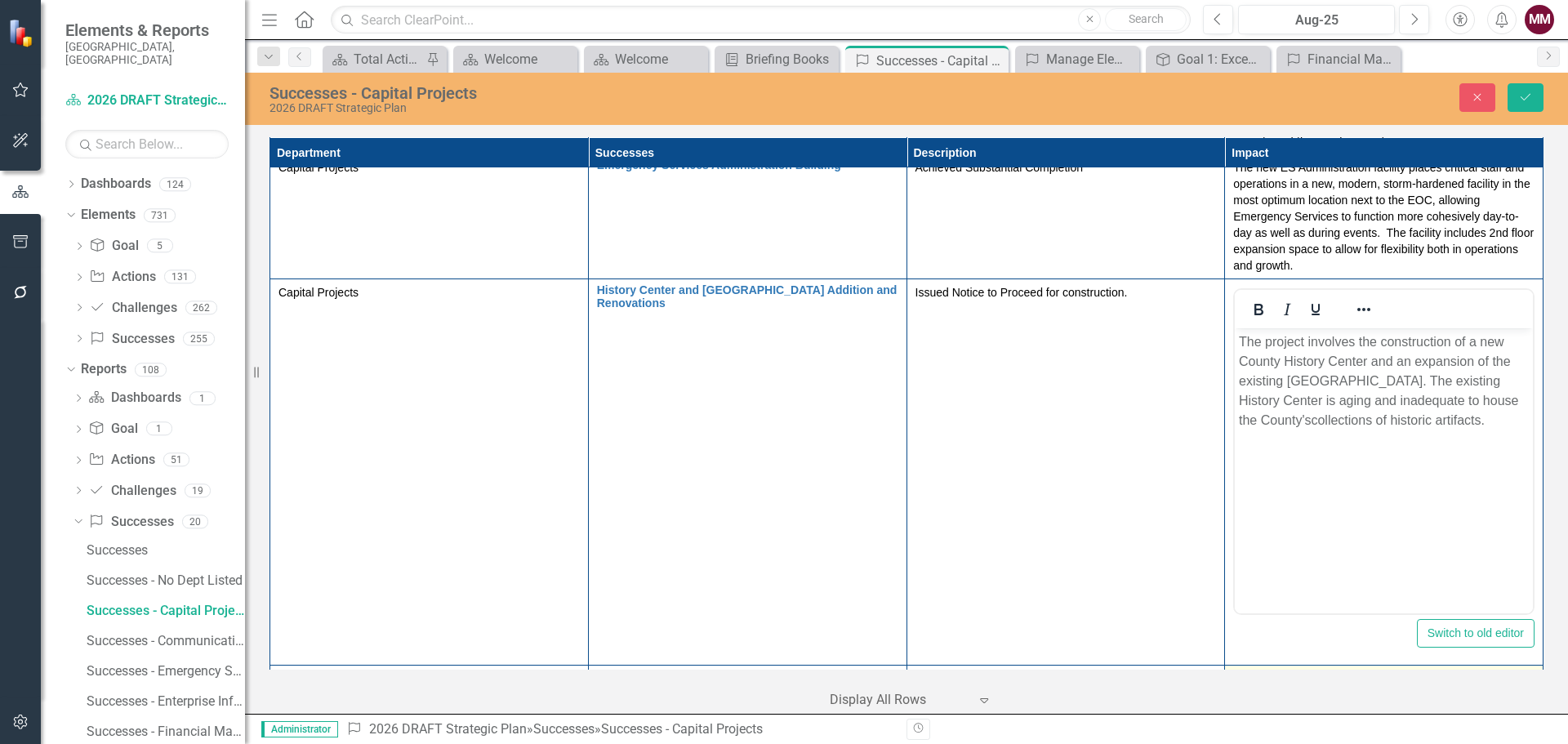
scroll to position [3021, 0]
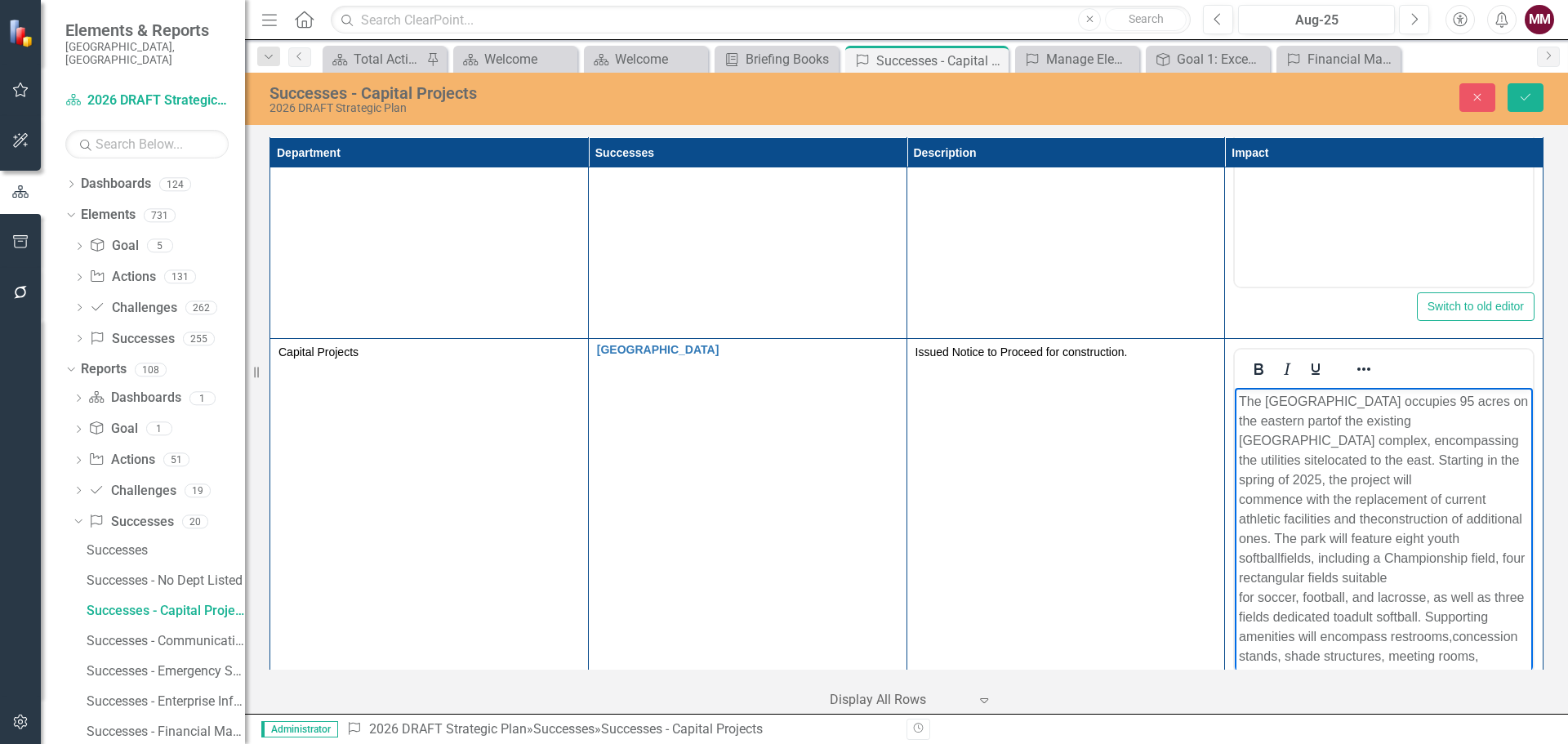
scroll to position [3347, 0]
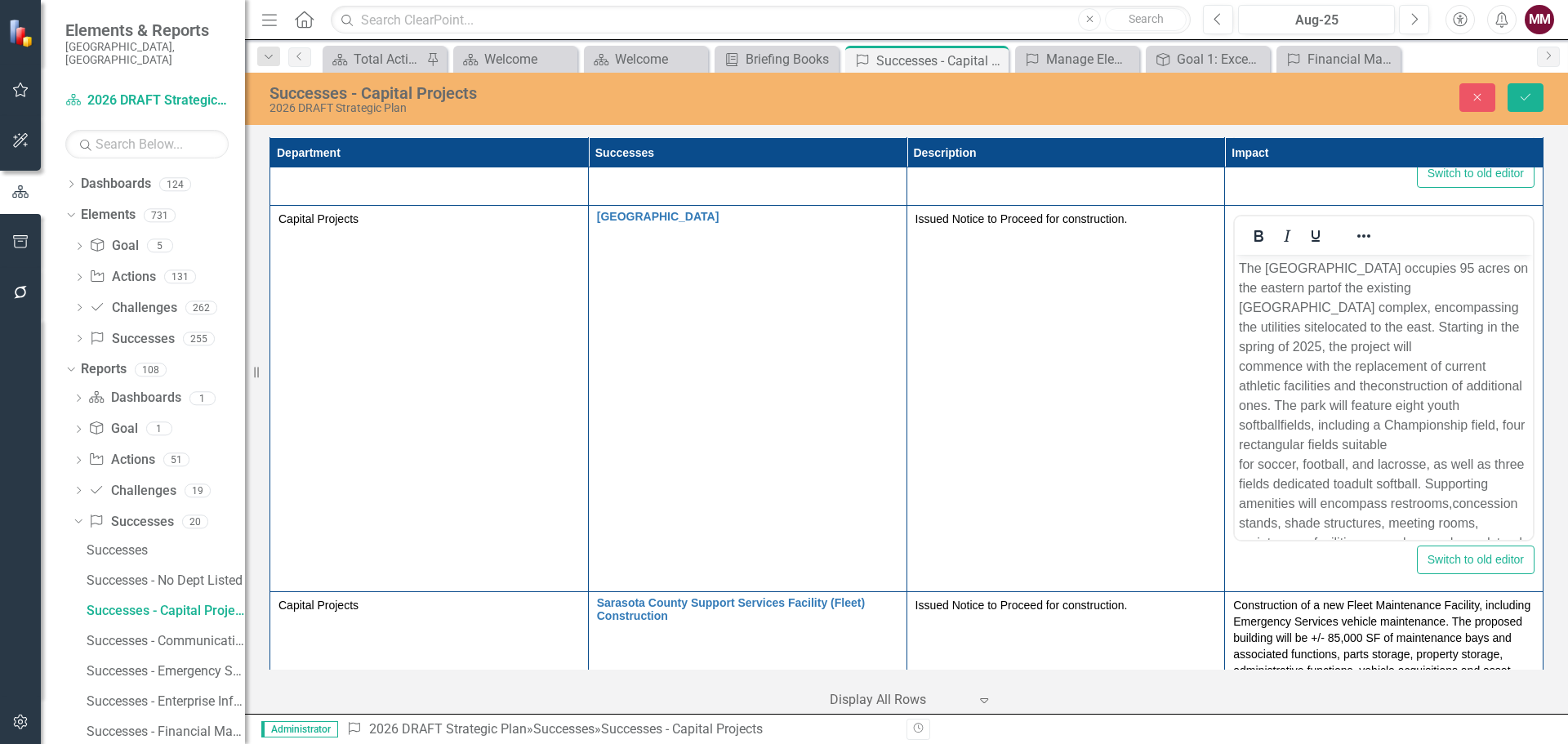
scroll to position [3511, 0]
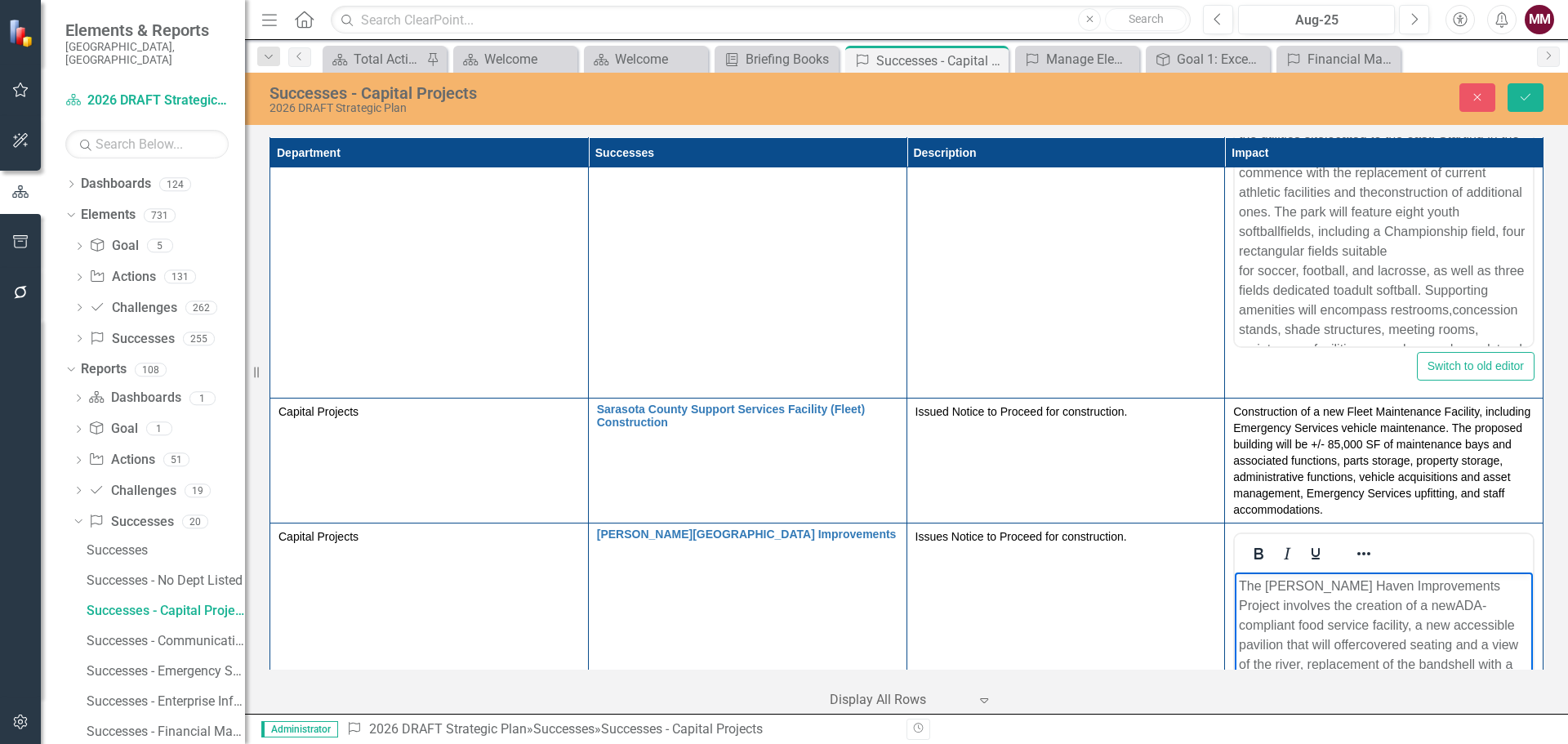
scroll to position [3674, 0]
click at [1347, 743] on body "The Snook Haven Improvements Project involves the creation of a new ADA-complia…" at bounding box center [1384, 709] width 298 height 276
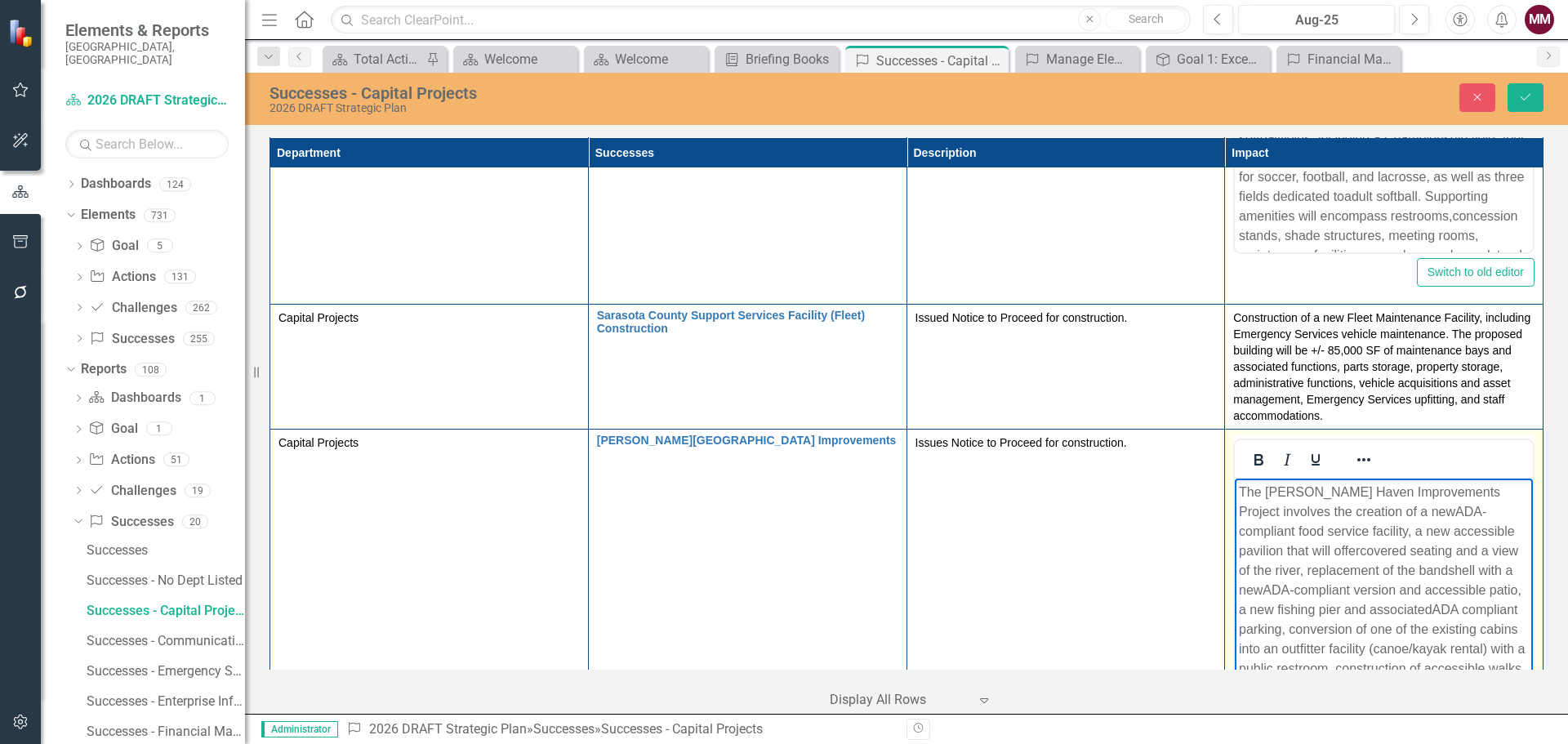
scroll to position [3919, 0]
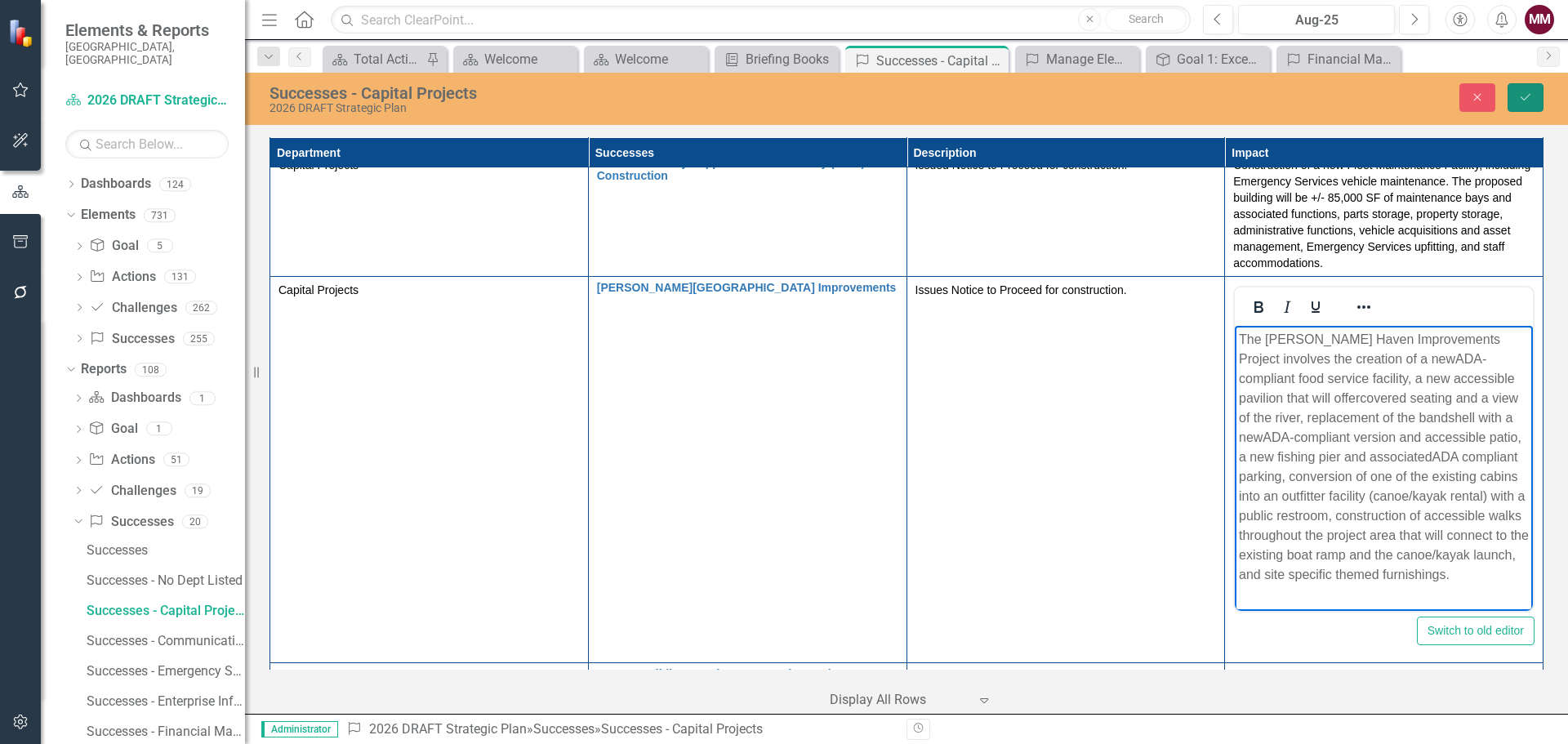
click at [1526, 100] on icon "Save" at bounding box center [1526, 97] width 14 height 12
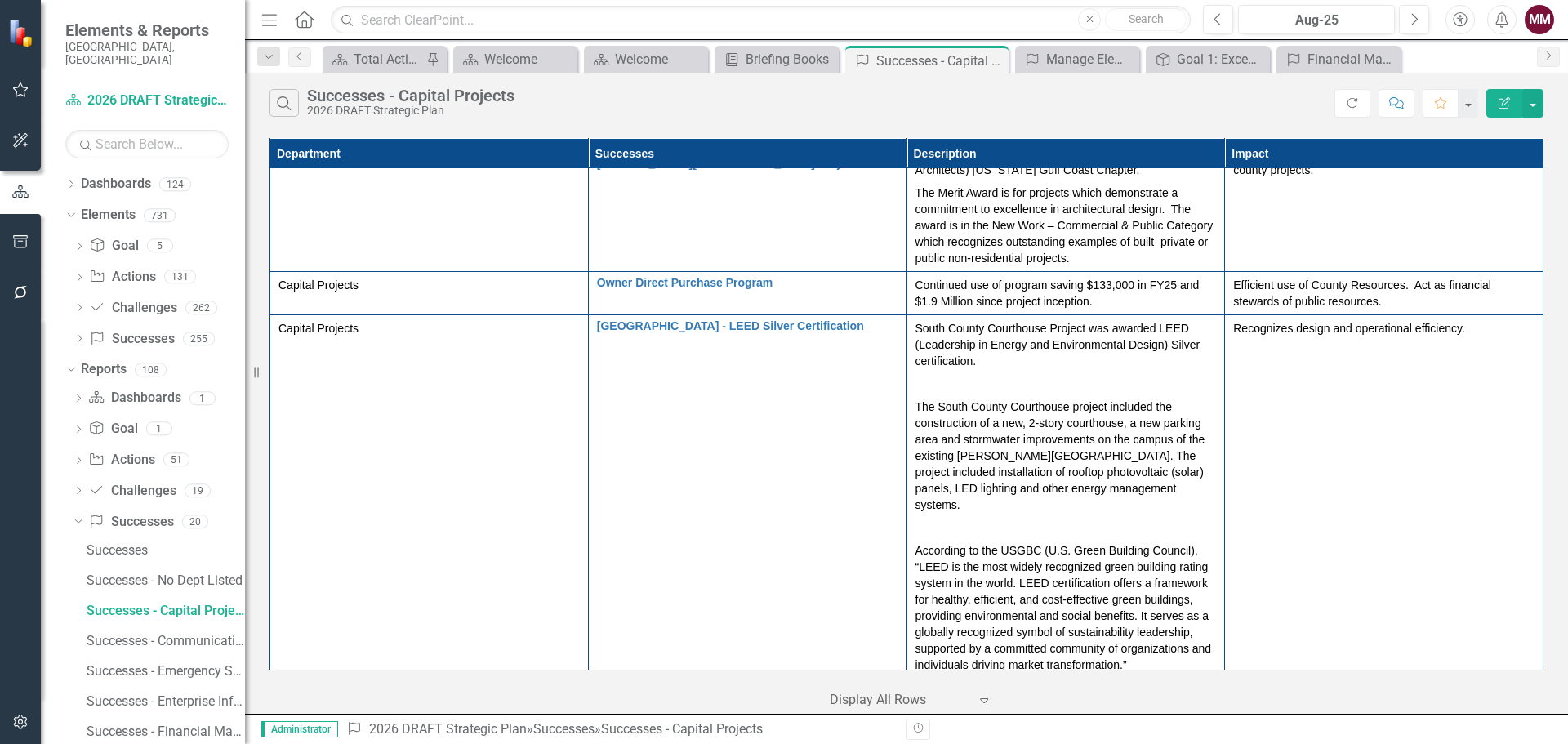
scroll to position [1061, 0]
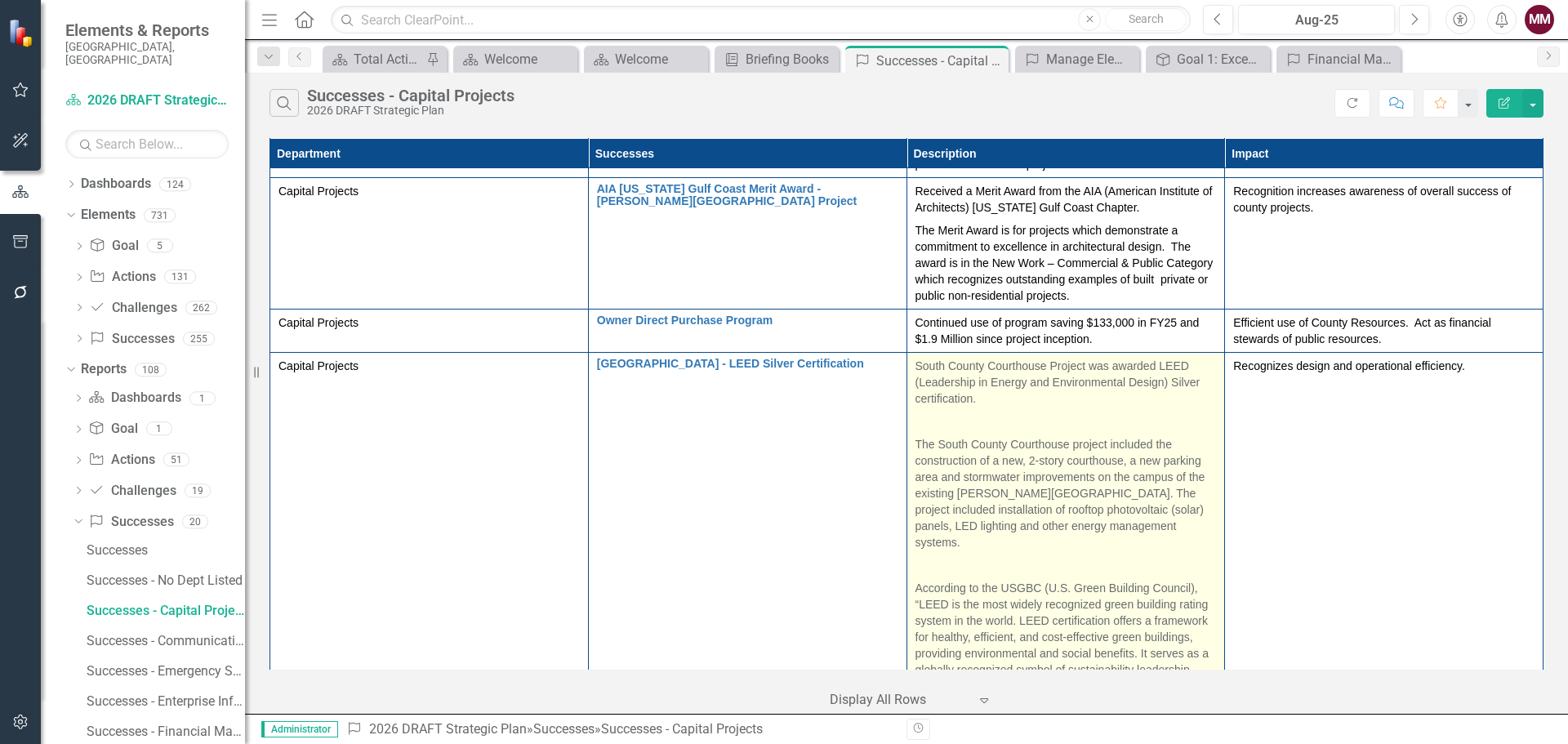
click at [1148, 576] on p "According to the USGBC (U.S. Green Building Council), “LEED is the most widely …" at bounding box center [1067, 643] width 302 height 134
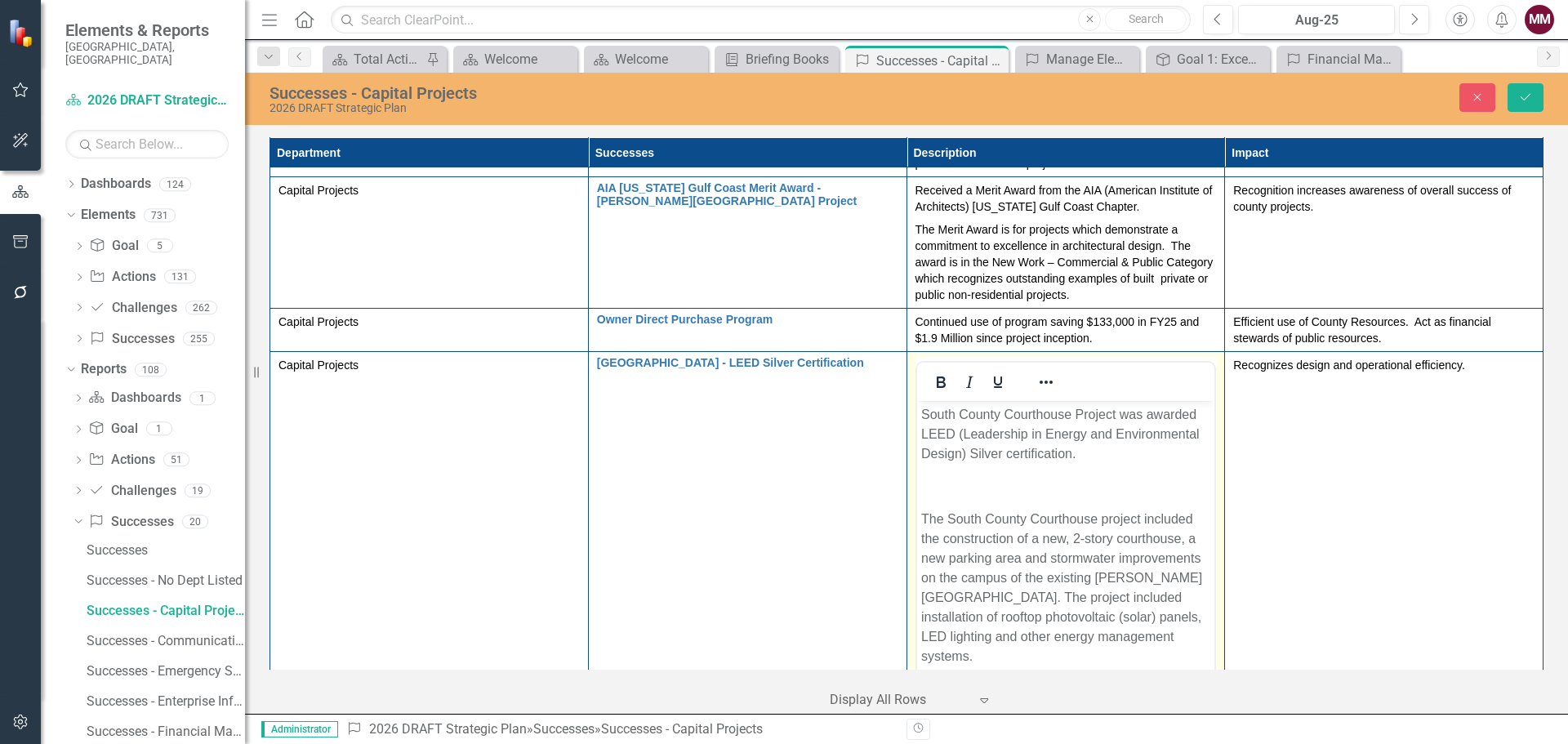
scroll to position [980, 0]
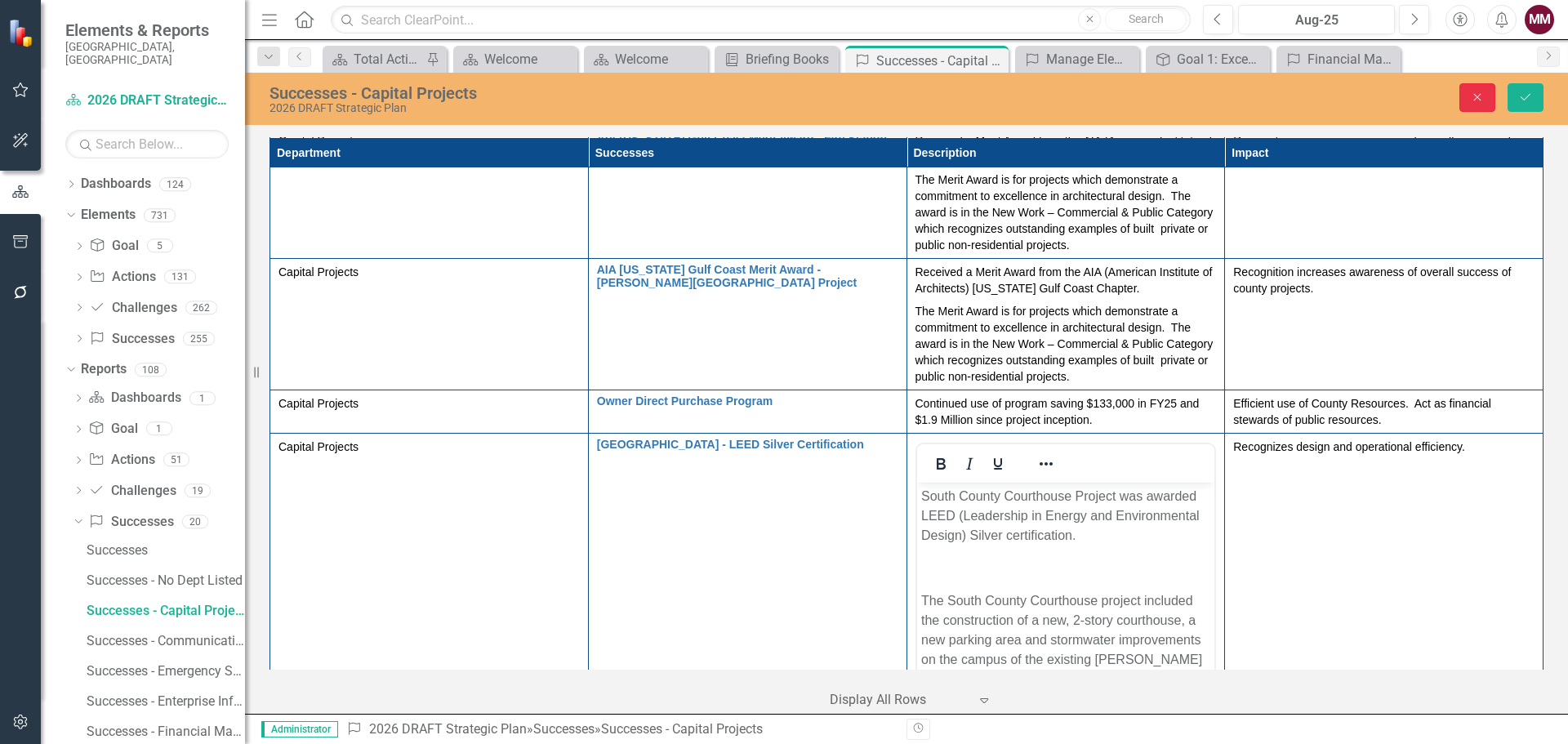
click at [1466, 96] on button "Close" at bounding box center [1478, 98] width 36 height 29
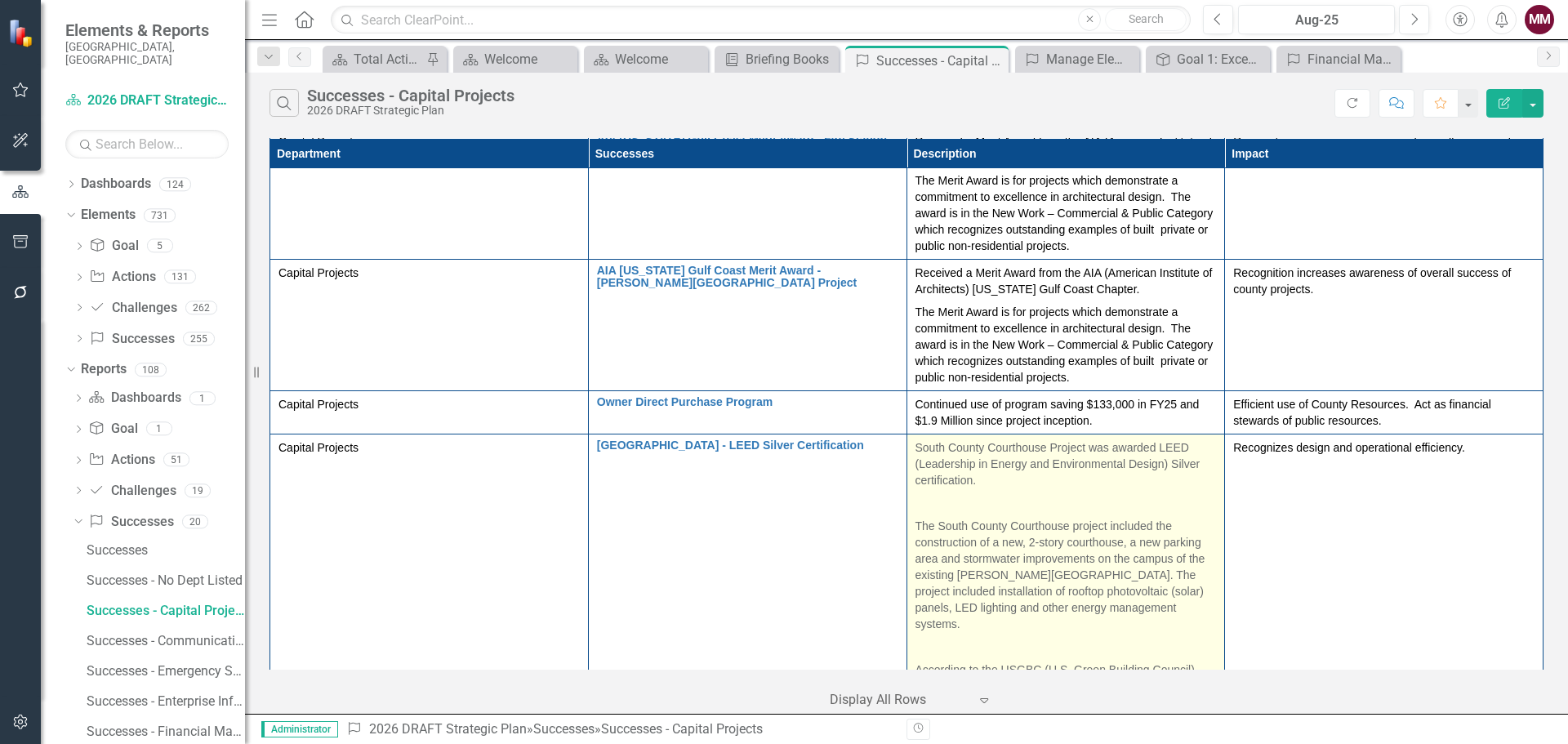
click at [1007, 635] on p at bounding box center [1067, 646] width 302 height 23
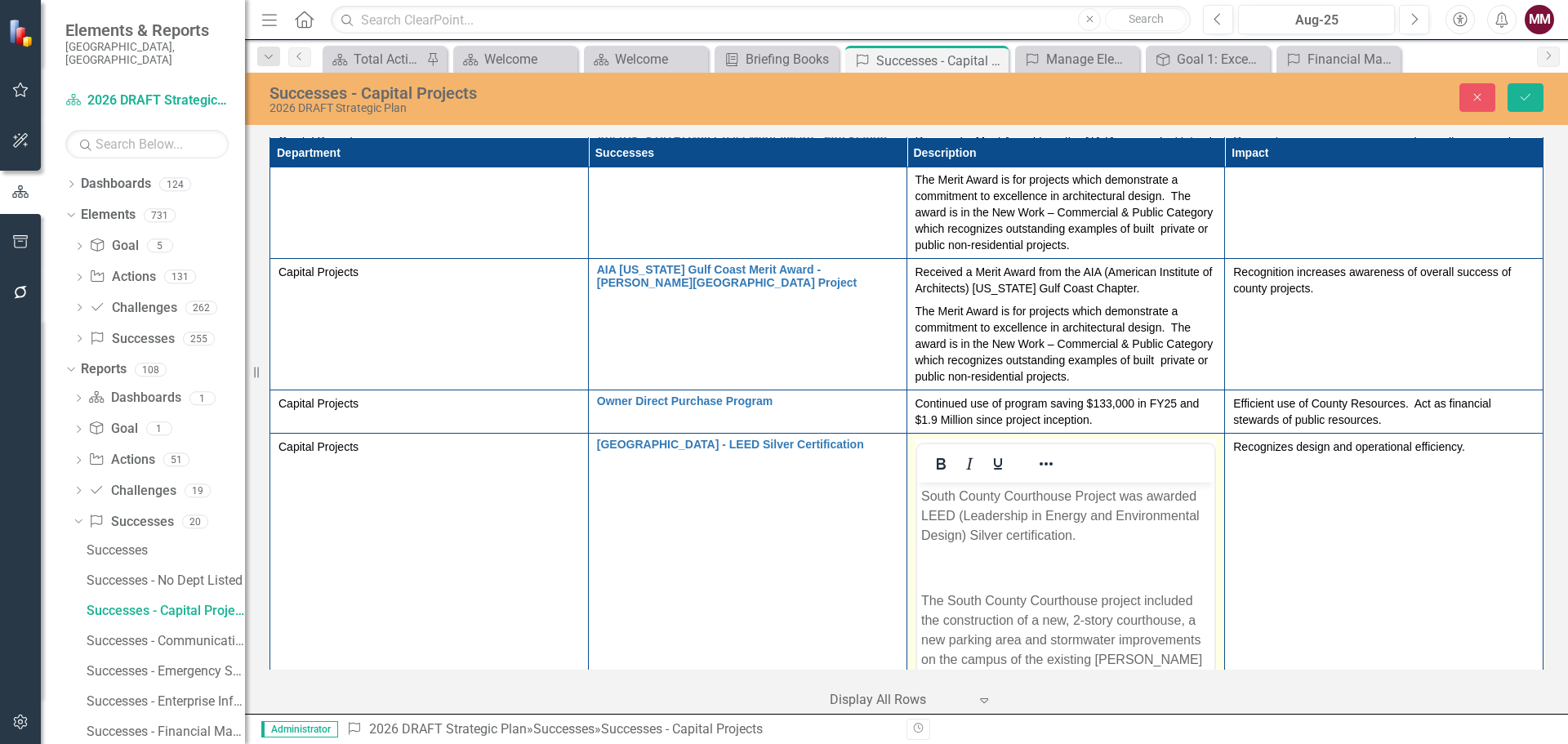
scroll to position [0, 0]
click at [1074, 581] on body "South County Courthouse Project was awarded LEED (Leadership in Energy and Envi…" at bounding box center [1066, 744] width 298 height 525
click at [1050, 567] on p "Rich Text Area. Press ALT-0 for help." at bounding box center [1065, 568] width 290 height 20
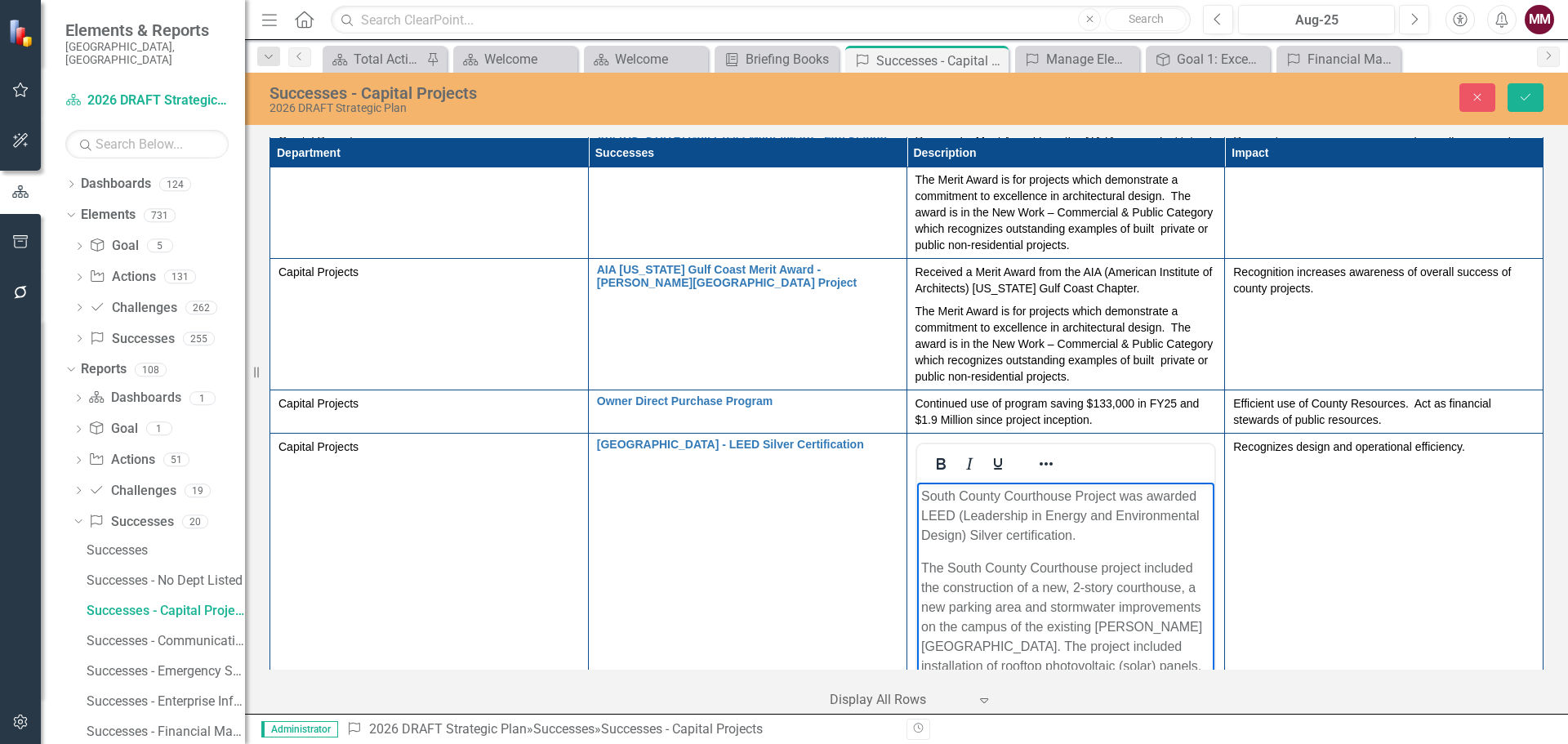
click at [1016, 729] on p "Rich Text Area. Press ALT-0 for help." at bounding box center [1065, 739] width 290 height 20
click at [1526, 98] on icon "submit" at bounding box center [1526, 97] width 10 height 6
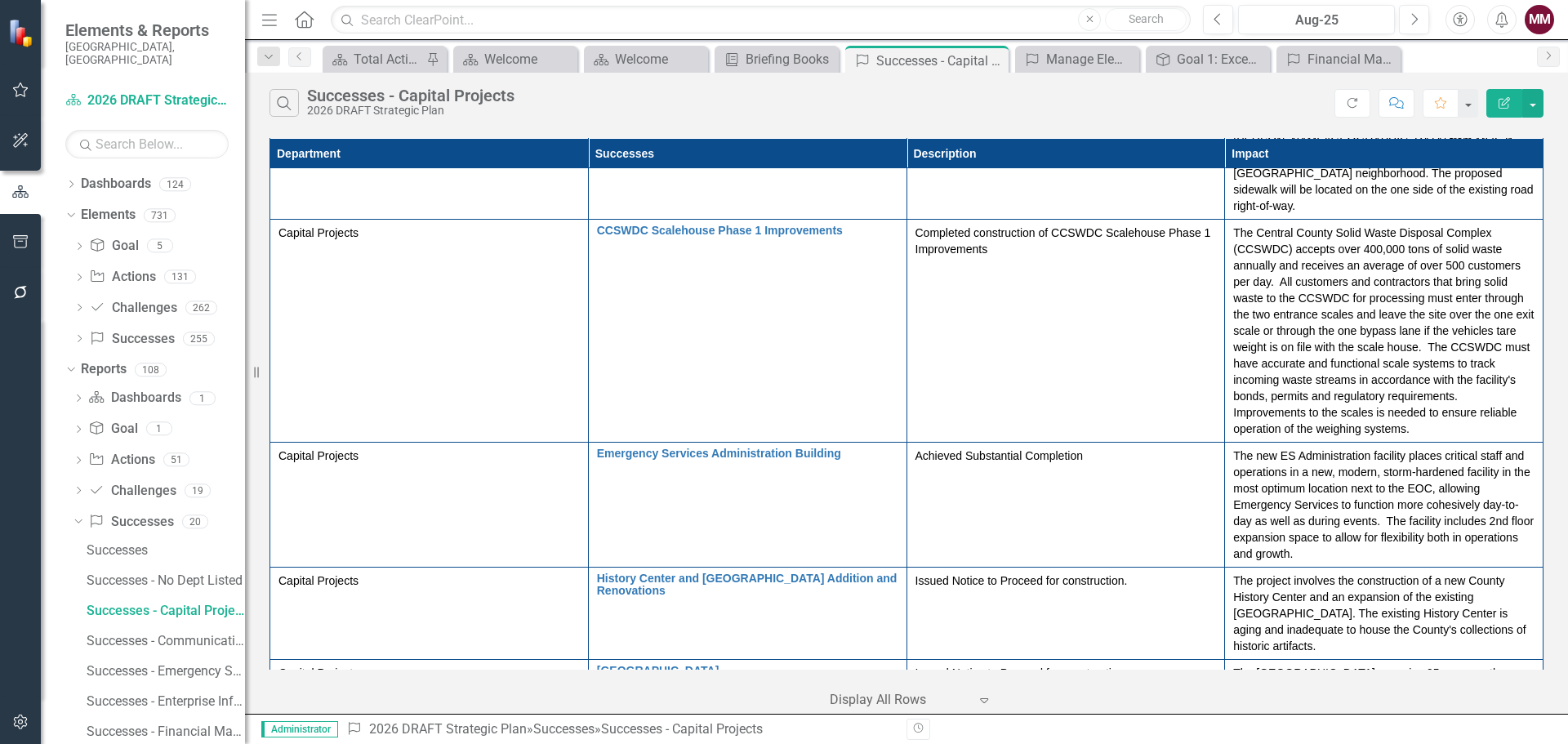
scroll to position [2694, 0]
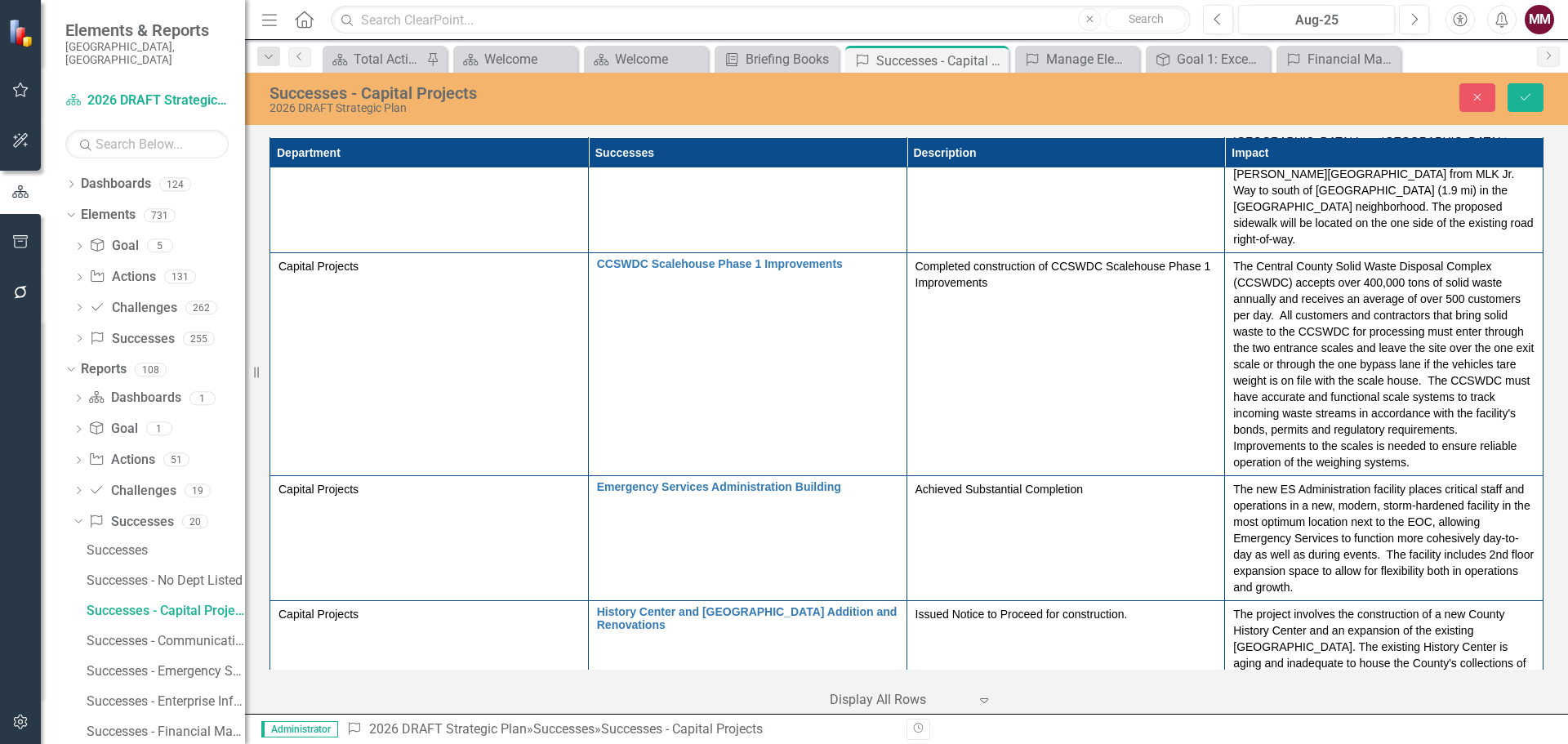
scroll to position [2613, 0]
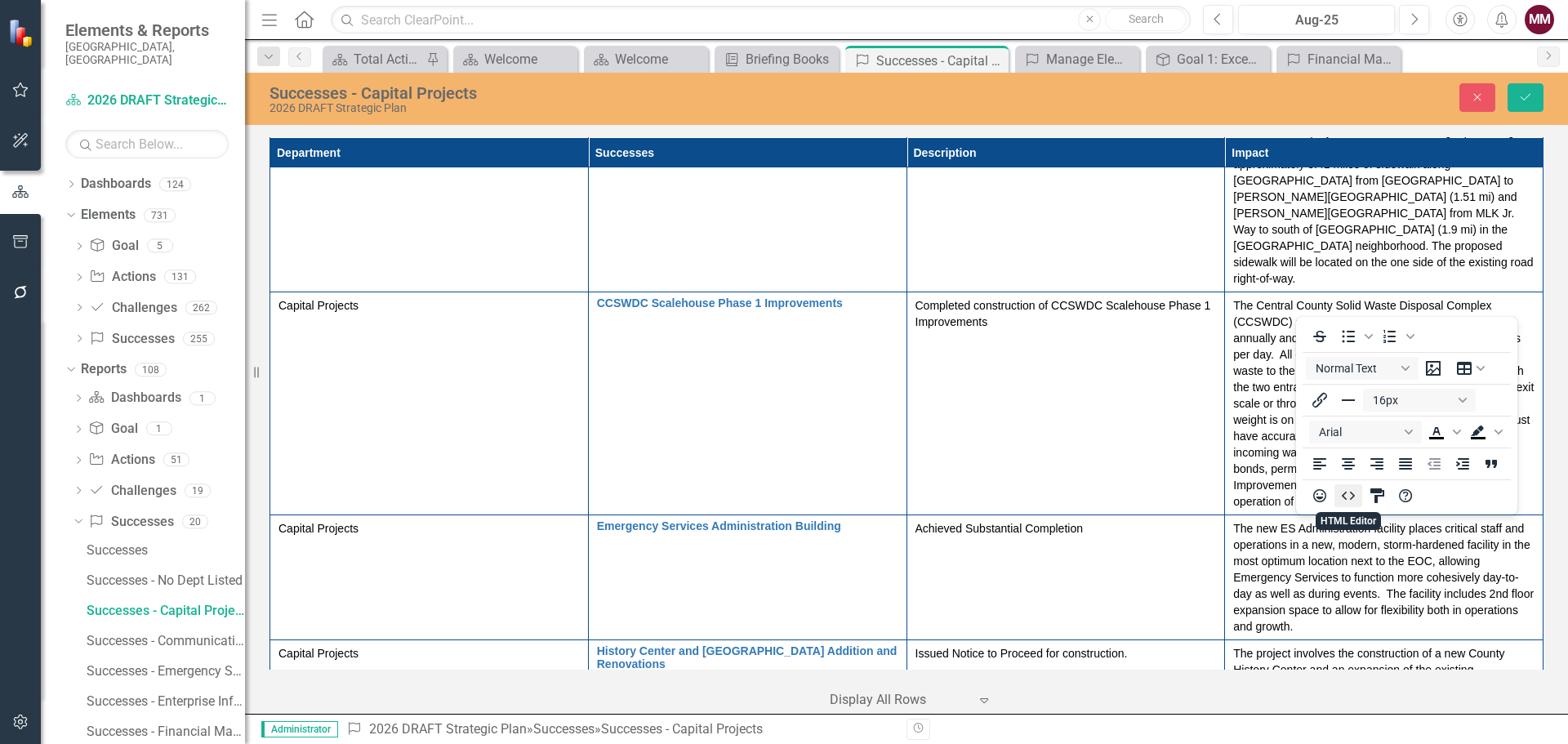
click at [1351, 498] on icon "HTML Editor" at bounding box center [1349, 495] width 13 height 8
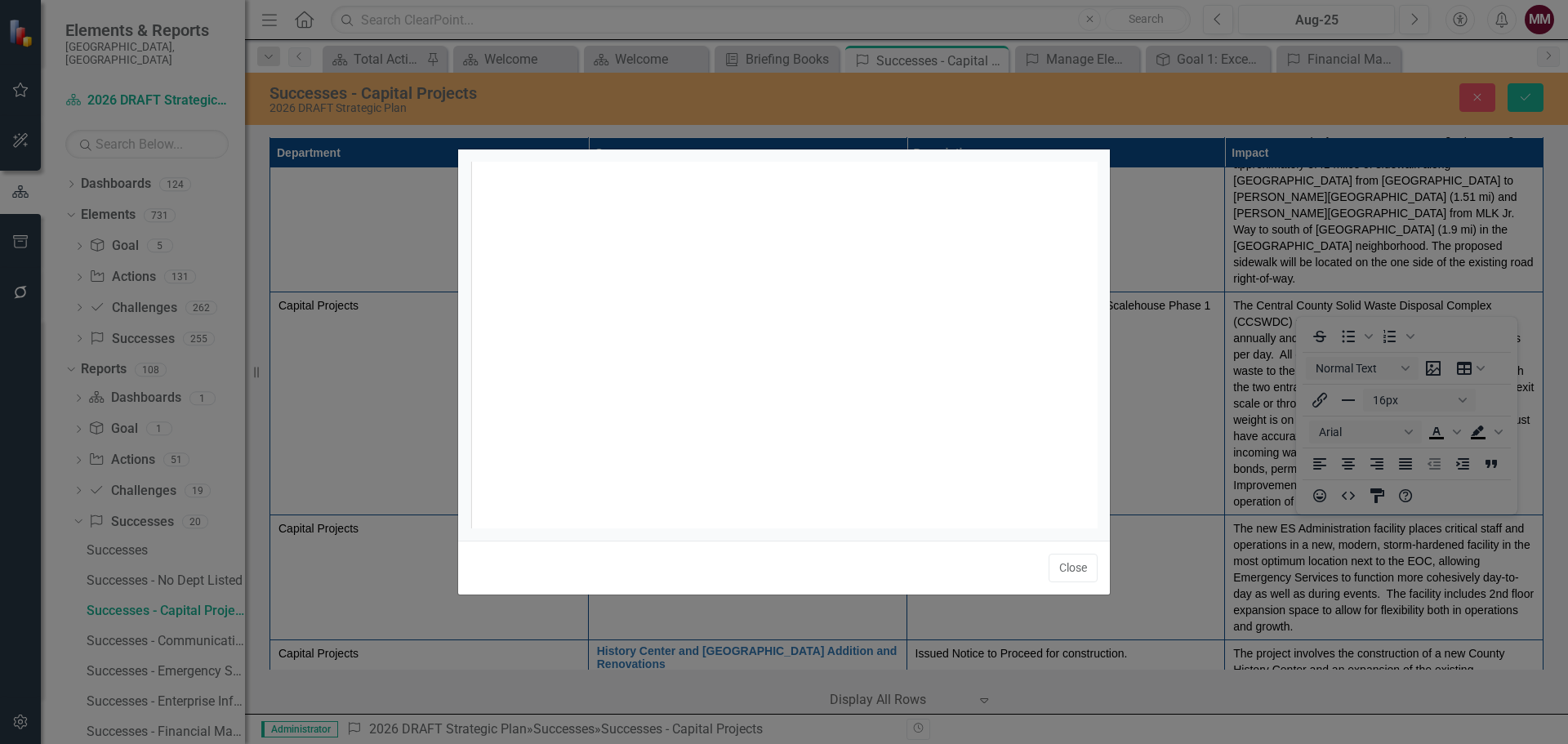
scroll to position [6, 0]
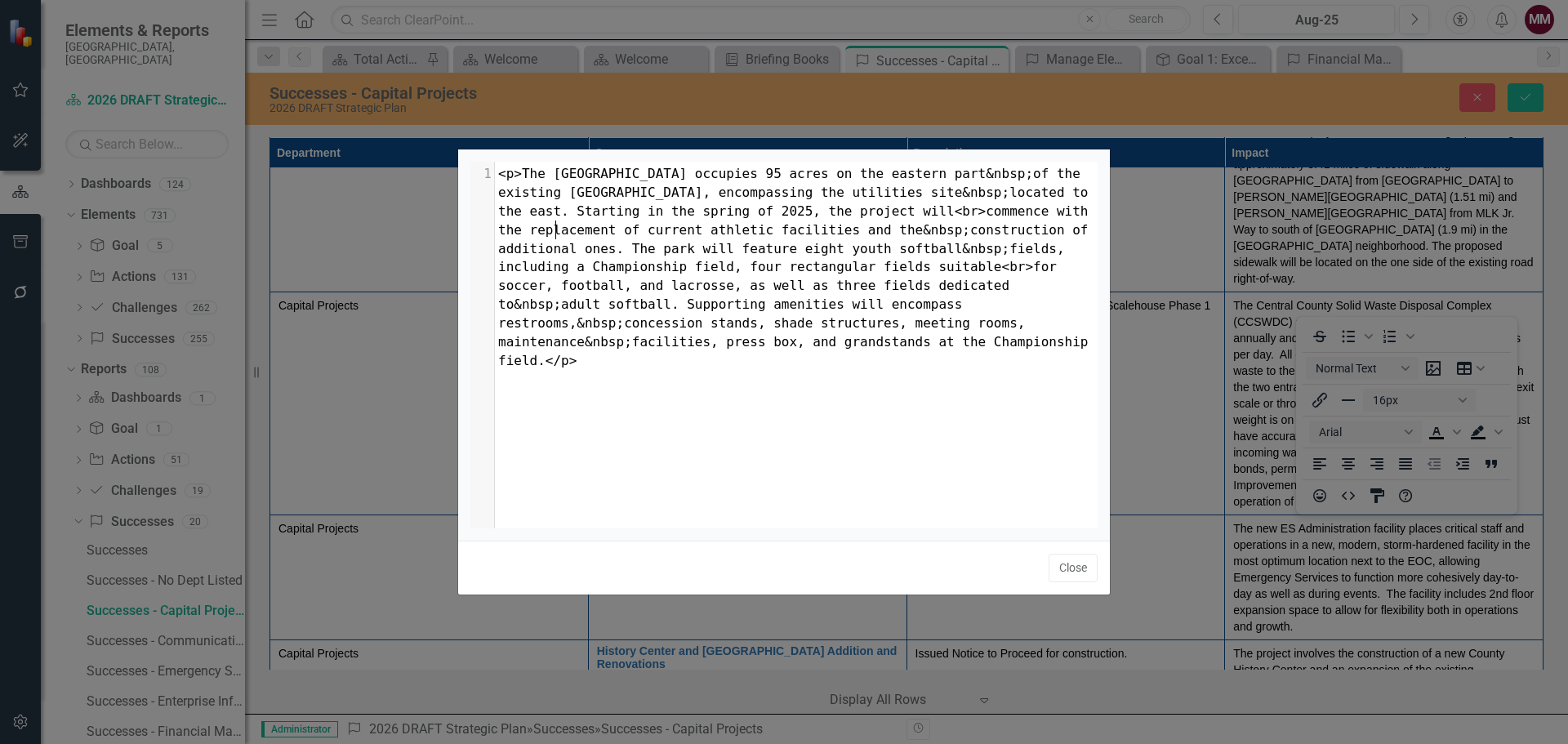
click at [556, 230] on span "<p>The 17th Street Athletic Complex occupies 95 acres on the eastern part&nbsp;…" at bounding box center [798, 266] width 598 height 201
click at [597, 267] on span "<p>The 17th Street Athletic Complex occupies 95 acres on the eastern part&nbsp;…" at bounding box center [801, 266] width 606 height 201
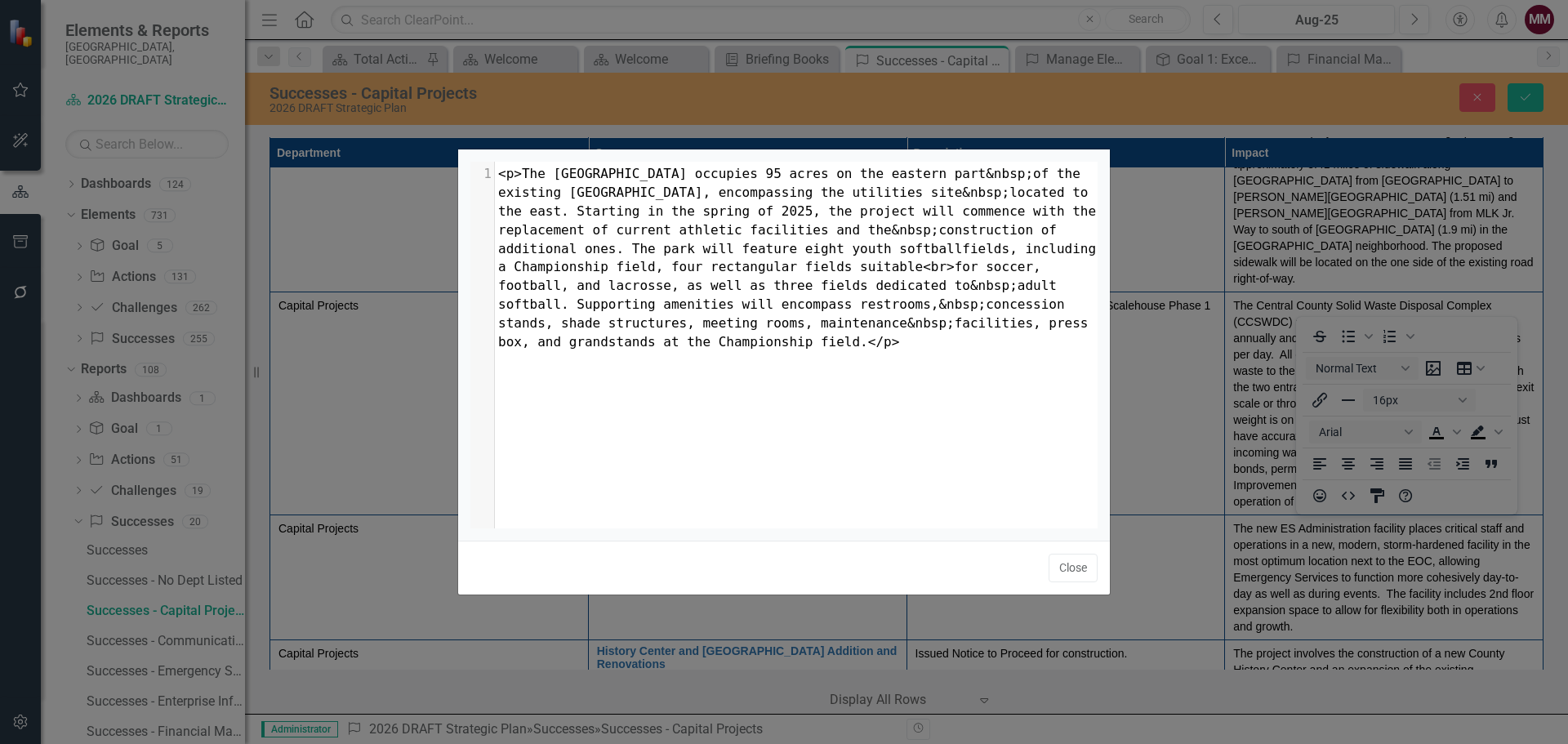
scroll to position [6, 6]
click at [584, 287] on span "<p>The 17th Street Athletic Complex occupies 95 acres on the eastern part&nbsp;…" at bounding box center [805, 257] width 613 height 183
click at [558, 302] on span "<p>The 17th Street Athletic Complex occupies 95 acres on the eastern part&nbsp;…" at bounding box center [805, 257] width 613 height 183
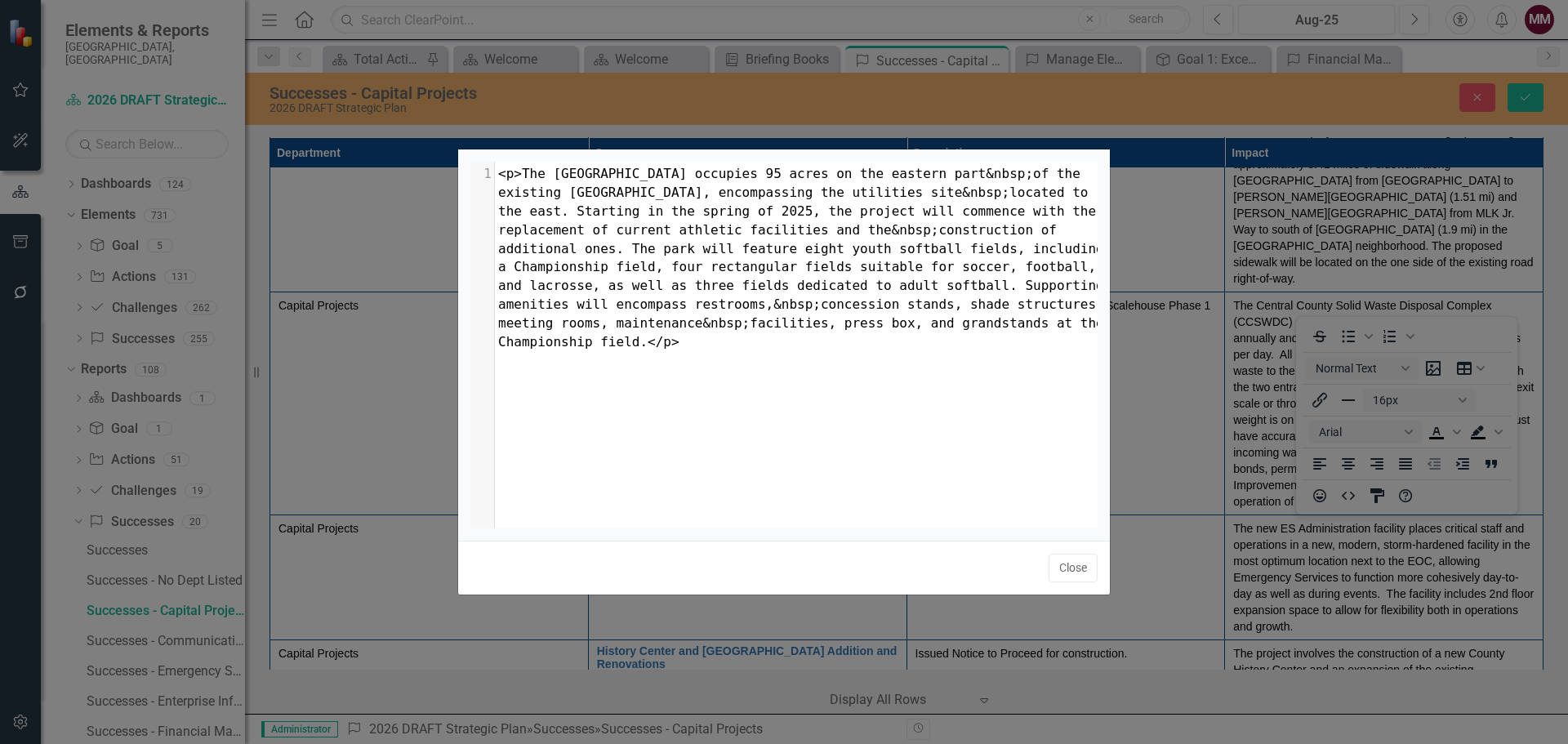
click at [944, 302] on span "<p>The 17th Street Athletic Complex occupies 95 acres on the eastern part&nbsp;…" at bounding box center [805, 257] width 613 height 183
click at [804, 344] on pre "<p>The 17th Street Athletic Complex occupies 95 acres on the eastern part&nbsp;…" at bounding box center [802, 258] width 615 height 186
click at [523, 175] on span "<p>The 17th Street Athletic Complex occupies 95 acres on the eastern part&nbsp;…" at bounding box center [805, 257] width 613 height 183
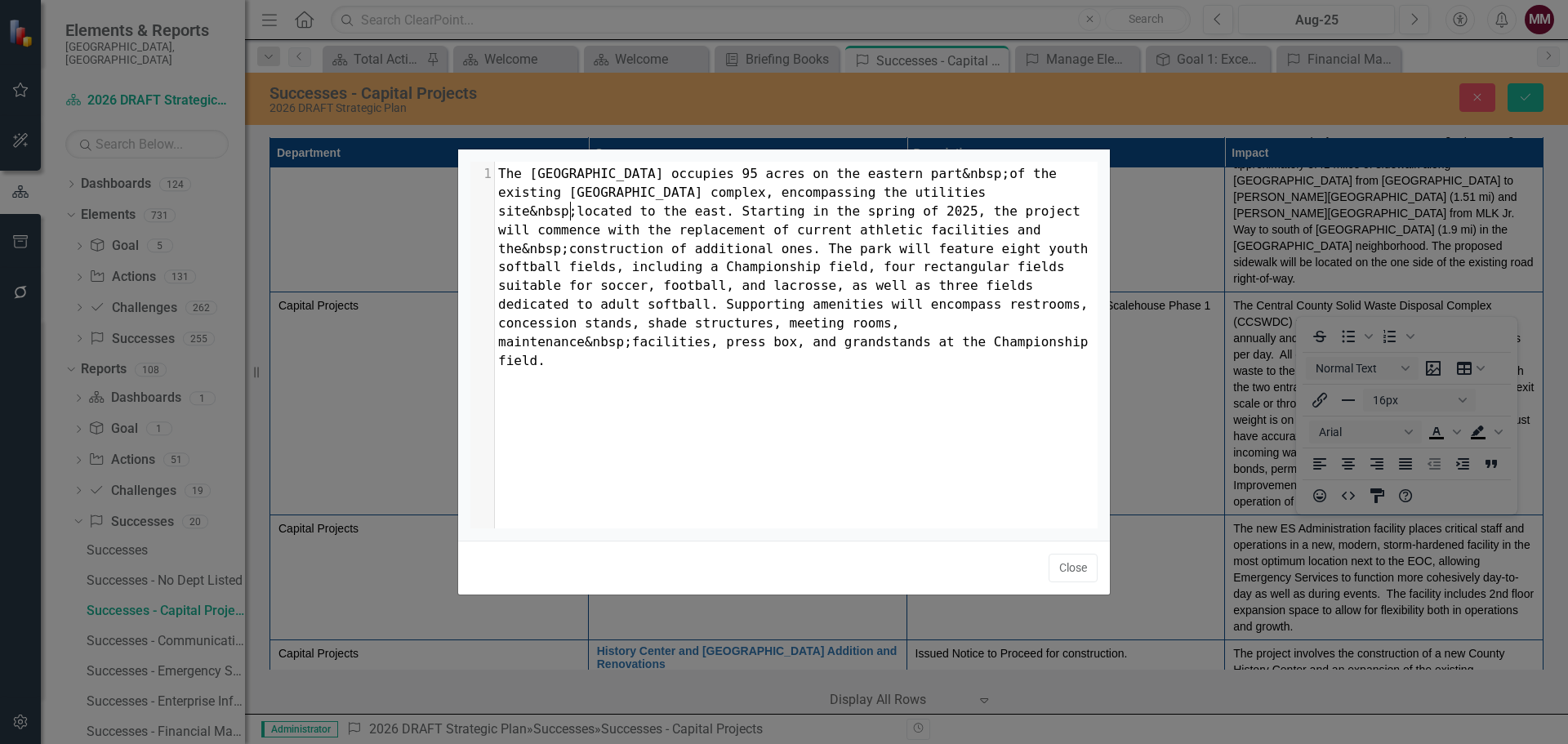
click at [573, 209] on span "The 17th Street Athletic Complex occupies 95 acres on the eastern part&nbsp;of …" at bounding box center [798, 266] width 598 height 201
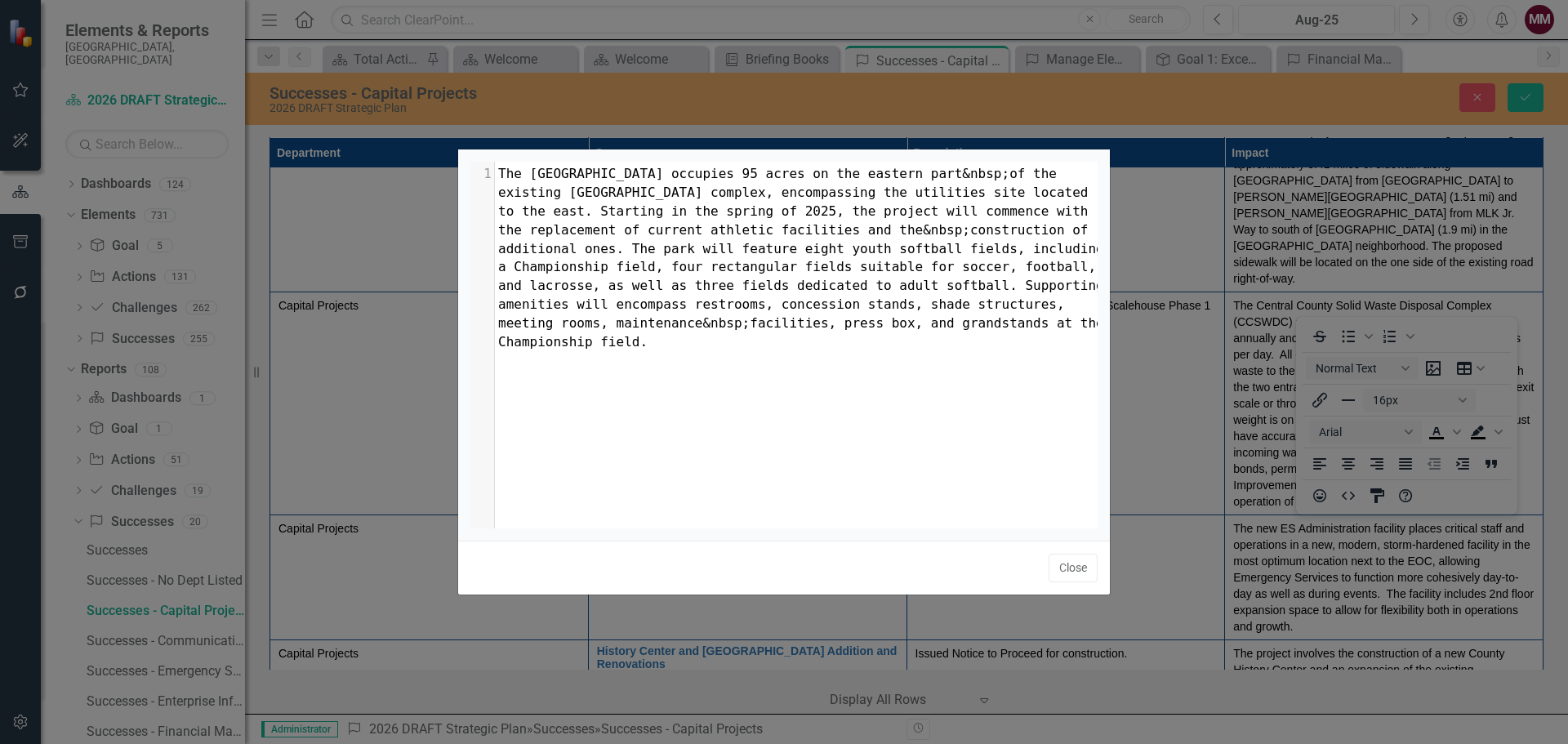
click at [901, 229] on span "The 17th Street Athletic Complex occupies 95 acres on the eastern part&nbsp;of …" at bounding box center [805, 257] width 613 height 183
click at [621, 324] on span "The 17th Street Athletic Complex occupies 95 acres on the eastern part&nbsp;of …" at bounding box center [805, 257] width 613 height 183
click at [1083, 568] on button "Close" at bounding box center [1073, 568] width 49 height 29
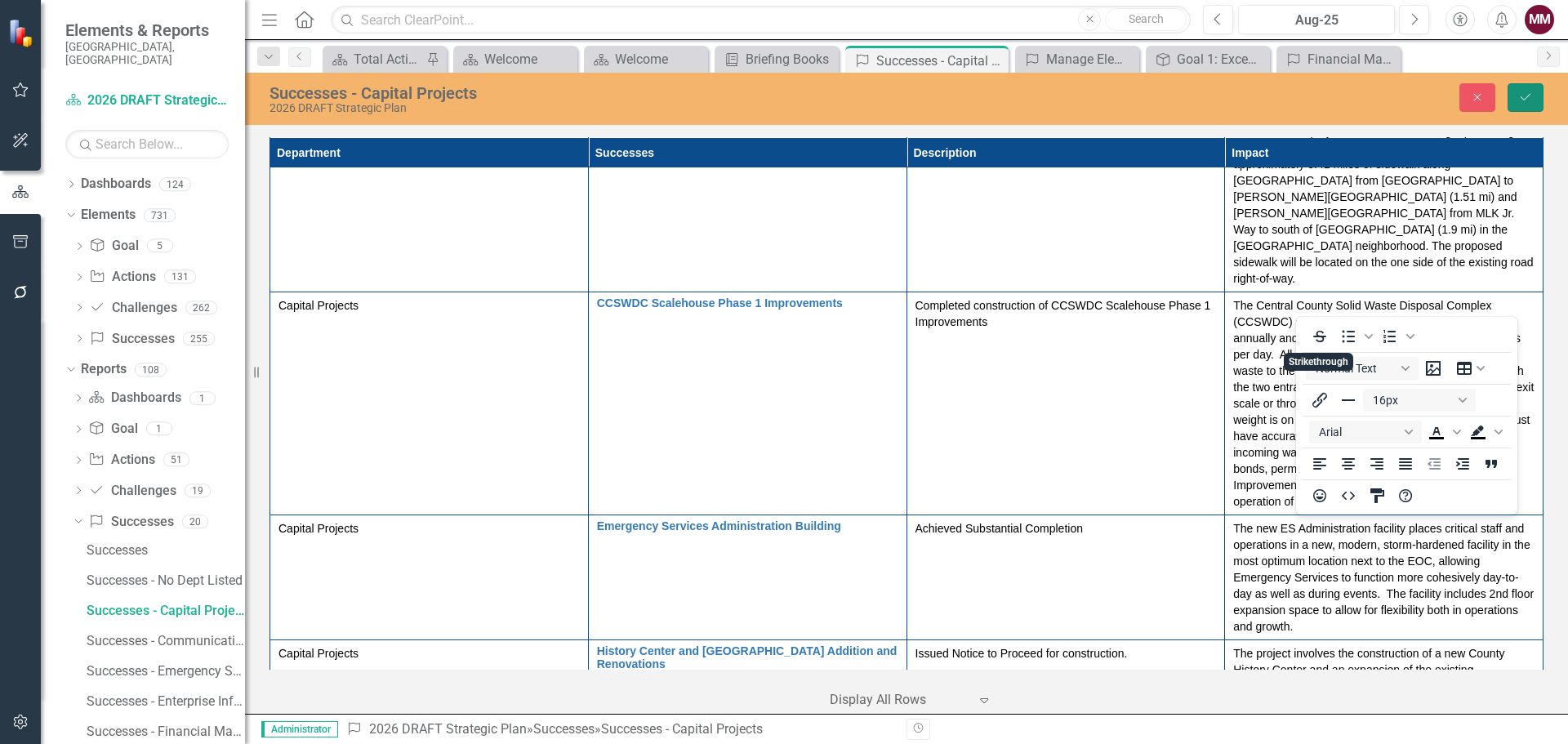
click at [1522, 98] on icon "submit" at bounding box center [1526, 97] width 10 height 6
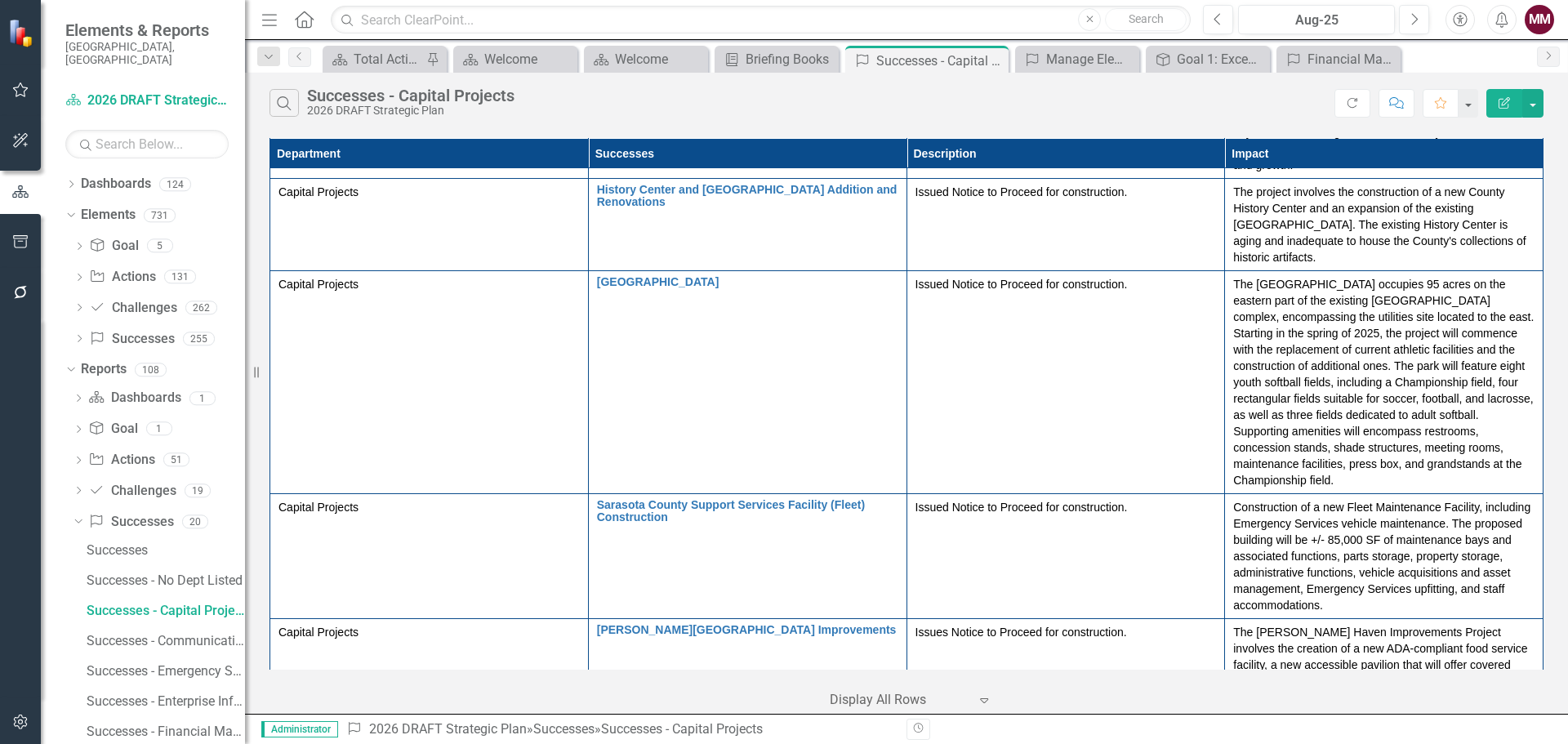
scroll to position [3102, 0]
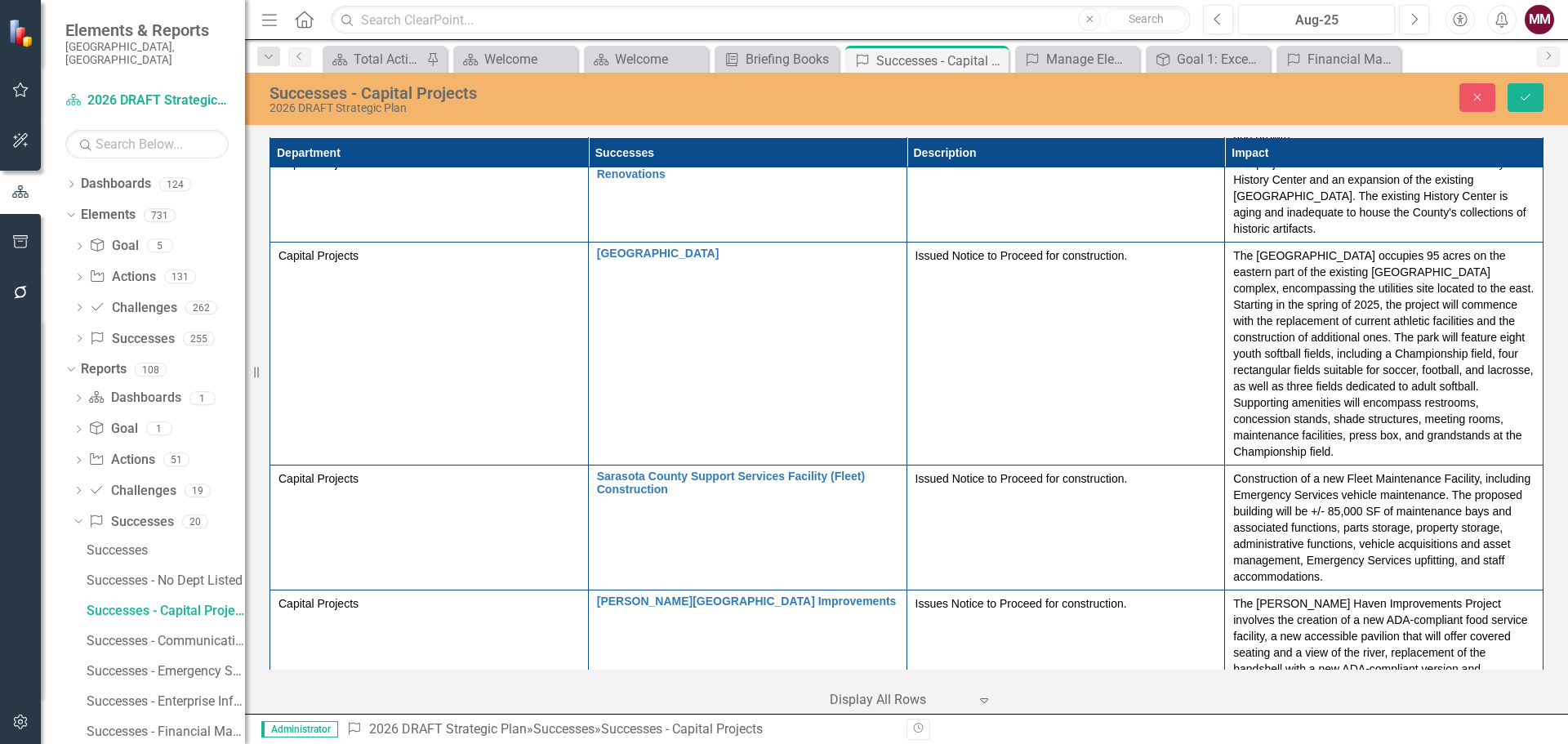
scroll to position [0, 0]
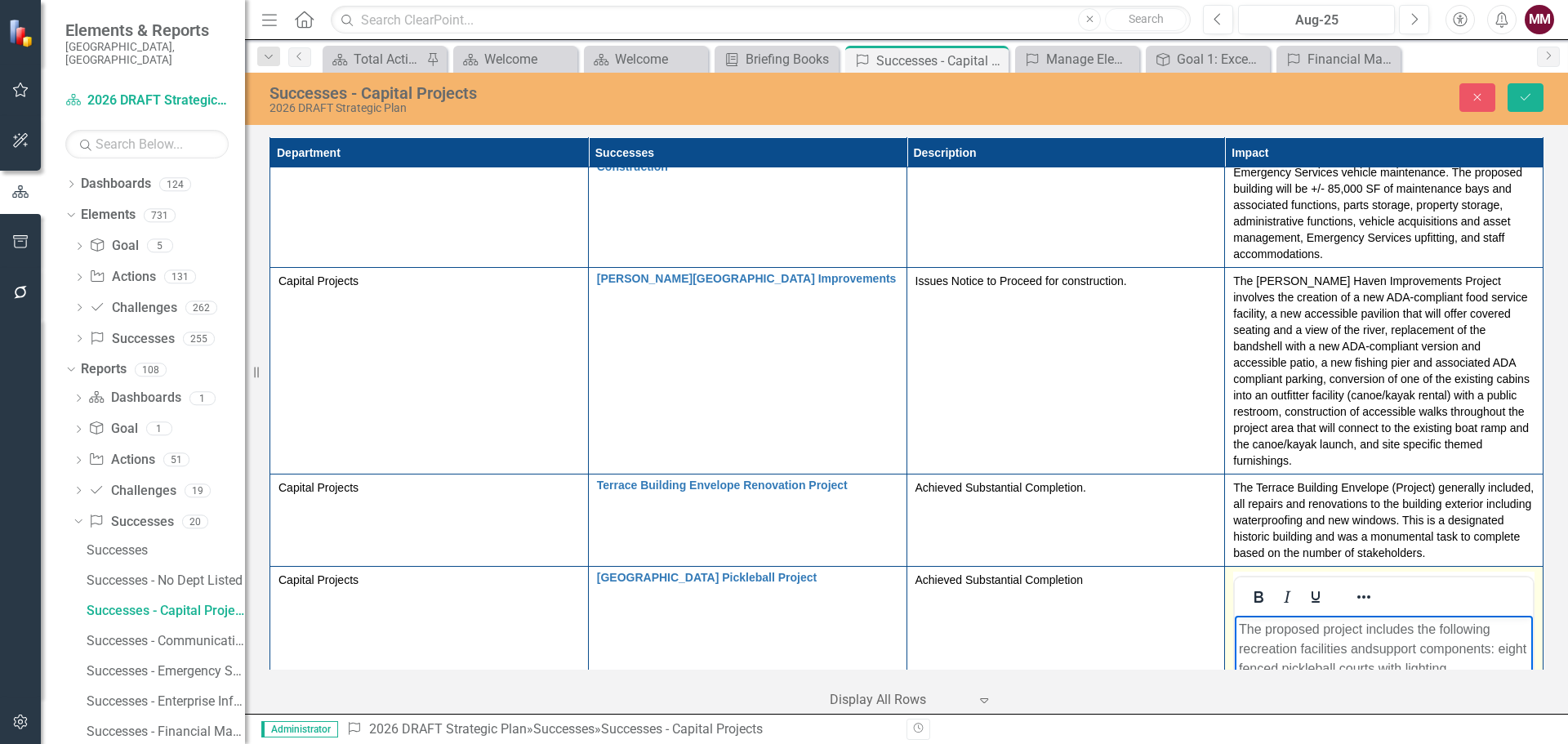
scroll to position [3429, 0]
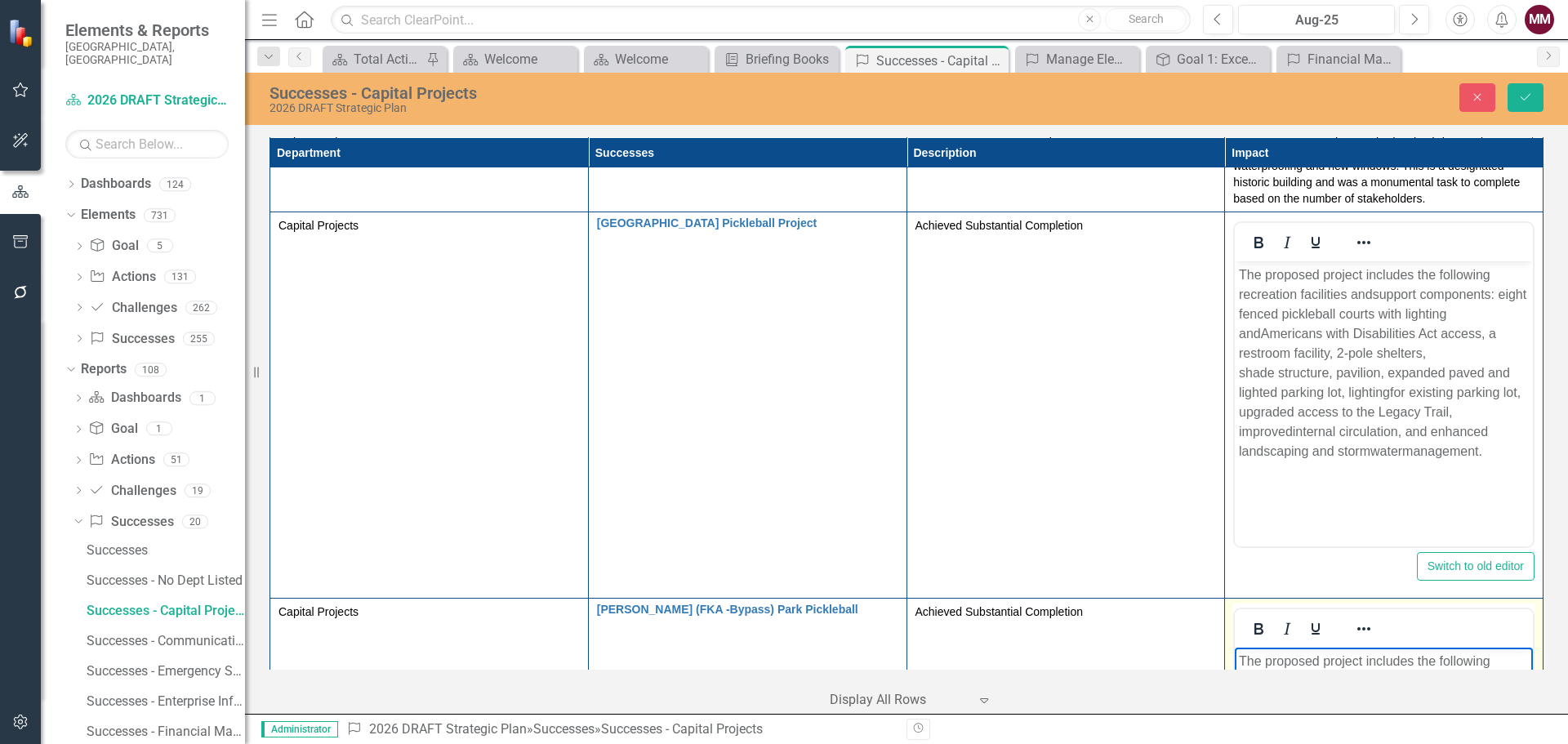
scroll to position [3799, 0]
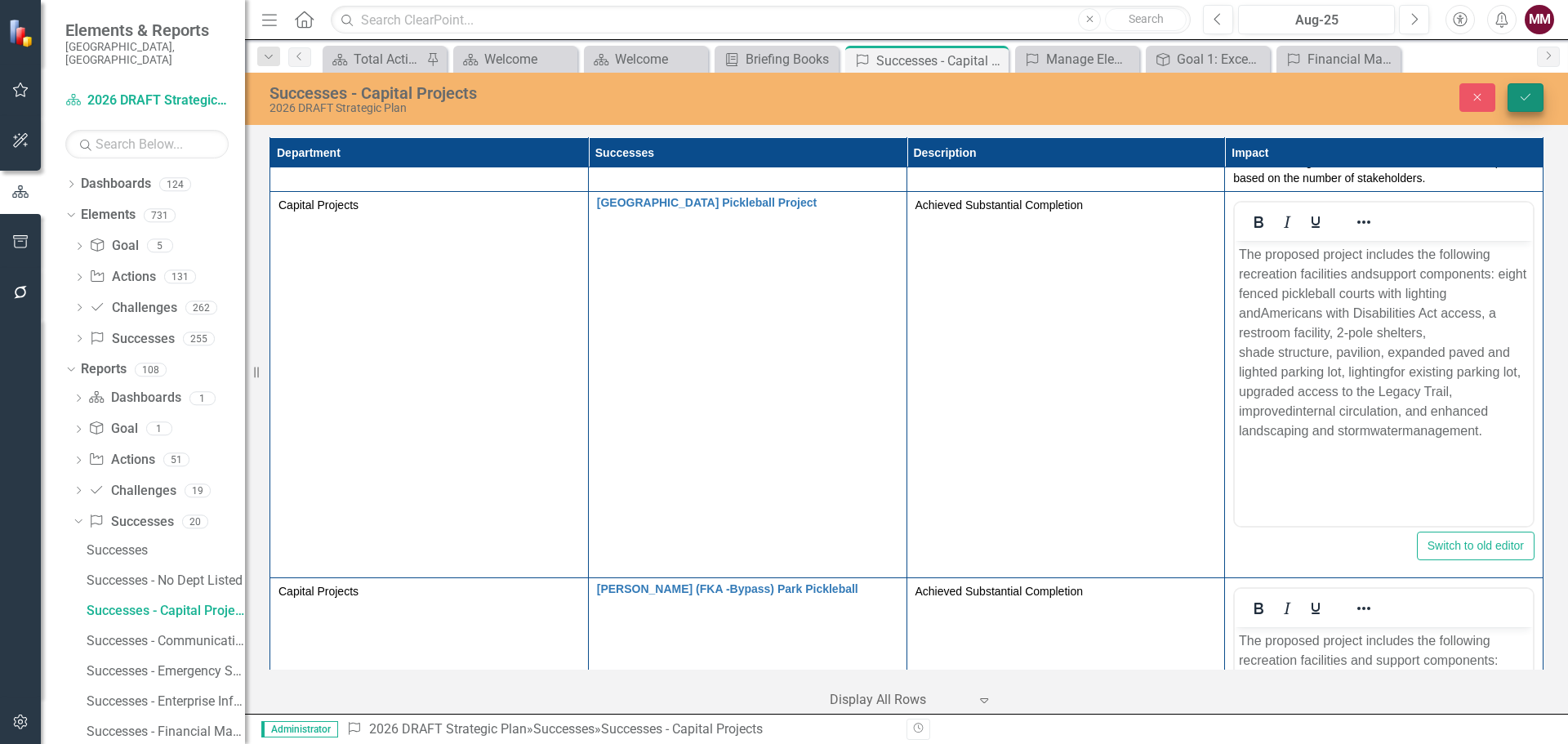
click at [1518, 89] on button "Save" at bounding box center [1526, 98] width 36 height 29
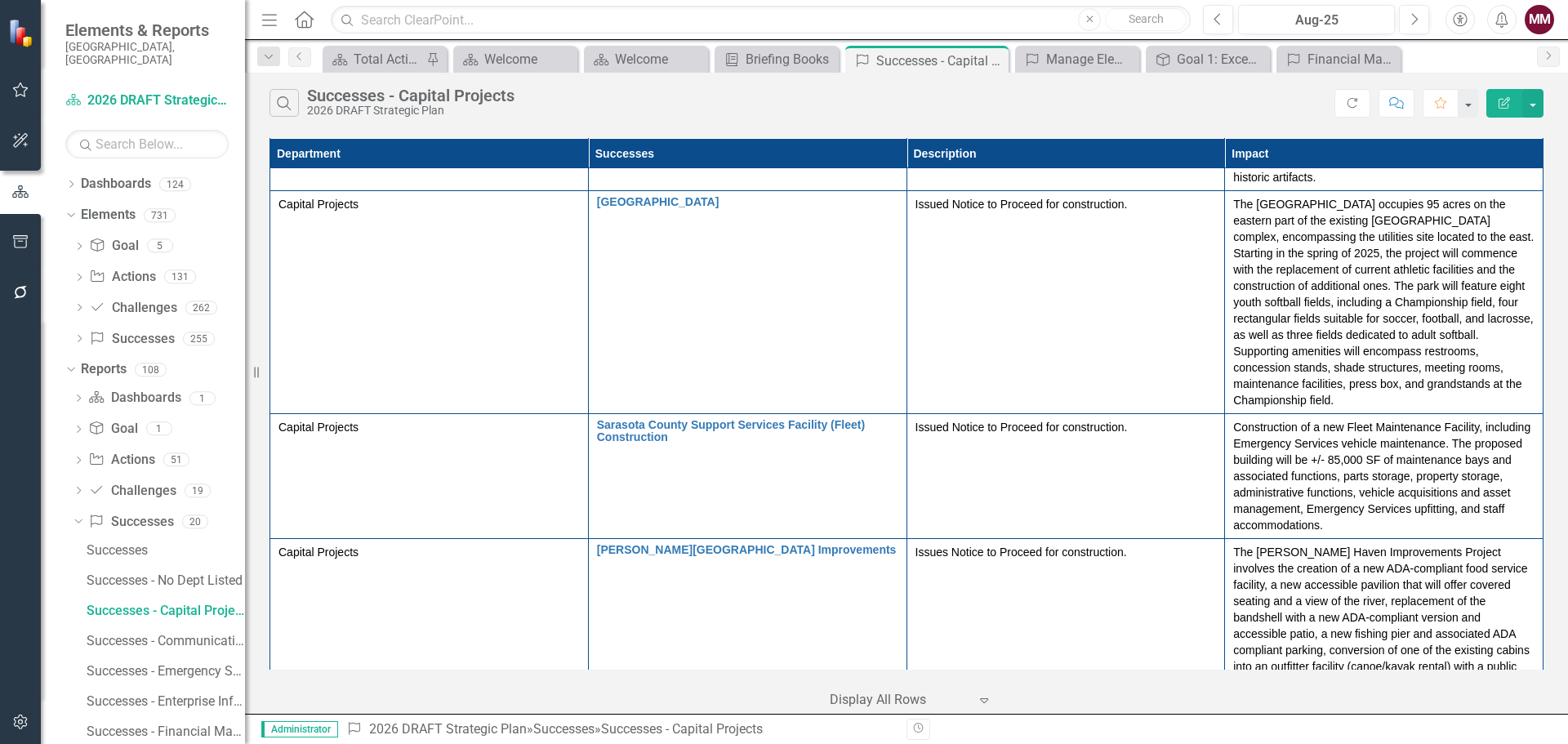
scroll to position [3148, 0]
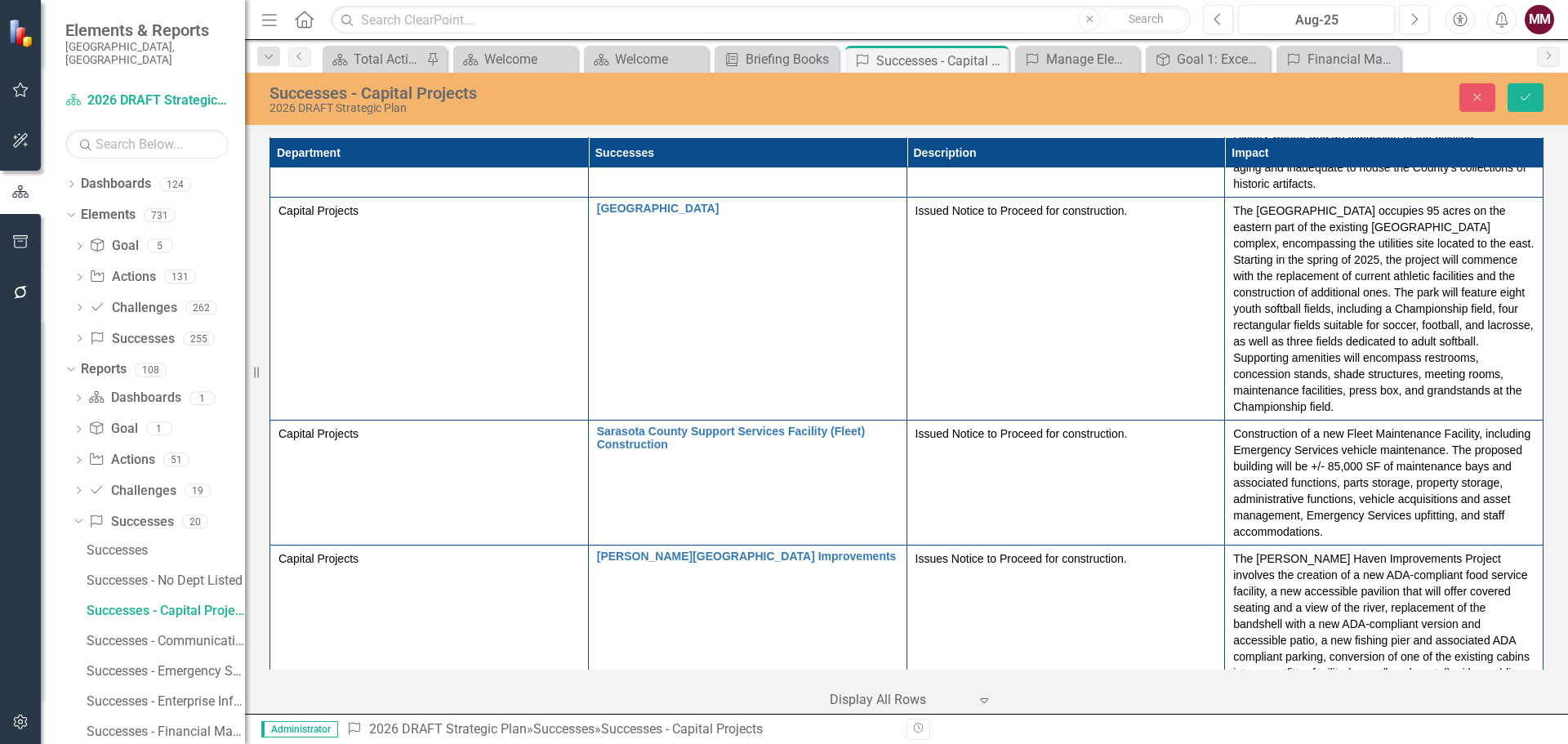
scroll to position [0, 0]
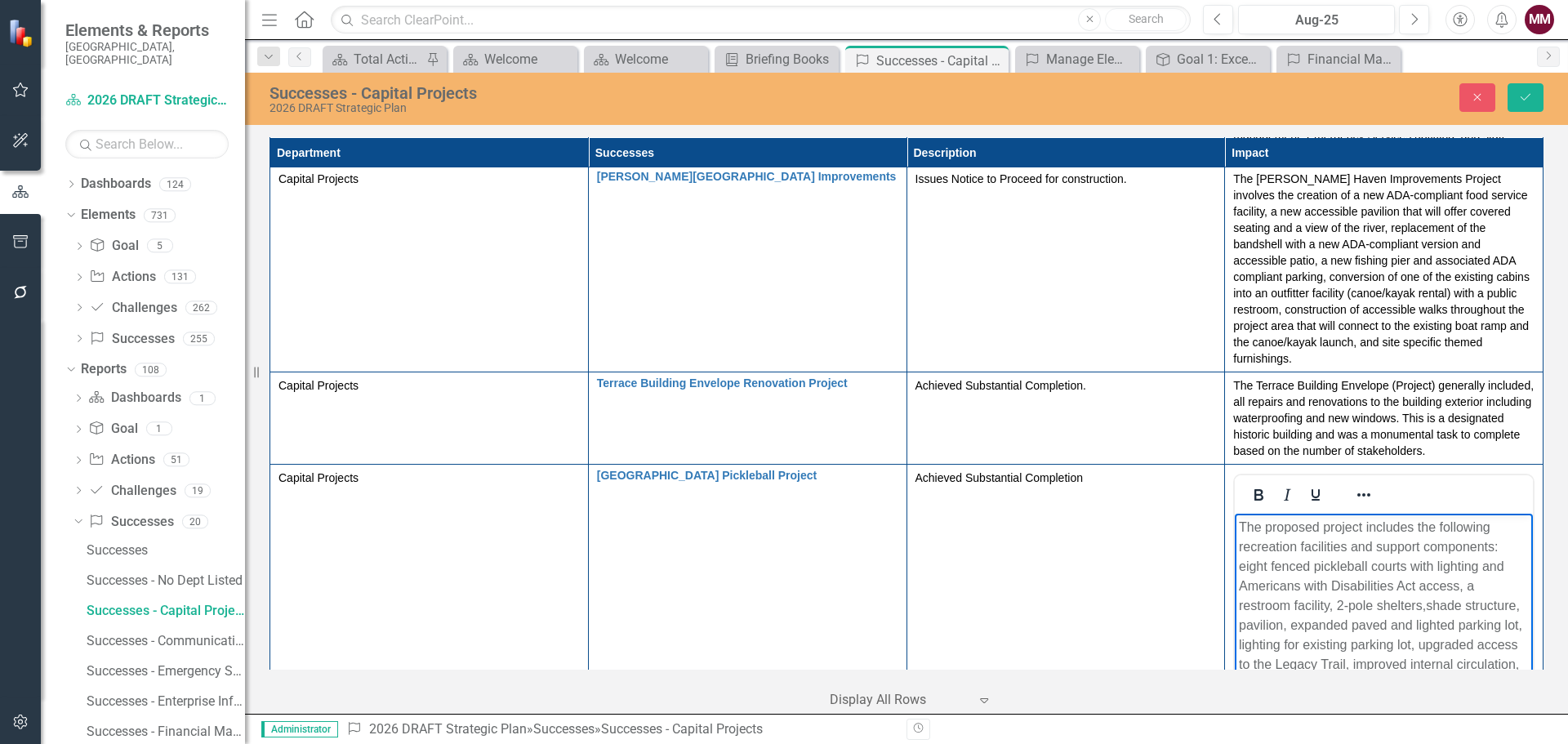
scroll to position [3555, 0]
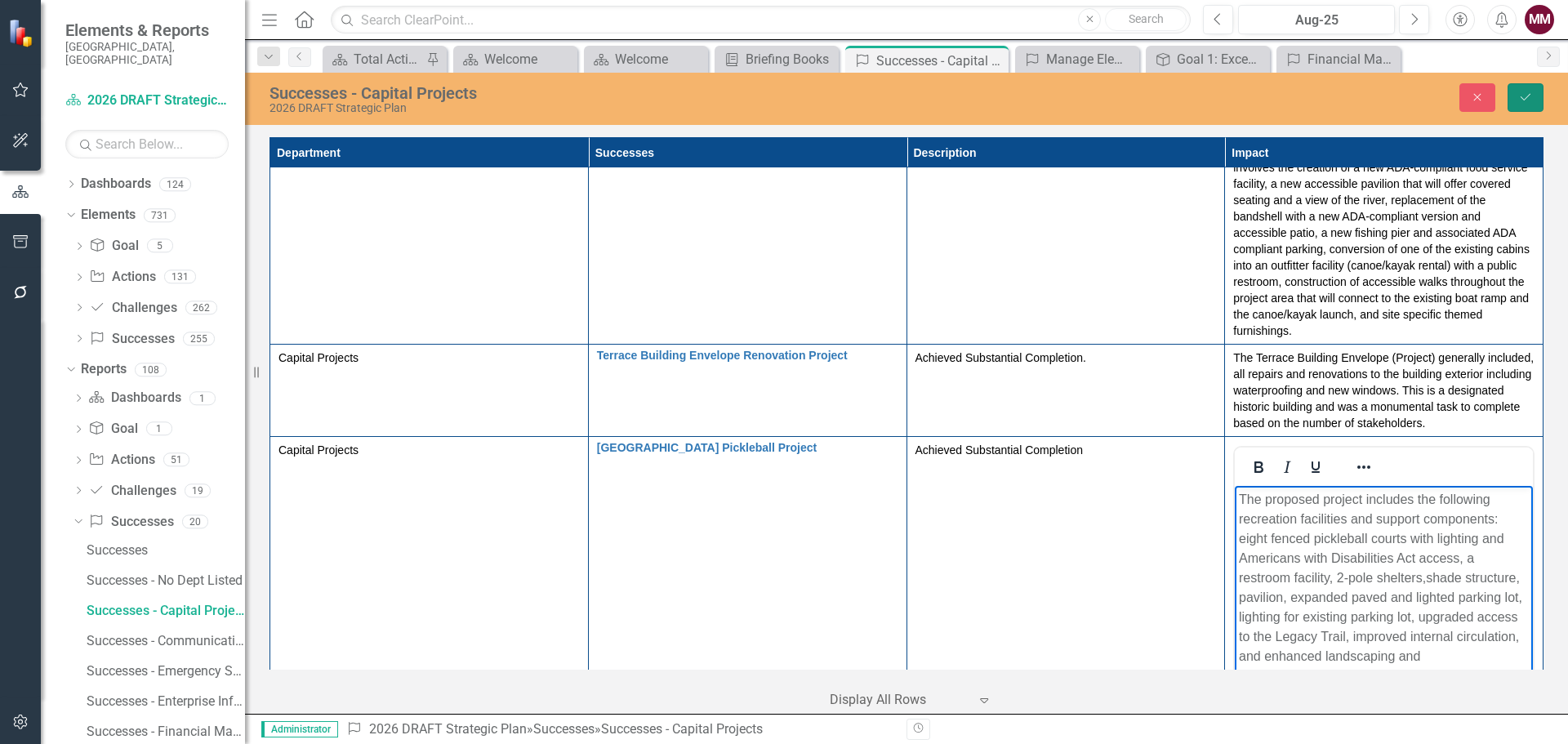
click at [1525, 94] on icon "Save" at bounding box center [1526, 97] width 14 height 12
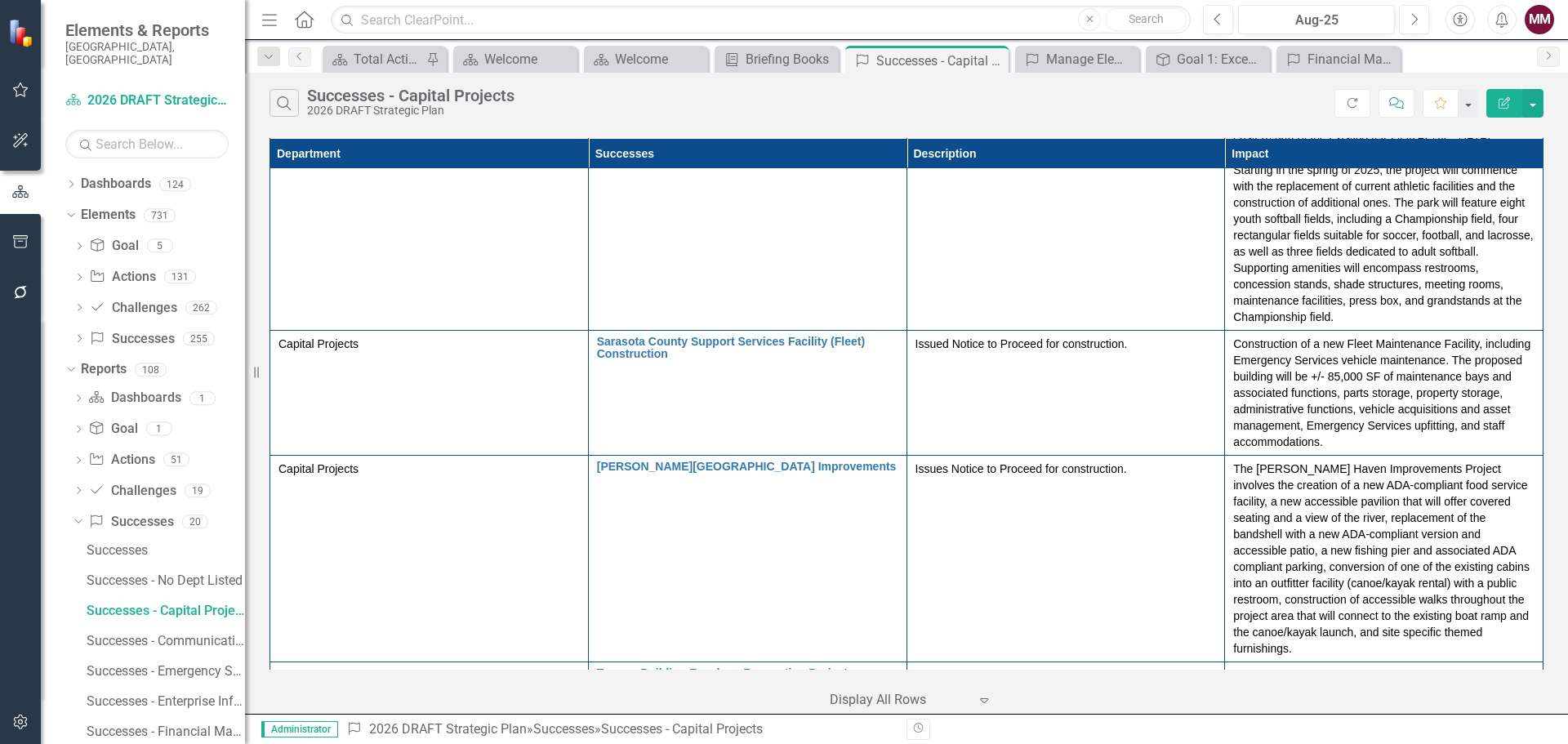
scroll to position [3295, 0]
